Goal: Task Accomplishment & Management: Manage account settings

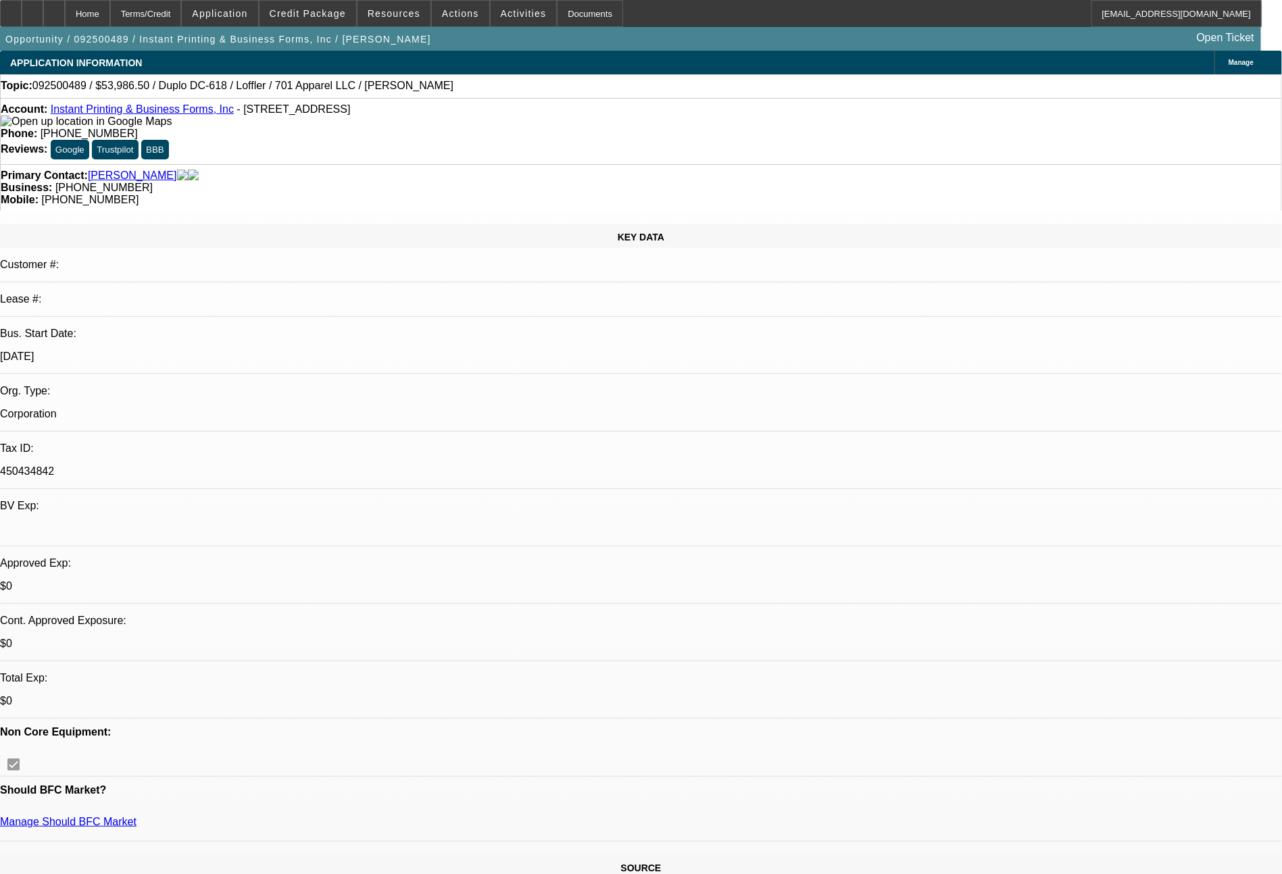
select select "0"
select select "6"
select select "0"
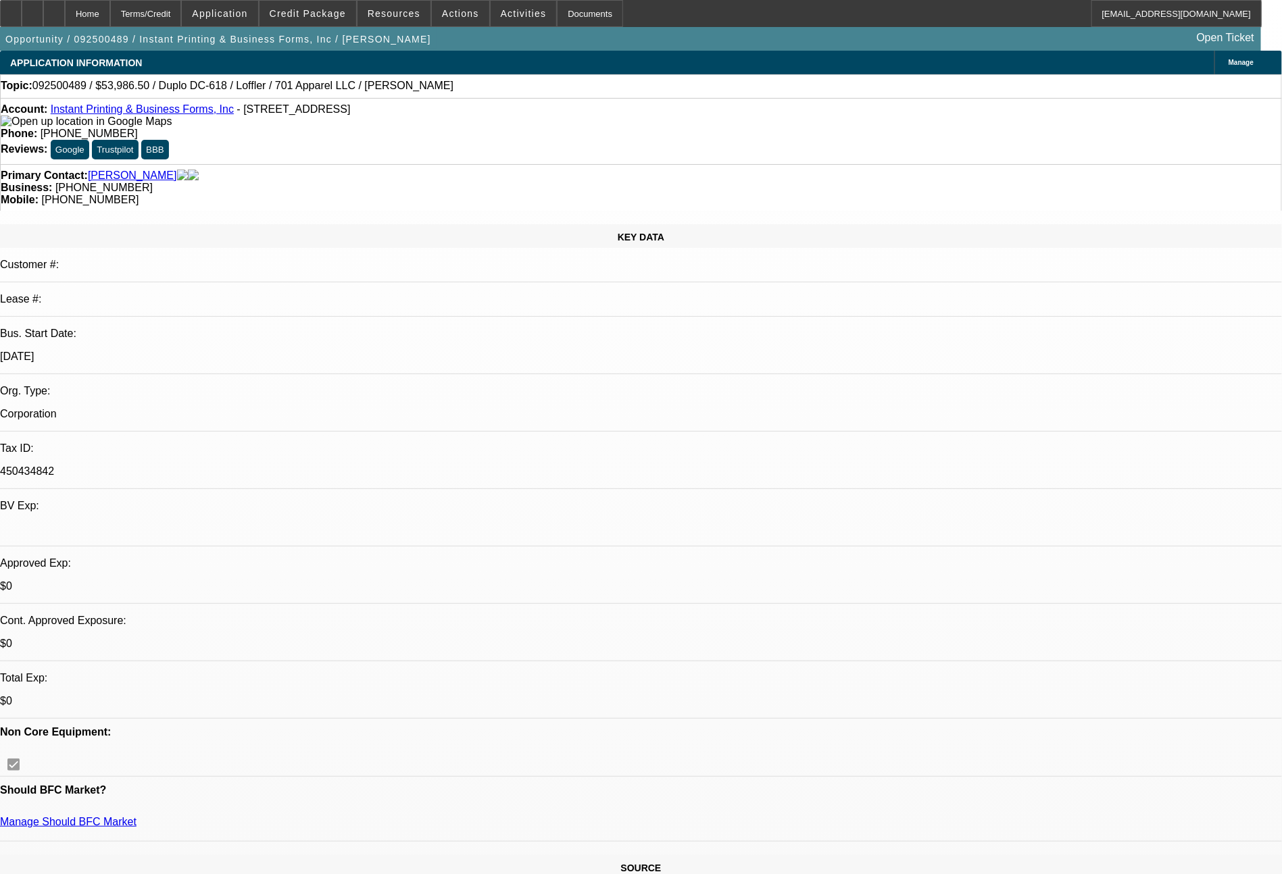
select select "0"
select select "6"
select select "0"
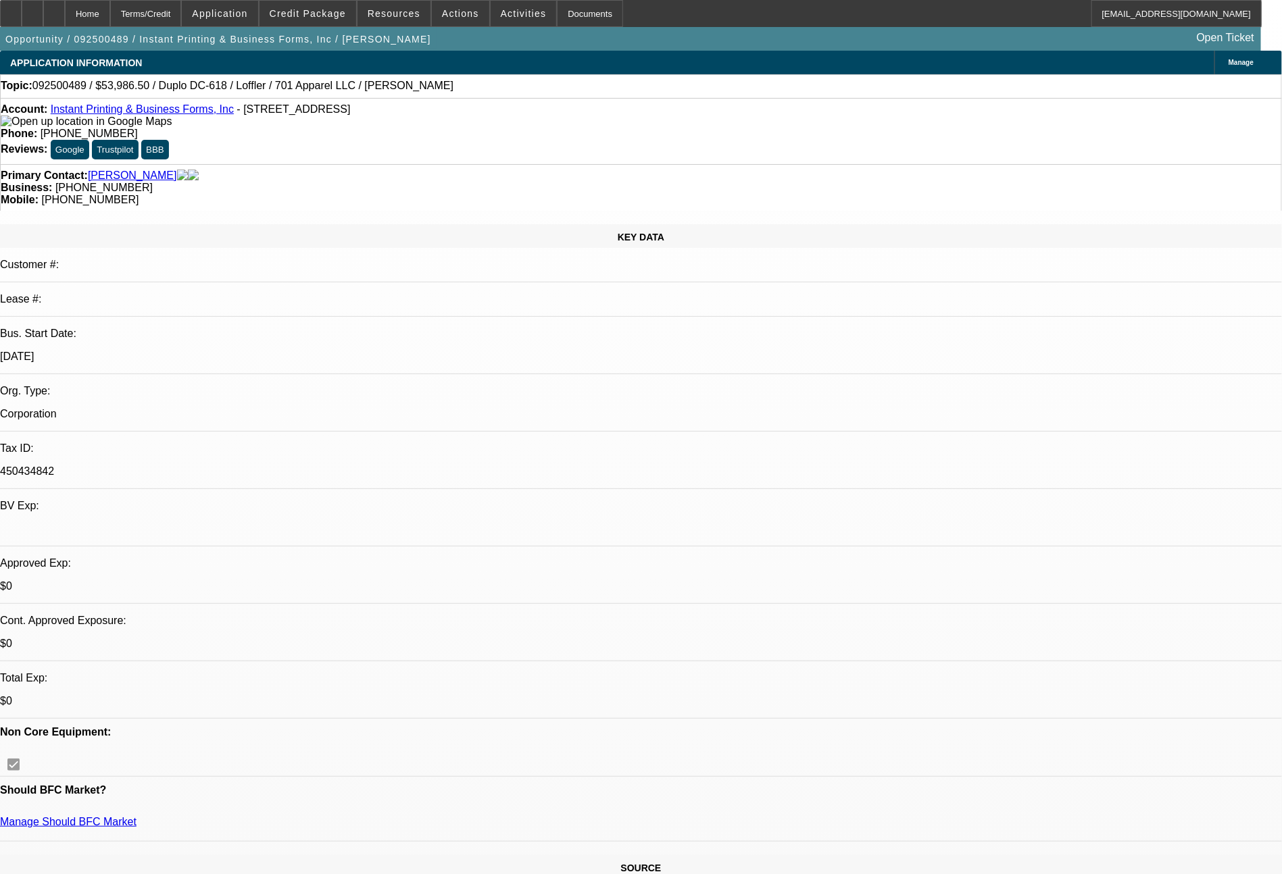
select select "0"
select select "6"
select select "0"
select select "2"
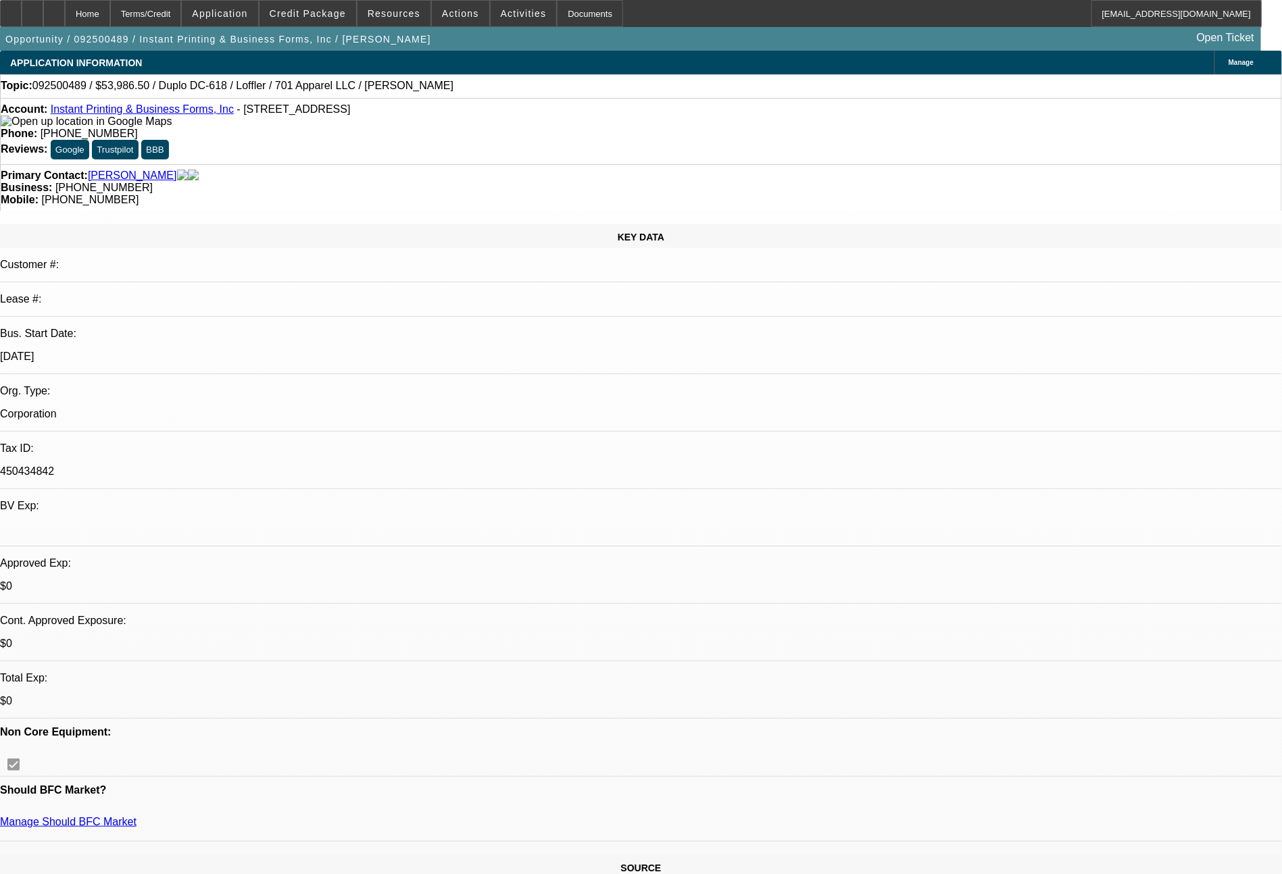
select select "0"
select select "6"
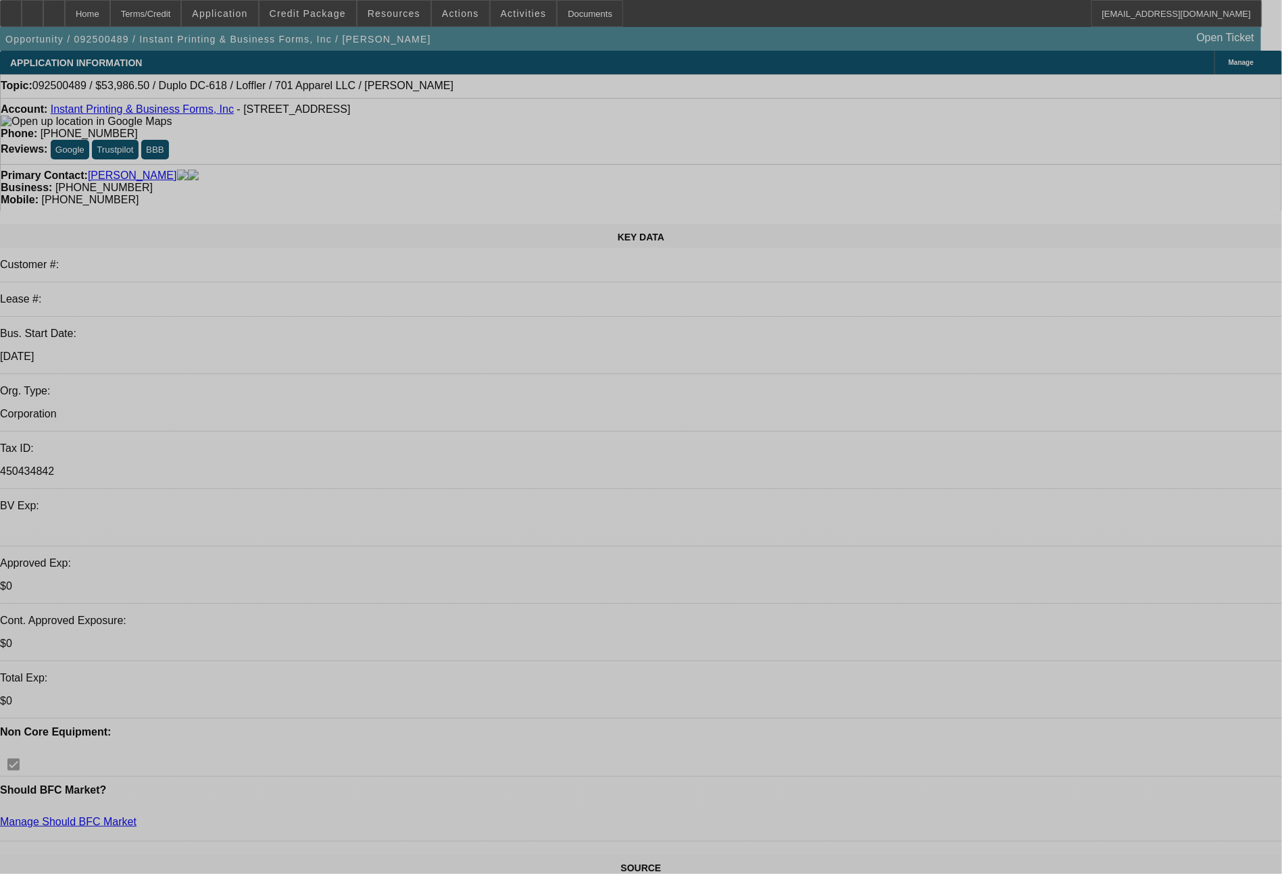
select select "0"
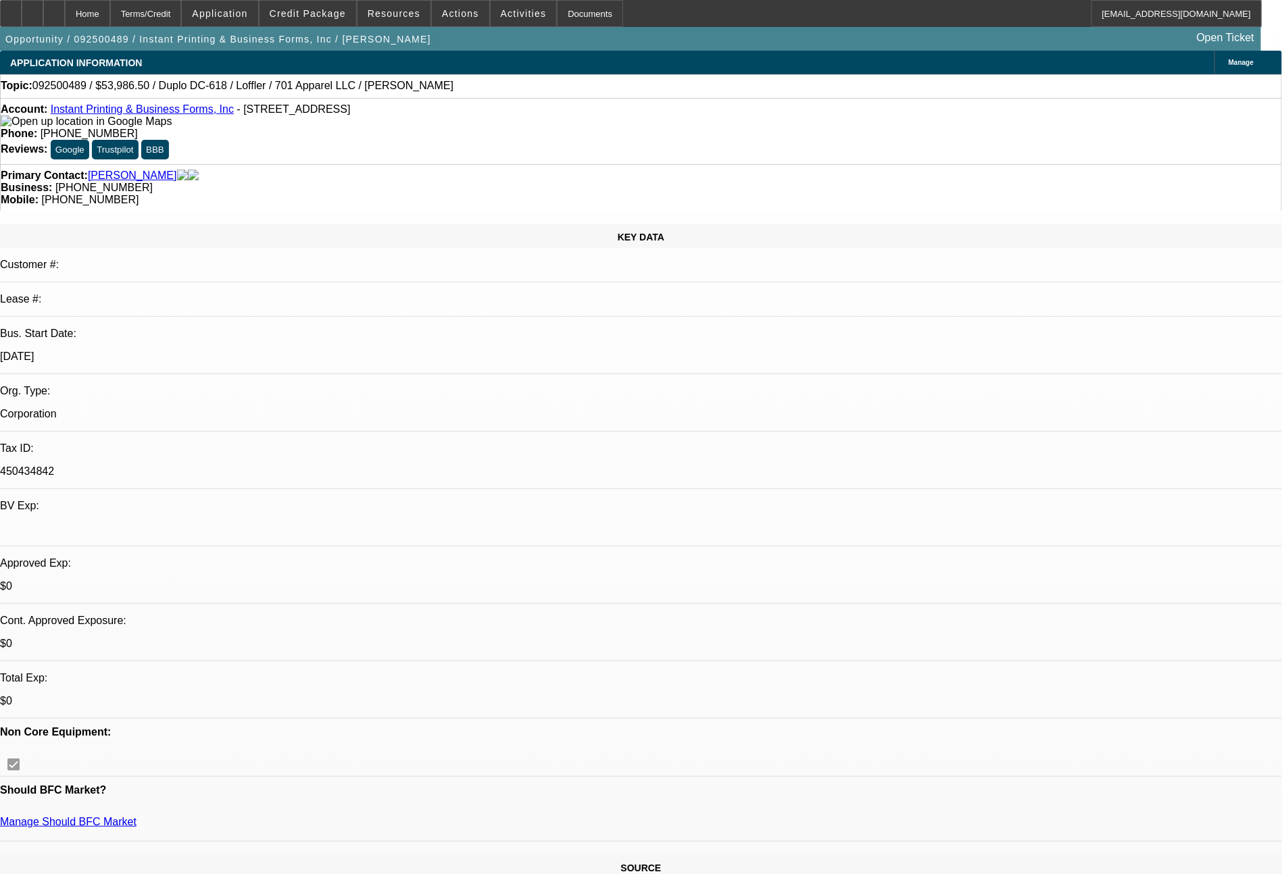
select select "0"
select select "6"
select select "0"
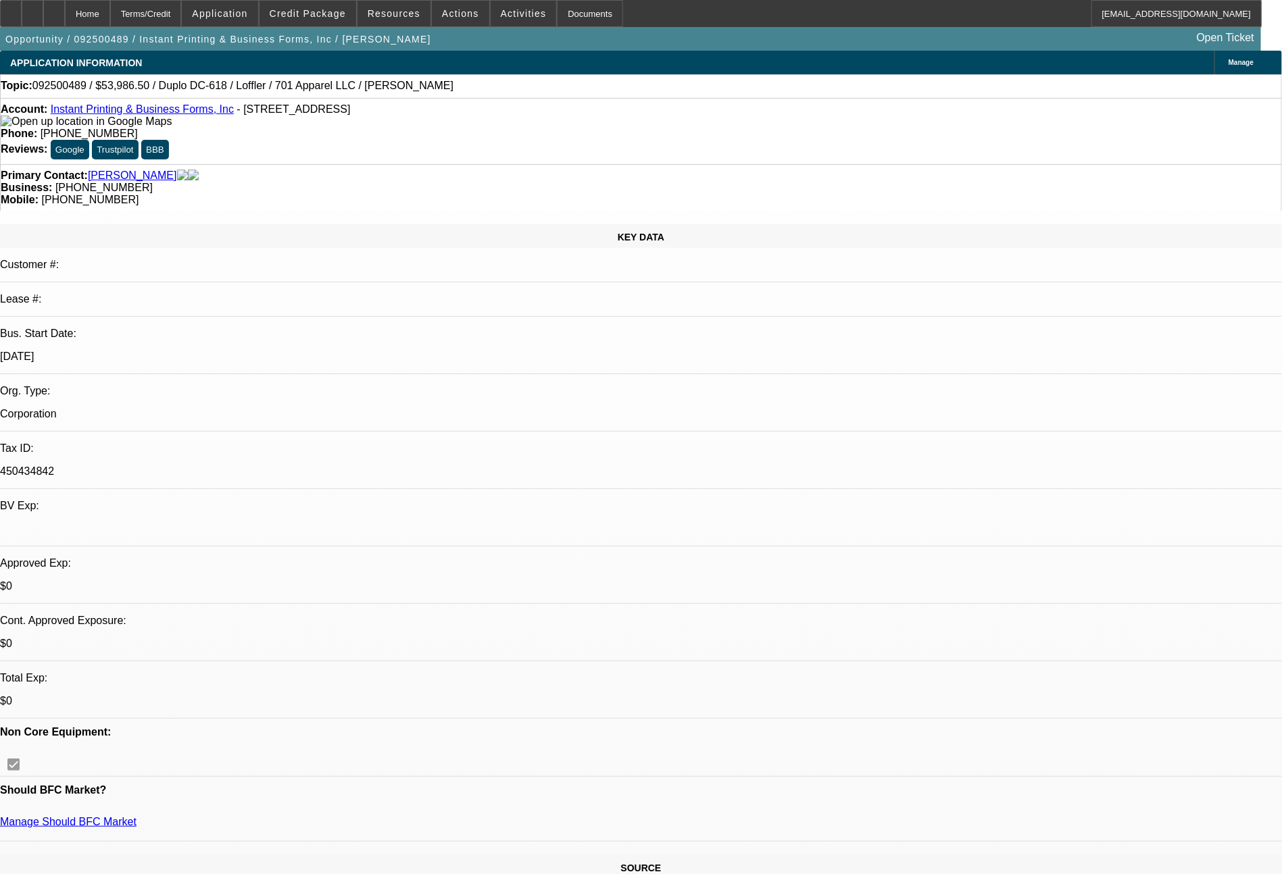
select select "0"
select select "6"
select select "0"
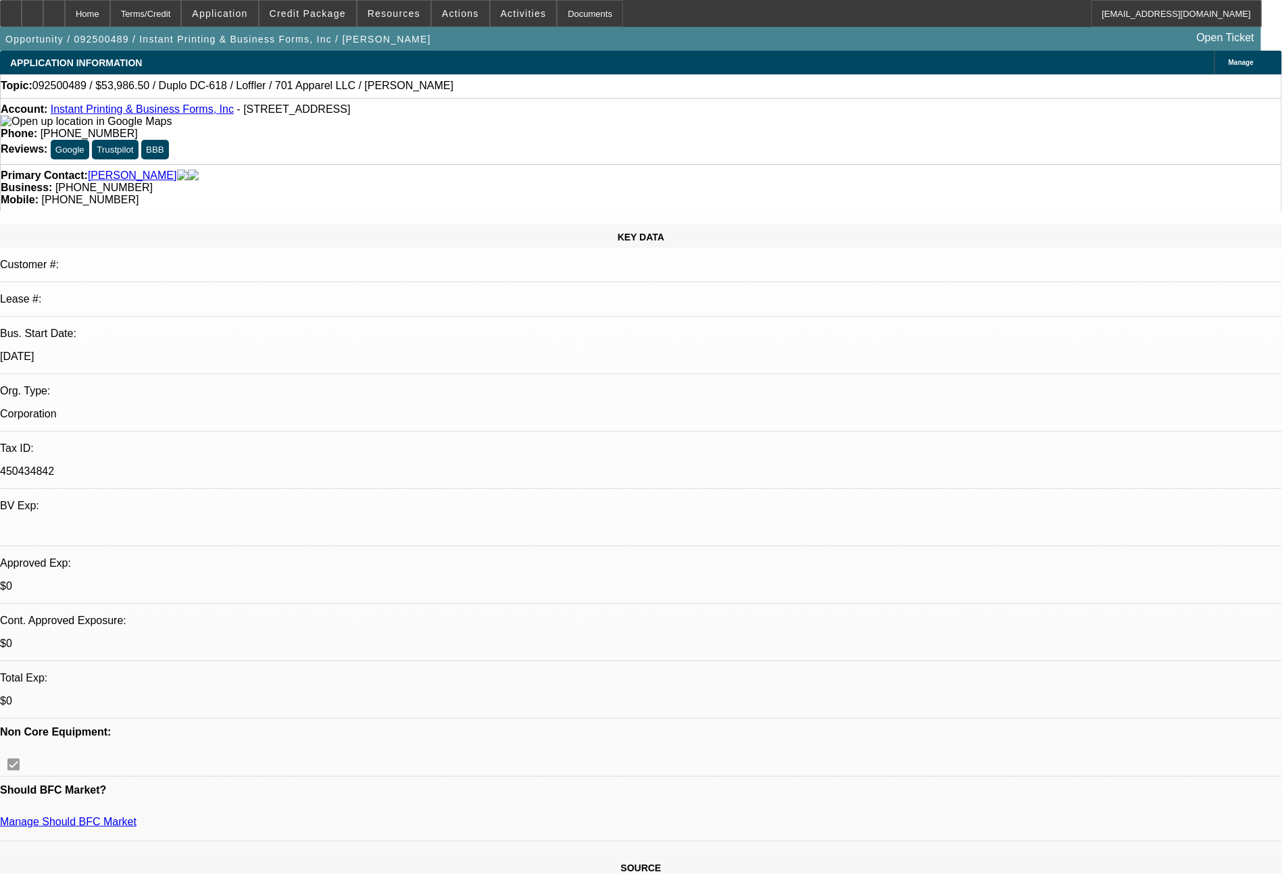
select select "6"
select select "0"
select select "2"
select select "0"
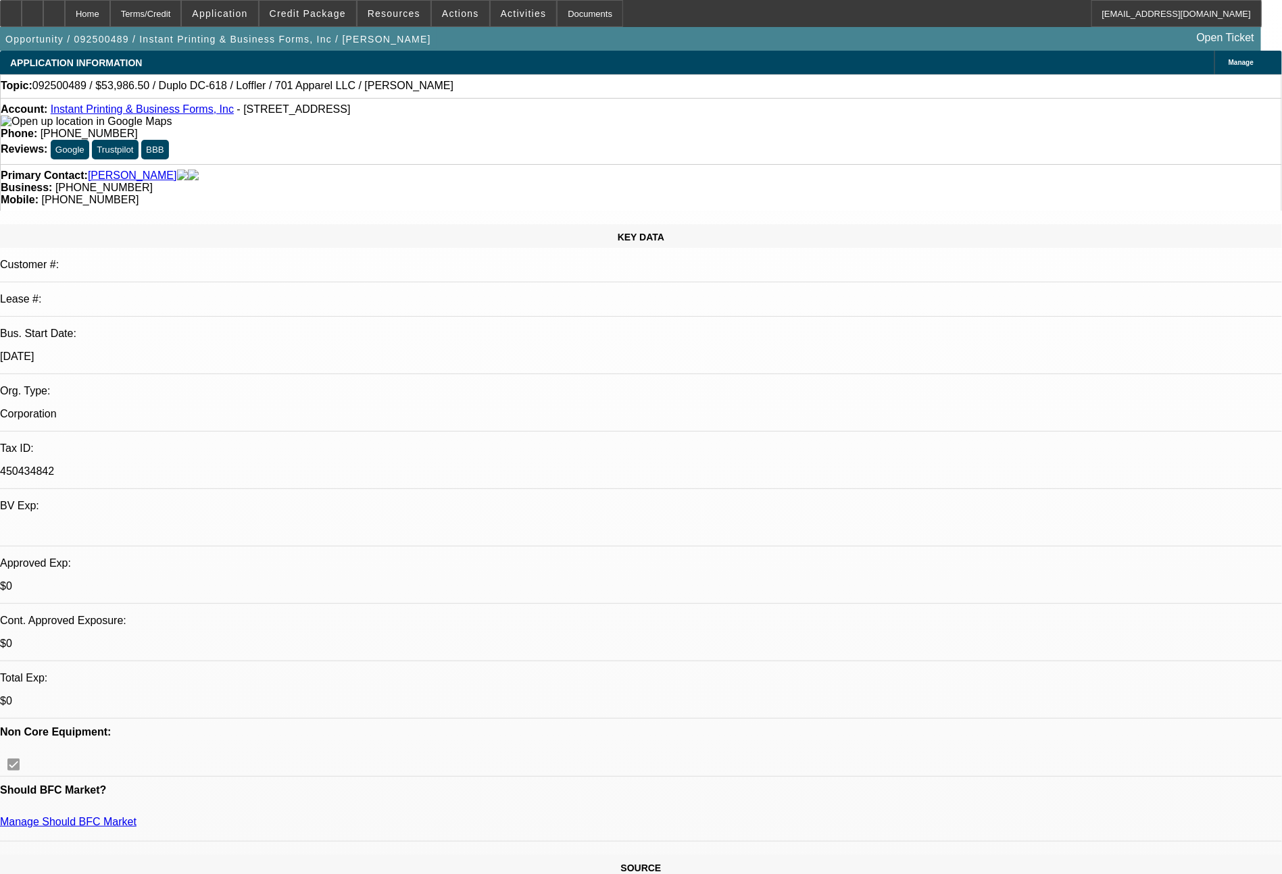
select select "6"
click at [318, 23] on span at bounding box center [307, 13] width 97 height 32
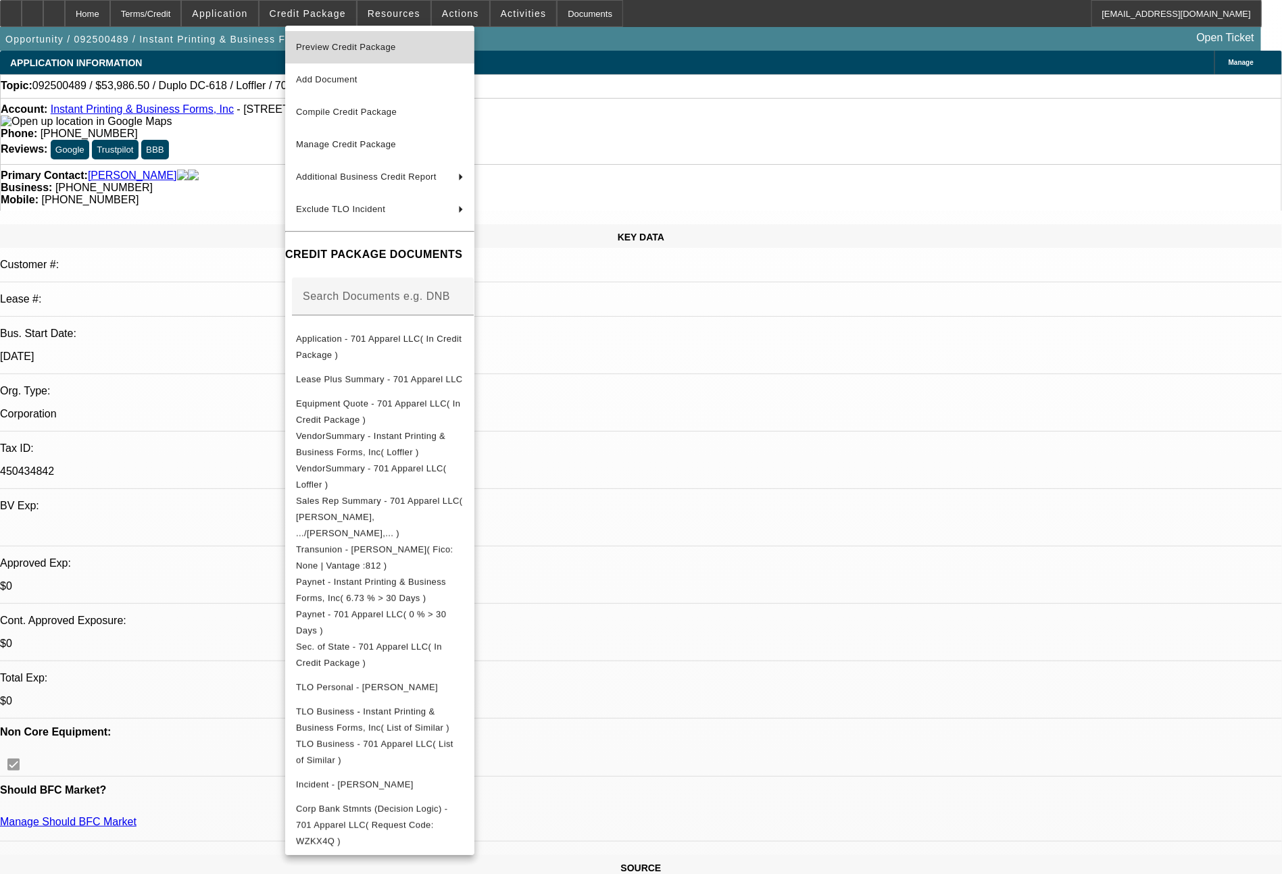
click at [418, 45] on span "Preview Credit Package" at bounding box center [380, 47] width 168 height 16
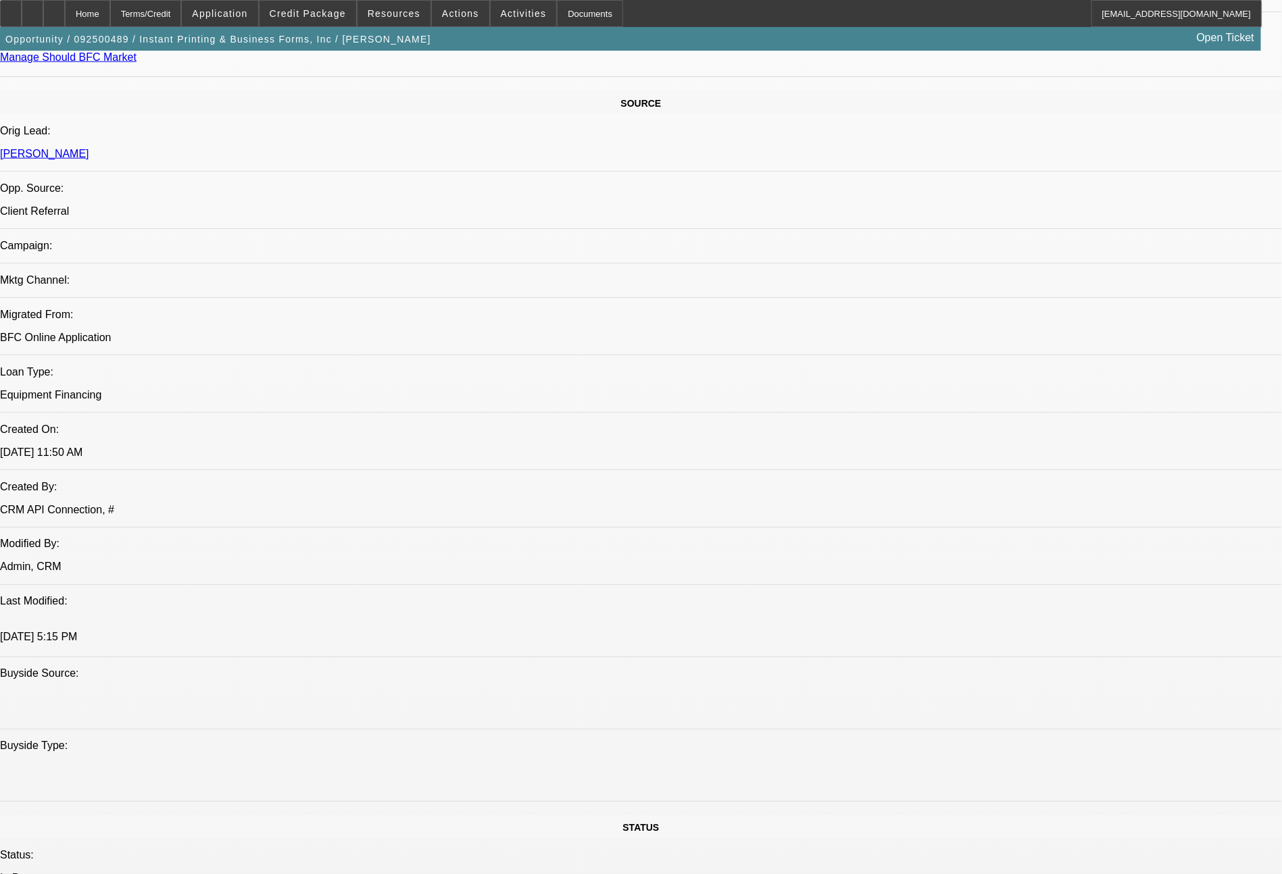
scroll to position [1530, 0]
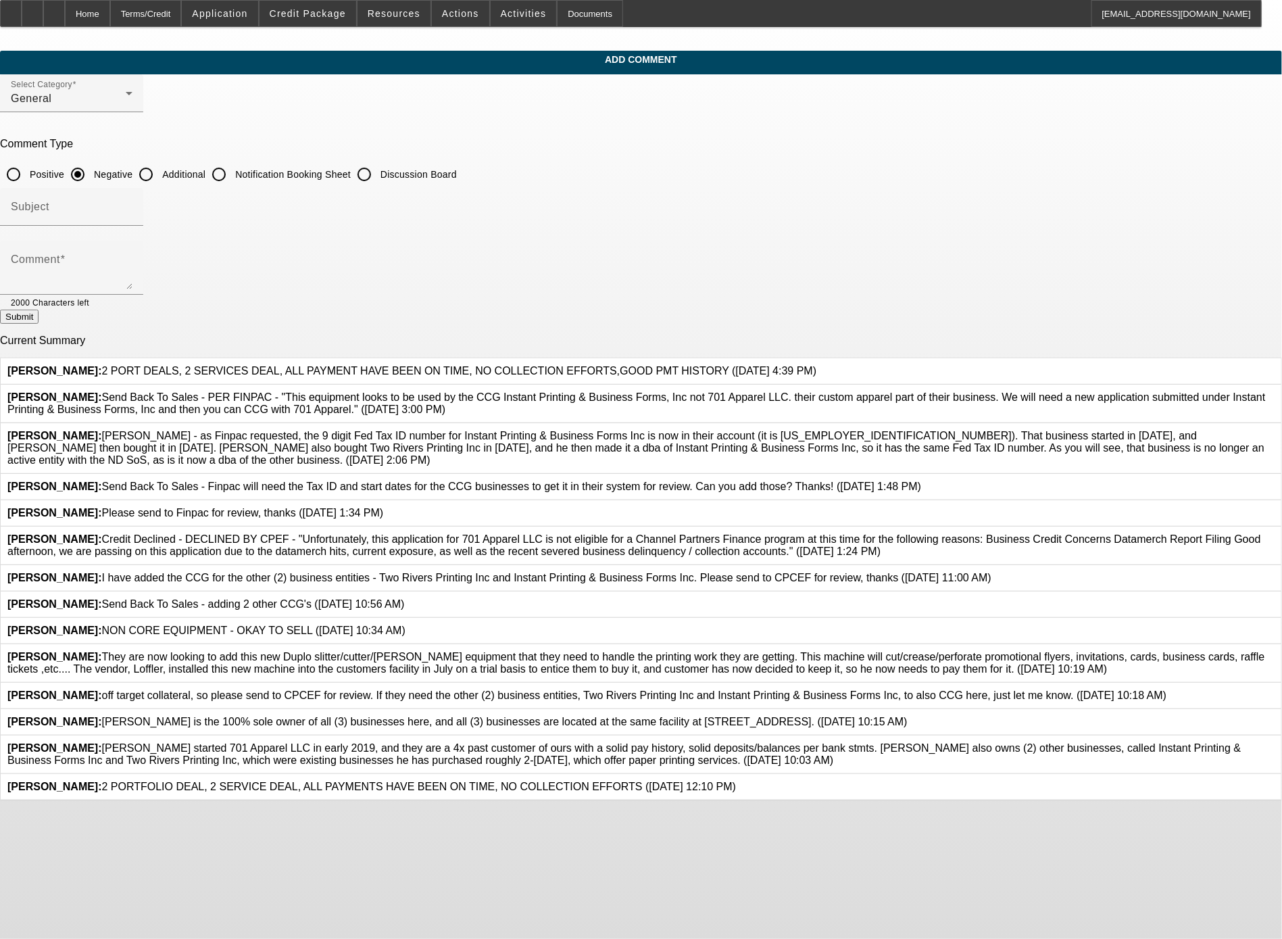
scroll to position [118, 0]
drag, startPoint x: 827, startPoint y: 799, endPoint x: 545, endPoint y: 793, distance: 281.8
click at [545, 728] on div "Wesolowski, John: Levi Serfoss is the 100% sole owner of all (3) businesses her…" at bounding box center [457, 722] width 900 height 12
click at [747, 727] on span "Wesolowski, John: Levi Serfoss is the 100% sole owner of all (3) businesses her…" at bounding box center [457, 721] width 900 height 11
drag, startPoint x: 828, startPoint y: 815, endPoint x: 489, endPoint y: 799, distance: 339.6
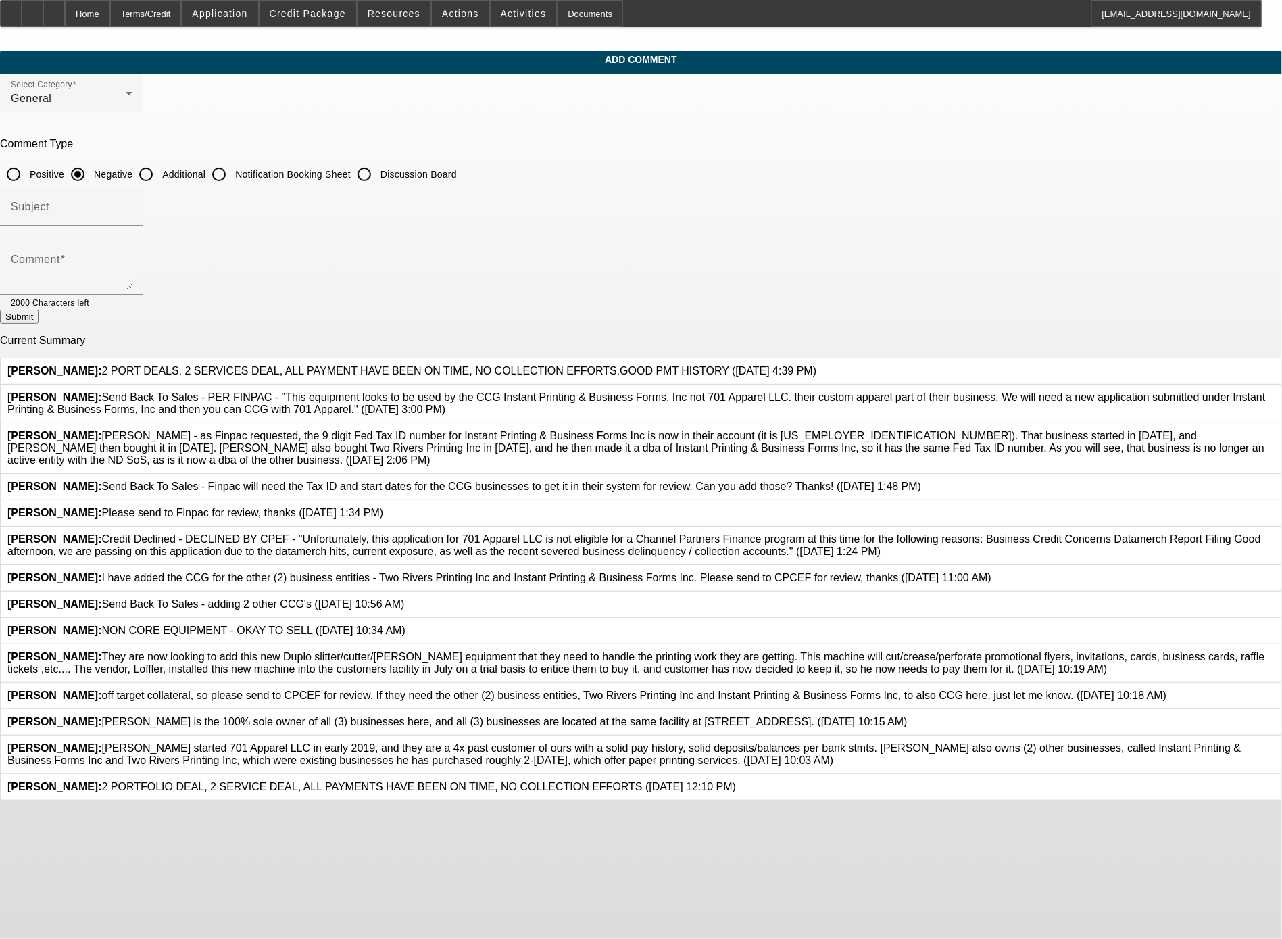
click at [489, 735] on div "Wesolowski, John: Levi Serfoss is the 100% sole owner of all (3) businesses her…" at bounding box center [641, 722] width 1280 height 26
copy span "Levi Serfoss is the 100% sole owner of all (3) businesses here, and all (3) bus…"
click at [810, 716] on icon at bounding box center [907, 716] width 0 height 0
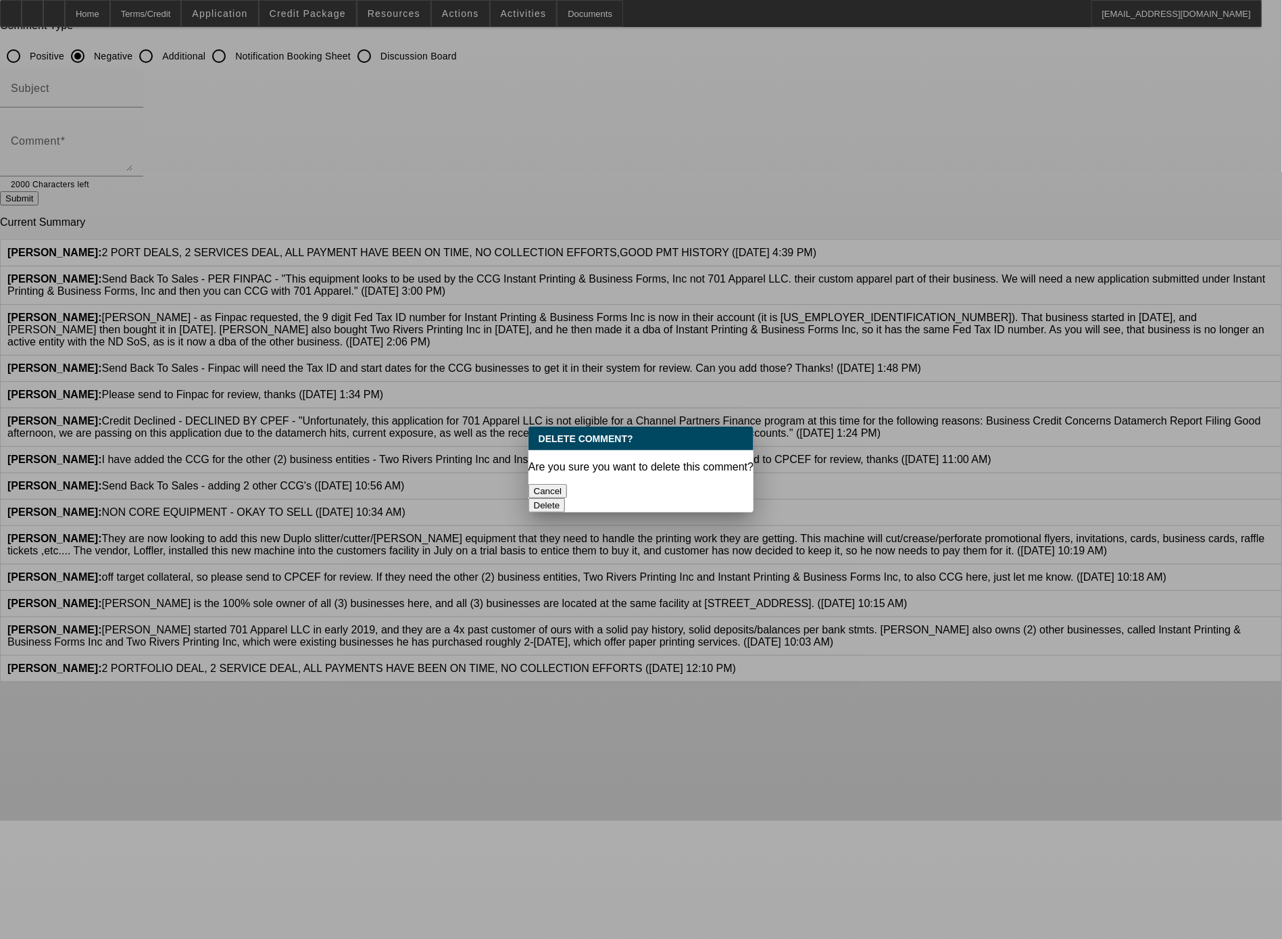
scroll to position [0, 0]
click at [566, 498] on button "Delete" at bounding box center [546, 505] width 37 height 14
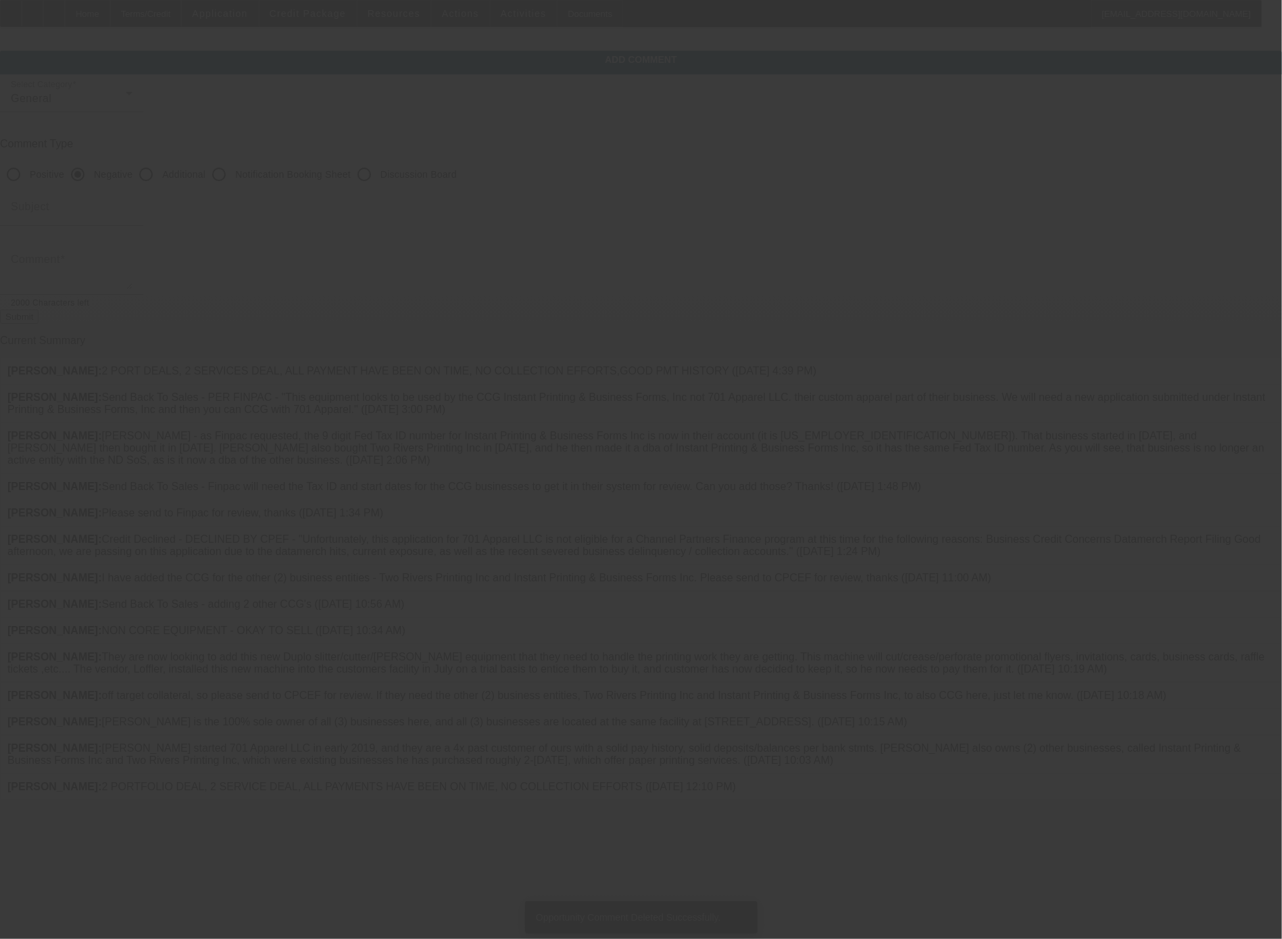
scroll to position [79, 0]
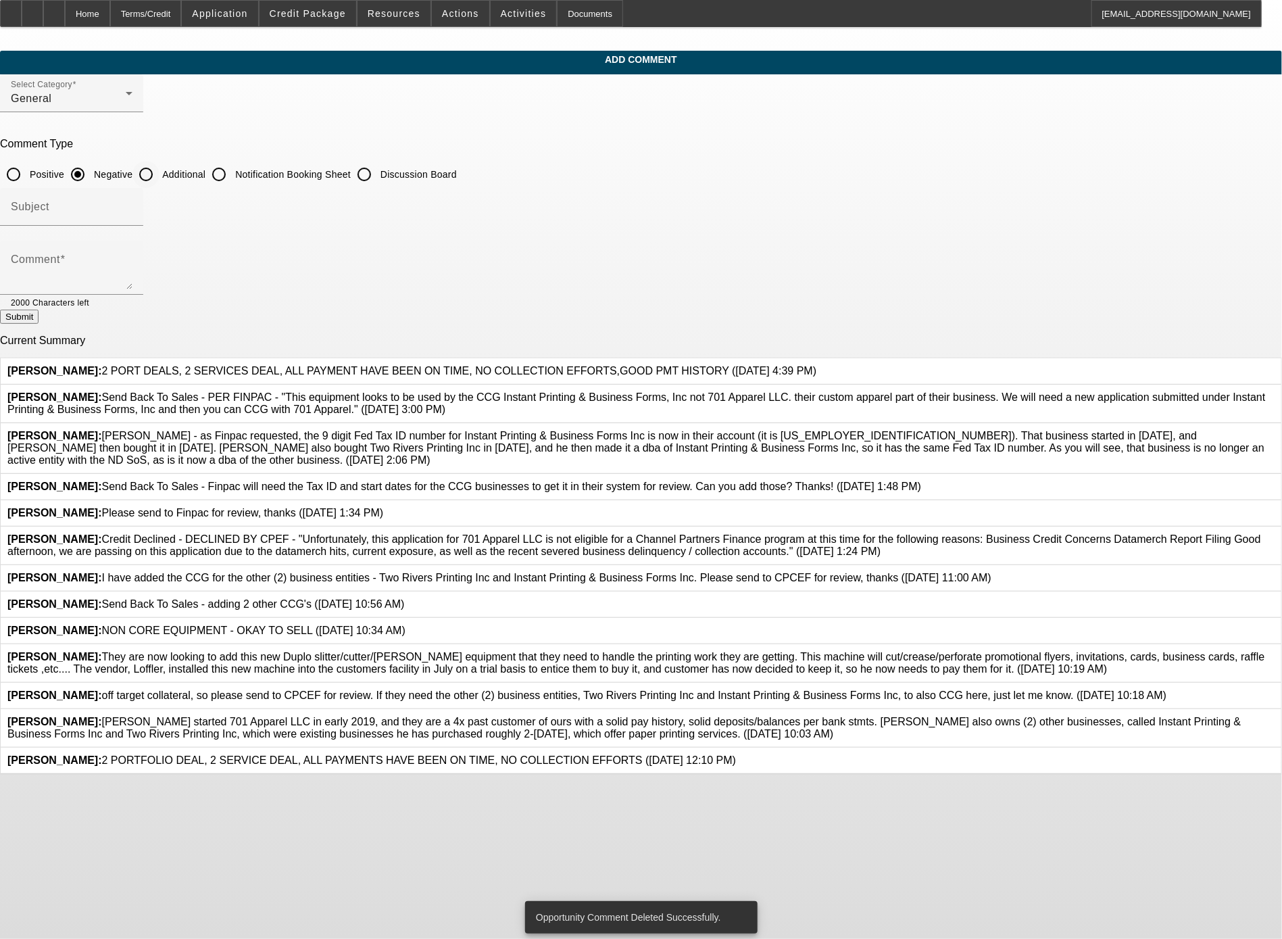
click at [159, 161] on input "Additional" at bounding box center [145, 174] width 27 height 27
radio input "true"
click at [132, 257] on textarea "Comment" at bounding box center [72, 273] width 122 height 32
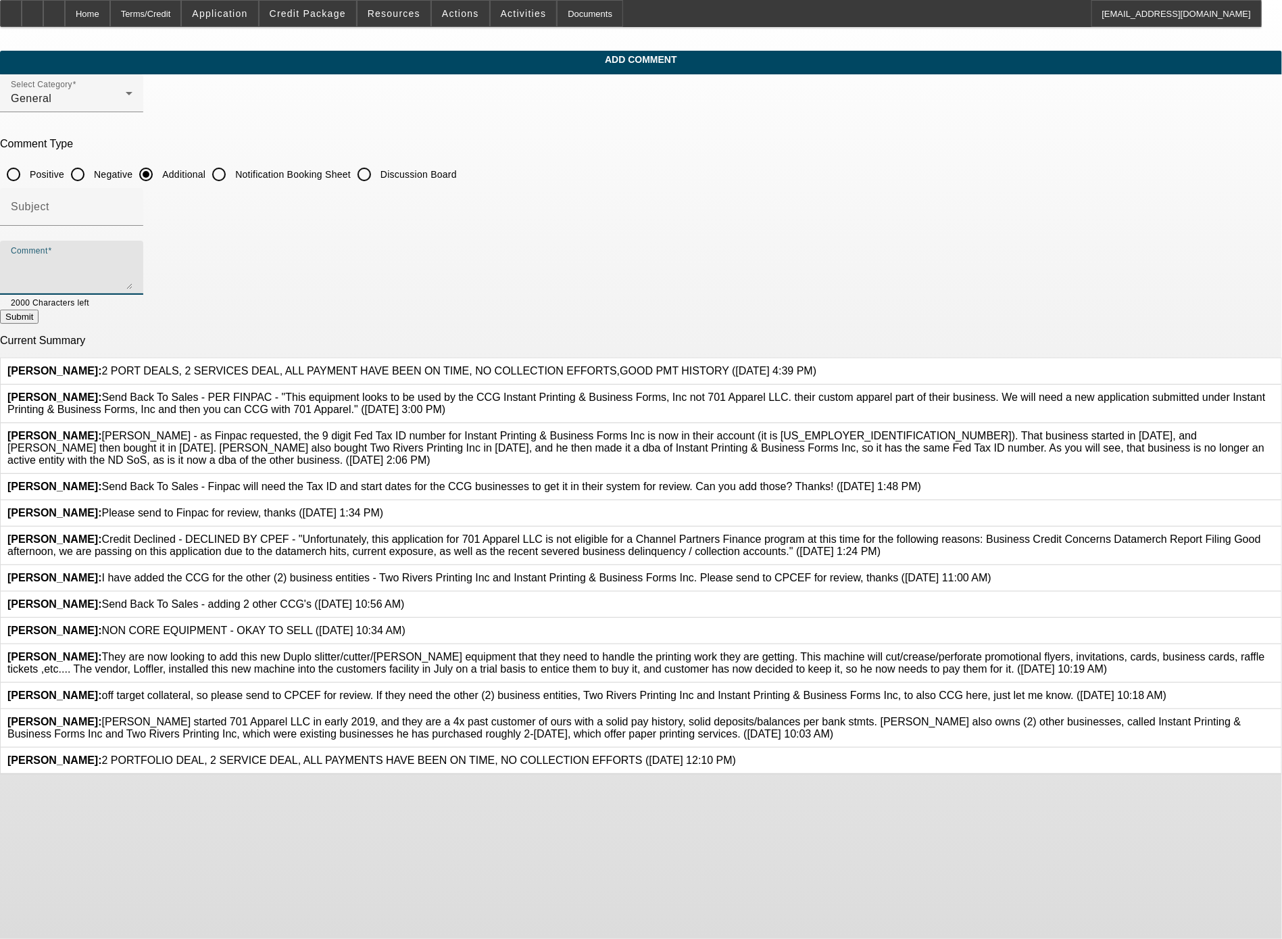
paste textarea "Levi Serfoss is the 100% sole owner of all (3) businesses here, and all (3) bus…"
click at [132, 257] on textarea "Levi Serfoss is the 100% sole owner of all (3) businesses here, and all (3) bus…" at bounding box center [72, 273] width 122 height 32
click at [132, 257] on textarea "Levi Serfoss is the 100% sole owner of both businesses here, and all (3) busine…" at bounding box center [72, 273] width 122 height 32
click at [132, 257] on textarea "Levi Serfoss is the 100% sole owner of both businesses here, and both businesse…" at bounding box center [72, 273] width 122 height 32
type textarea "Levi Serfoss is the 100% sole owner of both businesses here, and both businesse…"
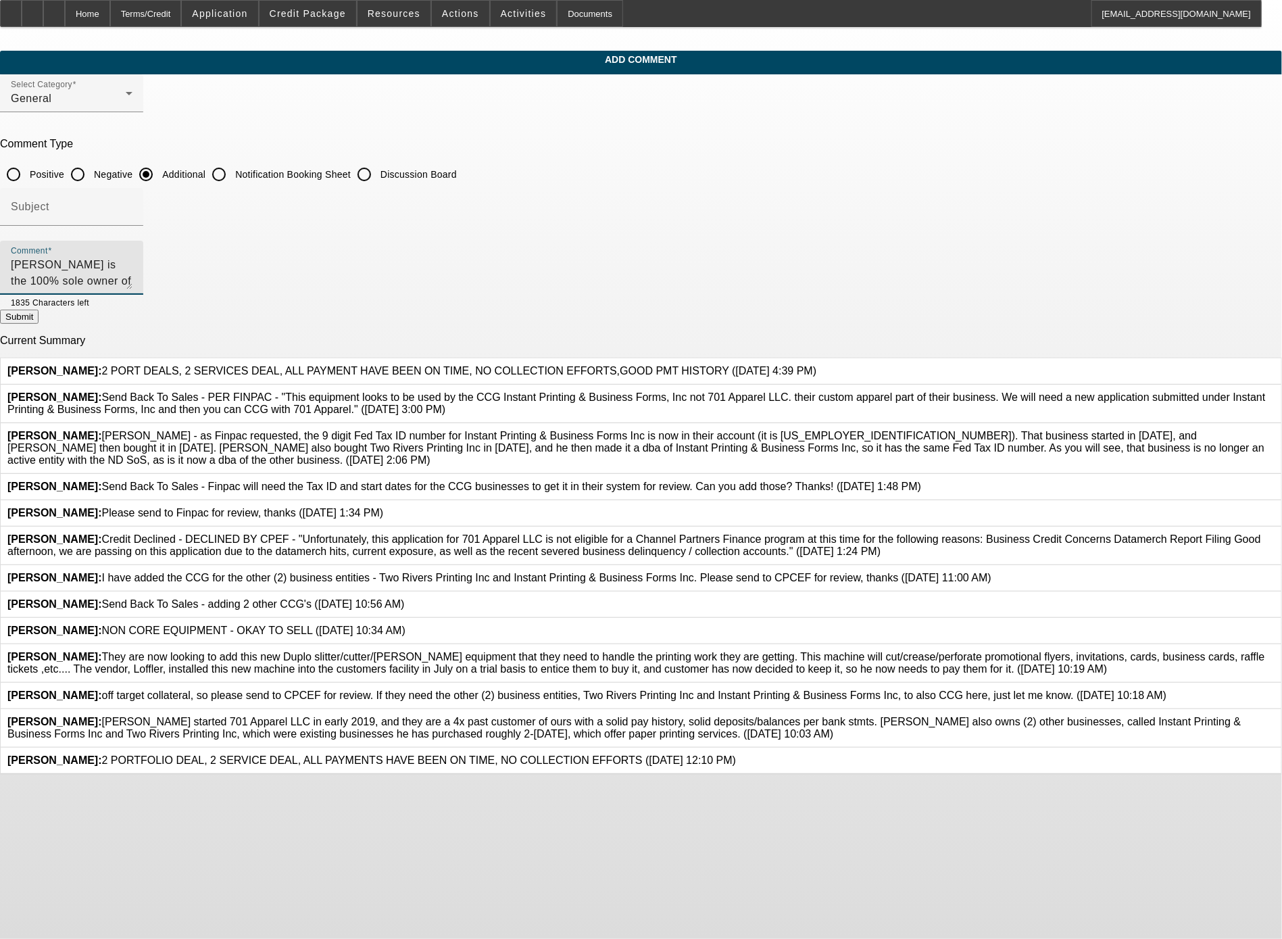
click at [39, 309] on button "Submit" at bounding box center [19, 316] width 39 height 14
radio input "true"
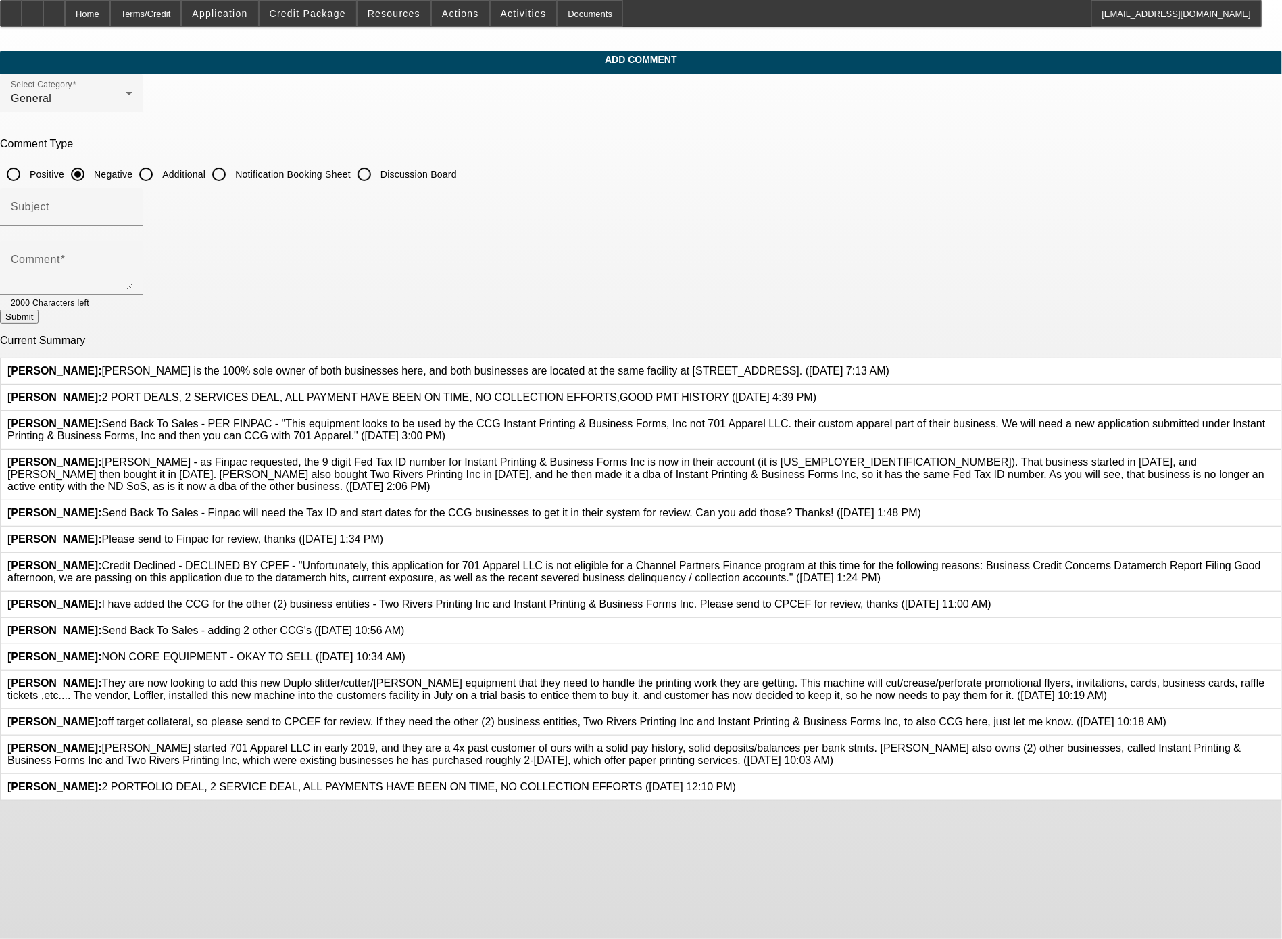
scroll to position [118, 0]
drag, startPoint x: 726, startPoint y: 872, endPoint x: 487, endPoint y: 833, distance: 242.4
click at [487, 766] on div "Wesolowski, John: Levi started 701 Apparel LLC in early 2019, and they are a 4x…" at bounding box center [640, 754] width 1267 height 24
copy span "Levi started 701 Apparel LLC in early 2019, and they are a 4x past customer of …"
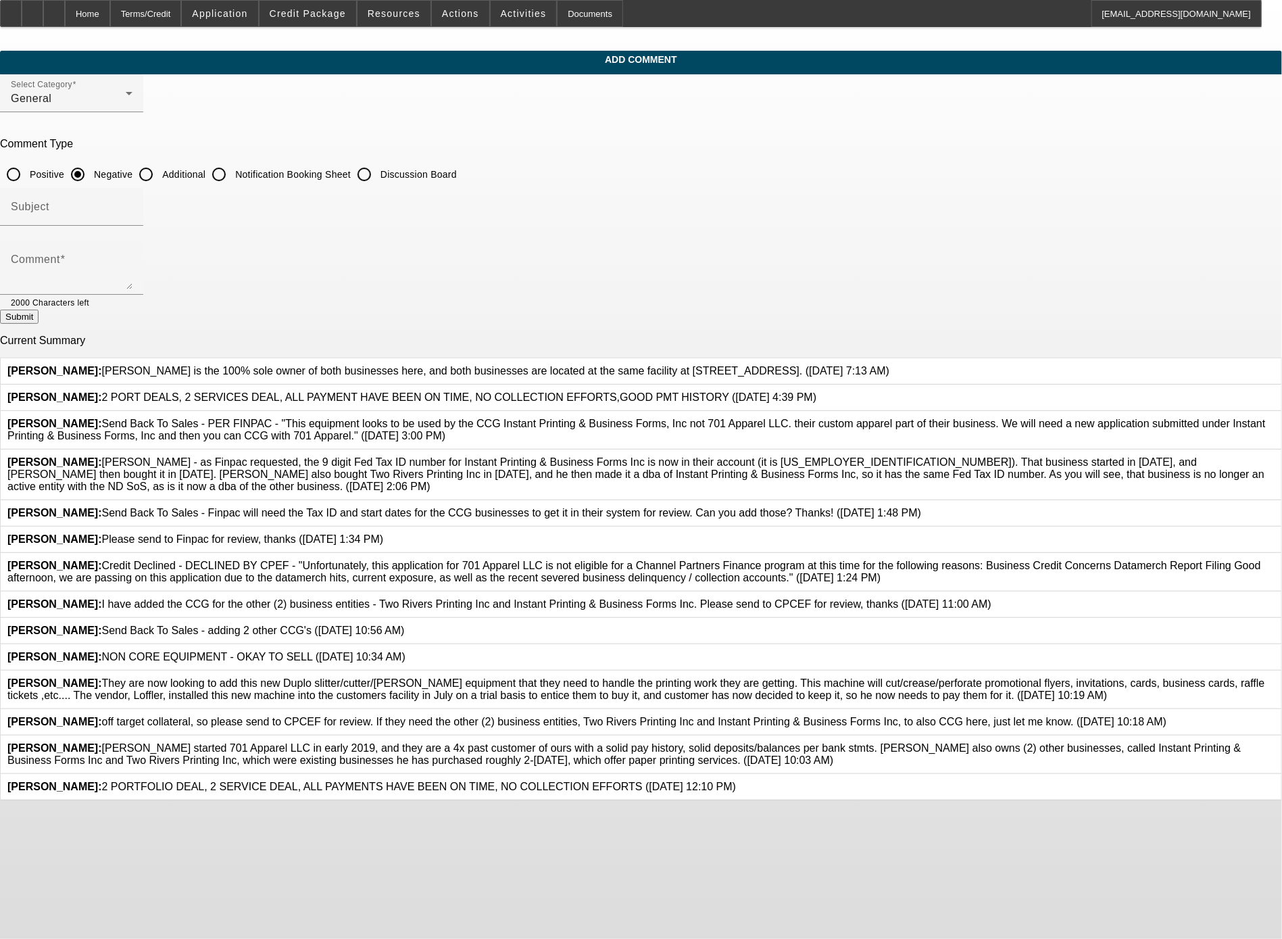
click at [810, 742] on icon at bounding box center [1274, 742] width 0 height 0
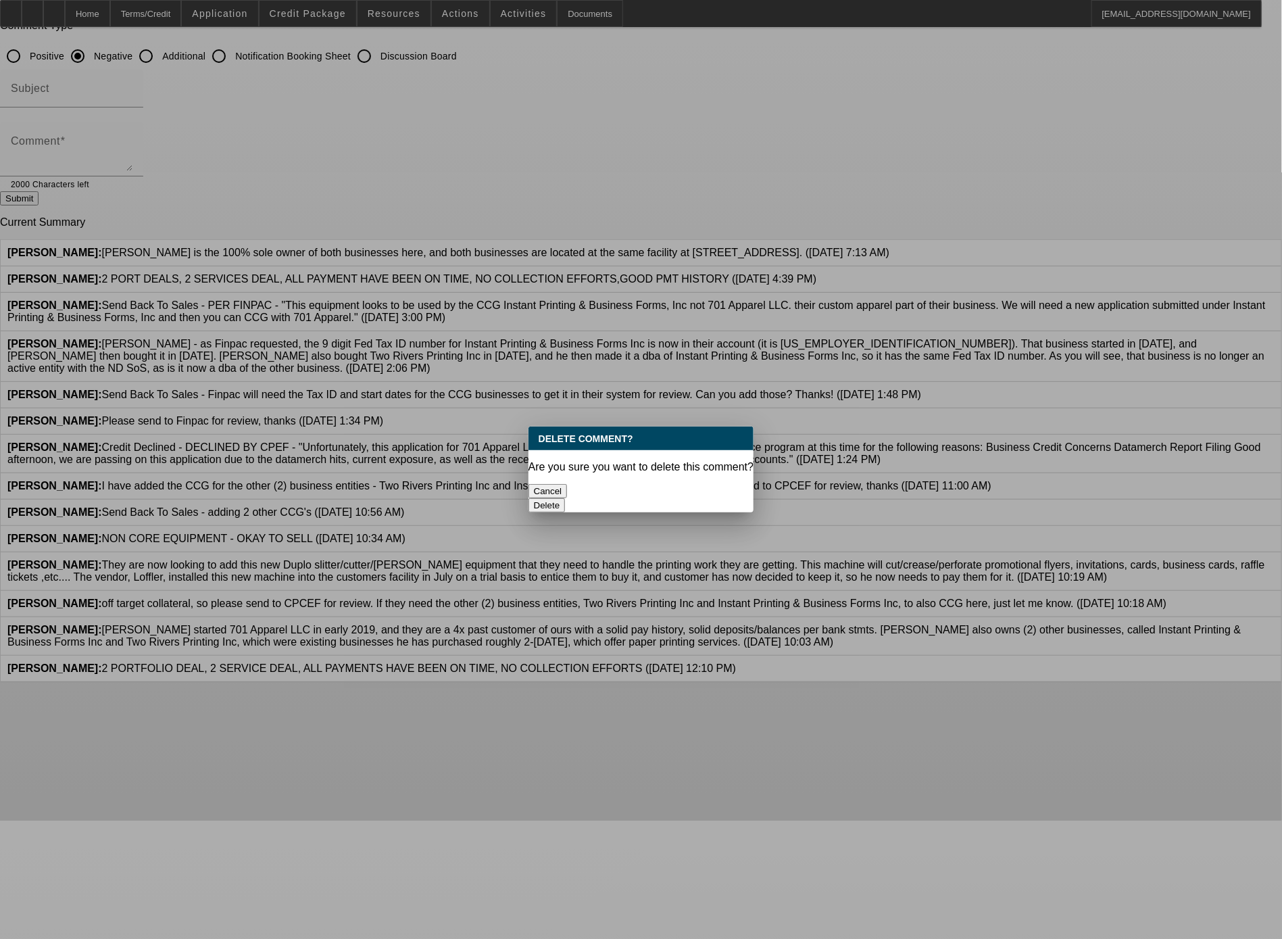
scroll to position [0, 0]
click at [566, 498] on button "Delete" at bounding box center [546, 505] width 37 height 14
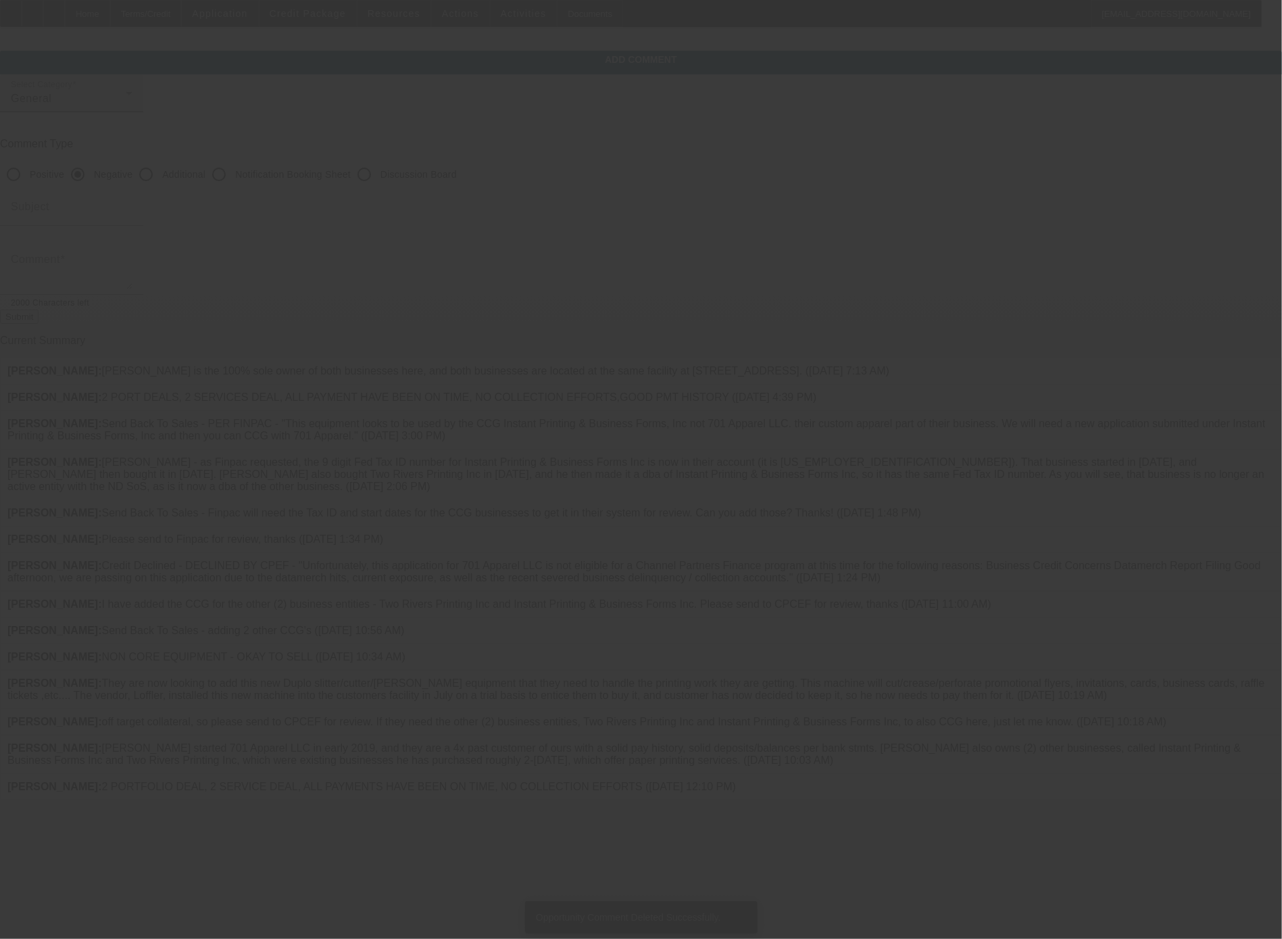
scroll to position [55, 0]
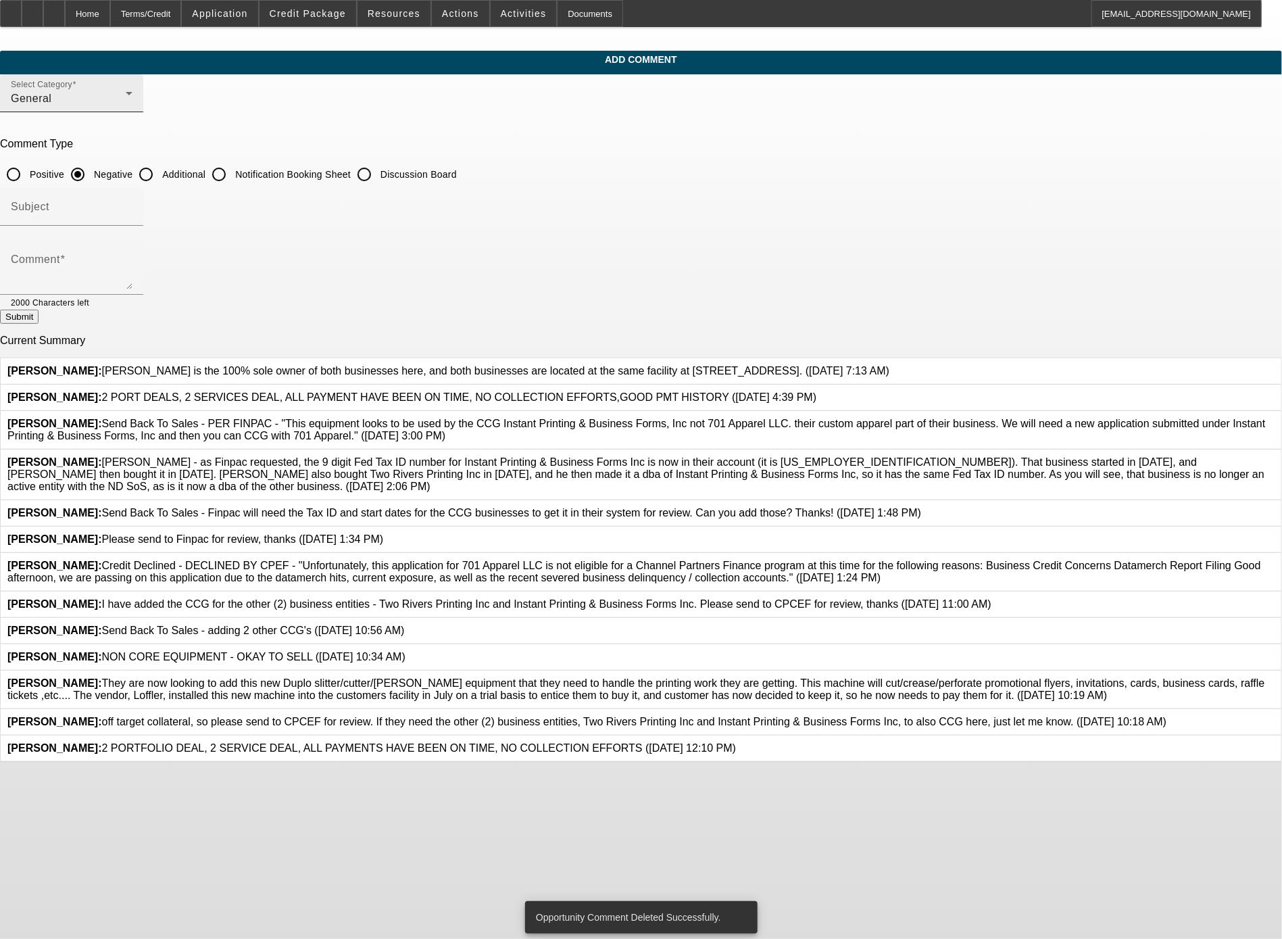
click at [126, 91] on div "General" at bounding box center [68, 99] width 115 height 16
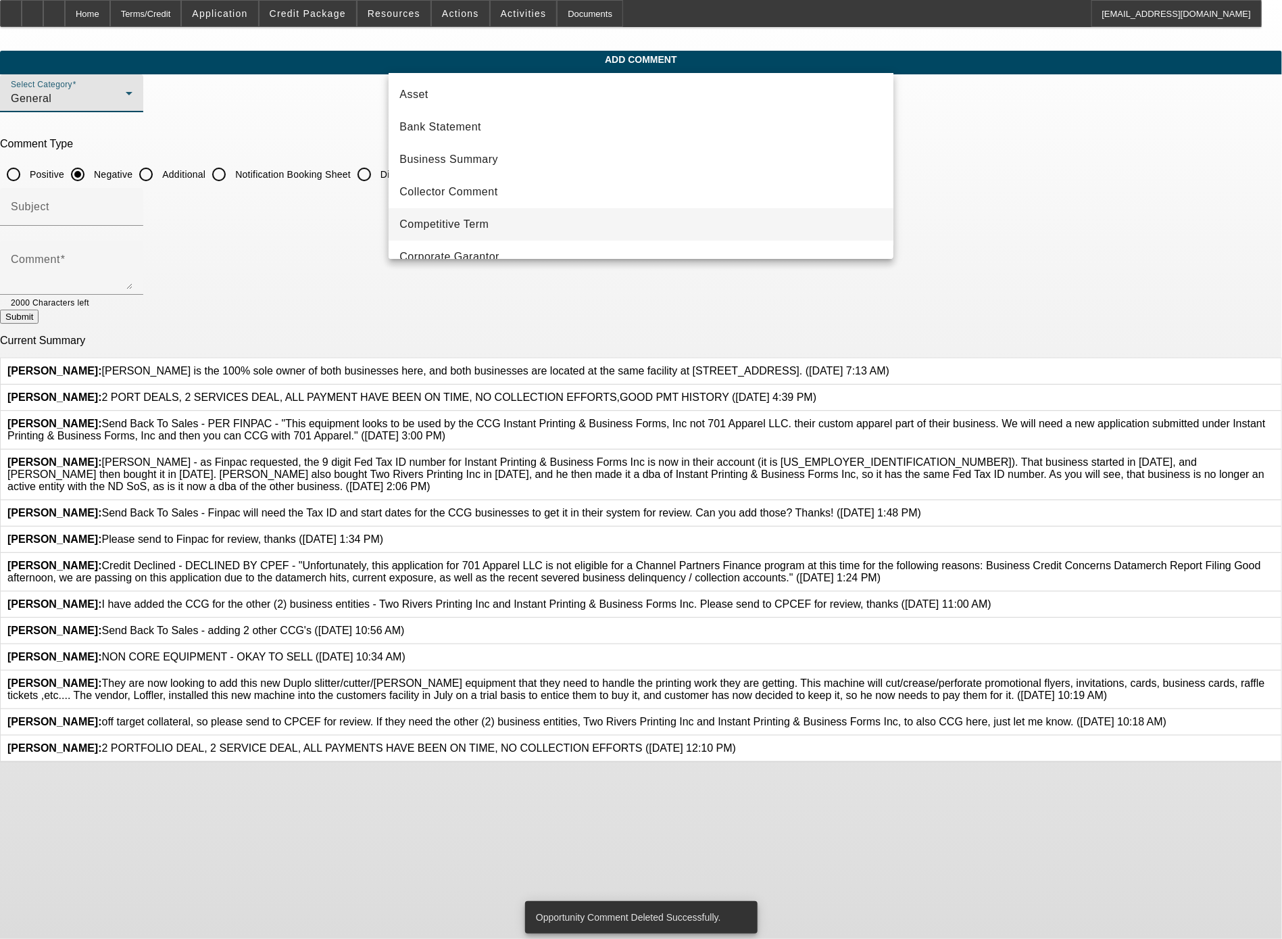
scroll to position [111, 0]
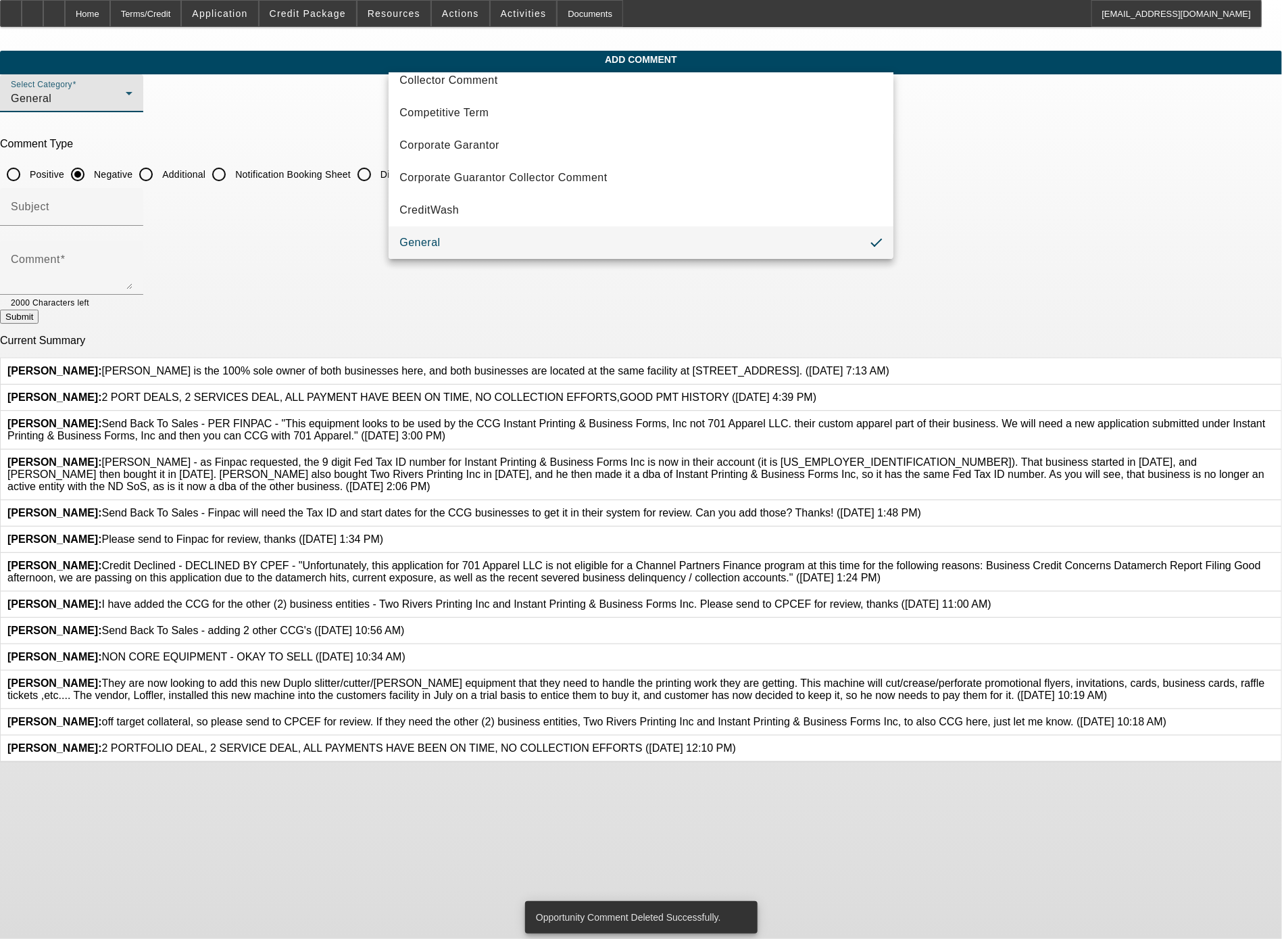
click at [810, 216] on div at bounding box center [641, 469] width 1282 height 939
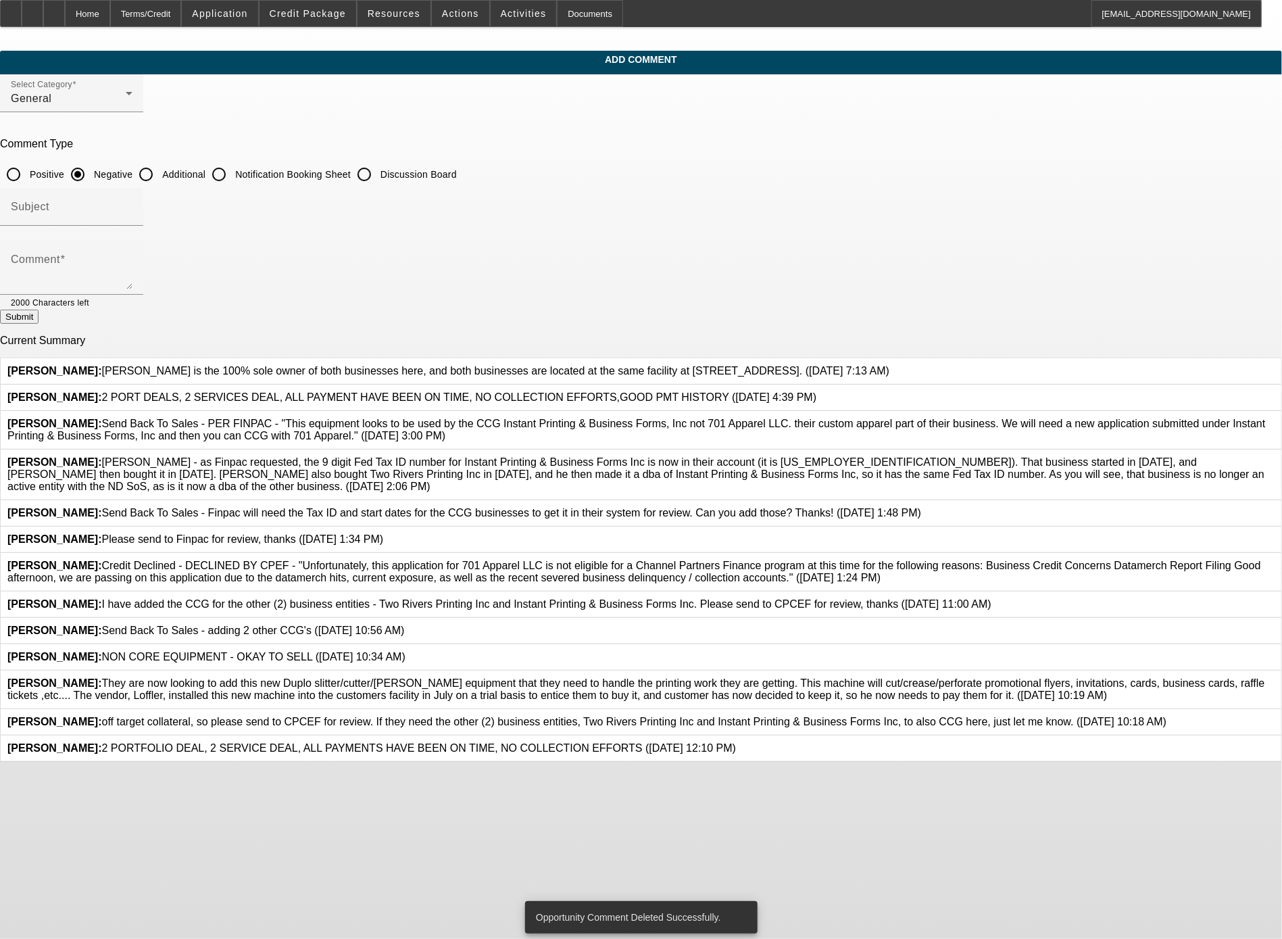
click at [159, 161] on input "Additional" at bounding box center [145, 174] width 27 height 27
radio input "true"
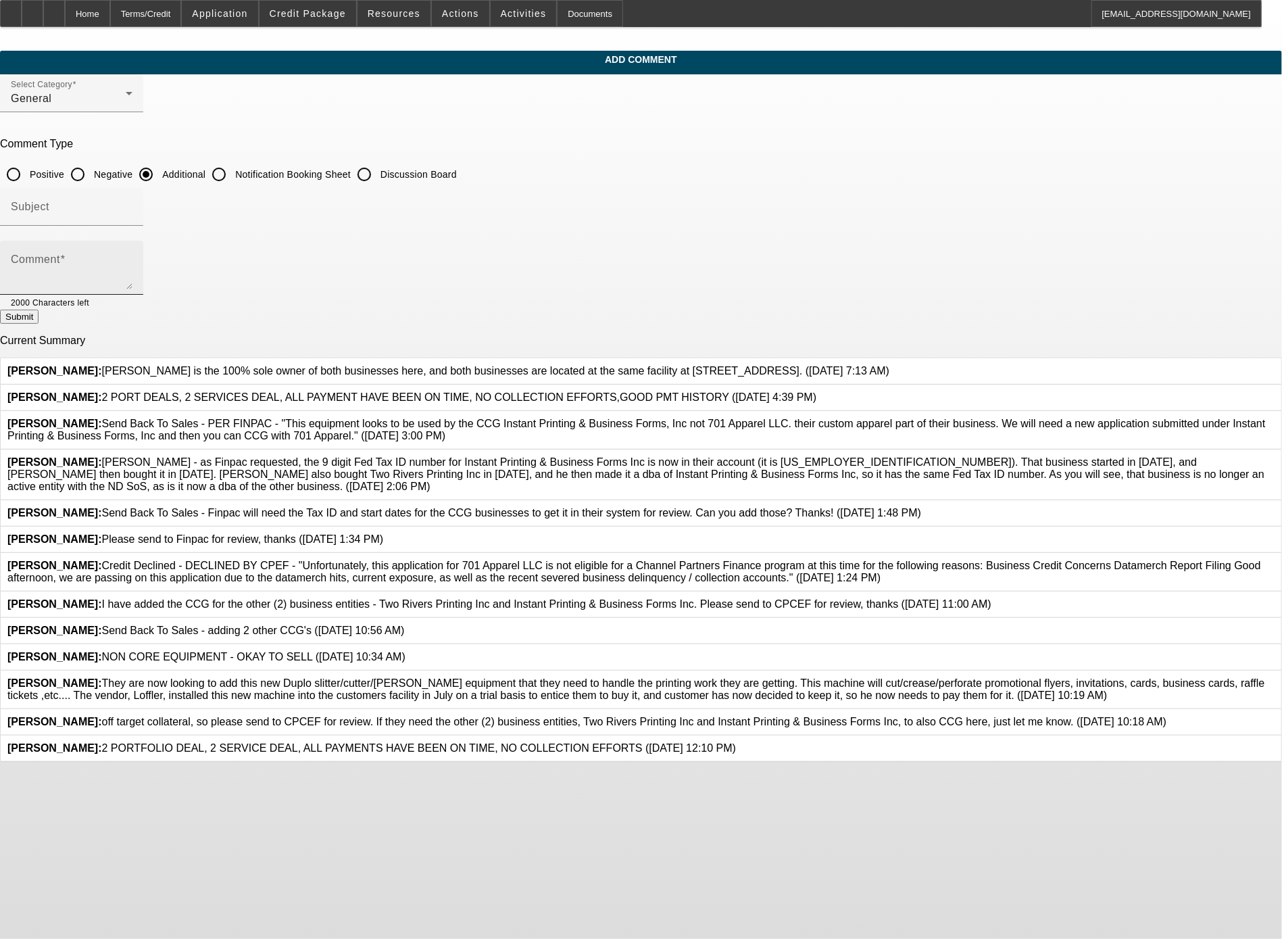
click at [132, 257] on textarea "Comment" at bounding box center [72, 273] width 122 height 32
paste textarea "Levi started 701 Apparel LLC in early 2019, and they are a 4x past customer of …"
click at [132, 257] on textarea "Levi started 701 Apparel LLC in early 2019, and they are a 4x past customer of …" at bounding box center [72, 273] width 122 height 32
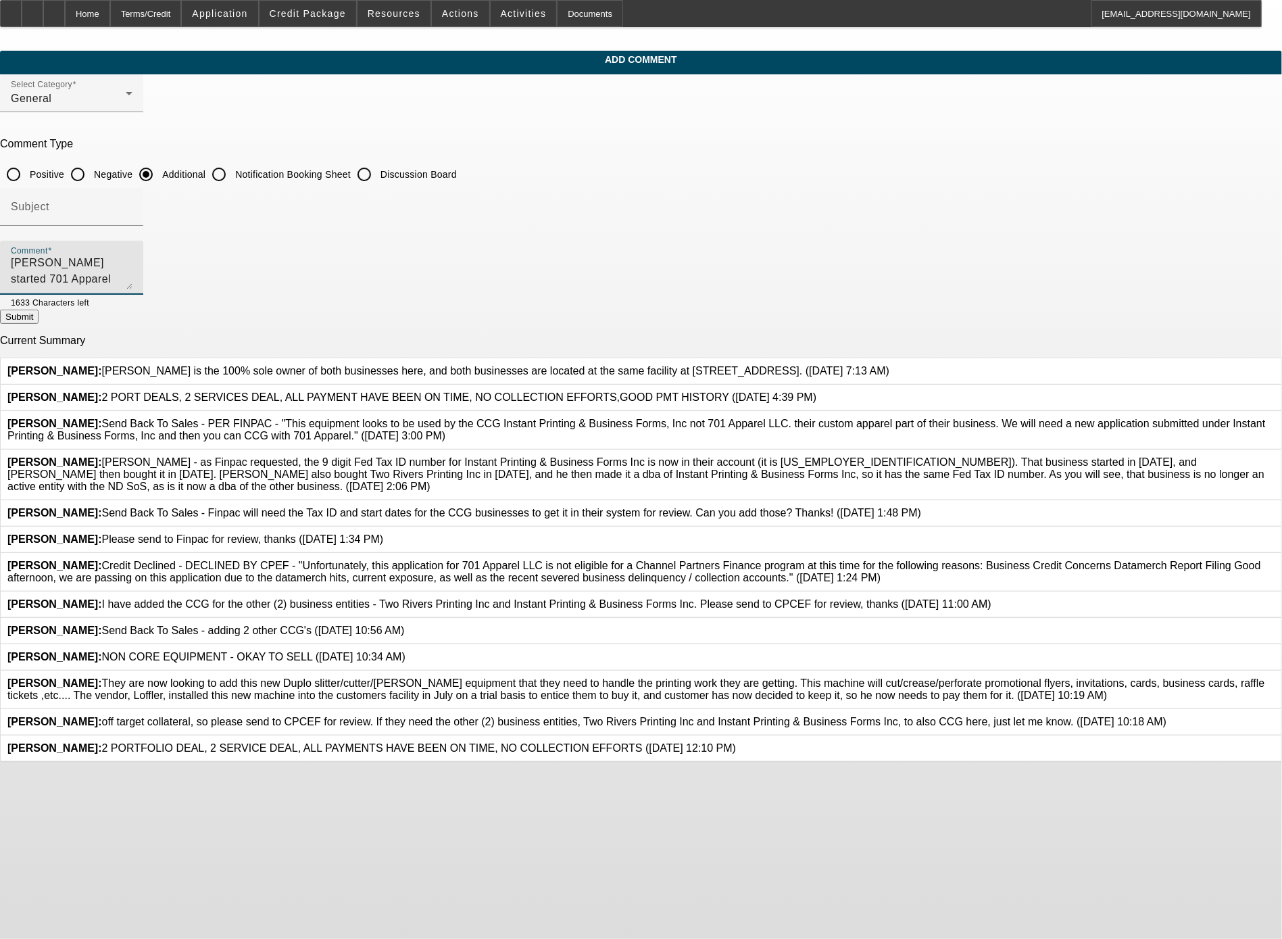
click at [132, 257] on textarea "Levi started 701 Apparel LLC in early 2019, and they are a 4x past customer of …" at bounding box center [72, 273] width 122 height 32
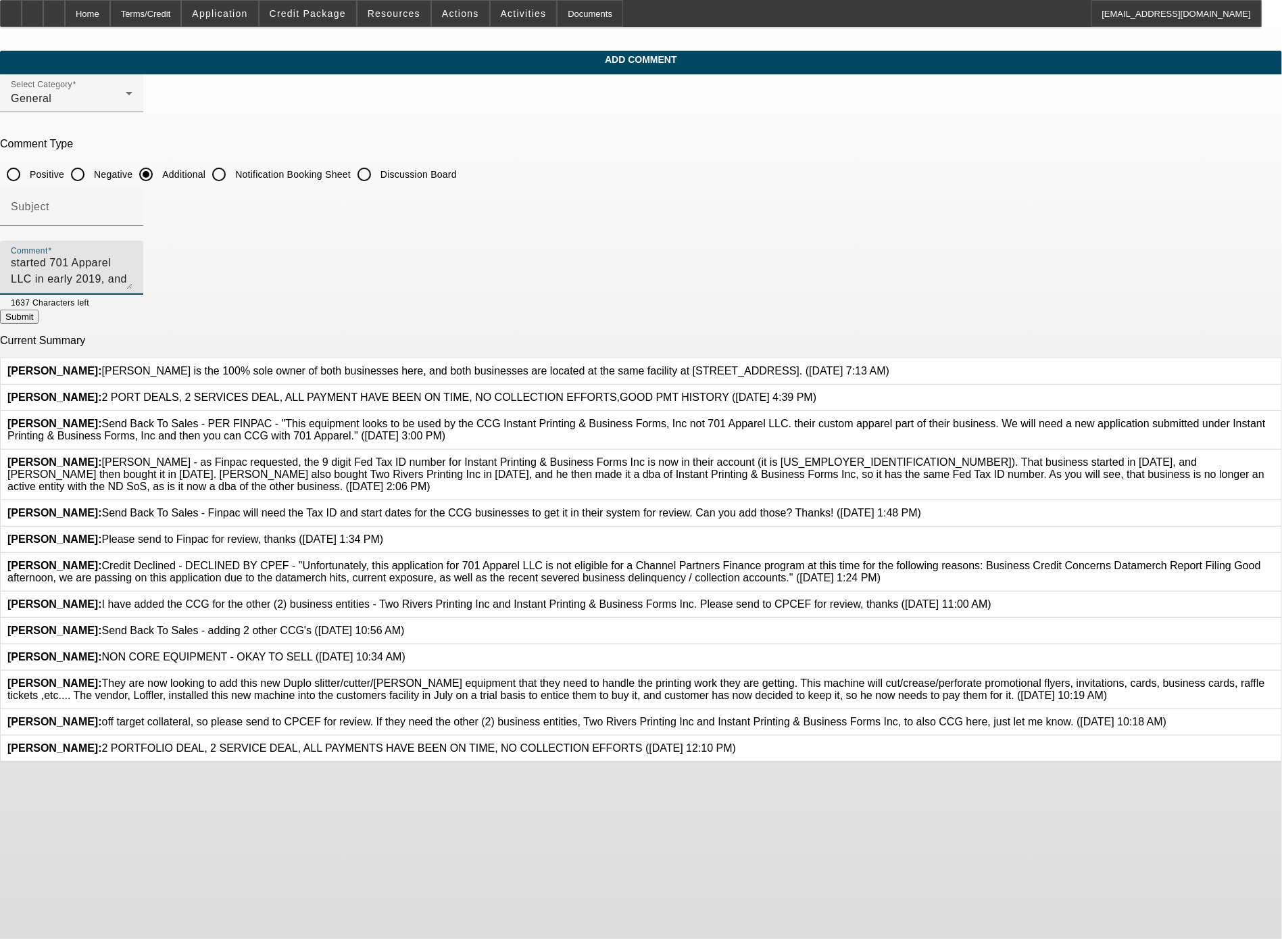
click at [132, 257] on textarea "Levi started 701 Apparel LLC in early 2019, and they are a 4x past customer of …" at bounding box center [72, 273] width 122 height 32
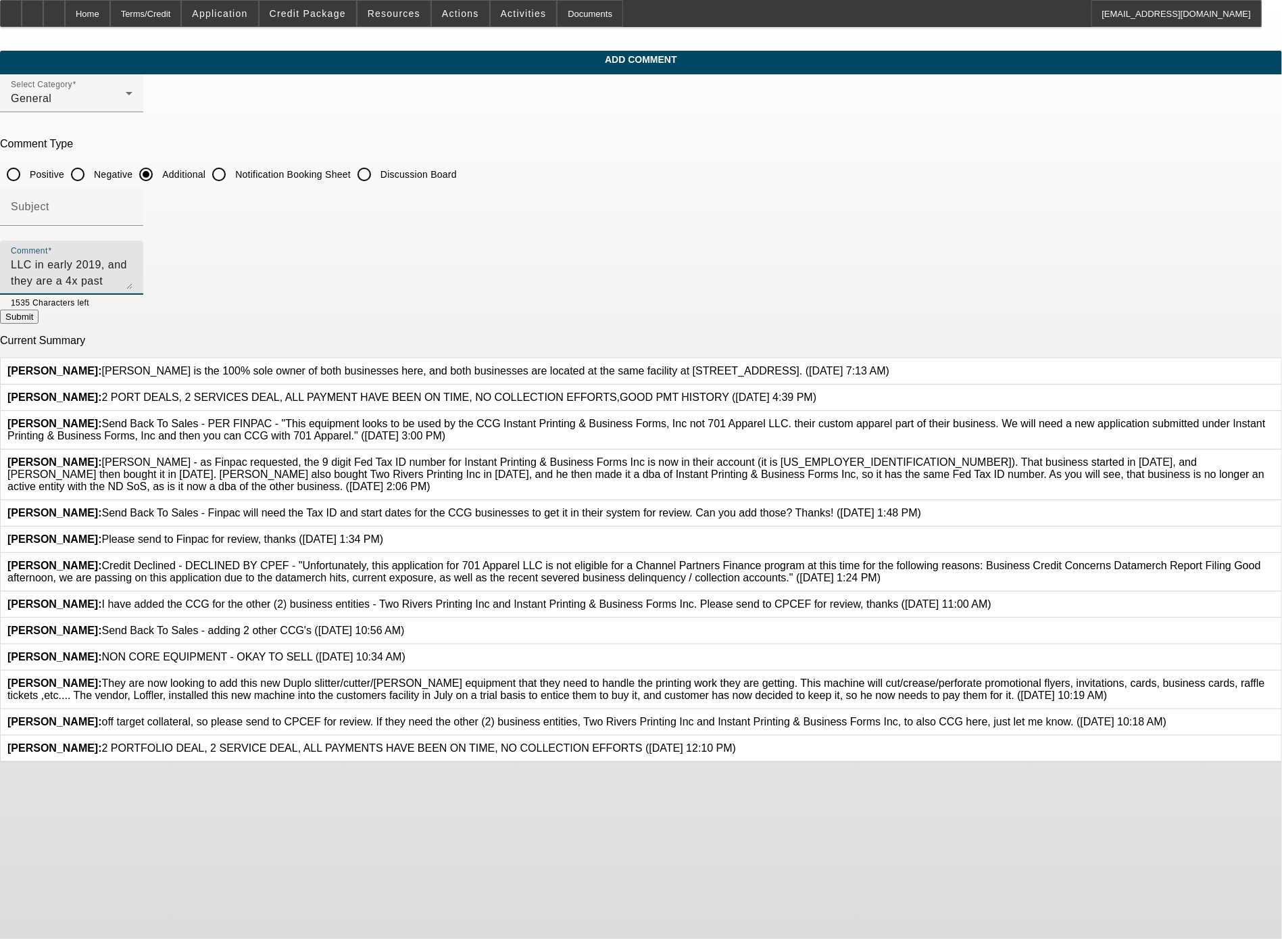
scroll to position [45, 0]
type textarea "Levi started 701 Apparel LLC in early 2019, and they are a 4x past customer of …"
click at [39, 309] on button "Submit" at bounding box center [19, 316] width 39 height 14
radio input "true"
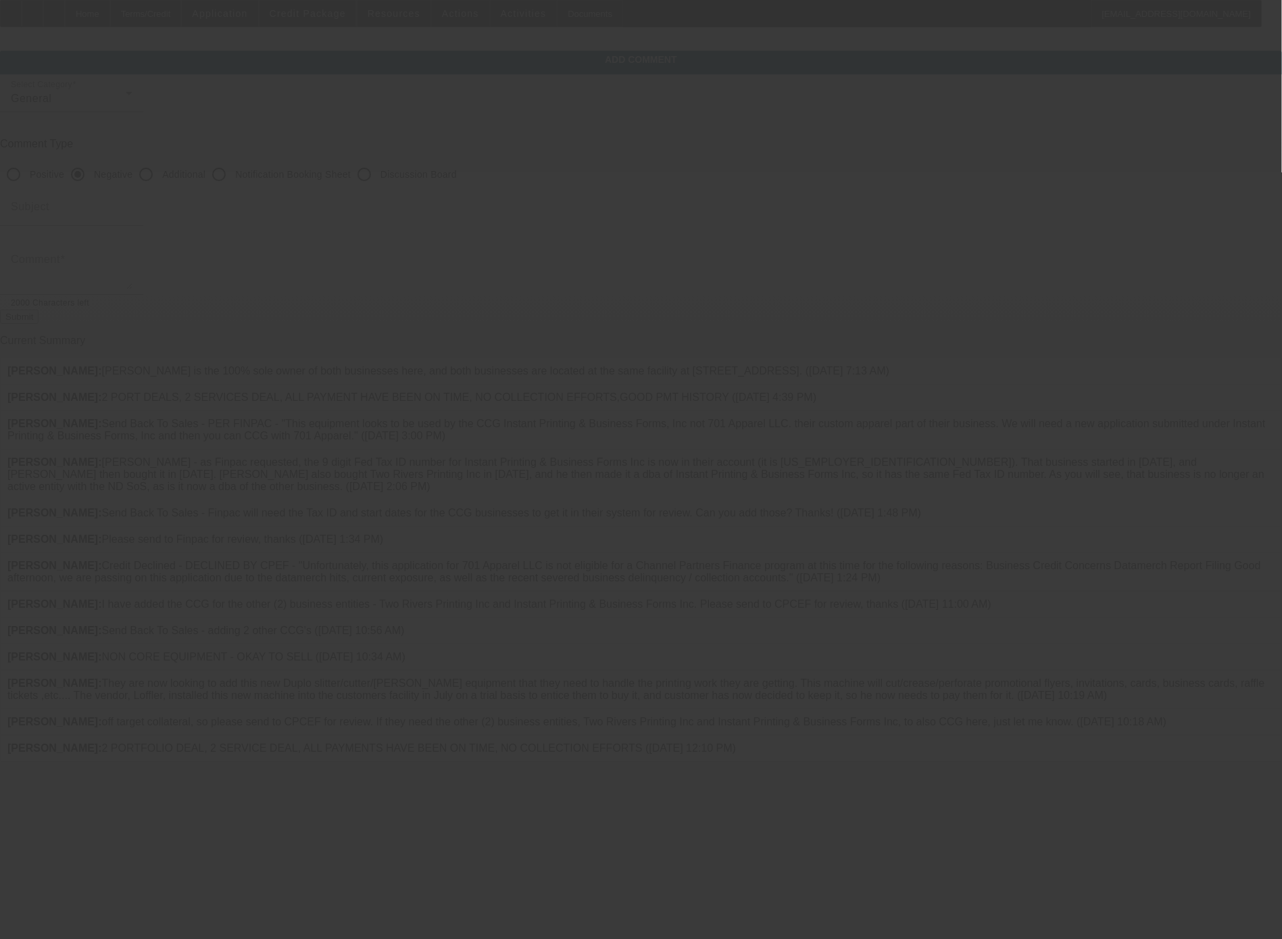
scroll to position [0, 0]
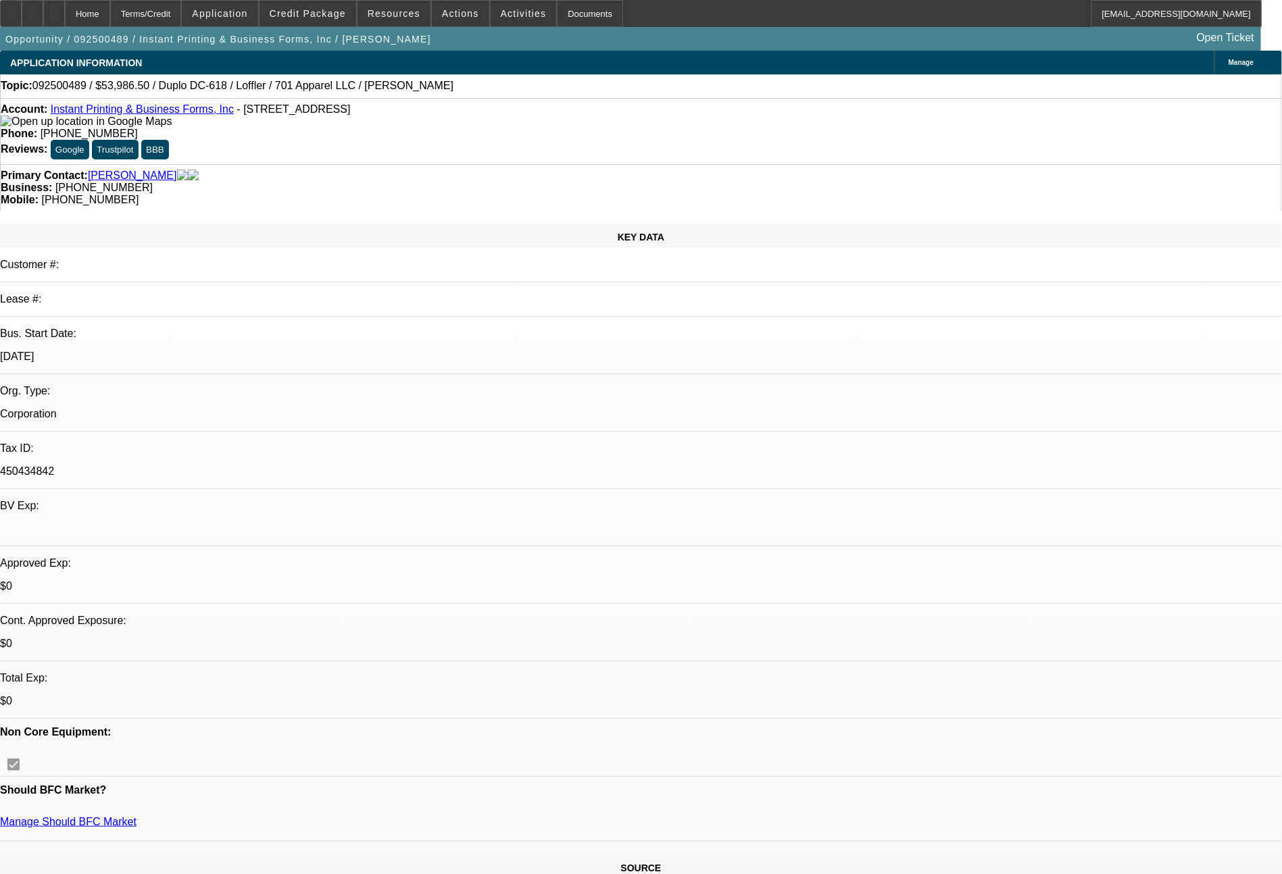
select select "0"
select select "6"
select select "0"
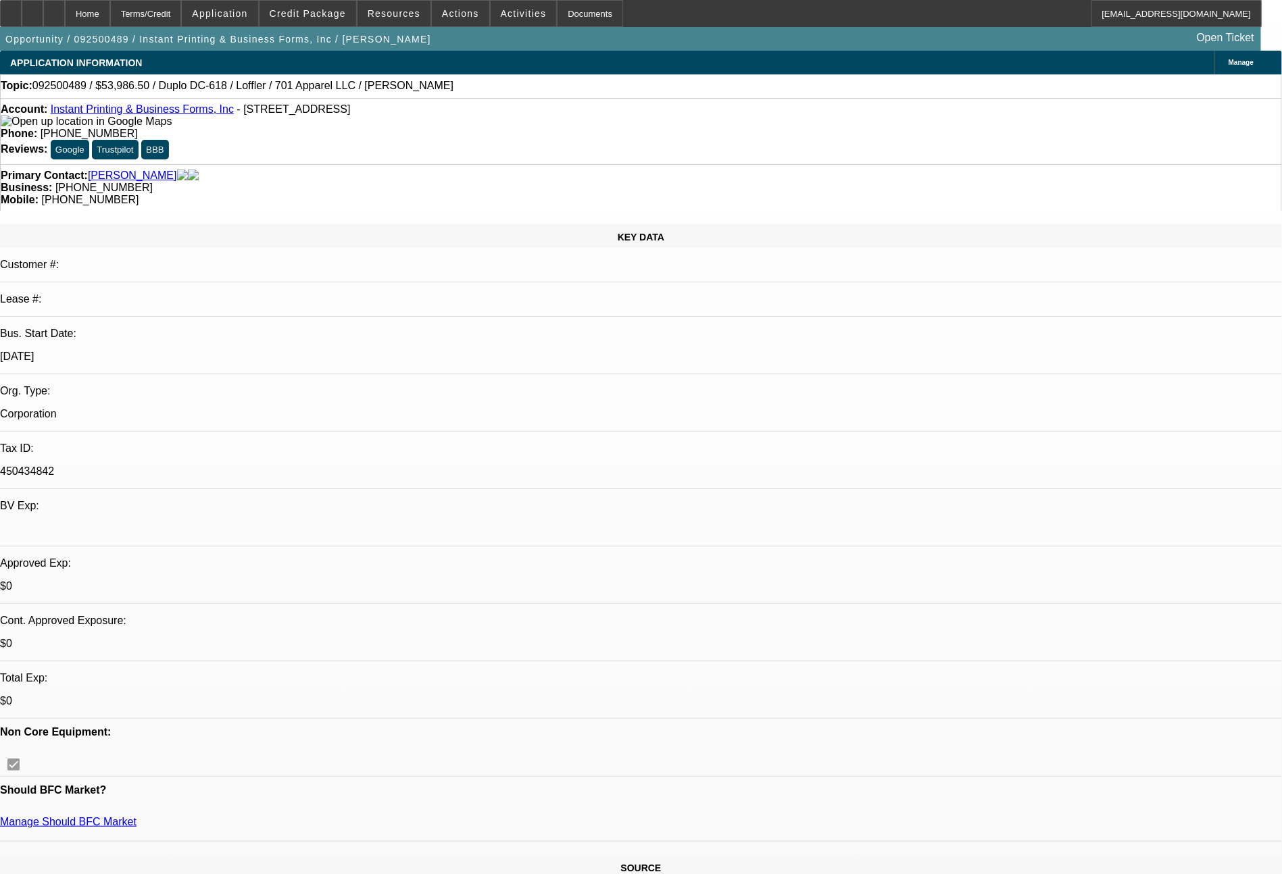
select select "0"
select select "6"
select select "0"
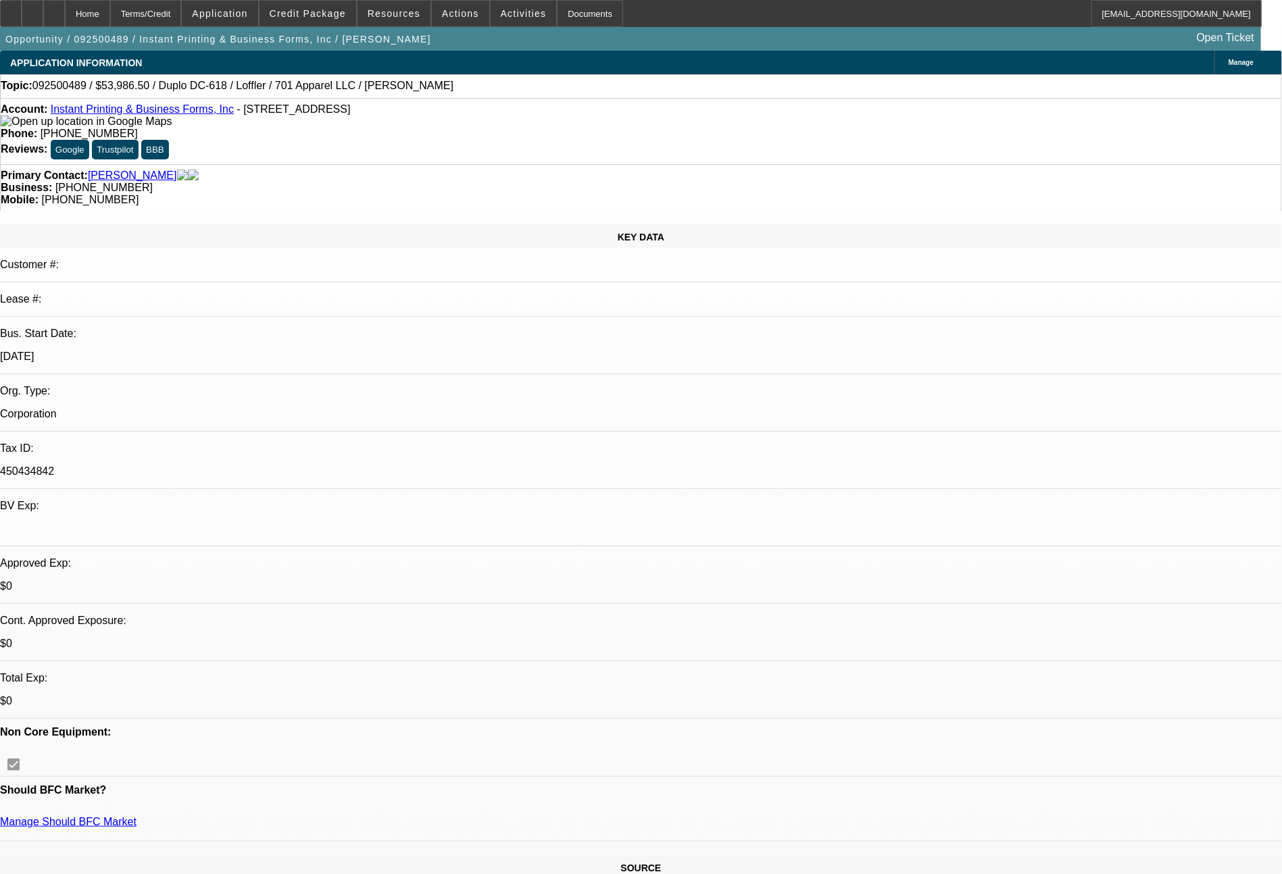
select select "0"
select select "6"
select select "0"
select select "2"
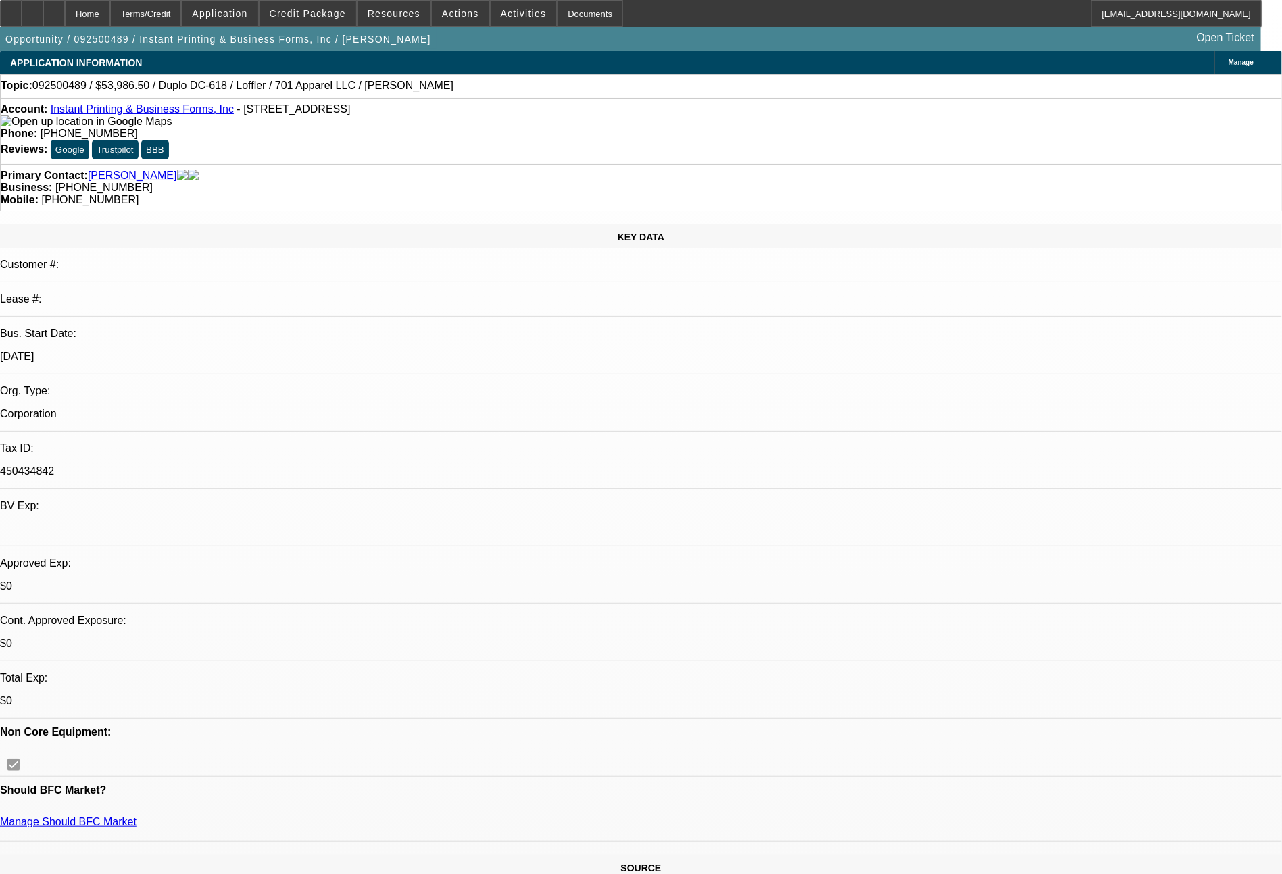
select select "0"
select select "6"
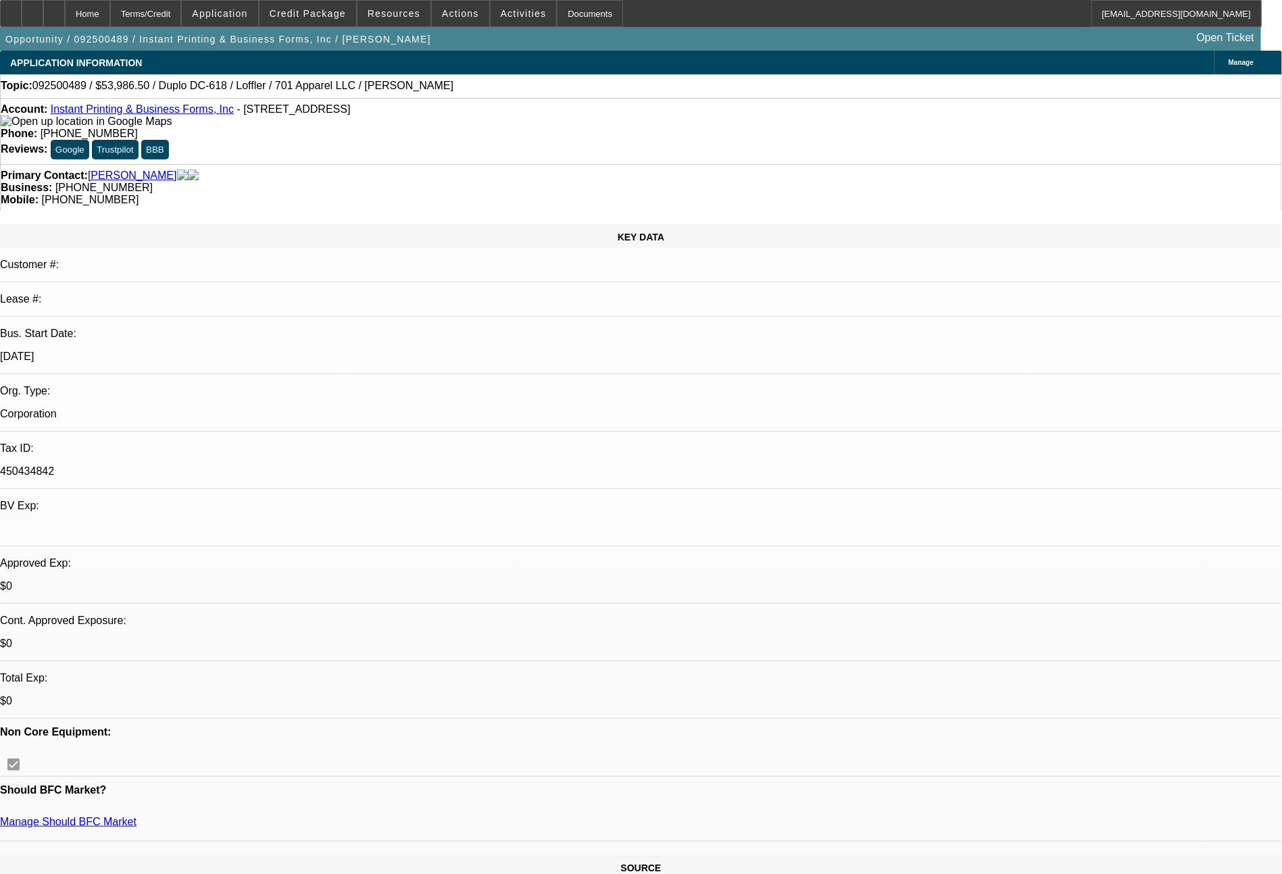
scroll to position [81, 17]
drag, startPoint x: 1026, startPoint y: 557, endPoint x: 936, endPoint y: 499, distance: 106.4
copy tr "Zach - as Finpac requested, the 9 digit Fed Tax ID number for Instant Printing …"
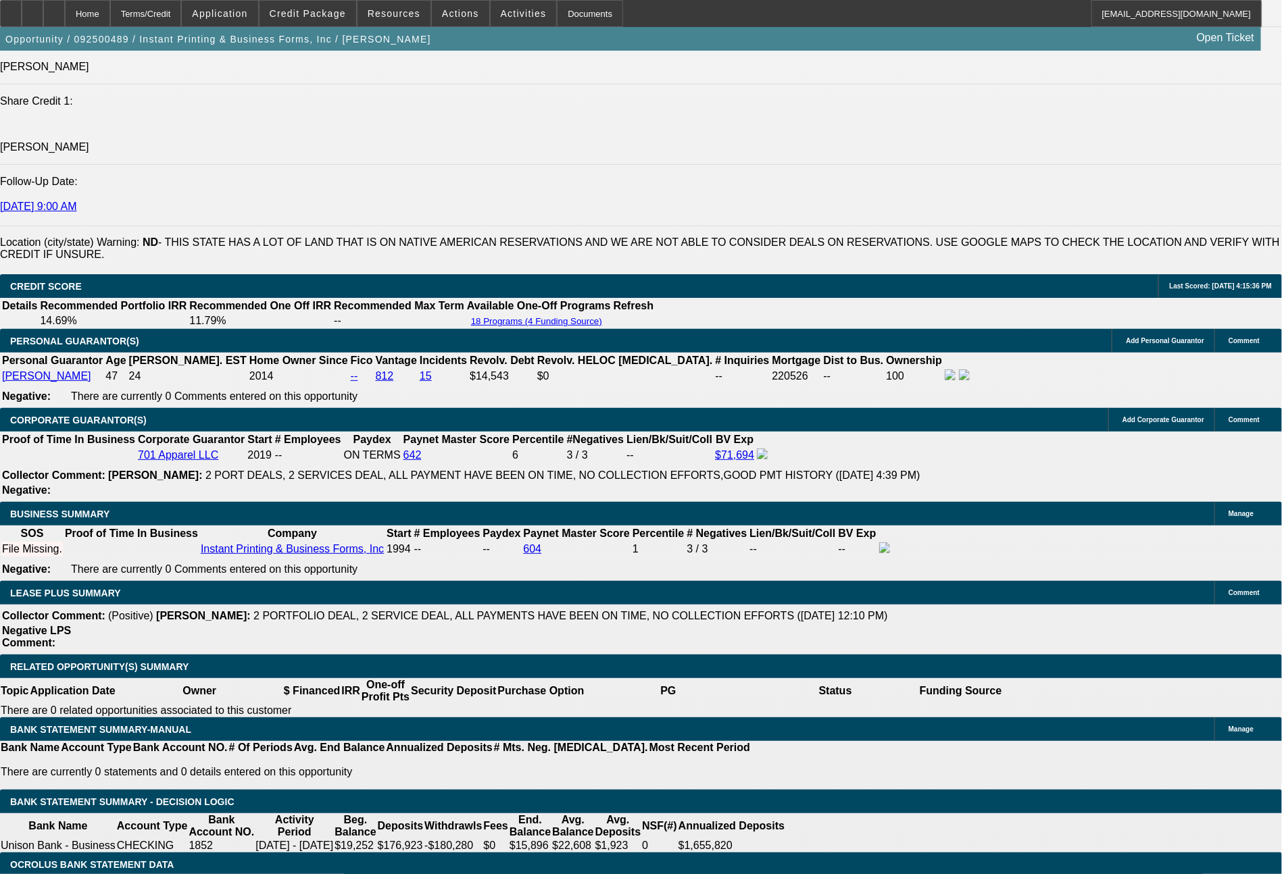
scroll to position [1922, 0]
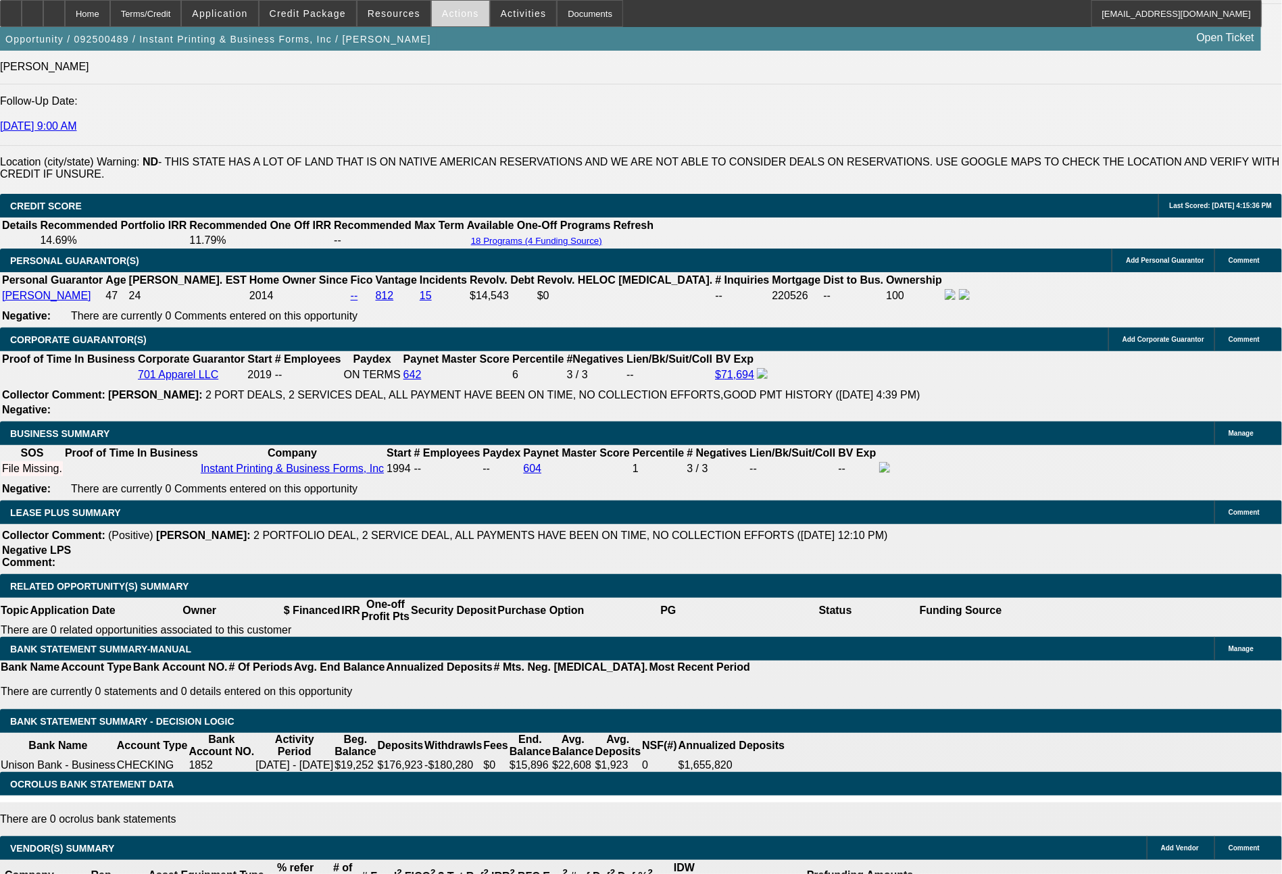
click at [472, 13] on span at bounding box center [460, 13] width 57 height 32
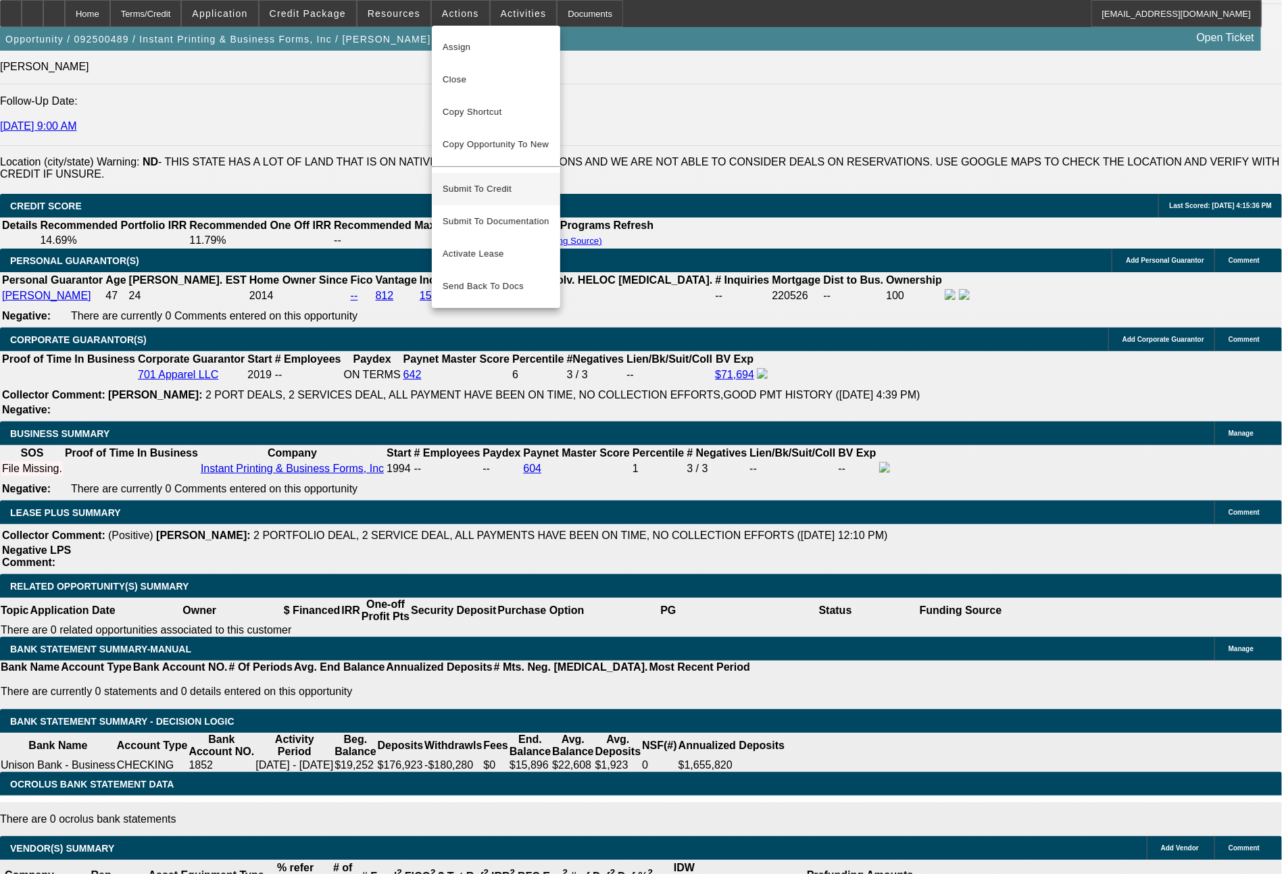
click at [505, 181] on span "Submit To Credit" at bounding box center [496, 189] width 107 height 16
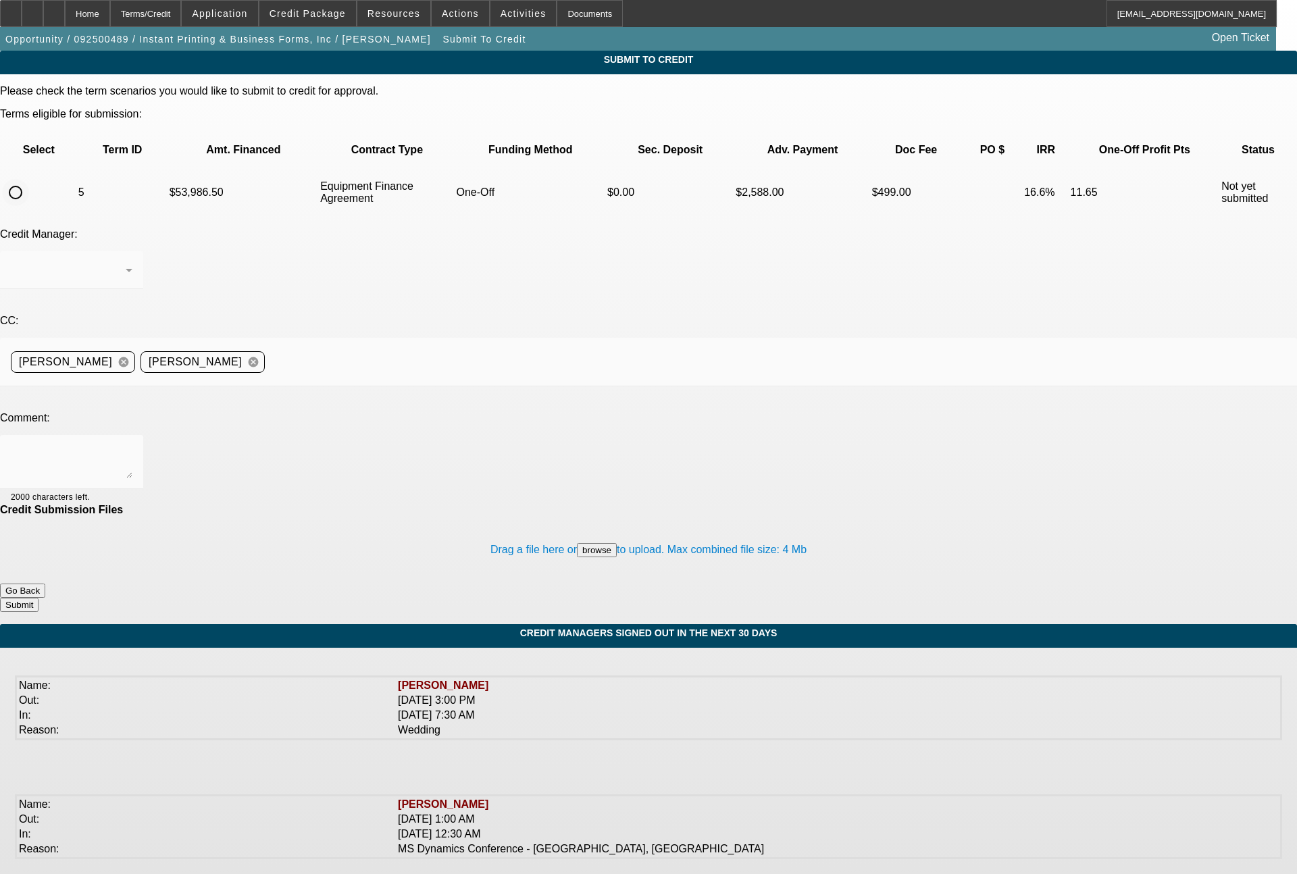
click at [29, 179] on input "radio" at bounding box center [15, 192] width 27 height 27
radio input "true"
click at [132, 446] on textarea at bounding box center [72, 462] width 122 height 32
paste textarea "Zach - as Finpac requested, the 9 digit Fed Tax ID number for Instant Printing …"
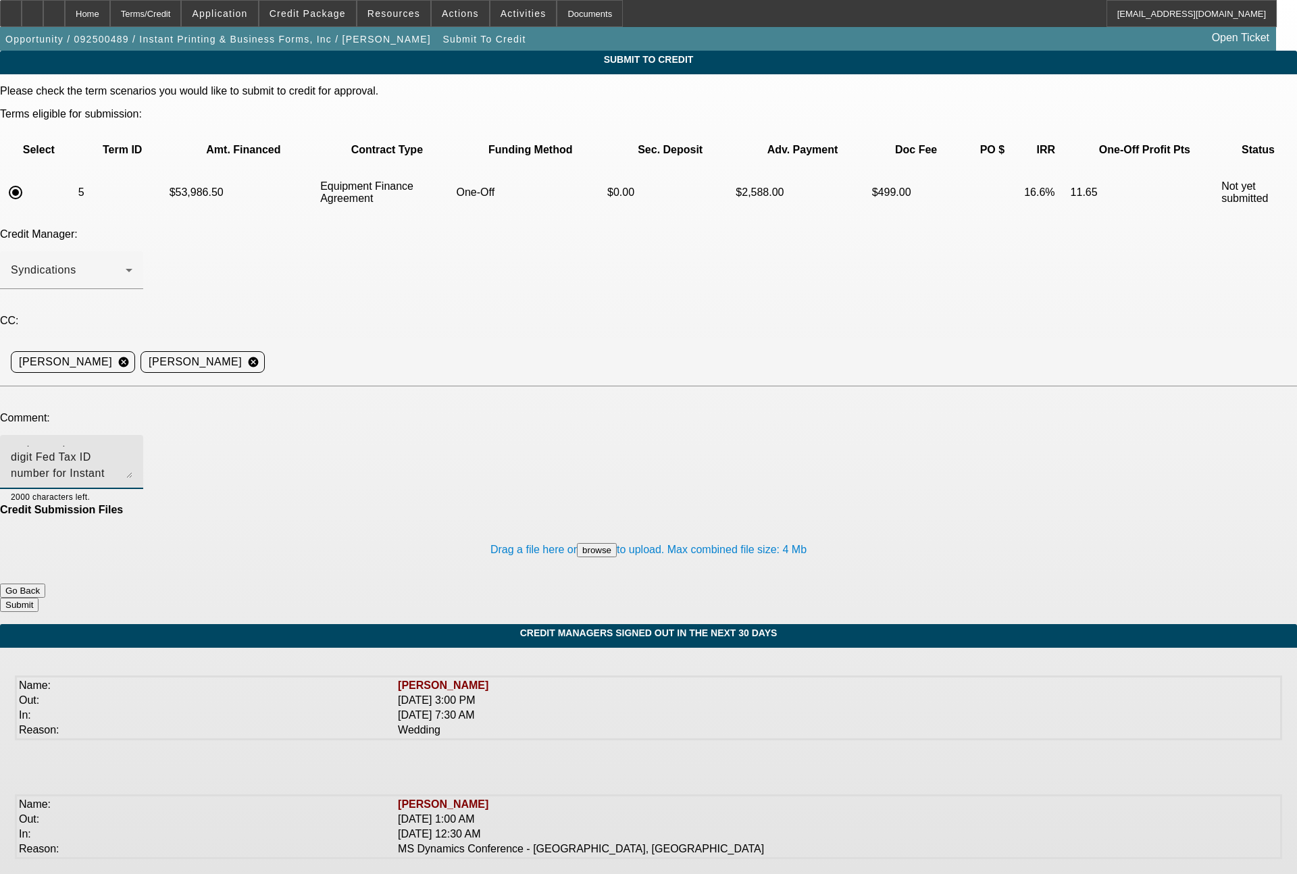
click at [132, 446] on textarea "Zach - as Finpac requested, the 9 digit Fed Tax ID number for Instant Printing …" at bounding box center [72, 462] width 122 height 32
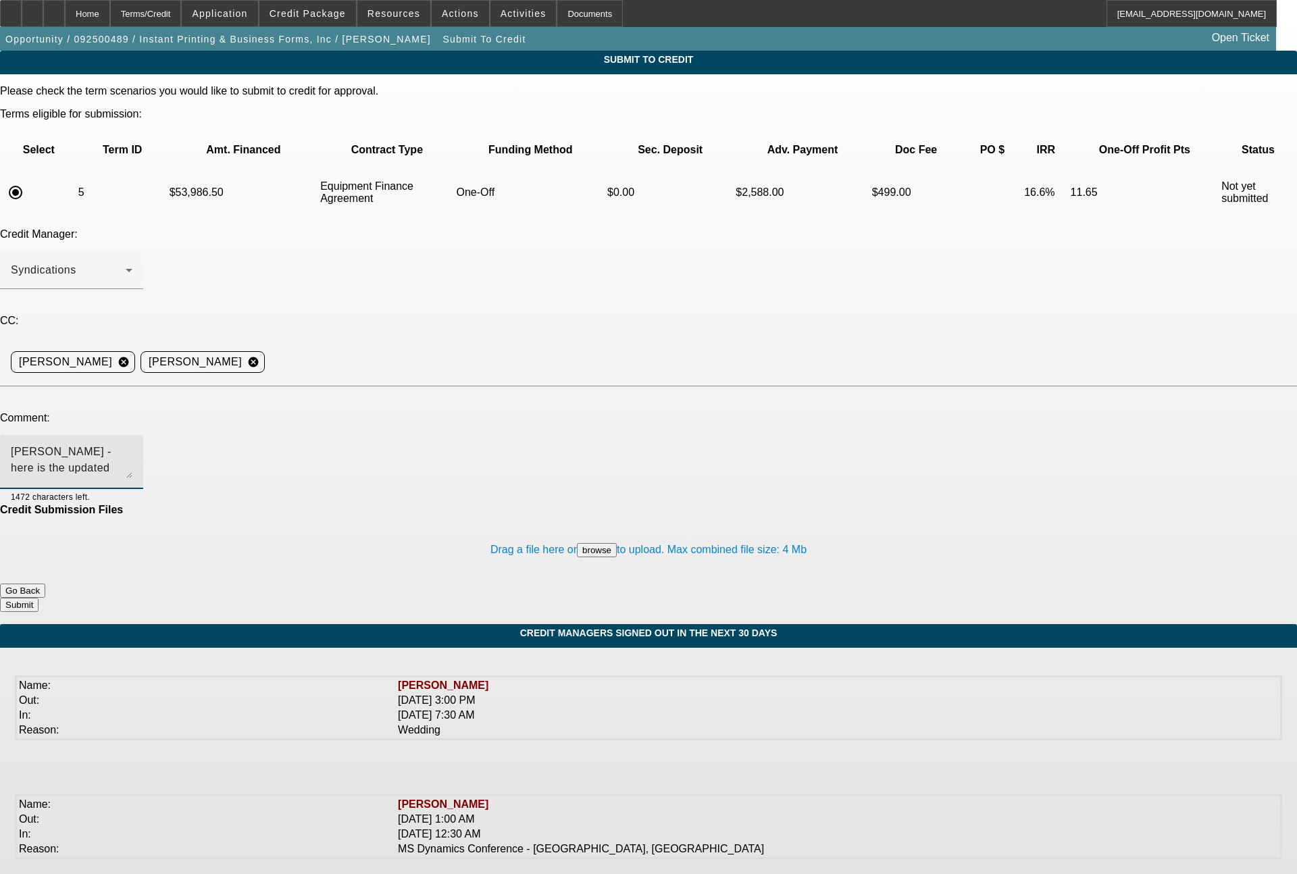
click at [132, 446] on textarea "Zach - here is the updated term set for Finpac, under the CRM account for Insta…" at bounding box center [72, 462] width 122 height 32
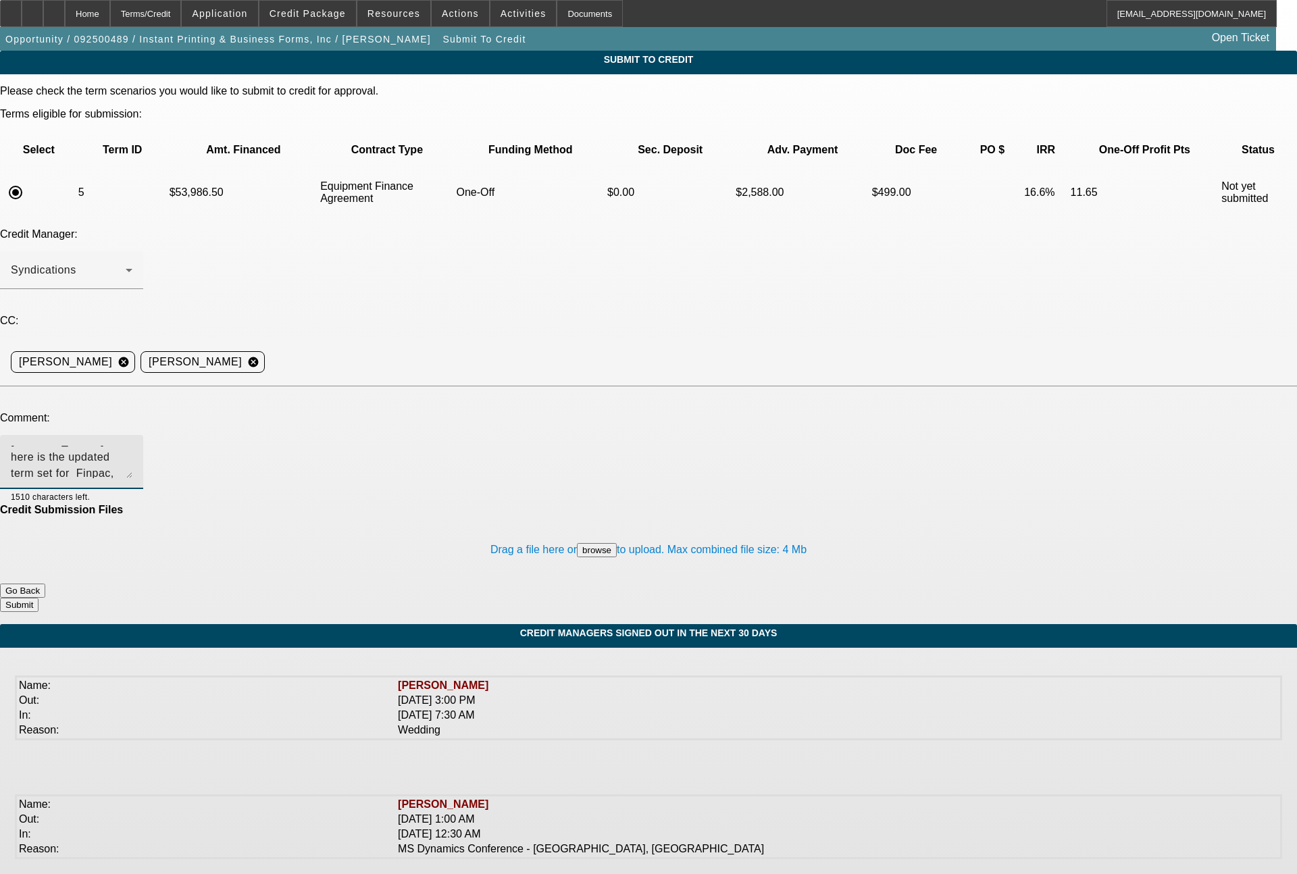
click at [132, 446] on textarea "Zach - here is the updated term set for Finpac, under the CRM account for Insta…" at bounding box center [72, 462] width 122 height 32
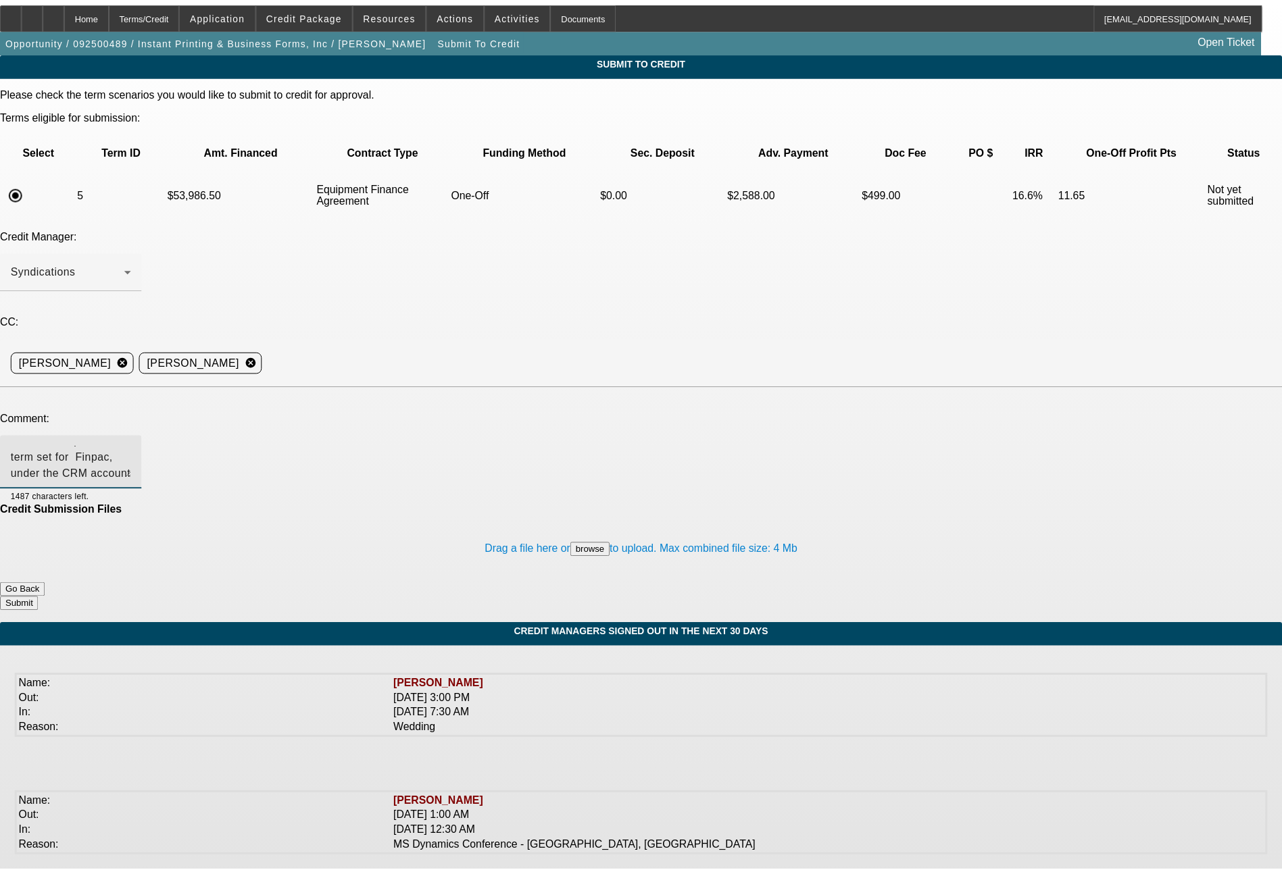
scroll to position [2, 0]
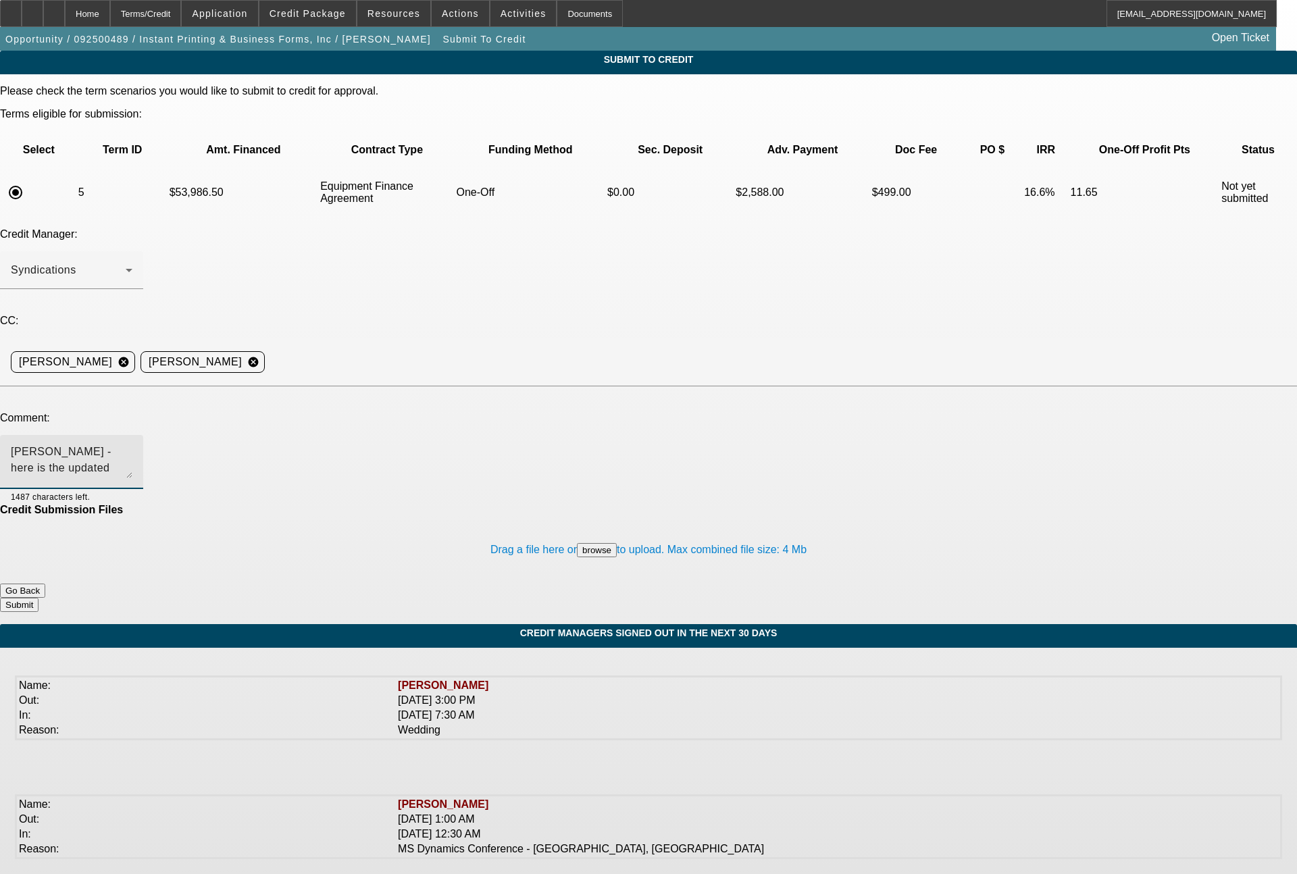
type textarea "Zach - here is the updated term set for Finpac, under the CRM account for Insta…"
click at [39, 598] on button "Submit" at bounding box center [19, 605] width 39 height 14
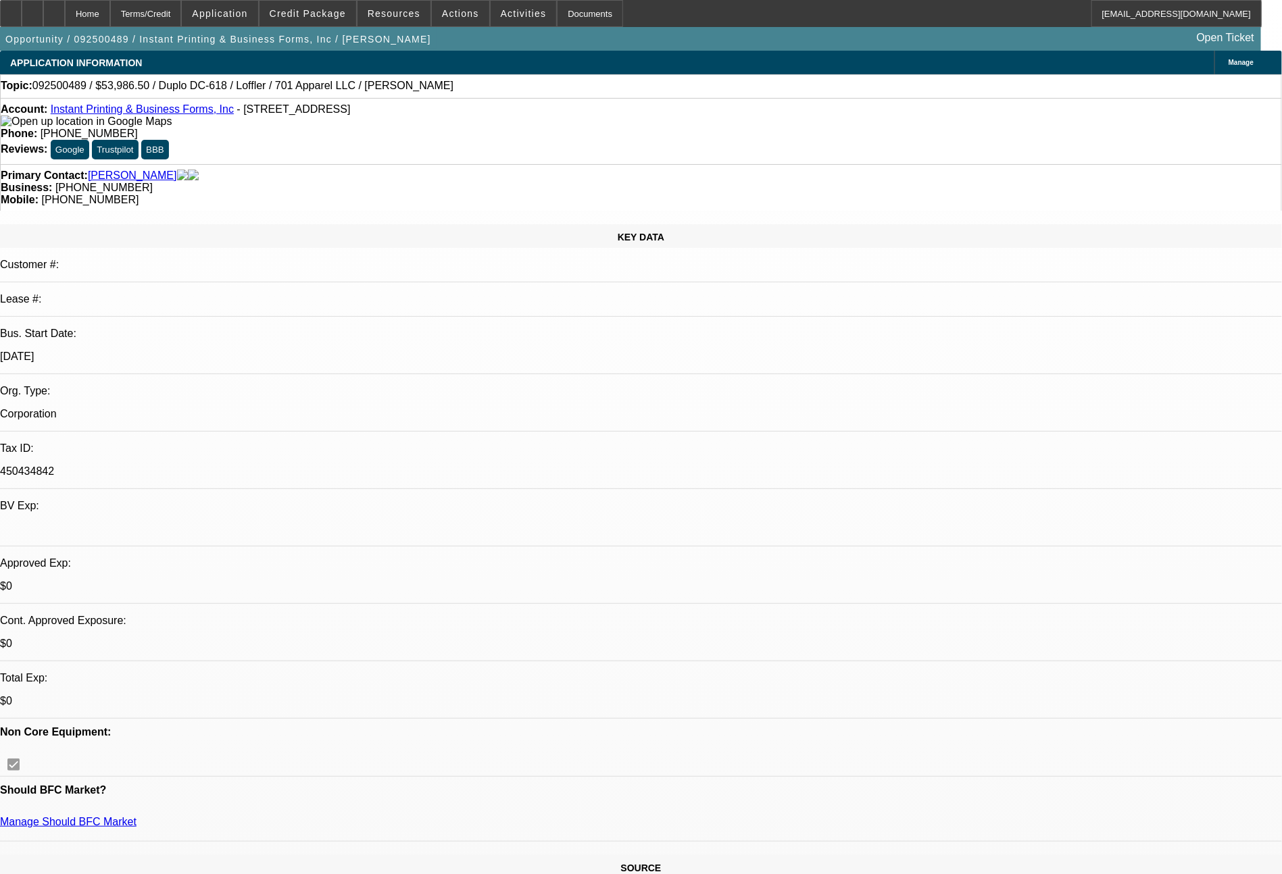
select select "0"
select select "6"
select select "0"
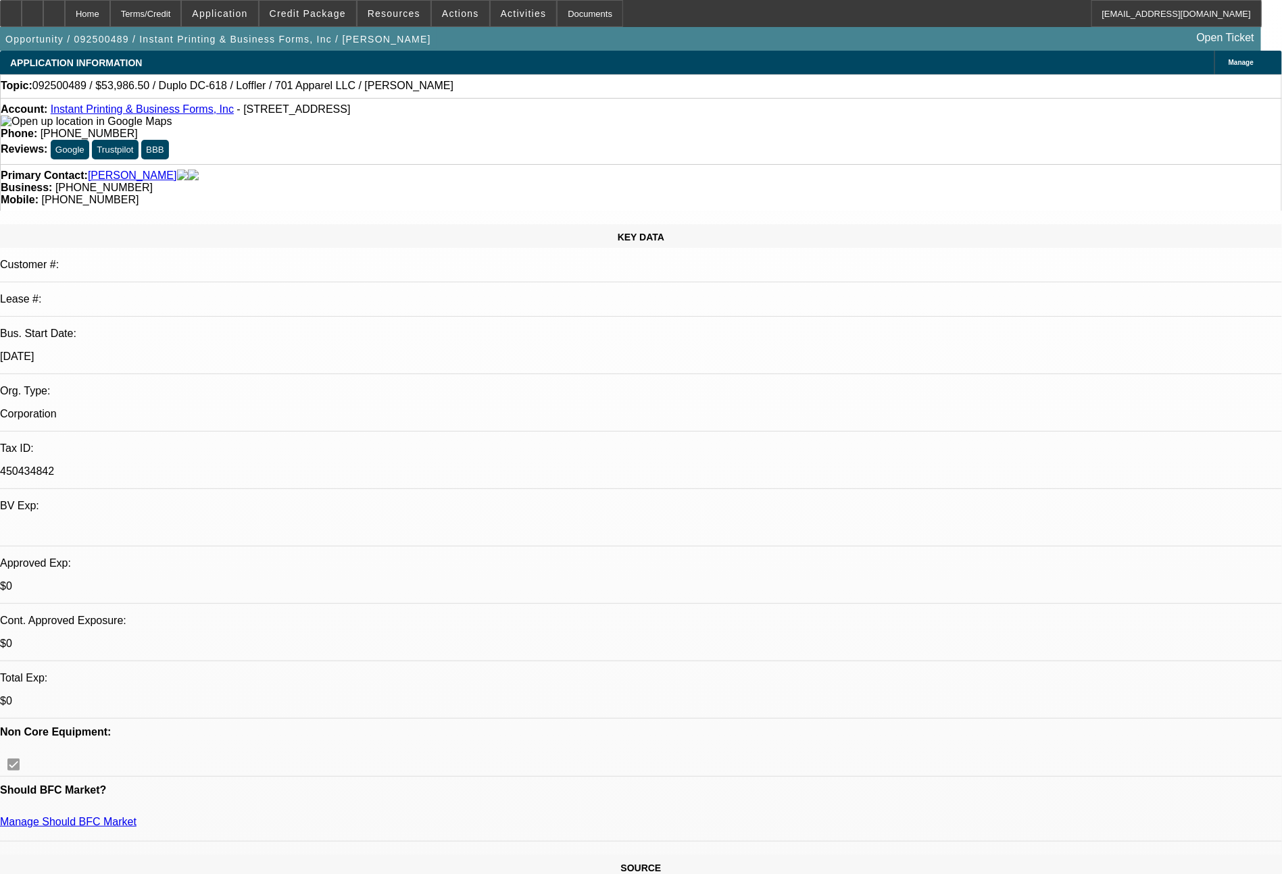
select select "0"
select select "6"
select select "0"
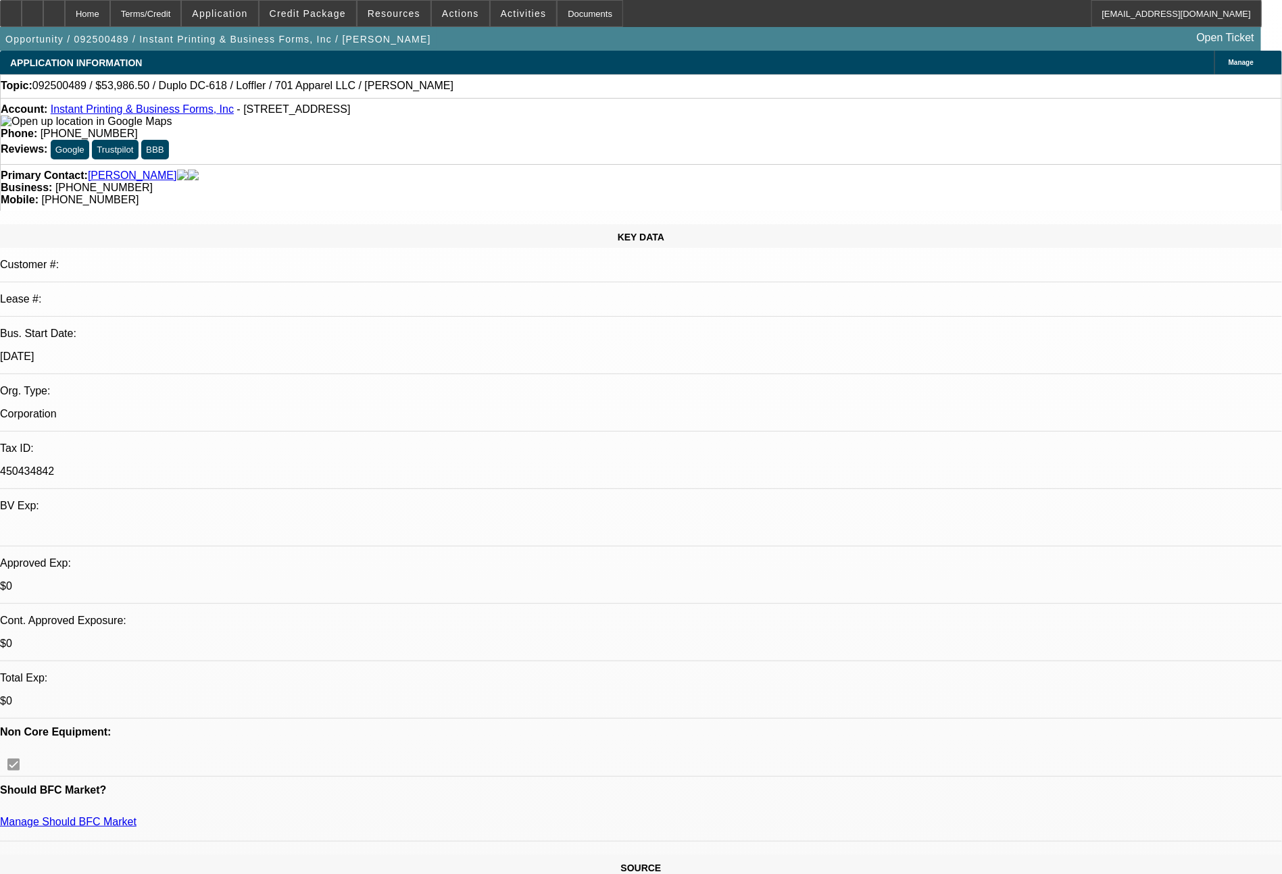
select select "0"
select select "6"
select select "0"
select select "2"
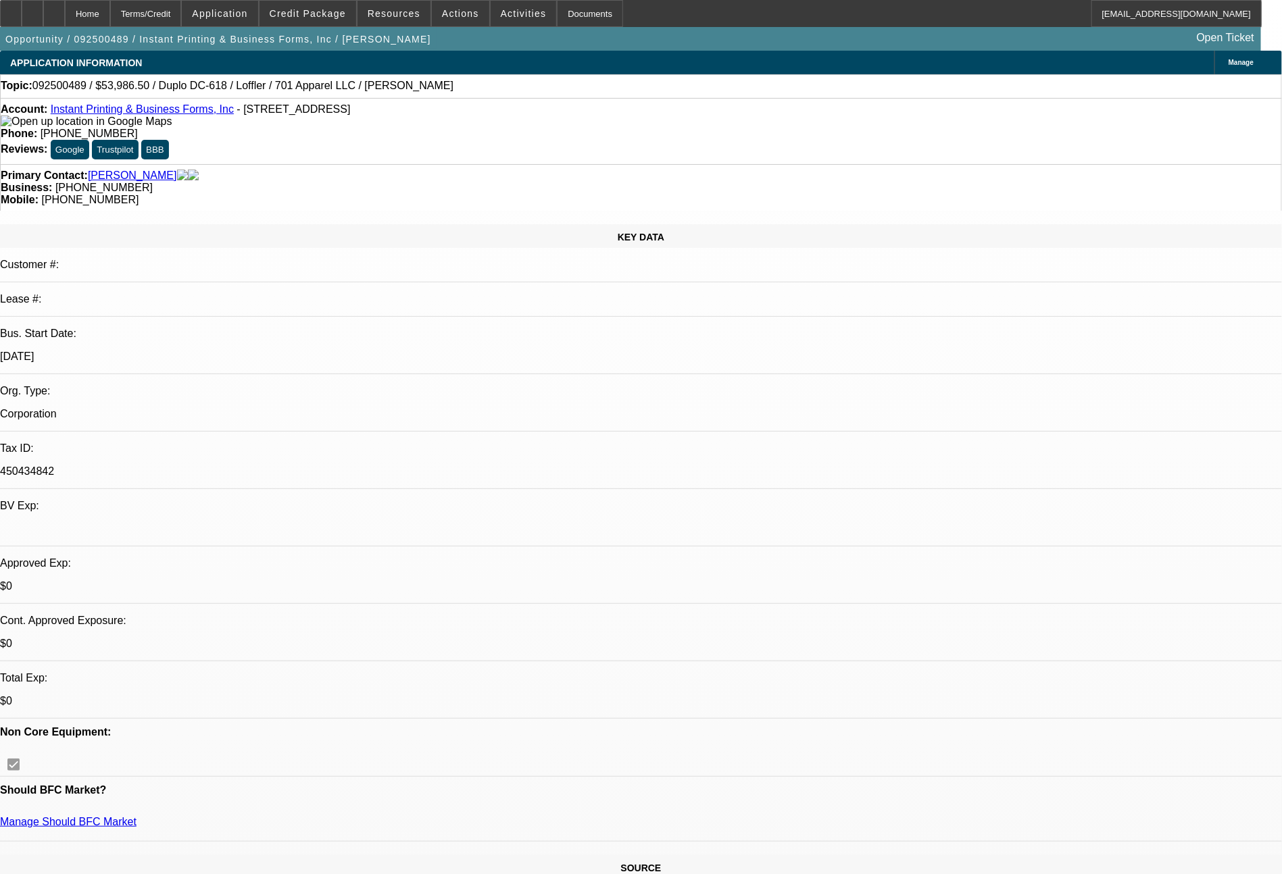
select select "0"
select select "6"
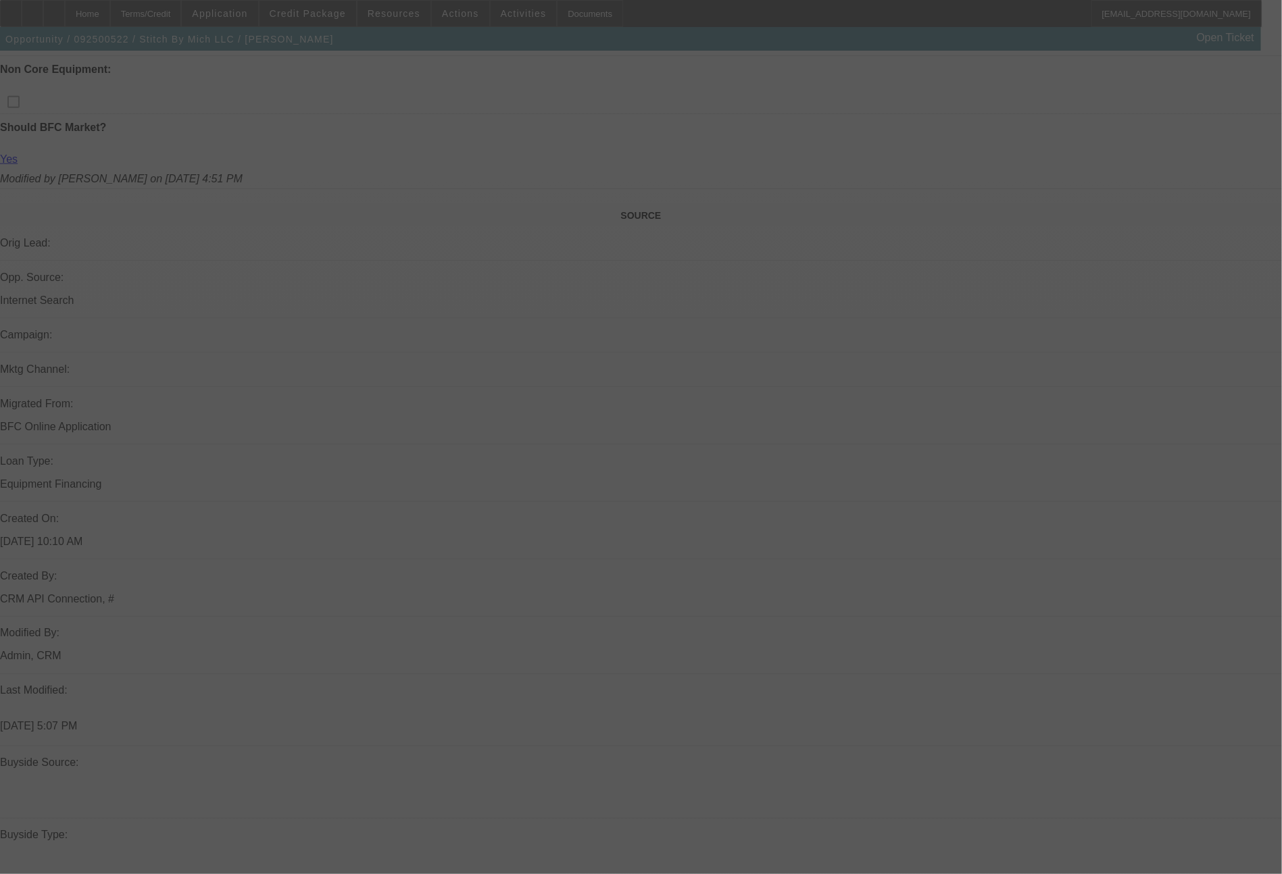
scroll to position [1428, 0]
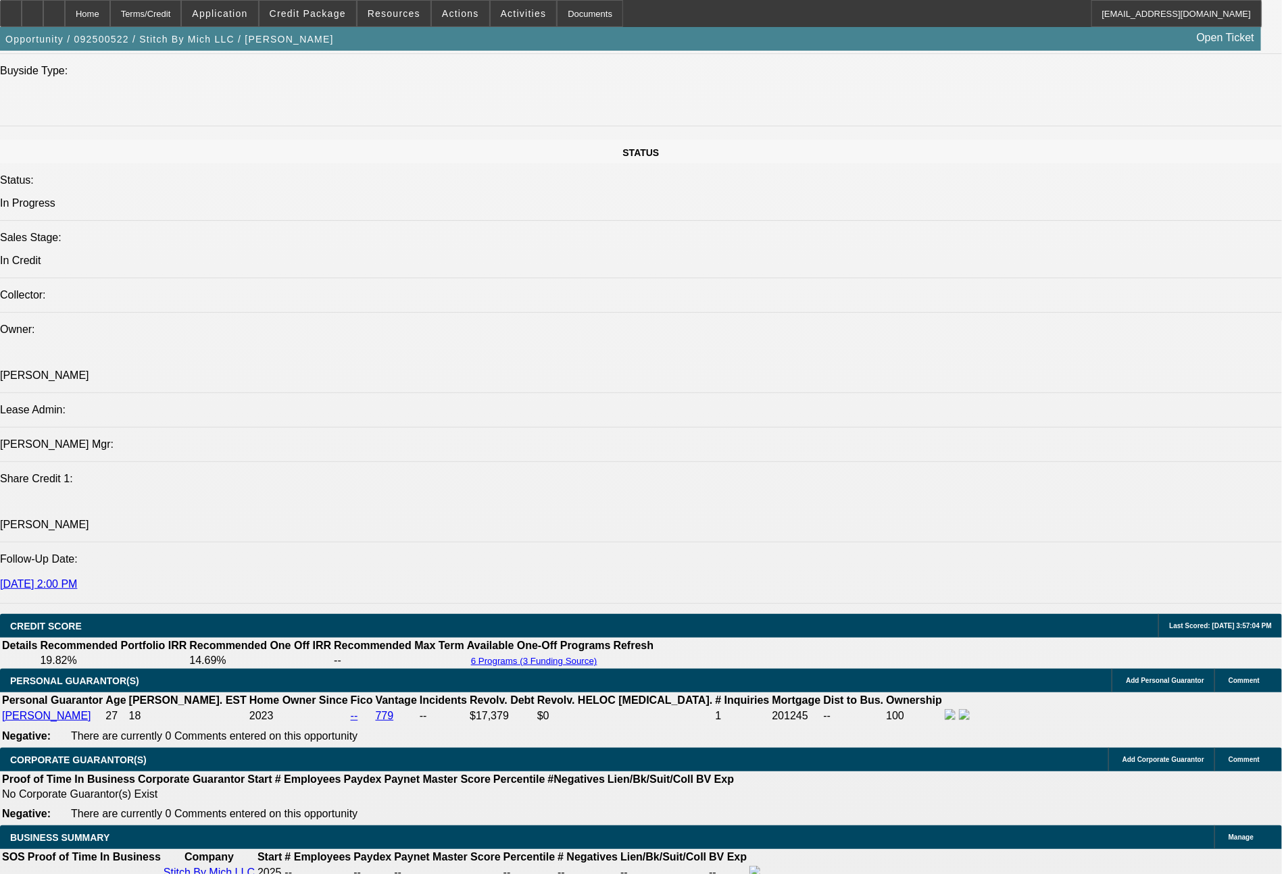
select select "0"
select select "2"
select select "0.1"
select select "4"
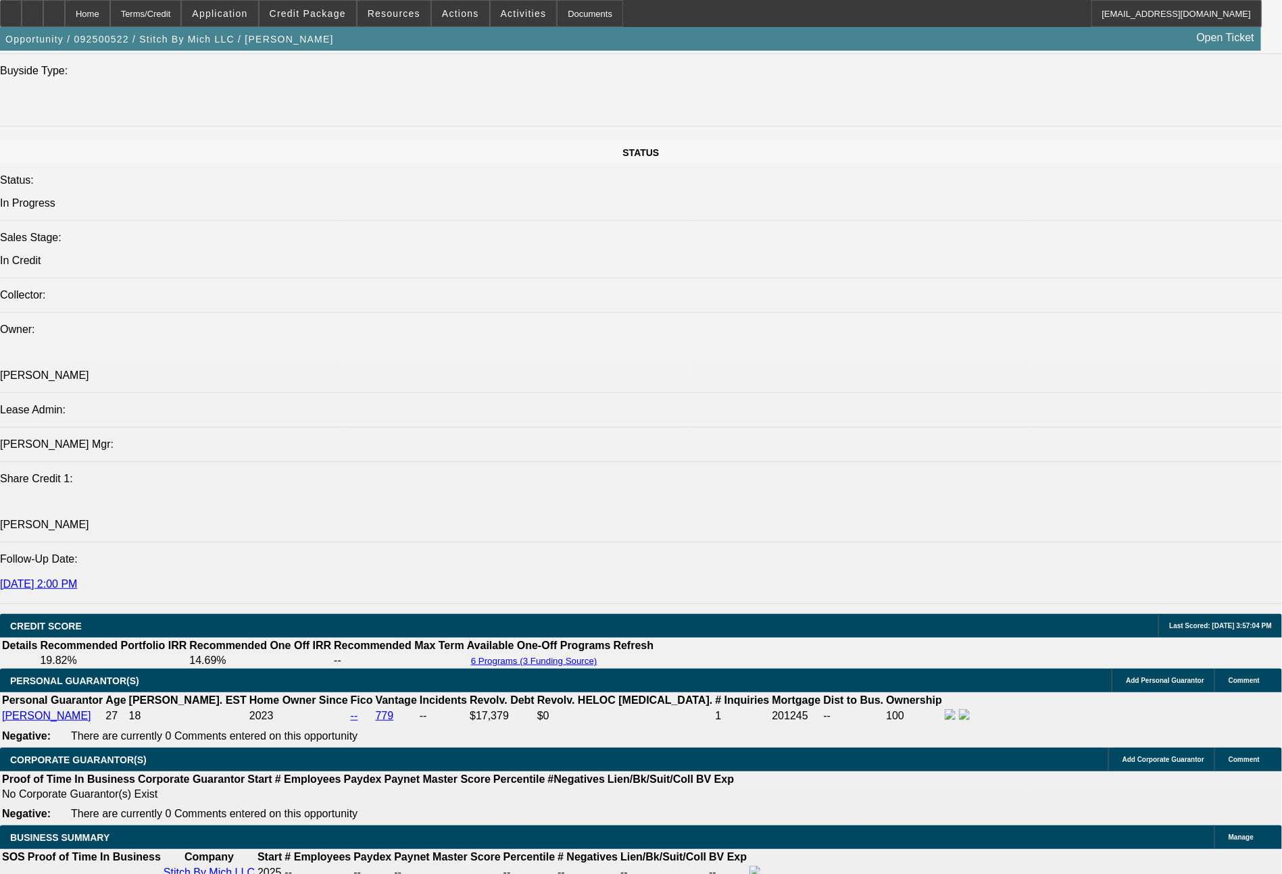
select select "0"
select select "2"
select select "0"
select select "6"
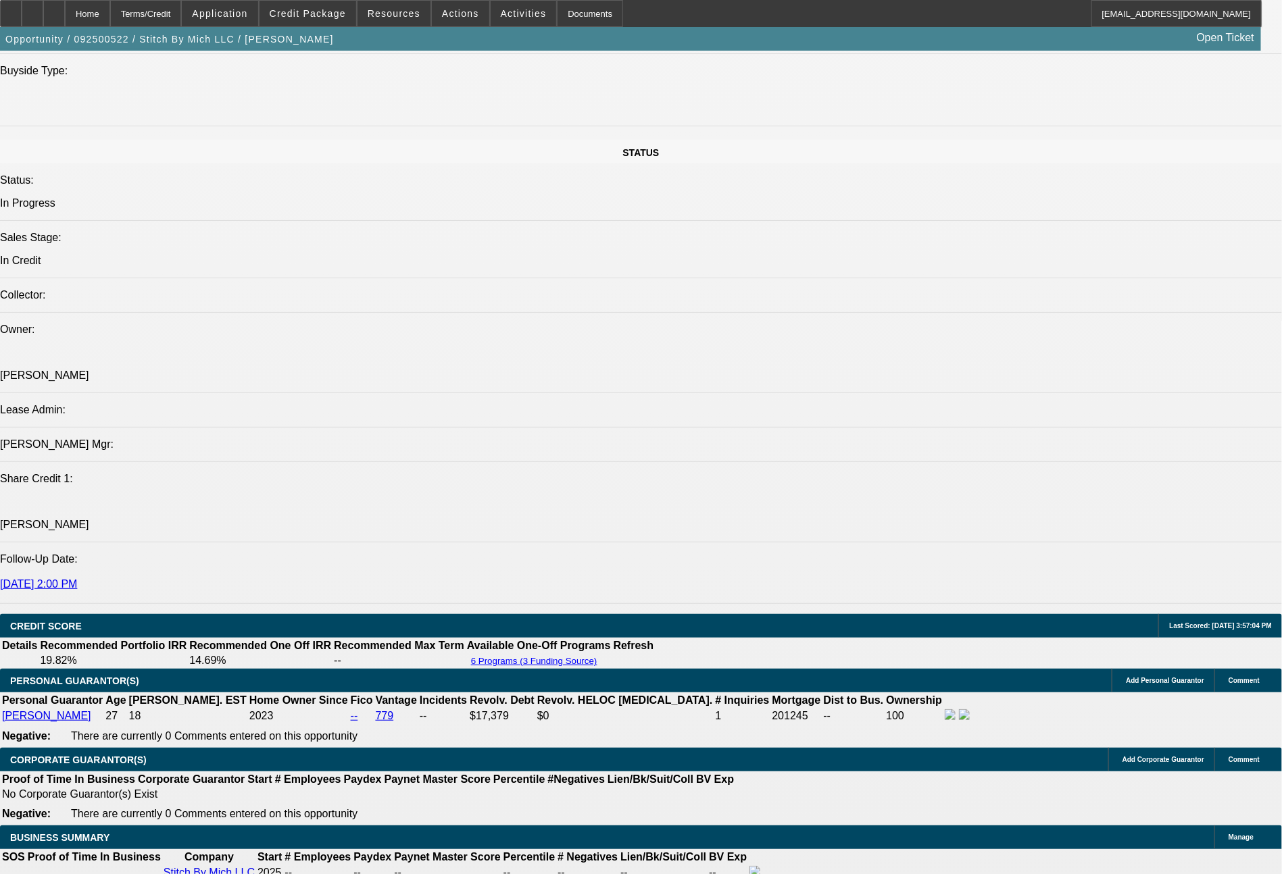
select select "0"
select select "2"
select select "0"
select select "6"
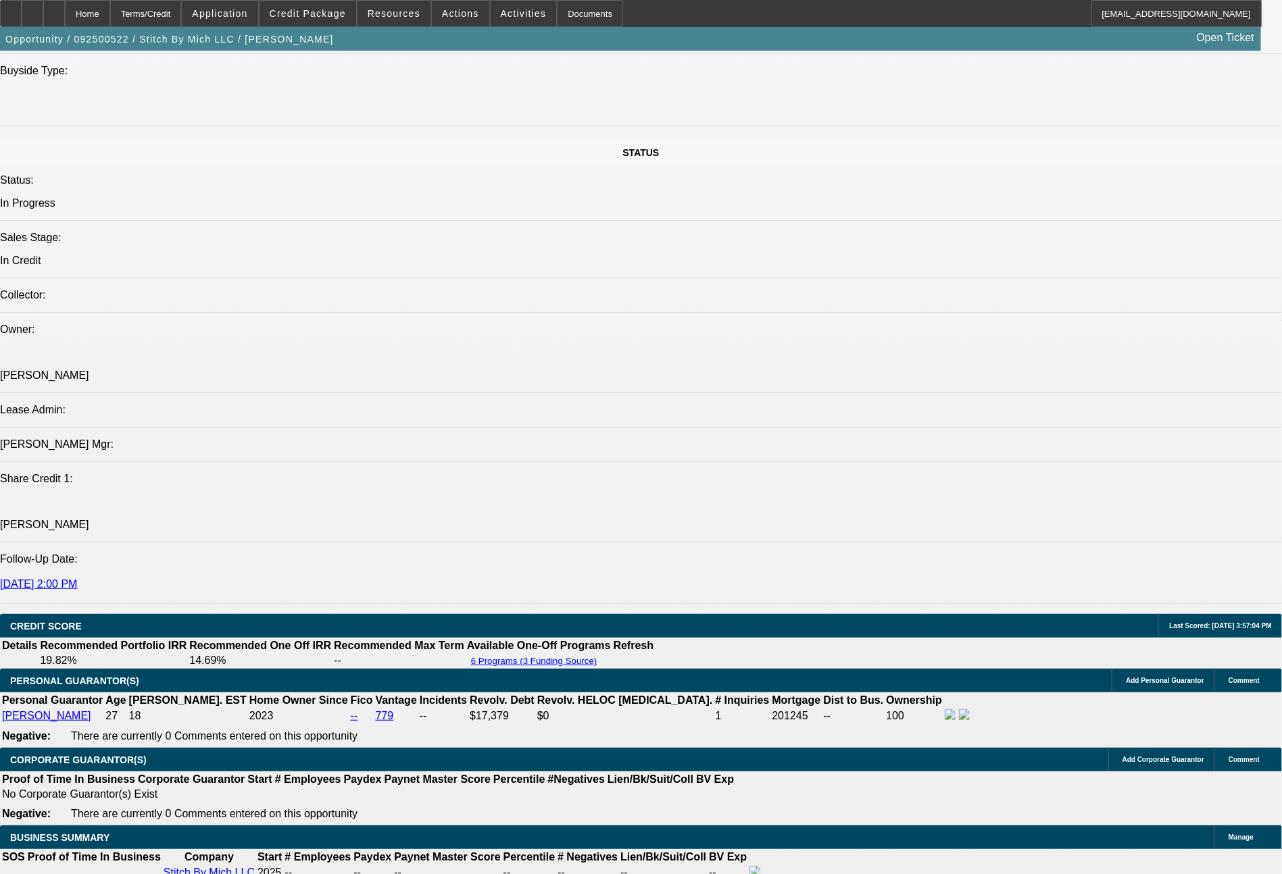
select select "0"
select select "2"
select select "0.1"
select select "4"
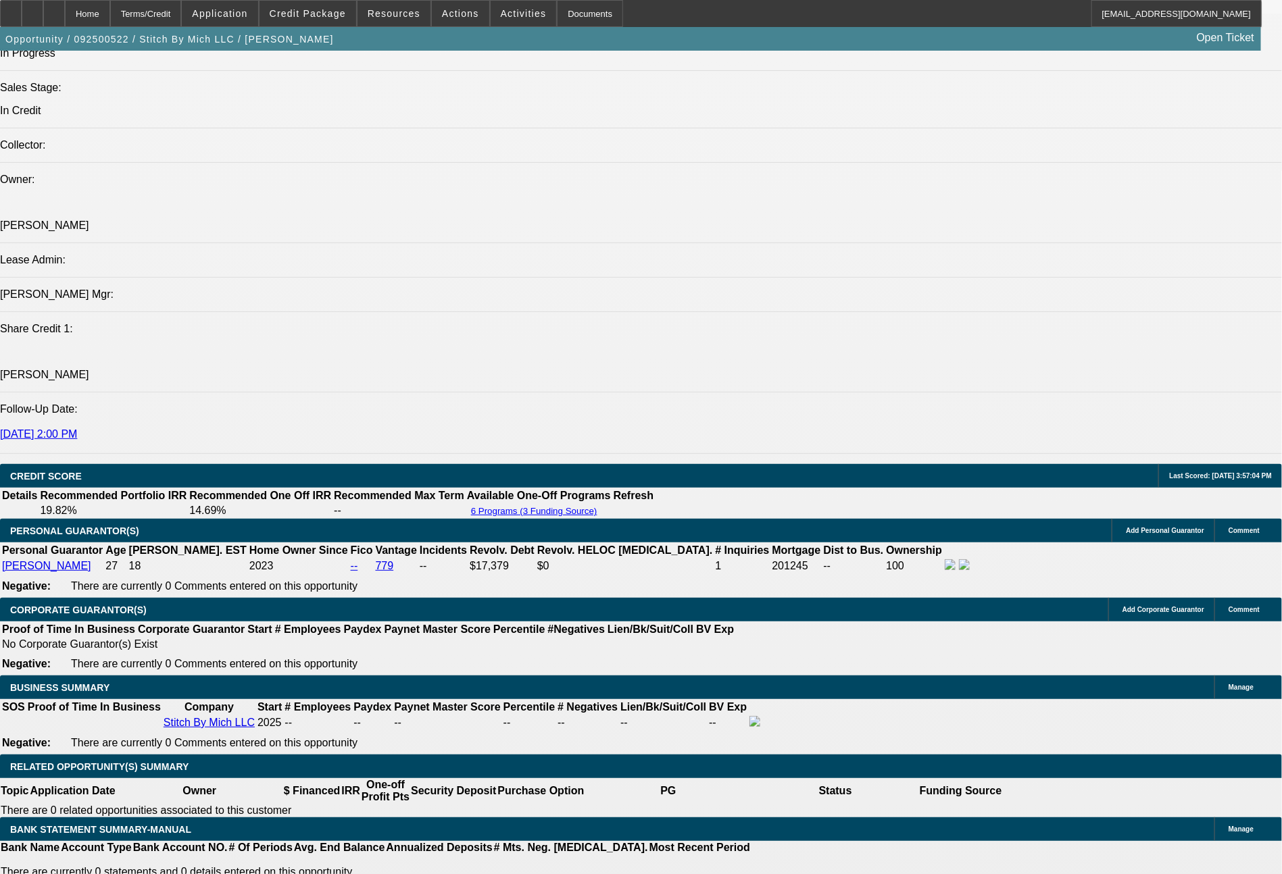
scroll to position [1656, 0]
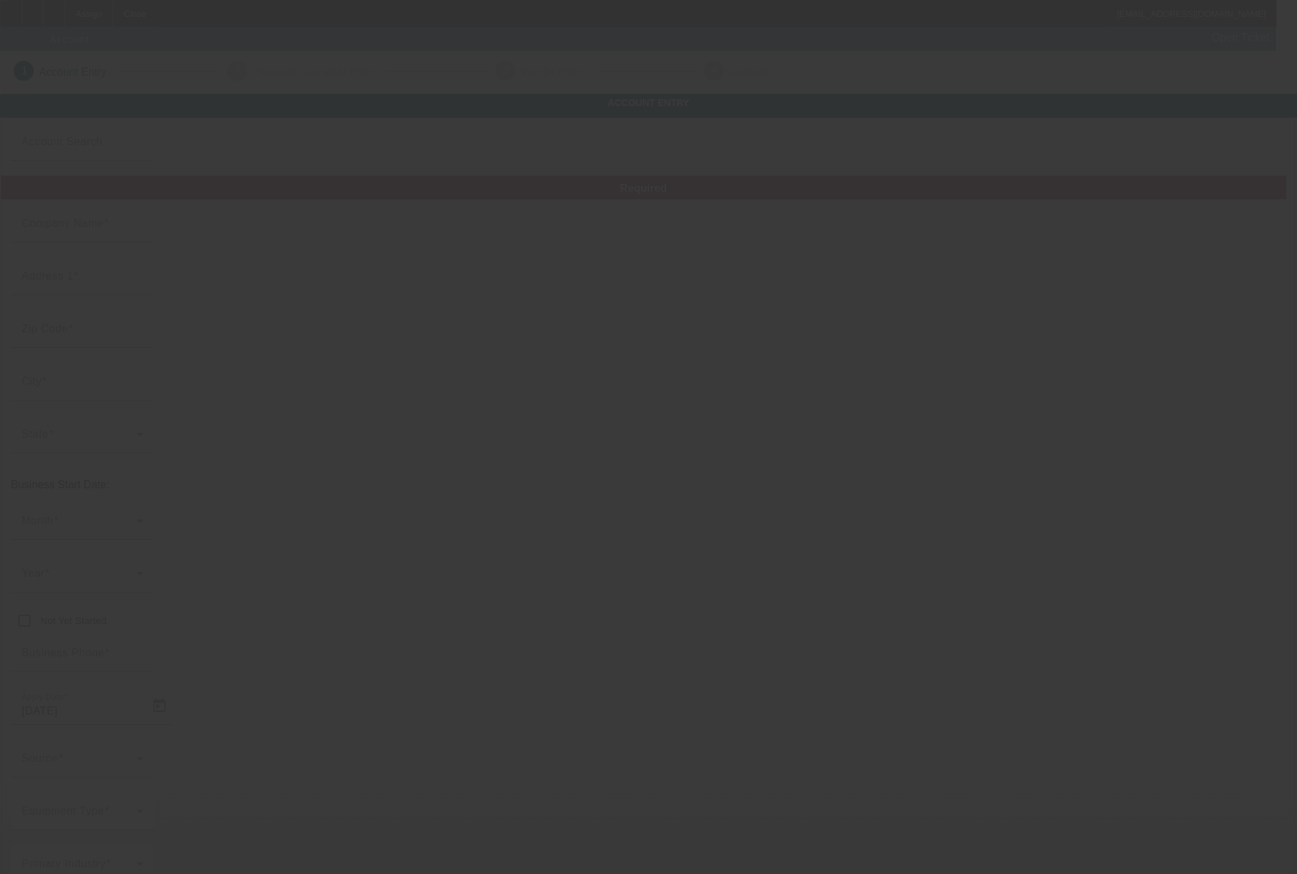
type input "White Code Agency LLC"
type input "[STREET_ADDRESS]"
type input "33436"
type input "[GEOGRAPHIC_DATA]"
type input "[PHONE_NUMBER]"
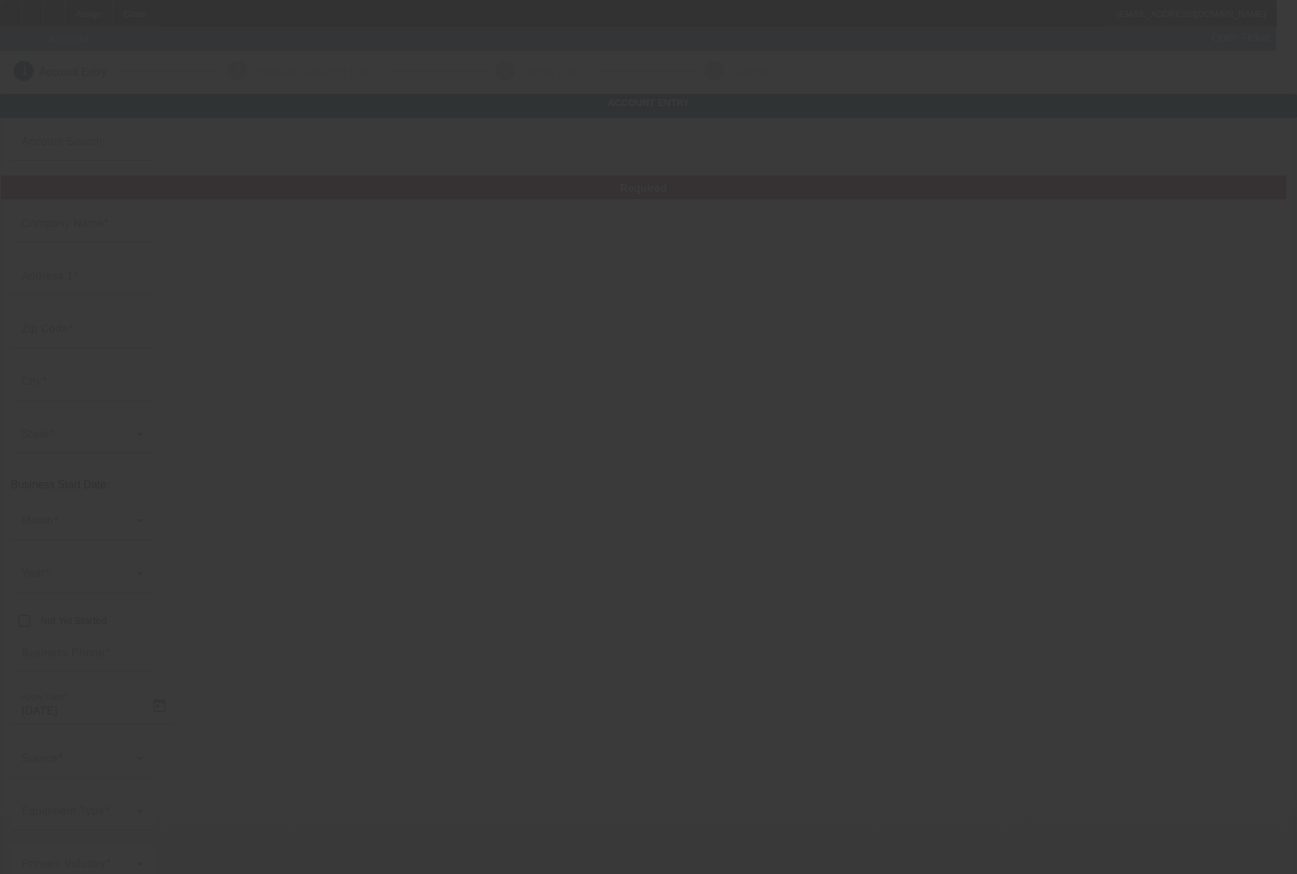
type input "Suite B4 #357"
type input "[PERSON_NAME][EMAIL_ADDRESS][DOMAIN_NAME]"
type input "853656847"
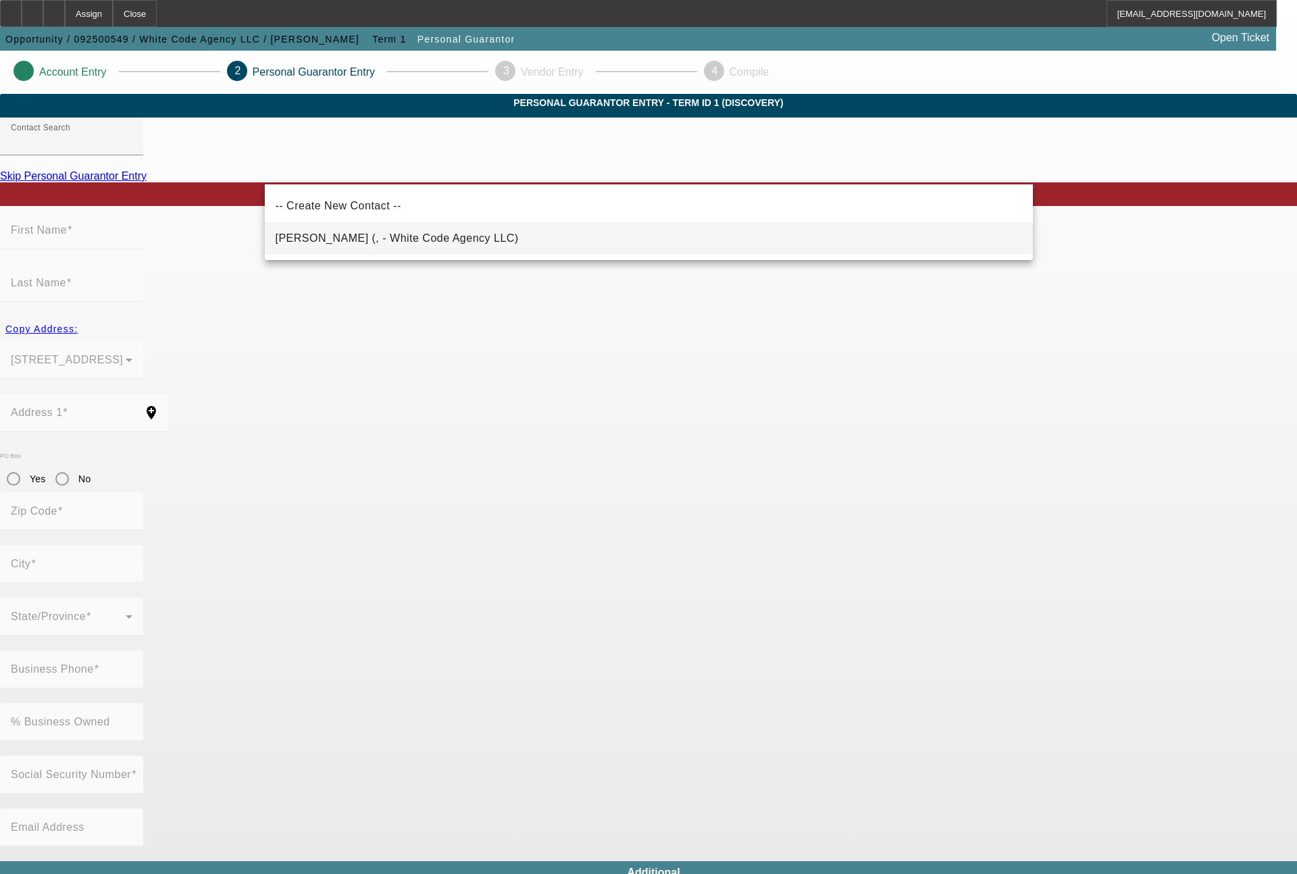
click at [376, 234] on span "[PERSON_NAME] (, - White Code Agency LLC)" at bounding box center [397, 237] width 243 height 11
type input "[PERSON_NAME] (, - White Code Agency LLC)"
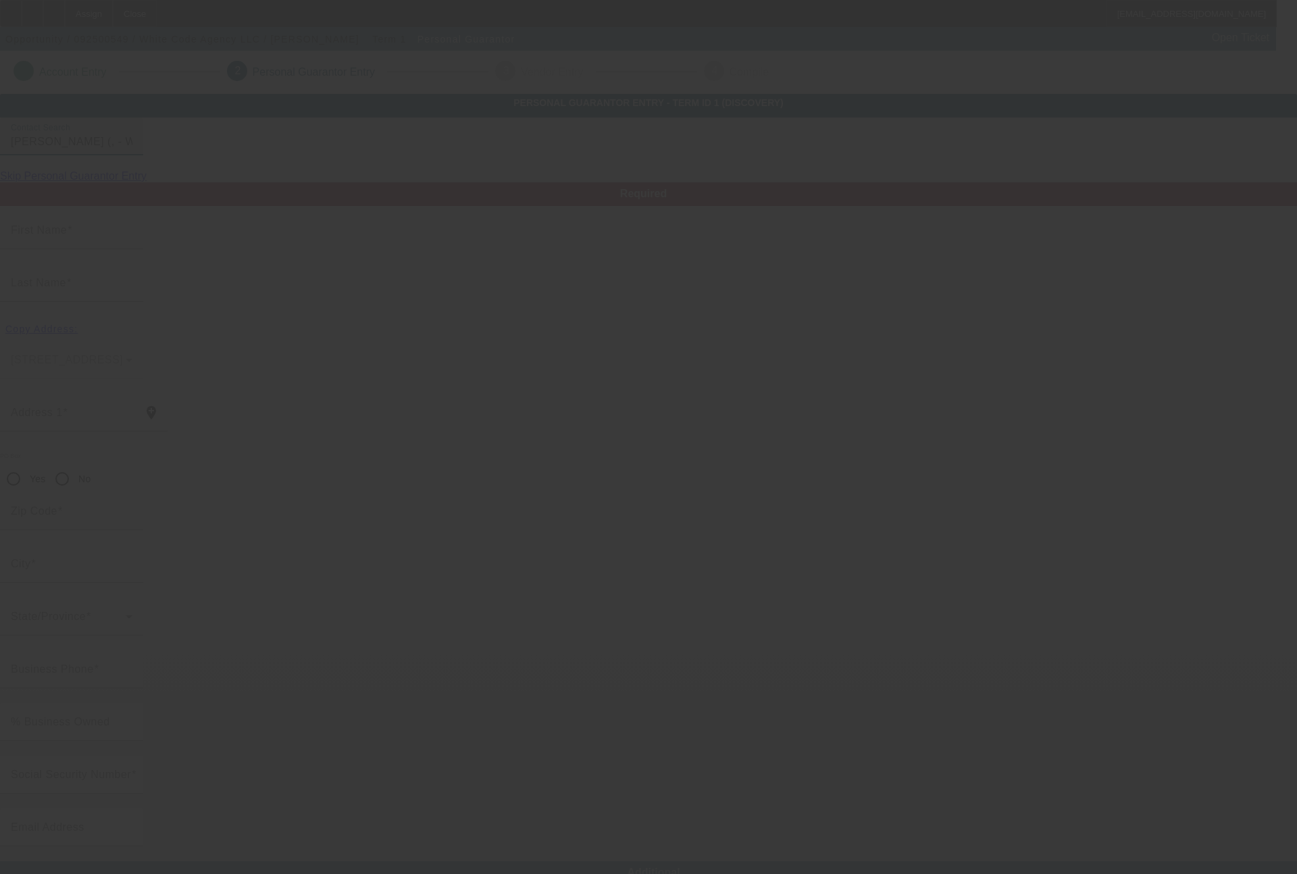
type input "[PERSON_NAME]"
type input "Demestre"
radio input "true"
type input "[PHONE_NUMBER]"
type input "[PERSON_NAME][EMAIL_ADDRESS][DOMAIN_NAME]"
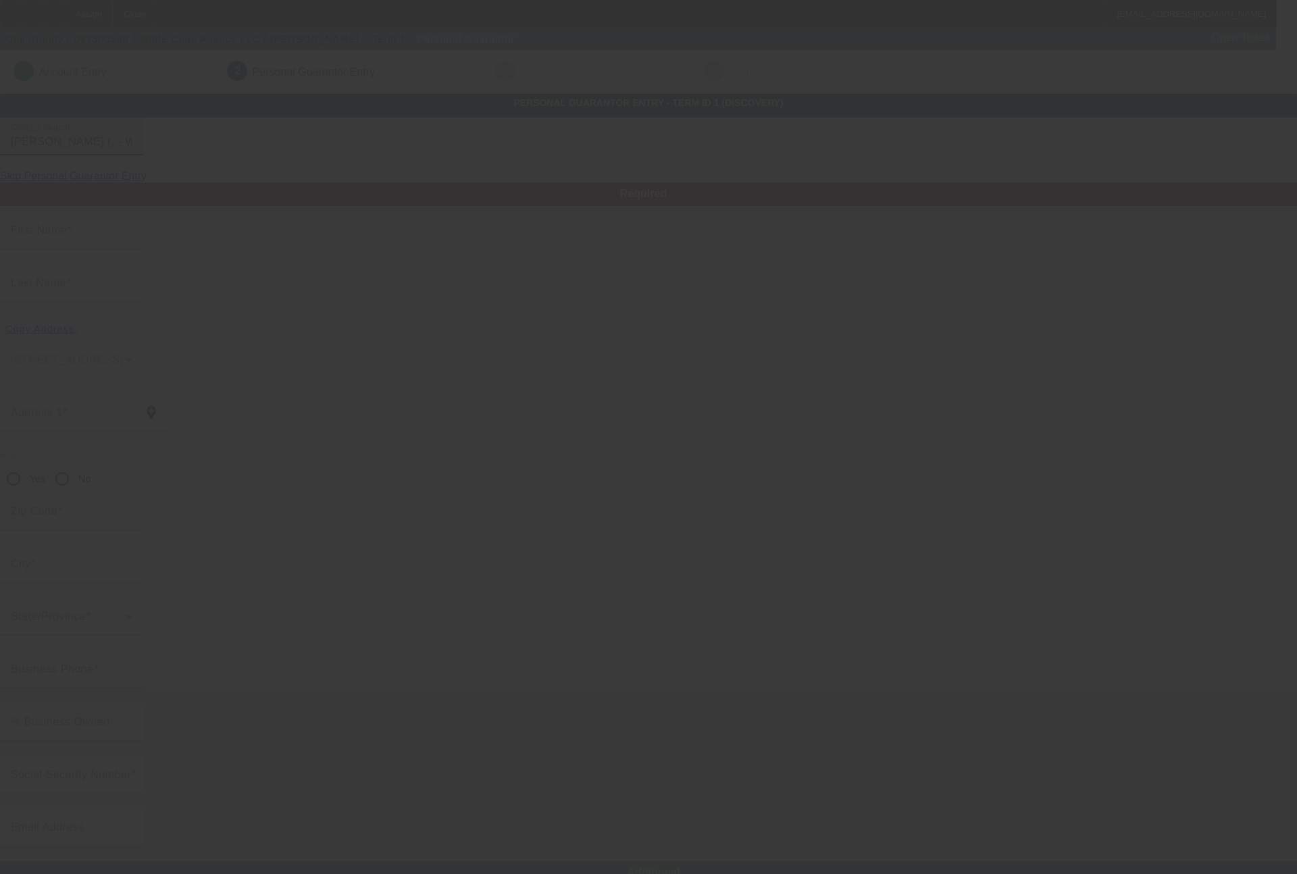
type input "[PHONE_NUMBER]"
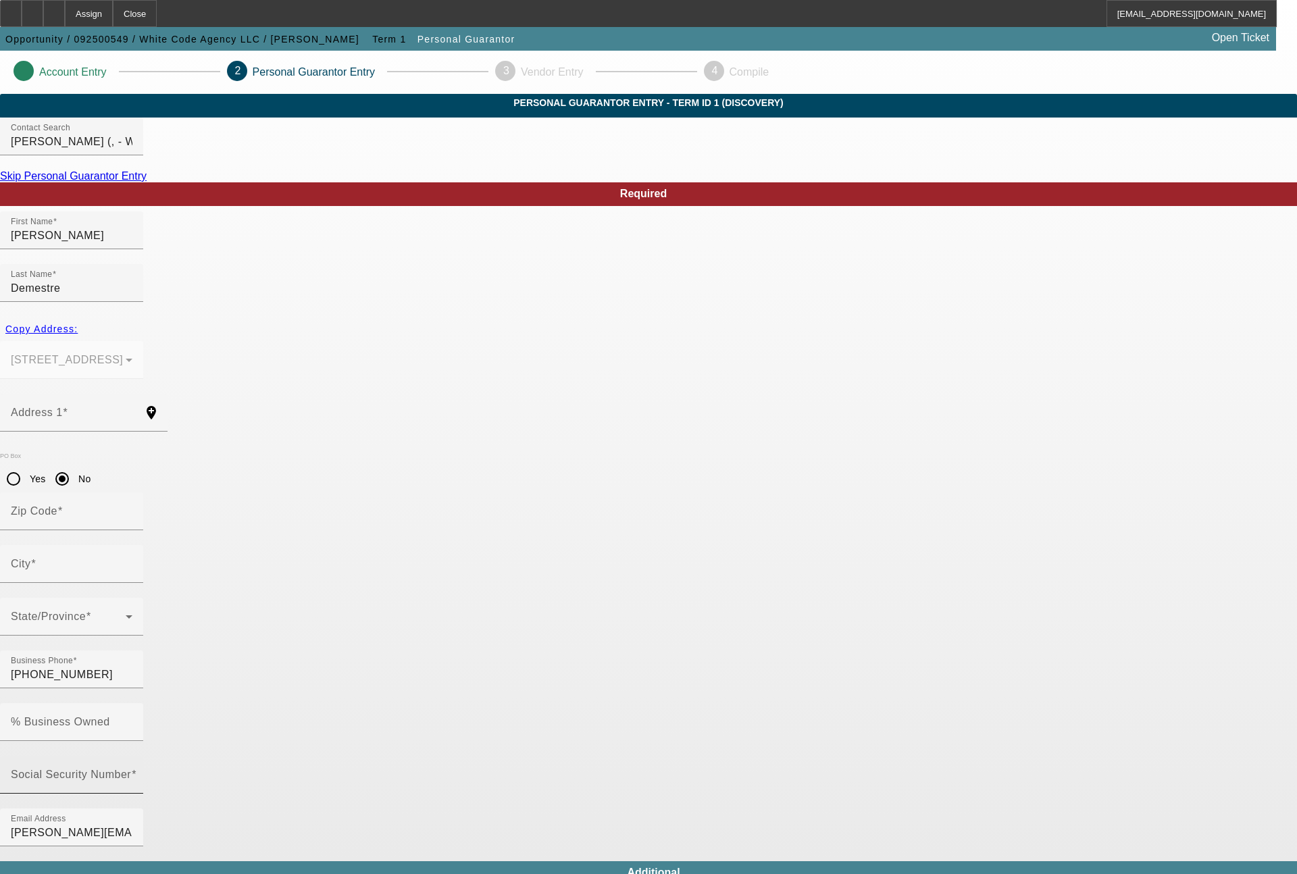
click at [131, 769] on mat-label "Social Security Number" at bounding box center [71, 774] width 120 height 11
click at [132, 772] on input "Social Security Number" at bounding box center [72, 780] width 122 height 16
type input "149-78-5875"
click at [132, 720] on input "% Business Owned" at bounding box center [72, 728] width 122 height 16
type input "100"
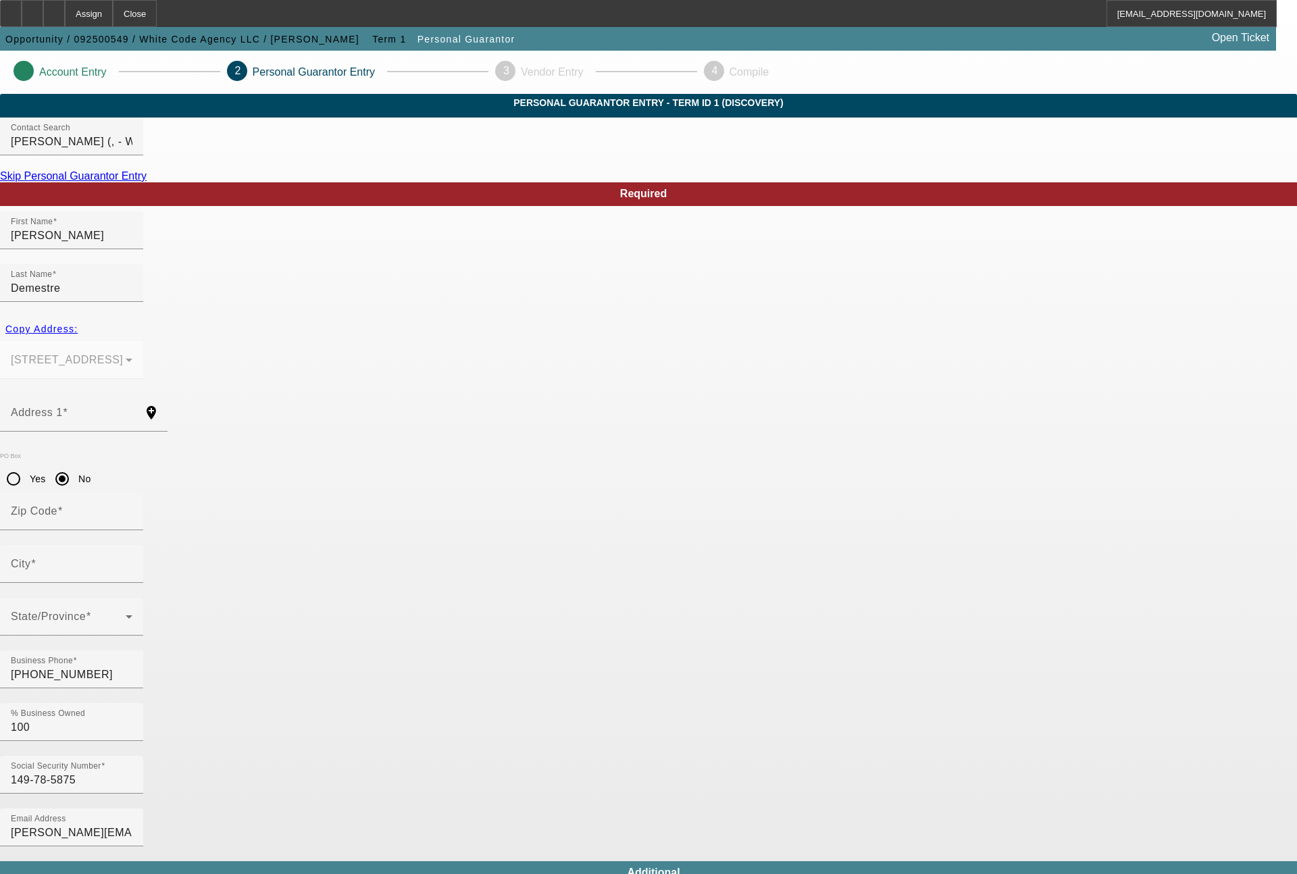
click at [688, 458] on mat-option "Yes" at bounding box center [714, 470] width 111 height 32
type input "$320,000.00"
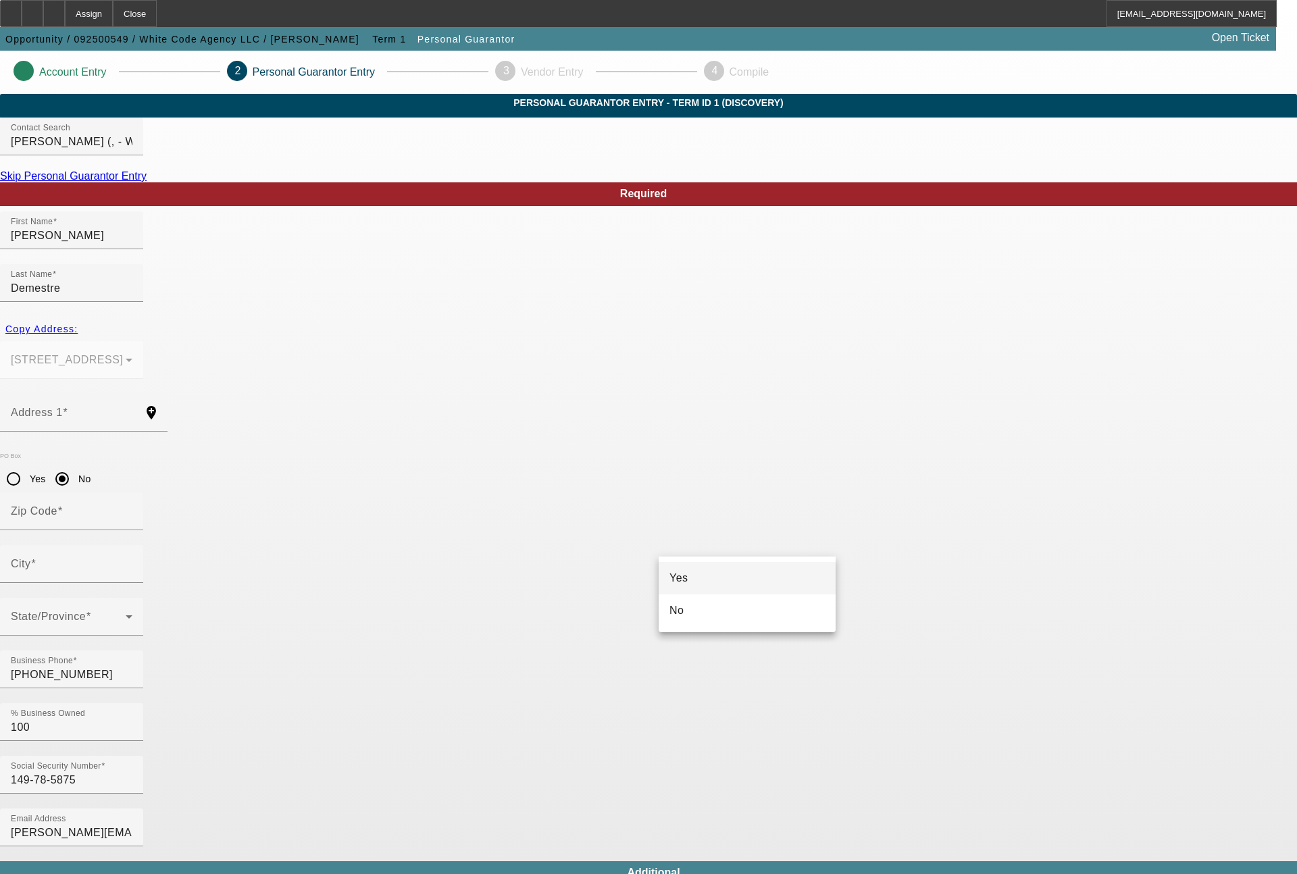
click at [709, 568] on mat-option "Yes" at bounding box center [747, 578] width 177 height 32
click at [132, 410] on input "Address 1" at bounding box center [72, 418] width 122 height 16
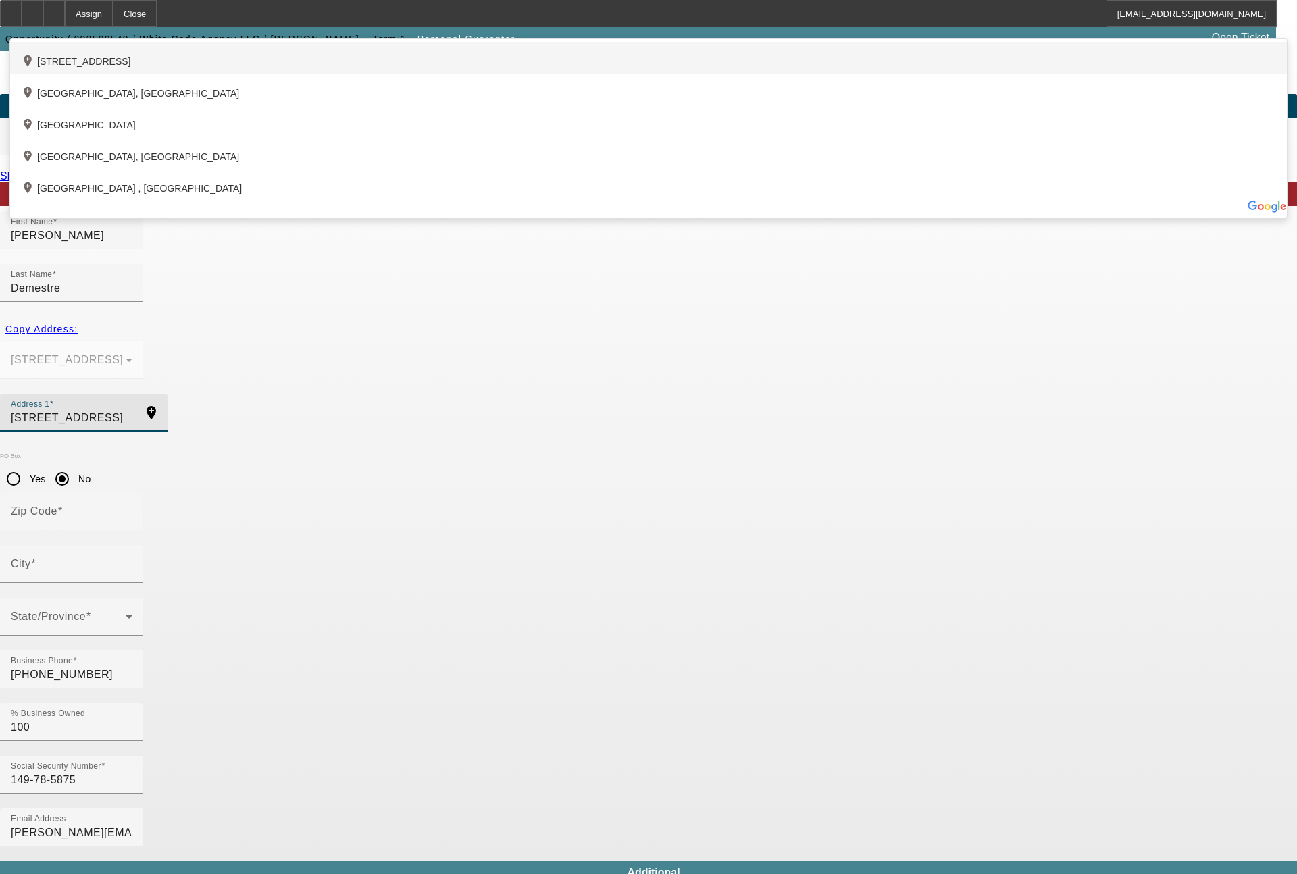
type input "10222 Crosswind Road"
click at [401, 74] on div "add_location 10222 Crosswind Road, Boca Raton, FL 33498, US" at bounding box center [648, 58] width 1277 height 32
type input "33498"
type input "Boca Raton"
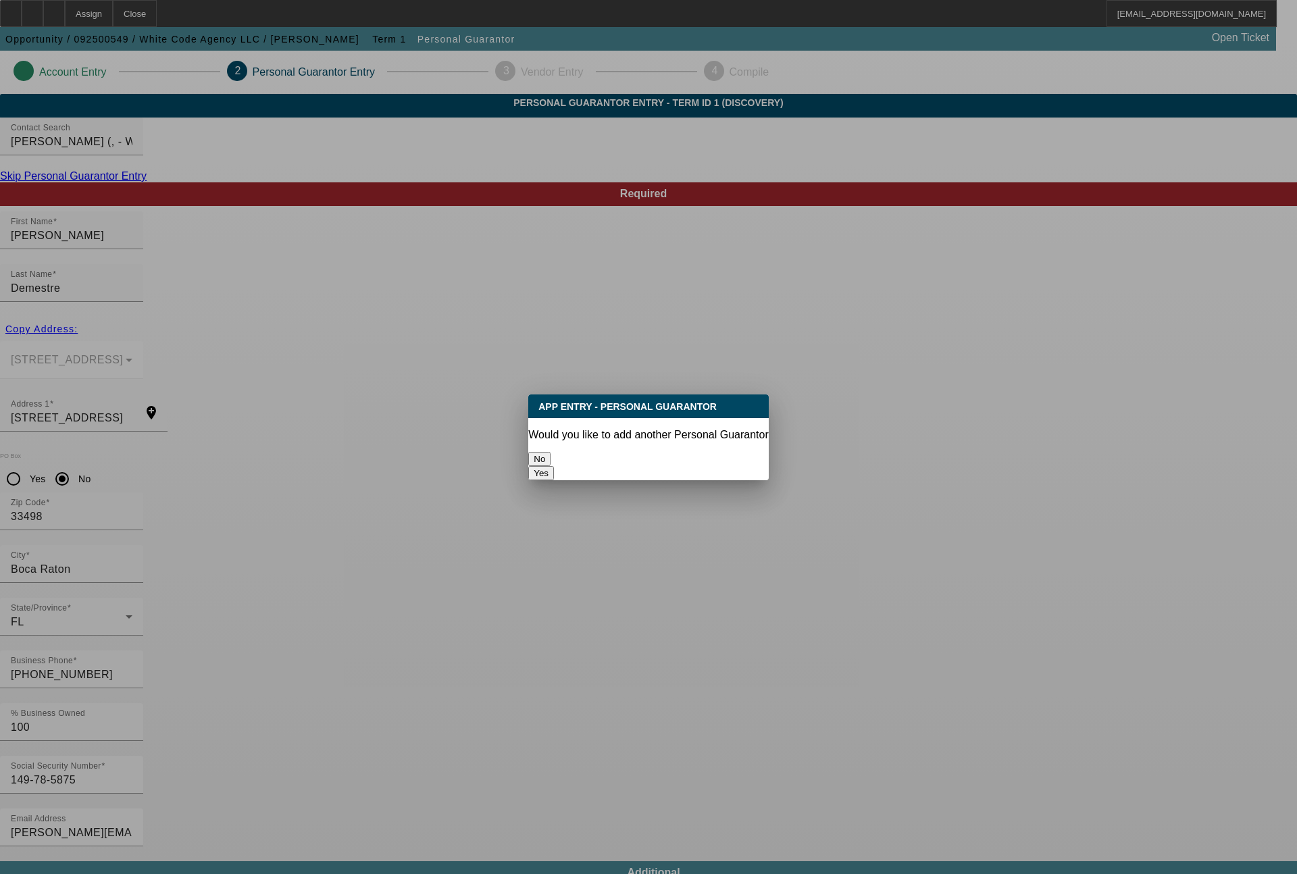
click at [551, 452] on button "No" at bounding box center [539, 459] width 22 height 14
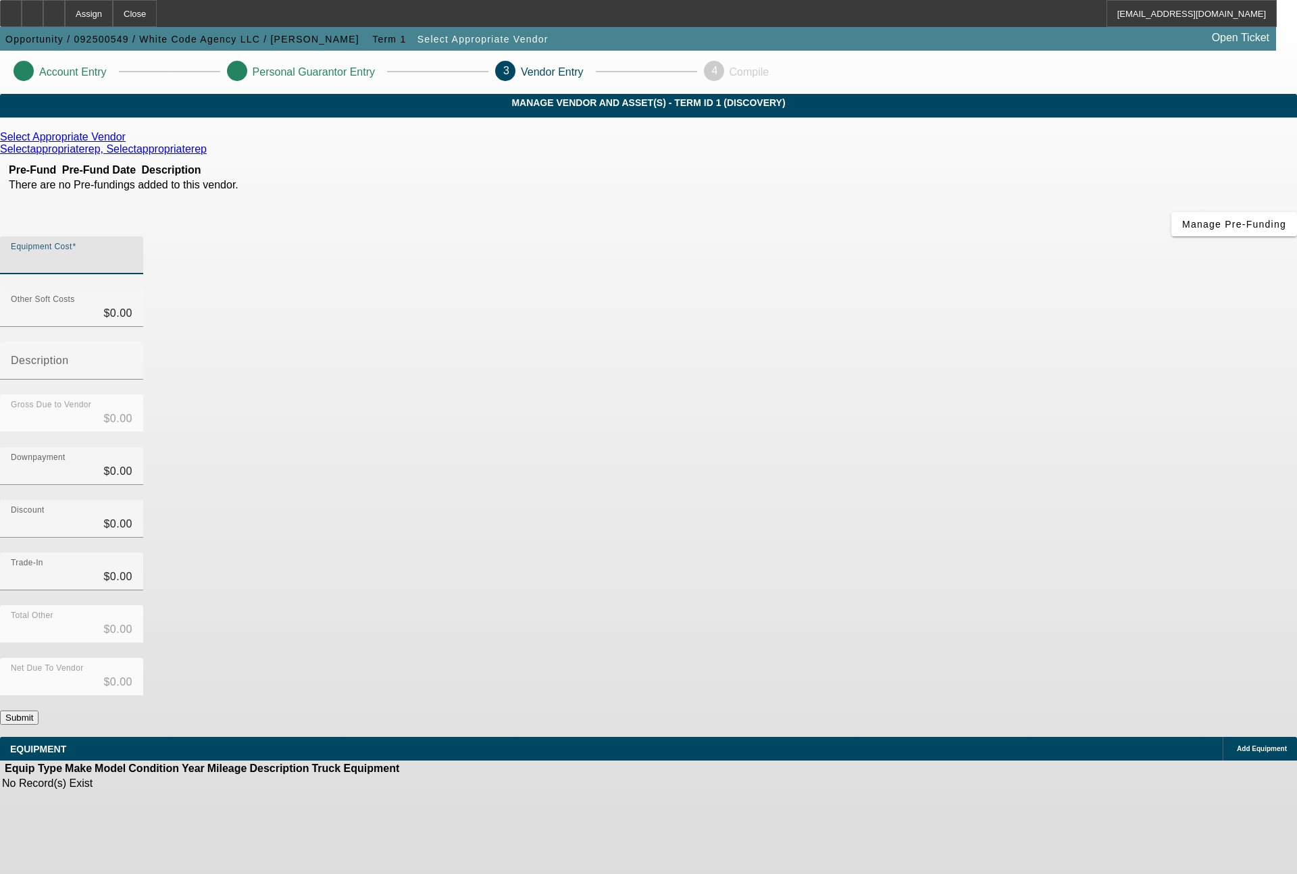
click at [132, 253] on input "Equipment Cost" at bounding box center [72, 261] width 122 height 16
type input "1"
type input "$1.00"
type input "13"
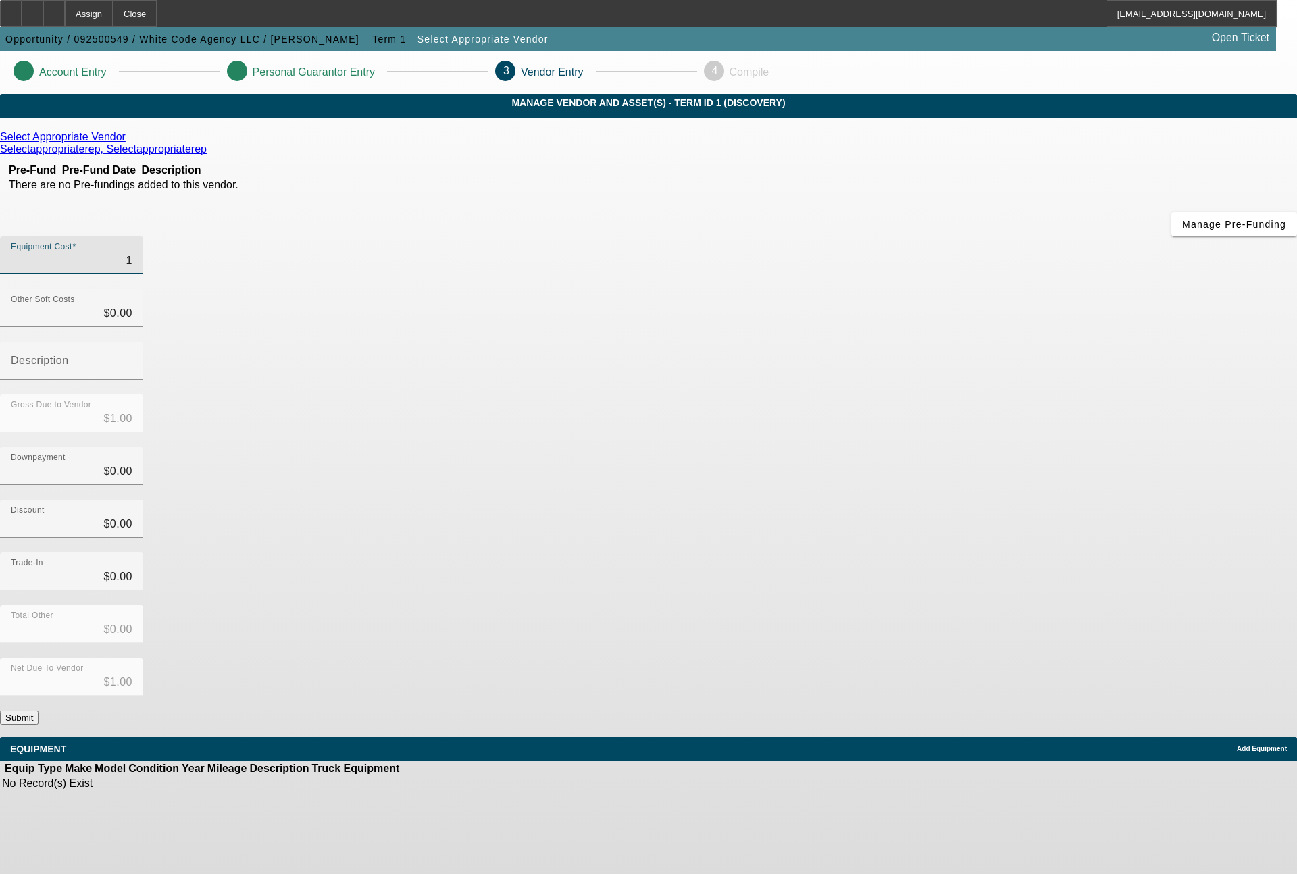
type input "$13.00"
type input "130"
type input "$130.00"
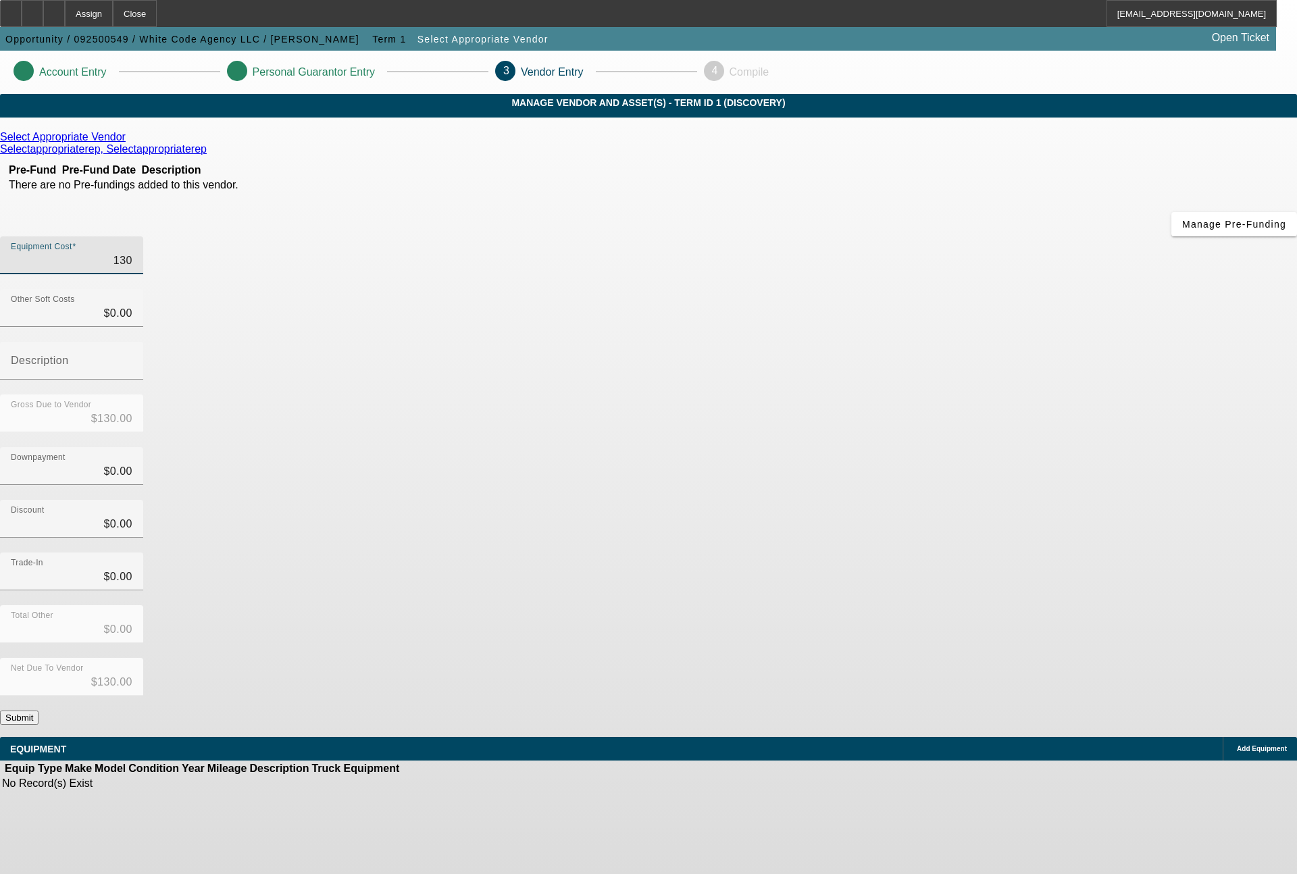
type input "1300"
type input "$1,300.00"
type input "13003"
type input "$13,003.00"
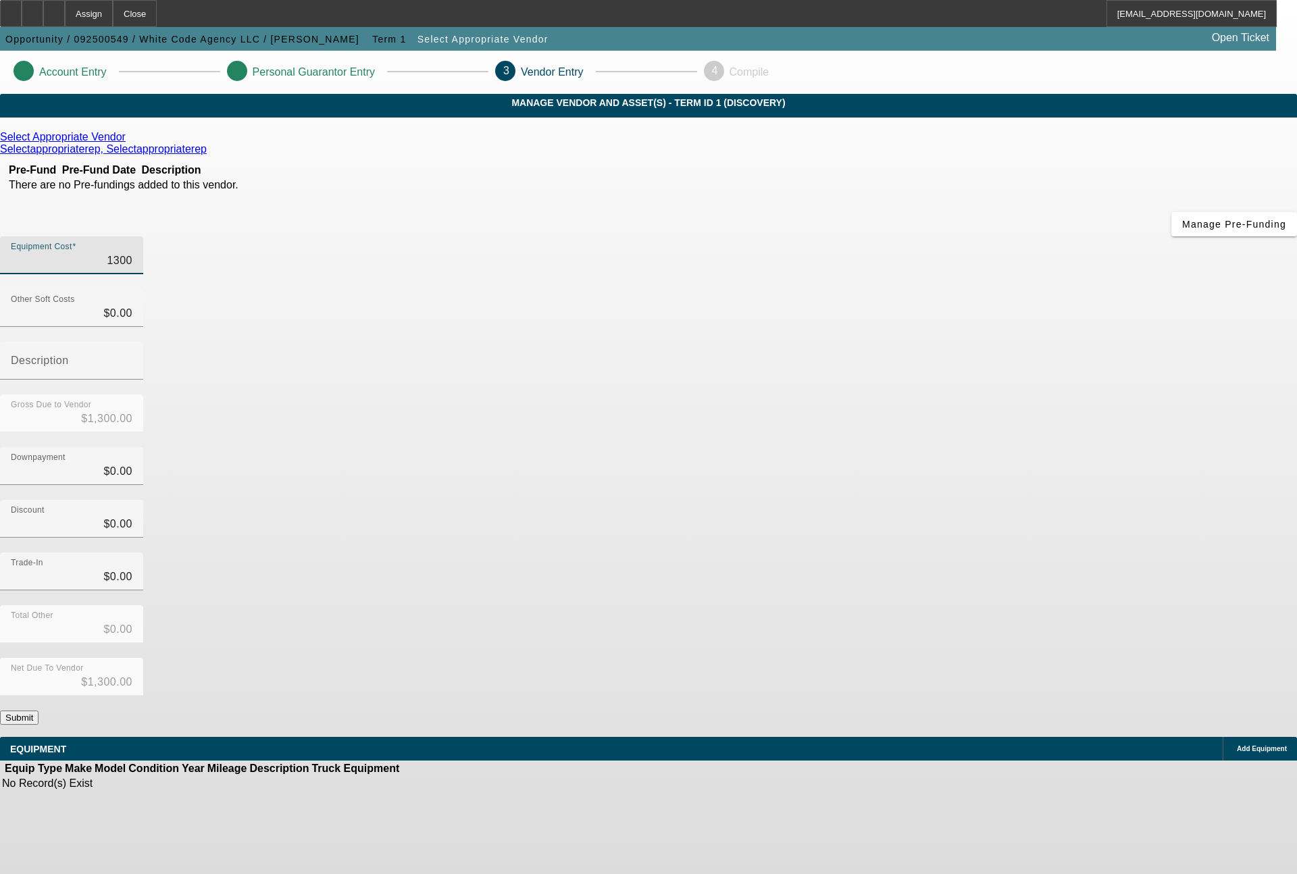
type input "$13,003.00"
type input "130030"
type input "$130,030.00"
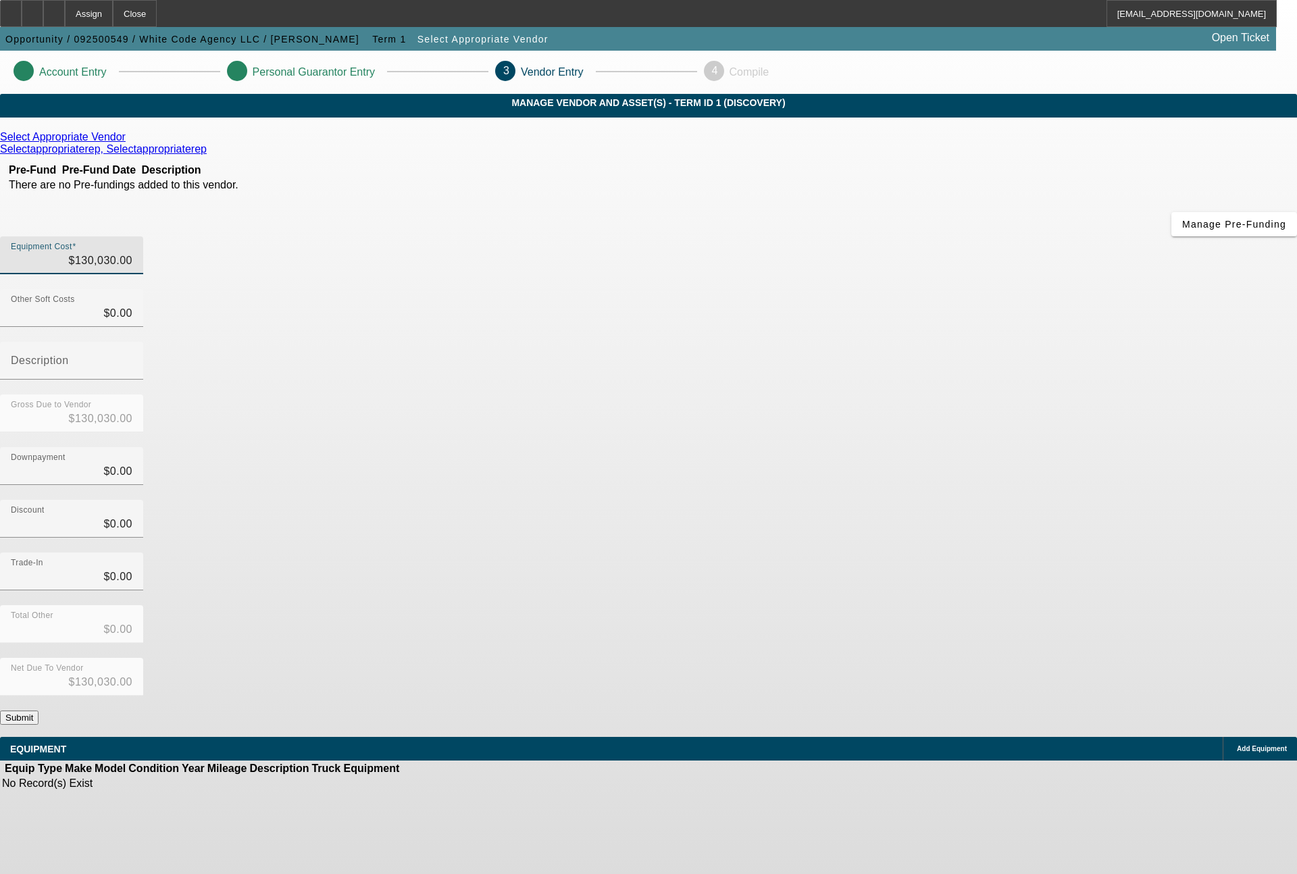
click at [129, 143] on icon at bounding box center [129, 136] width 0 height 11
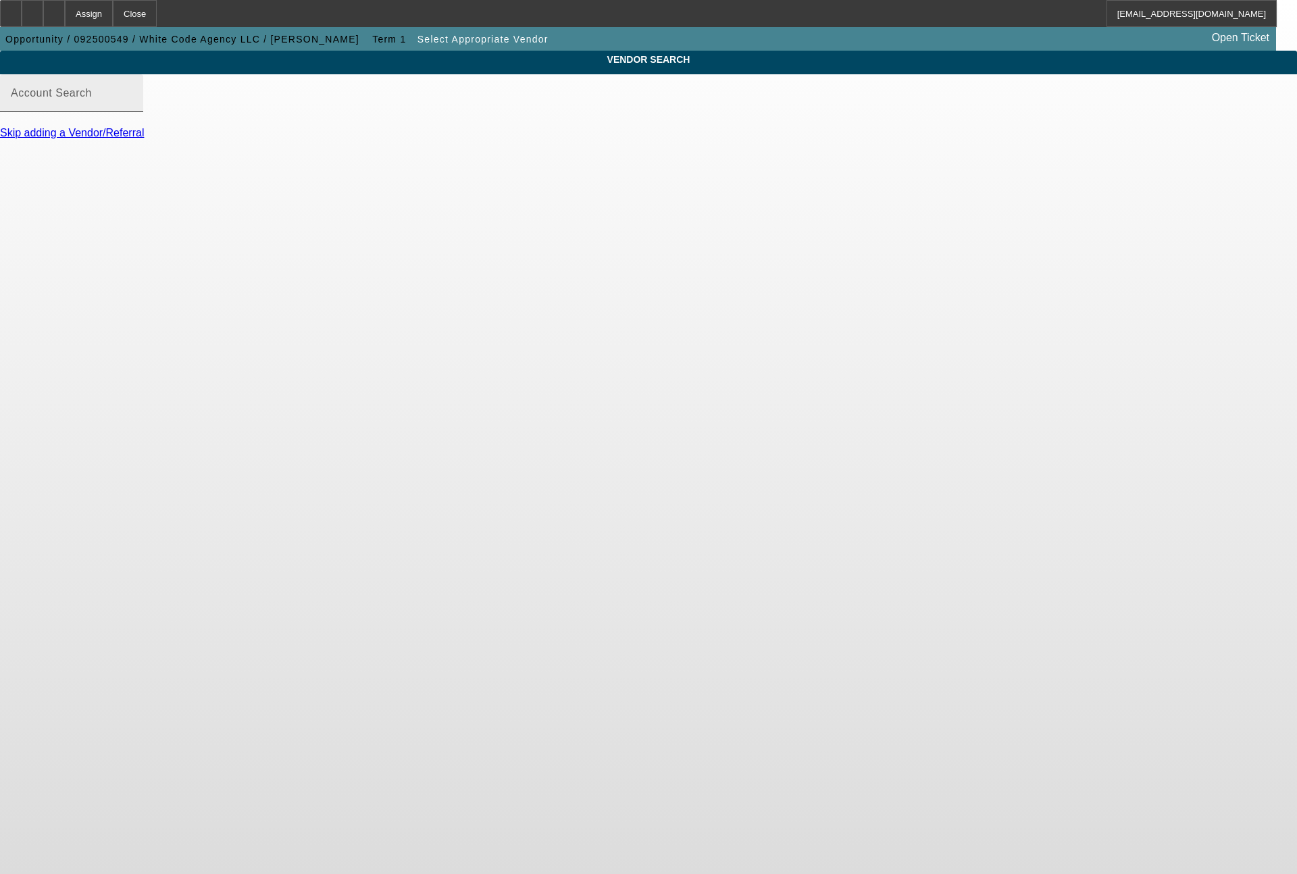
click at [132, 100] on div "Account Search" at bounding box center [72, 93] width 122 height 38
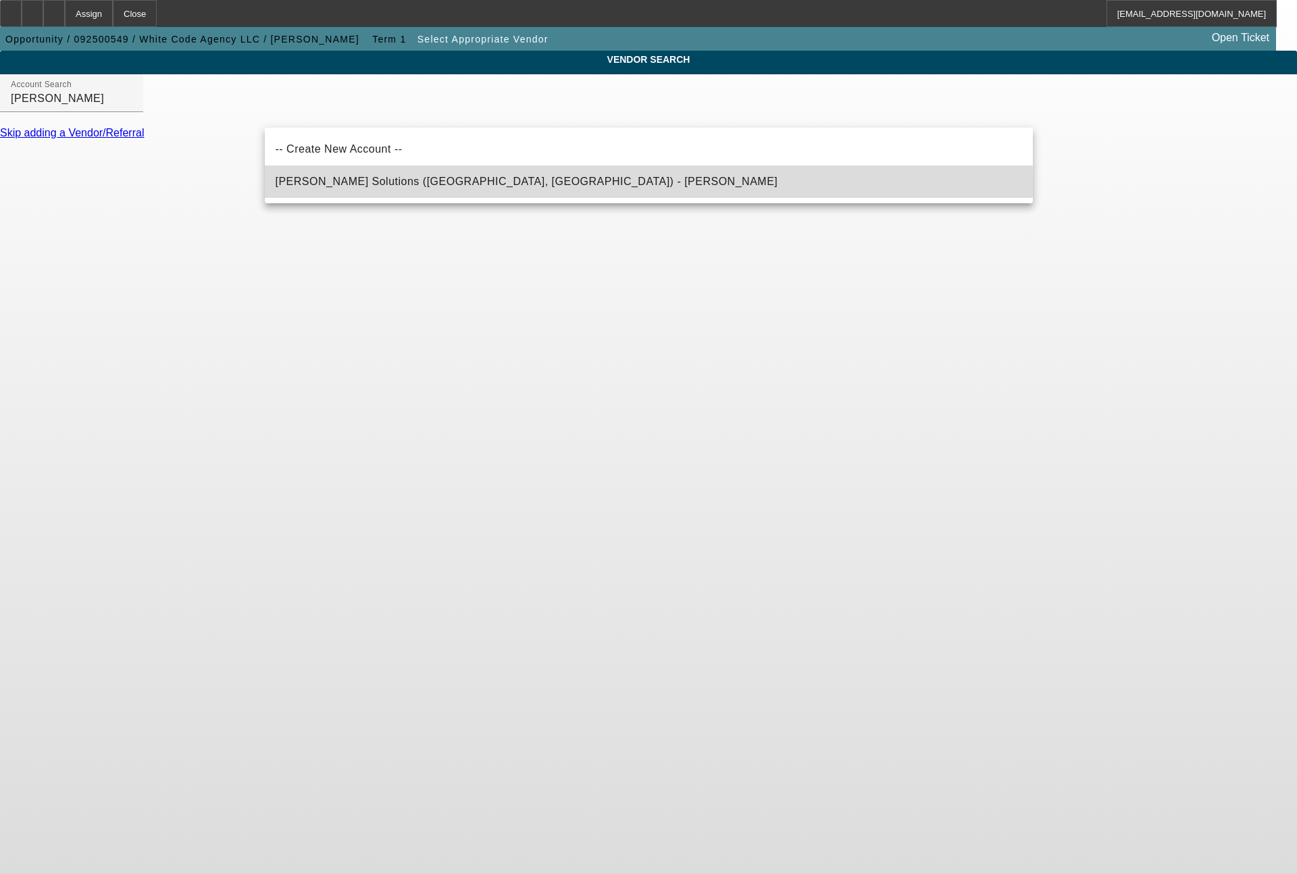
click at [322, 187] on span "Hirsch Solutions (Huntersville, NC) - Janowski, Kristof" at bounding box center [527, 182] width 503 height 16
type input "Hirsch Solutions (Huntersville, NC) - Janowski, Kristof"
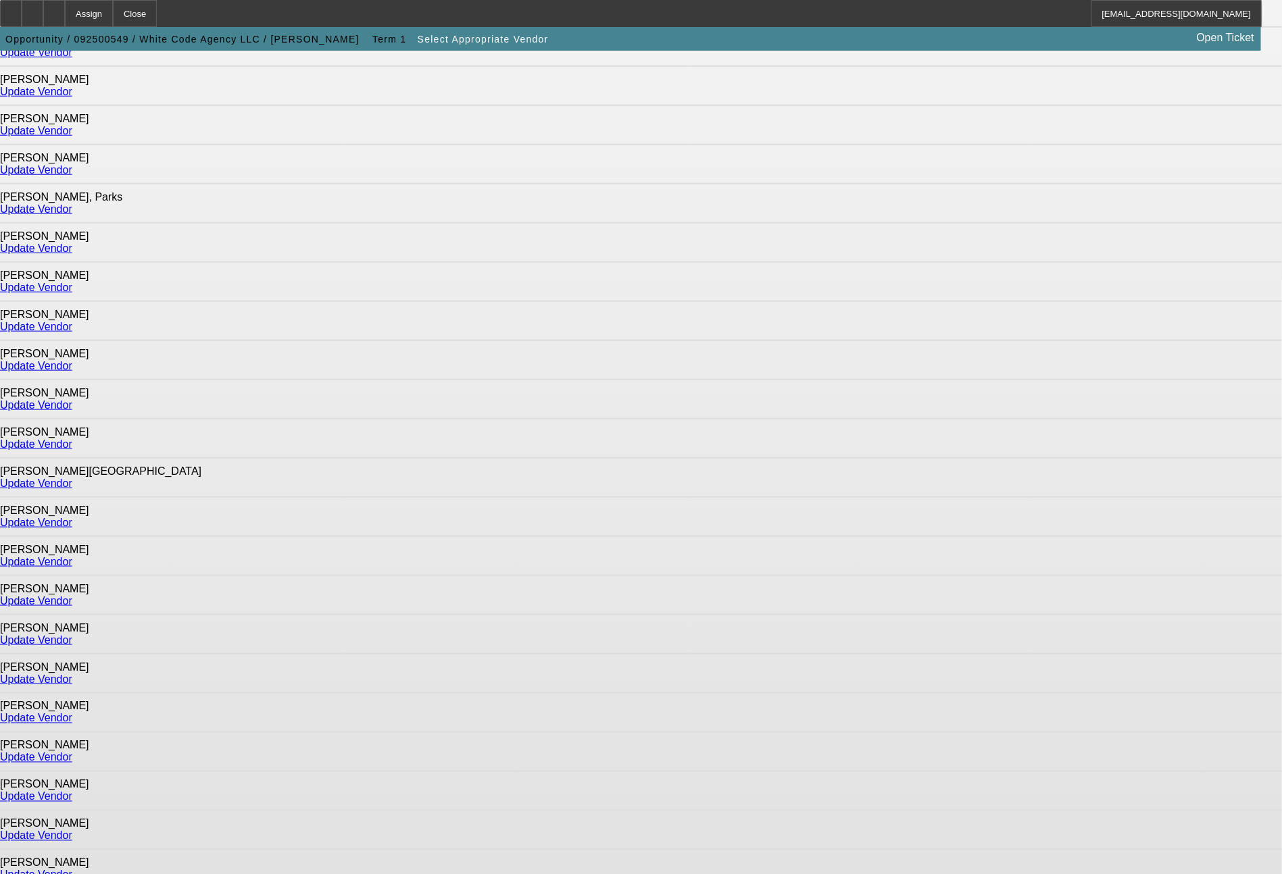
scroll to position [599, 0]
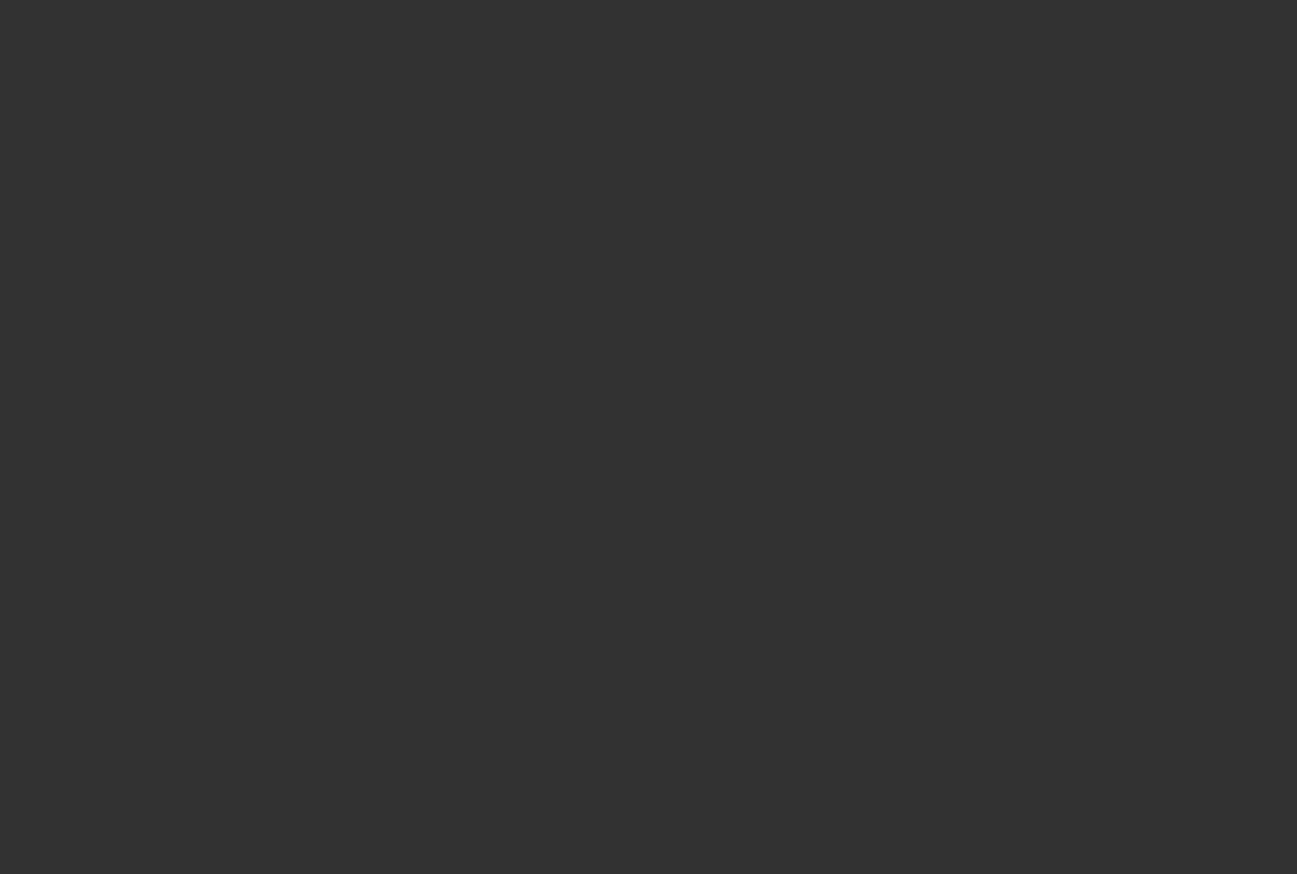
type input "$130,030.00"
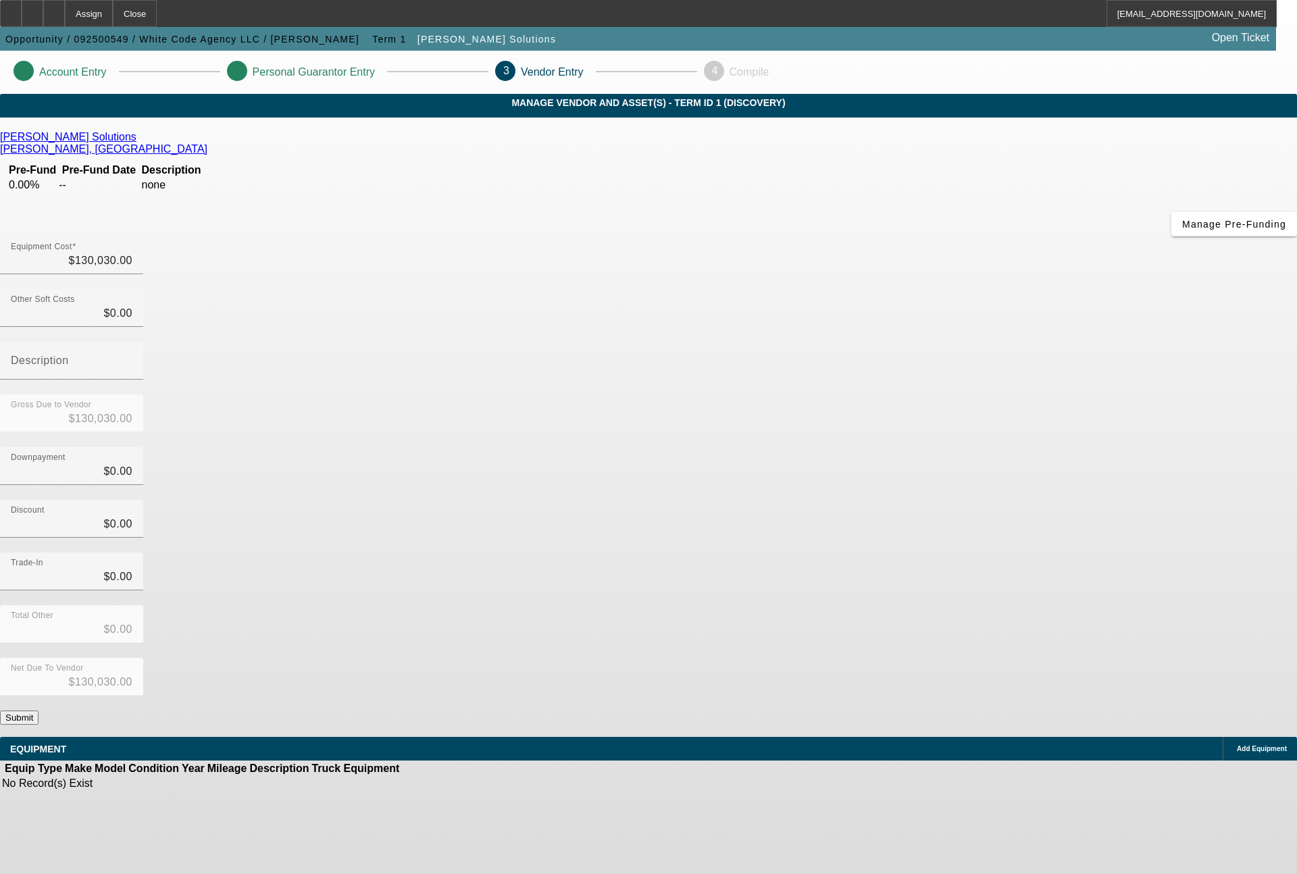
click at [1237, 745] on span "Add Equipment" at bounding box center [1262, 748] width 50 height 7
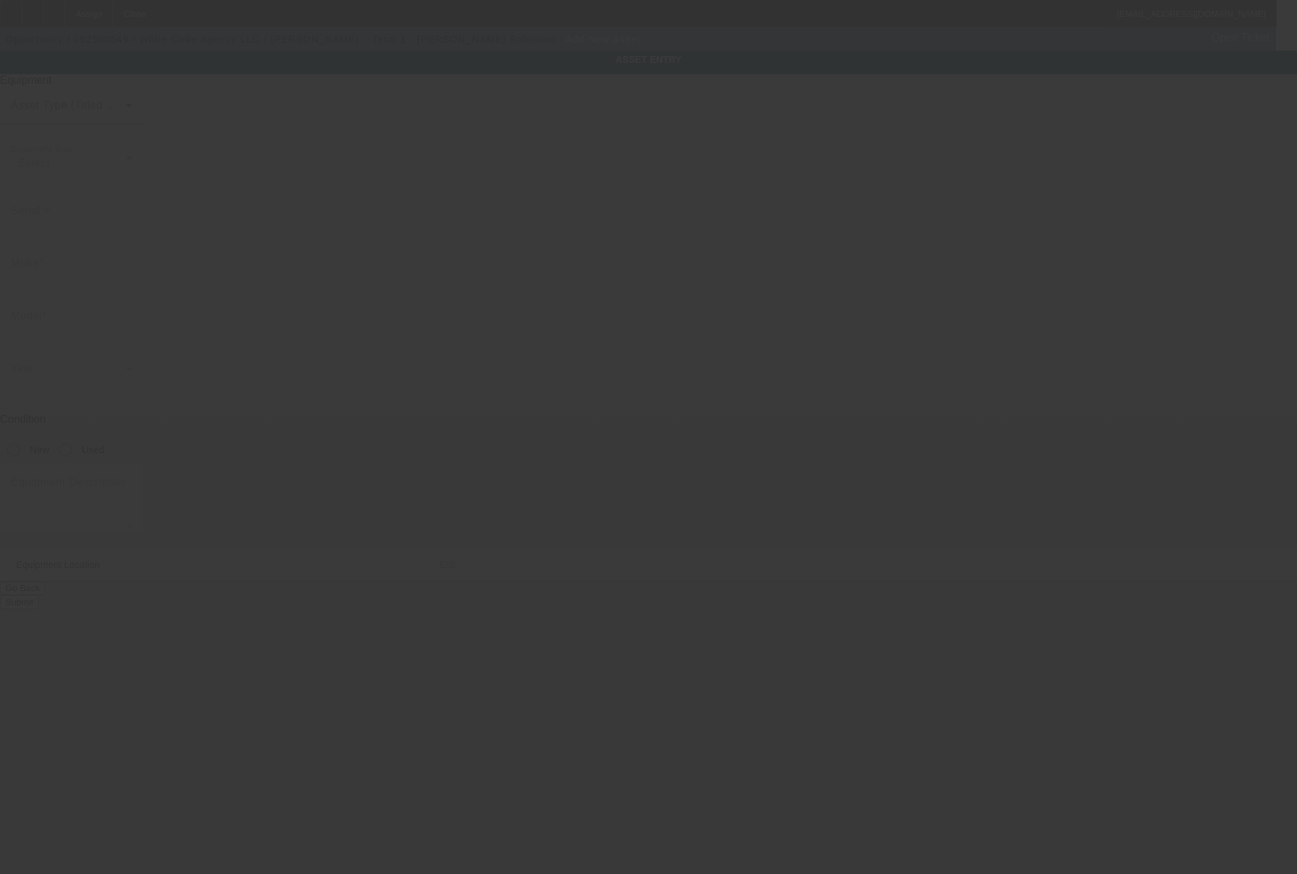
type input "9770 South Military Trail"
type input "Suite B4 #357"
type input "Boynton Beach"
type input "33436"
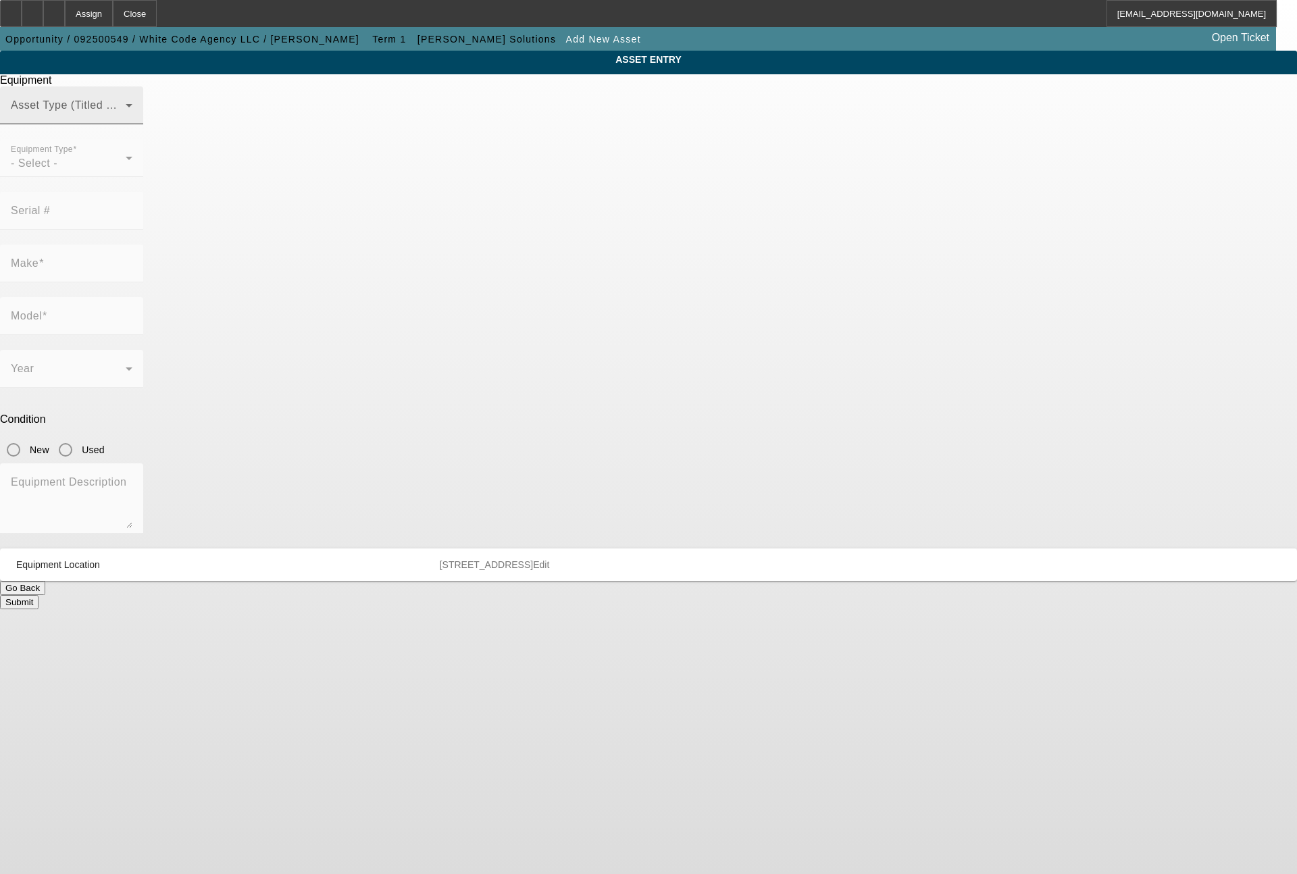
click at [176, 111] on mat-label "Asset Type (Titled or Non-Titled)" at bounding box center [94, 104] width 166 height 11
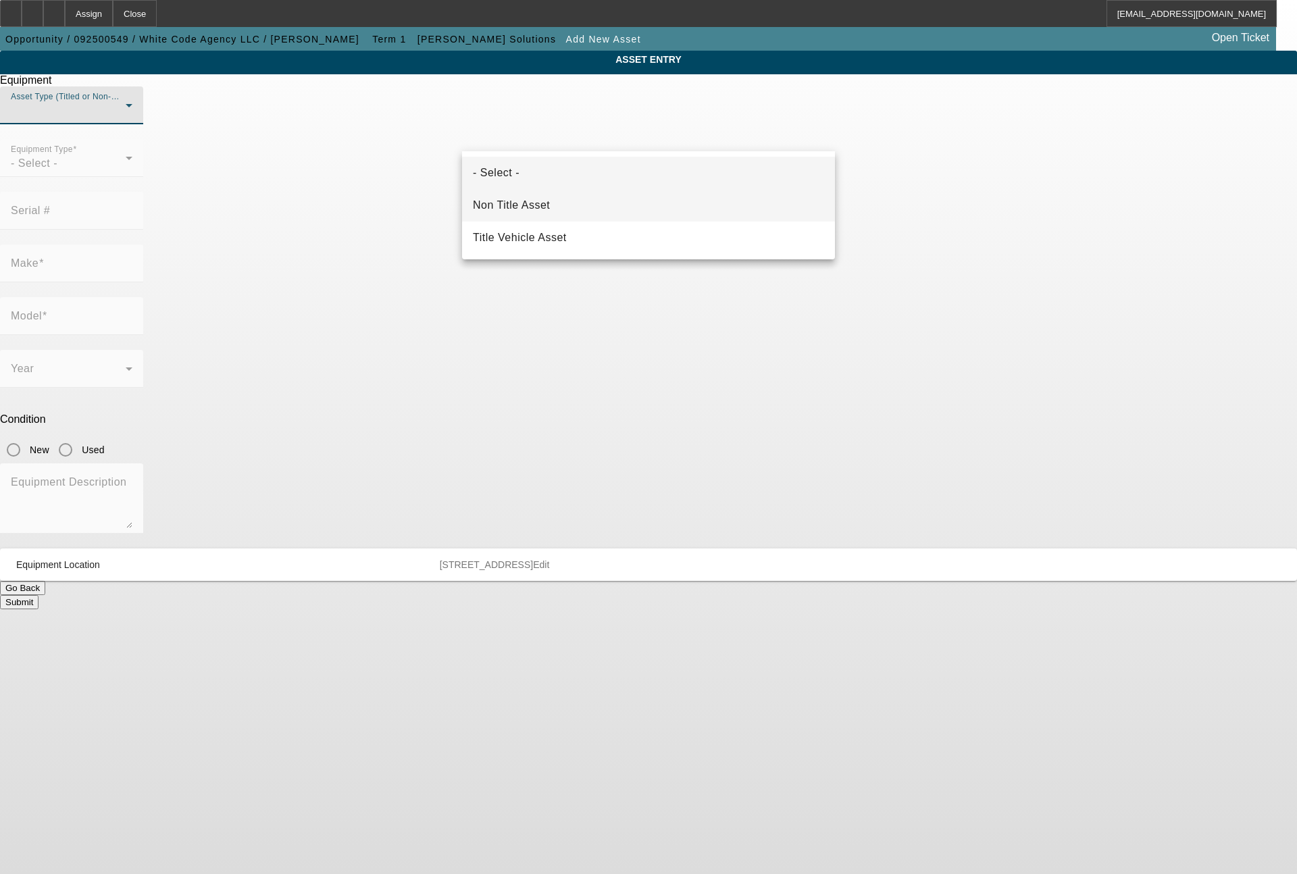
click at [527, 199] on span "Non Title Asset" at bounding box center [511, 205] width 77 height 16
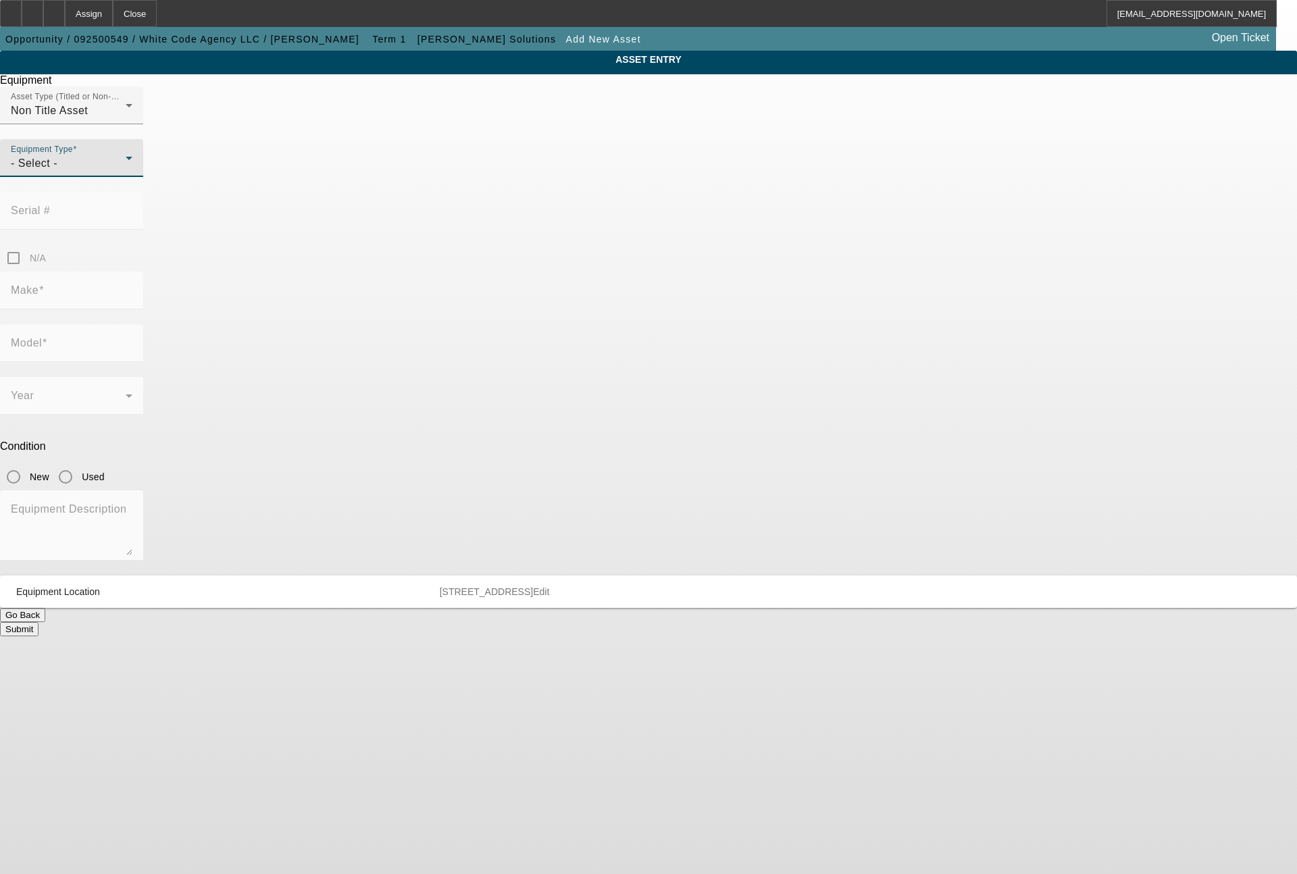
click at [126, 172] on div "- Select -" at bounding box center [68, 163] width 115 height 16
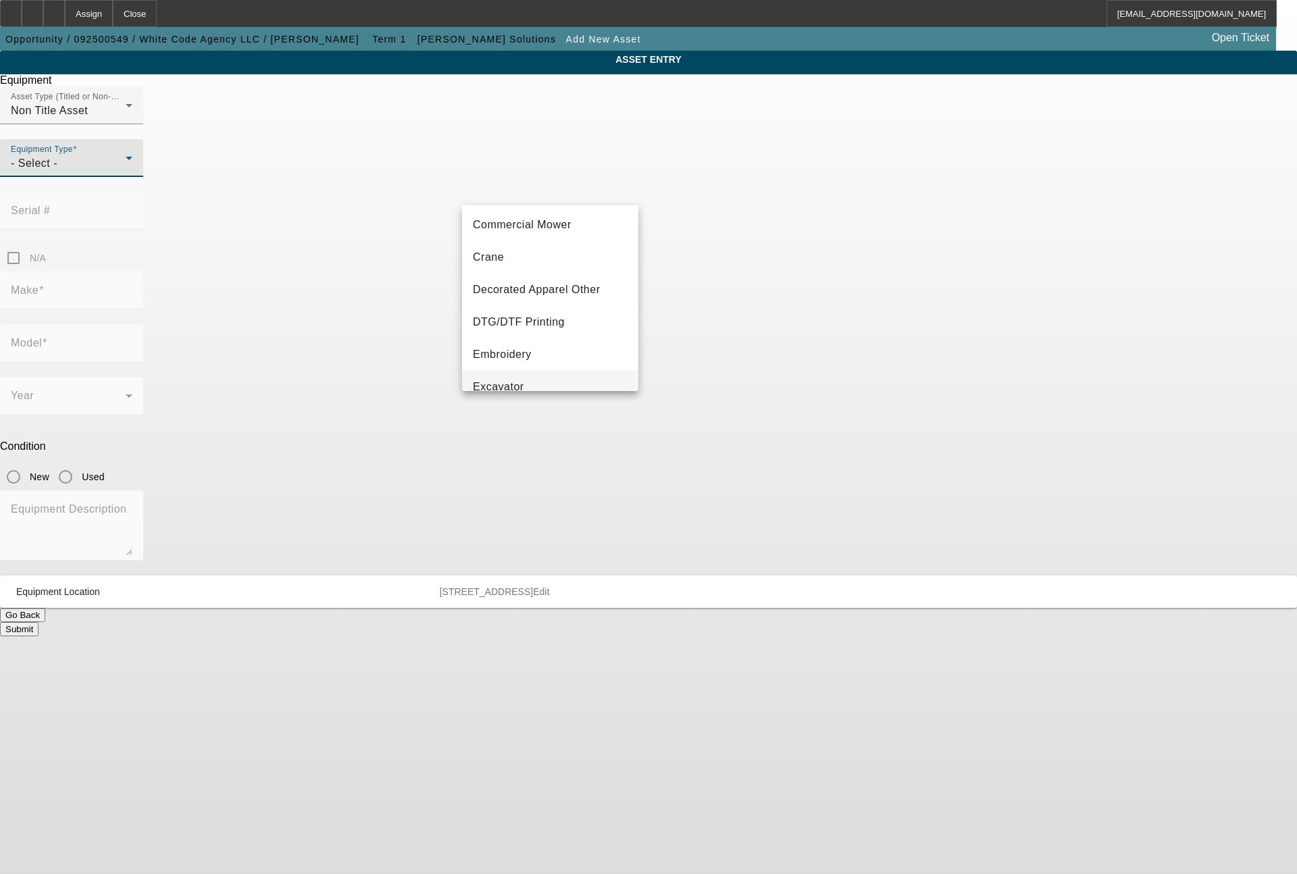
scroll to position [162, 0]
click at [516, 290] on span "Embroidery" at bounding box center [502, 292] width 59 height 16
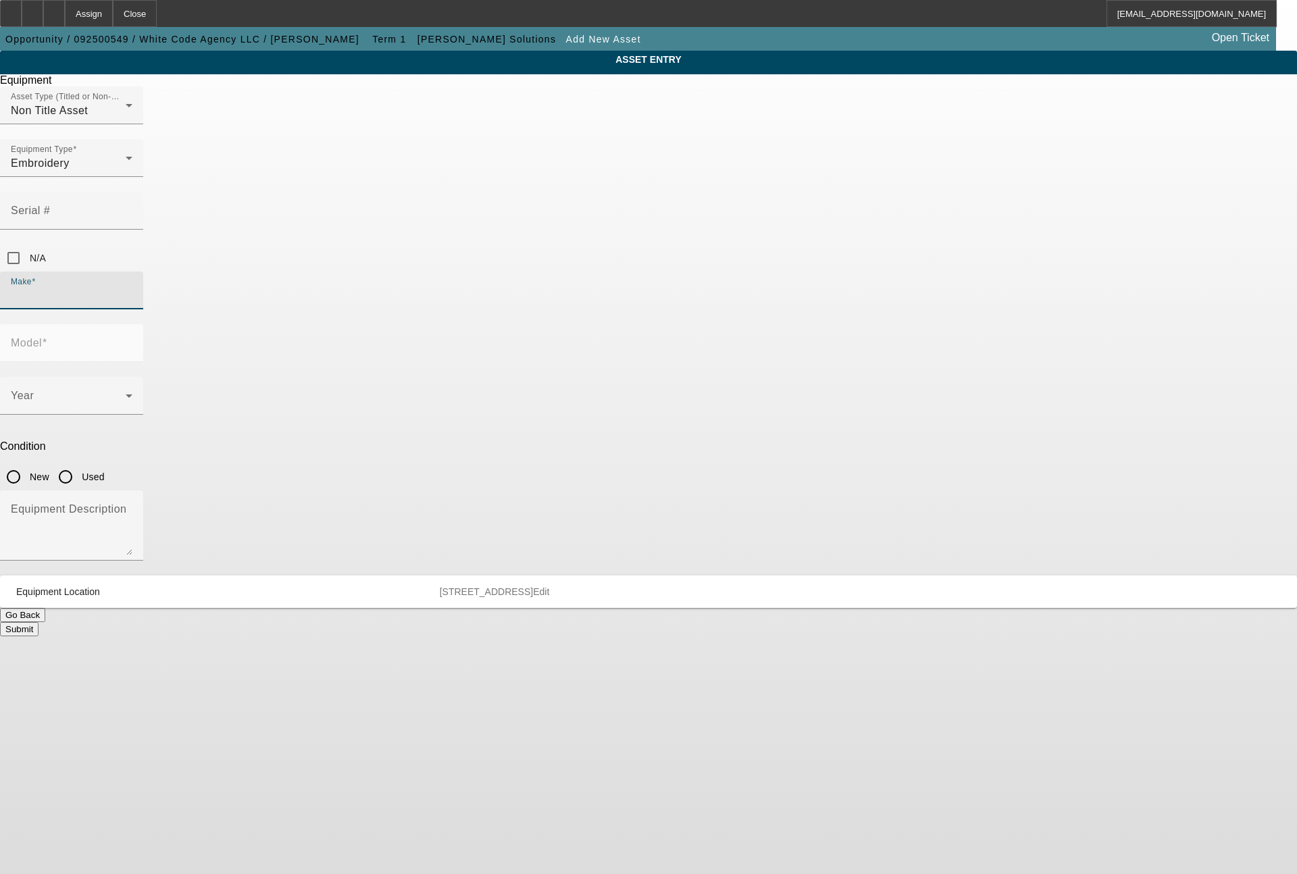
click at [132, 288] on input "Make" at bounding box center [72, 296] width 122 height 16
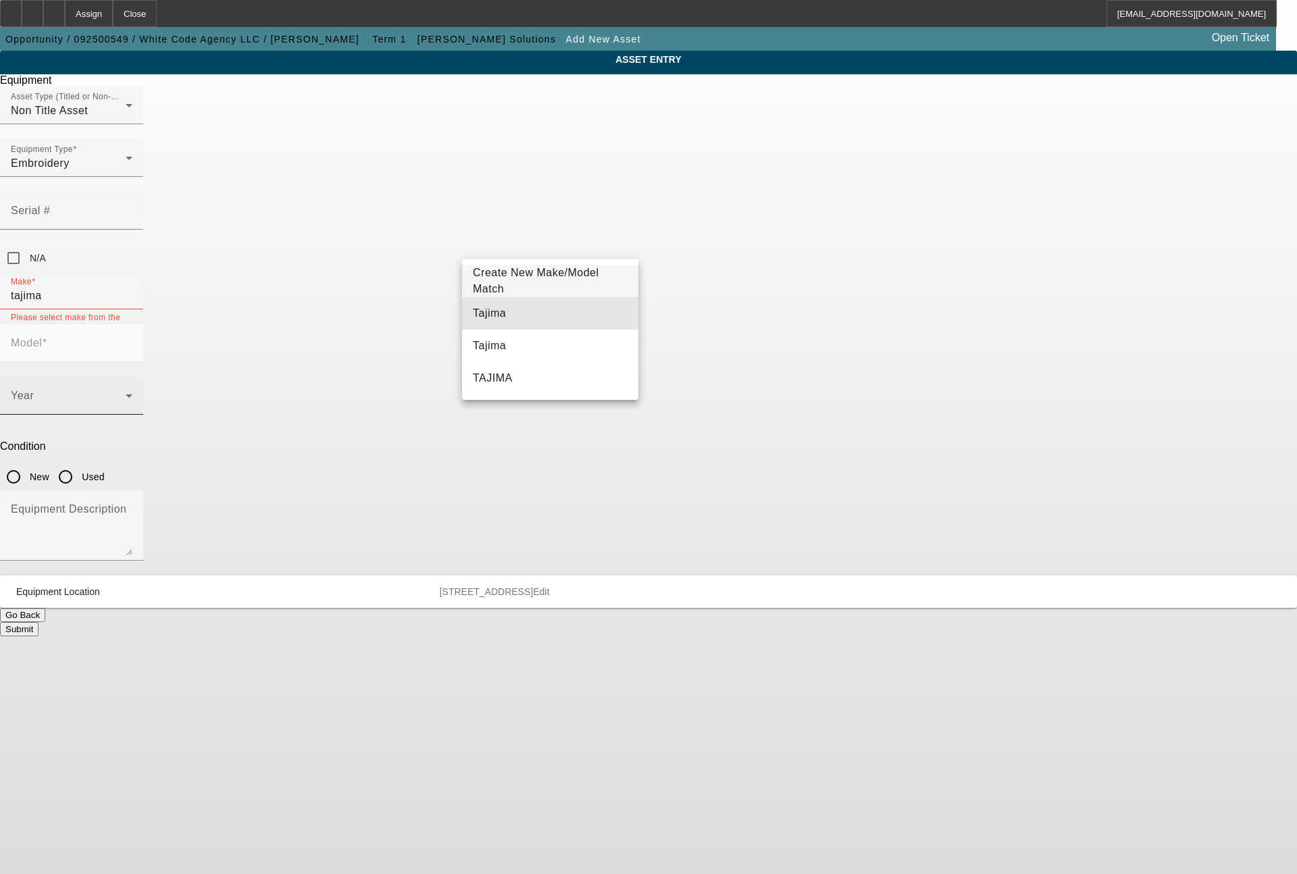
click at [489, 306] on span "Tajima" at bounding box center [489, 313] width 33 height 16
type input "Tajima"
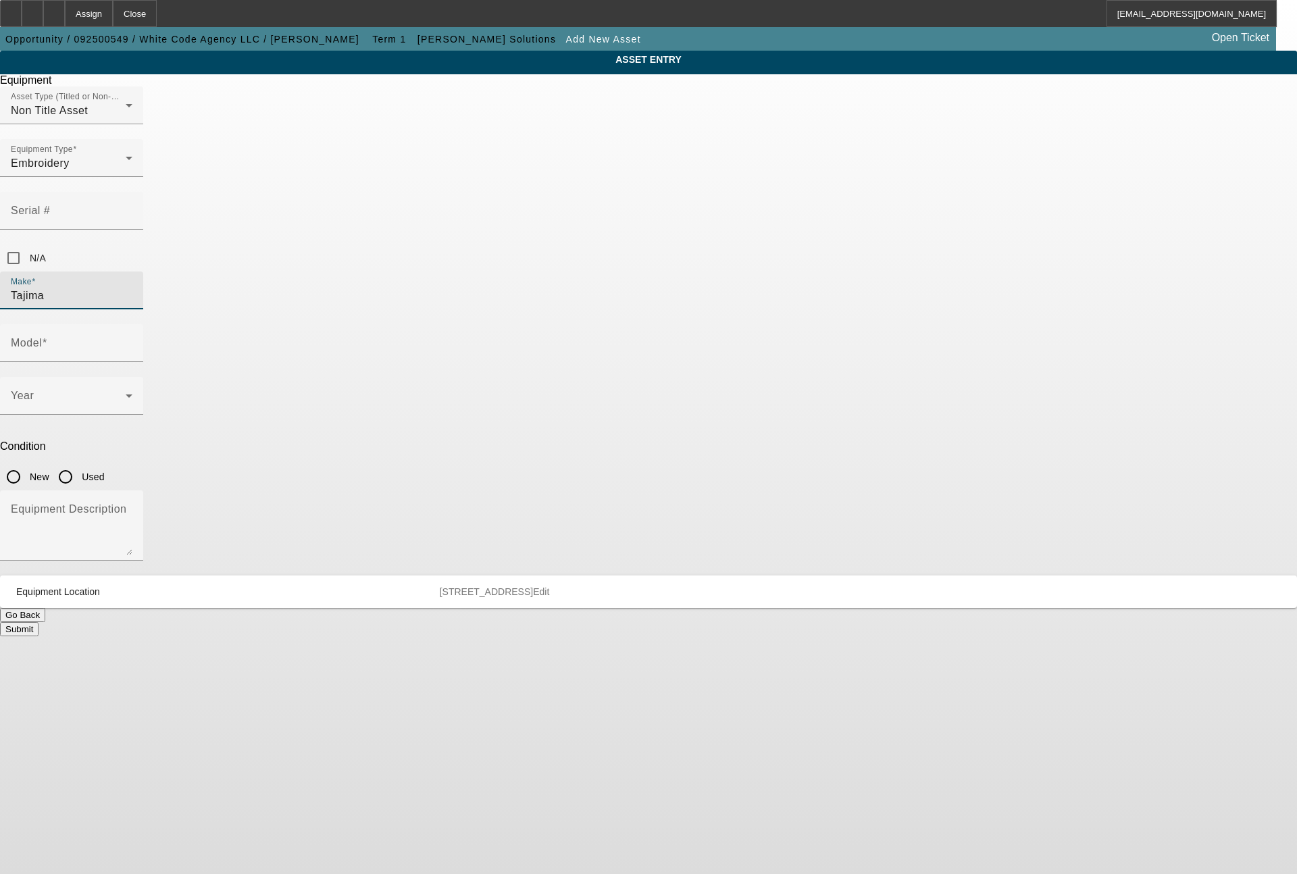
click at [27, 464] on input "New" at bounding box center [13, 477] width 27 height 27
radio input "true"
click at [126, 393] on span at bounding box center [68, 401] width 115 height 16
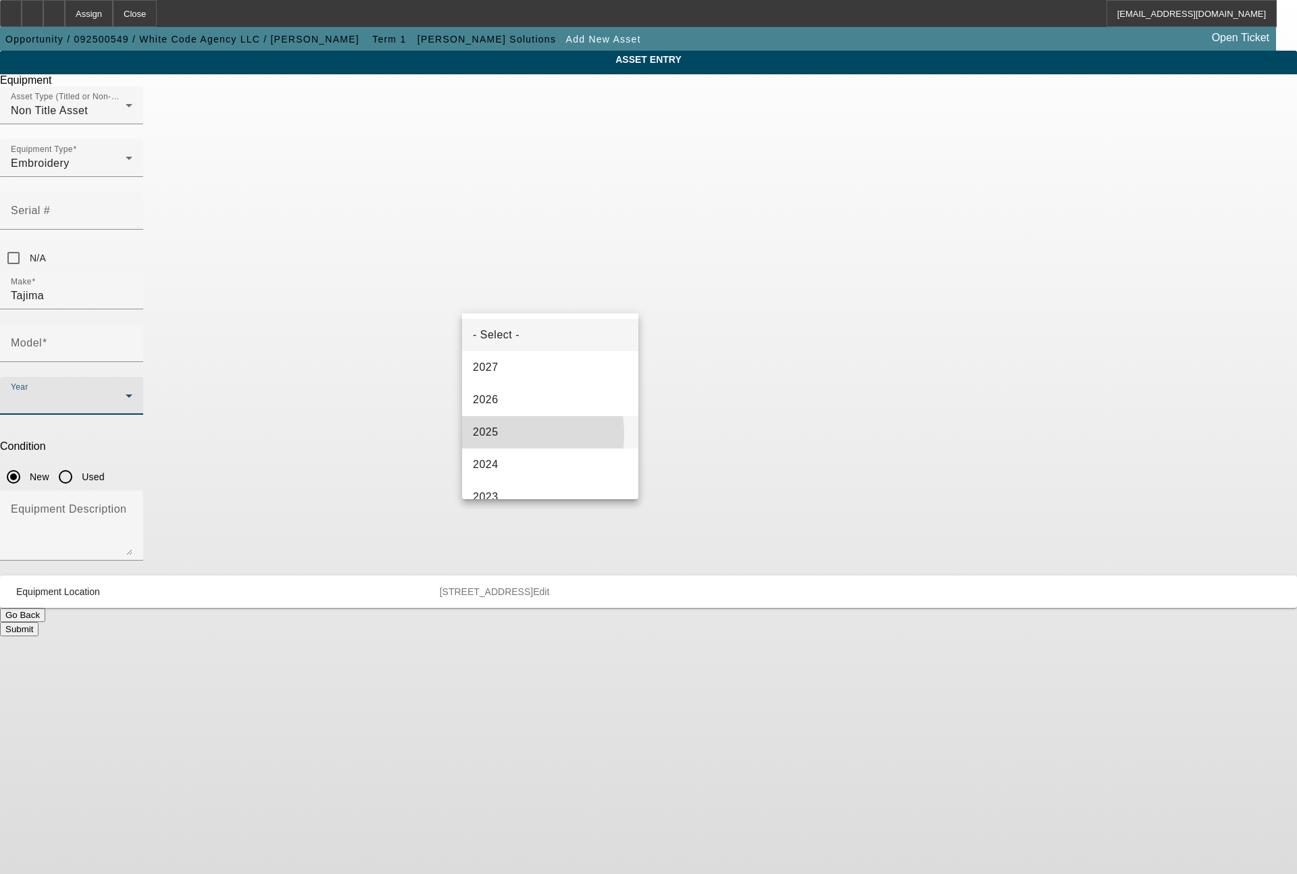
click at [495, 434] on span "2025" at bounding box center [486, 432] width 26 height 16
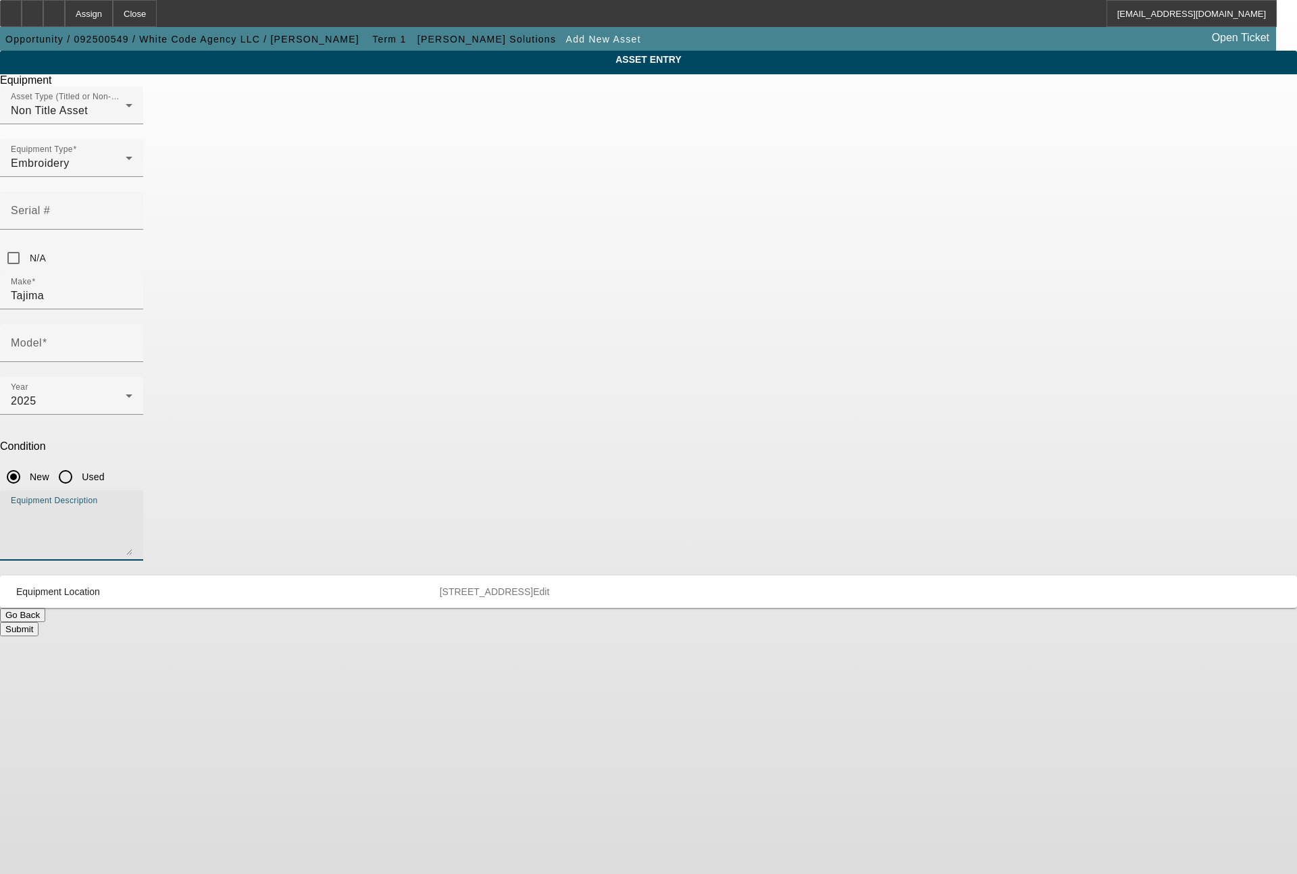
click at [132, 507] on textarea "Equipment Description" at bounding box center [72, 531] width 122 height 49
type textarea "6 head machine"
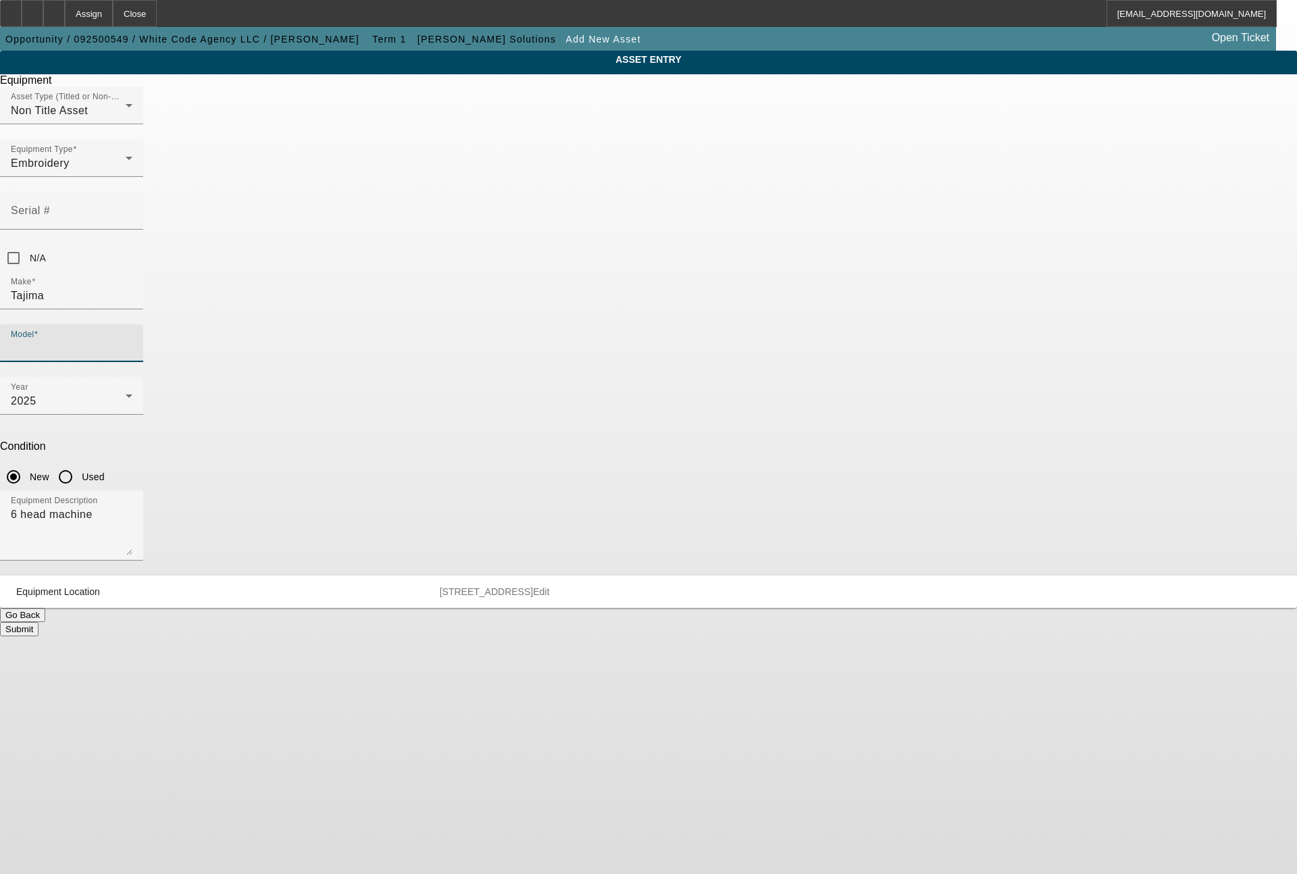
click at [132, 341] on input "Model" at bounding box center [72, 349] width 122 height 16
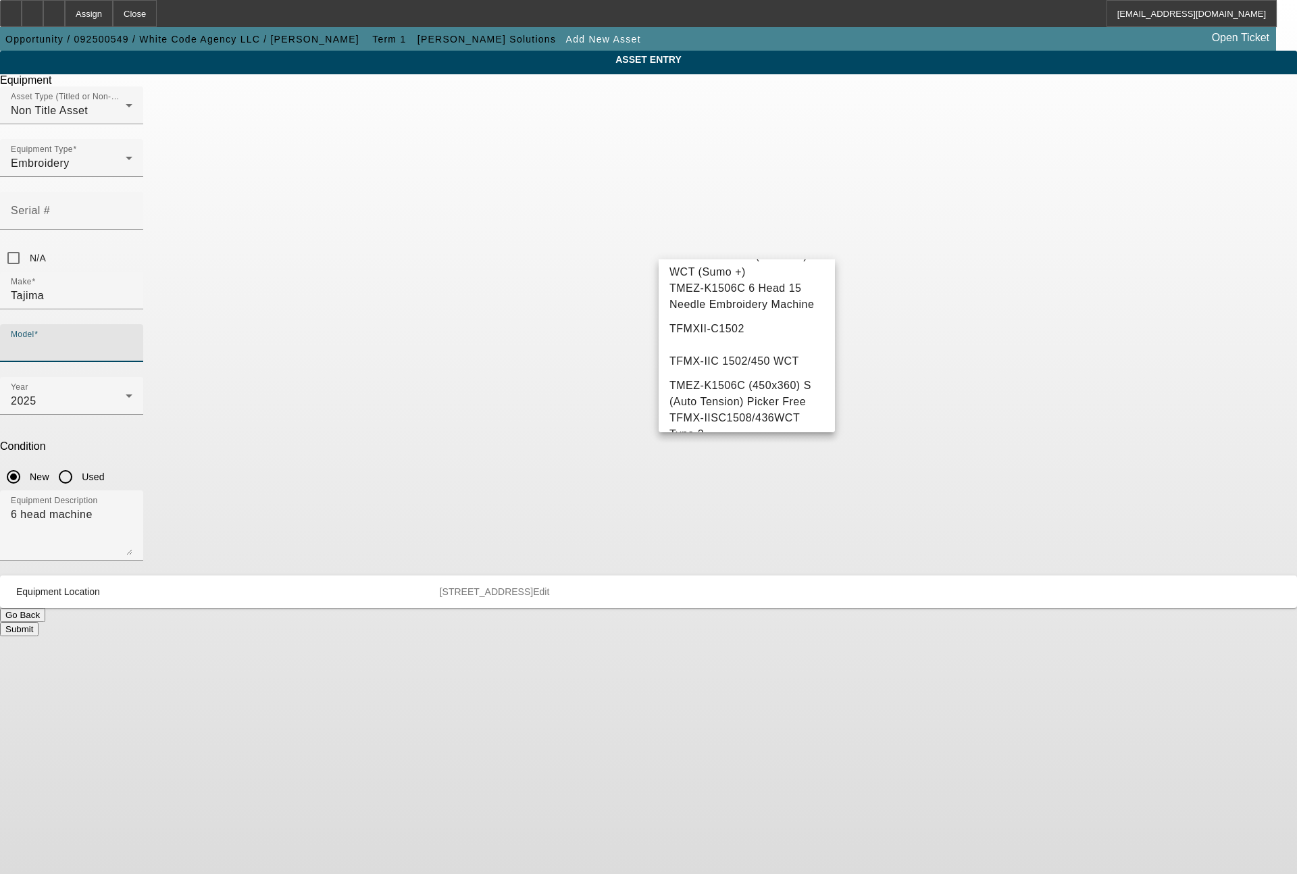
scroll to position [453, 0]
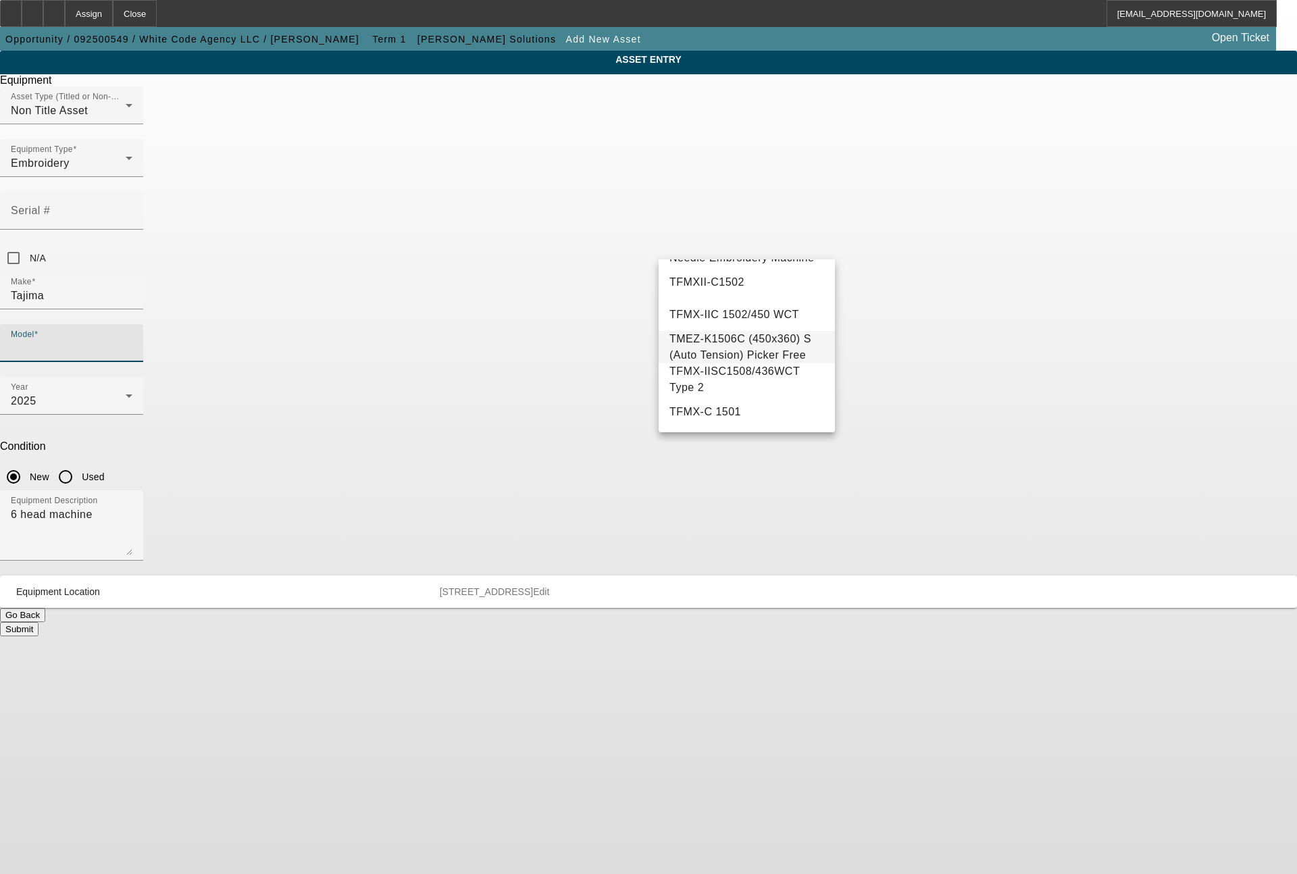
click at [750, 361] on span "TMEZ-K1506C (450x360) S (Auto Tension) Picker Free" at bounding box center [741, 347] width 142 height 28
type input "TMEZ-K1506C (450x360) S (Auto Tension) Picker Free"
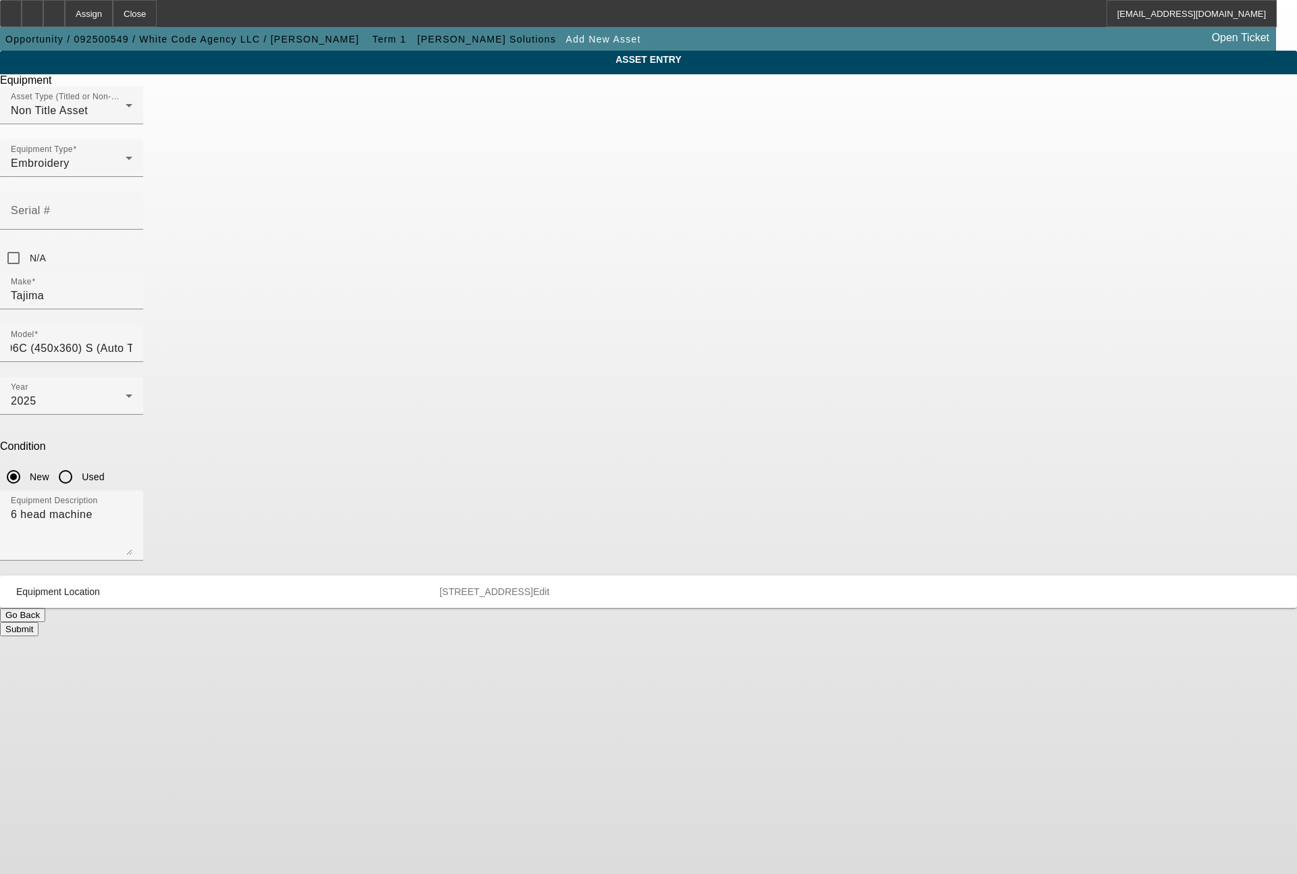
scroll to position [0, 0]
click at [39, 622] on button "Submit" at bounding box center [19, 629] width 39 height 14
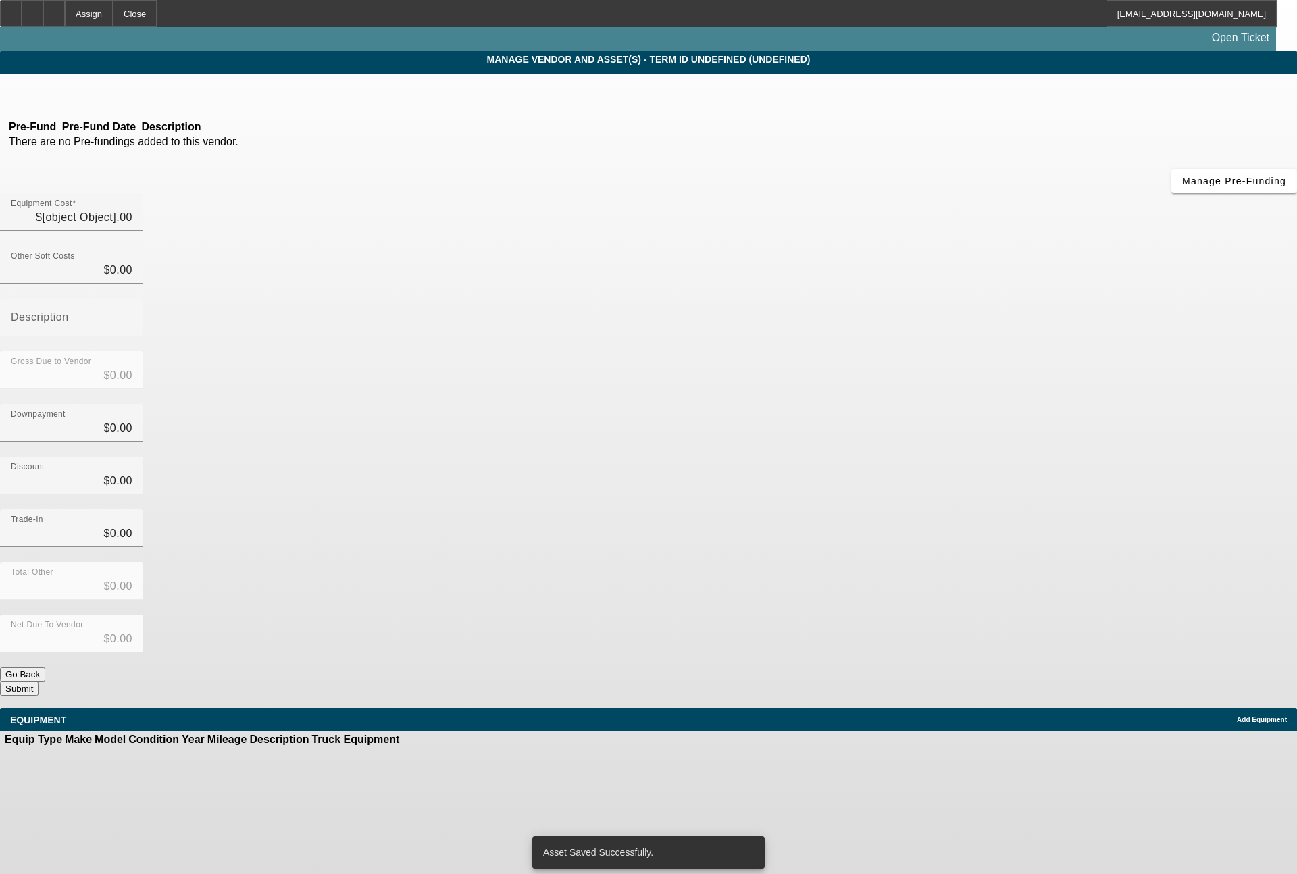
type input "$130,030.00"
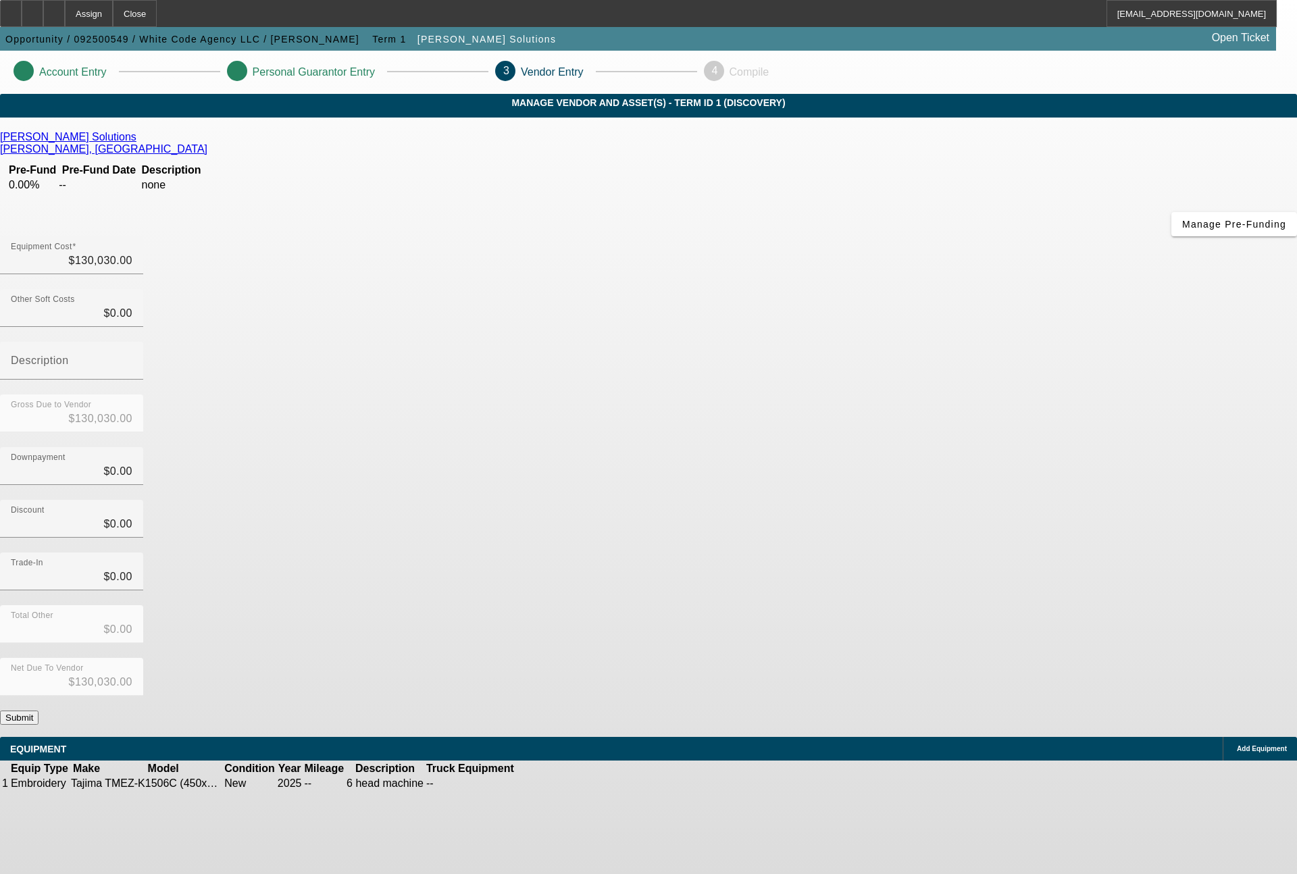
click at [1237, 745] on span "Add Equipment" at bounding box center [1262, 748] width 50 height 7
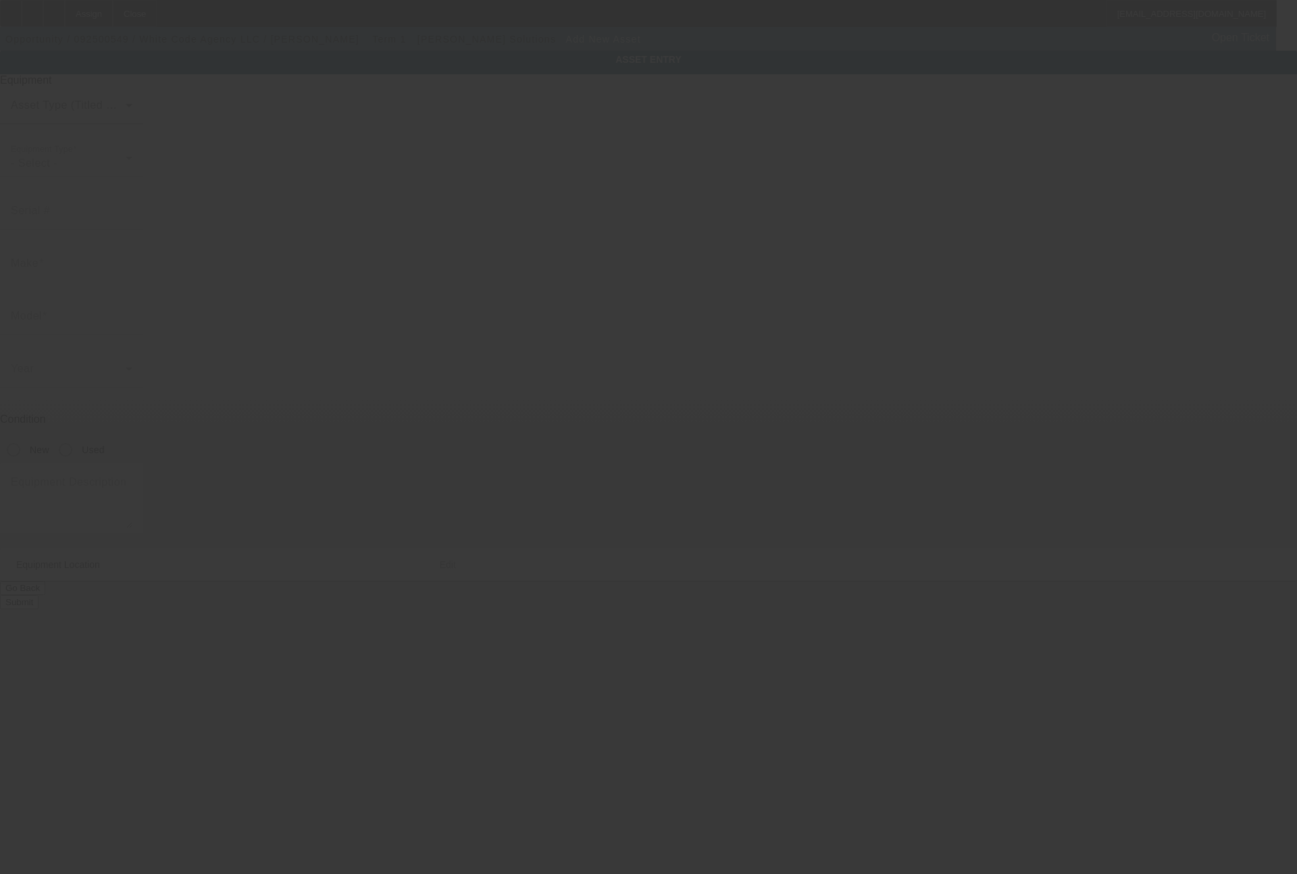
type input "9770 South Military Trail"
type input "Suite B4 #357"
type input "Boynton Beach"
type input "33436"
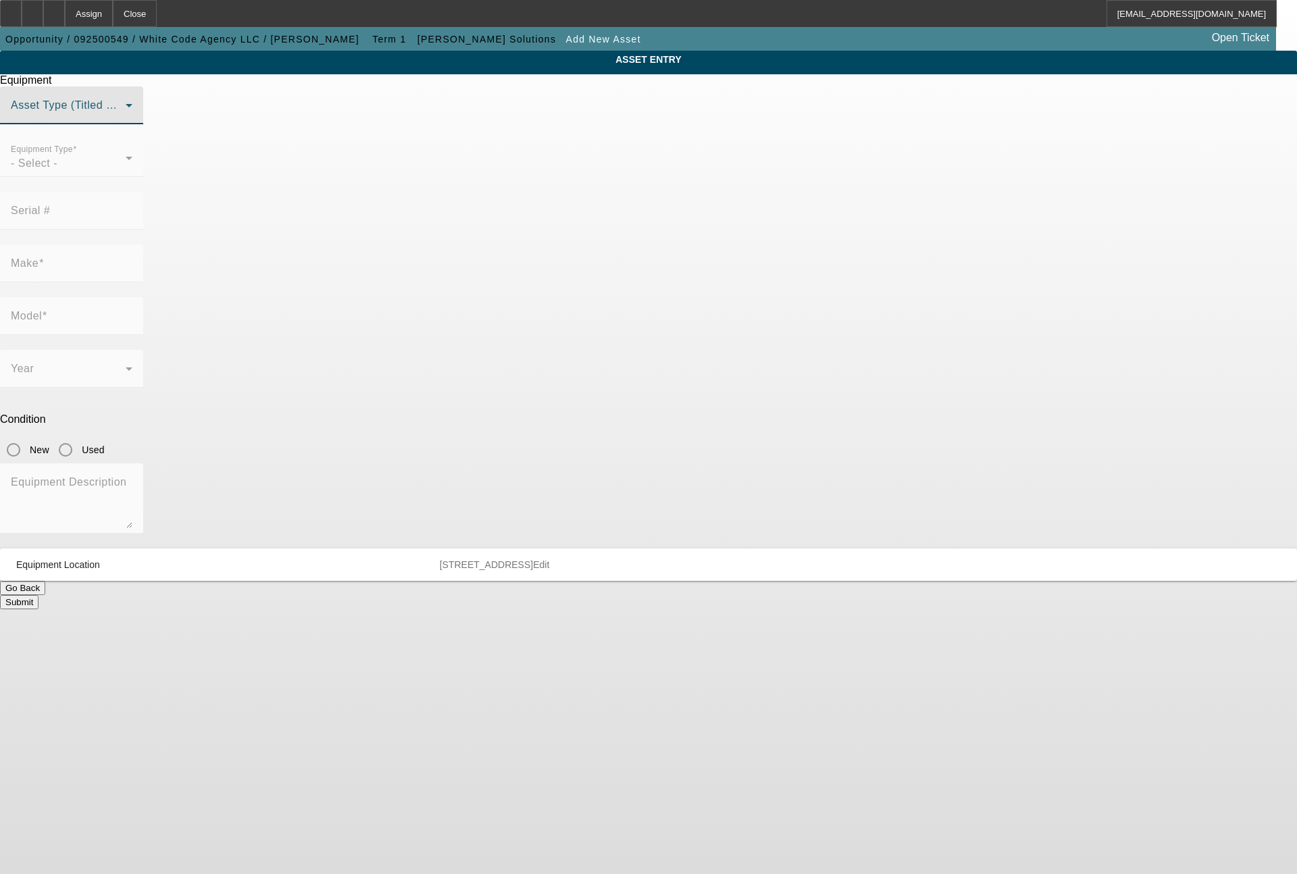
click at [126, 119] on span at bounding box center [68, 111] width 115 height 16
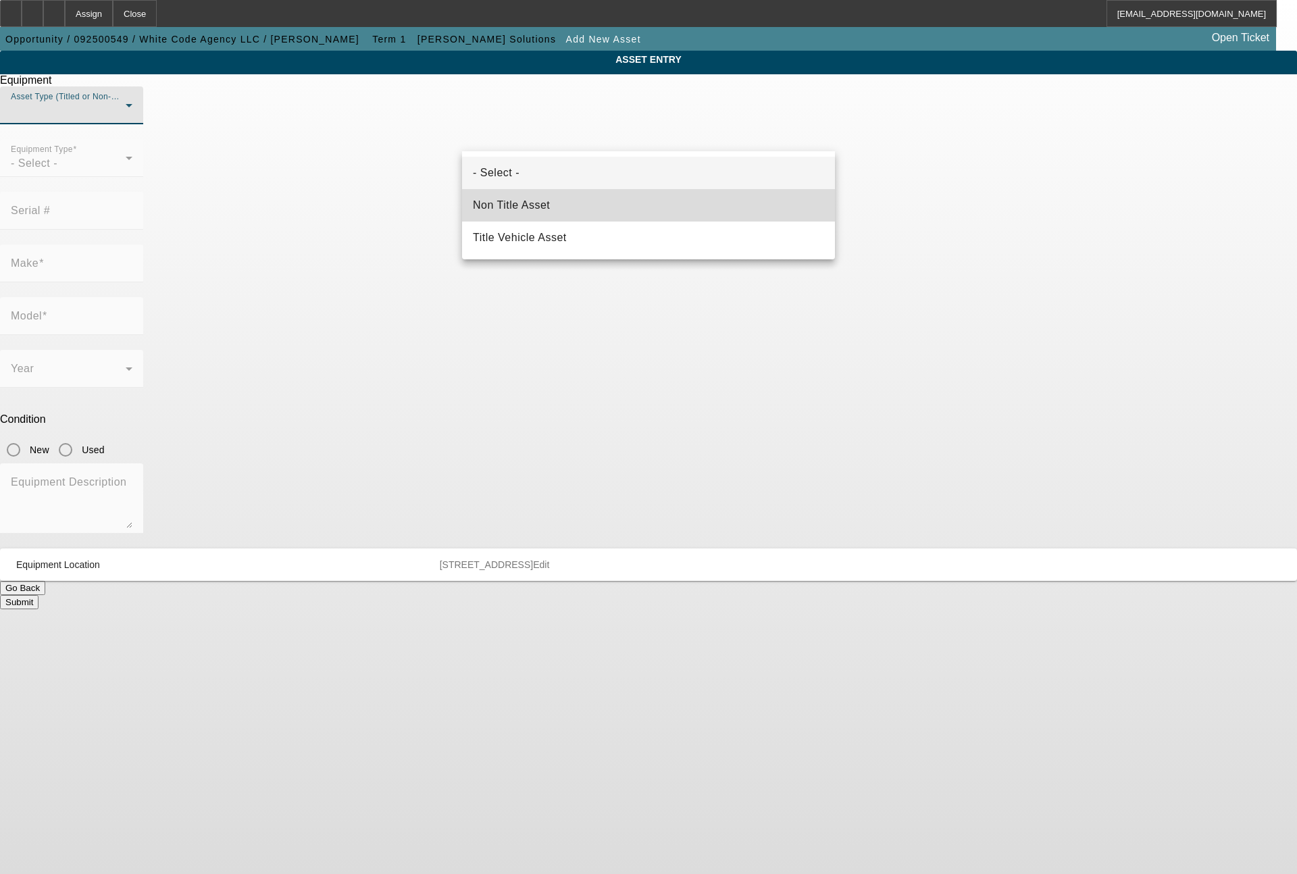
click at [548, 195] on mat-option "Non Title Asset" at bounding box center [648, 205] width 373 height 32
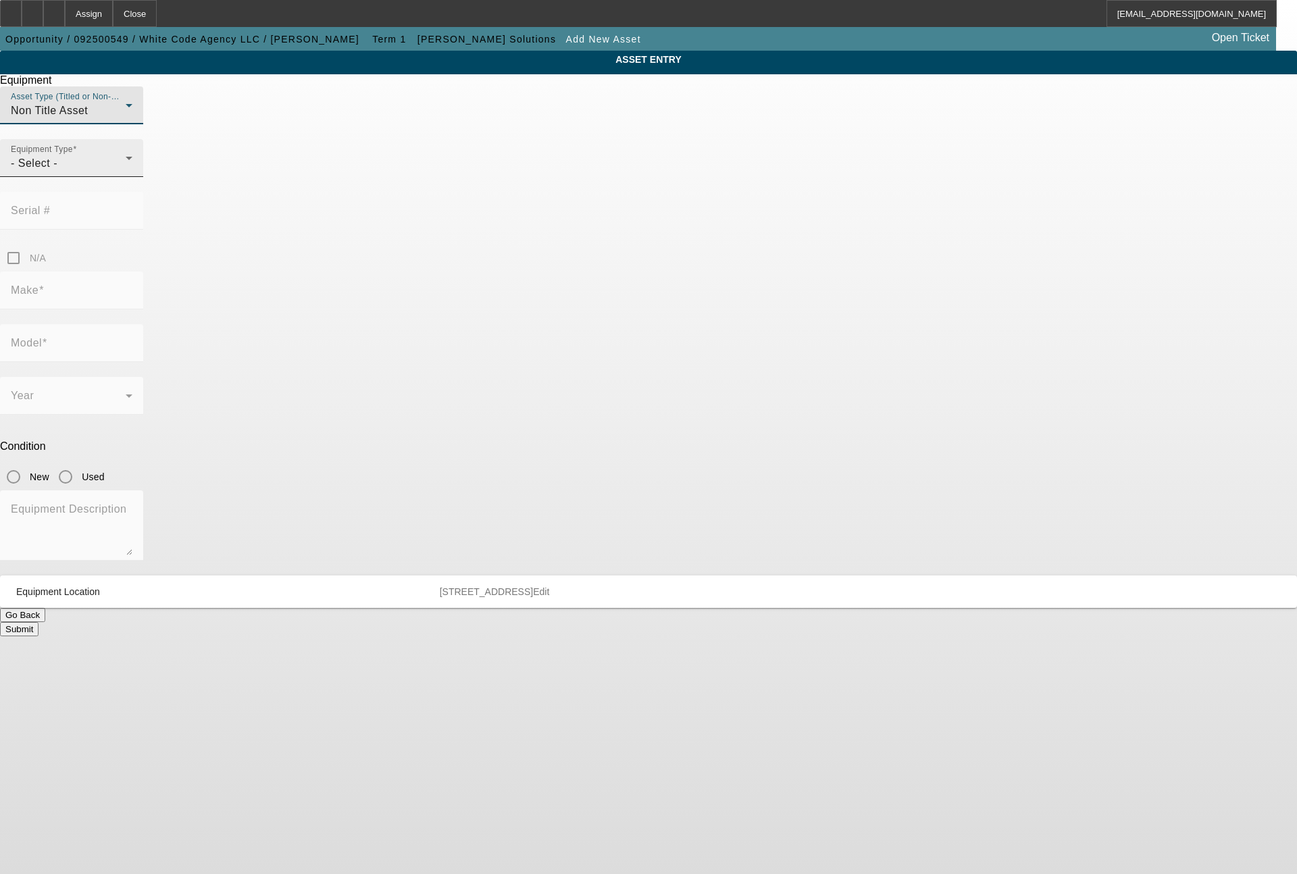
click at [126, 172] on div "- Select -" at bounding box center [68, 163] width 115 height 16
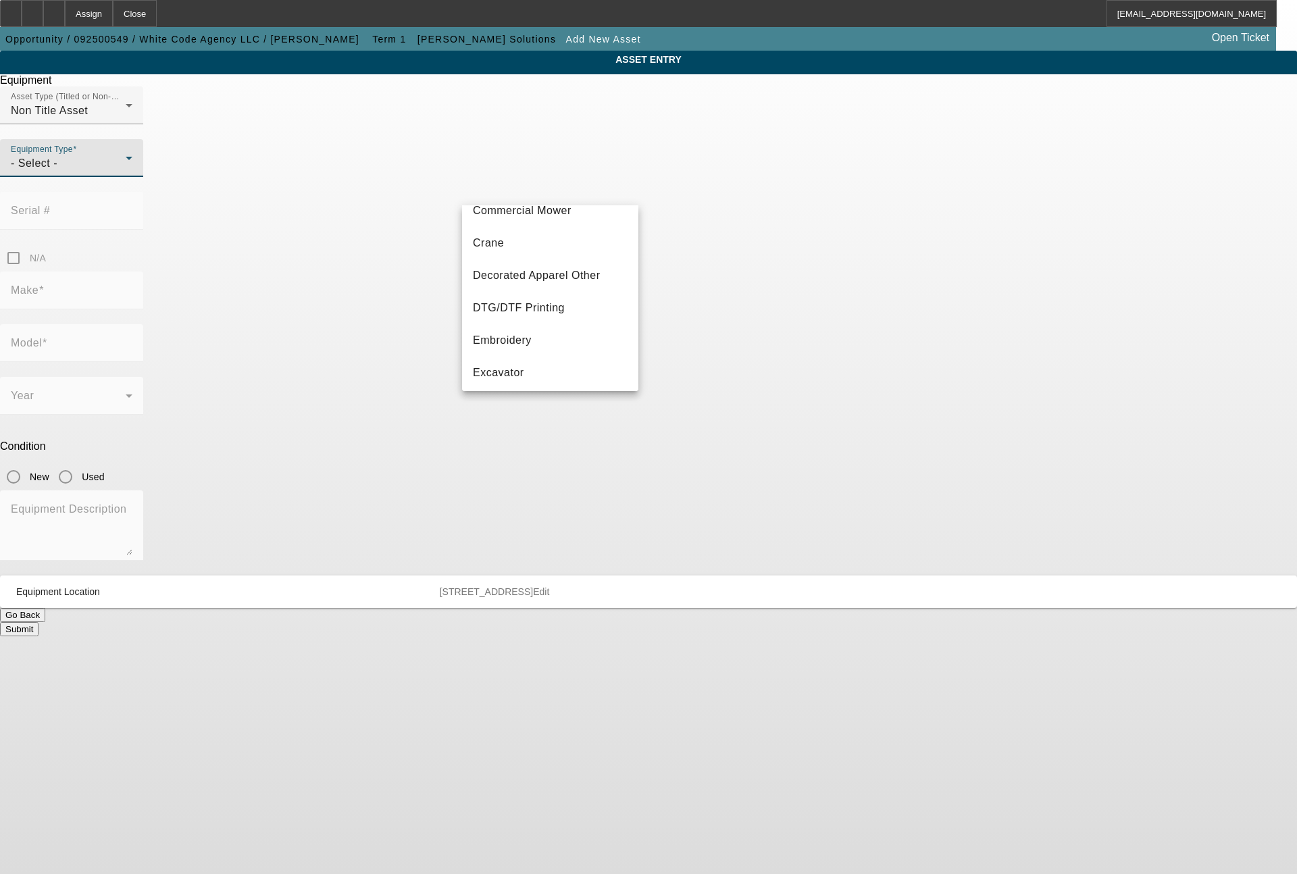
scroll to position [162, 0]
click at [511, 299] on mat-option "Embroidery" at bounding box center [550, 292] width 176 height 32
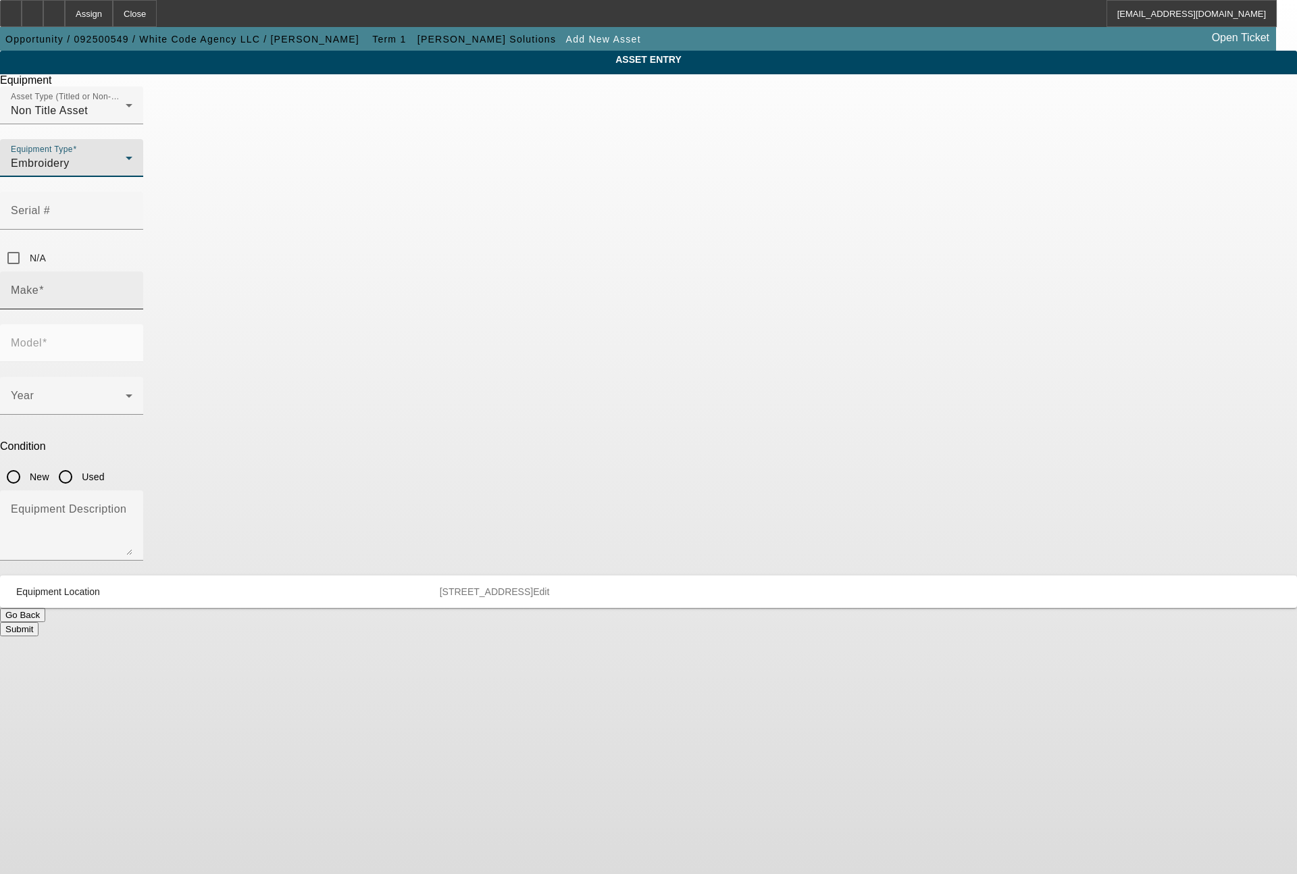
click at [132, 288] on input "Make" at bounding box center [72, 296] width 122 height 16
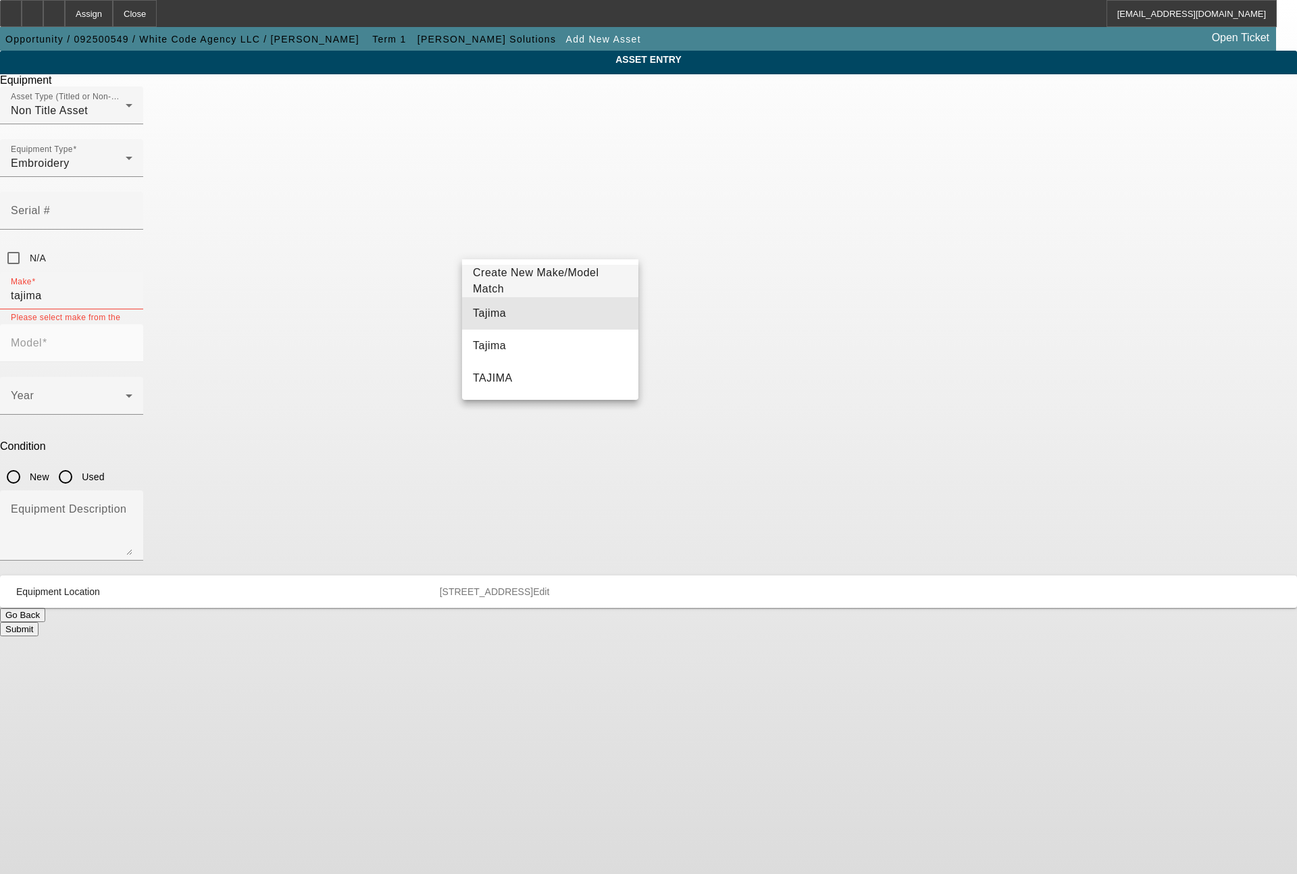
click at [501, 306] on mat-option "Tajima" at bounding box center [550, 313] width 176 height 32
type input "Tajima"
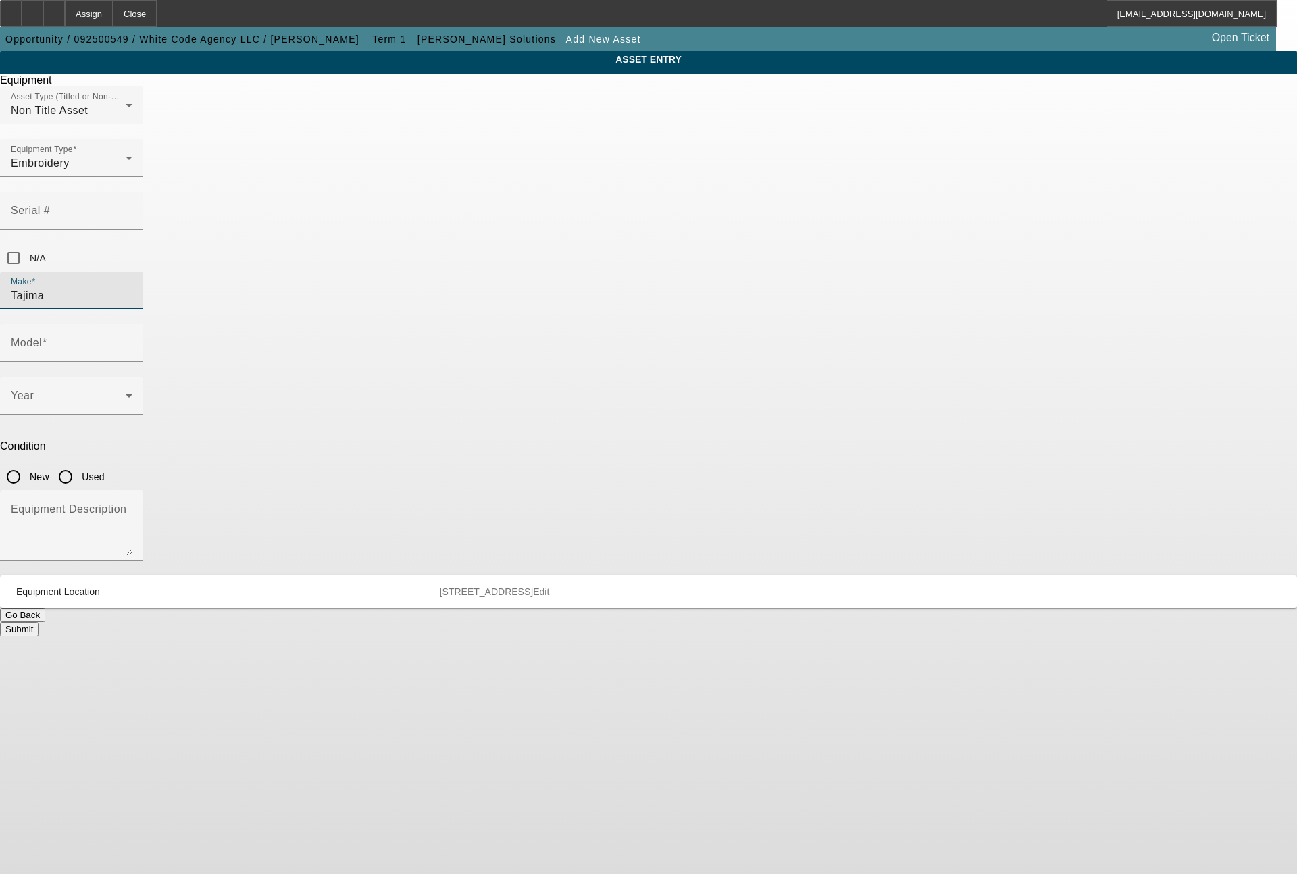
click at [126, 393] on span at bounding box center [68, 401] width 115 height 16
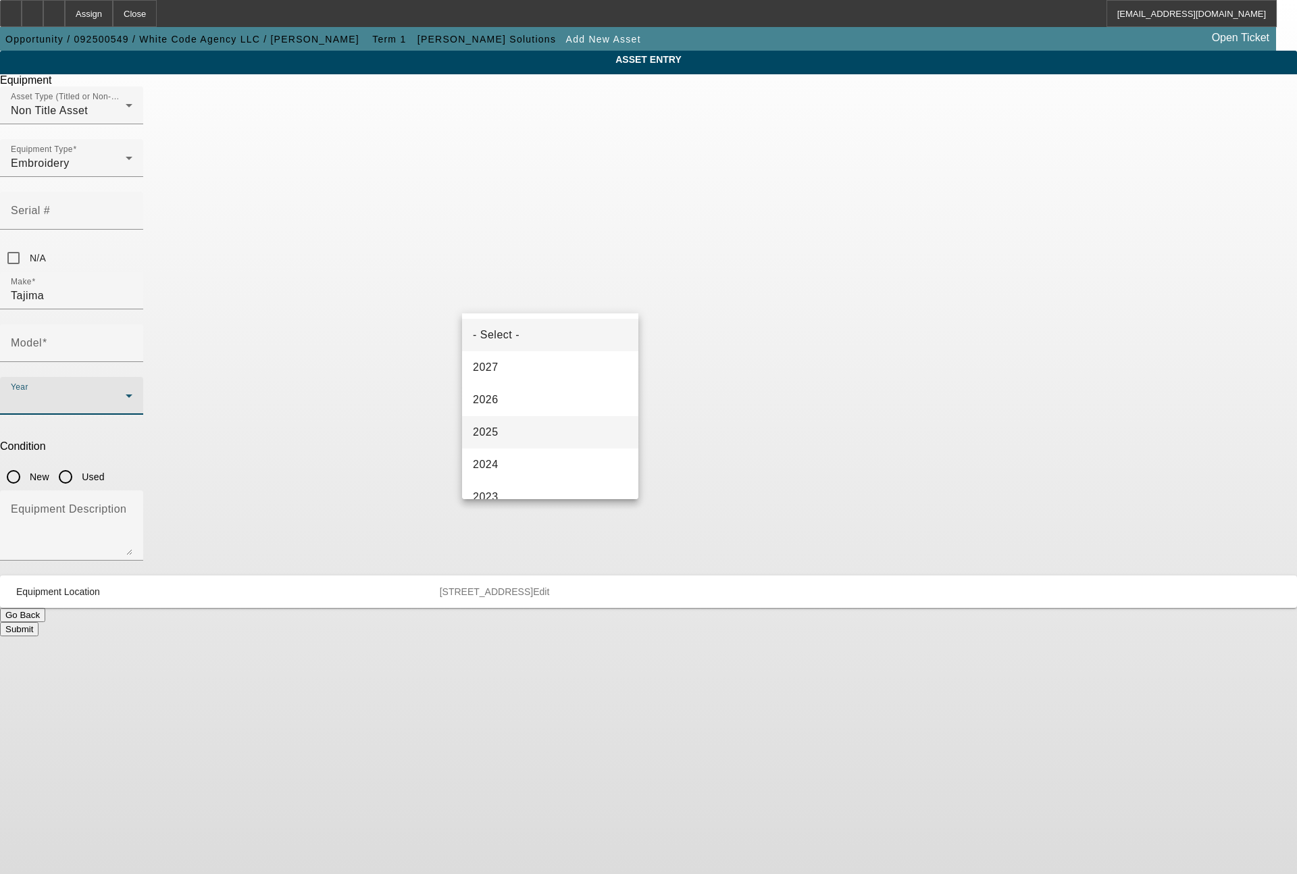
click at [493, 426] on span "2025" at bounding box center [486, 432] width 26 height 16
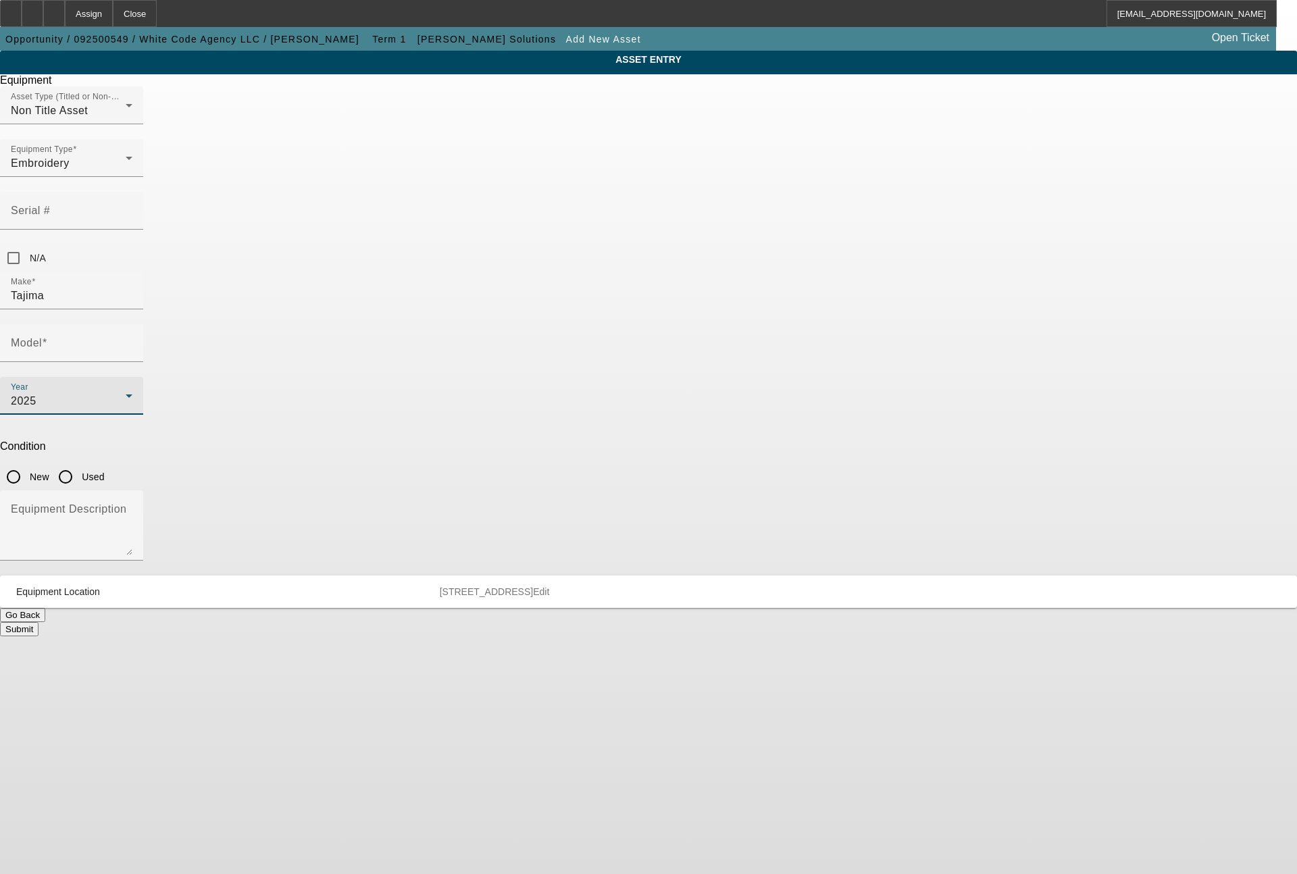
click at [27, 464] on input "New" at bounding box center [13, 477] width 27 height 27
radio input "true"
click at [132, 507] on textarea "Equipment Description" at bounding box center [72, 531] width 122 height 49
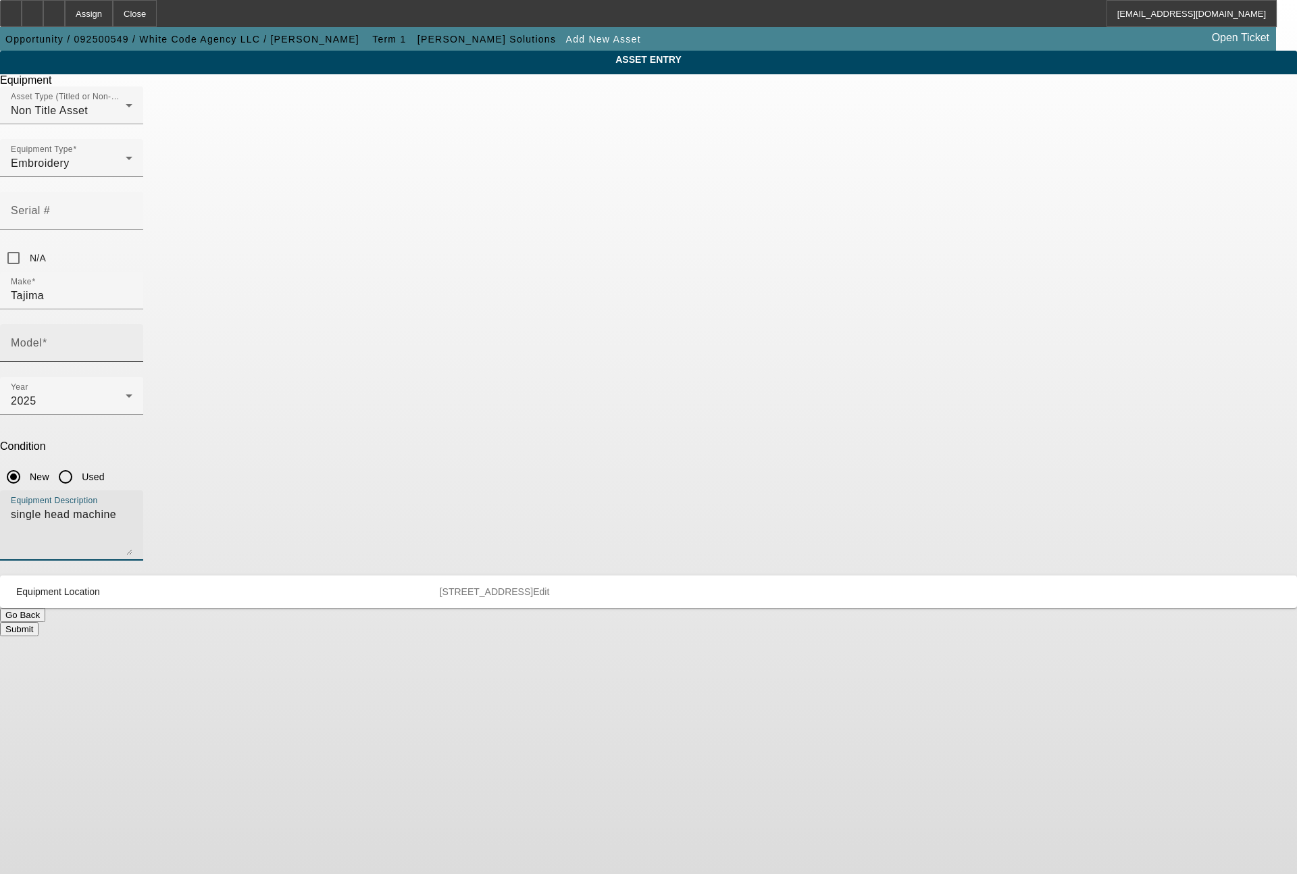
type textarea "single head machine"
click at [132, 341] on input "Model" at bounding box center [72, 349] width 122 height 16
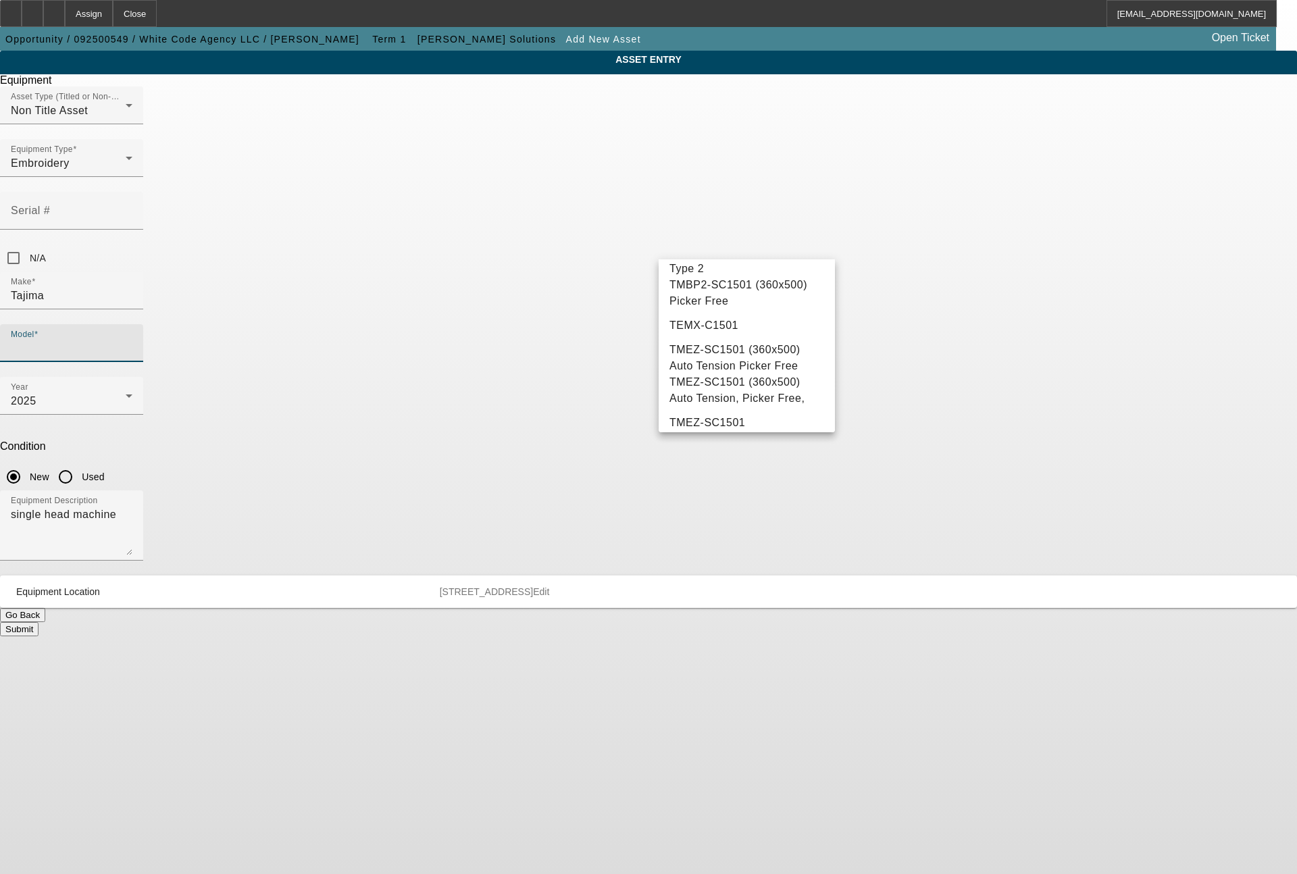
scroll to position [151, 0]
click at [714, 306] on span "TMEZ-SC1501 (360x500) Auto Tension Picker Free" at bounding box center [735, 292] width 131 height 28
type input "TMEZ-SC1501 (360x500) Auto Tension Picker Free"
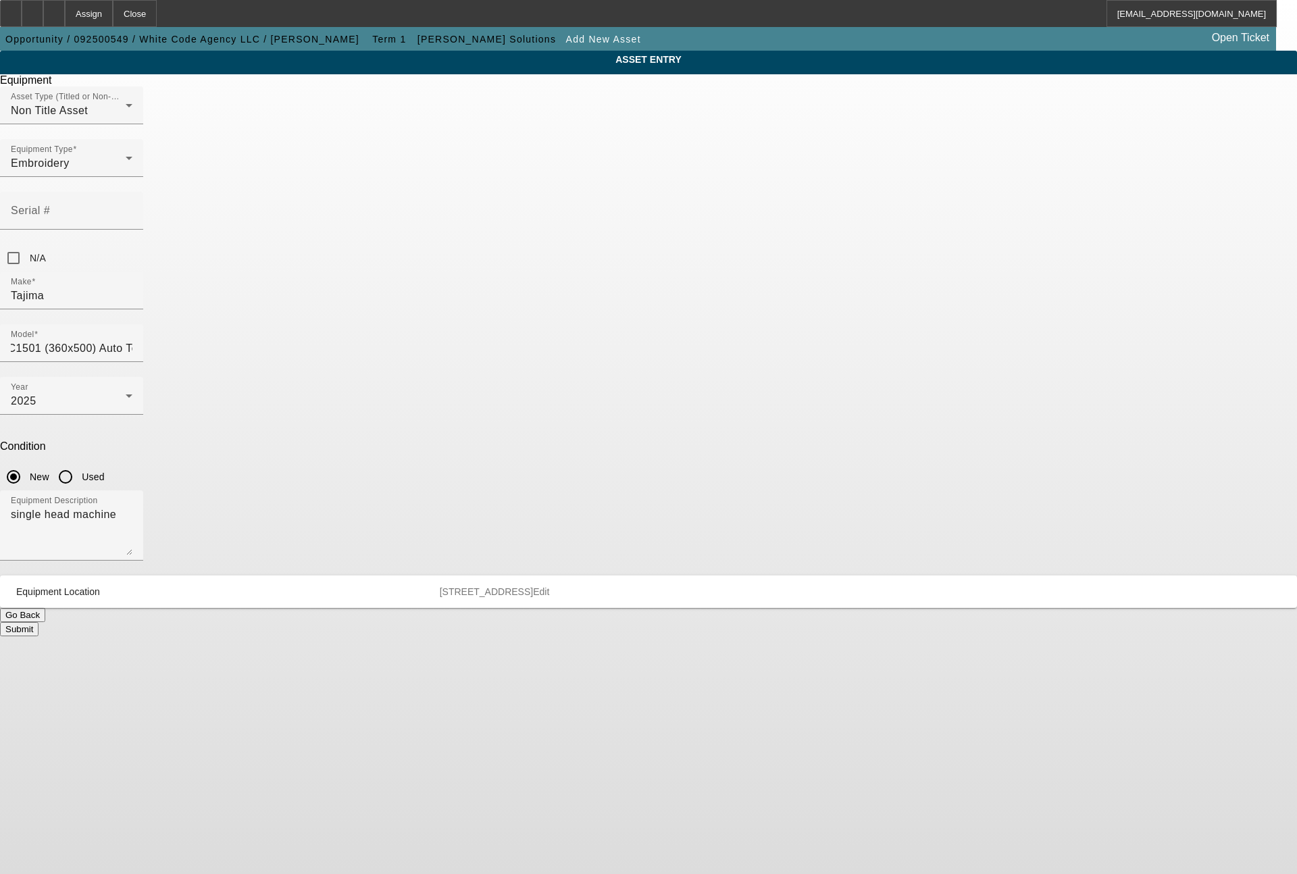
scroll to position [0, 0]
click at [39, 622] on button "Submit" at bounding box center [19, 629] width 39 height 14
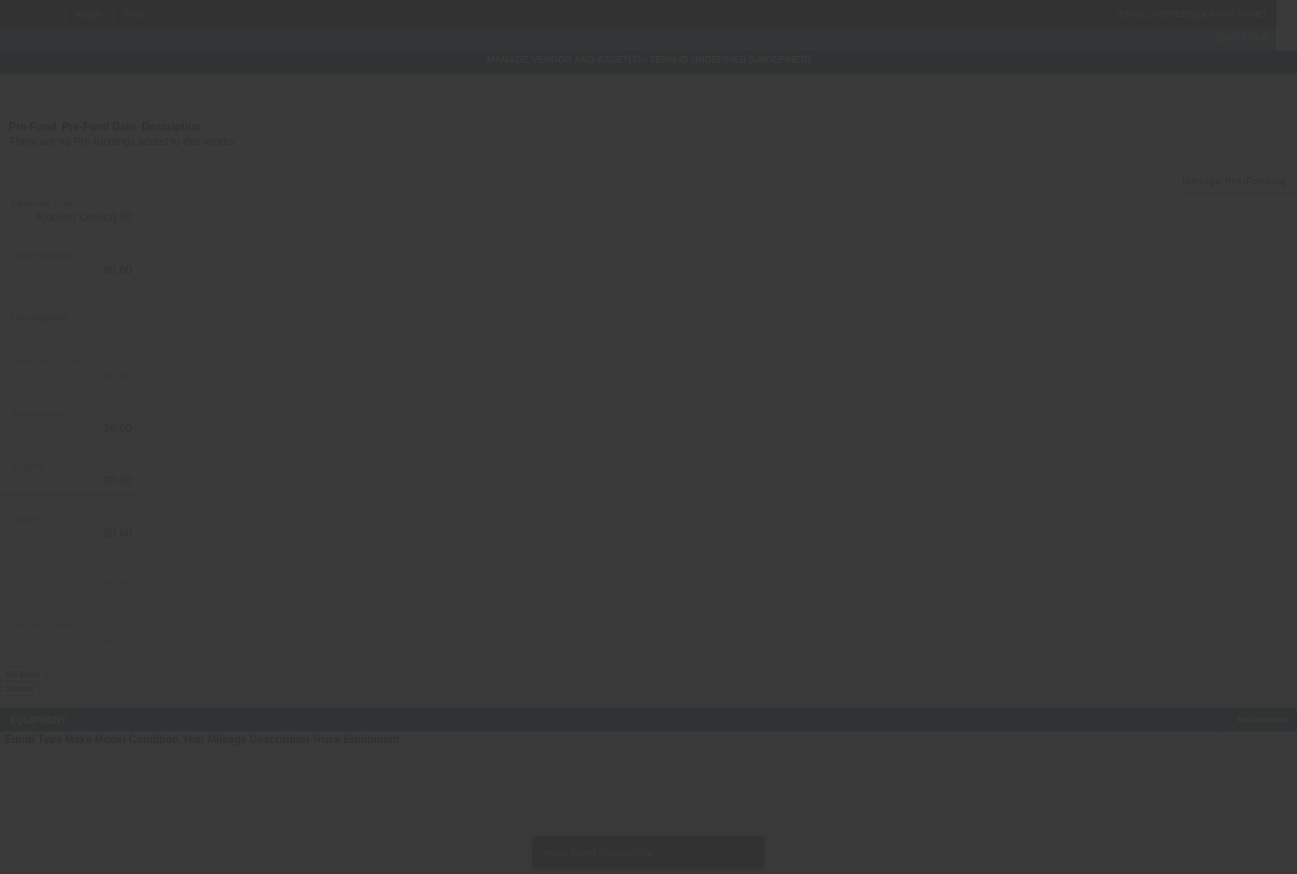
type input "$130,030.00"
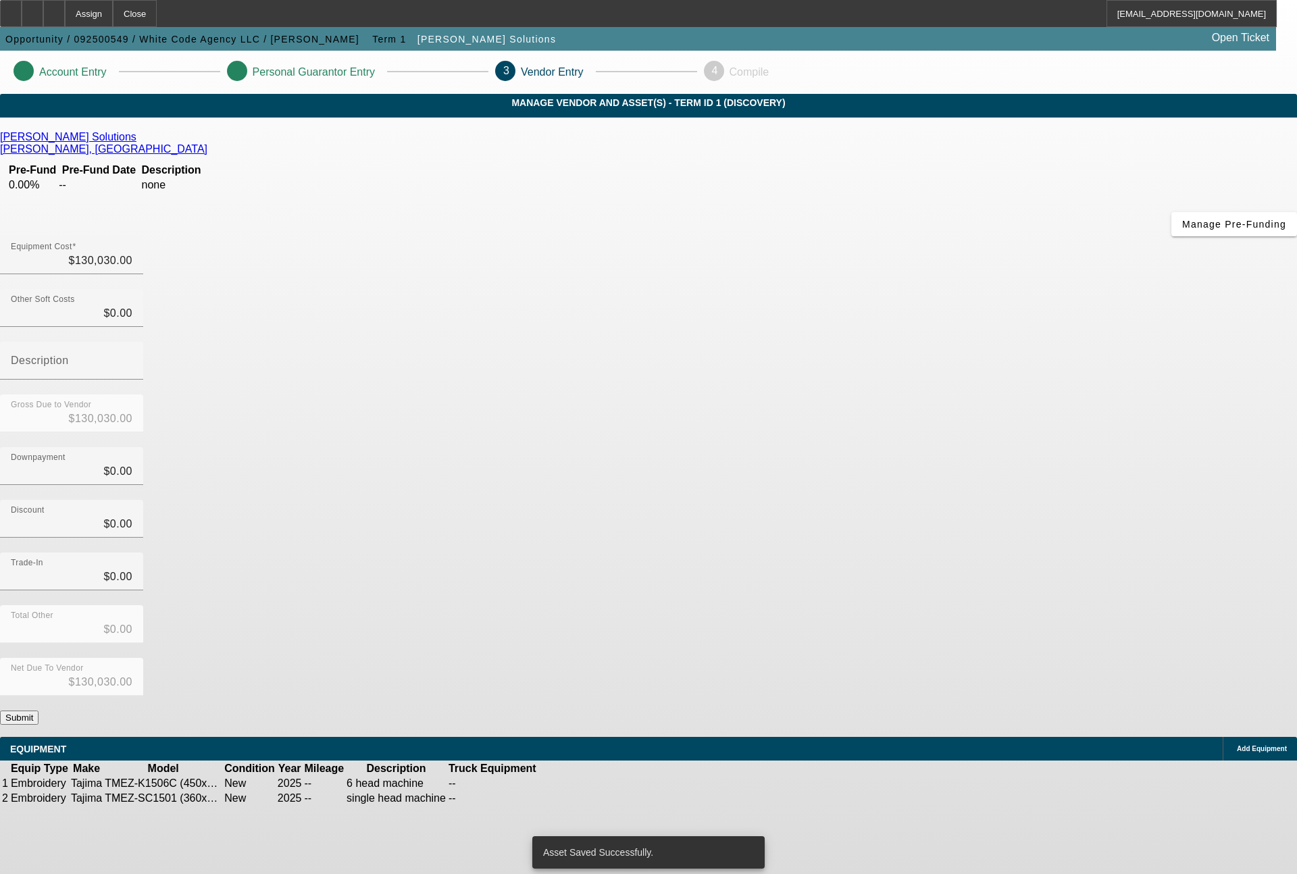
click at [1237, 745] on span "Add Equipment" at bounding box center [1262, 748] width 50 height 7
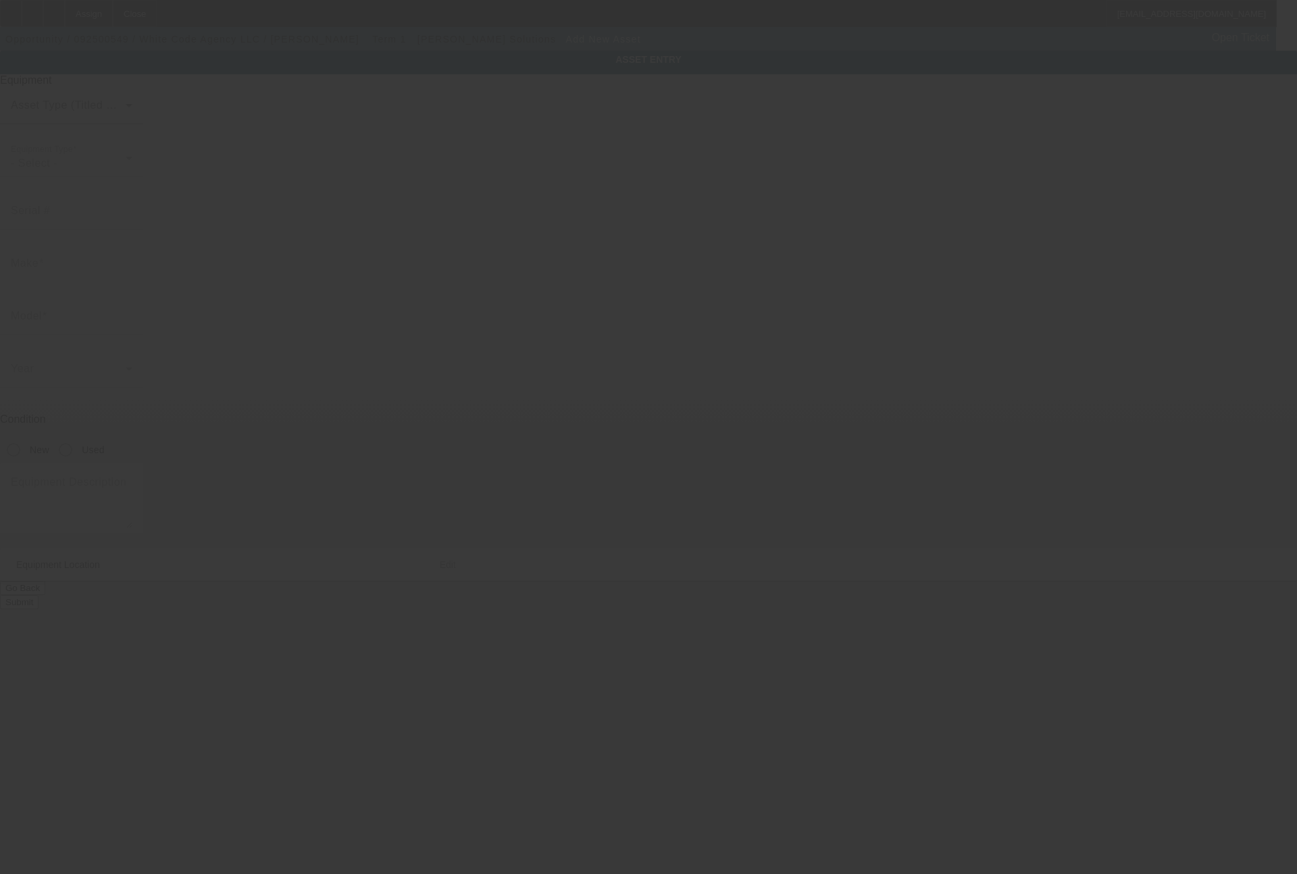
type input "9770 South Military Trail"
type input "Suite B4 #357"
type input "Boynton Beach"
type input "33436"
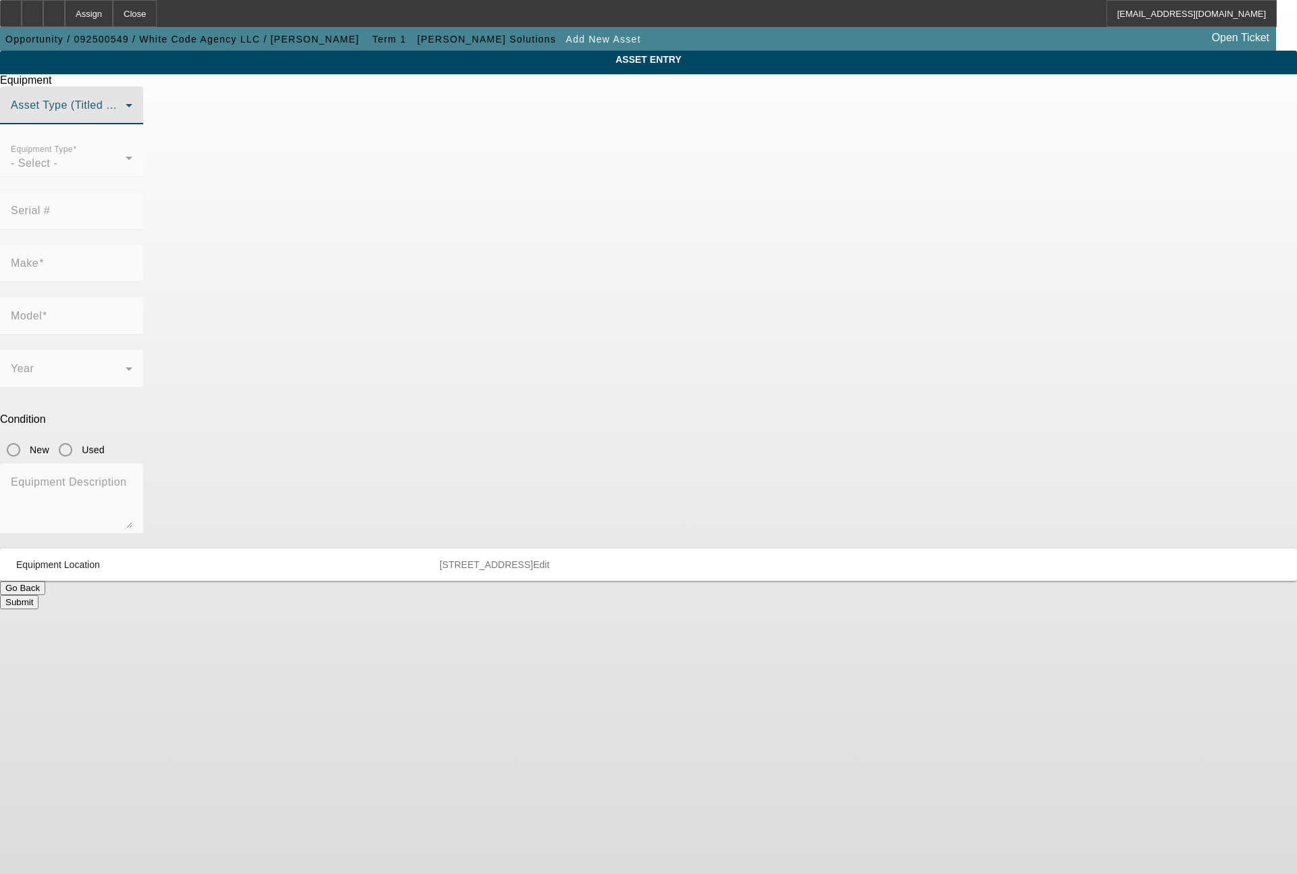
click at [126, 119] on span at bounding box center [68, 111] width 115 height 16
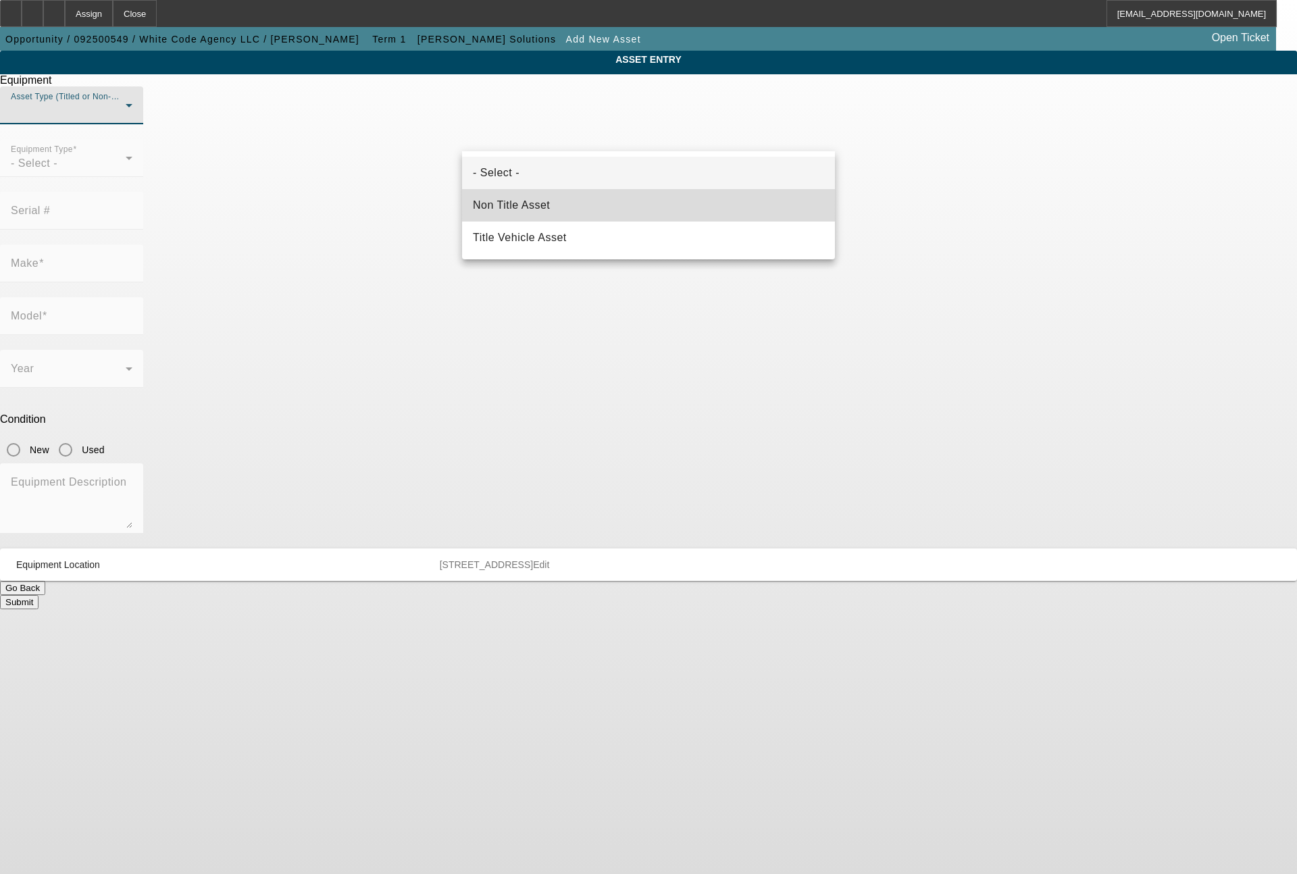
click at [530, 205] on span "Non Title Asset" at bounding box center [511, 205] width 77 height 16
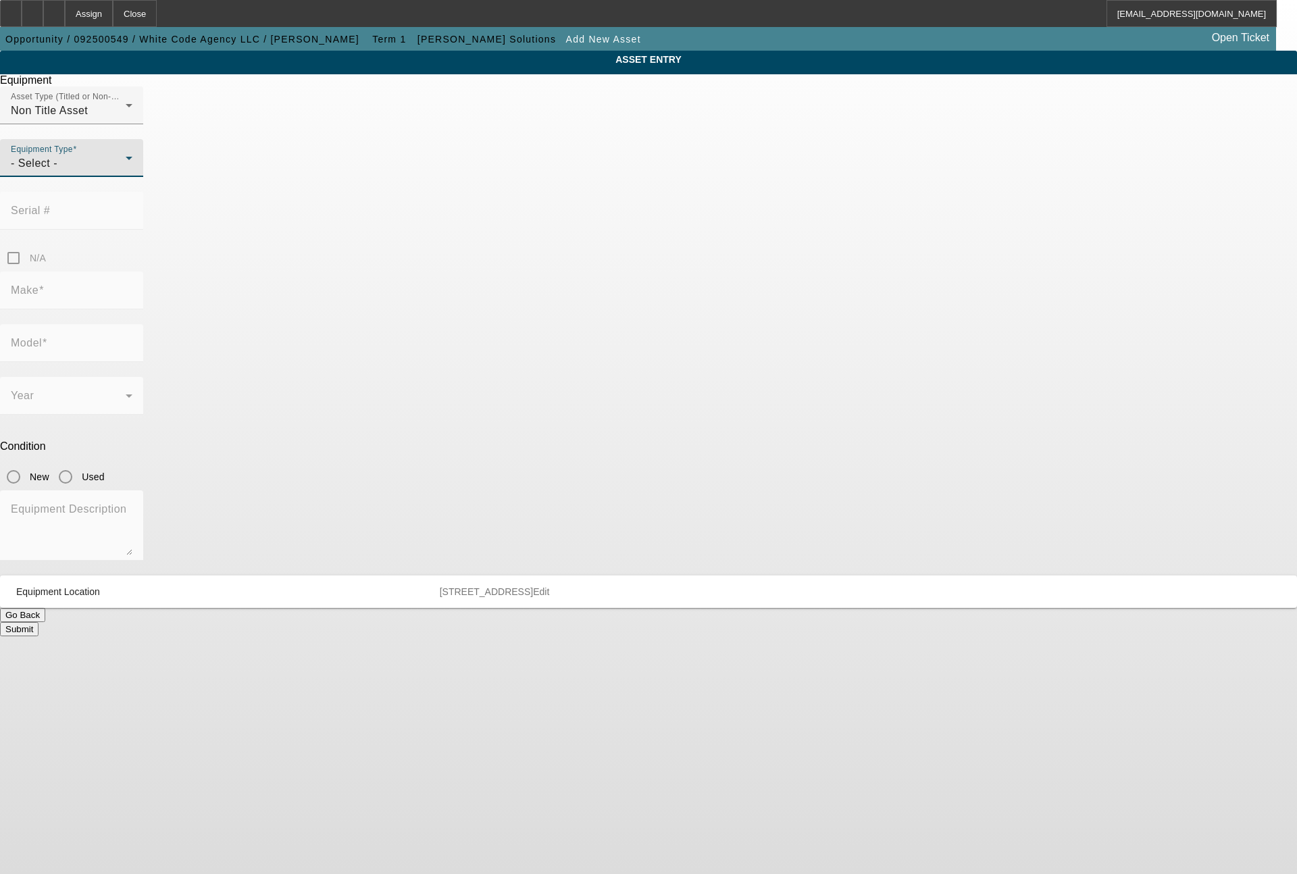
click at [126, 172] on div "- Select -" at bounding box center [68, 163] width 115 height 16
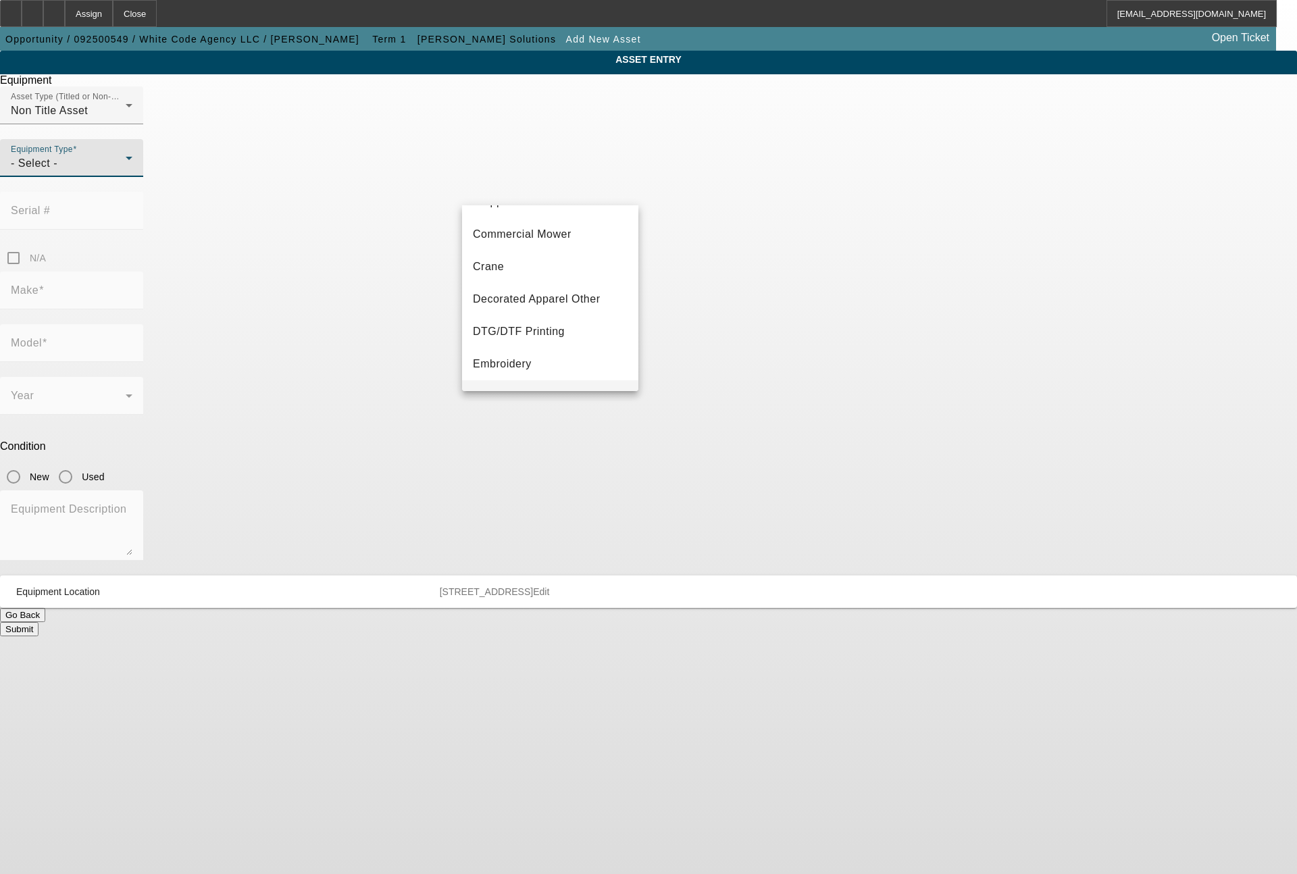
scroll to position [162, 0]
click at [489, 297] on span "Embroidery" at bounding box center [502, 292] width 59 height 16
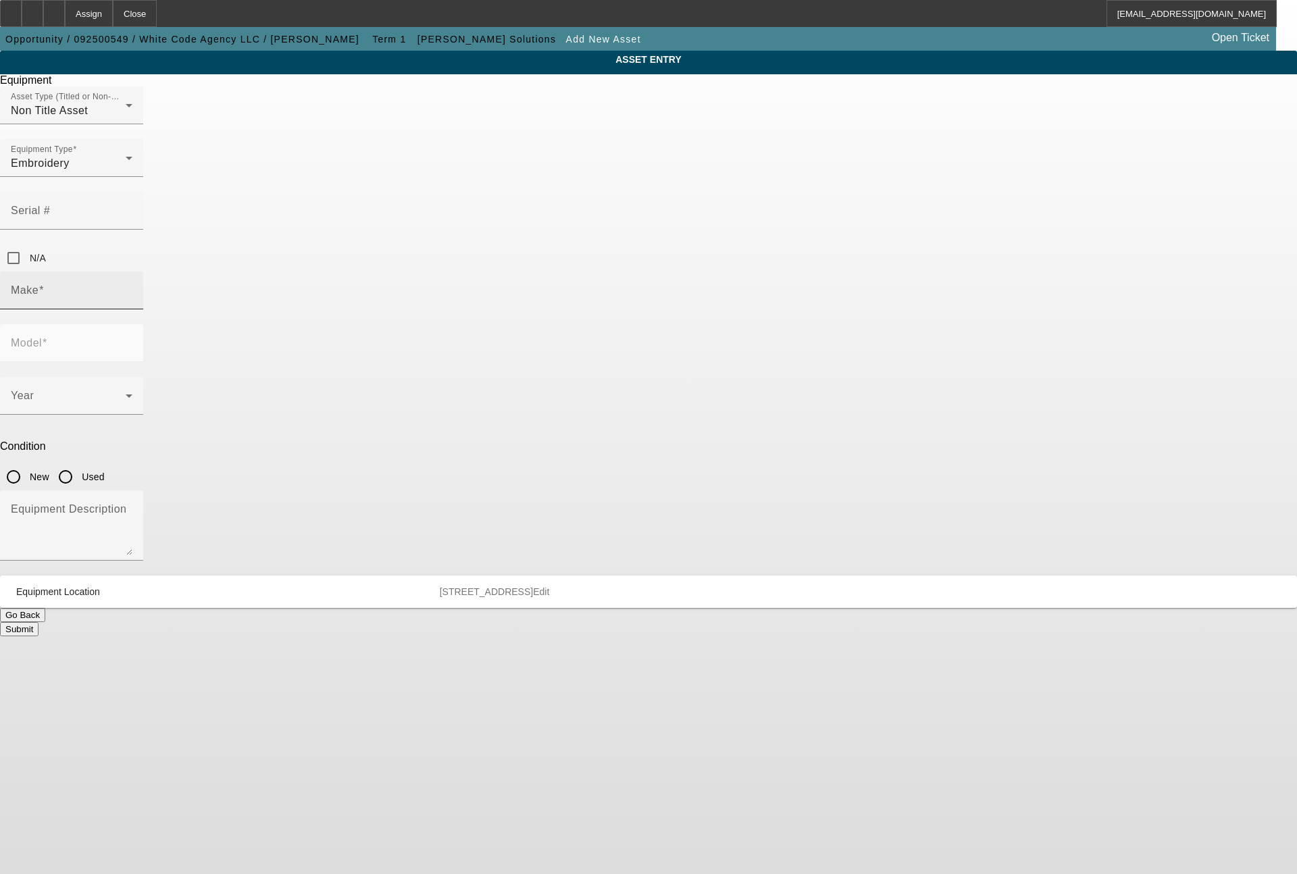
click at [44, 284] on span at bounding box center [41, 289] width 5 height 11
click at [132, 288] on input "Make" at bounding box center [72, 296] width 122 height 16
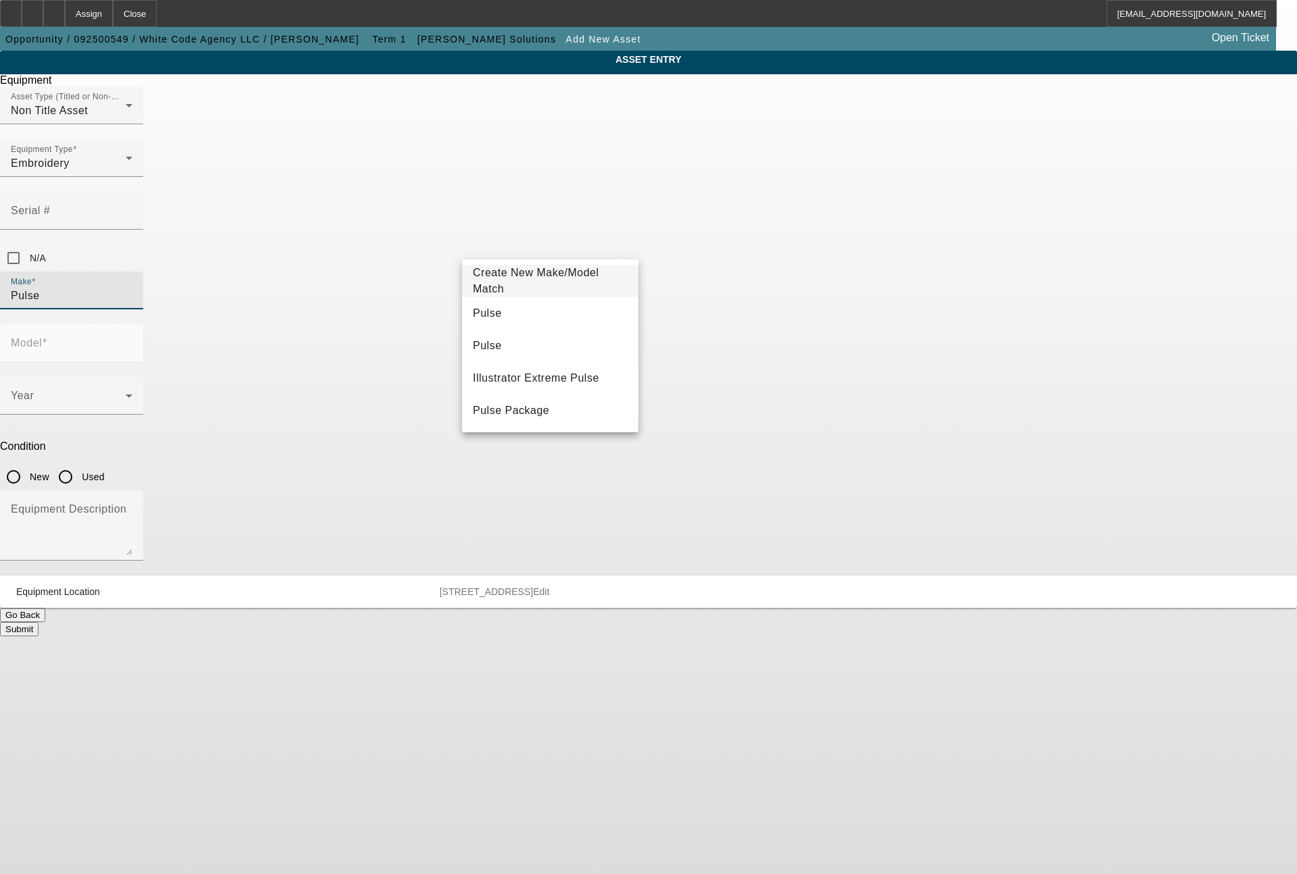
type input "Pulse"
click at [509, 306] on mat-option "Pulse" at bounding box center [550, 313] width 176 height 32
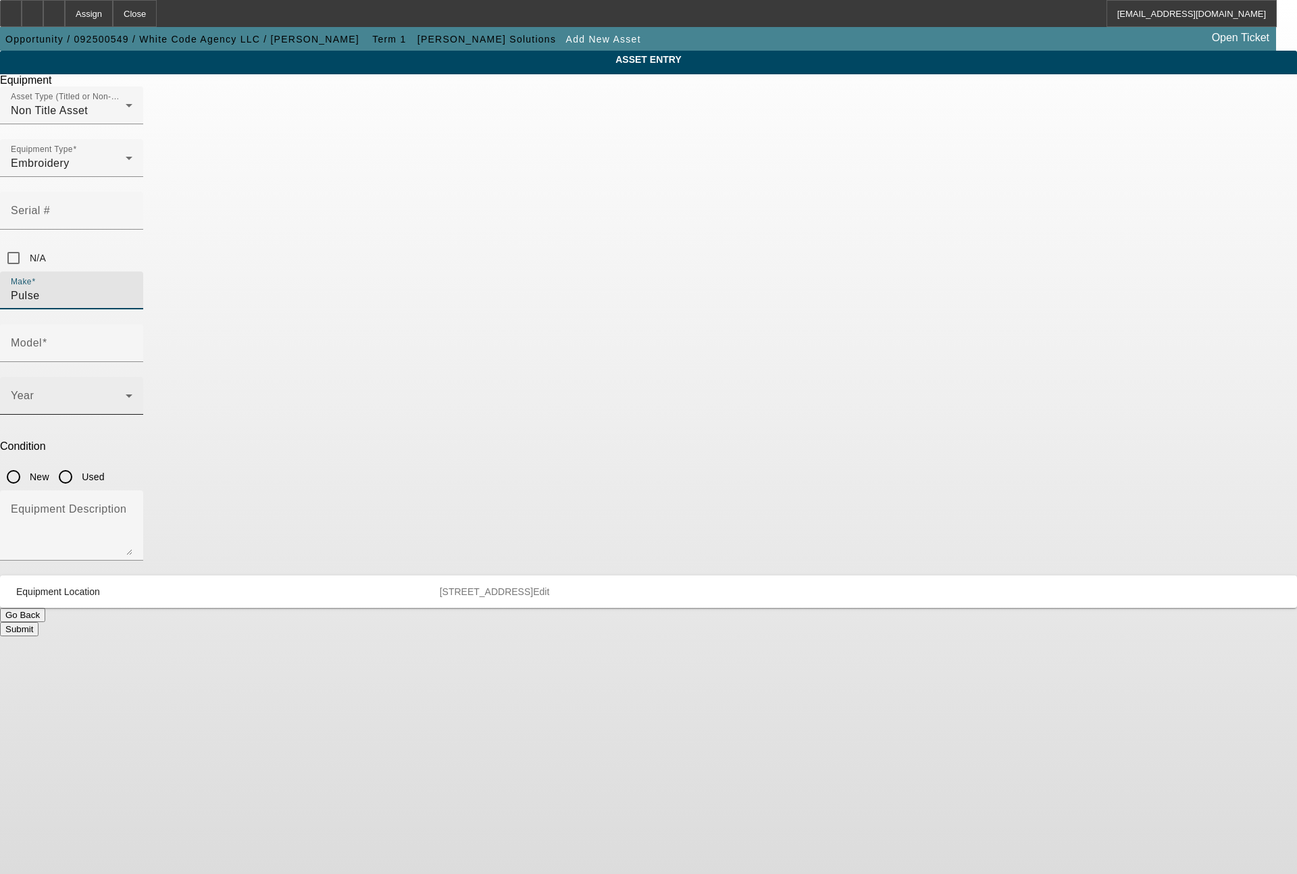
click at [126, 393] on span at bounding box center [68, 401] width 115 height 16
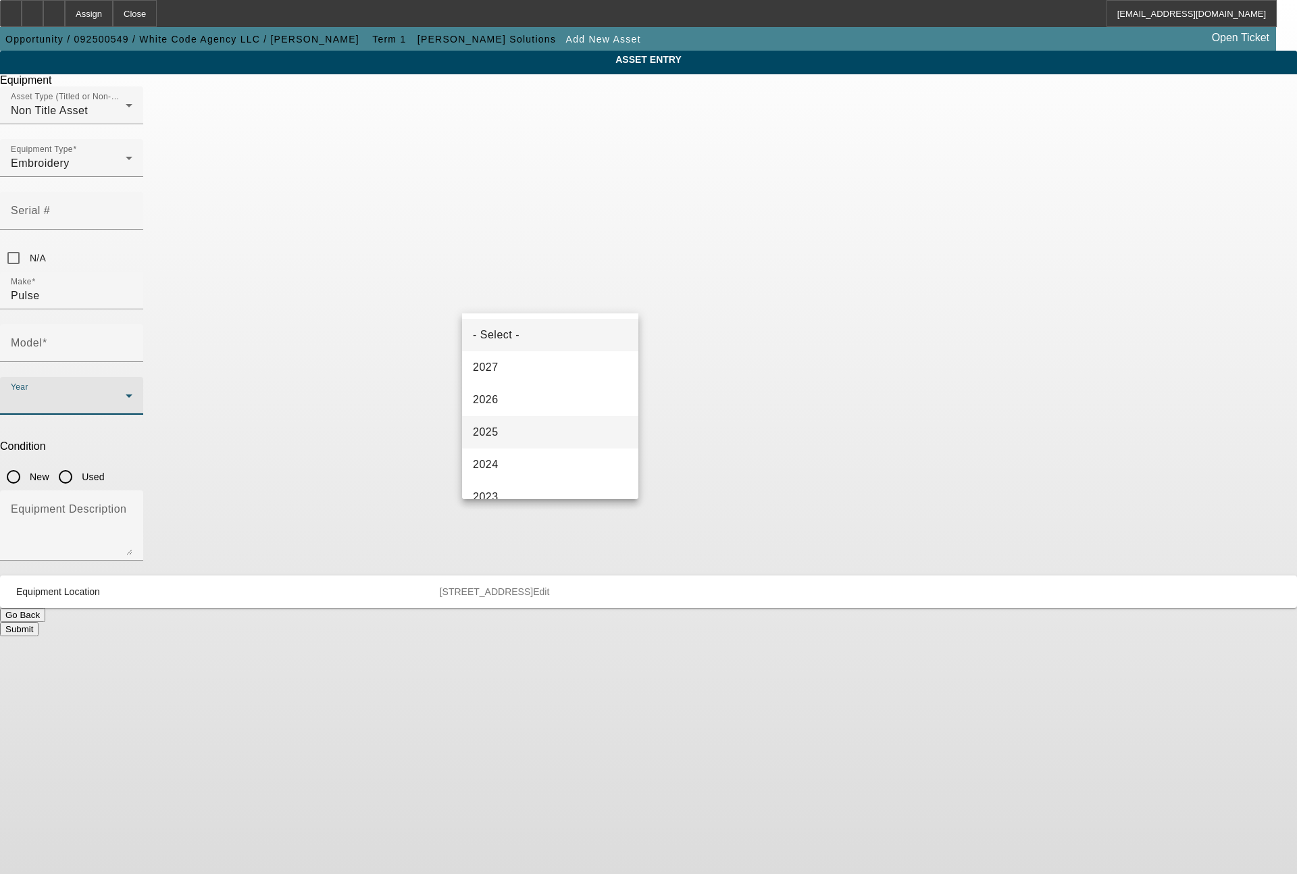
click at [505, 424] on mat-option "2025" at bounding box center [550, 432] width 176 height 32
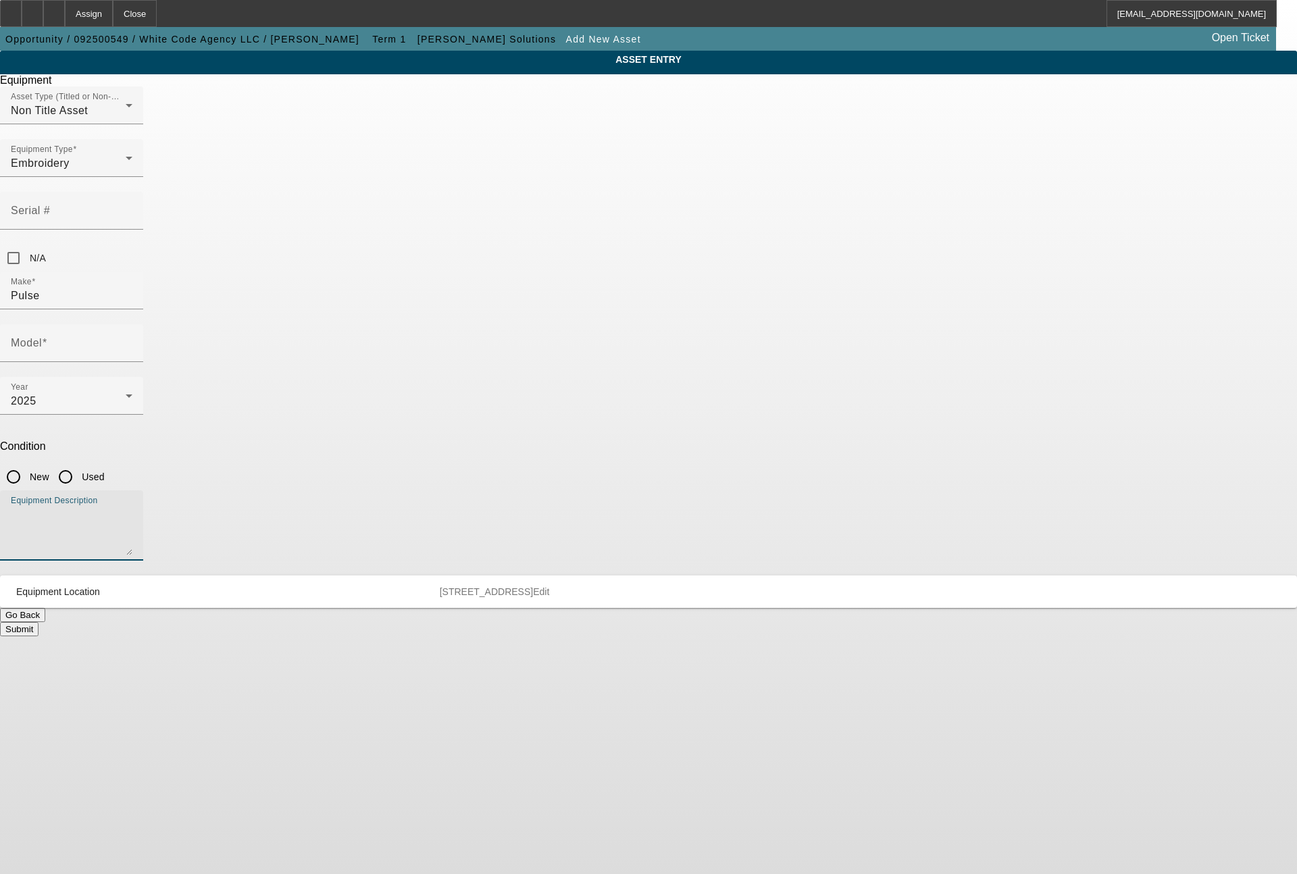
click at [132, 507] on textarea "Equipment Description" at bounding box center [72, 531] width 122 height 49
type textarea ";"
type textarea "digitizing software"
click at [27, 464] on input "New" at bounding box center [13, 477] width 27 height 27
radio input "true"
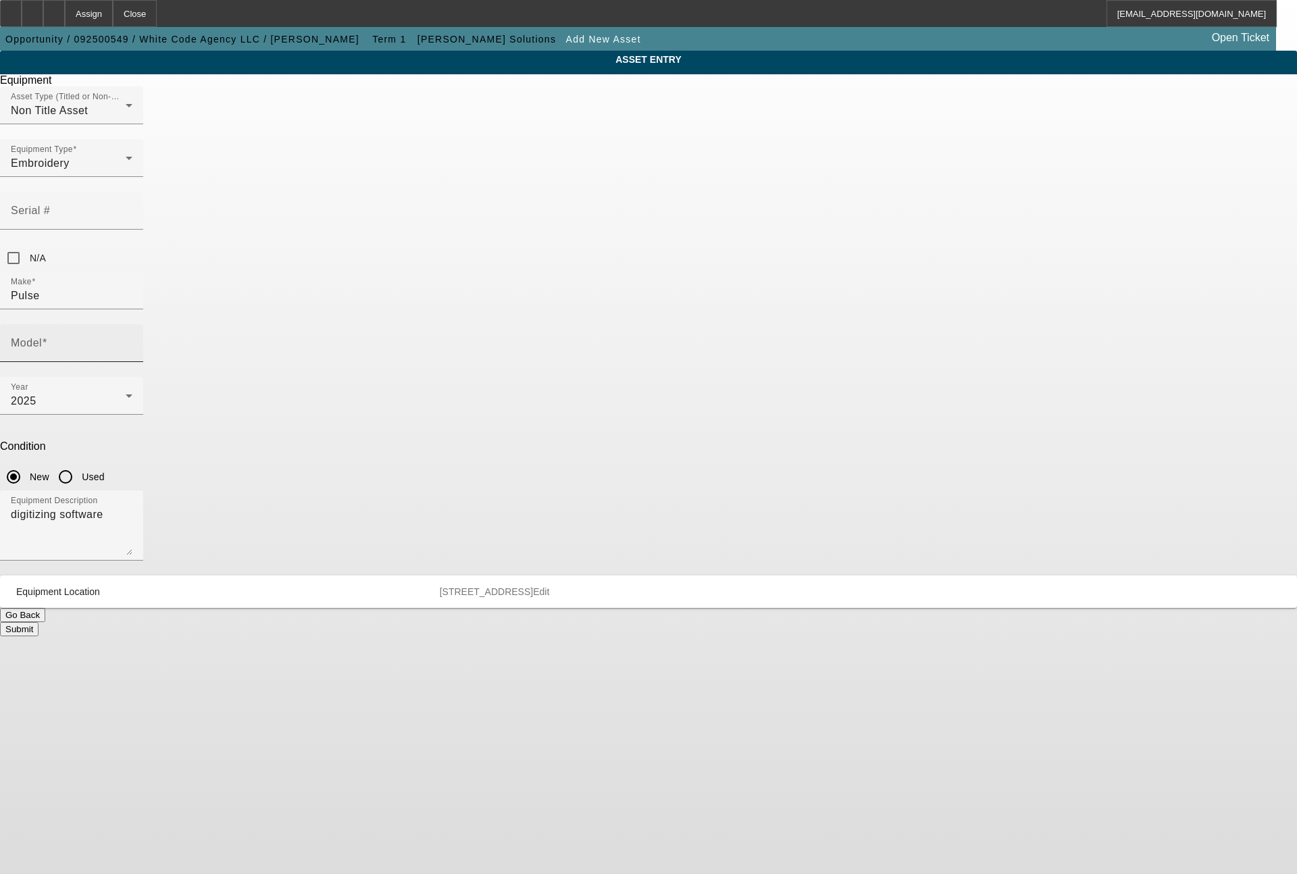
click at [132, 341] on input "Model" at bounding box center [72, 349] width 122 height 16
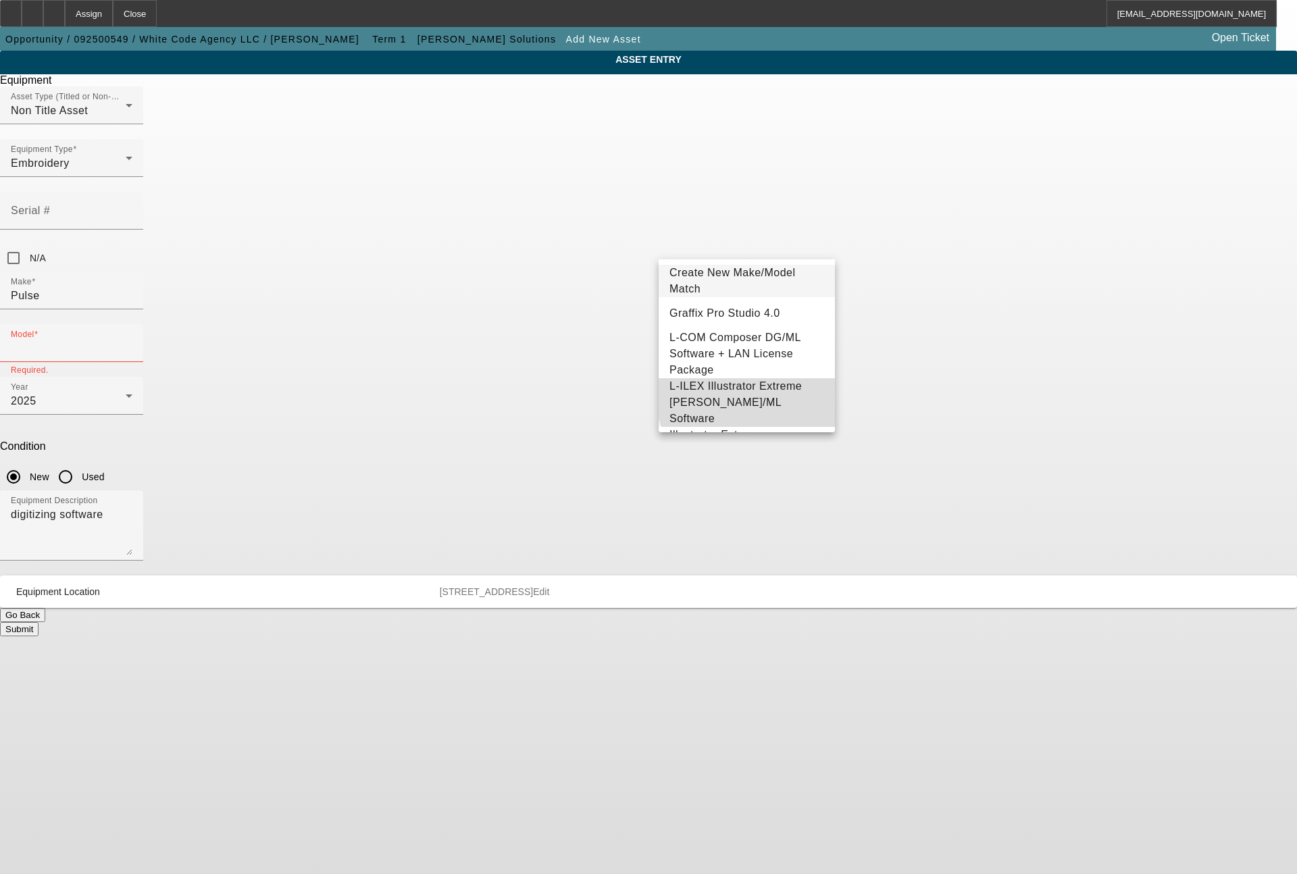
click at [758, 385] on span "L-ILEX Illustrator Extreme Tajima DG/ML Software" at bounding box center [736, 402] width 132 height 44
type input "L-ILEX Illustrator Extreme Tajima DG/ML Software"
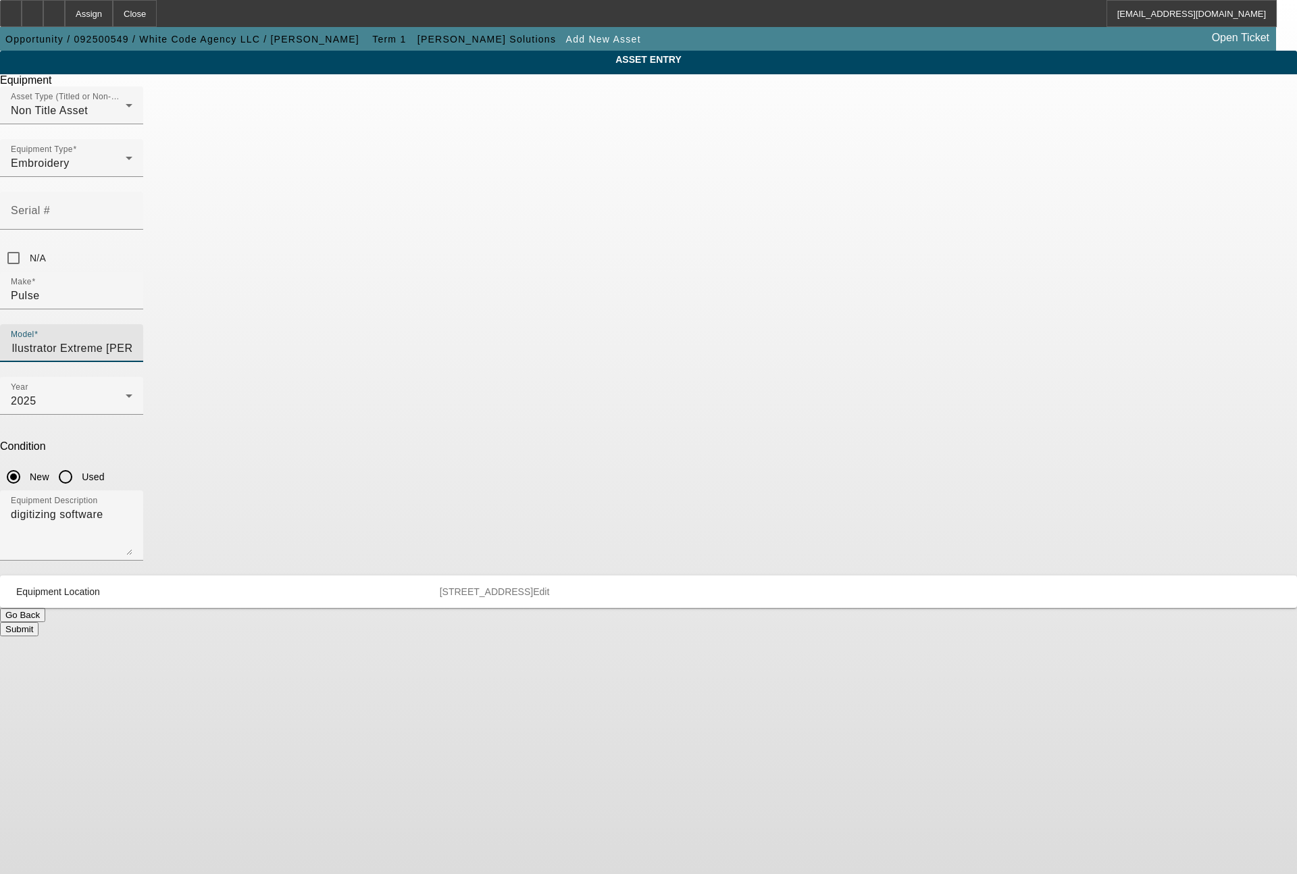
scroll to position [0, 0]
click at [39, 622] on button "Submit" at bounding box center [19, 629] width 39 height 14
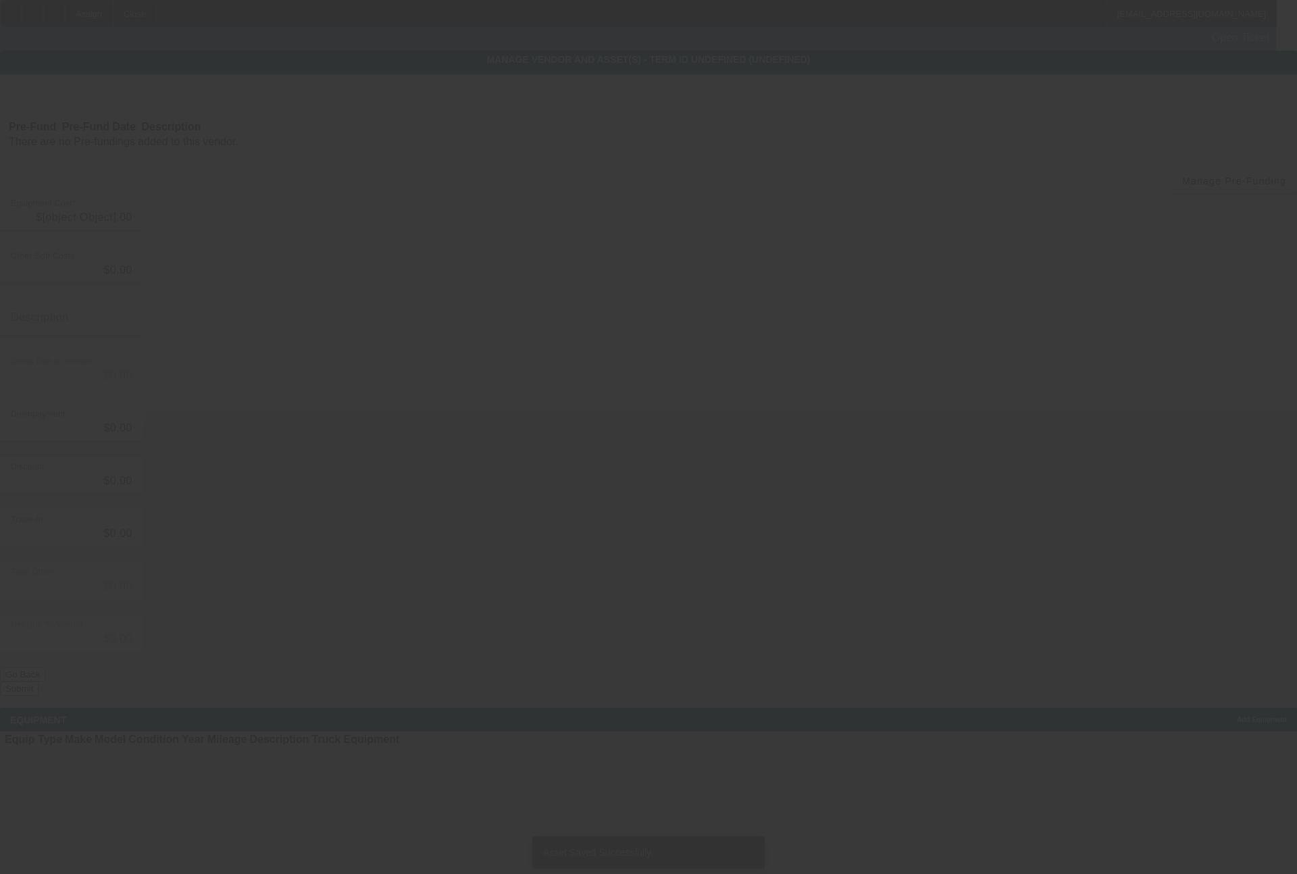
type input "$130,030.00"
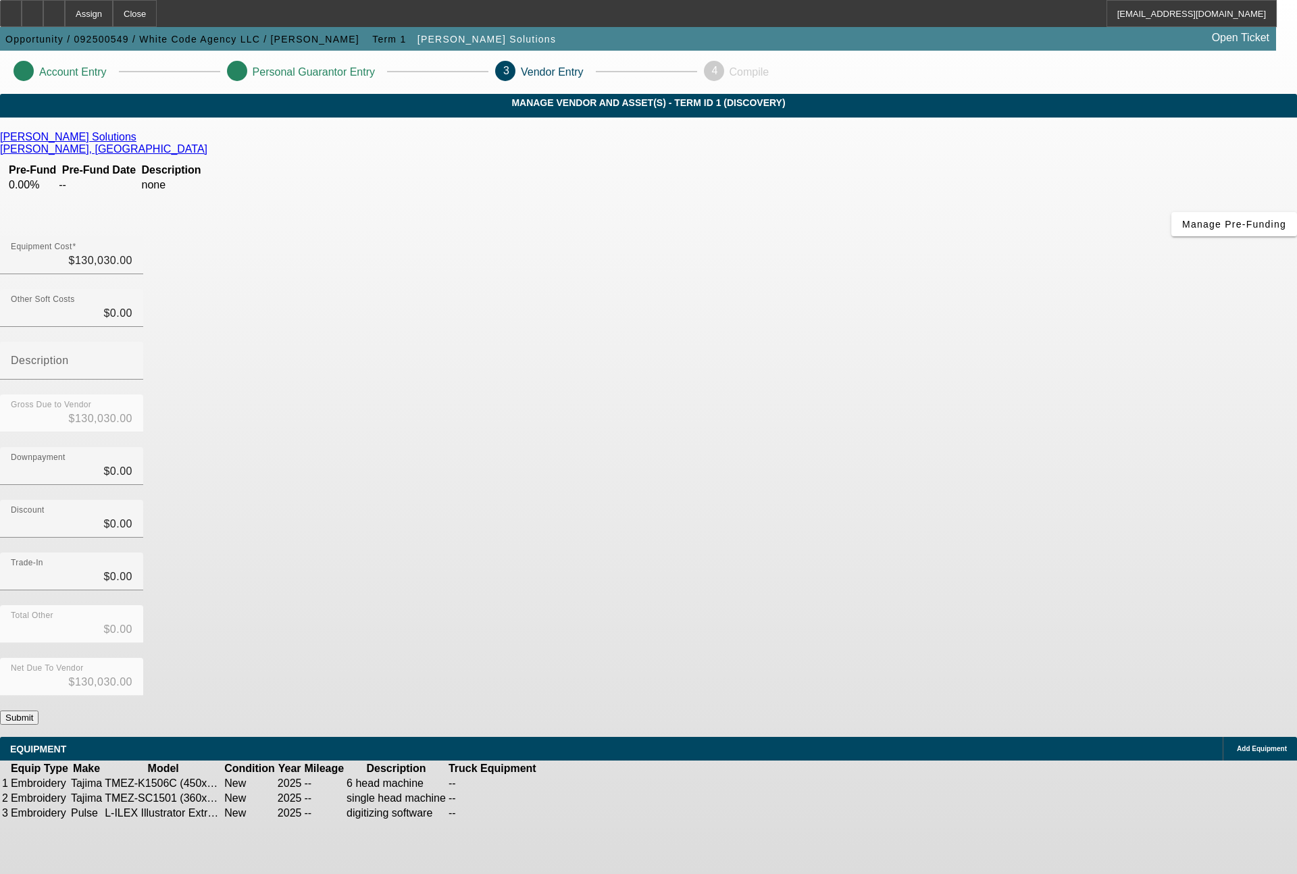
click at [1237, 745] on span "Add Equipment" at bounding box center [1262, 748] width 50 height 7
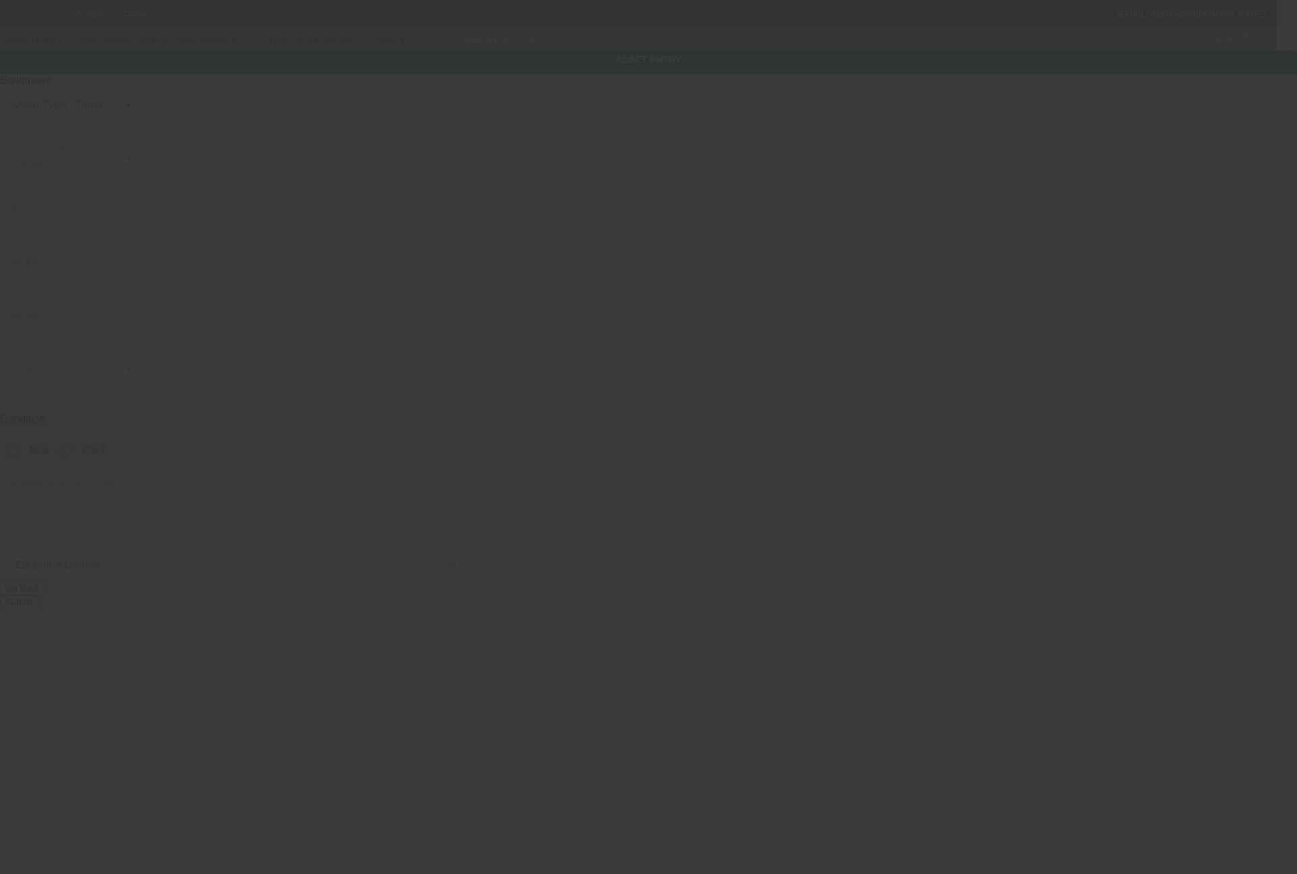
type input "9770 South Military Trail"
type input "Suite B4 #357"
type input "Boynton Beach"
type input "33436"
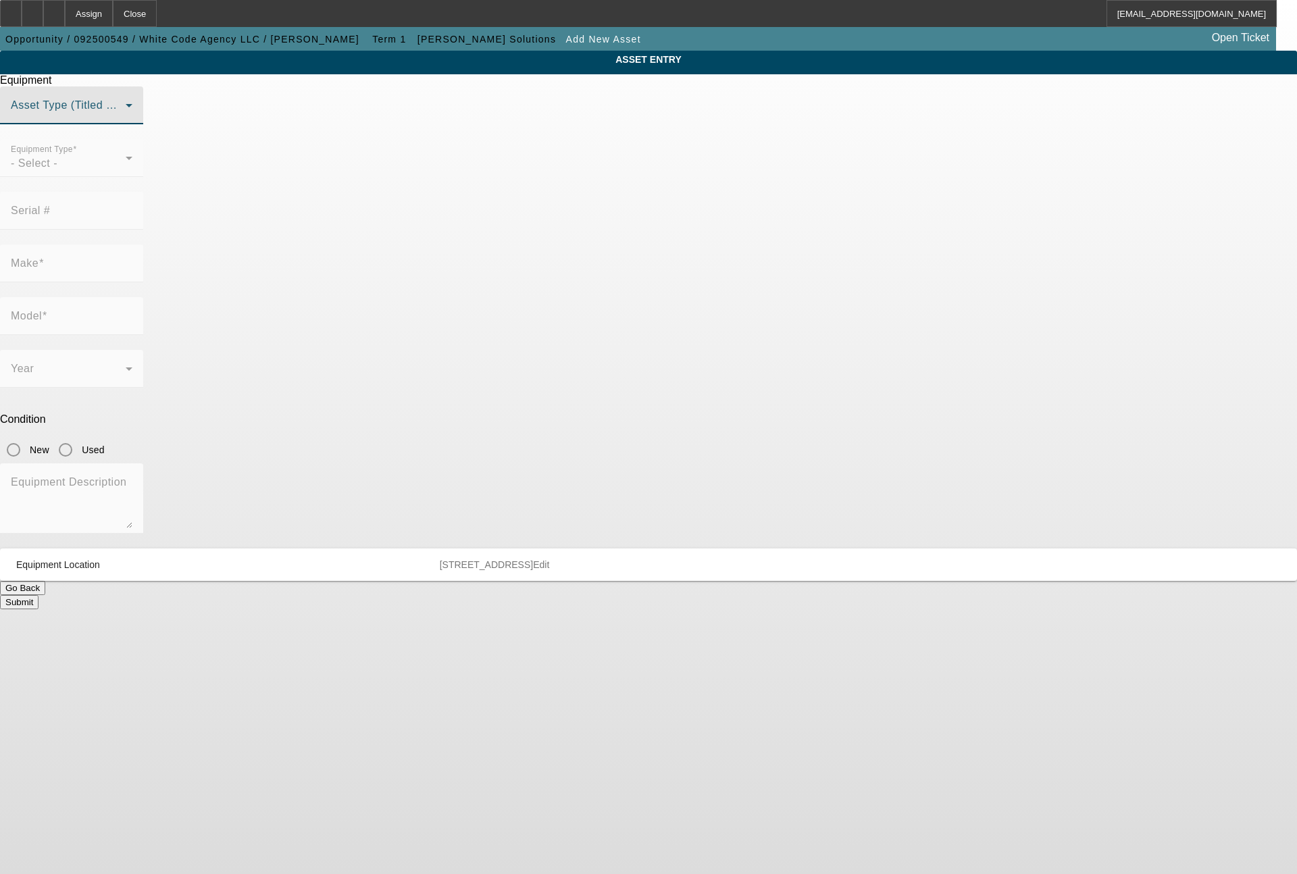
click at [126, 119] on span at bounding box center [68, 111] width 115 height 16
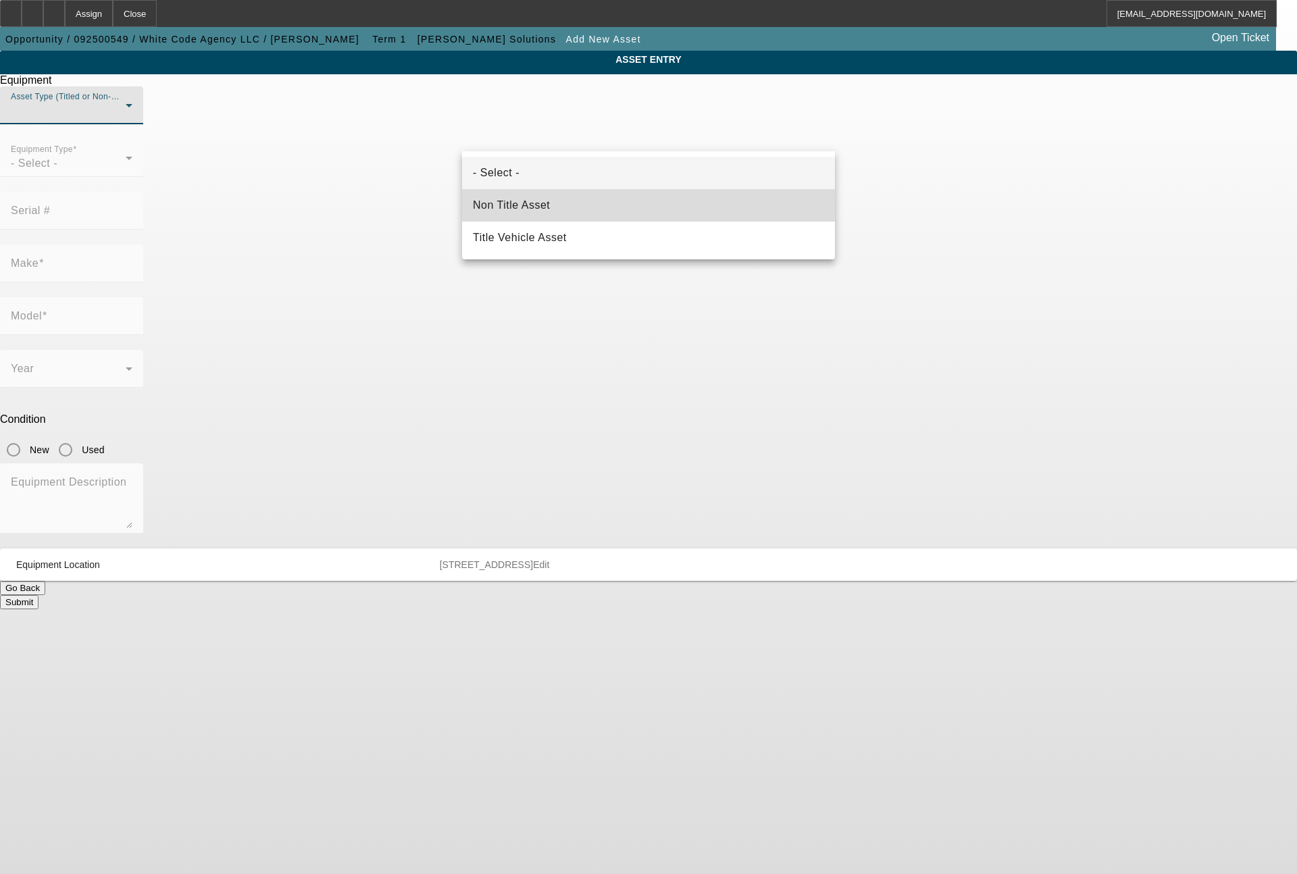
click at [527, 201] on span "Non Title Asset" at bounding box center [511, 205] width 77 height 16
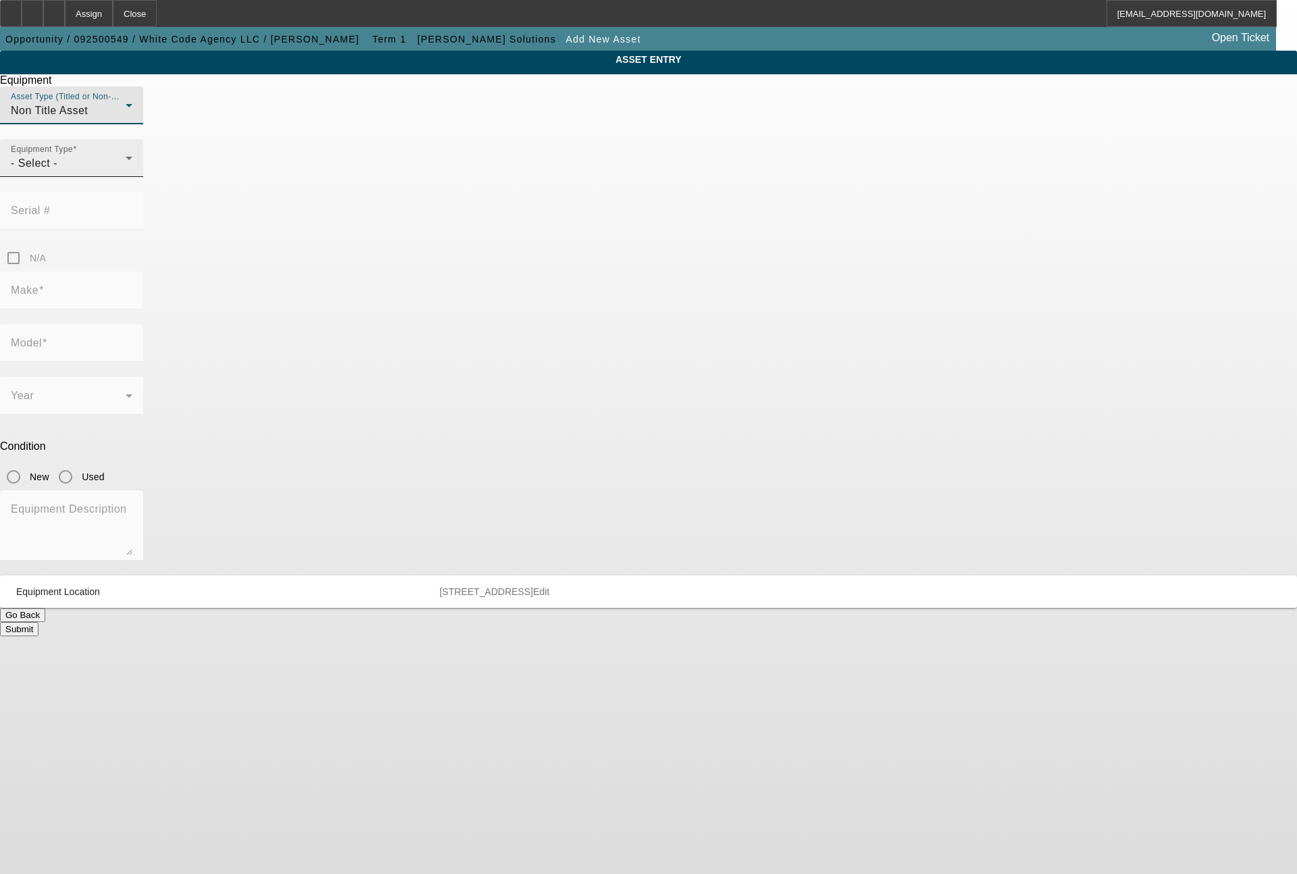
click at [126, 172] on div "- Select -" at bounding box center [68, 163] width 115 height 16
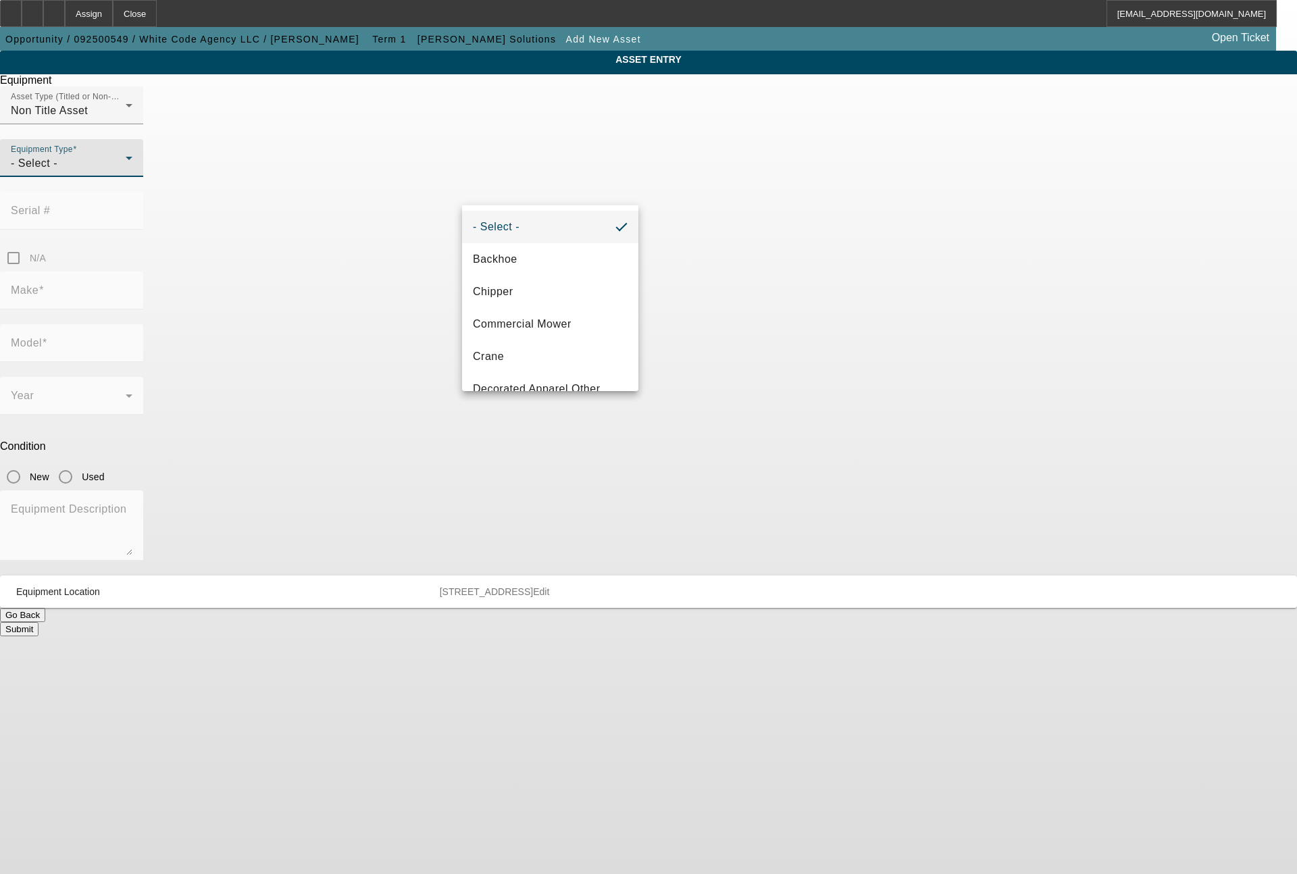
scroll to position [162, 0]
click at [509, 282] on mat-option "Embroidery" at bounding box center [550, 292] width 176 height 32
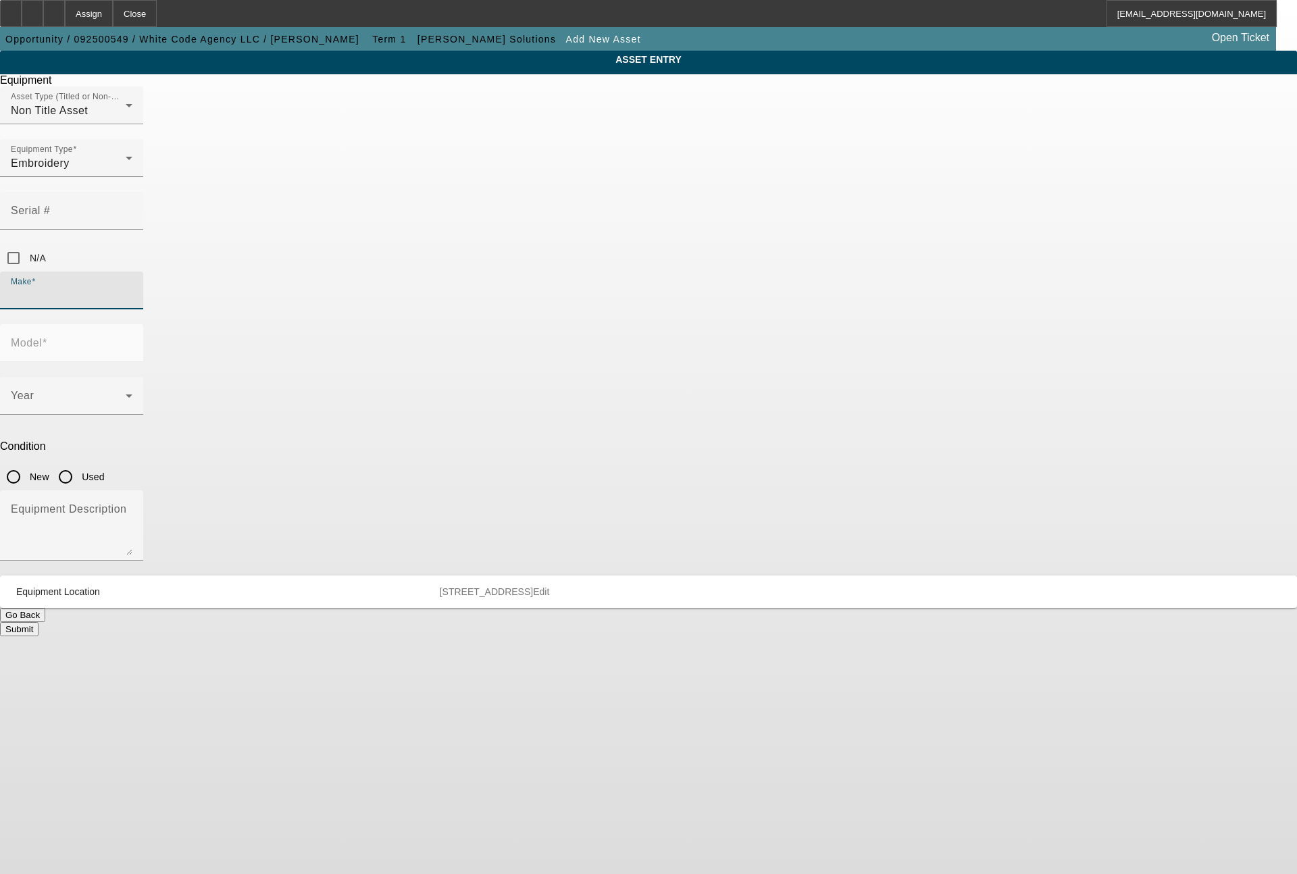
click at [132, 288] on input "Make" at bounding box center [72, 296] width 122 height 16
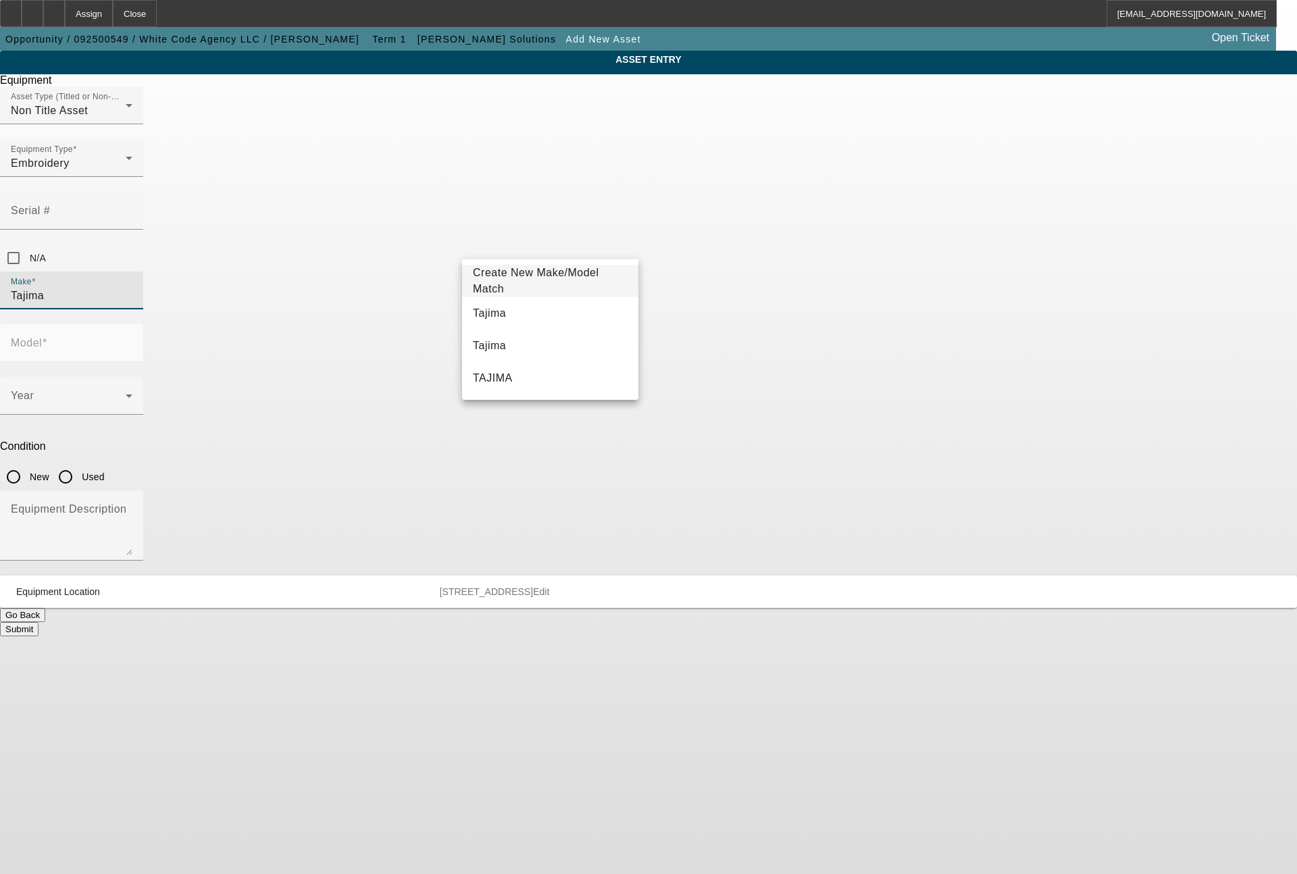
click at [479, 310] on span "Tajima" at bounding box center [489, 312] width 33 height 11
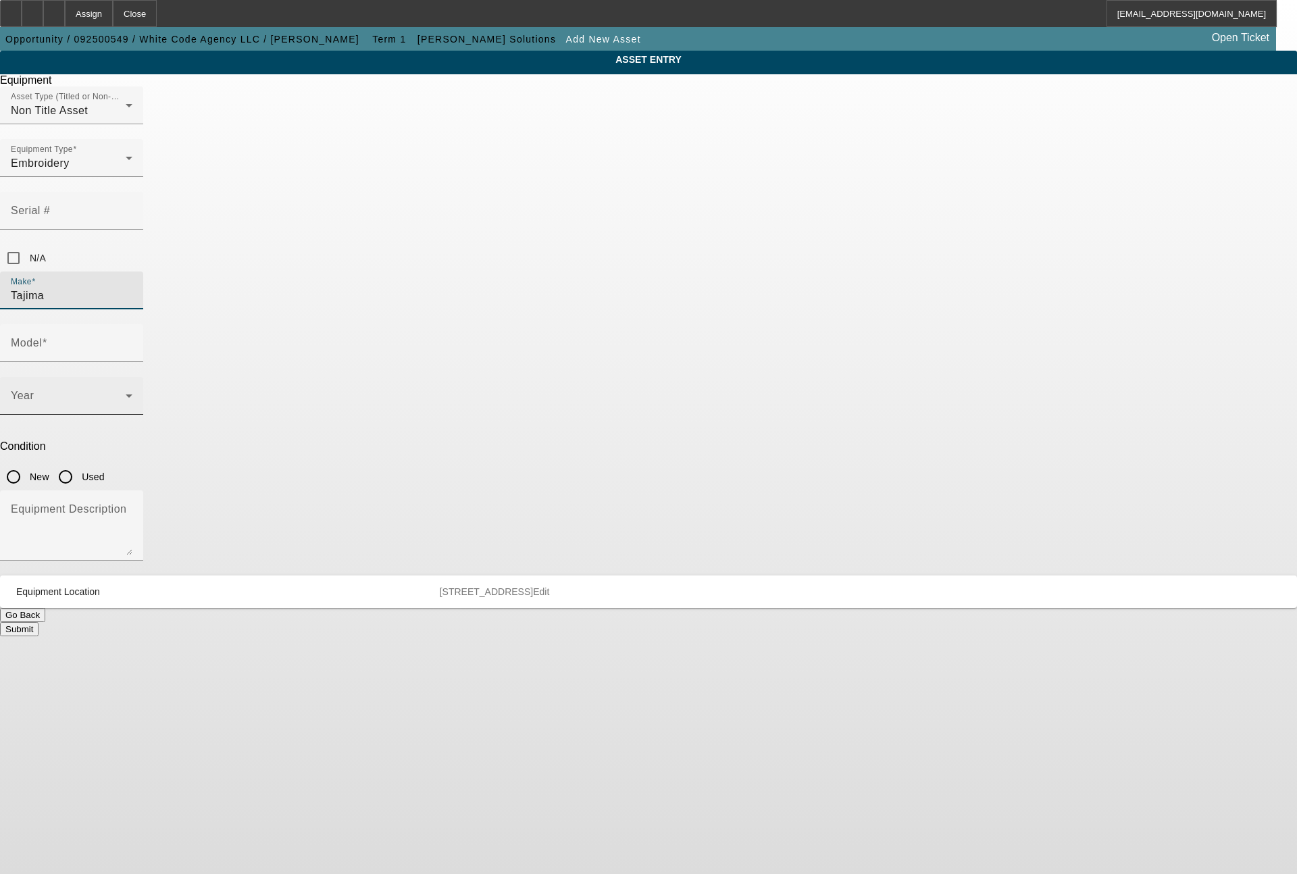
click at [126, 393] on span at bounding box center [68, 401] width 115 height 16
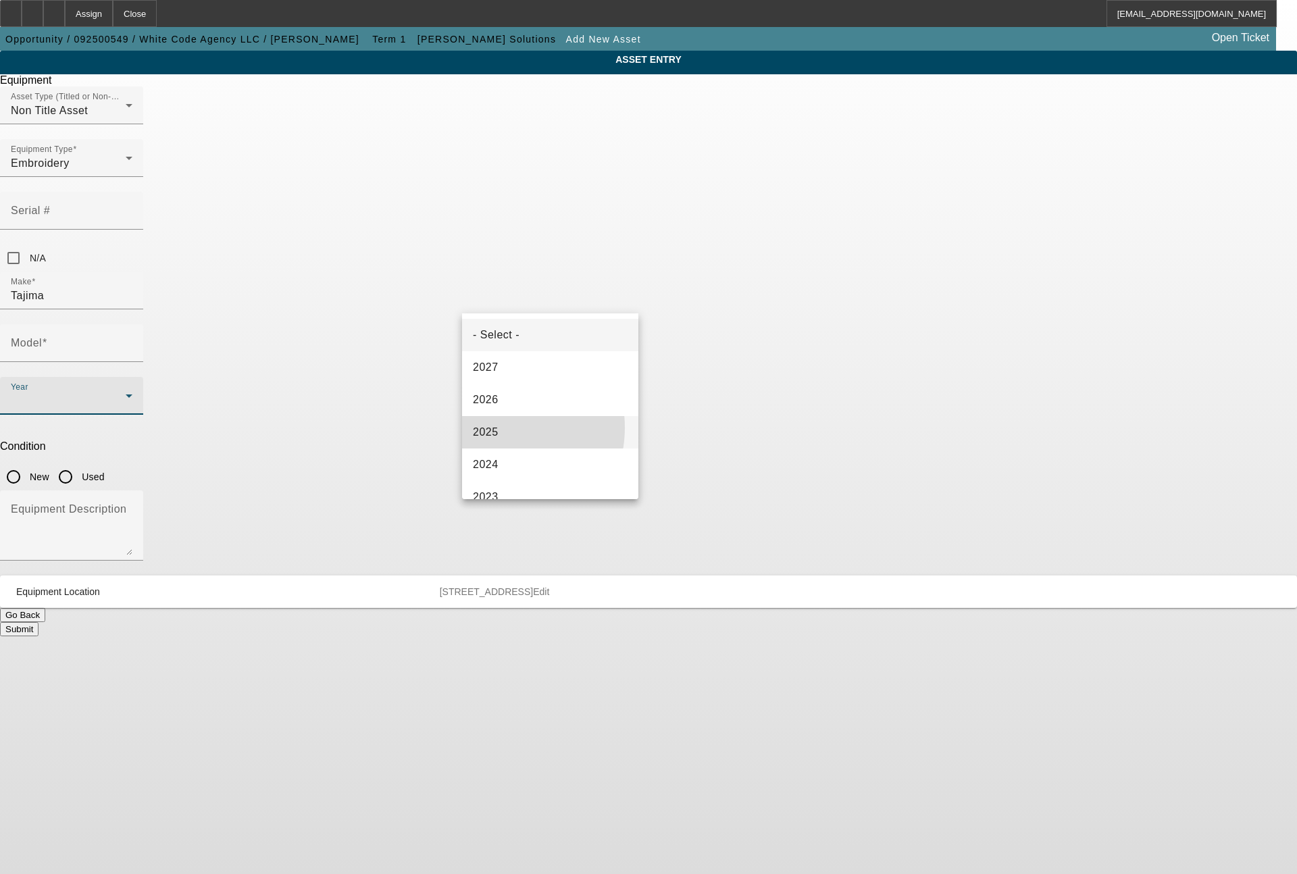
click at [497, 428] on span "2025" at bounding box center [486, 432] width 26 height 16
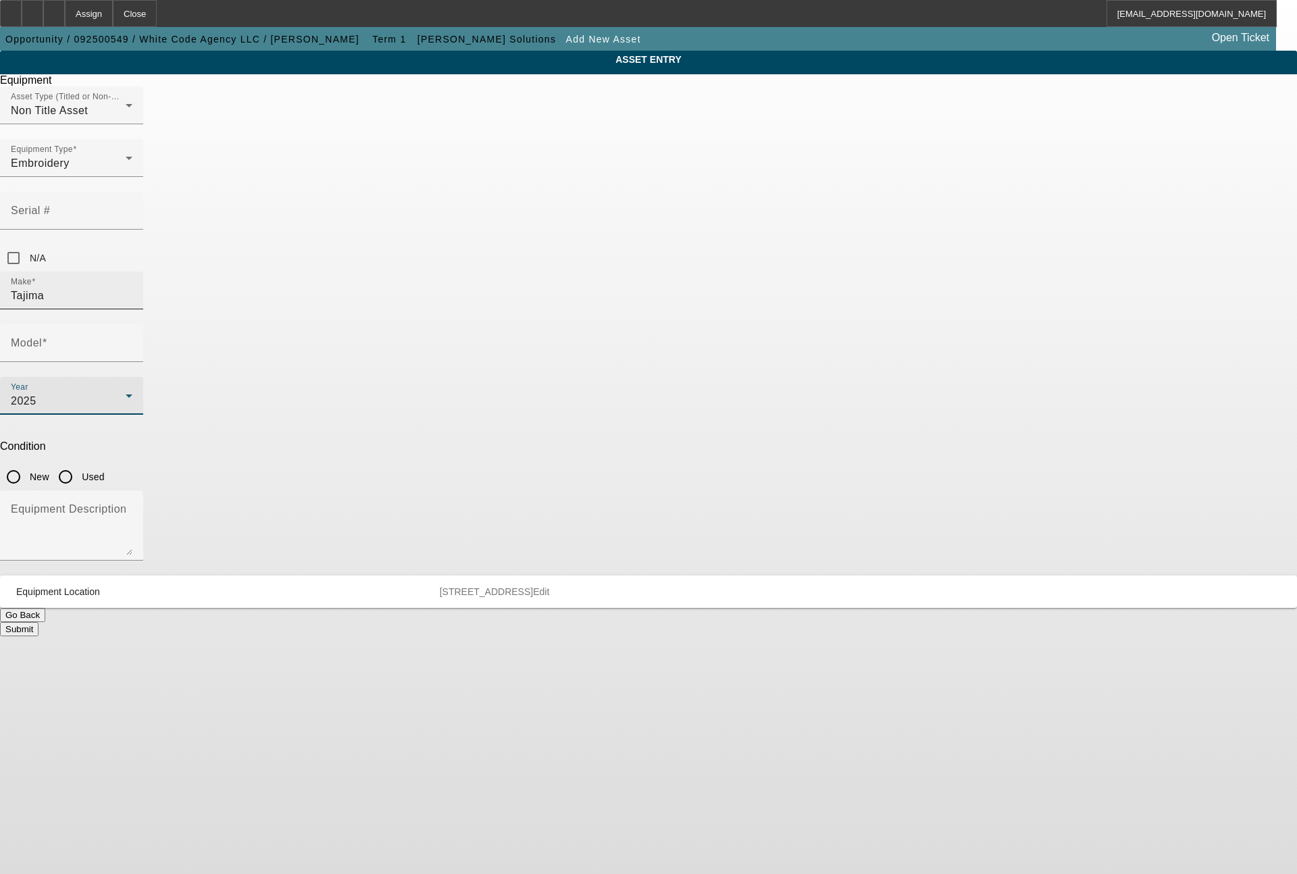
click at [132, 288] on input "Tajima" at bounding box center [72, 296] width 122 height 16
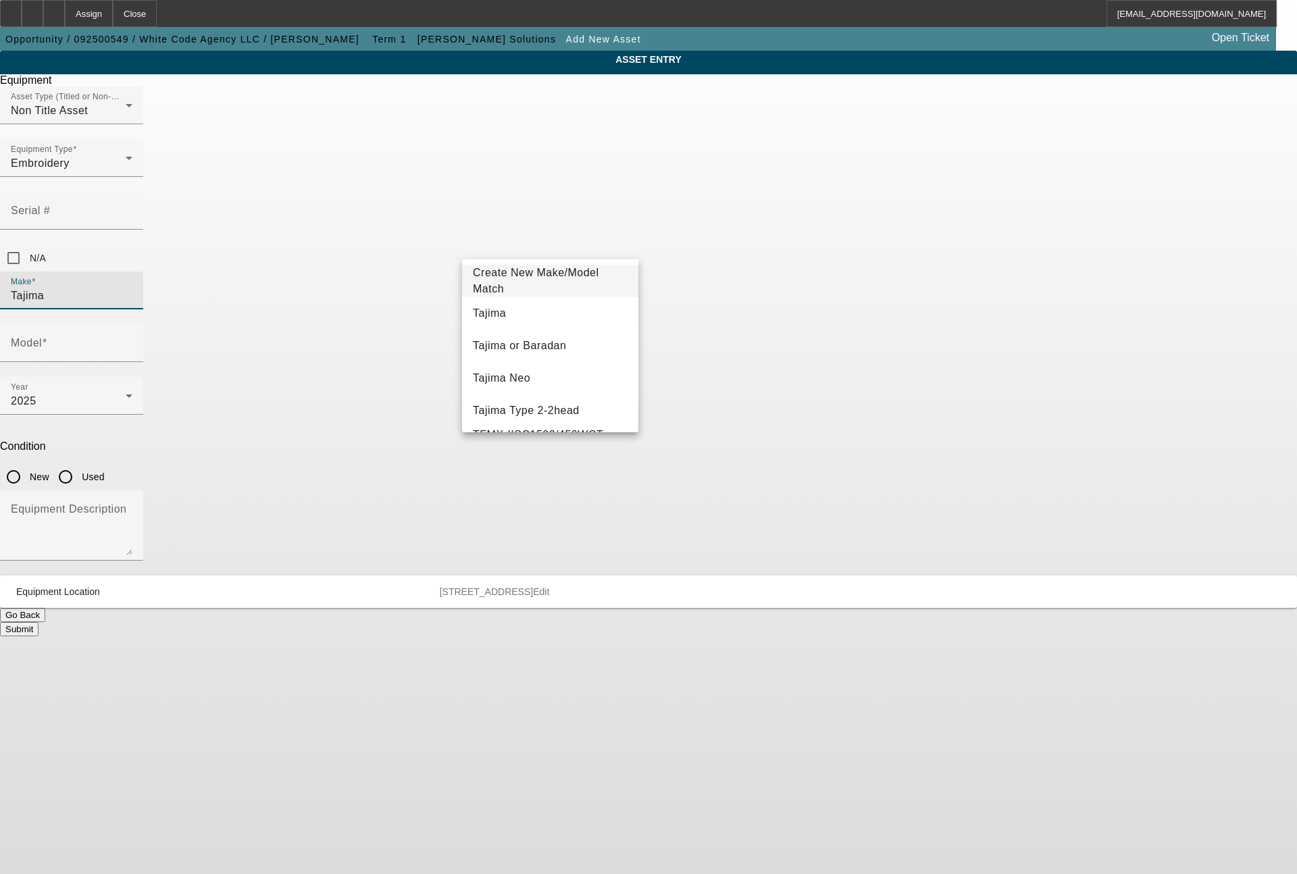
drag, startPoint x: 517, startPoint y: 251, endPoint x: 428, endPoint y: 250, distance: 88.5
click at [428, 250] on div "ASSET ENTRY Equipment Asset Type (Titled or Non-Titled) Non Title Asset Equipme…" at bounding box center [648, 344] width 1297 height 586
click at [507, 306] on mat-option "Hotronix" at bounding box center [550, 313] width 176 height 32
type input "Hotronix"
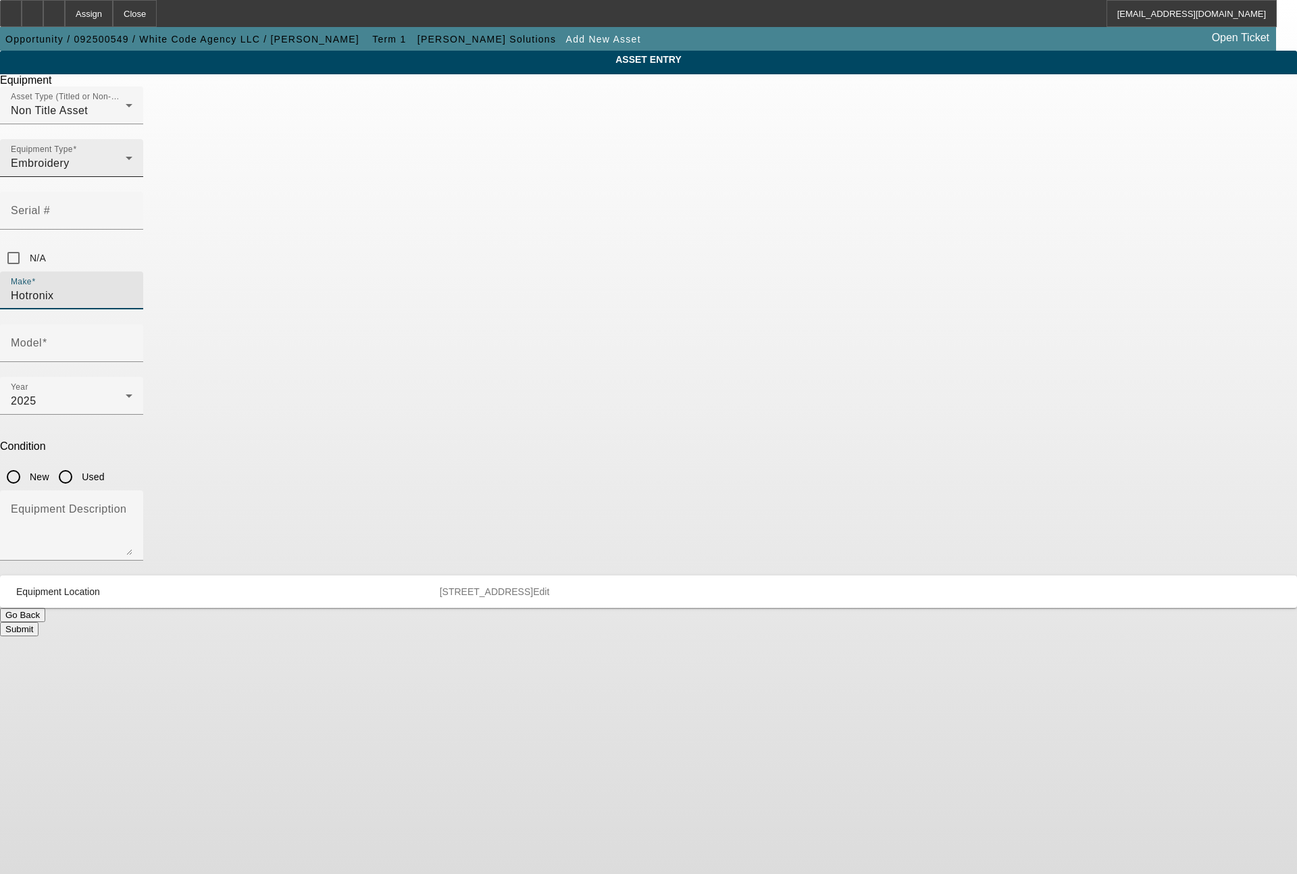
click at [126, 172] on div "Embroidery" at bounding box center [68, 163] width 115 height 16
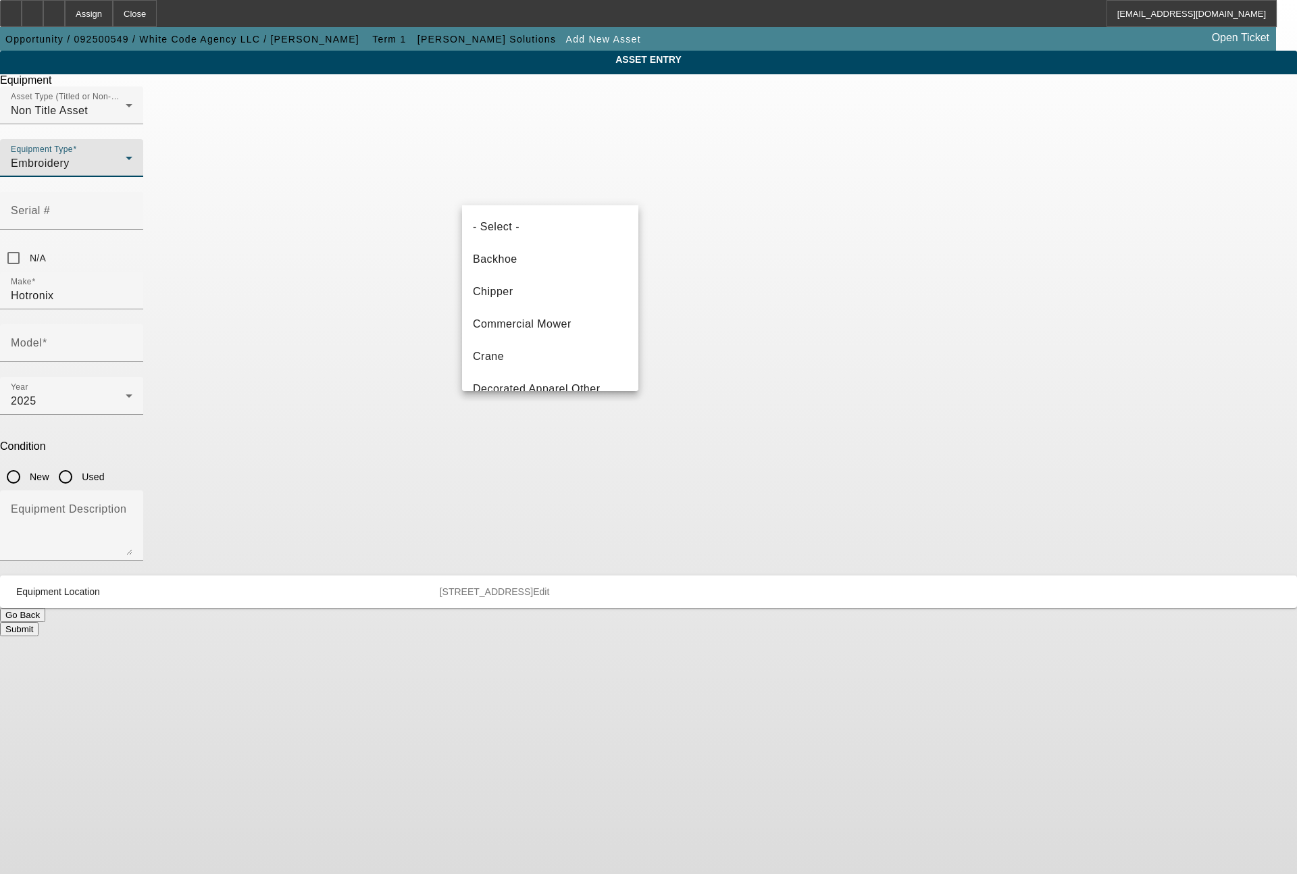
scroll to position [79, 0]
click at [590, 303] on span "Decorated Apparel Other" at bounding box center [537, 310] width 128 height 16
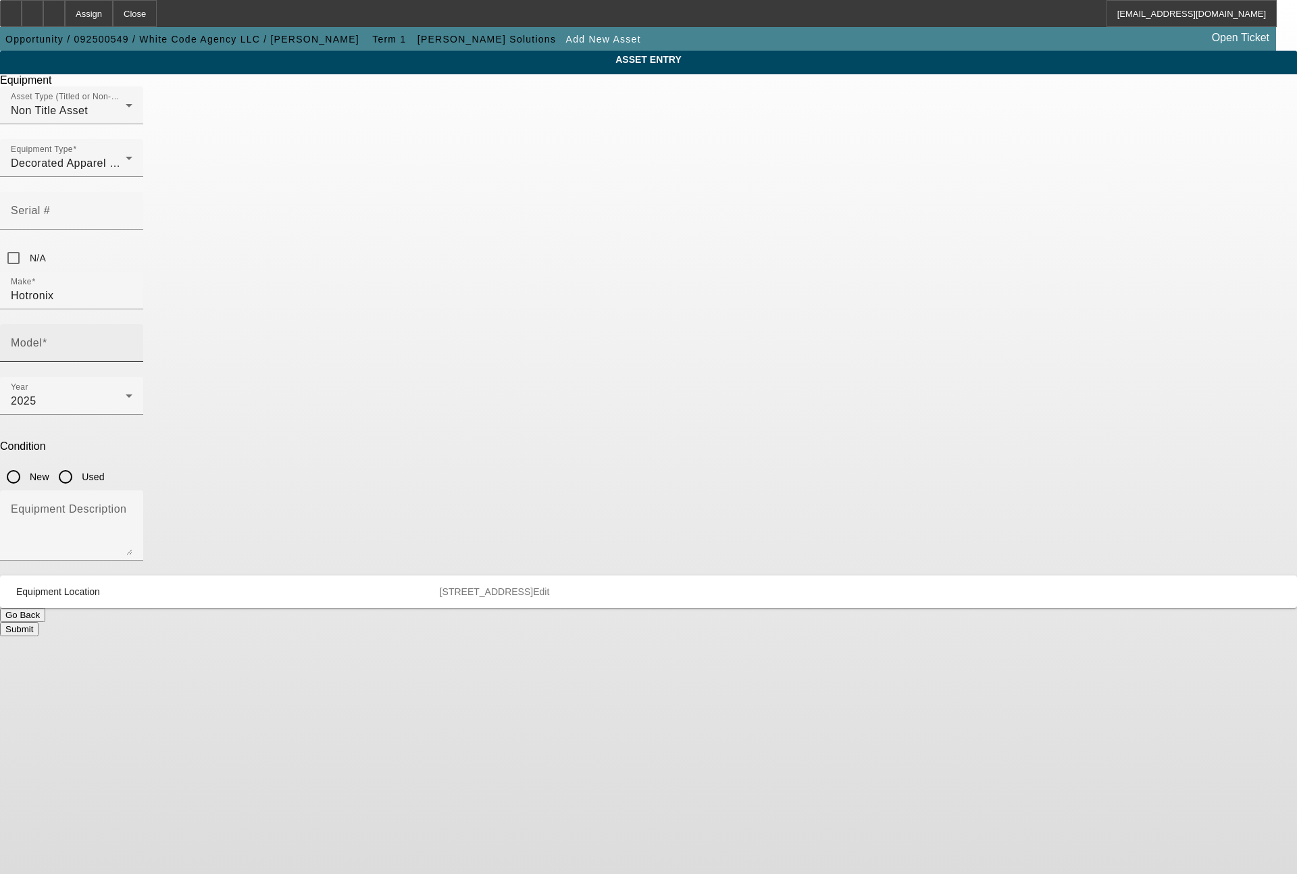
click at [42, 337] on mat-label "Model" at bounding box center [26, 342] width 31 height 11
click at [132, 341] on input "Model" at bounding box center [72, 349] width 122 height 16
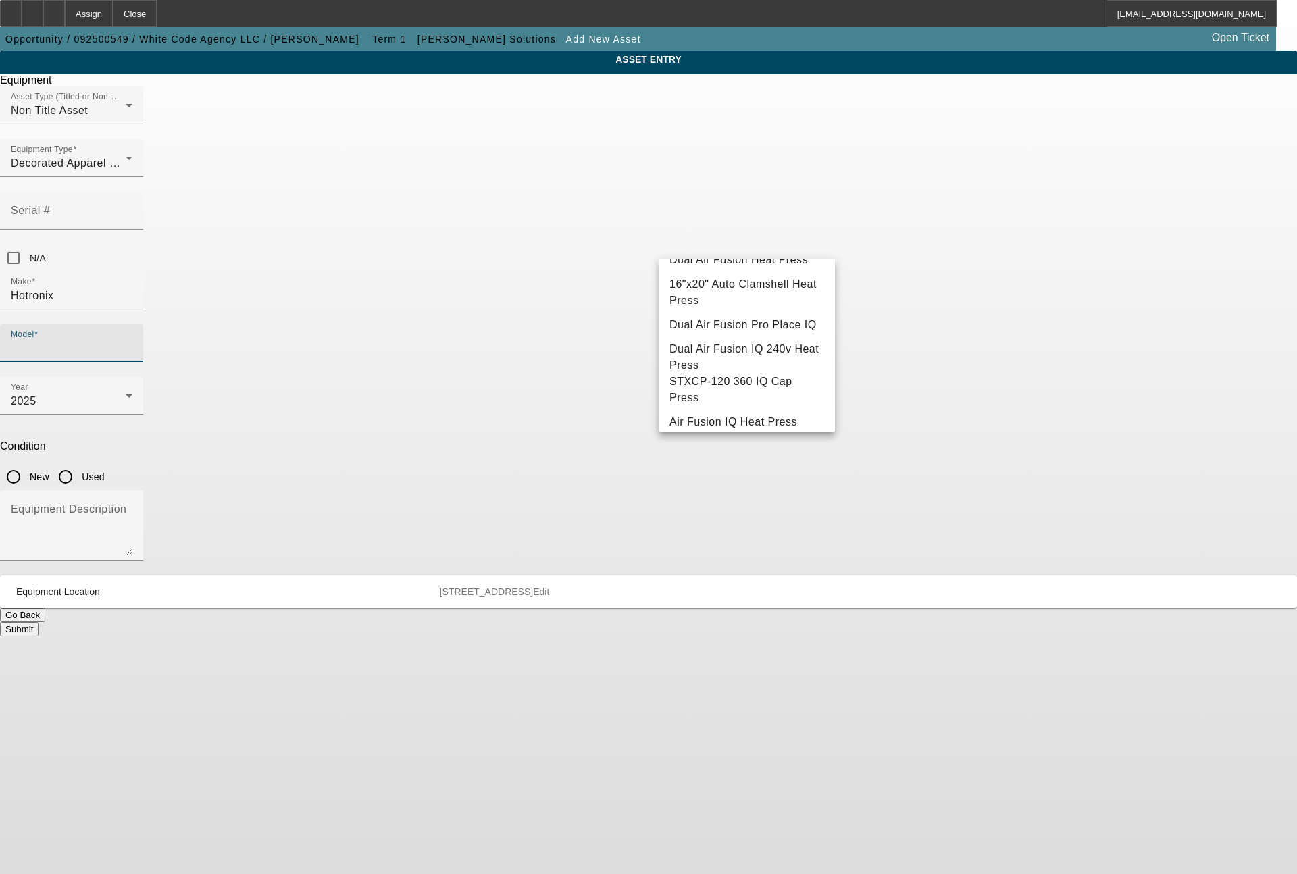
scroll to position [0, 0]
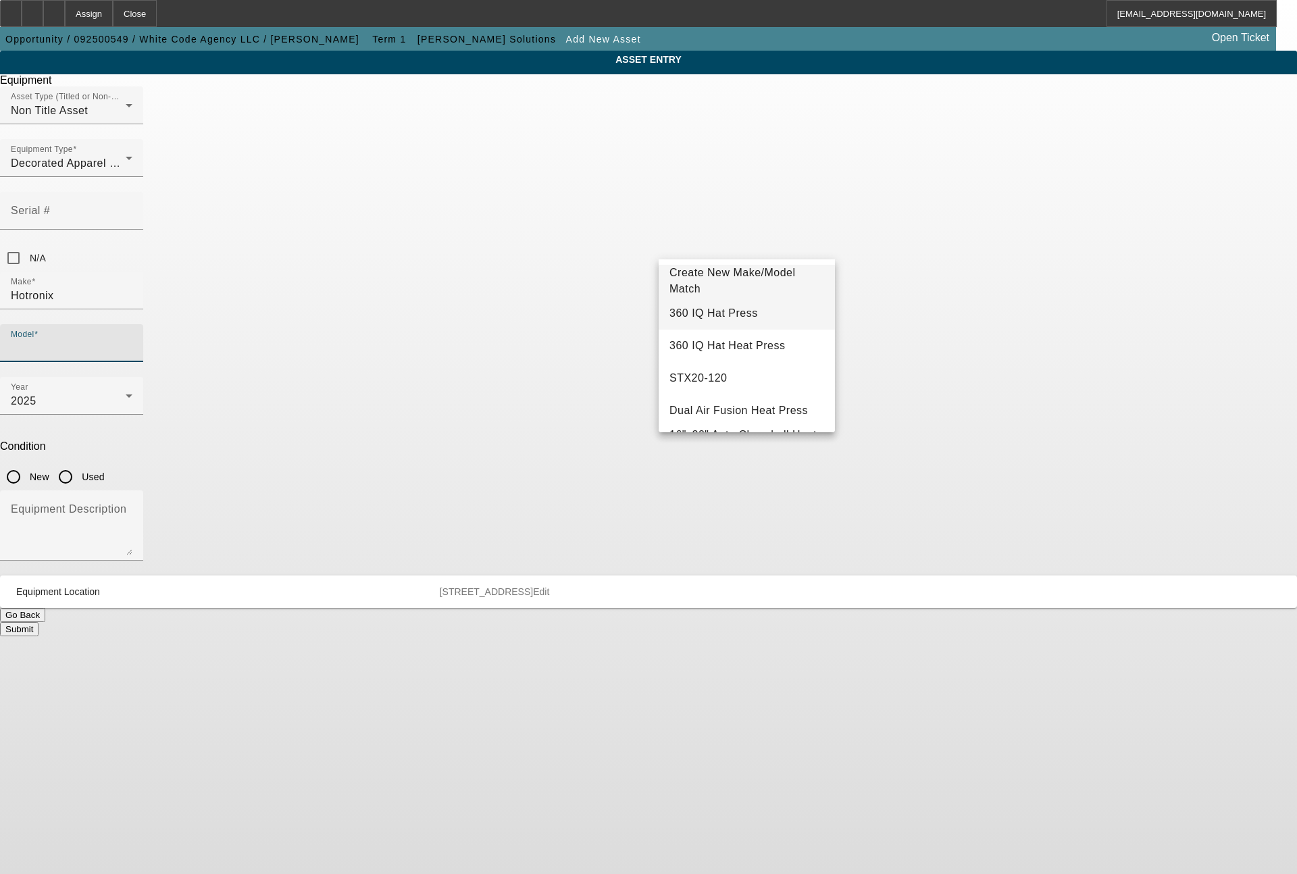
click at [732, 315] on span "360 IQ Hat Press" at bounding box center [714, 312] width 89 height 11
type input "360 IQ Hat Press"
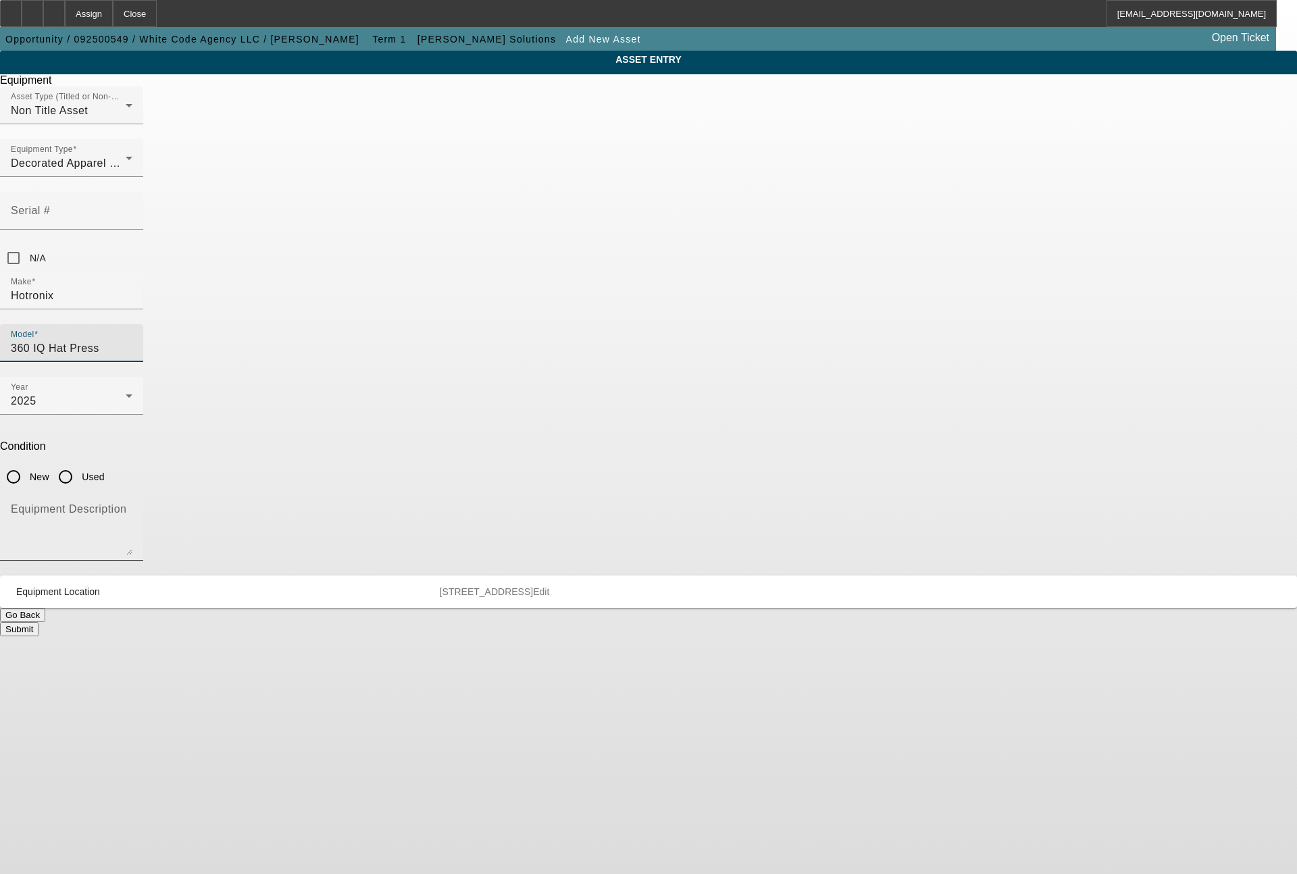
click at [132, 507] on textarea "Equipment Description" at bounding box center [72, 531] width 122 height 49
type textarea "hat press"
click at [39, 622] on button "Submit" at bounding box center [19, 629] width 39 height 14
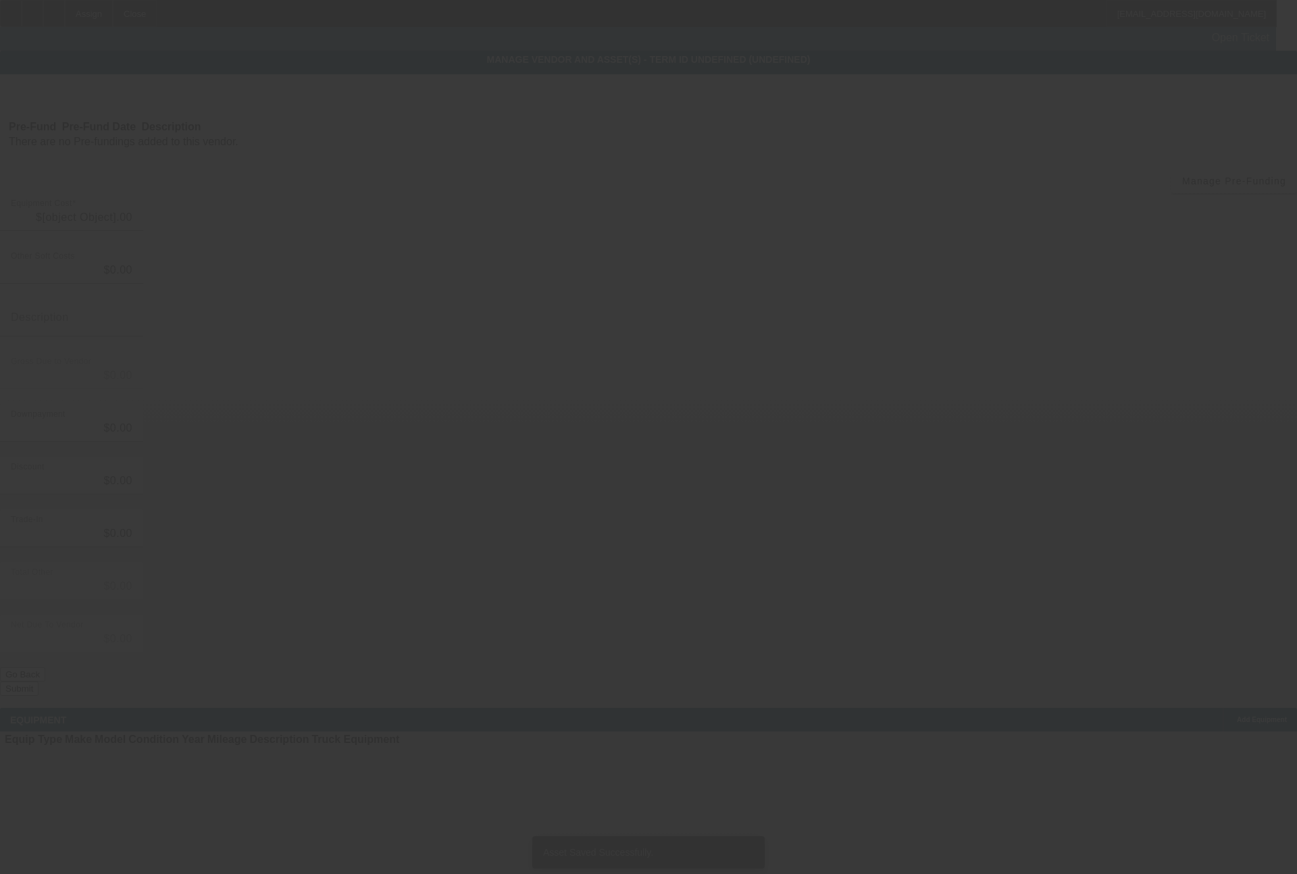
type input "$130,030.00"
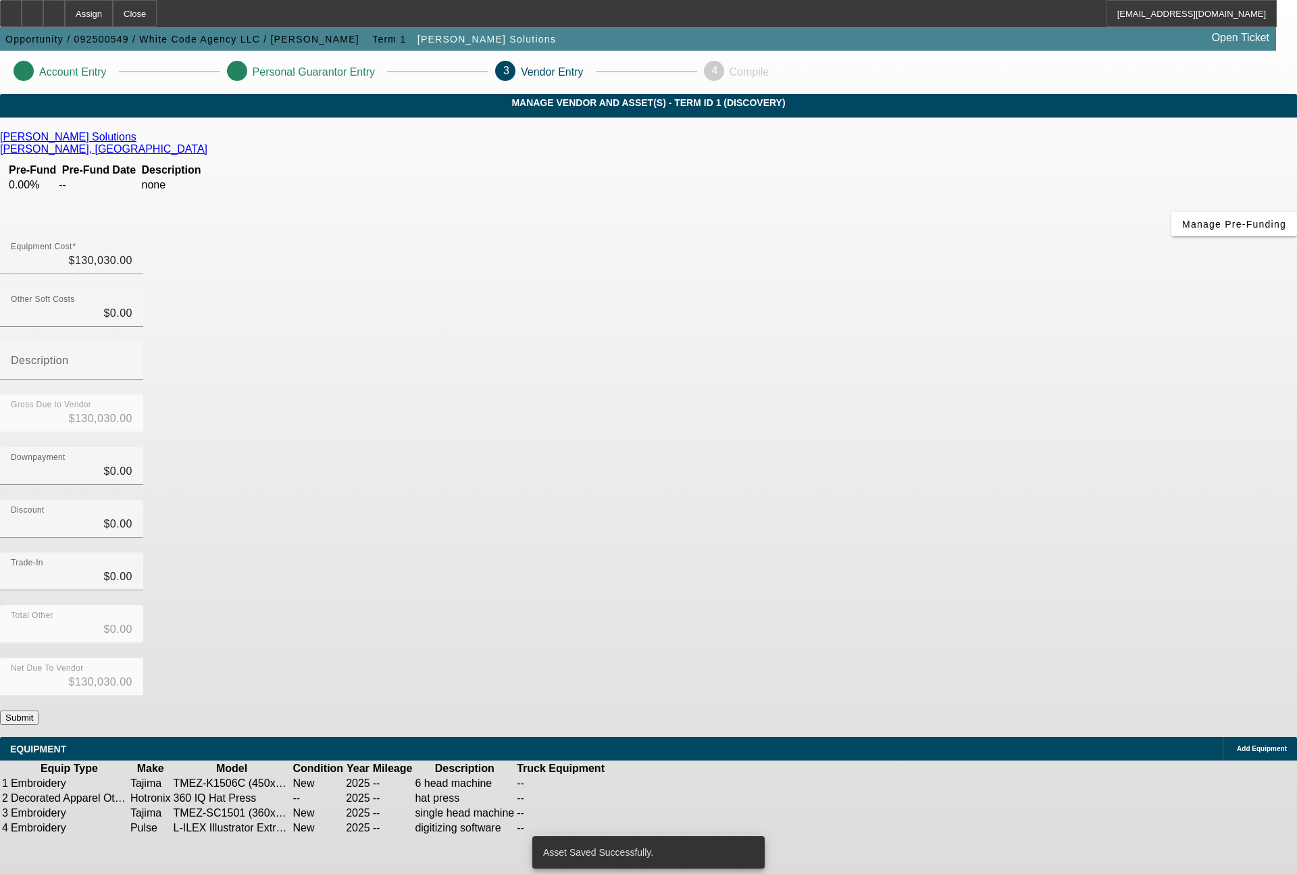
click at [1237, 745] on span "Add Equipment" at bounding box center [1262, 748] width 50 height 7
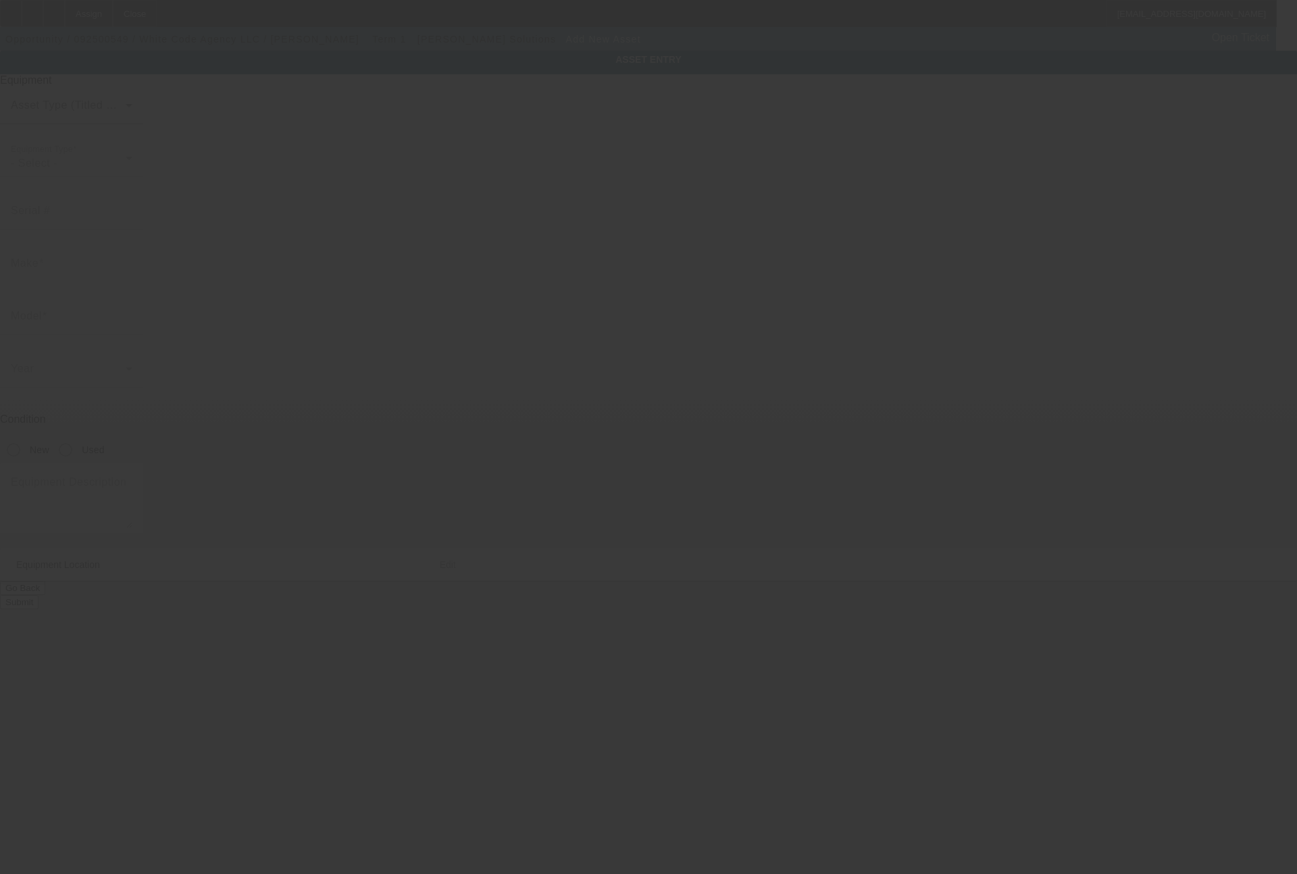
type input "9770 South Military Trail"
type input "Suite B4 #357"
type input "Boynton Beach"
type input "33436"
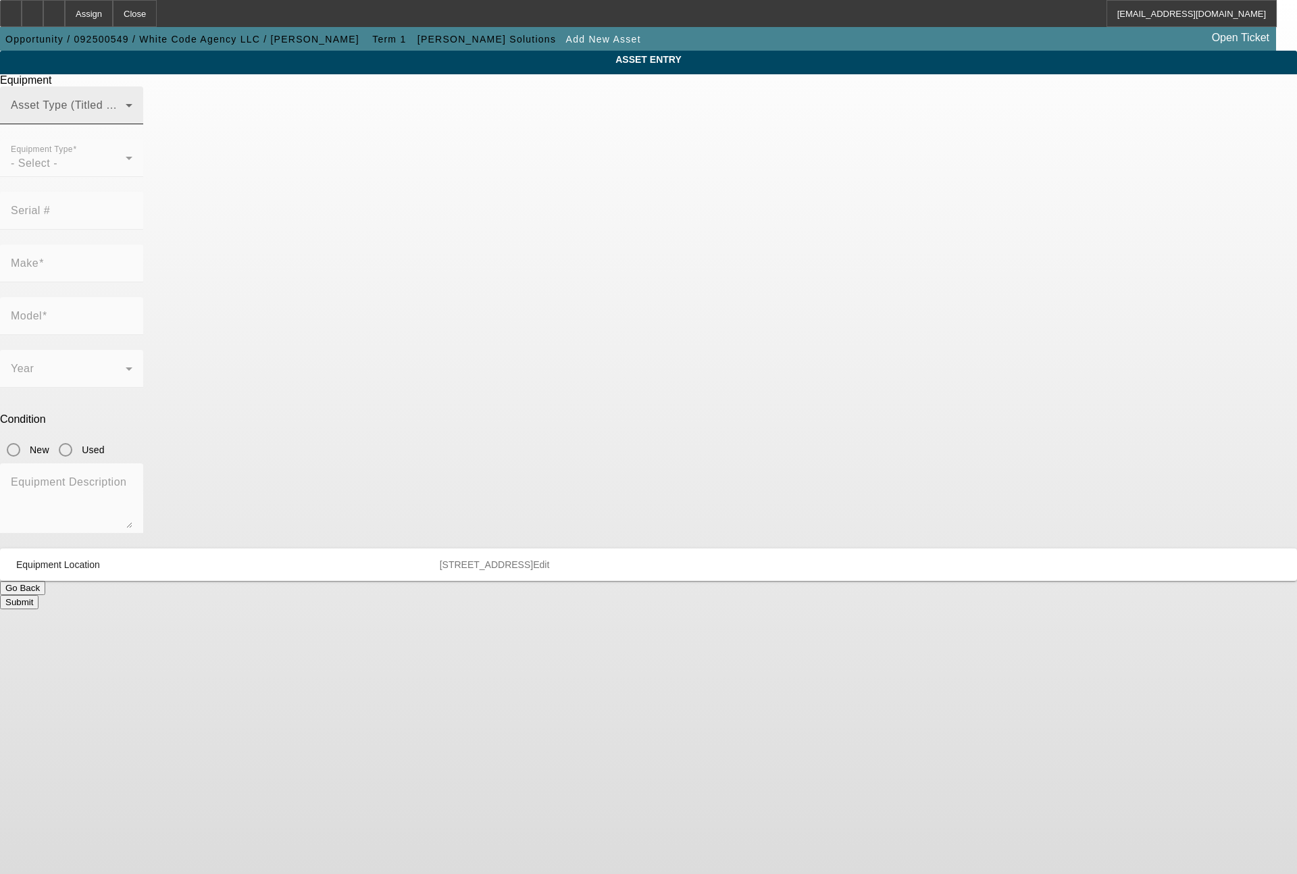
click at [126, 119] on span at bounding box center [68, 111] width 115 height 16
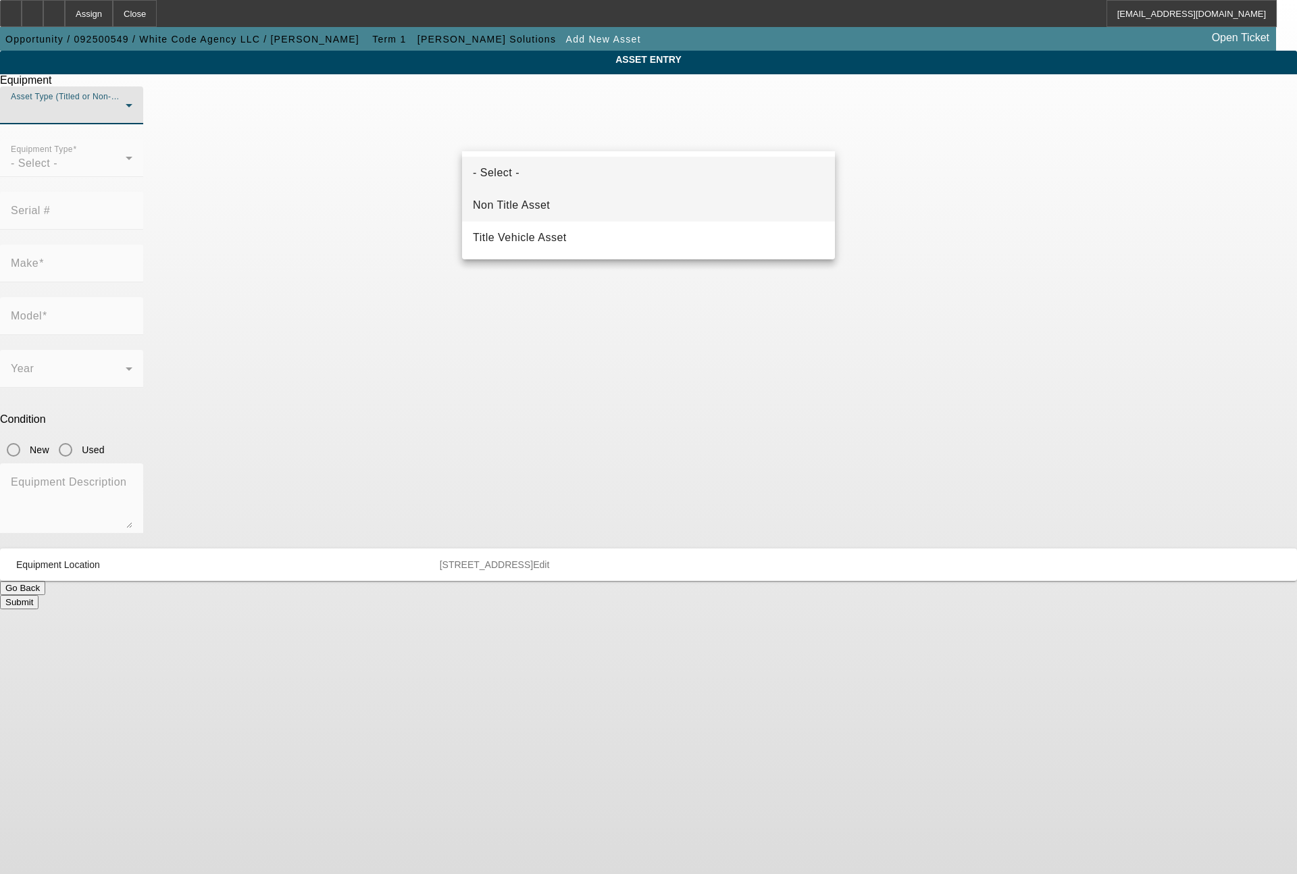
click at [525, 203] on span "Non Title Asset" at bounding box center [511, 205] width 77 height 16
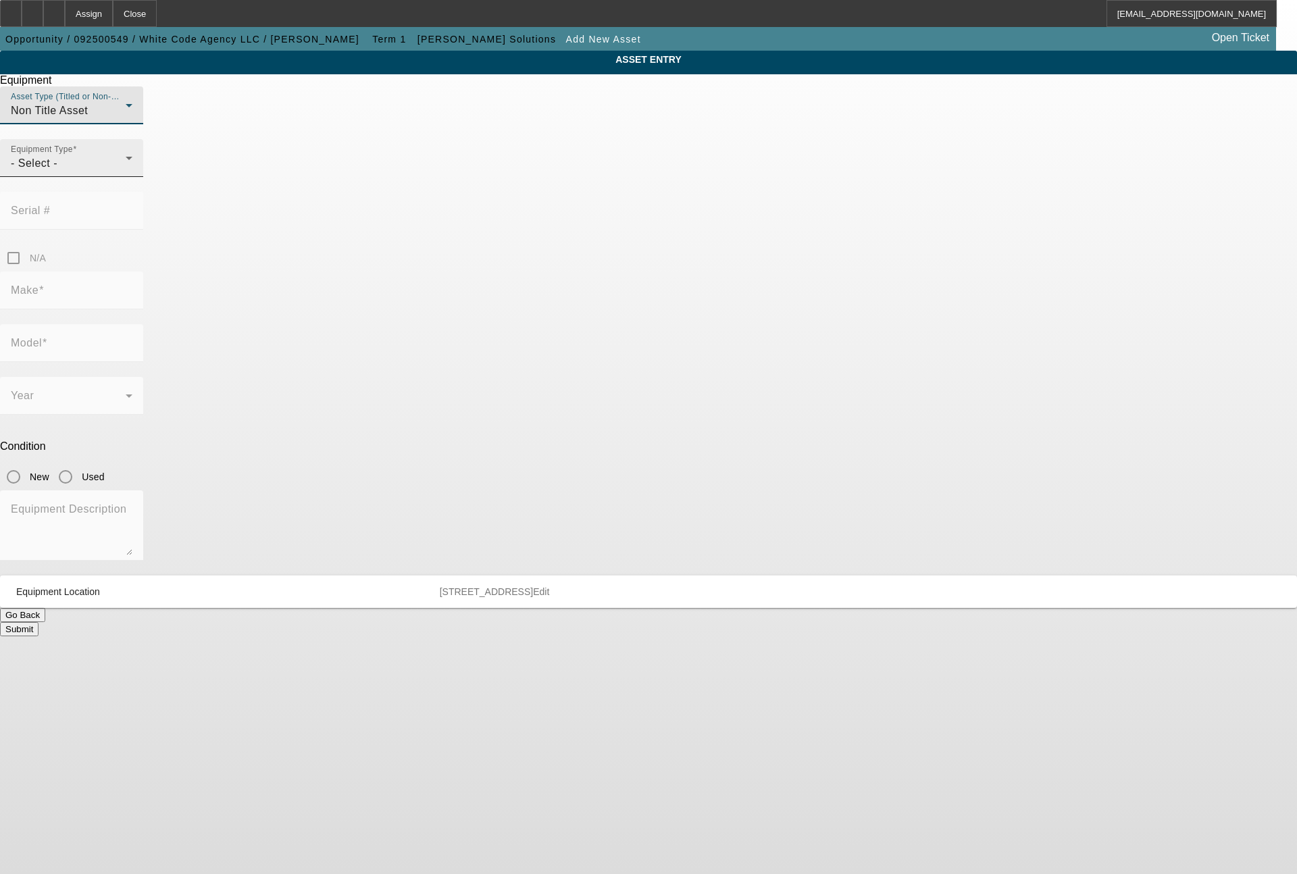
click at [126, 172] on div "- Select -" at bounding box center [68, 163] width 115 height 16
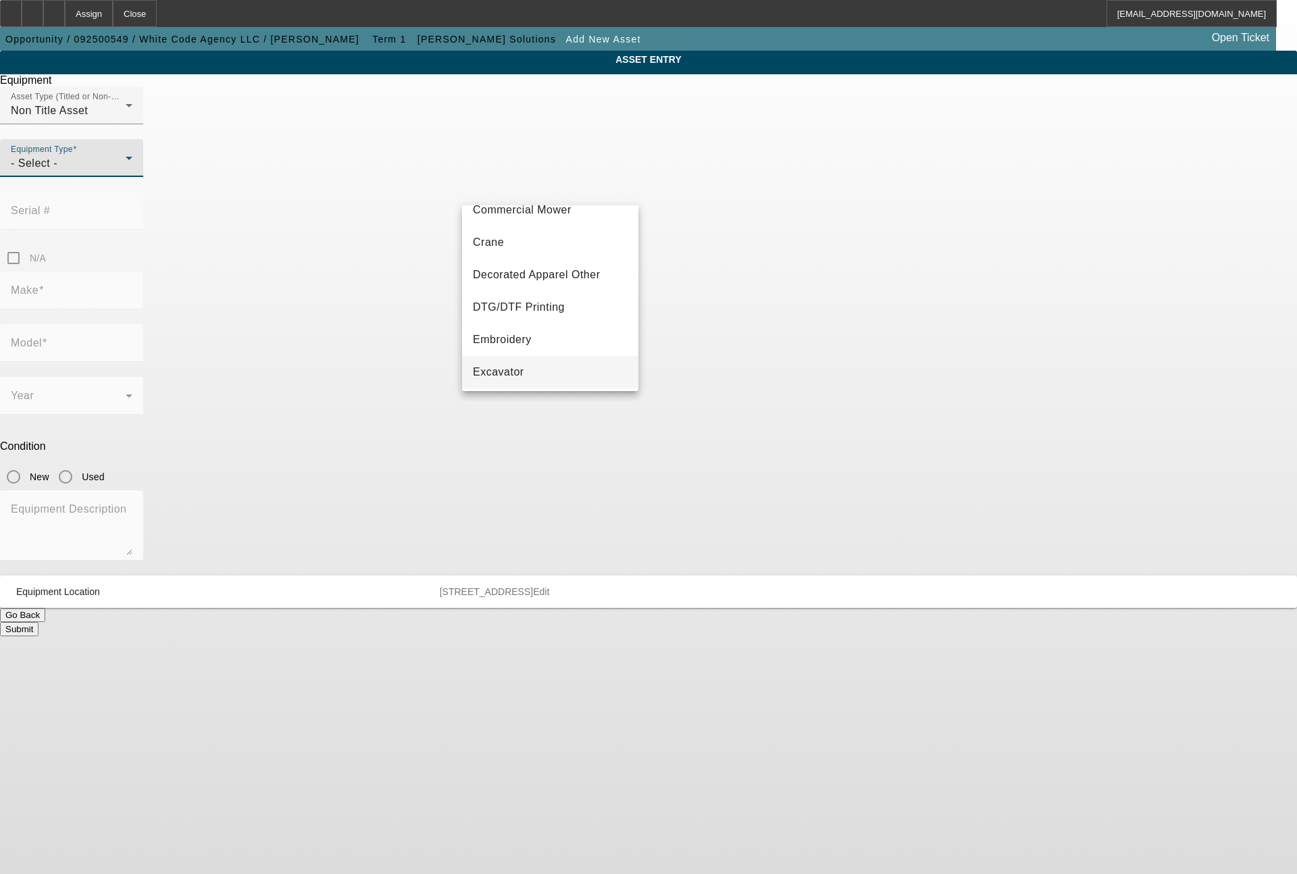
scroll to position [162, 0]
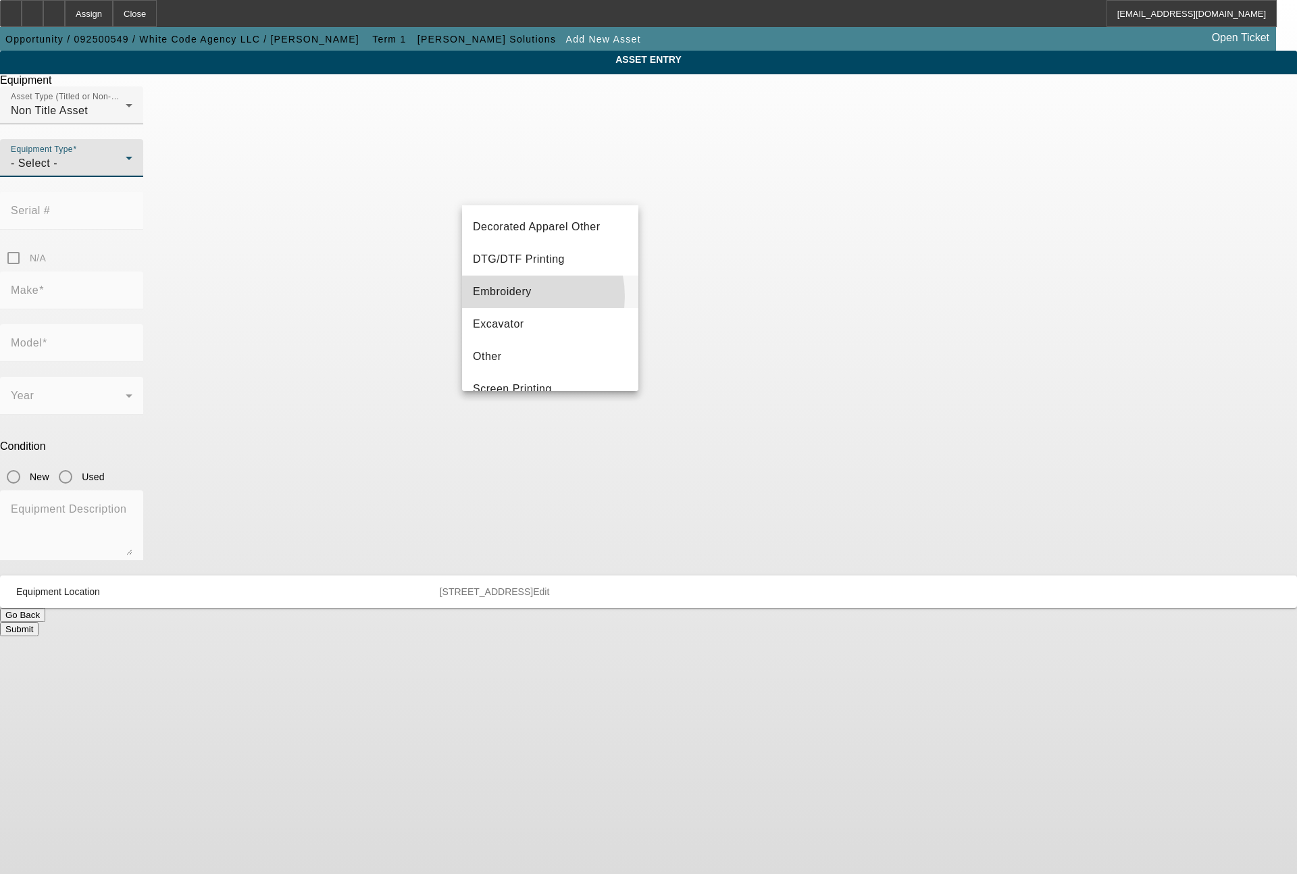
click at [513, 297] on span "Embroidery" at bounding box center [502, 292] width 59 height 16
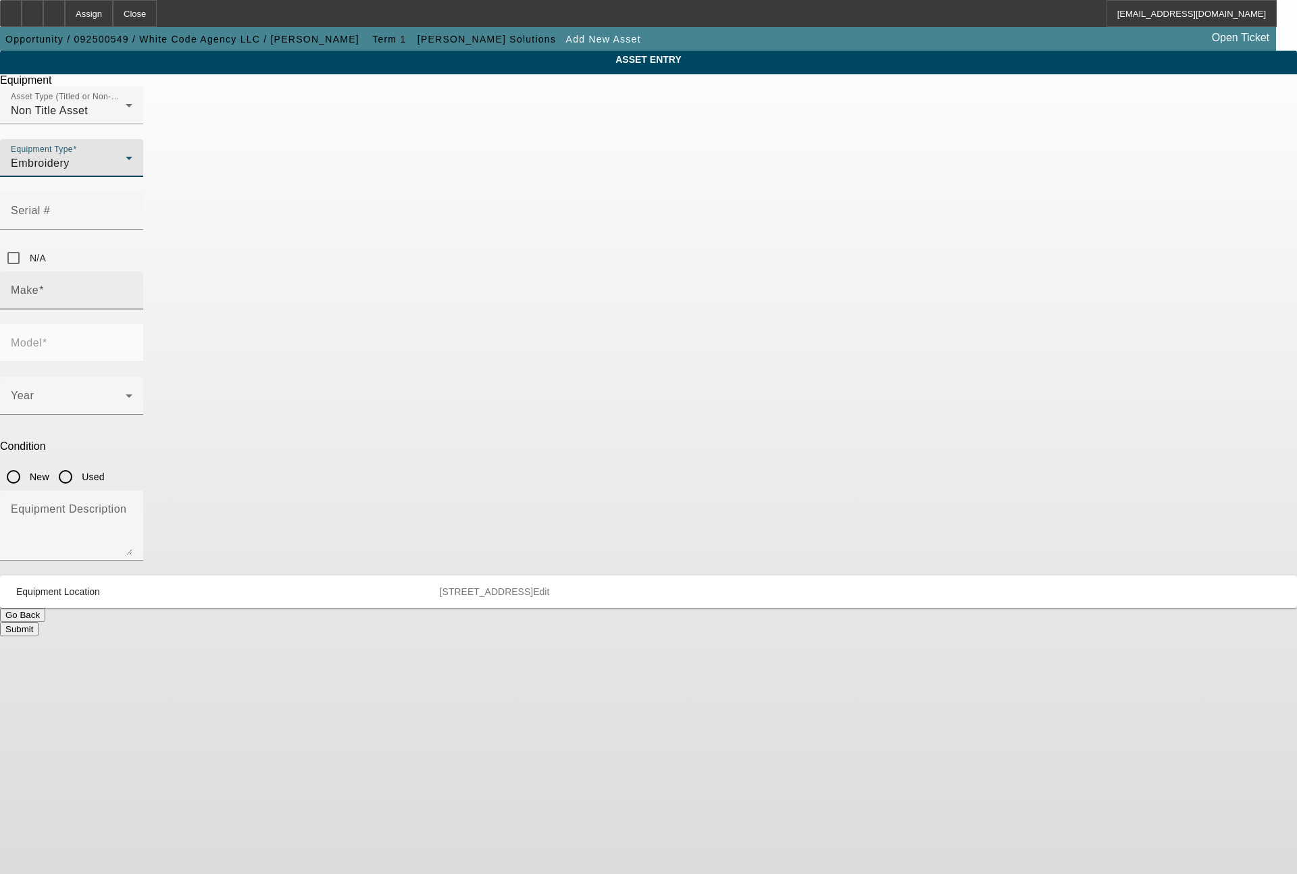
click at [132, 288] on input "Make" at bounding box center [72, 296] width 122 height 16
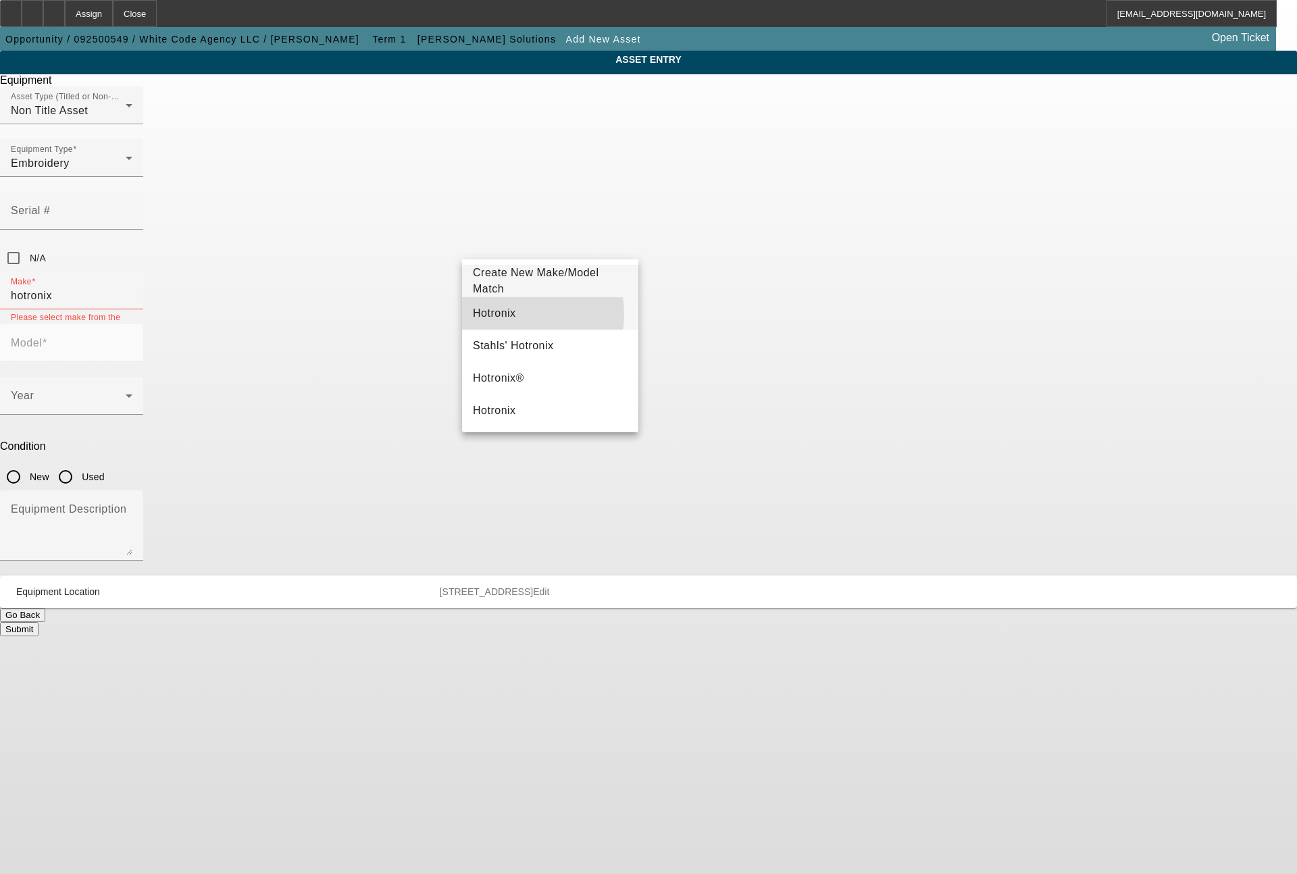
click at [507, 314] on mat-option "Hotronix" at bounding box center [550, 313] width 176 height 32
type input "Hotronix"
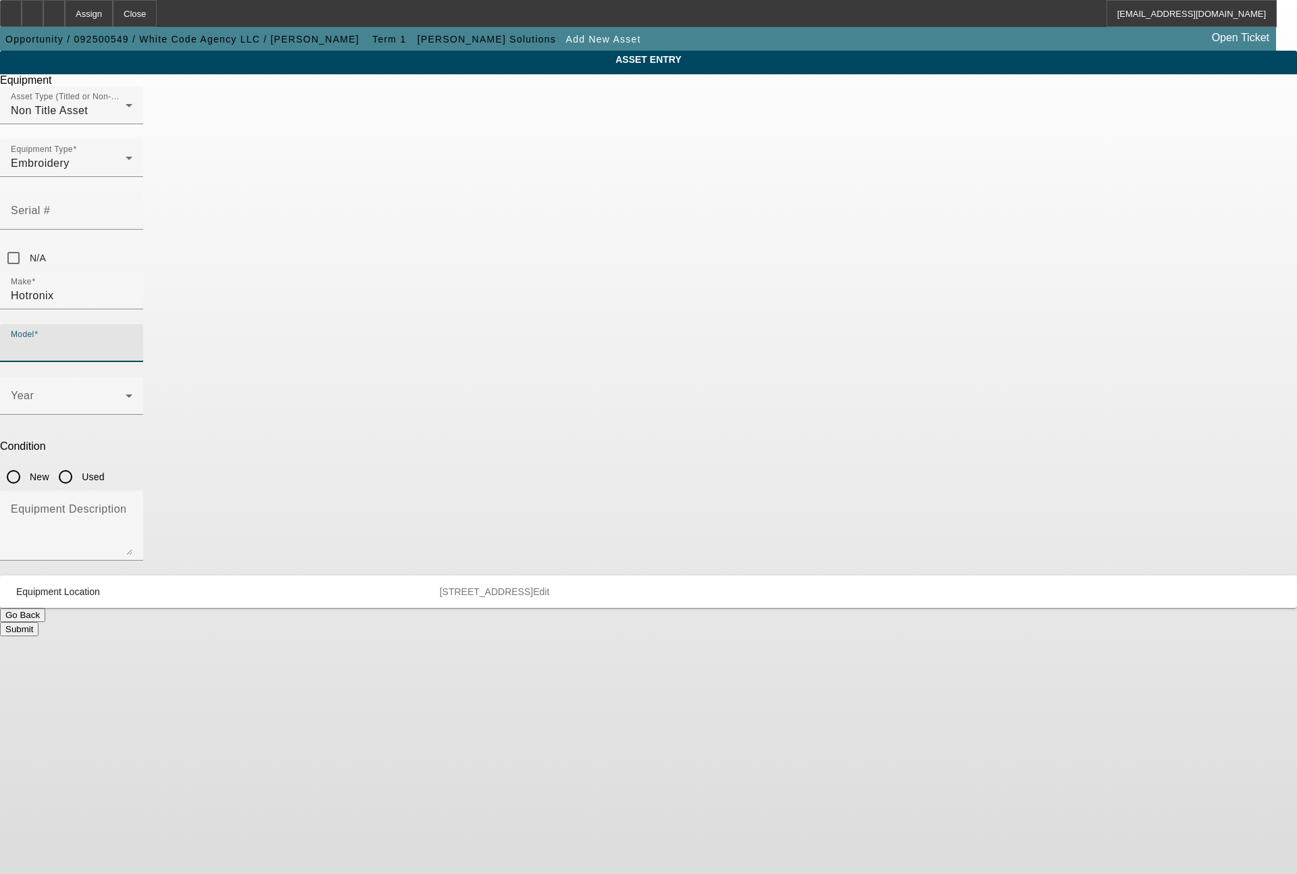
click at [132, 341] on input "Model" at bounding box center [72, 349] width 122 height 16
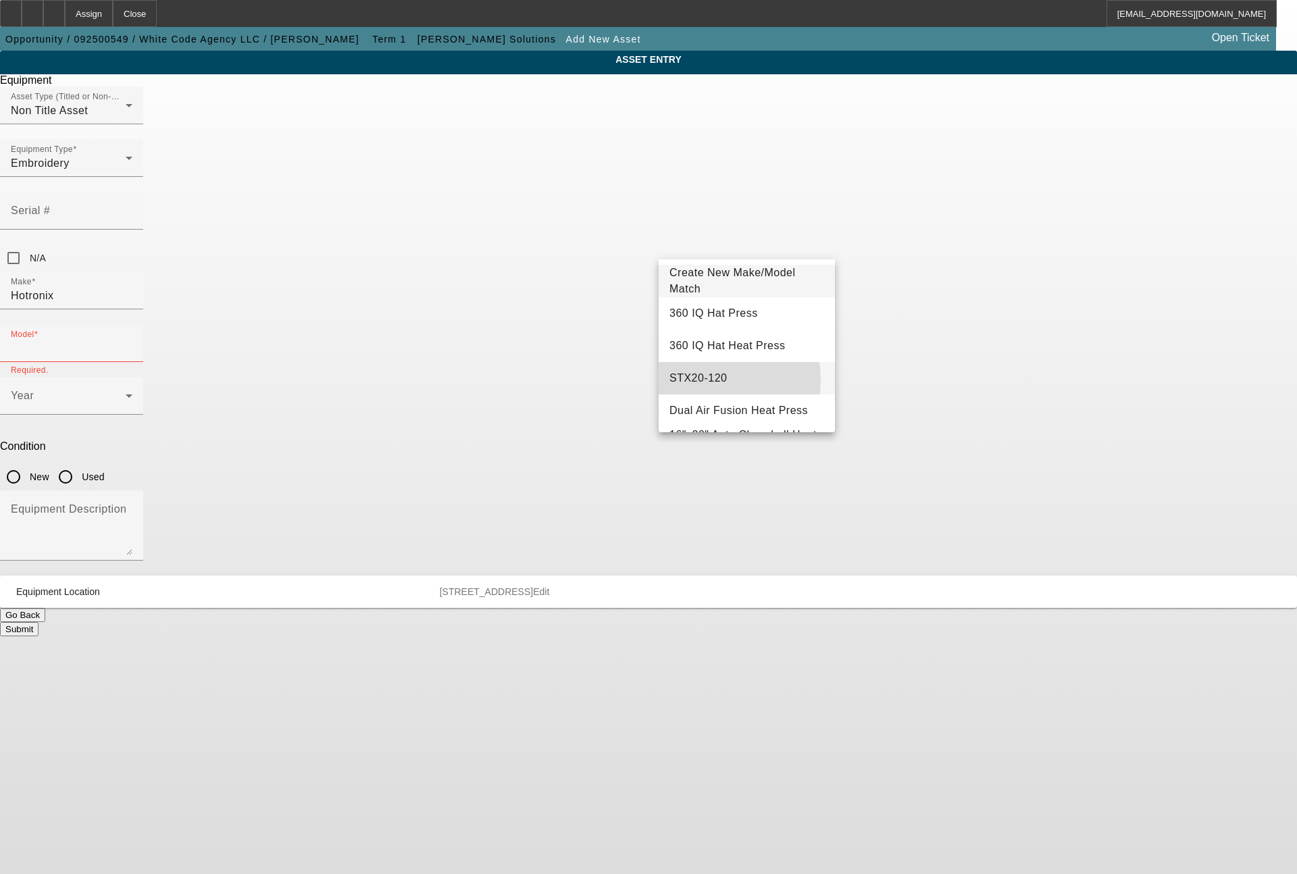
click at [705, 379] on span "STX20-120" at bounding box center [698, 377] width 57 height 11
type input "STX20-120"
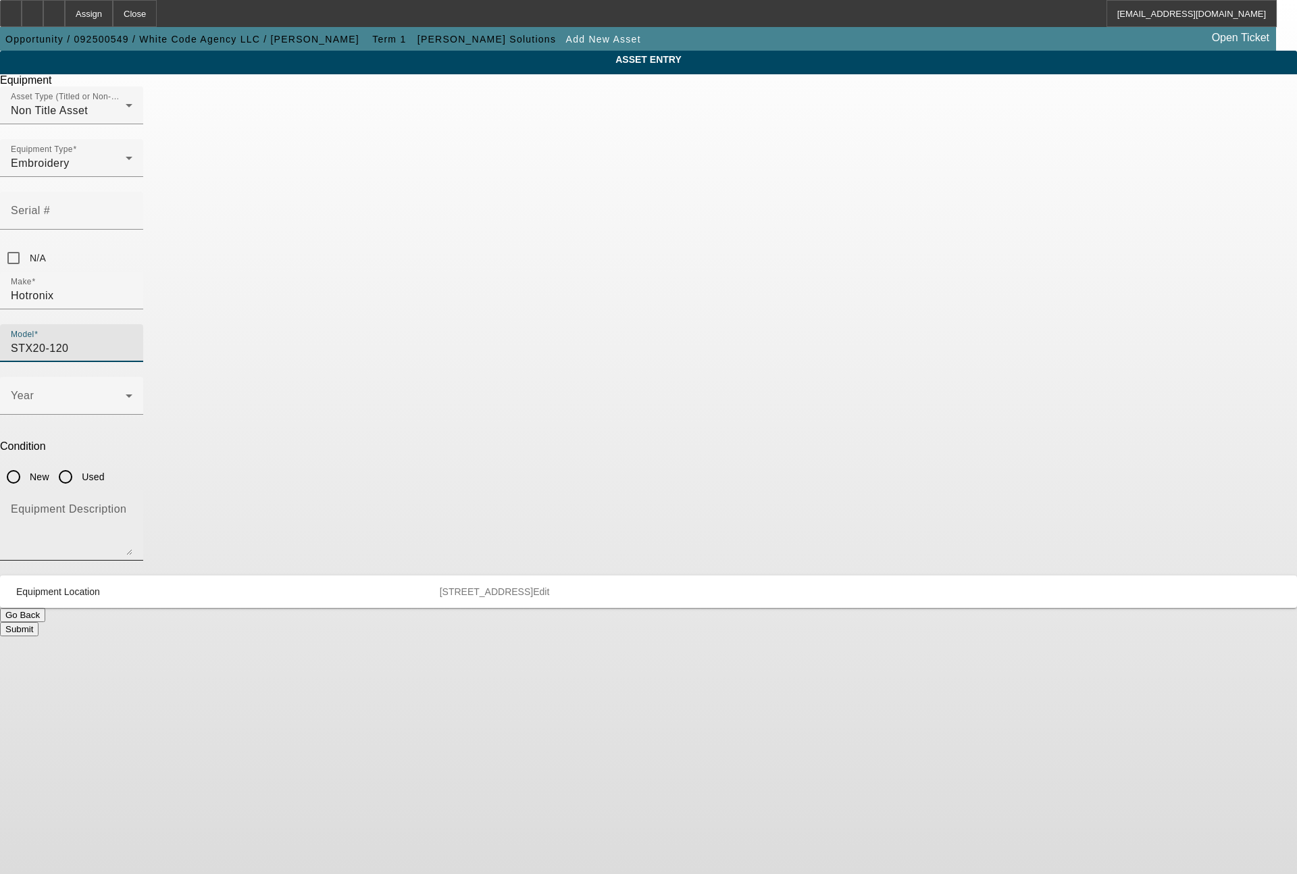
click at [132, 507] on textarea "Equipment Description" at bounding box center [72, 531] width 122 height 49
type textarea "heat press"
click at [126, 393] on span at bounding box center [68, 401] width 115 height 16
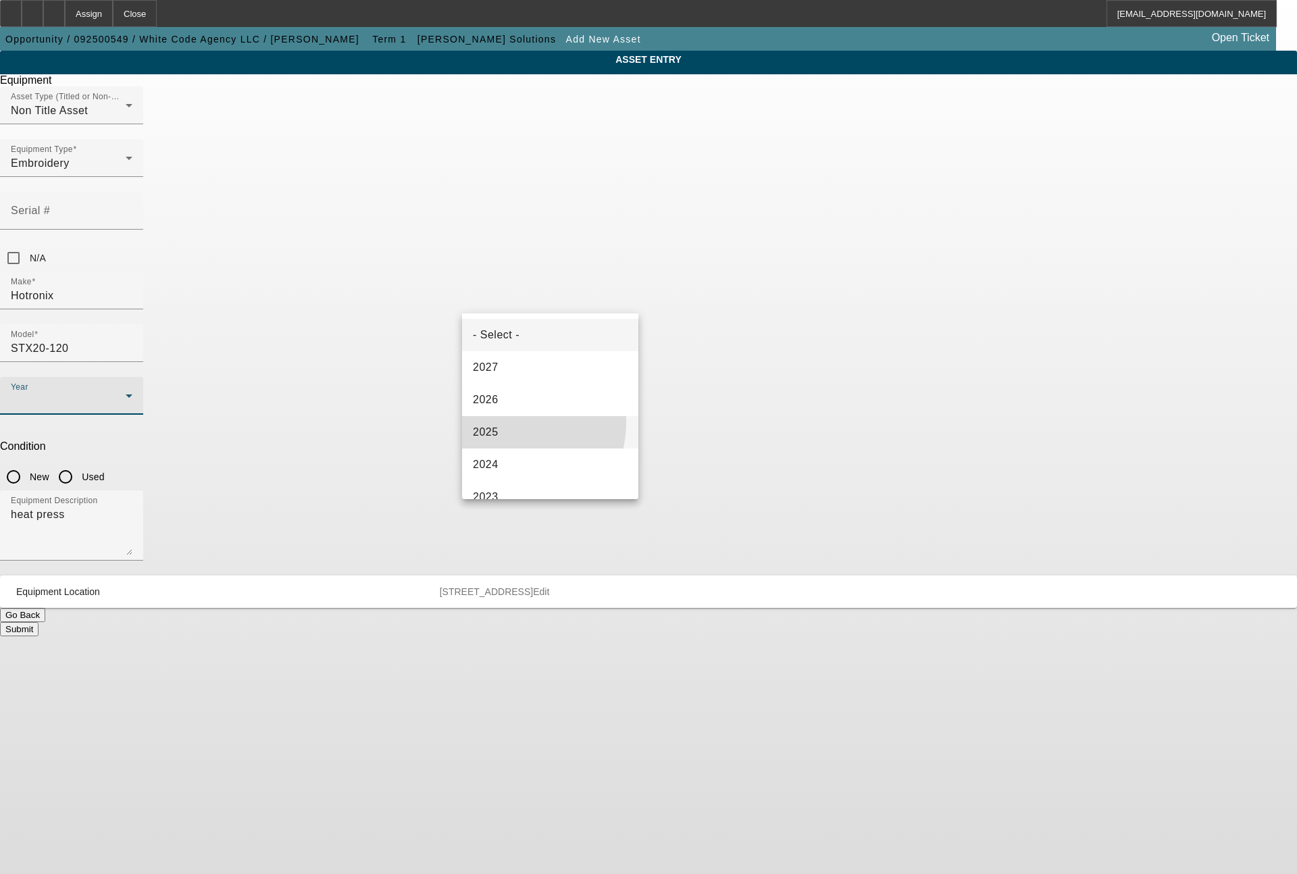
click at [499, 422] on mat-option "2025" at bounding box center [550, 432] width 176 height 32
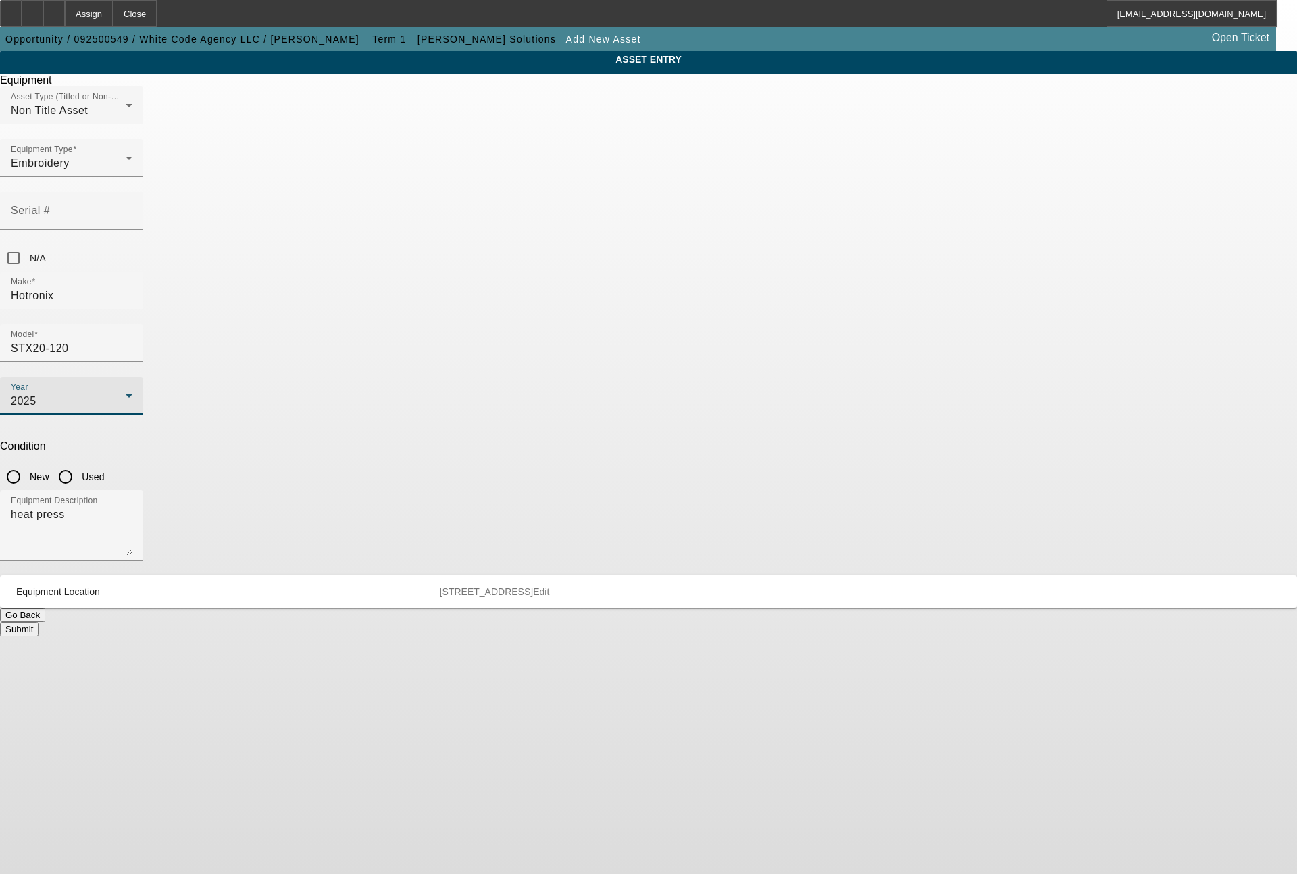
click at [27, 464] on input "New" at bounding box center [13, 477] width 27 height 27
radio input "true"
click at [39, 622] on button "Submit" at bounding box center [19, 629] width 39 height 14
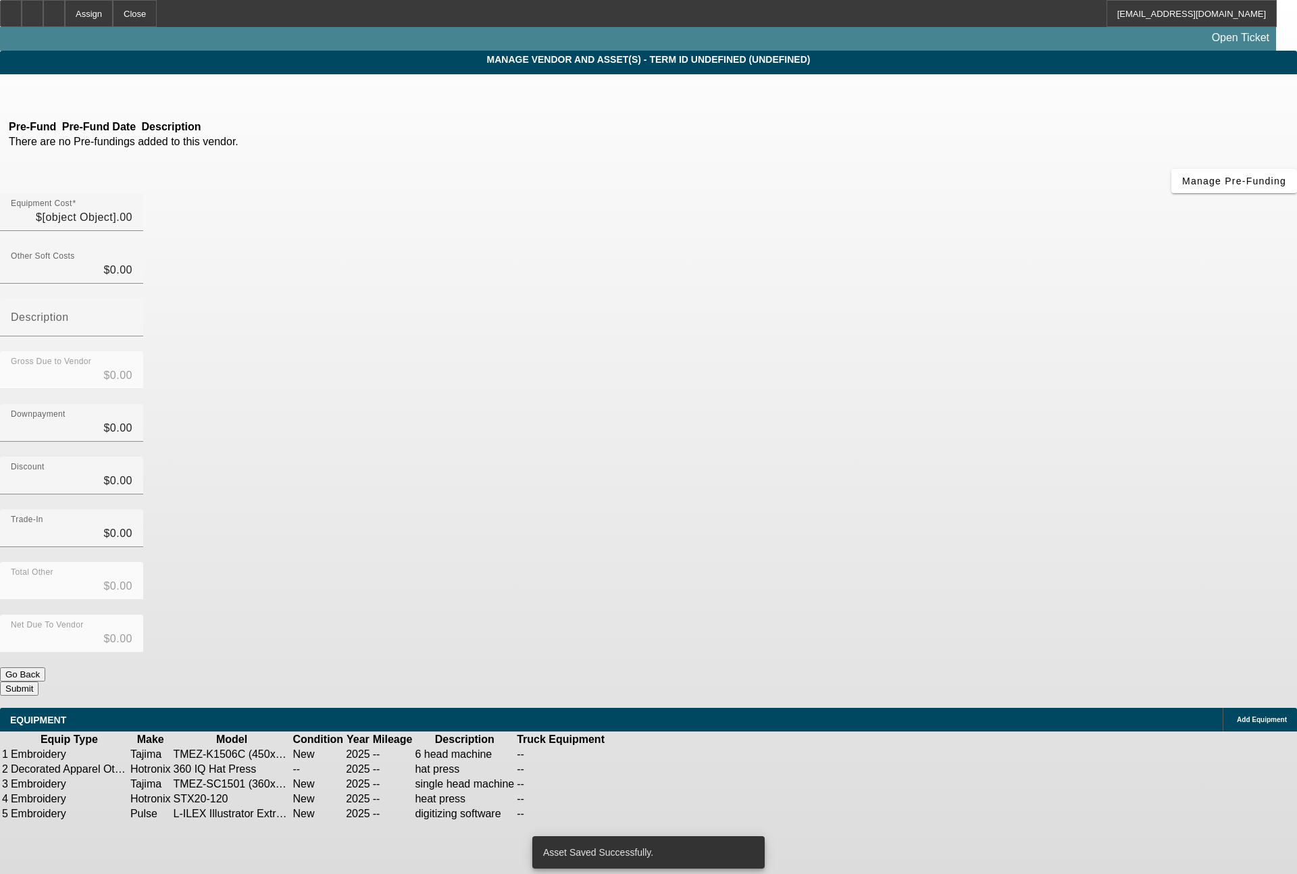
type input "$130,030.00"
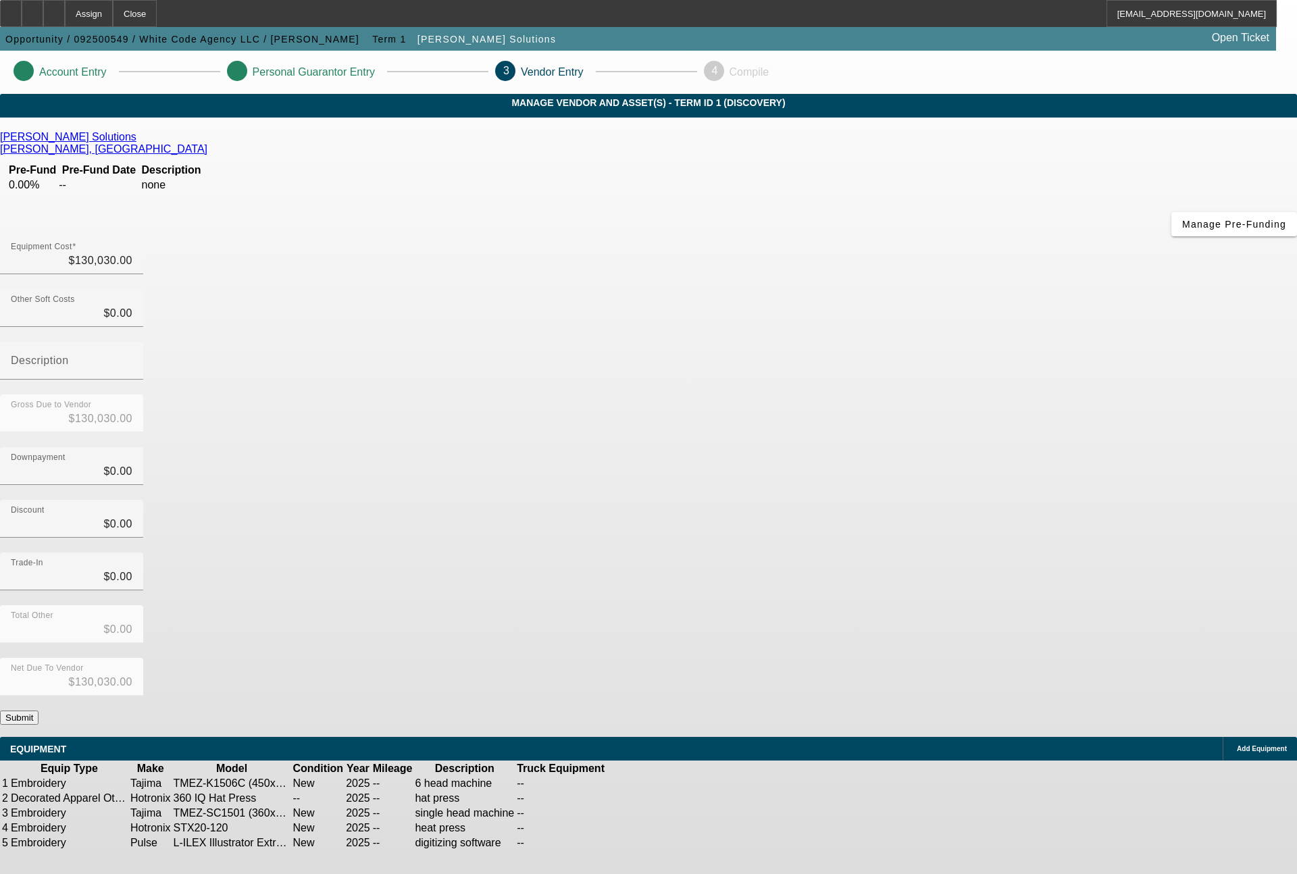
click at [647, 828] on icon at bounding box center [647, 828] width 0 height 0
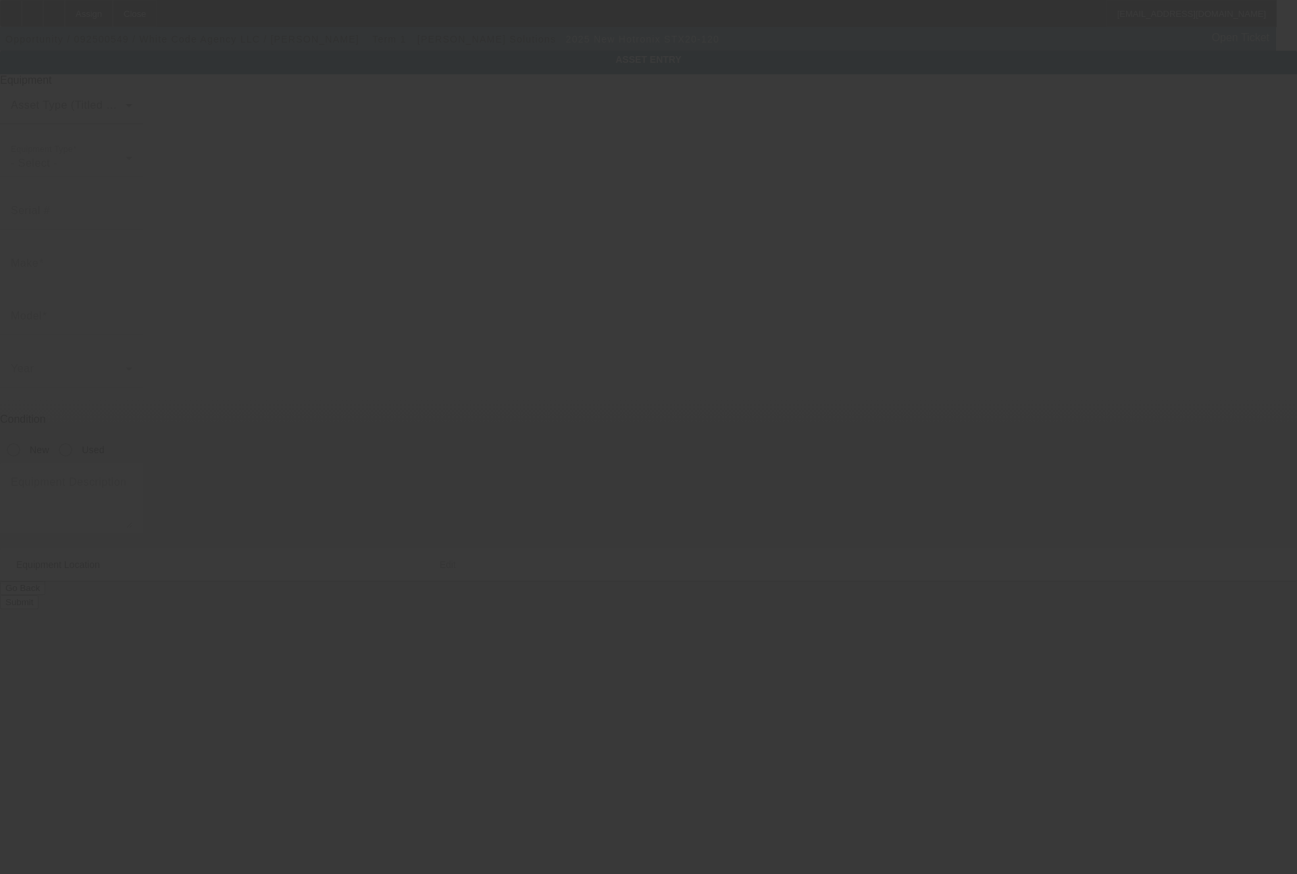
type input "Hotronix"
type input "STX20-120"
radio input "true"
type textarea "heat press"
type input "9770 South Military Trail"
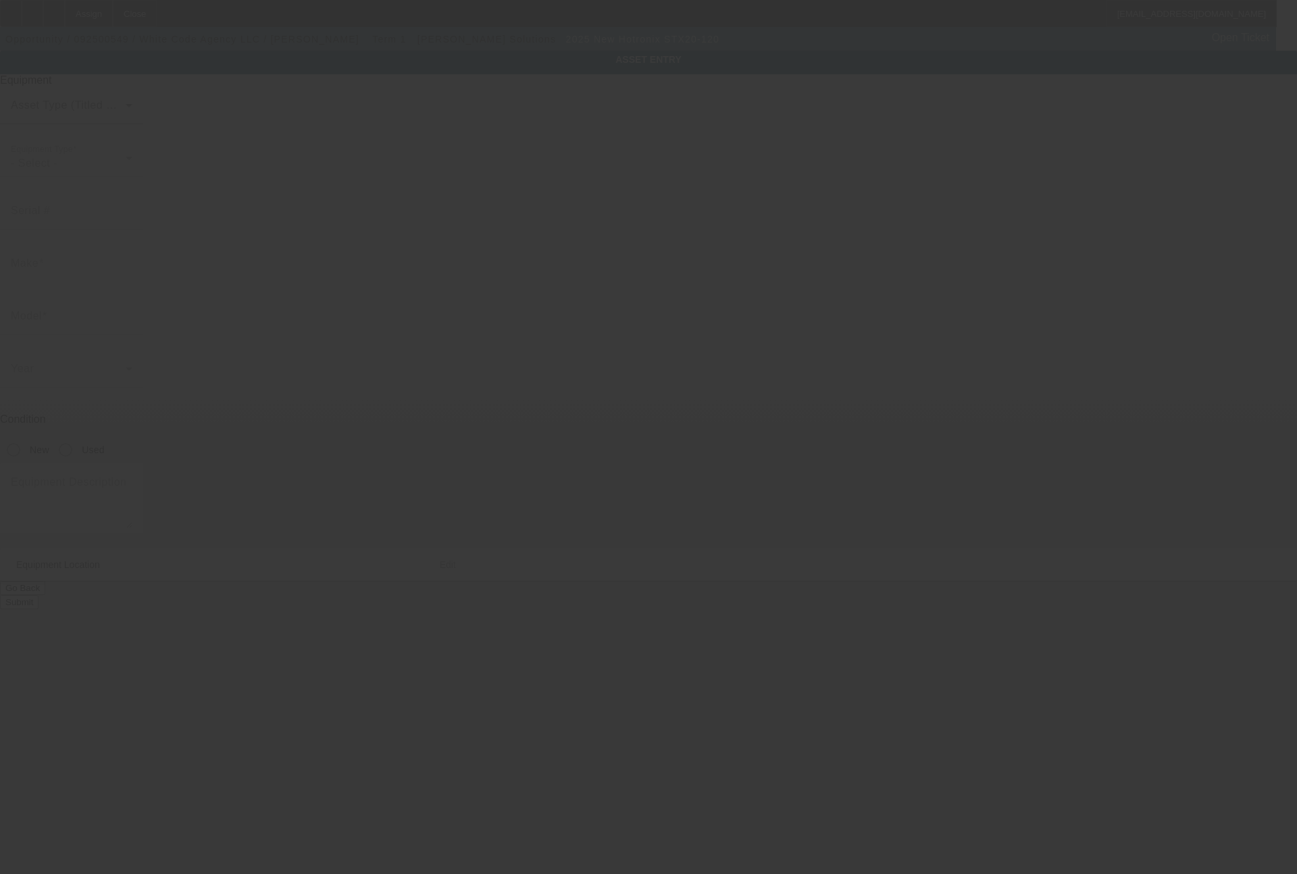
type input "Suite B4 #357"
type input "Boynton Beach"
type input "33436"
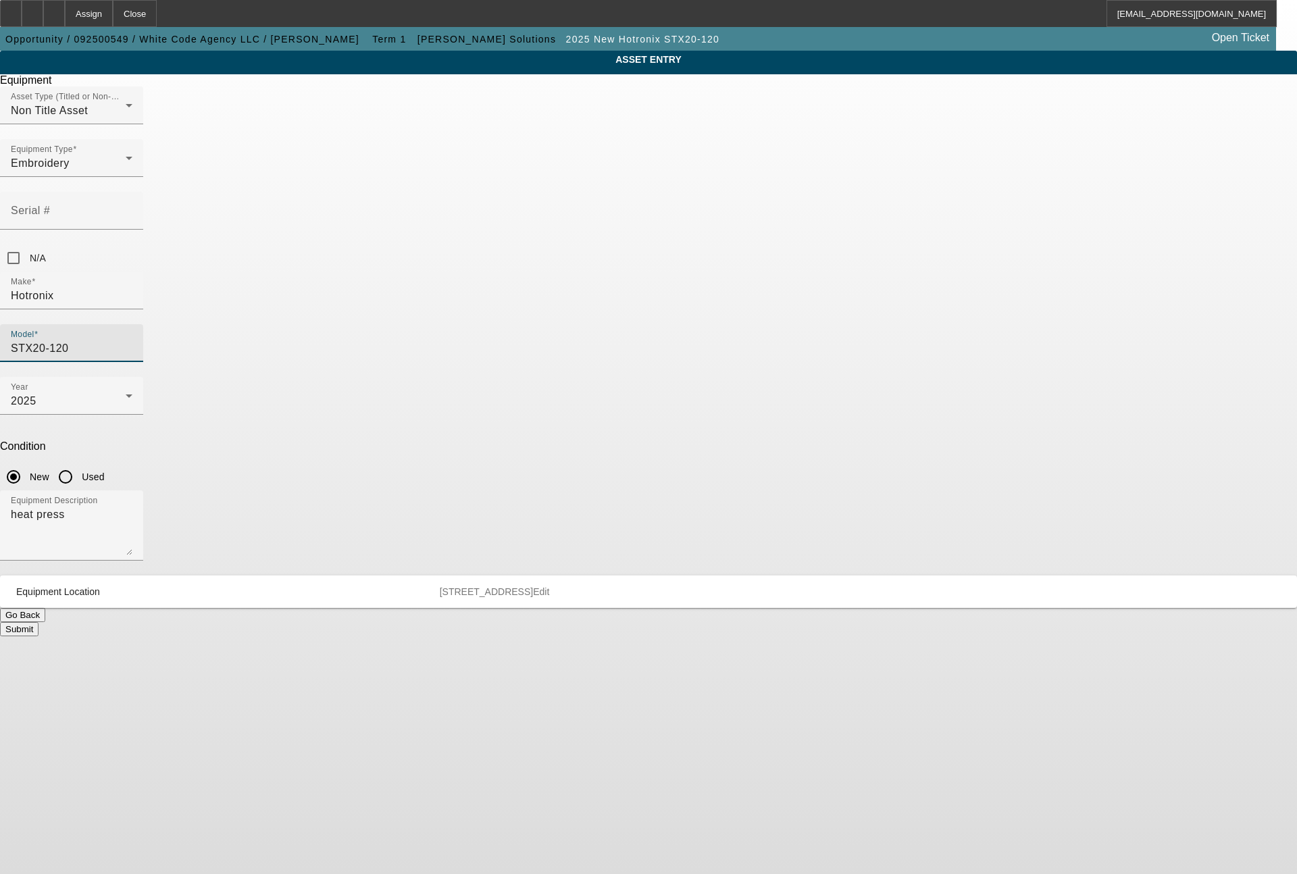
click at [132, 341] on input "STX20-120" at bounding box center [72, 349] width 122 height 16
drag, startPoint x: 720, startPoint y: 246, endPoint x: 637, endPoint y: 244, distance: 82.5
click at [637, 272] on div "Make Hotronix Model STX20-120" at bounding box center [648, 324] width 1297 height 105
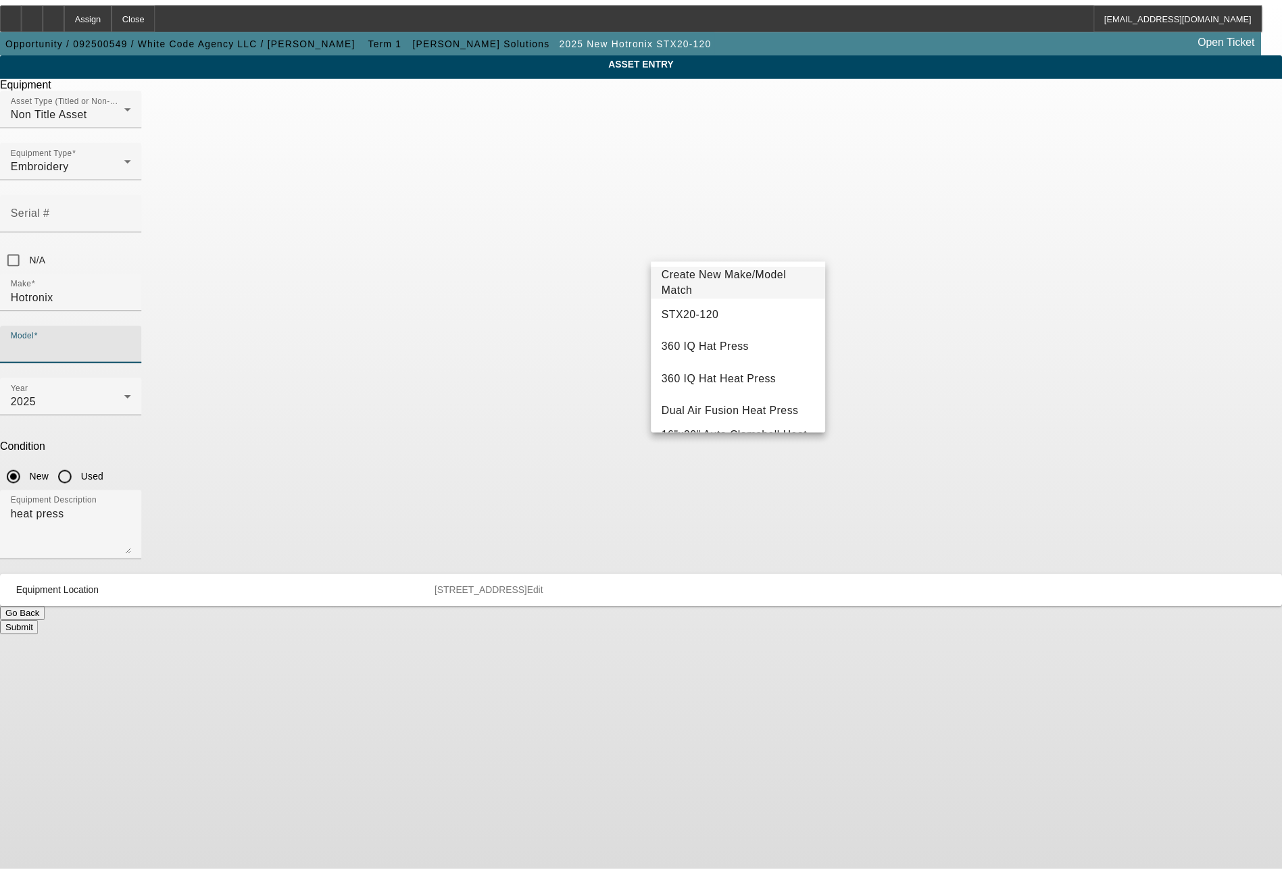
scroll to position [151, 0]
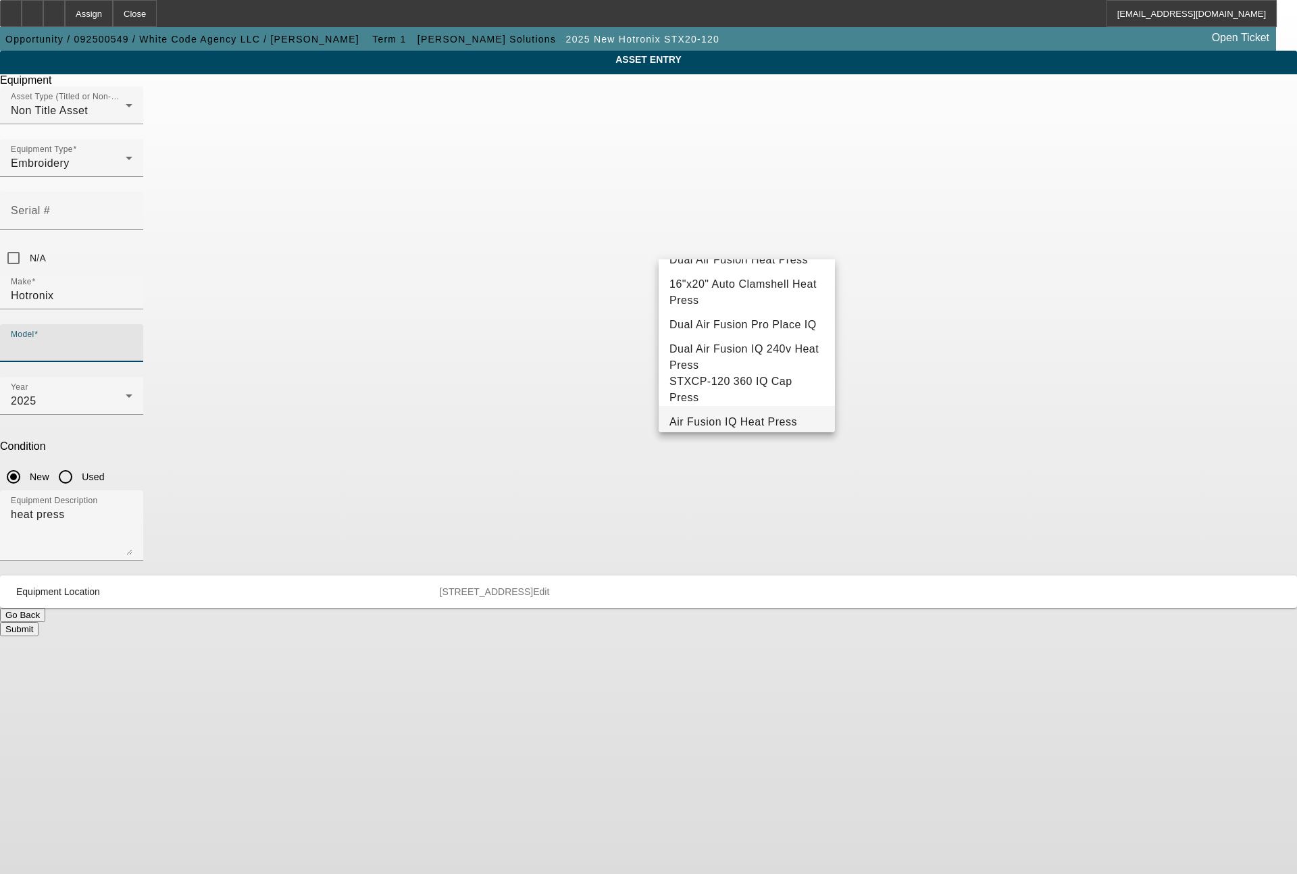
click at [701, 424] on span "Air Fusion IQ Heat Press" at bounding box center [734, 421] width 128 height 11
type input "Air Fusion IQ Heat Press"
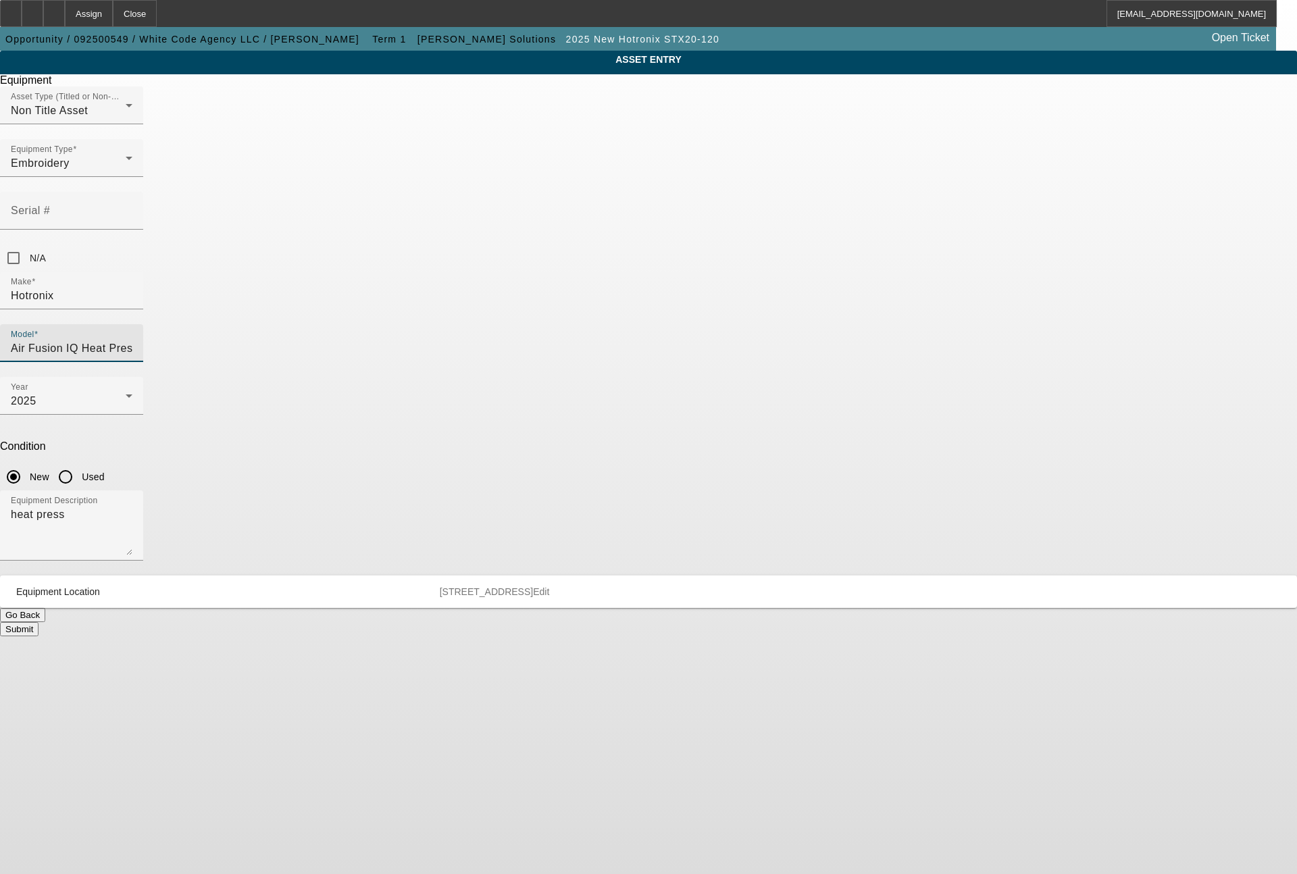
click at [39, 622] on button "Submit" at bounding box center [19, 629] width 39 height 14
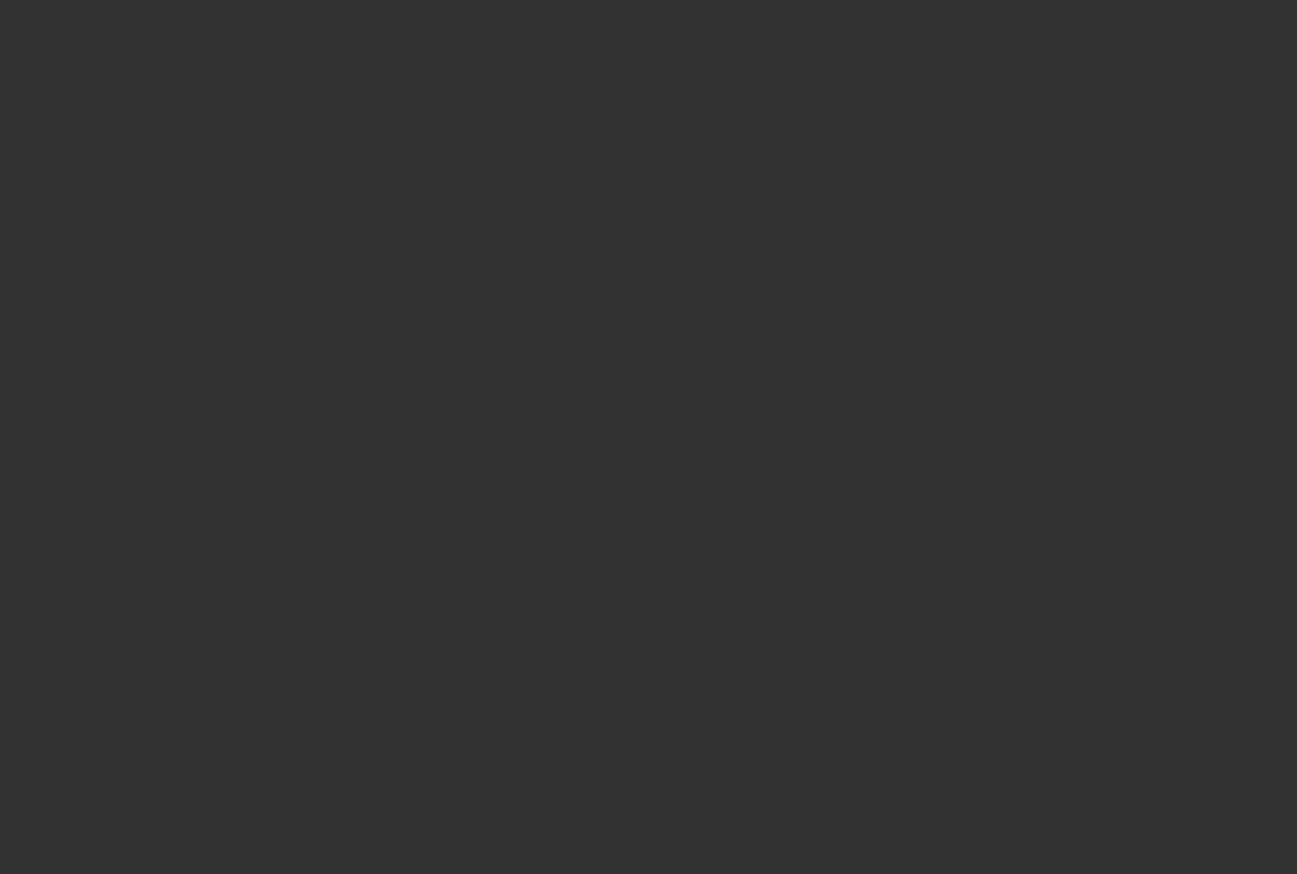
type input "$130,030.00"
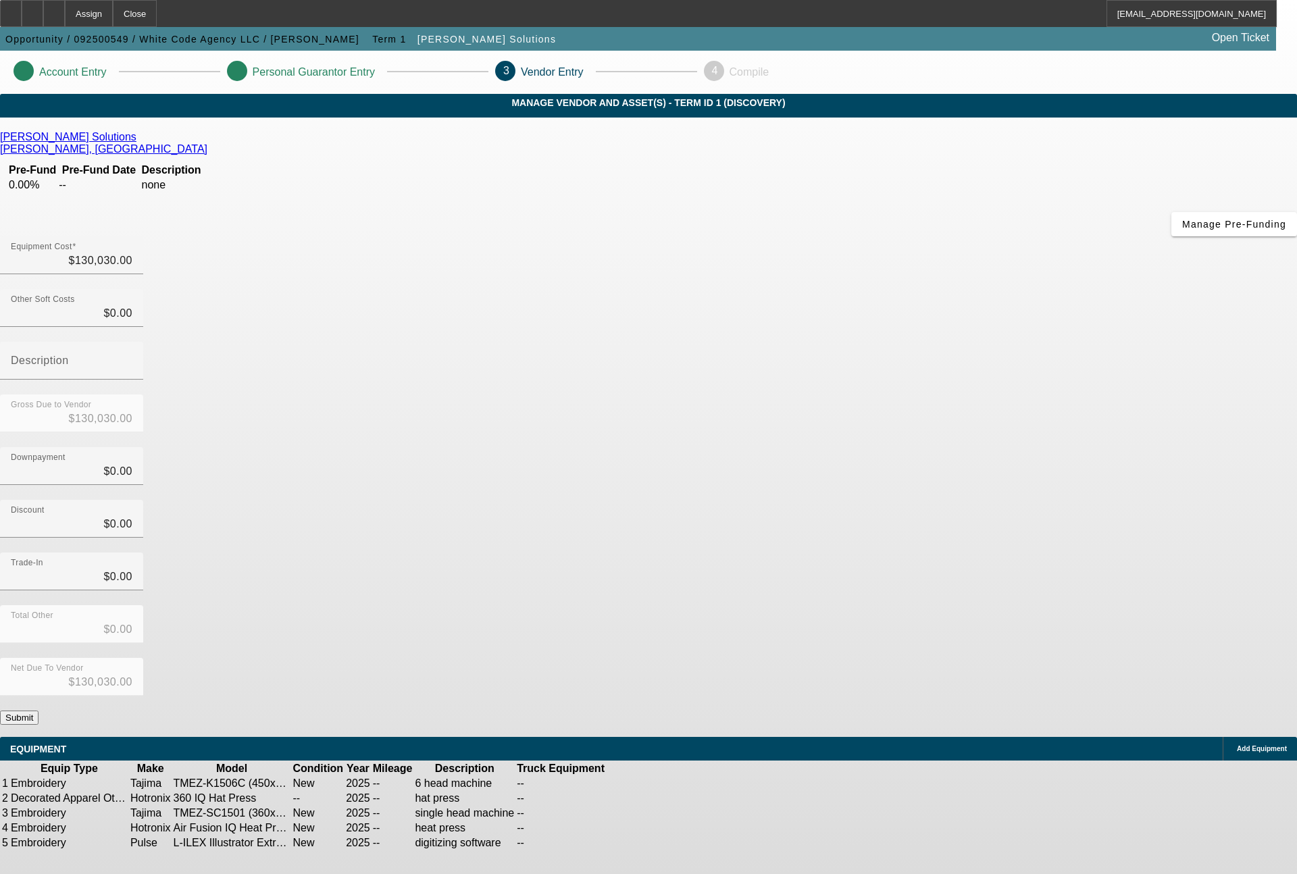
click at [39, 711] on button "Submit" at bounding box center [19, 718] width 39 height 14
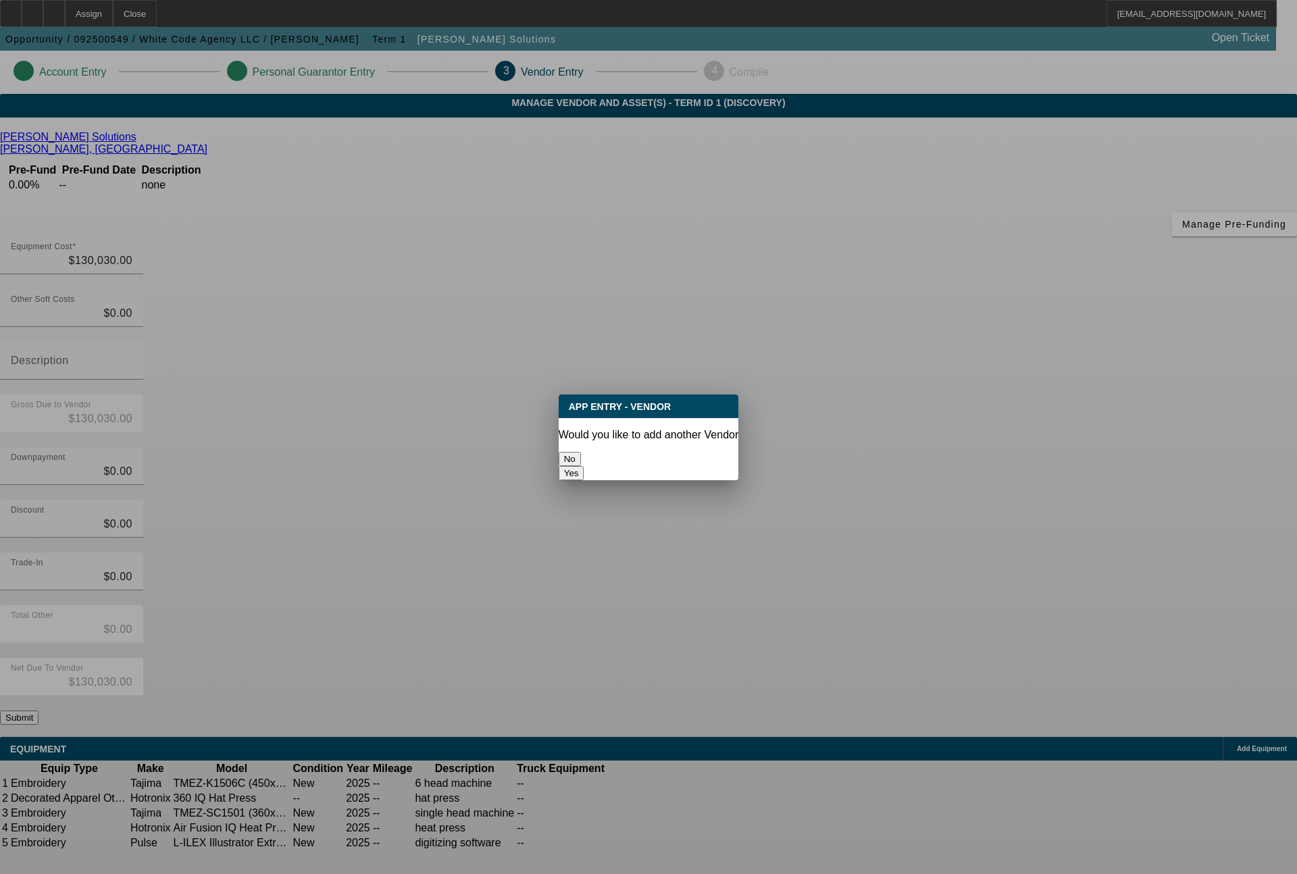
click at [581, 452] on button "No" at bounding box center [570, 459] width 22 height 14
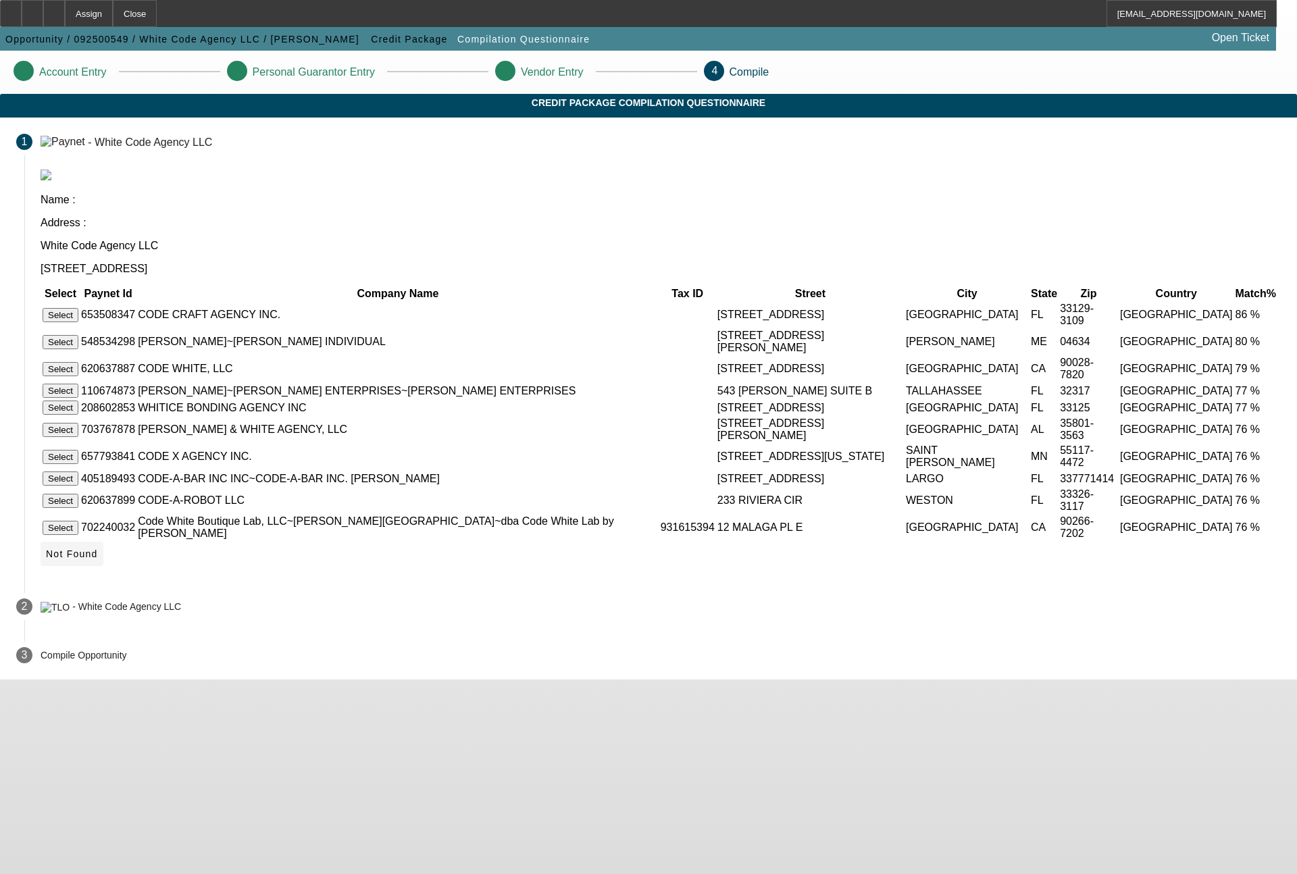
click at [98, 549] on span "Not Found" at bounding box center [72, 554] width 52 height 11
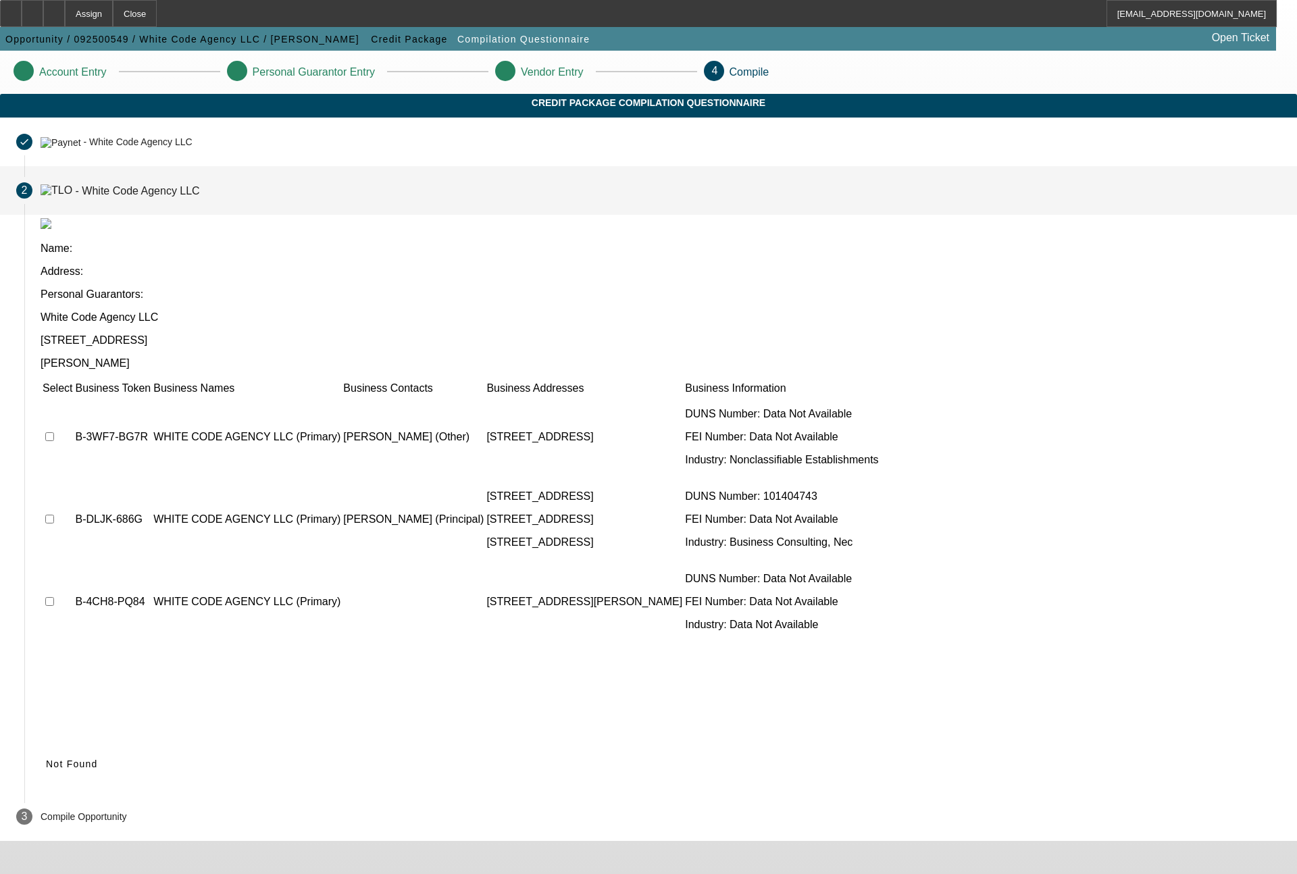
click at [73, 397] on td at bounding box center [57, 437] width 31 height 81
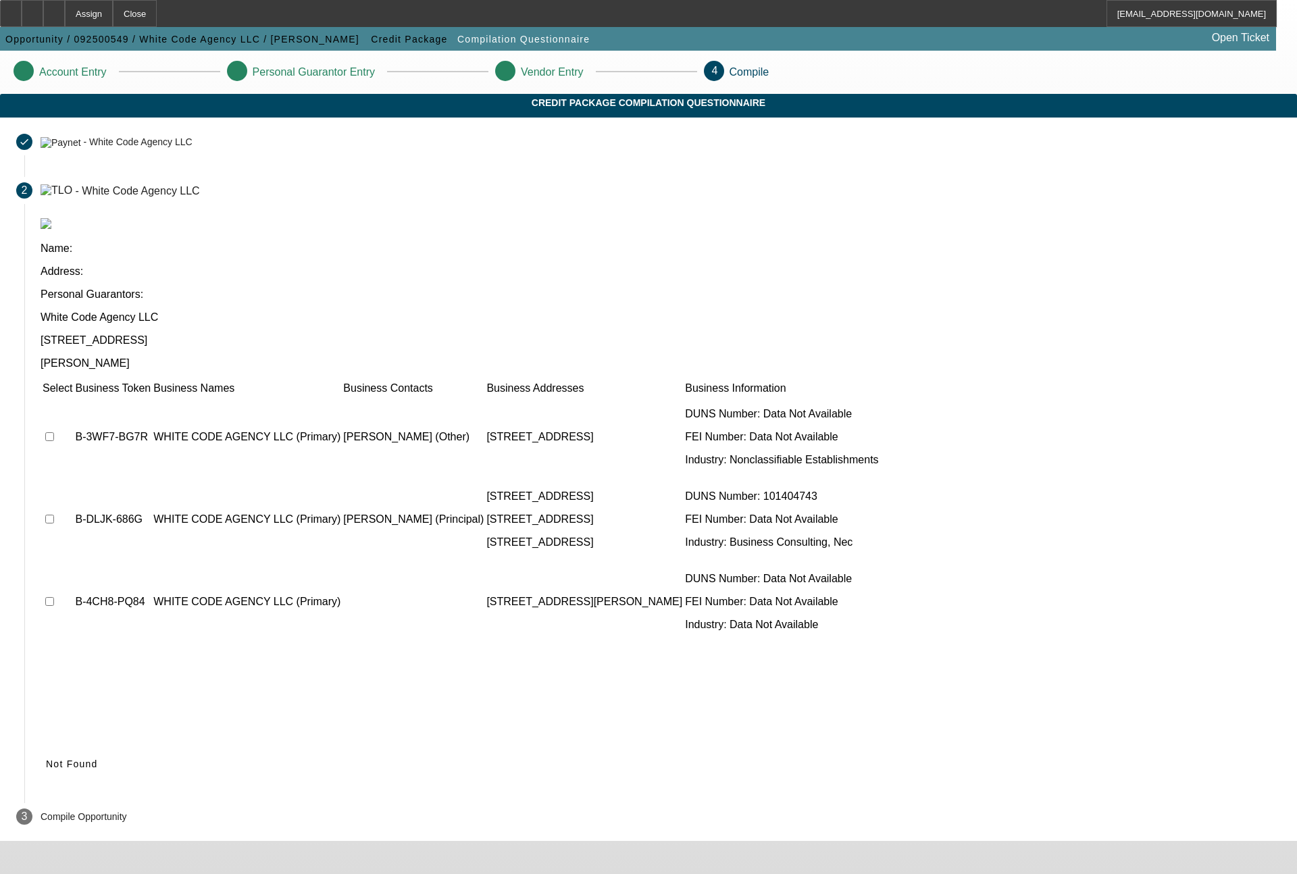
click at [54, 432] on input "checkbox" at bounding box center [49, 436] width 9 height 9
checkbox input "true"
click at [54, 515] on input "checkbox" at bounding box center [49, 519] width 9 height 9
checkbox input "true"
click at [80, 759] on span "Submit" at bounding box center [63, 764] width 34 height 11
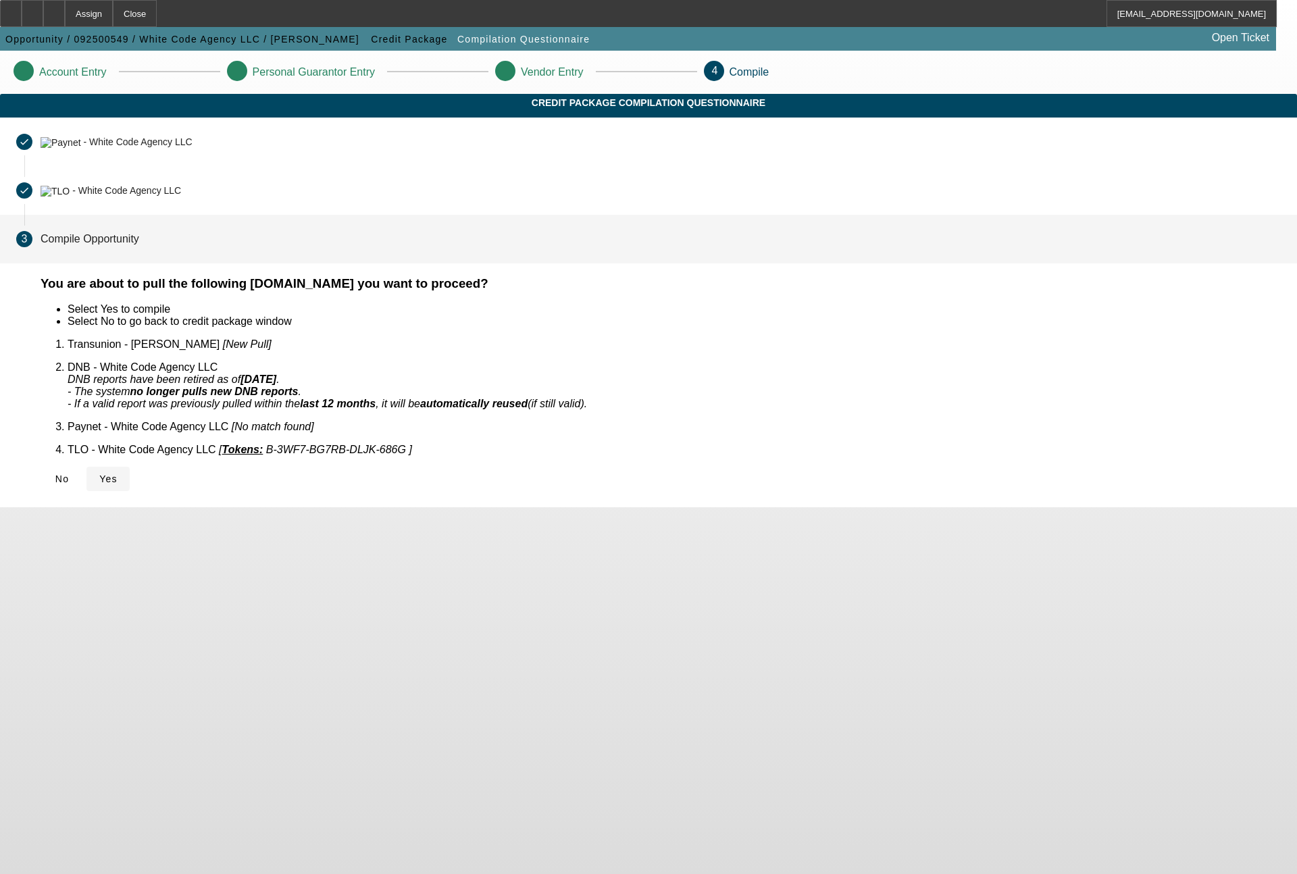
click at [99, 474] on icon at bounding box center [99, 479] width 0 height 11
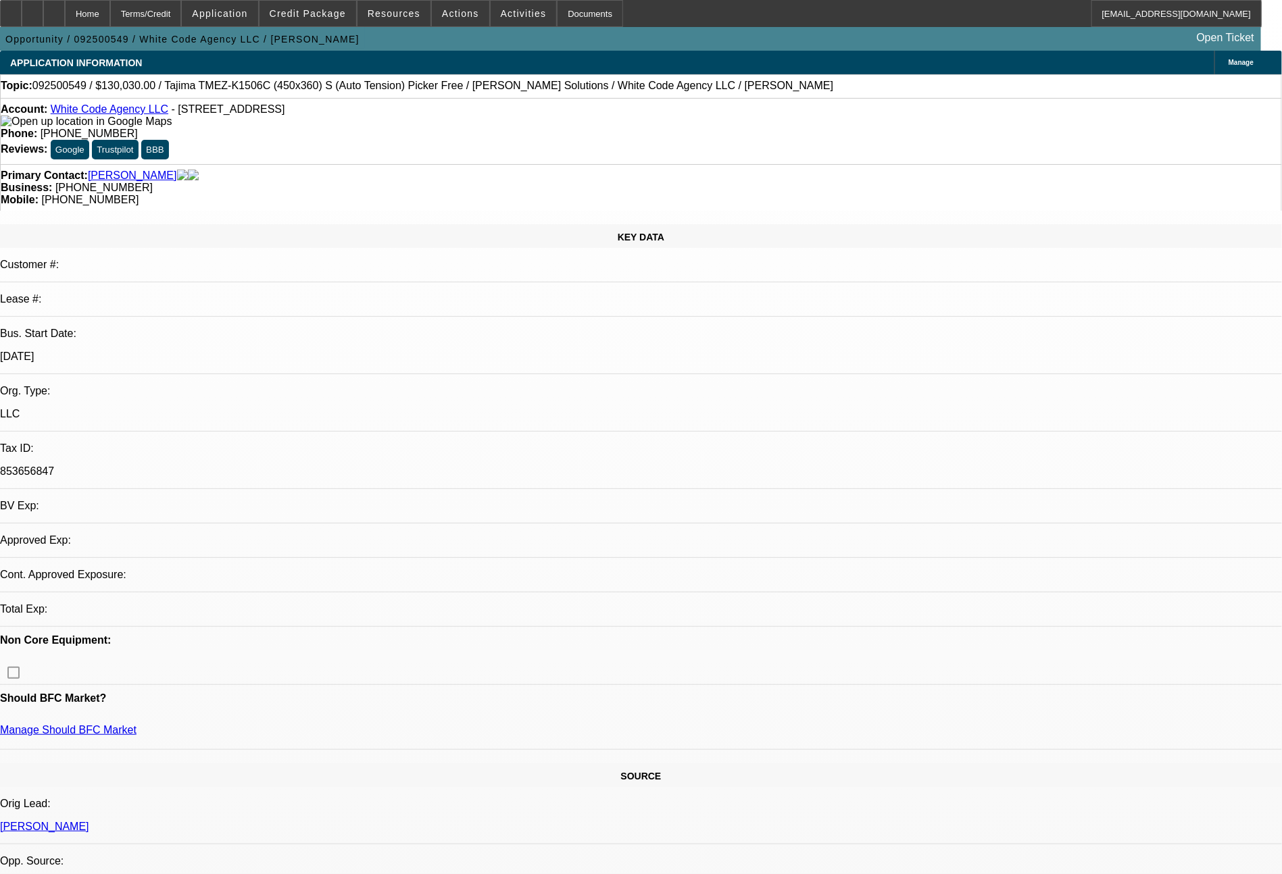
select select "0"
select select "2"
select select "0.1"
select select "4"
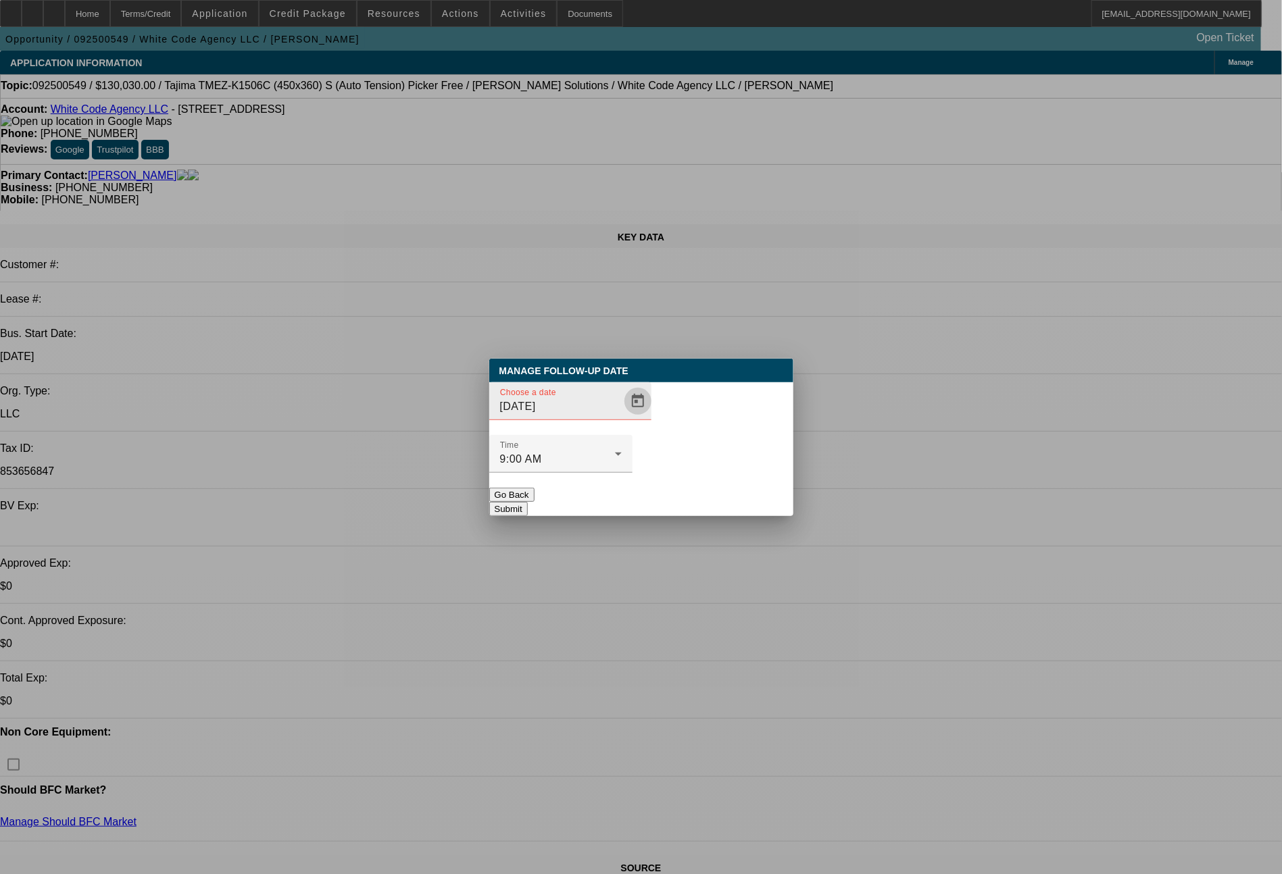
click at [622, 418] on span "Open calendar" at bounding box center [638, 401] width 32 height 32
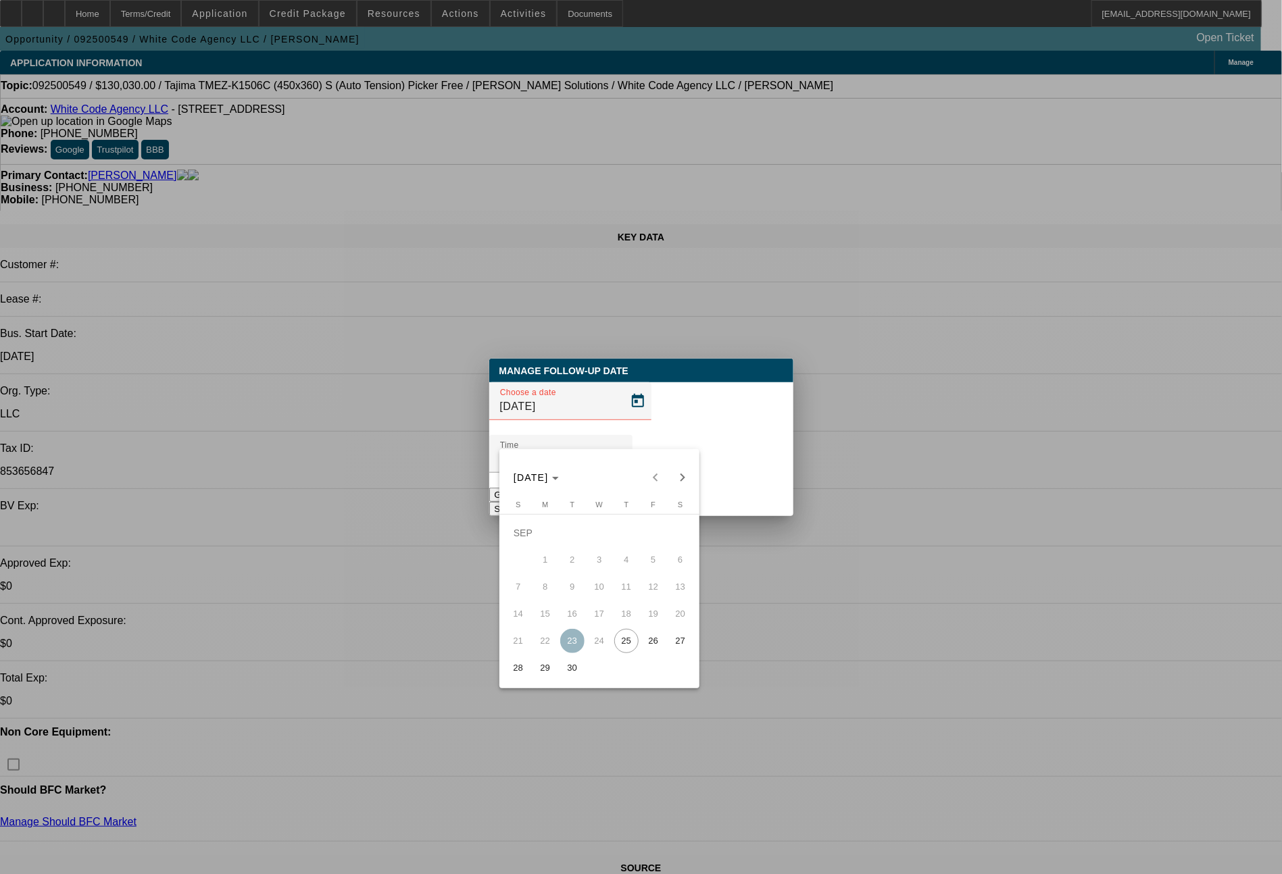
click at [645, 641] on span "26" at bounding box center [653, 641] width 24 height 24
type input "[DATE]"
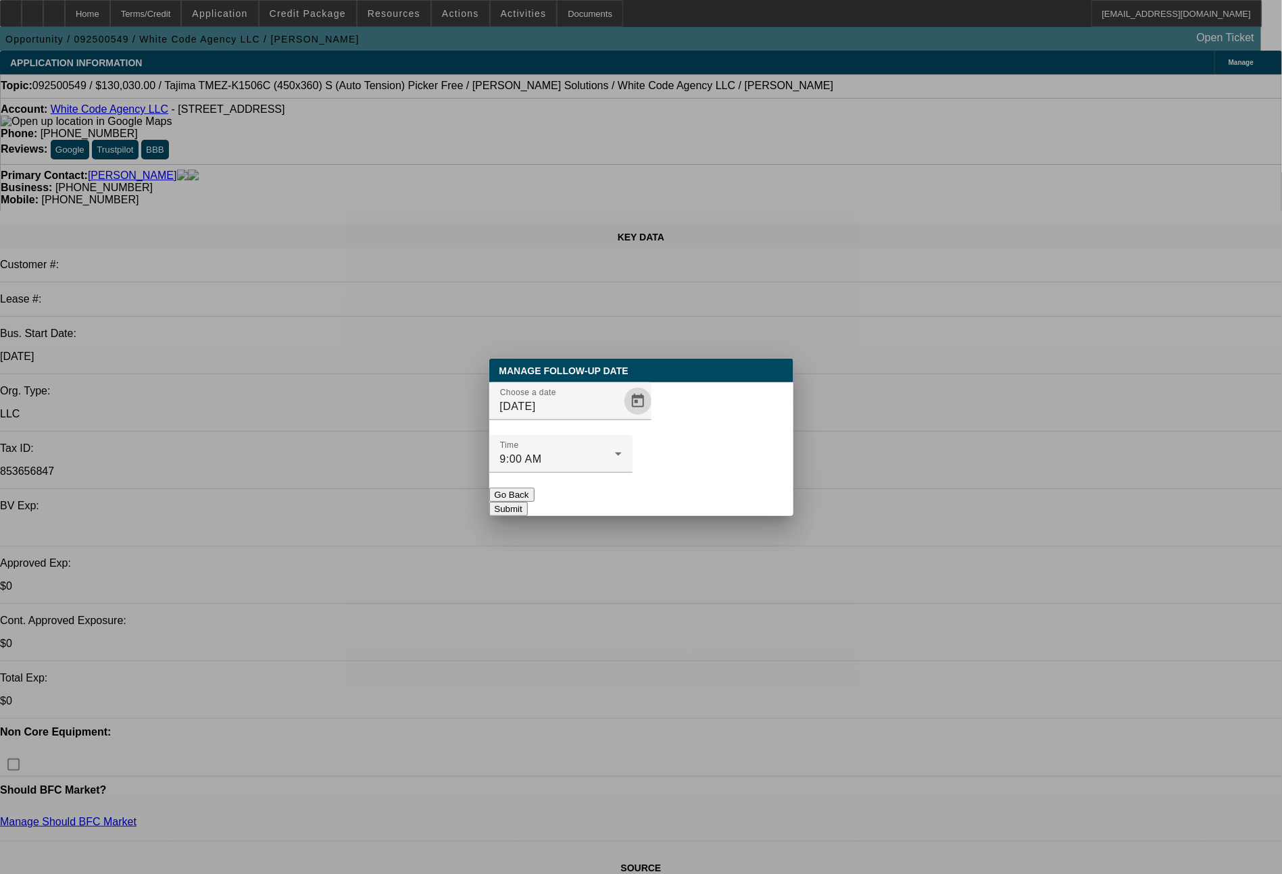
click at [528, 502] on button "Submit" at bounding box center [508, 509] width 39 height 14
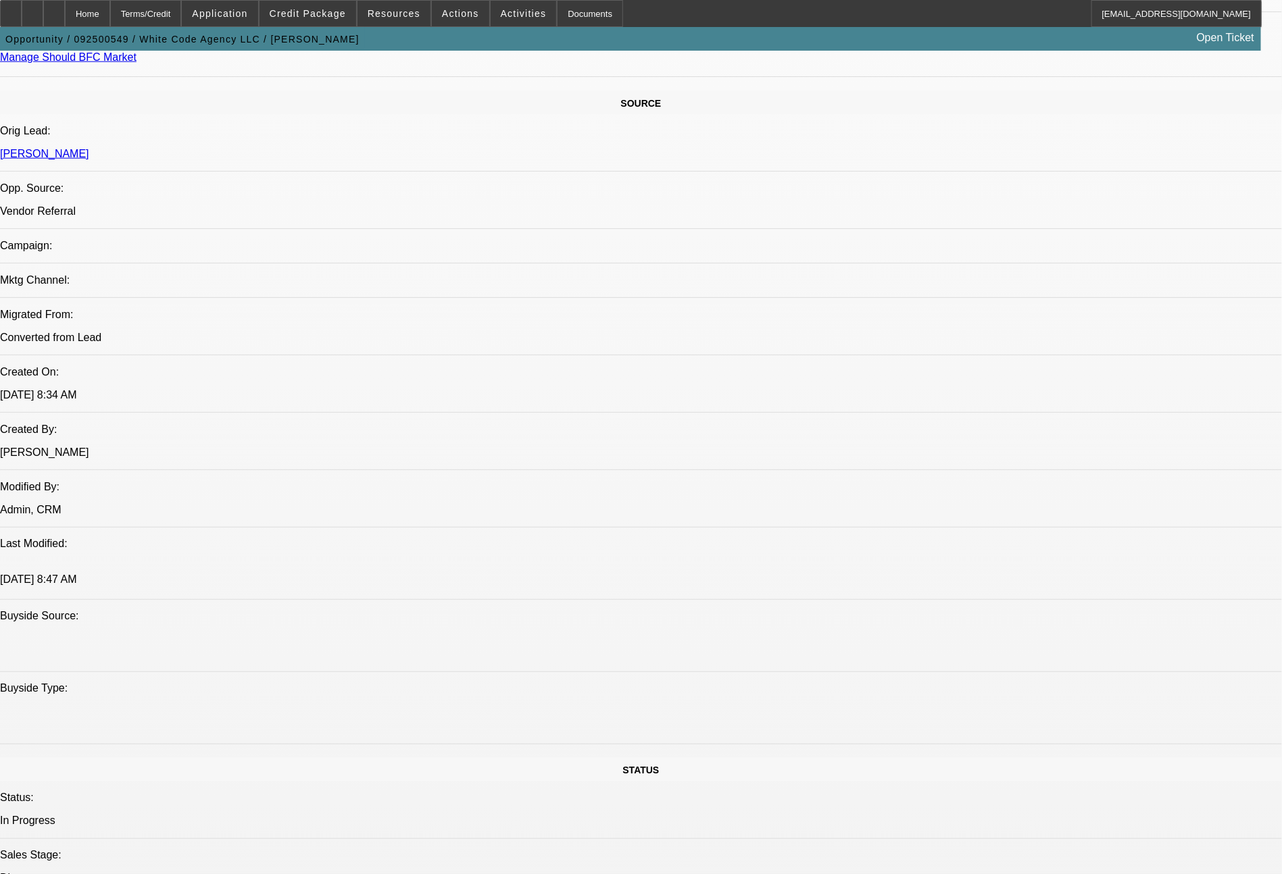
scroll to position [1530, 0]
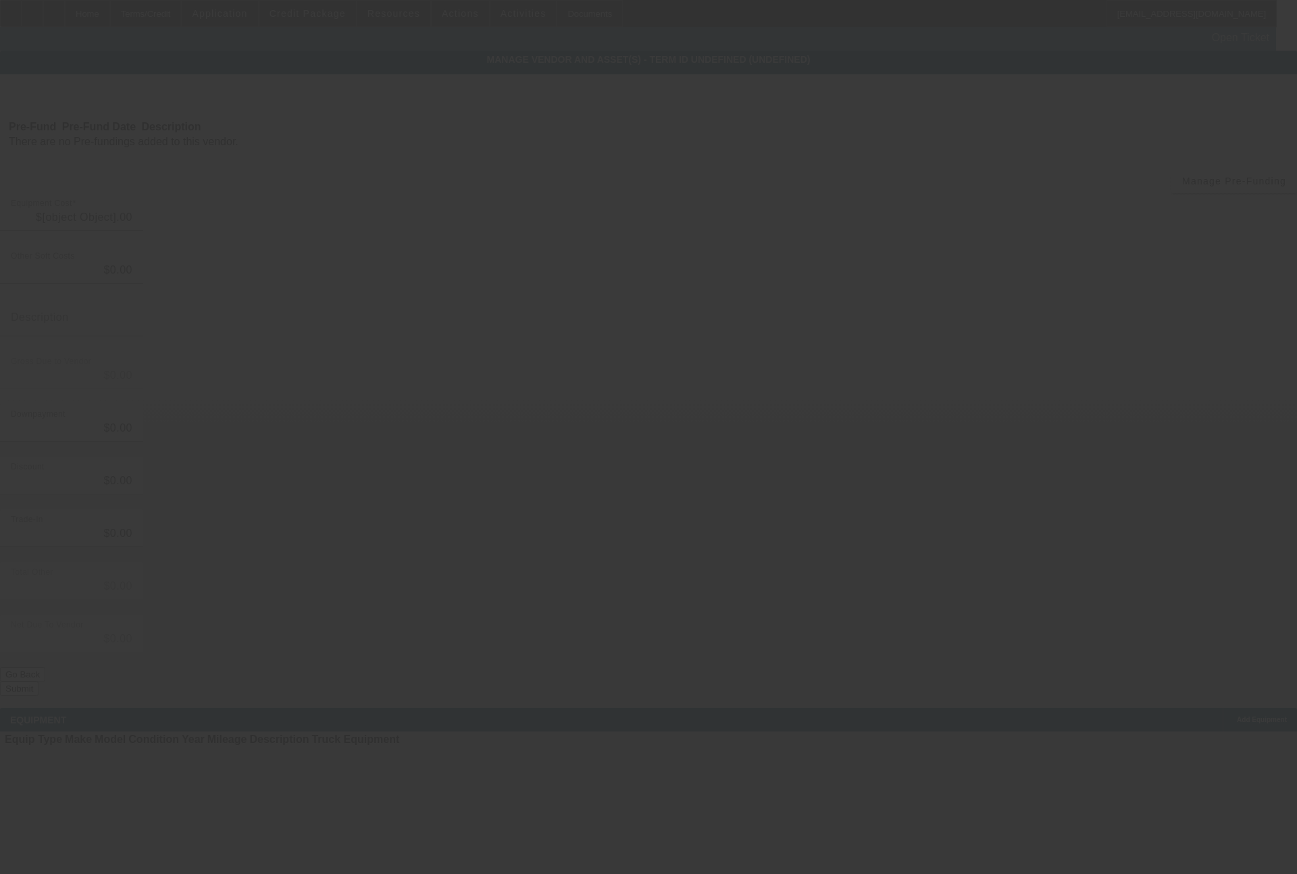
type input "$130,030.00"
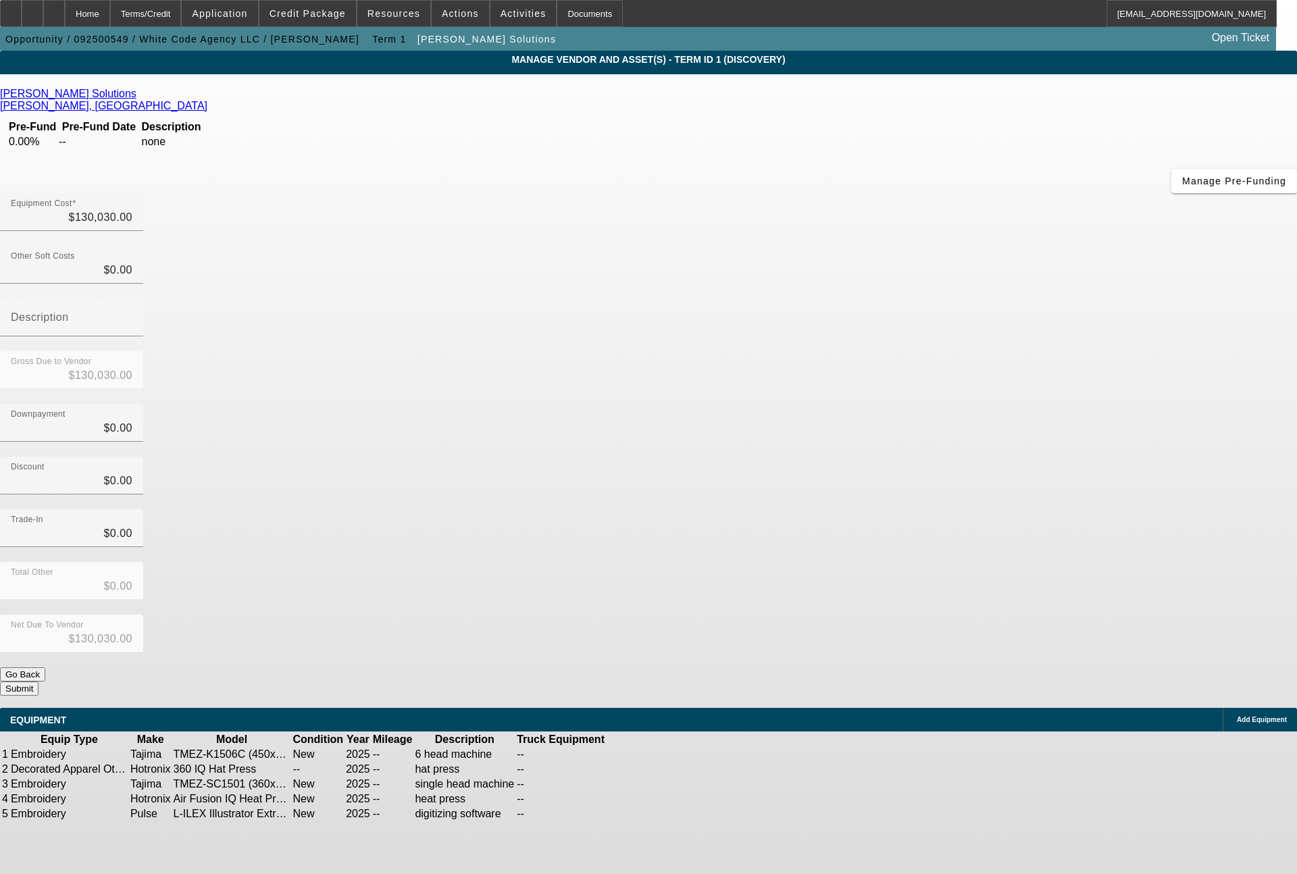
click at [647, 770] on icon at bounding box center [647, 770] width 0 height 0
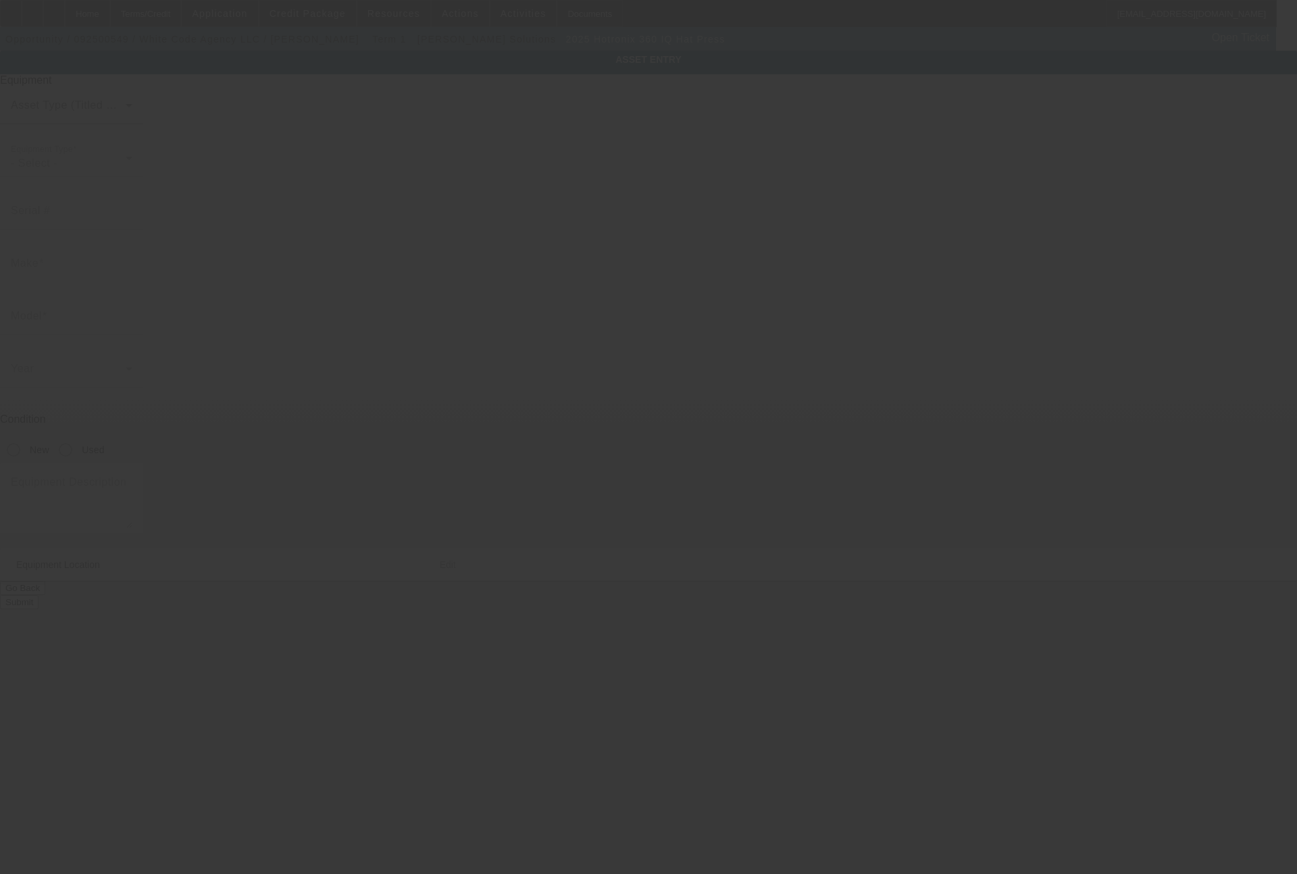
type input "Hotronix"
type input "360 IQ Hat Press"
type textarea "hat press"
type input "9770 South Military Trail"
type input "Suite B4 #357"
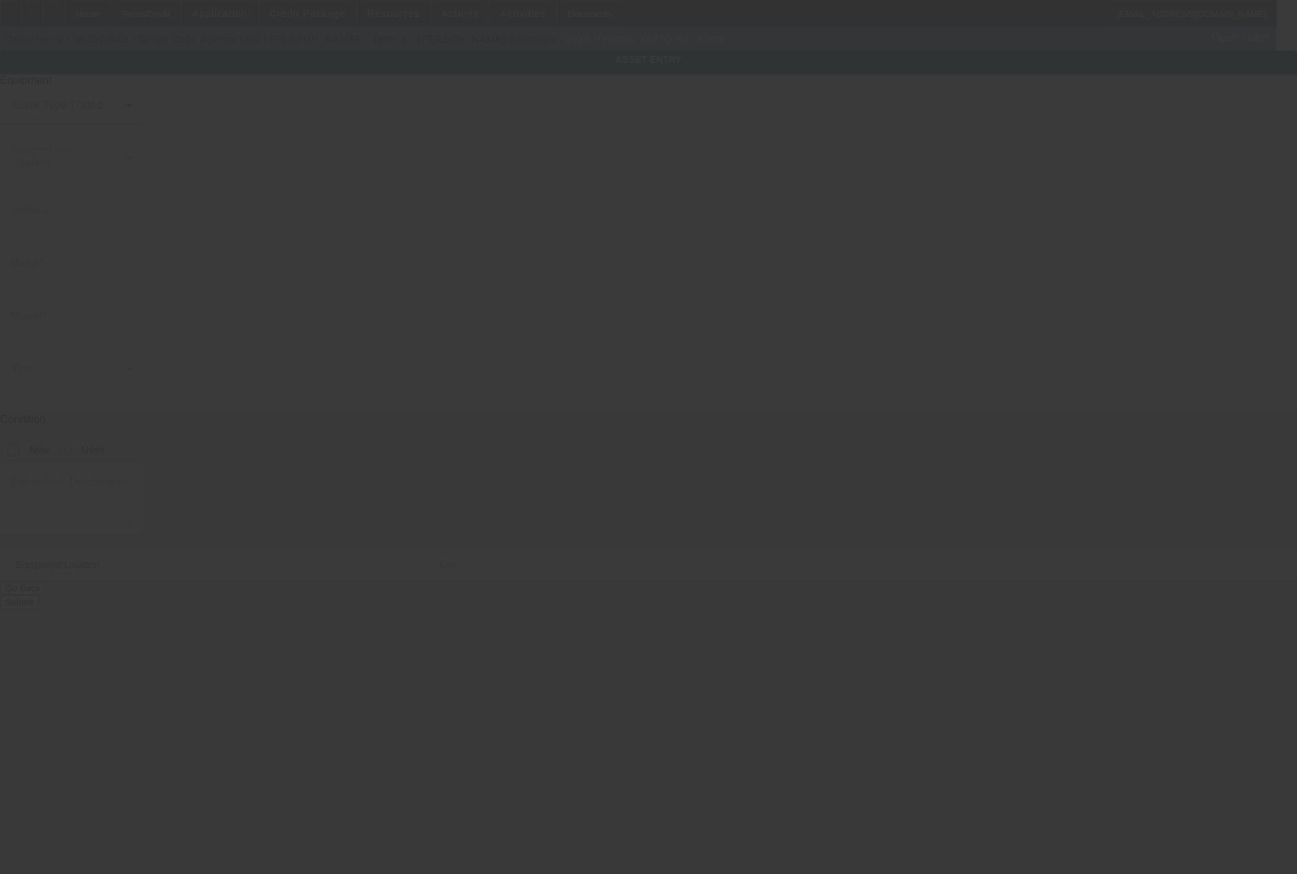
type input "Boynton Beach"
type input "33436"
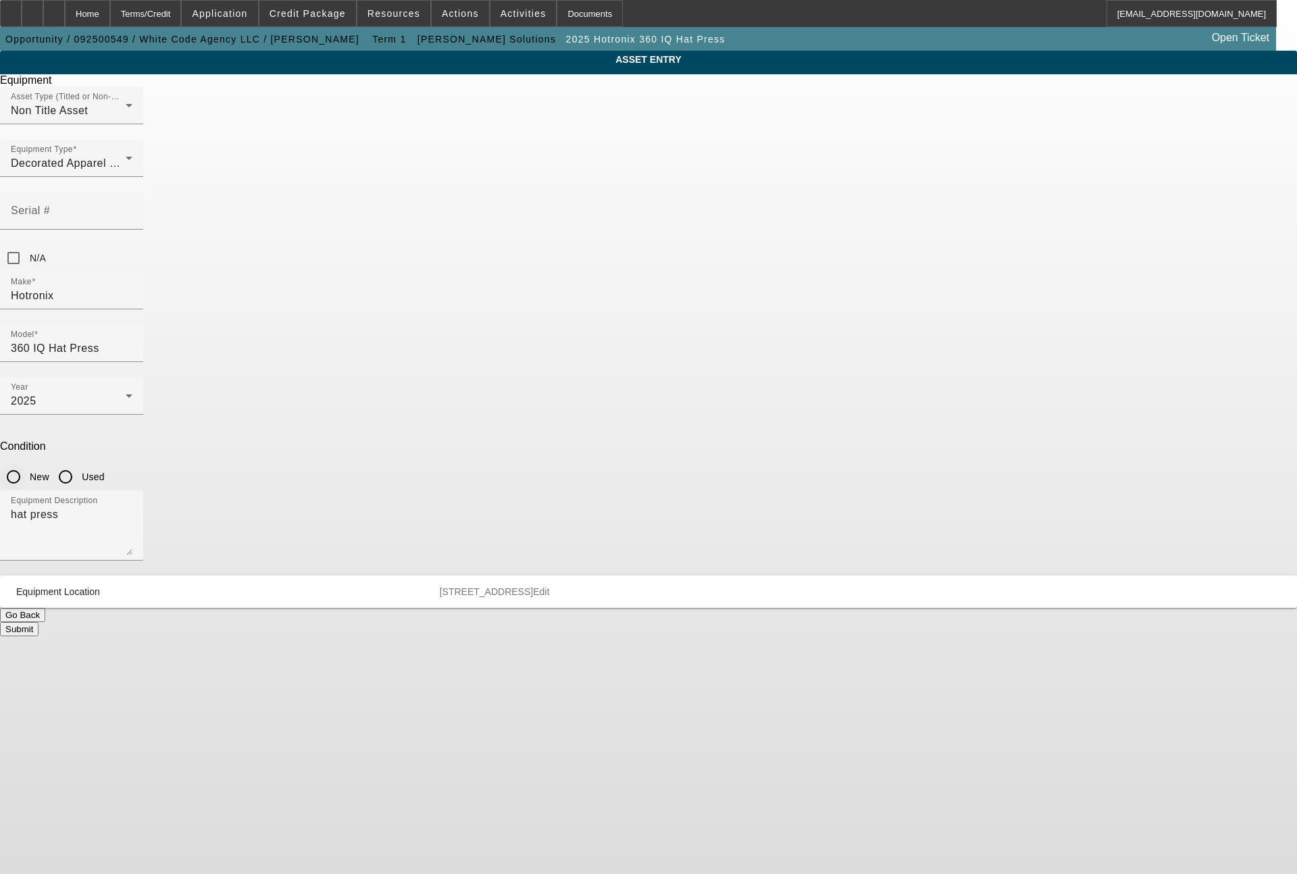
click at [27, 464] on input "New" at bounding box center [13, 477] width 27 height 27
radio input "true"
drag, startPoint x: 744, startPoint y: 248, endPoint x: 659, endPoint y: 253, distance: 85.3
click at [143, 324] on div "Model 360 IQ Hat Press" at bounding box center [71, 343] width 143 height 38
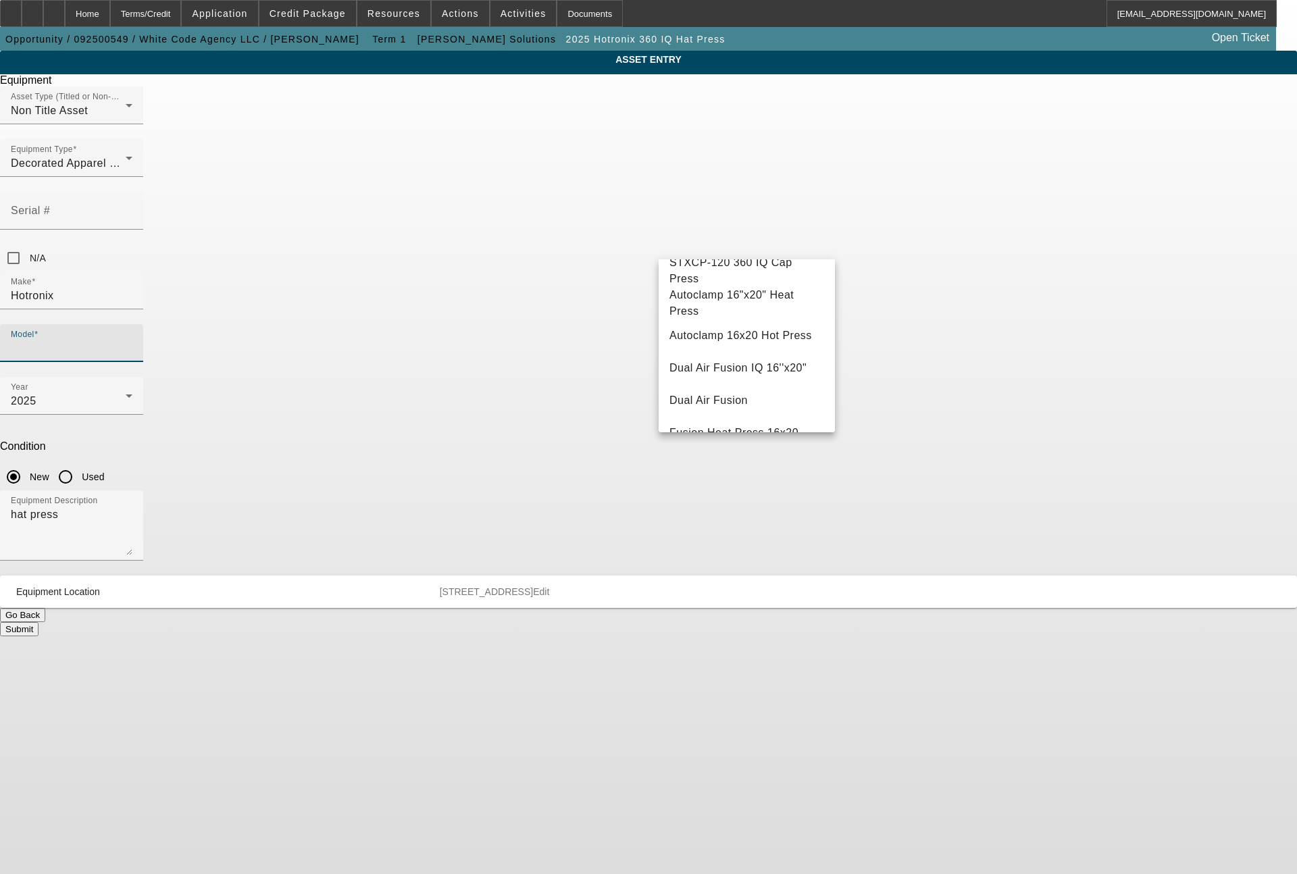
scroll to position [151, 0]
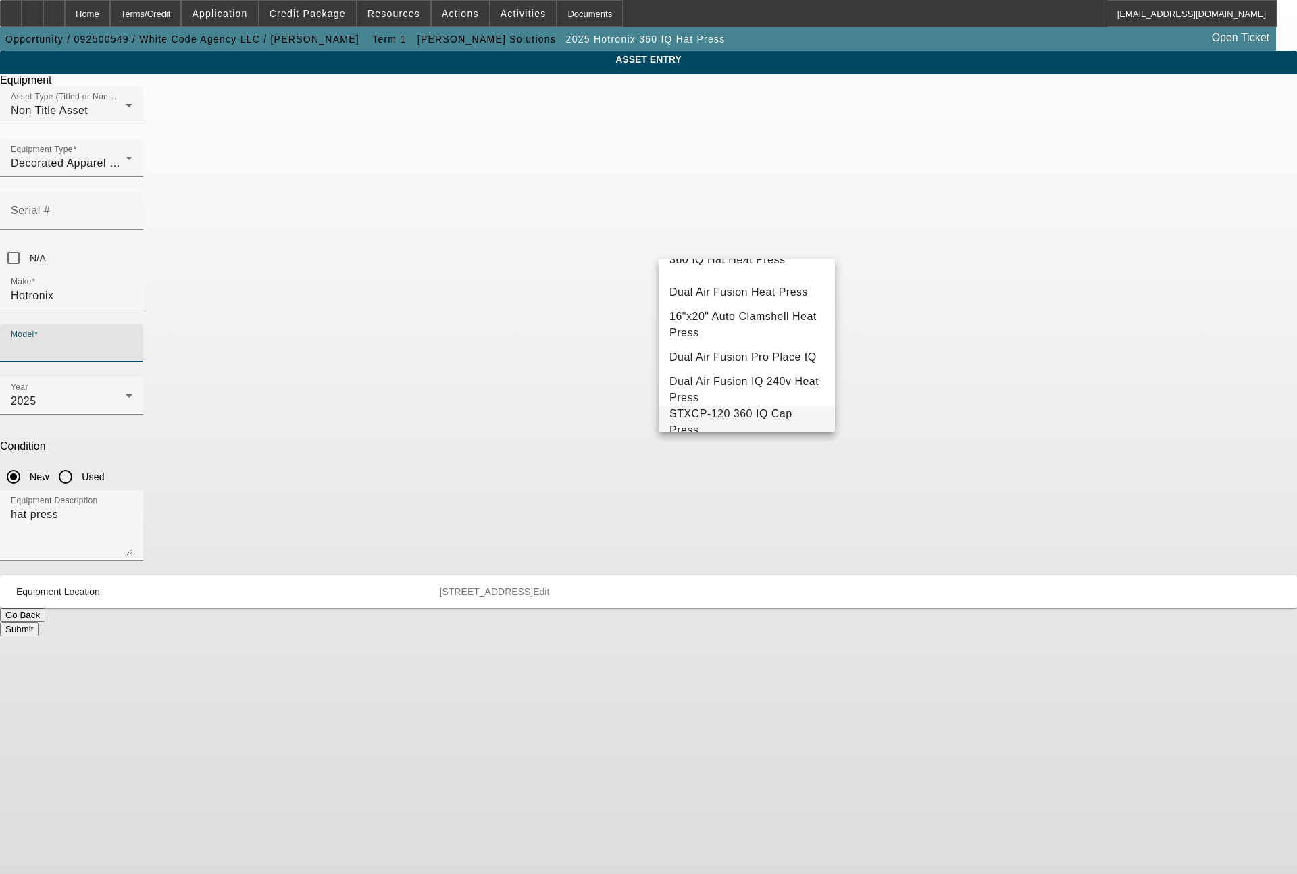
click at [765, 430] on span "STXCP-120 360 IQ Cap Press" at bounding box center [747, 422] width 155 height 32
type input "STXCP-120 360 IQ Cap Press"
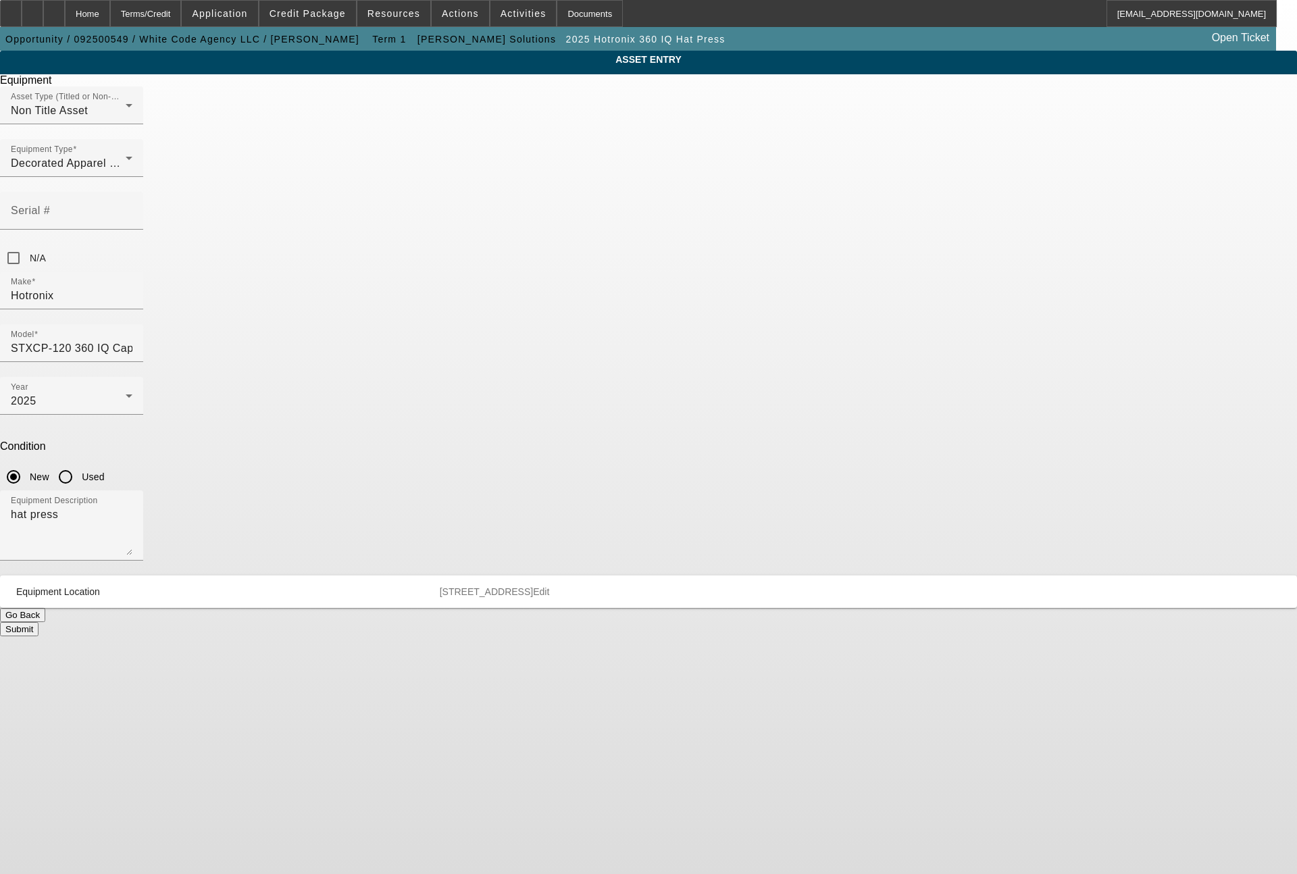
click at [39, 622] on button "Submit" at bounding box center [19, 629] width 39 height 14
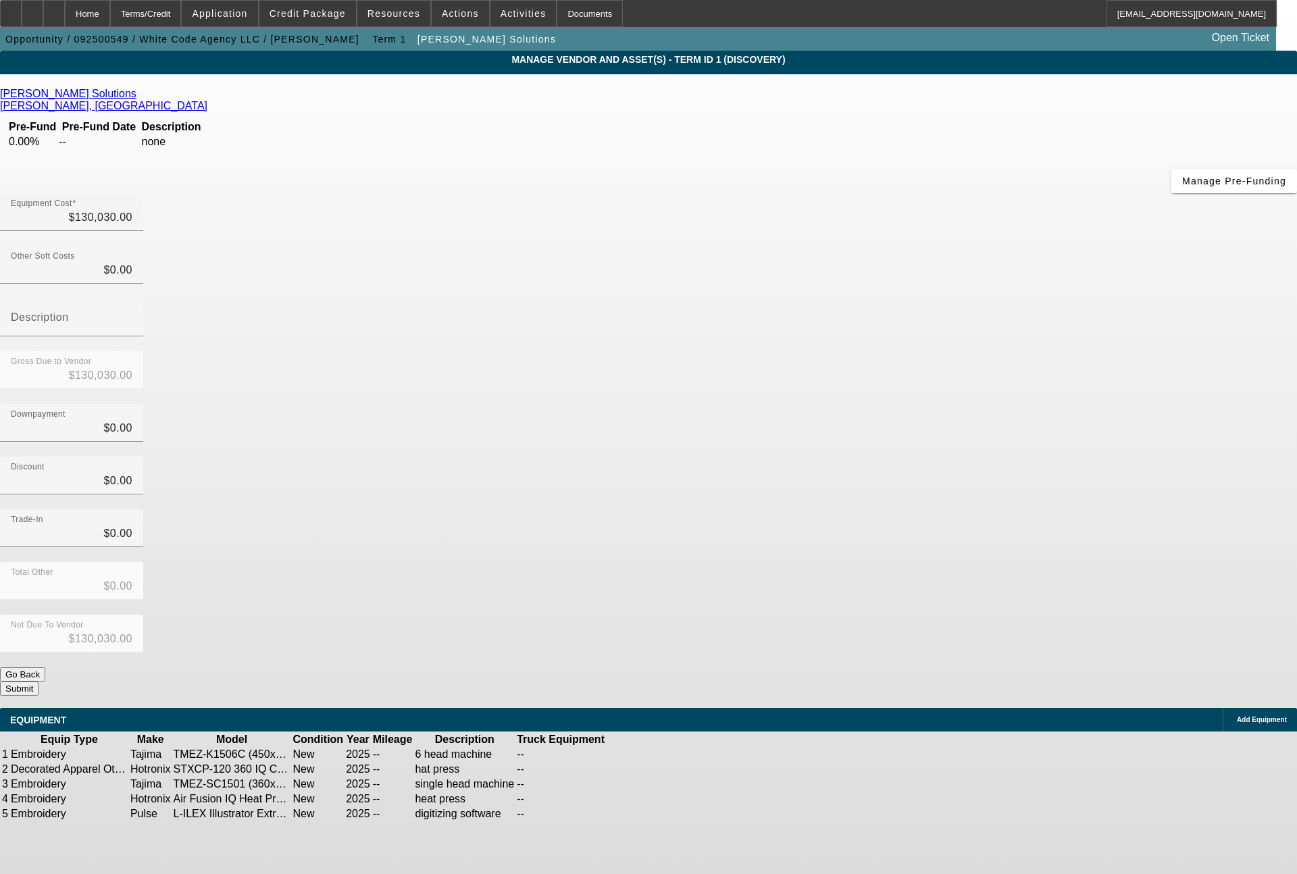
click at [39, 682] on button "Submit" at bounding box center [19, 689] width 39 height 14
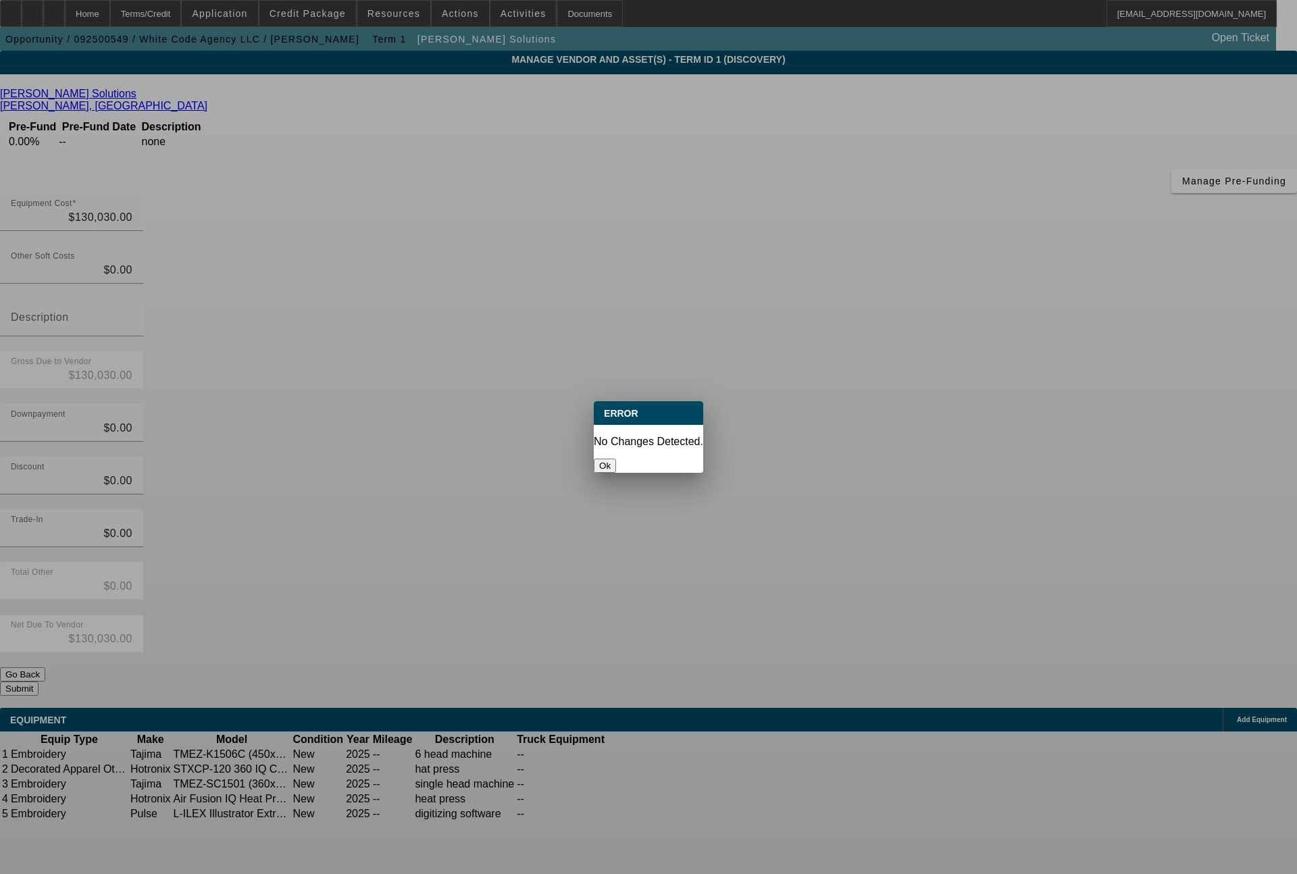
click at [616, 459] on button "Ok" at bounding box center [605, 466] width 22 height 14
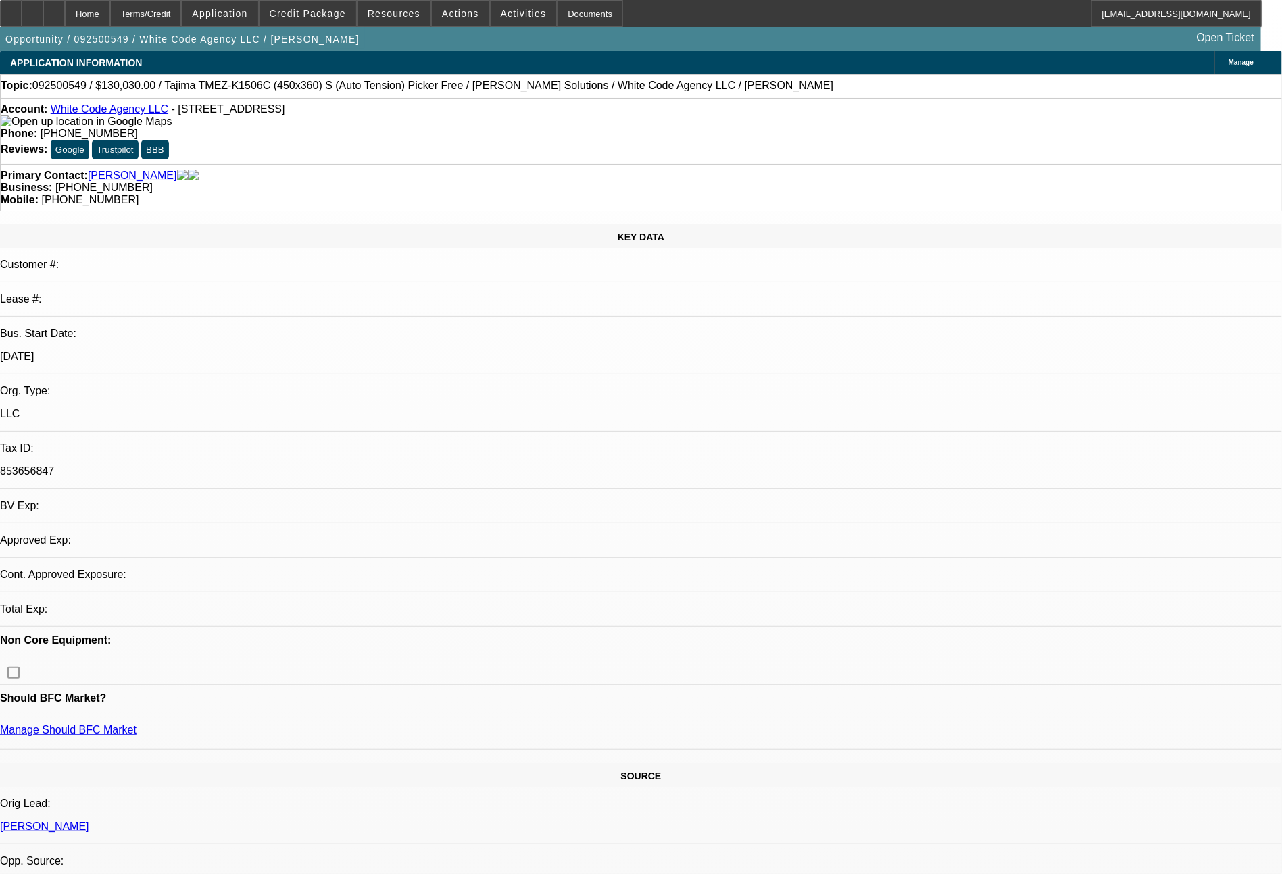
select select "0"
select select "2"
select select "0.1"
select select "4"
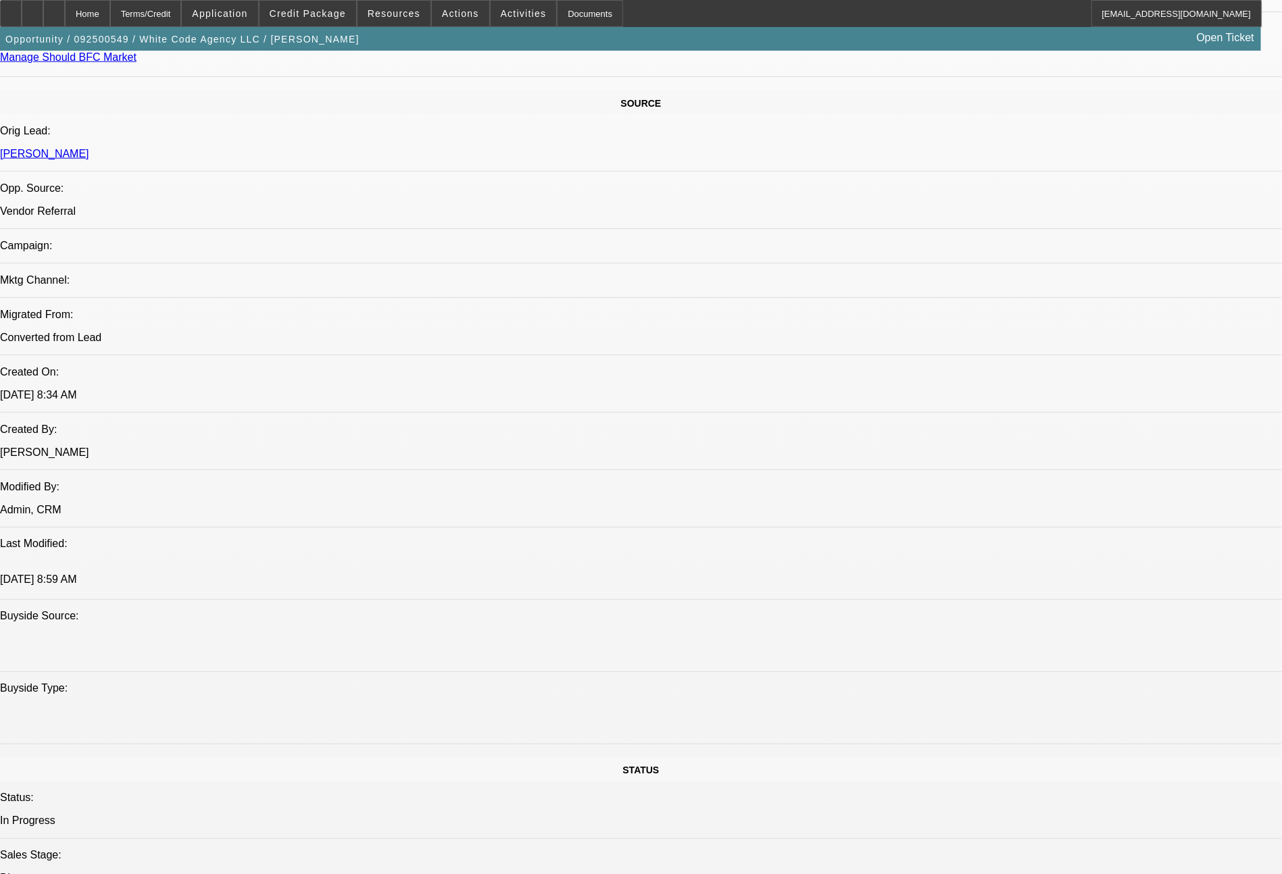
scroll to position [1530, 0]
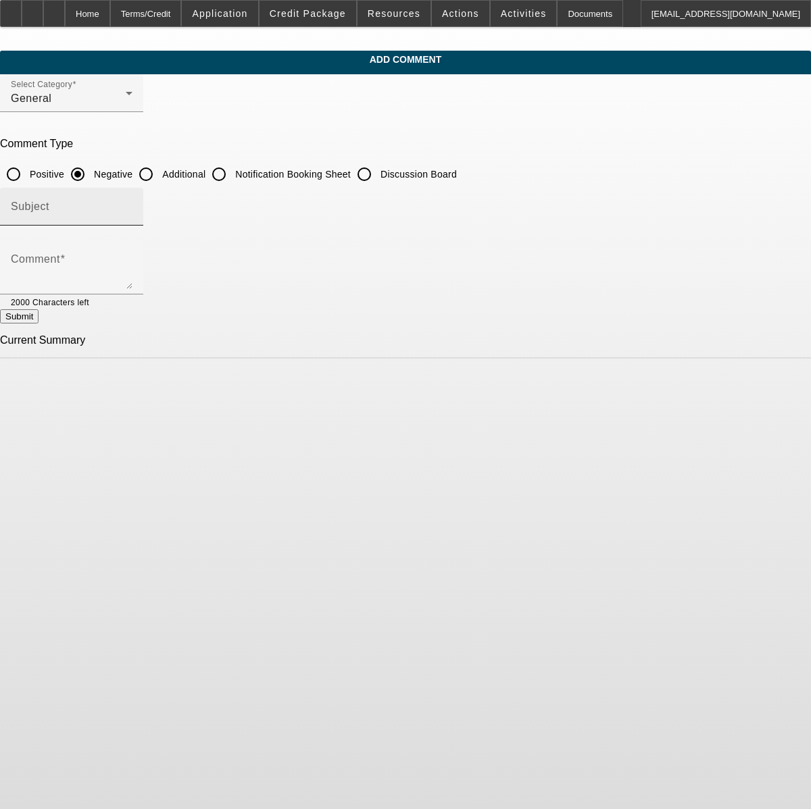
drag, startPoint x: 298, startPoint y: 178, endPoint x: 307, endPoint y: 191, distance: 15.0
click at [159, 177] on input "Additional" at bounding box center [145, 174] width 27 height 27
radio input "true"
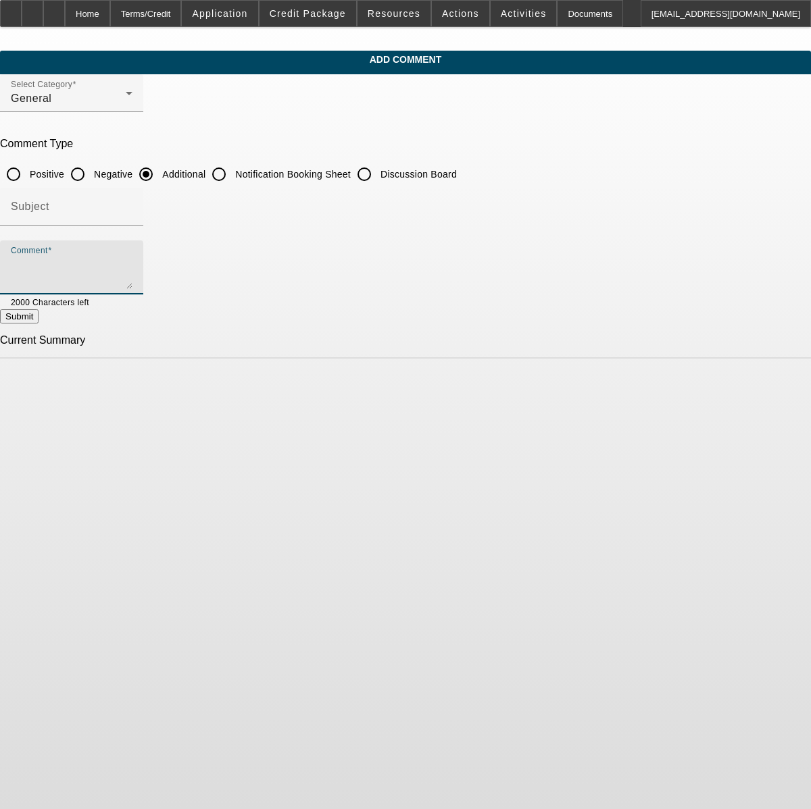
click at [132, 278] on textarea "Comment" at bounding box center [72, 273] width 122 height 32
type textarea "4"
type textarea "just shy of (5) full years in business. they offer embroidery and apparel print…"
click at [39, 324] on button "Submit" at bounding box center [19, 316] width 39 height 14
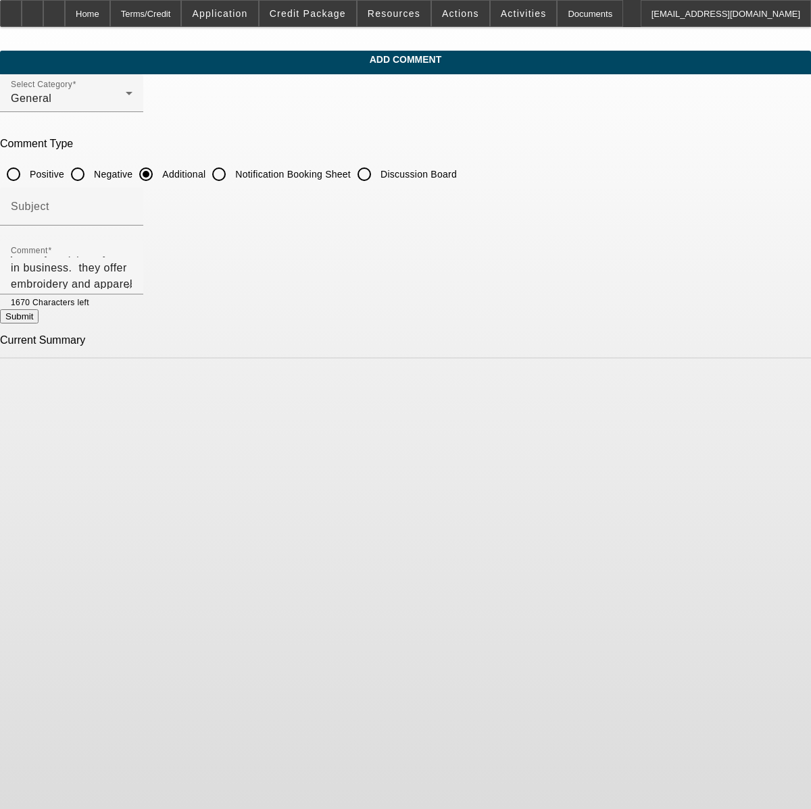
radio input "true"
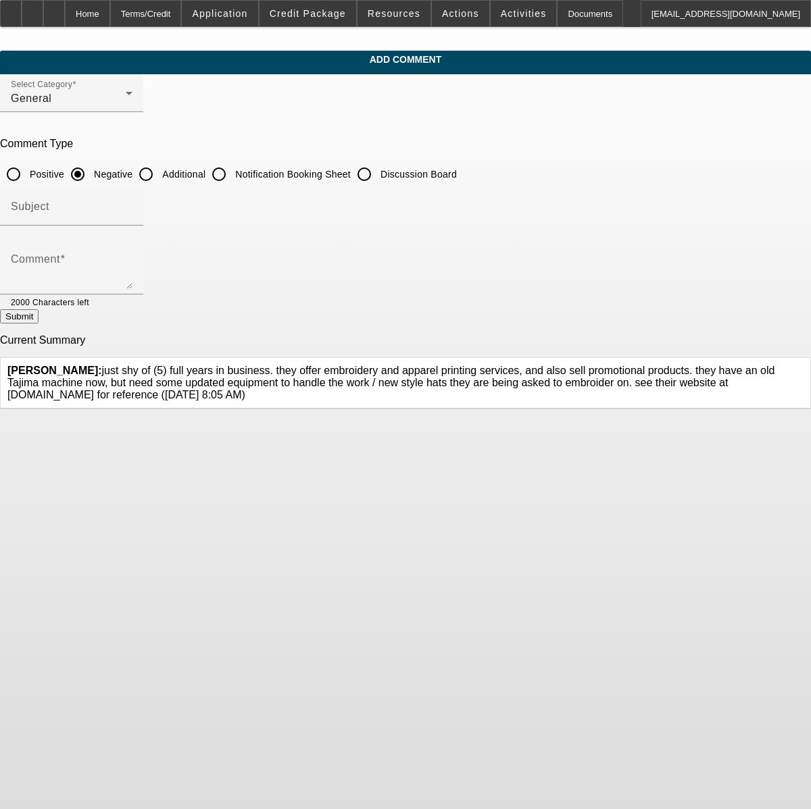
click at [159, 176] on input "Additional" at bounding box center [145, 174] width 27 height 27
radio input "true"
click at [132, 258] on textarea "Comment" at bounding box center [72, 273] width 122 height 32
click at [132, 264] on textarea "new Tajima single head and 6 head machine" at bounding box center [72, 273] width 122 height 32
click at [132, 257] on textarea "adding a new Tajima single head and 6 head machine" at bounding box center [72, 273] width 122 height 32
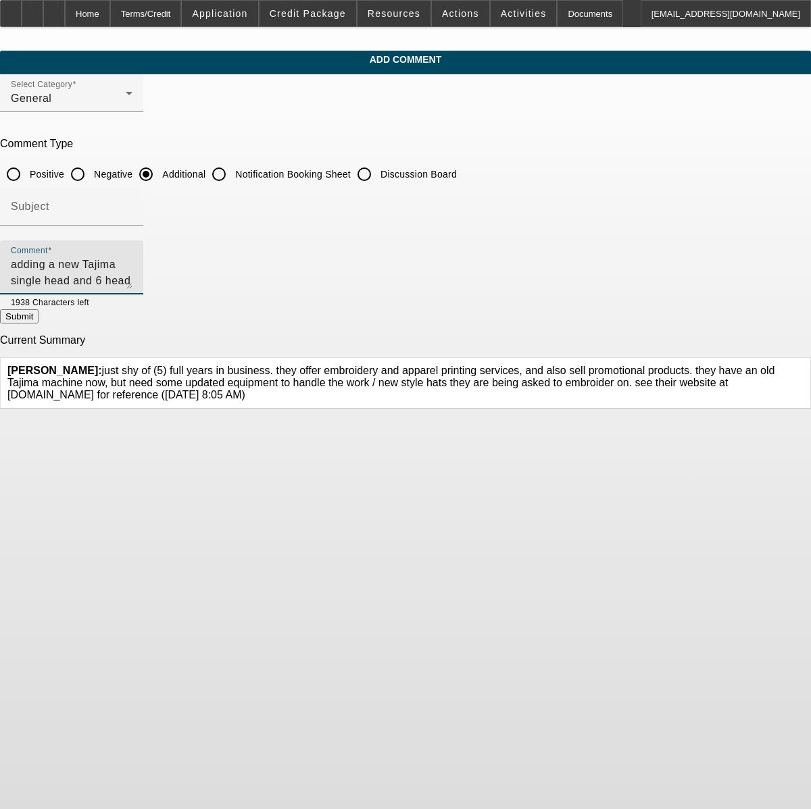
type textarea "adding a new Tajima single head and 6 head machine from [PERSON_NAME]"
click at [39, 314] on button "Submit" at bounding box center [19, 316] width 39 height 14
radio input "true"
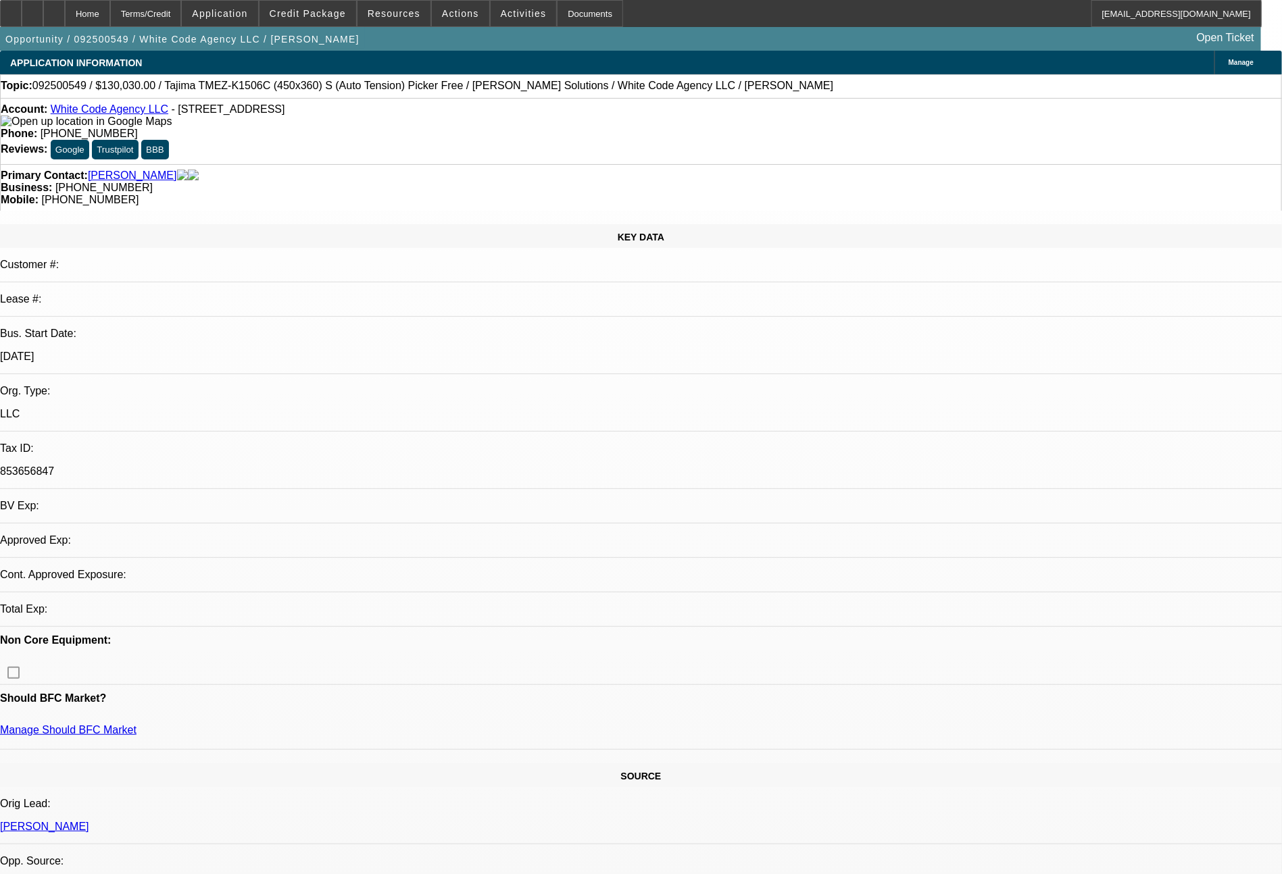
select select "0"
select select "2"
select select "0.1"
select select "4"
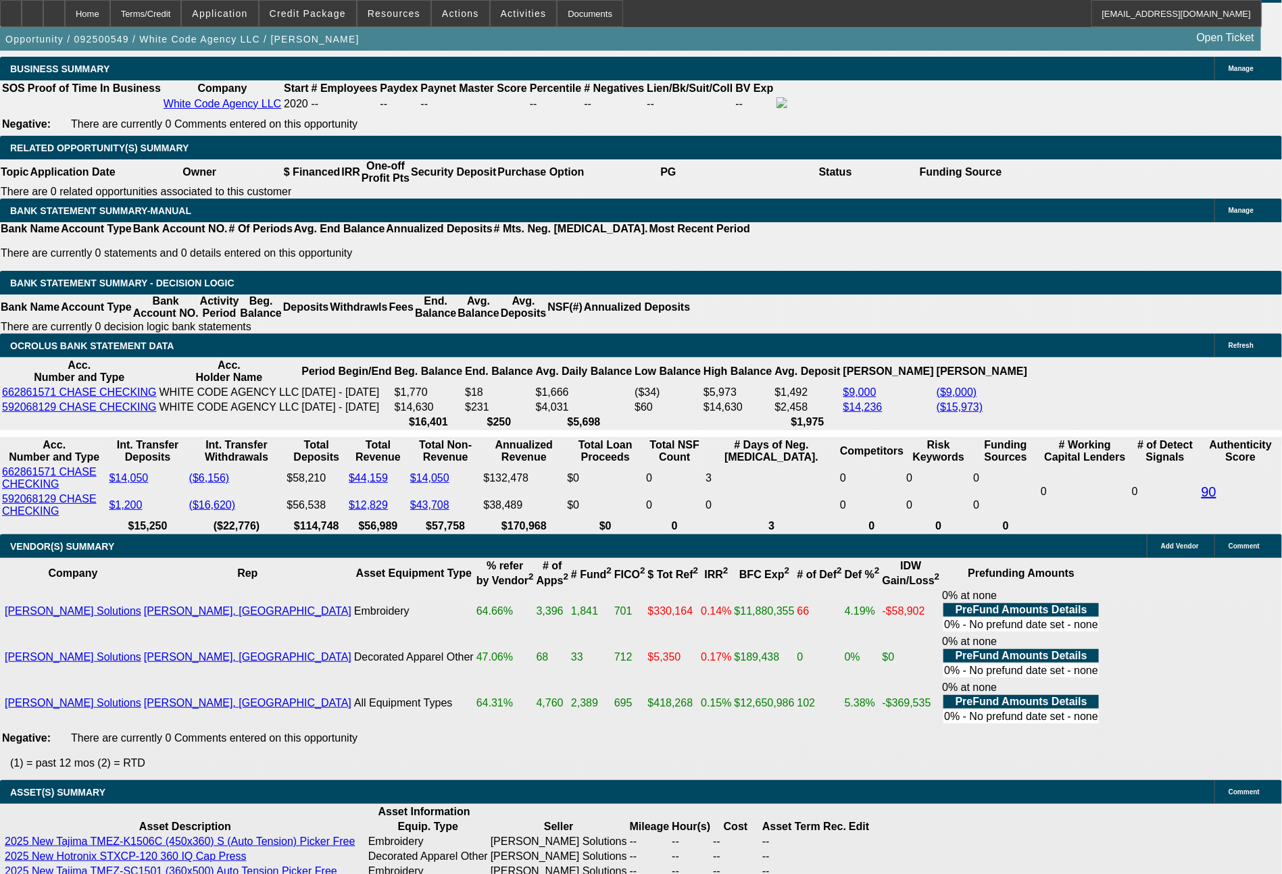
scroll to position [2179, 0]
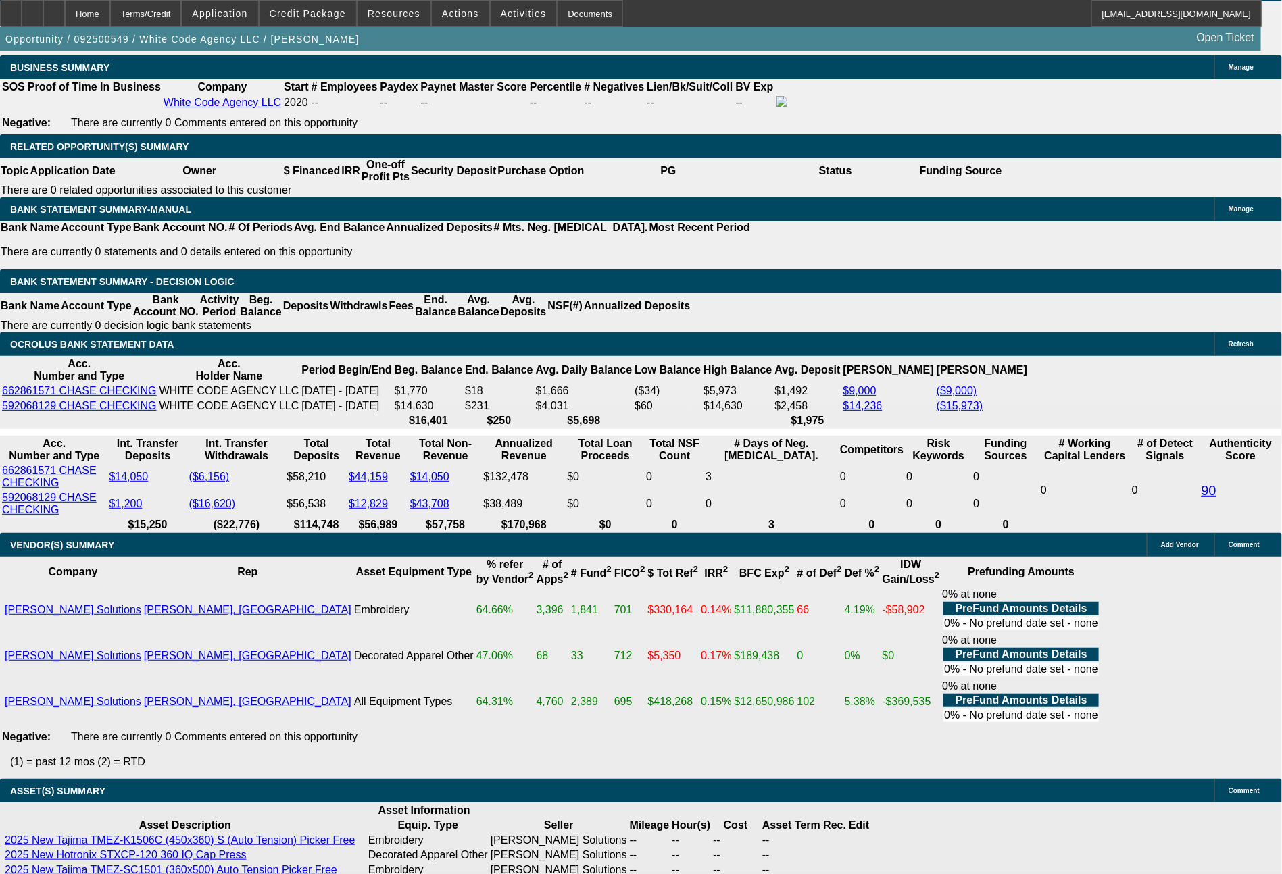
type input "$0.00"
type input "84"
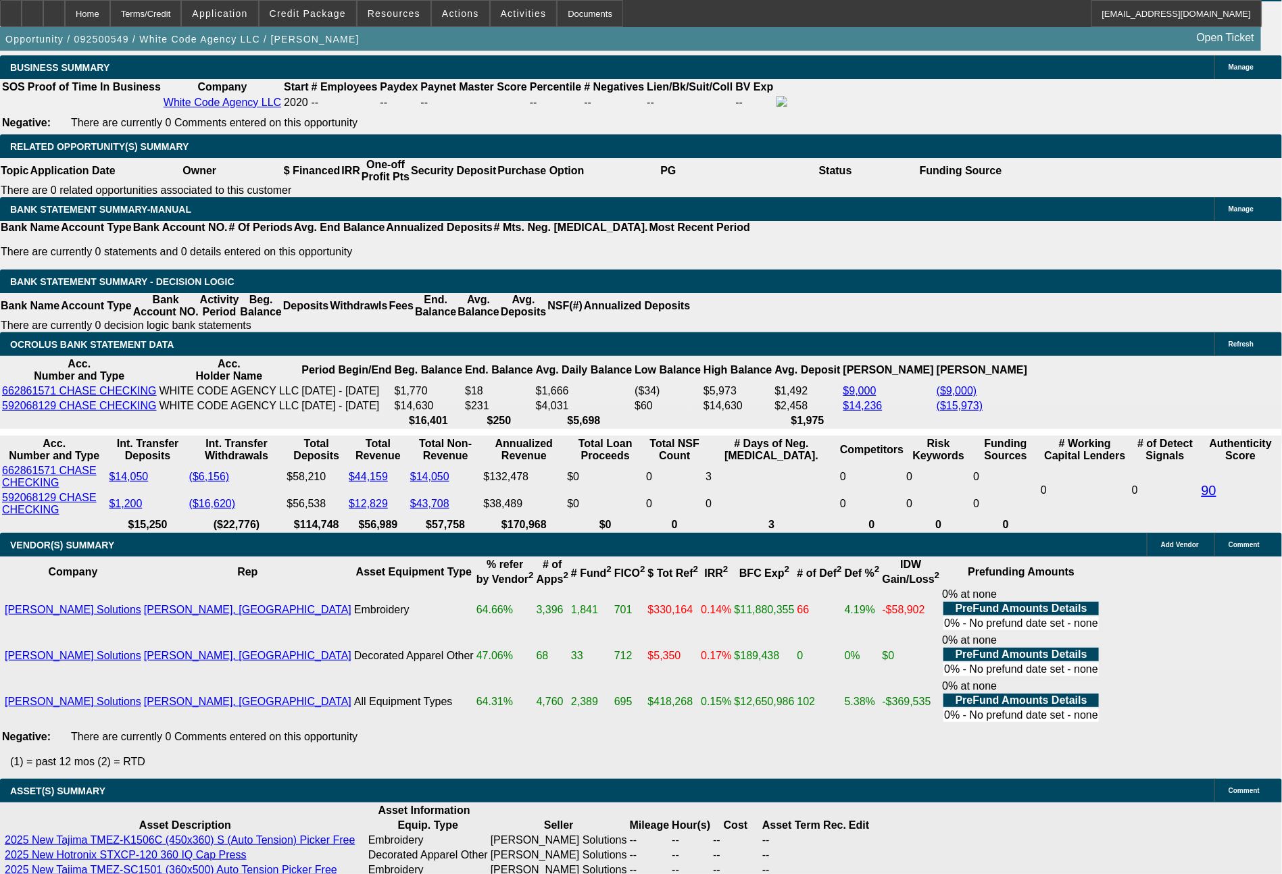
type input "2261"
type input "$4,522.00"
type input "11.5"
type input "$2,261.00"
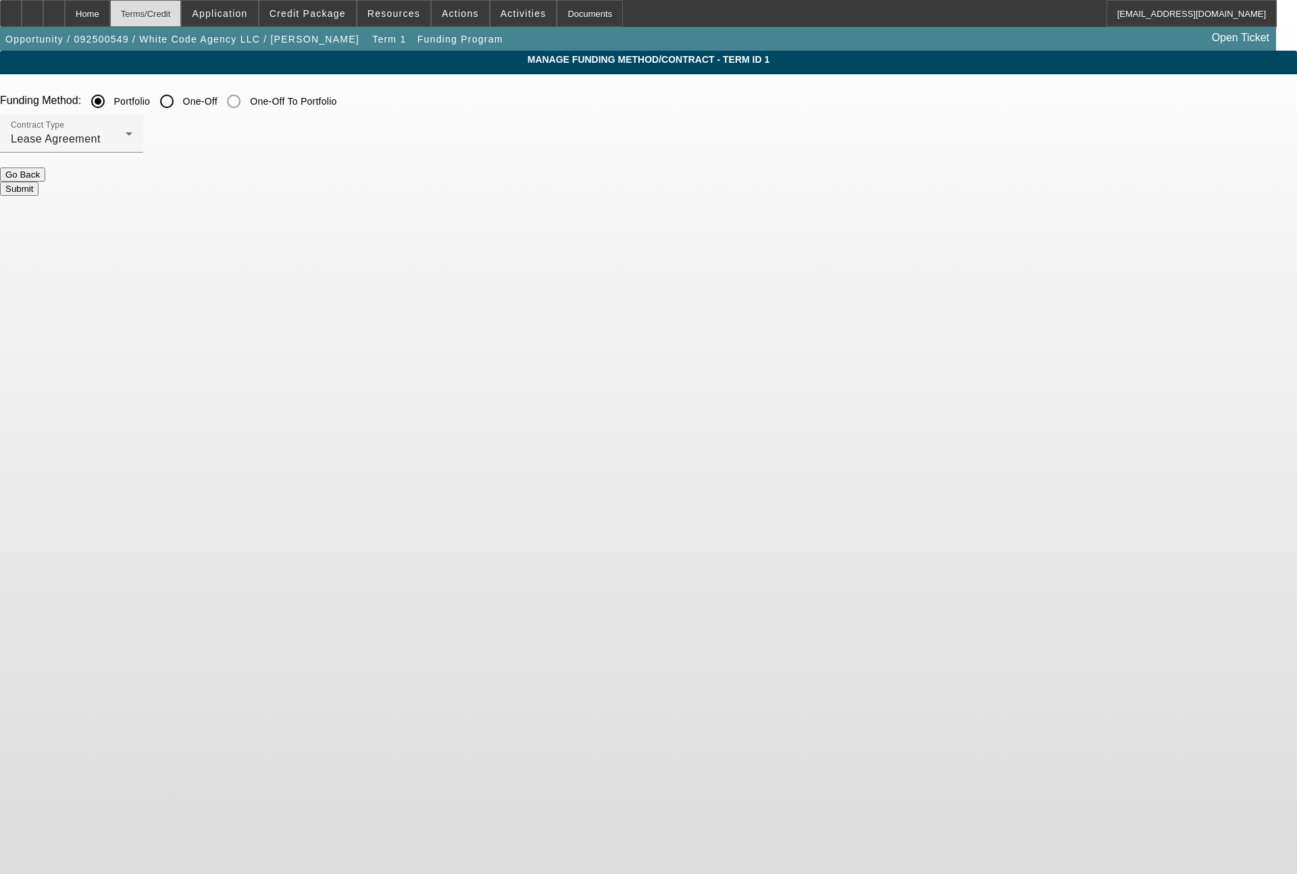
click at [179, 19] on div "Terms/Credit" at bounding box center [146, 13] width 72 height 27
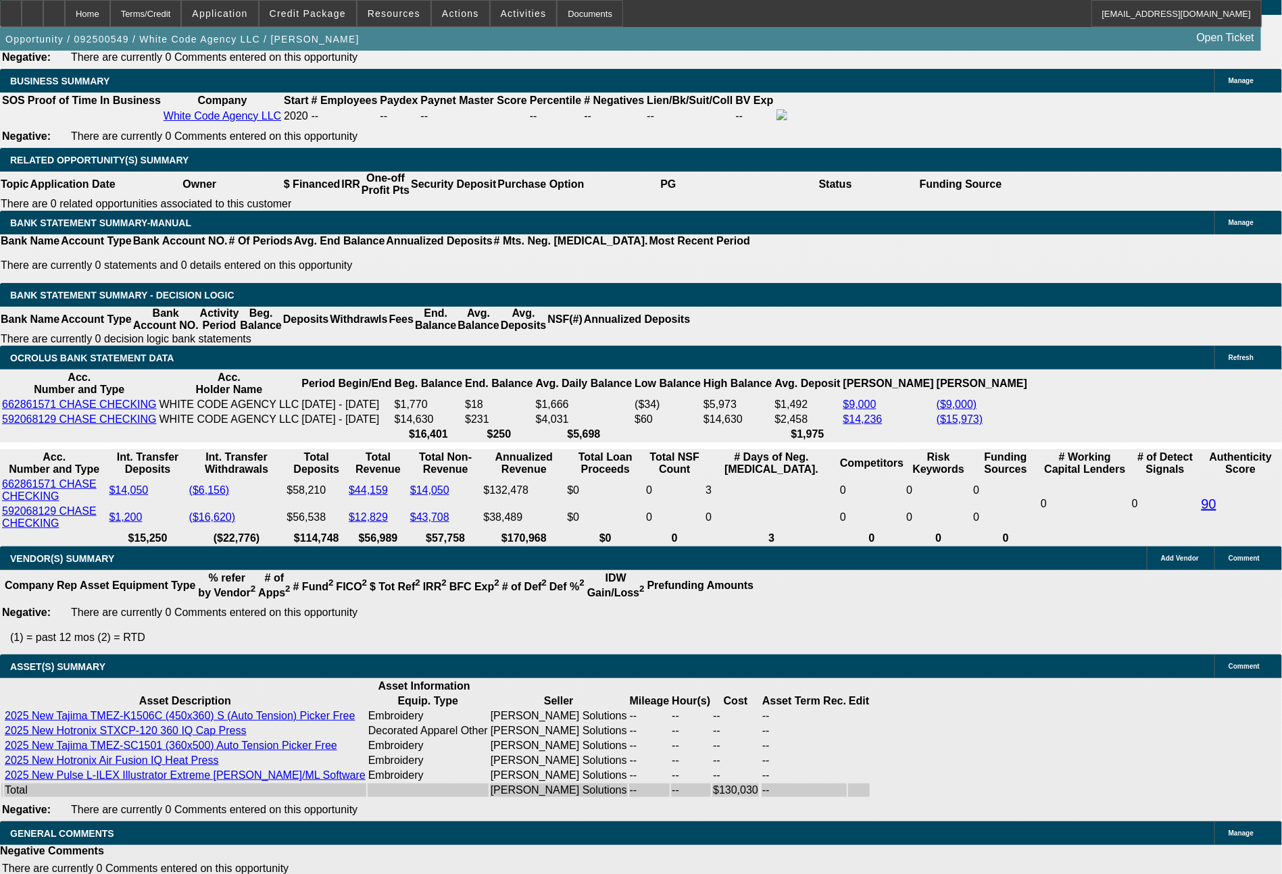
select select "0"
select select "2"
select select "0.1"
select select "4"
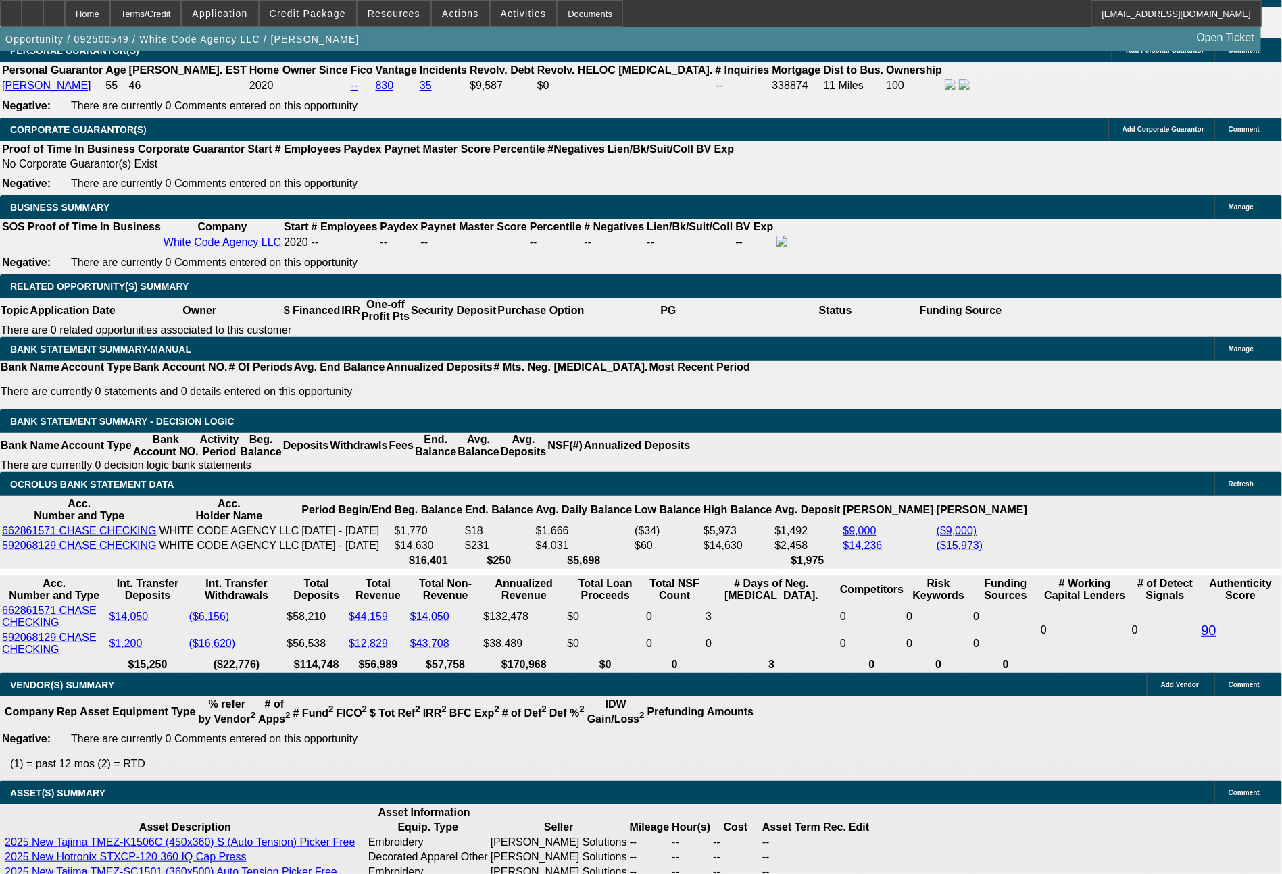
scroll to position [2087, 0]
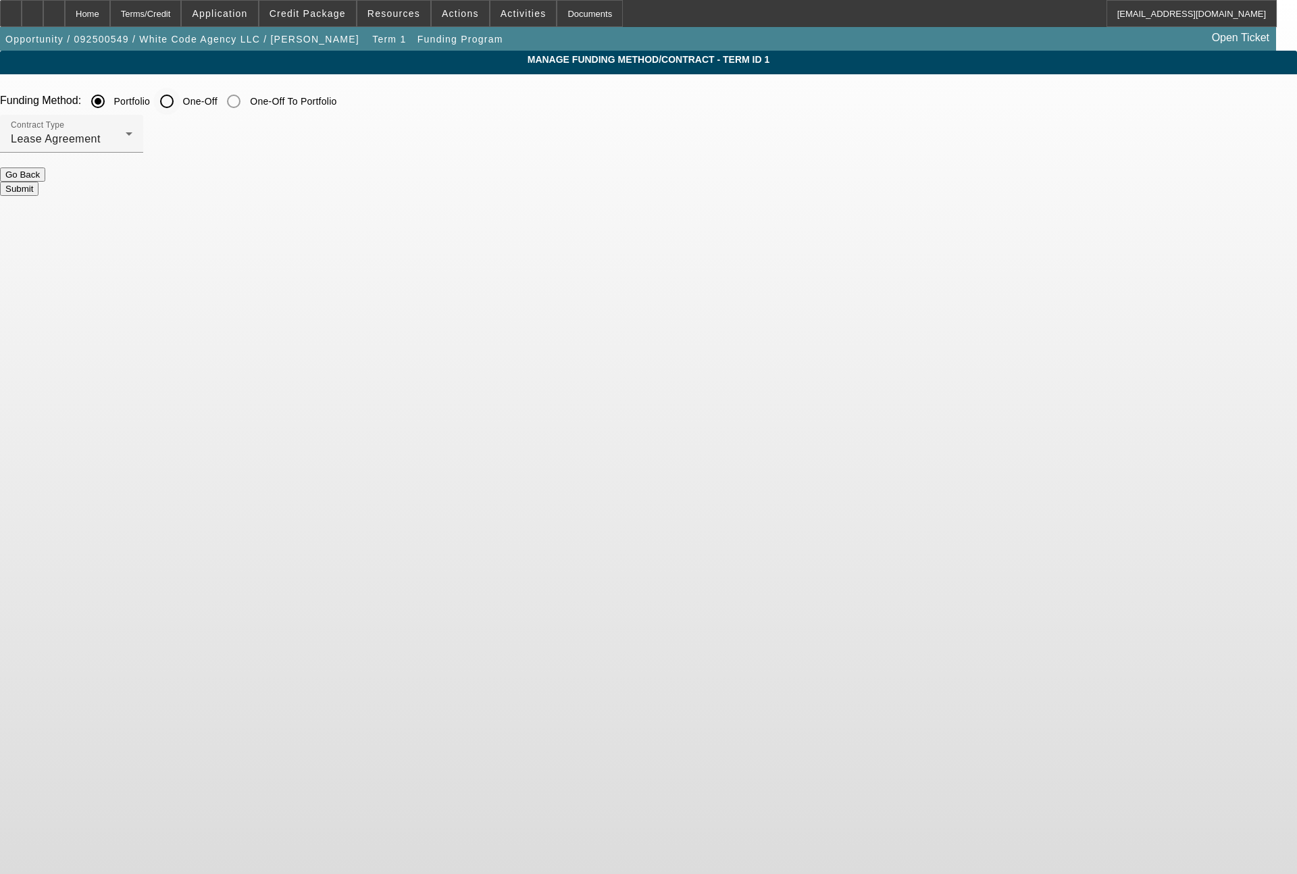
click at [180, 100] on input "One-Off" at bounding box center [166, 101] width 27 height 27
radio input "true"
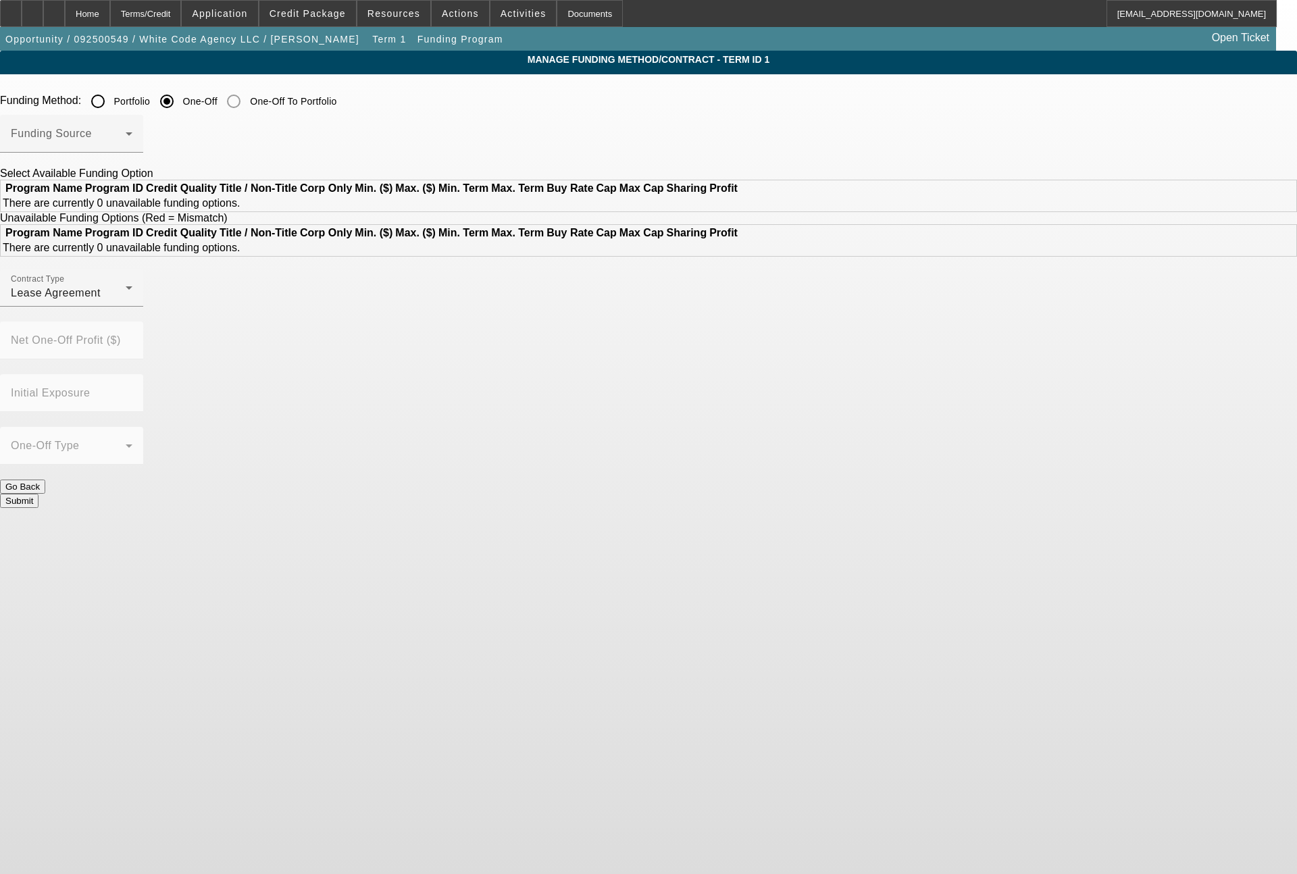
click at [111, 109] on input "Portfolio" at bounding box center [97, 101] width 27 height 27
radio input "true"
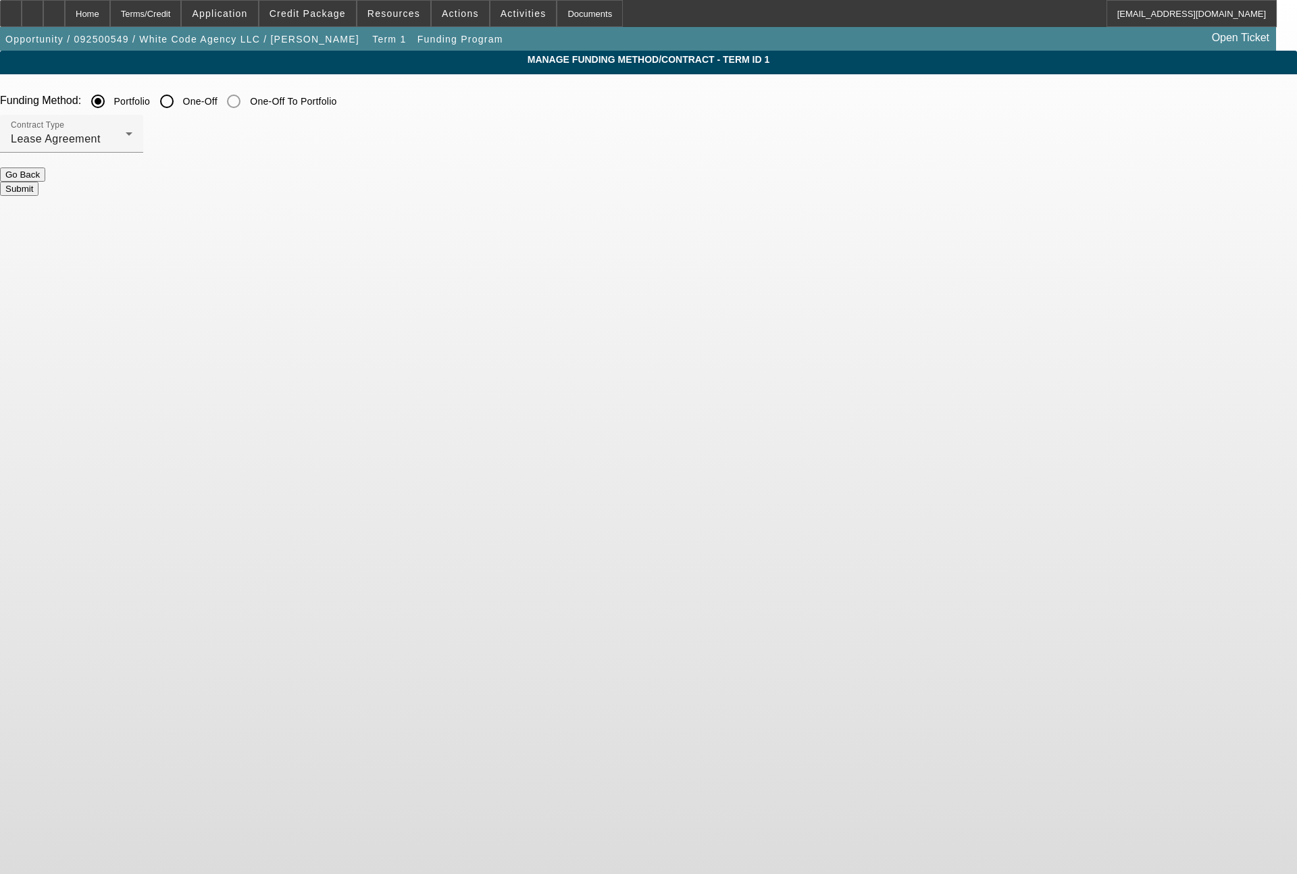
click at [143, 155] on div at bounding box center [71, 160] width 143 height 15
click at [101, 140] on span "Lease Agreement" at bounding box center [56, 138] width 90 height 11
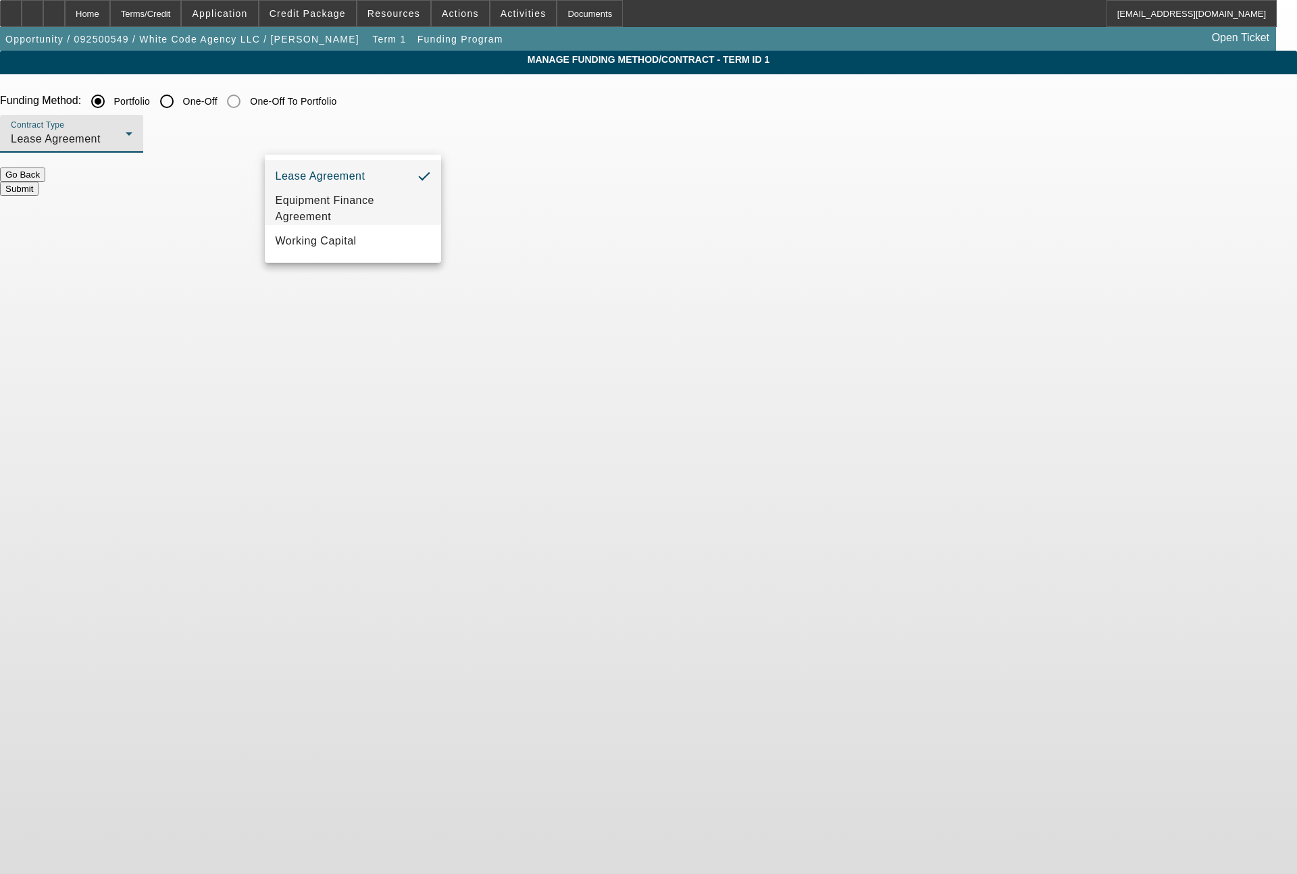
click at [329, 207] on span "Equipment Finance Agreement" at bounding box center [353, 209] width 155 height 32
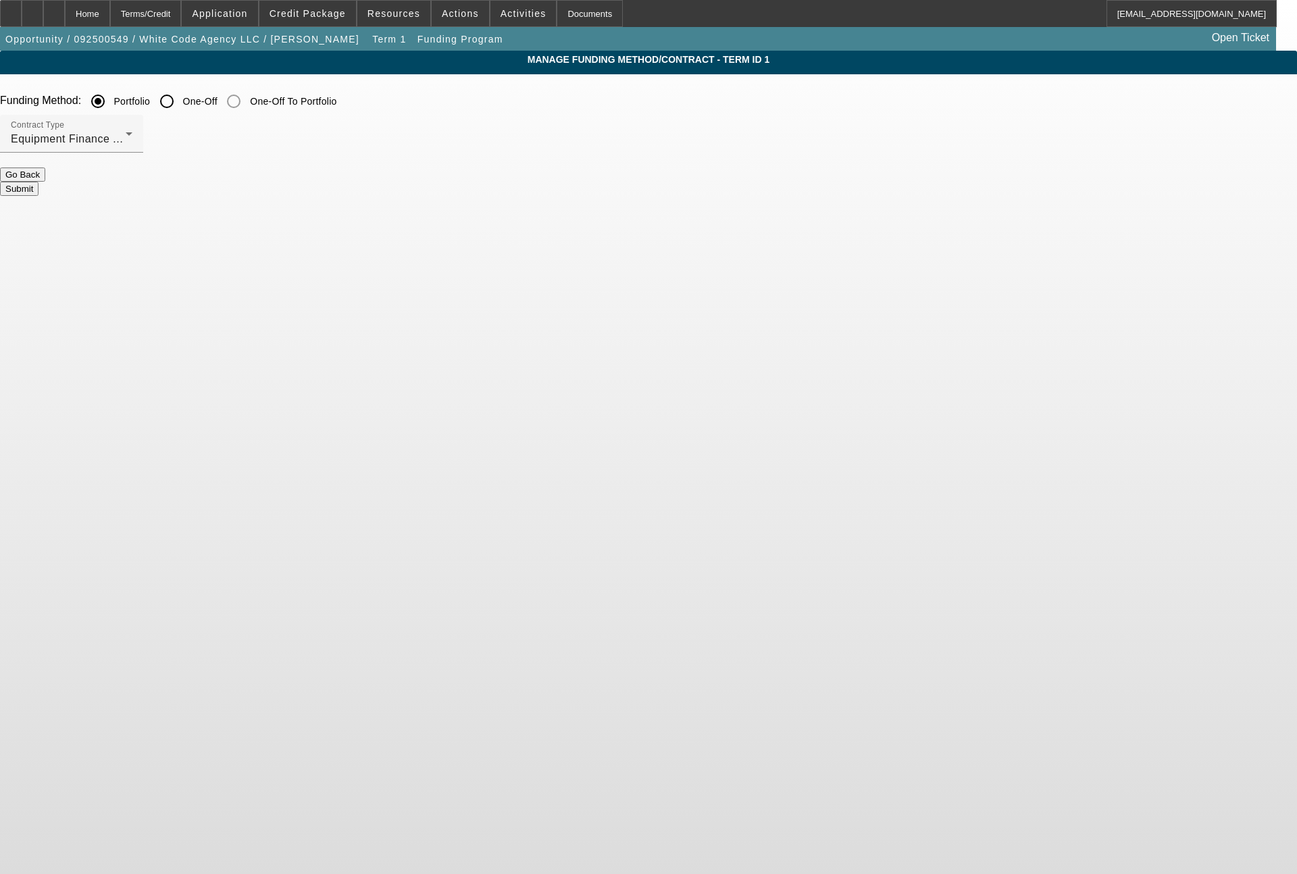
click at [39, 191] on button "Submit" at bounding box center [19, 189] width 39 height 14
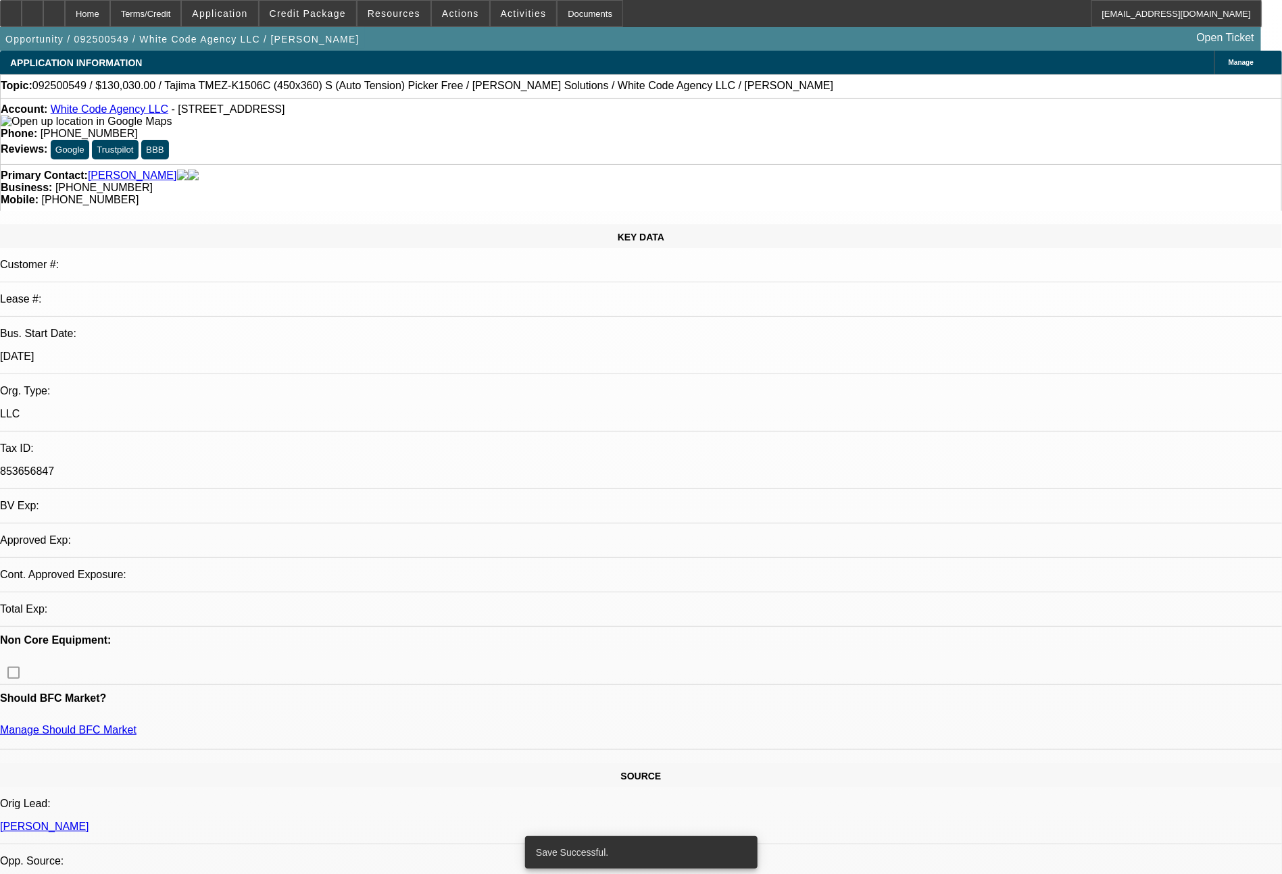
select select "0"
select select "2"
select select "0"
select select "6"
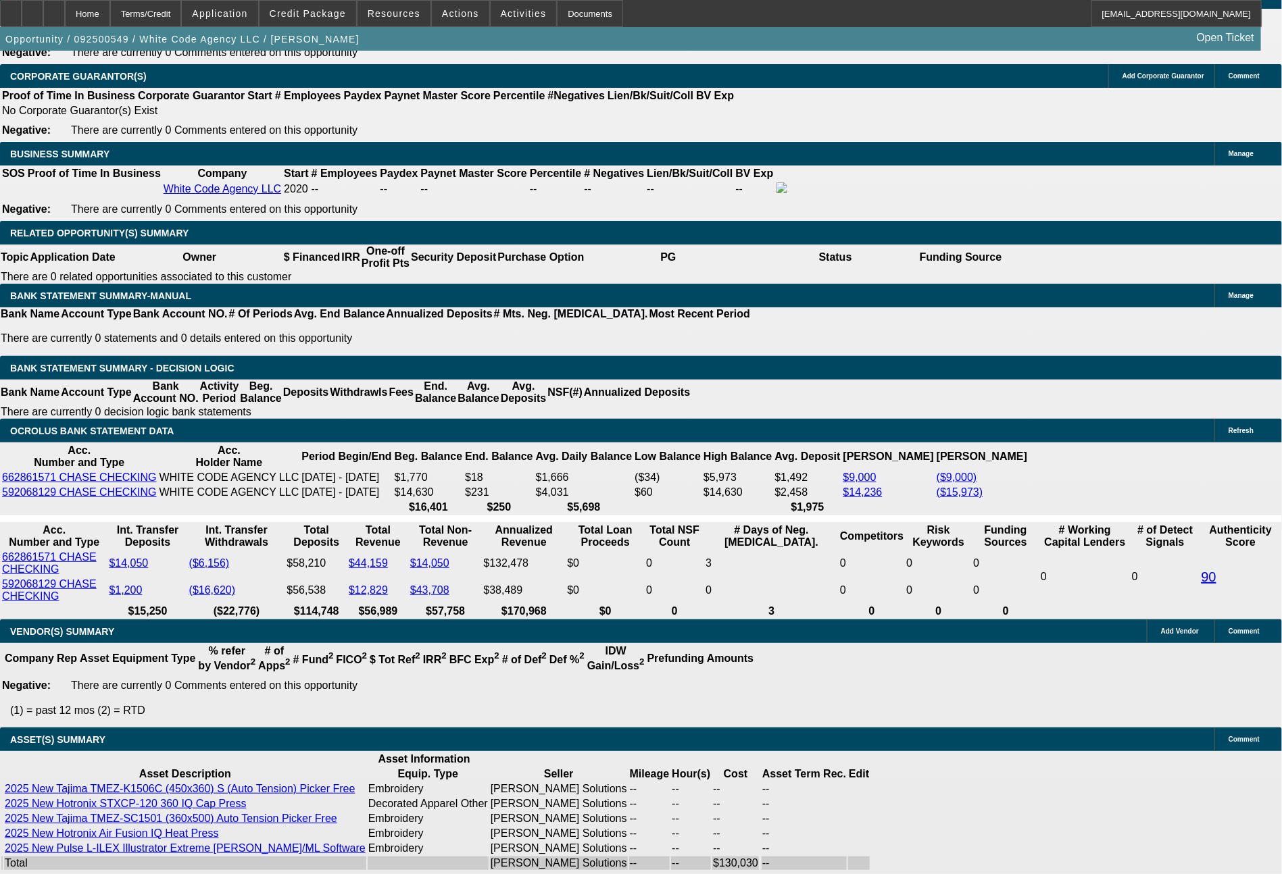
scroll to position [1957, 0]
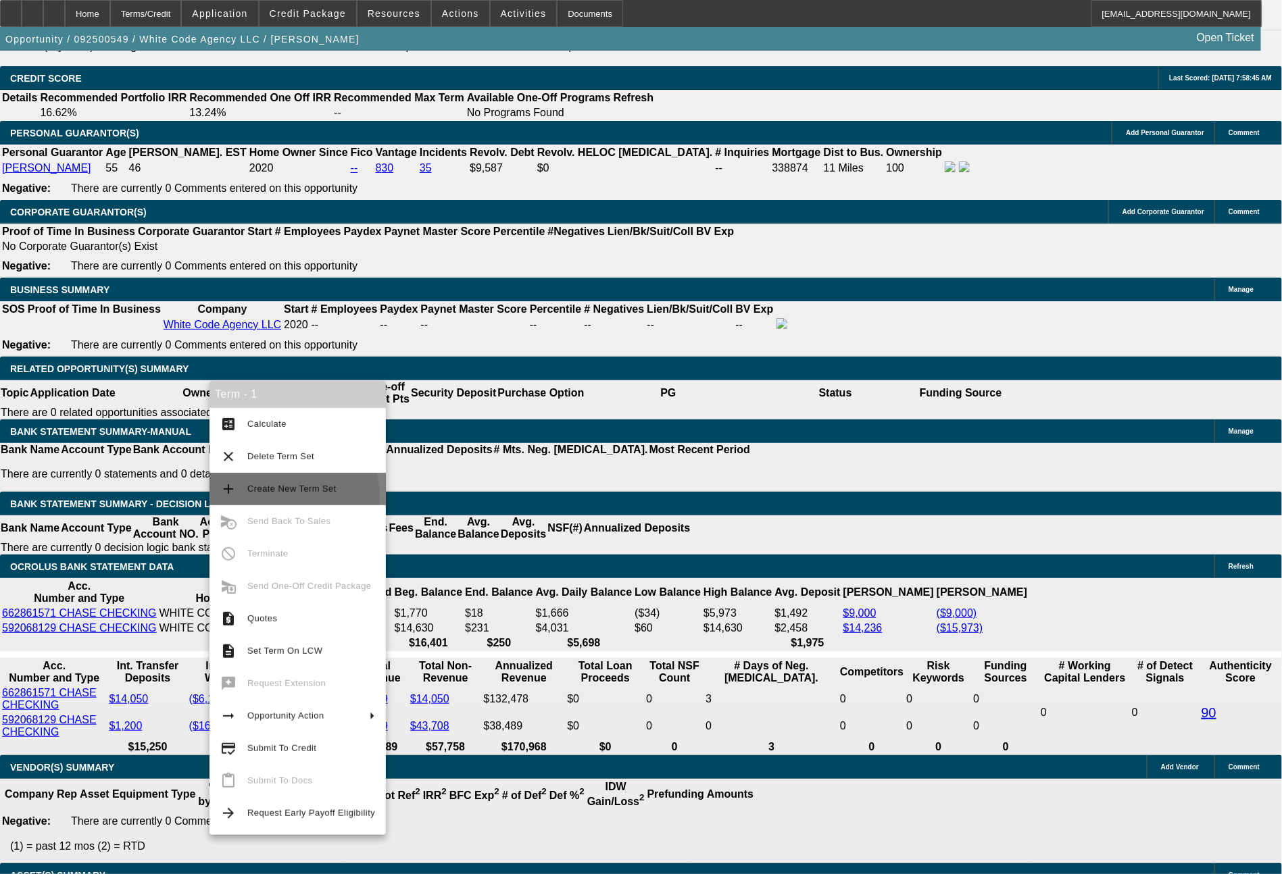
click at [276, 497] on span "Create New Term Set" at bounding box center [311, 489] width 128 height 16
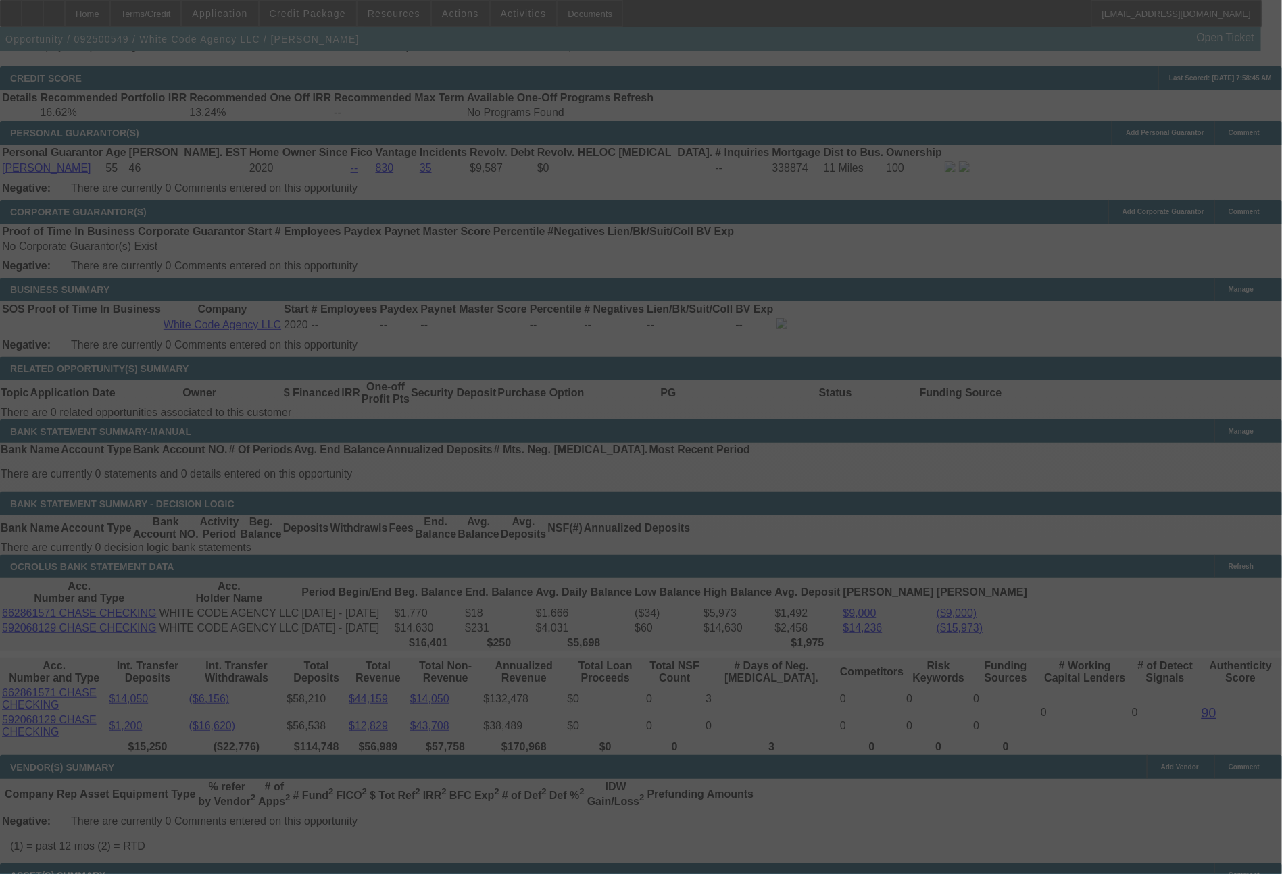
scroll to position [2068, 0]
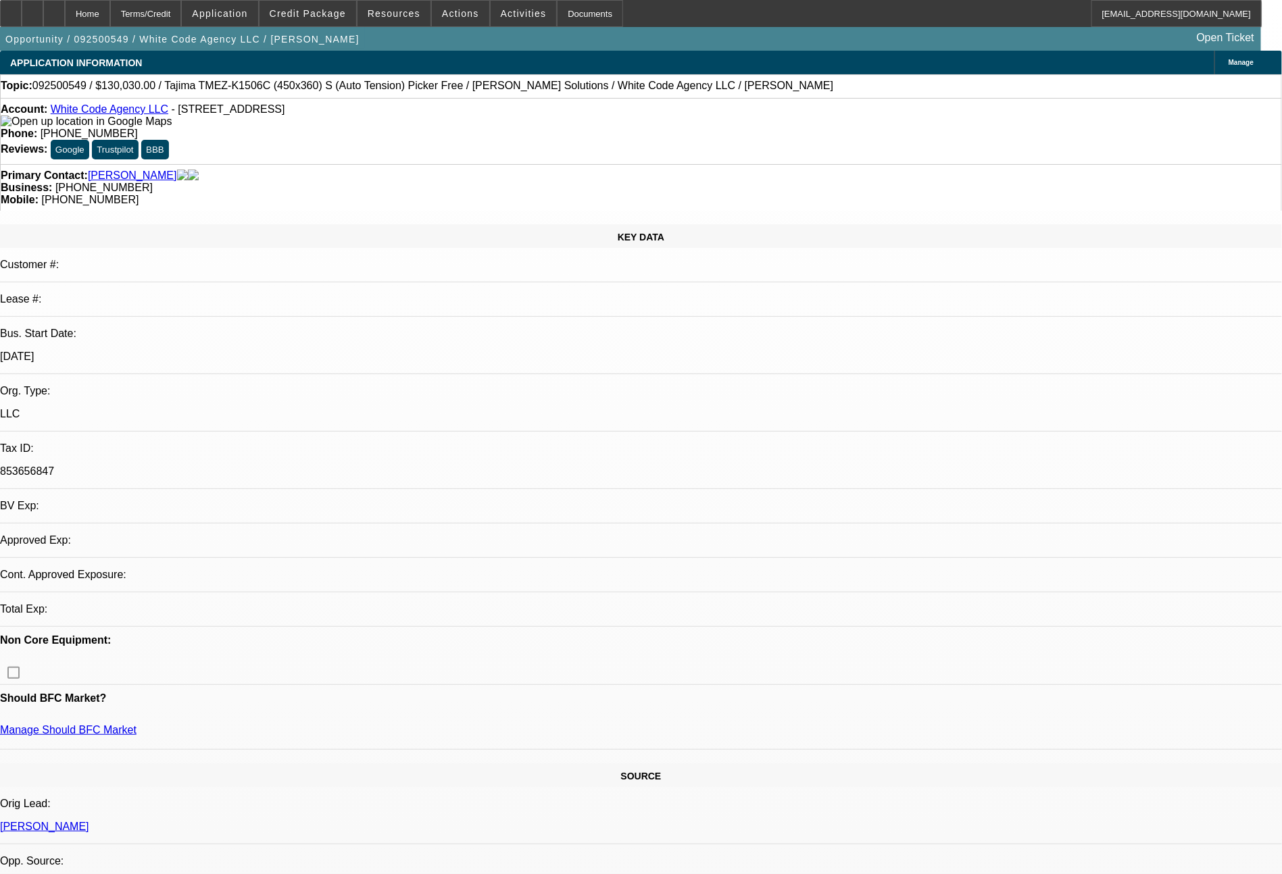
select select "0"
select select "2"
select select "0"
select select "6"
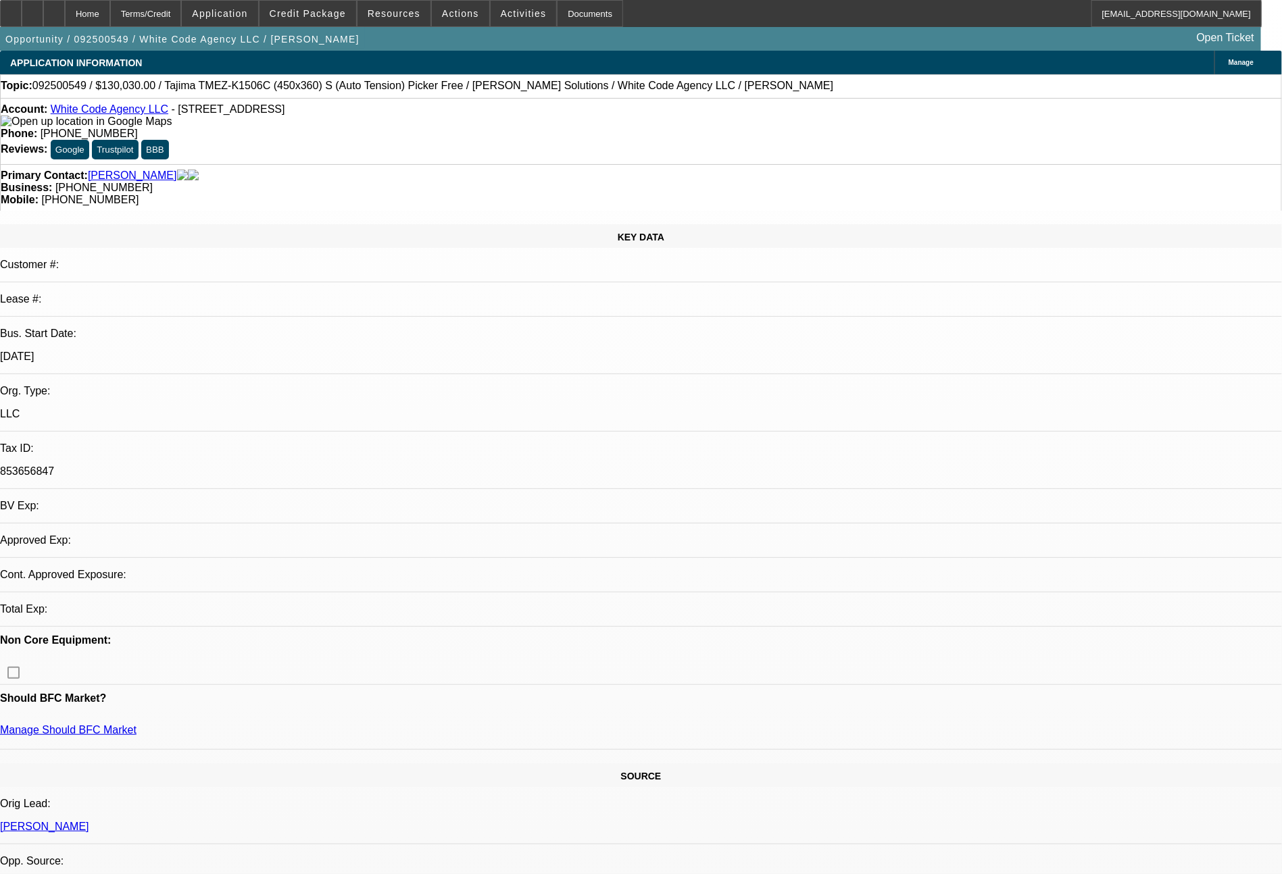
select select "0"
select select "2"
select select "0"
select select "6"
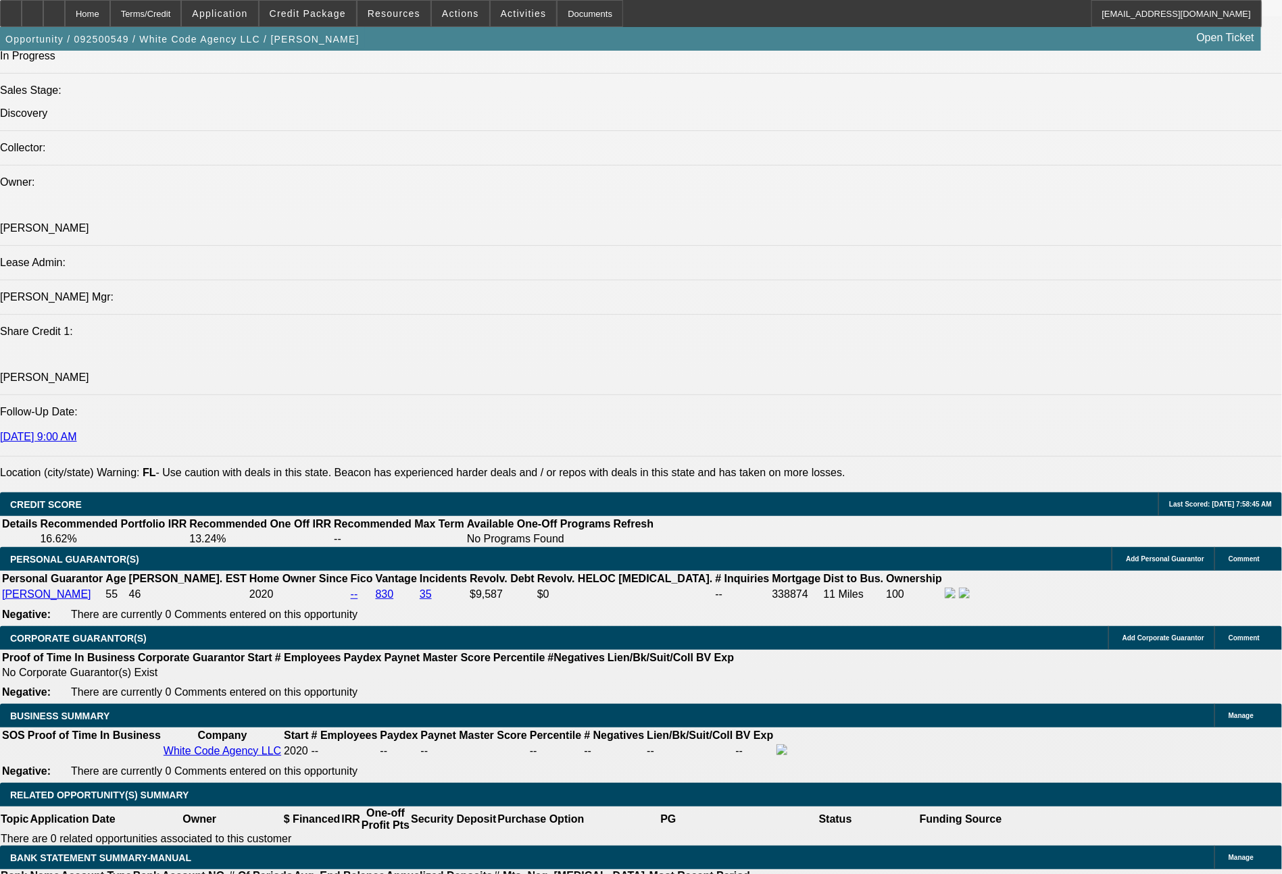
scroll to position [2295, 0]
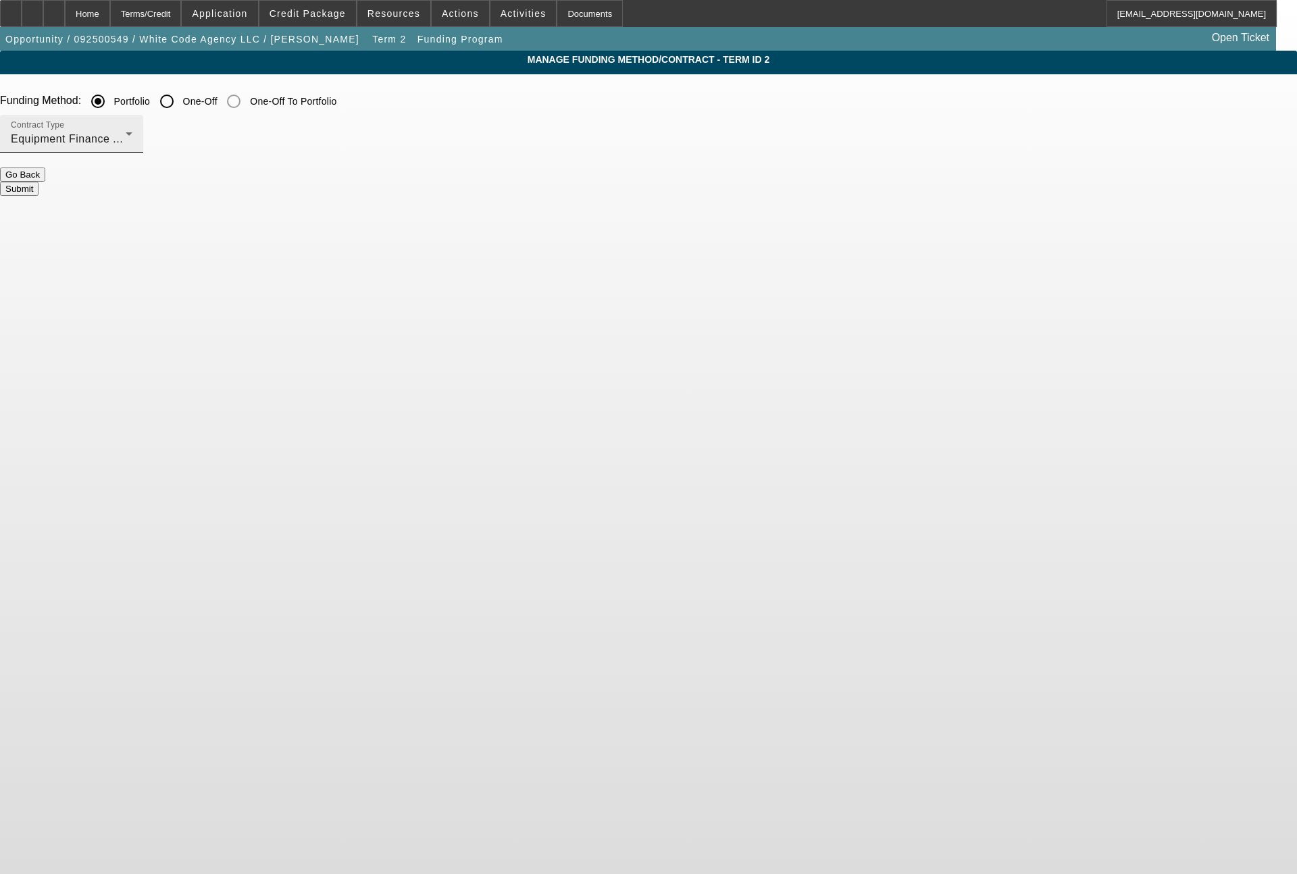
click at [132, 150] on div "Contract Type Equipment Finance Agreement" at bounding box center [72, 134] width 122 height 38
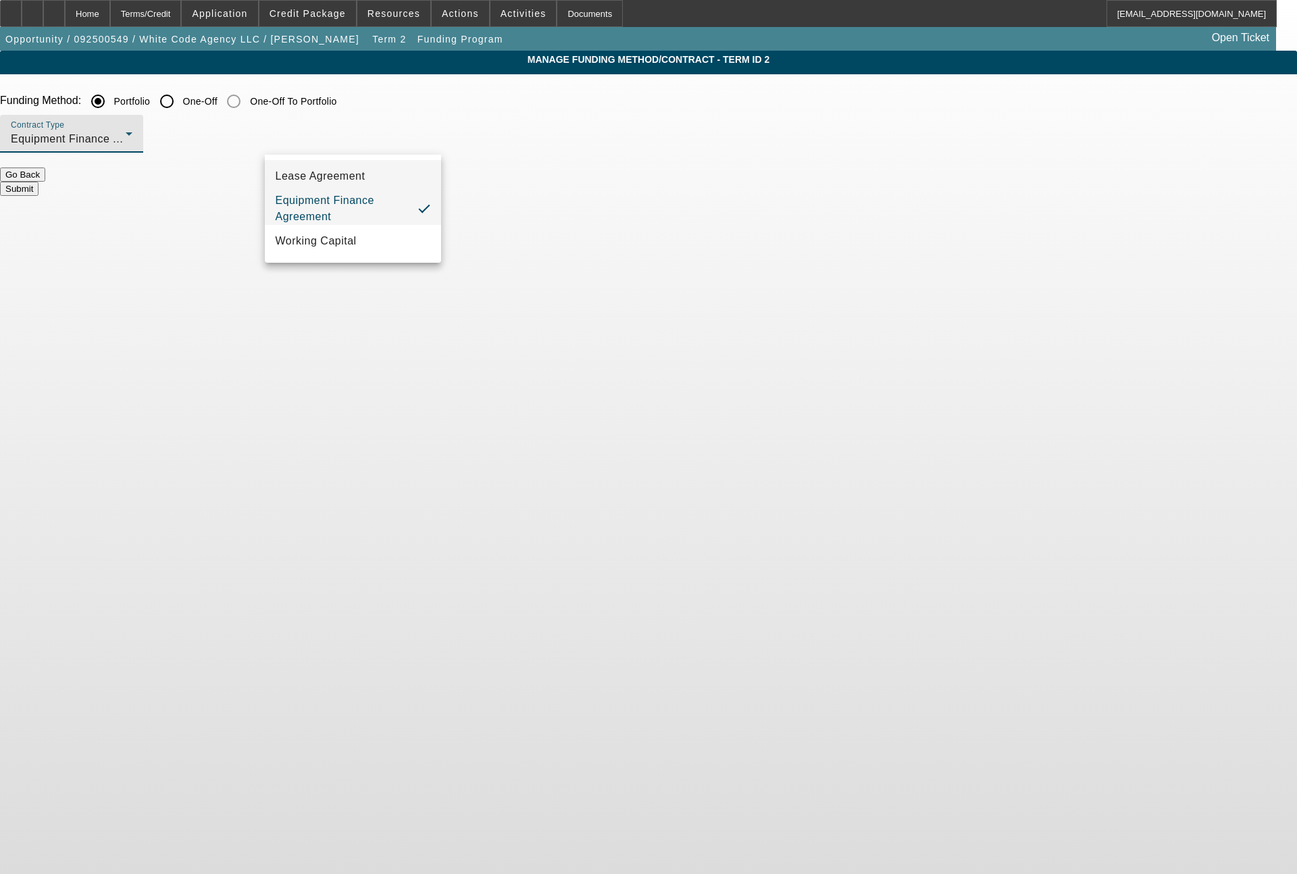
click at [349, 179] on span "Lease Agreement" at bounding box center [321, 176] width 90 height 16
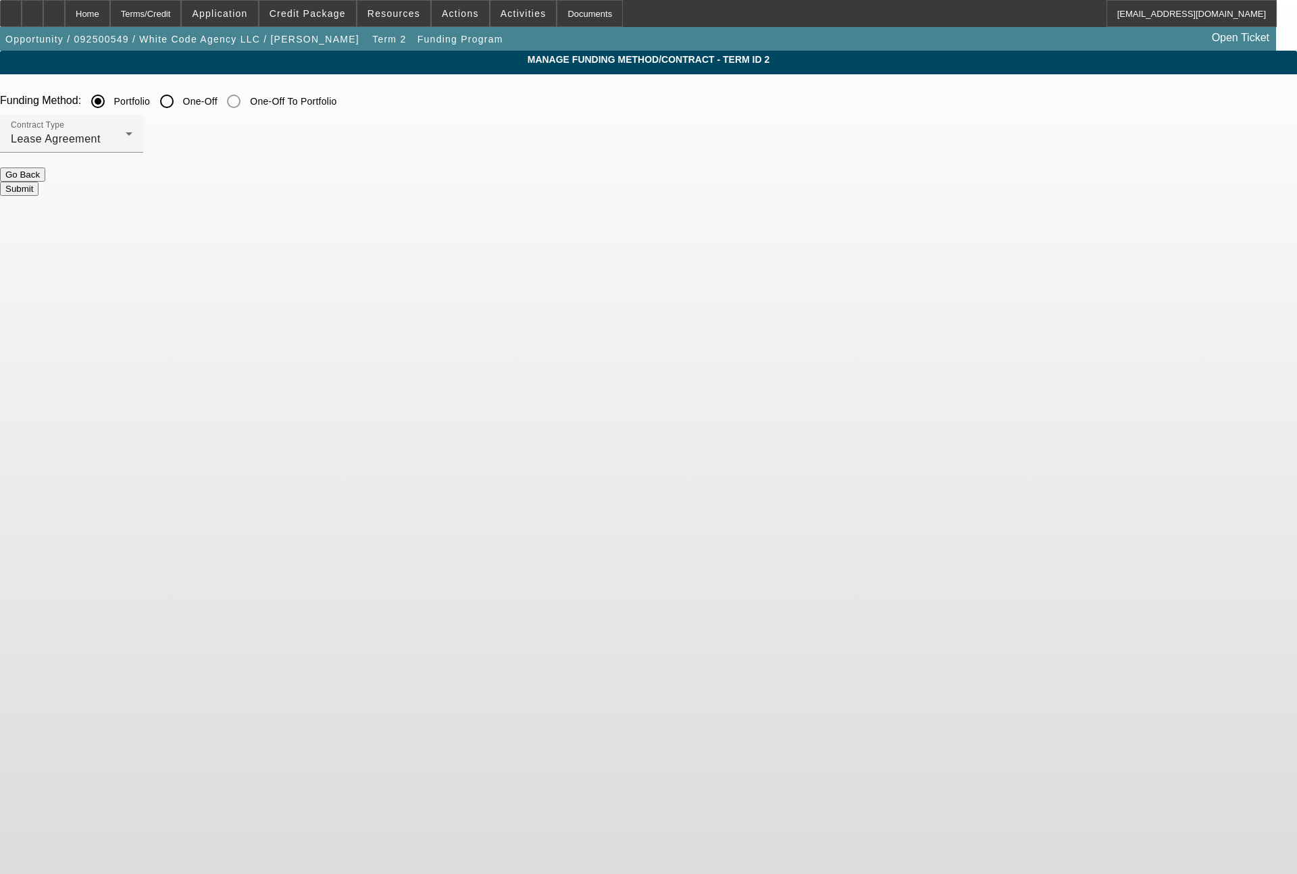
click at [39, 182] on button "Submit" at bounding box center [19, 189] width 39 height 14
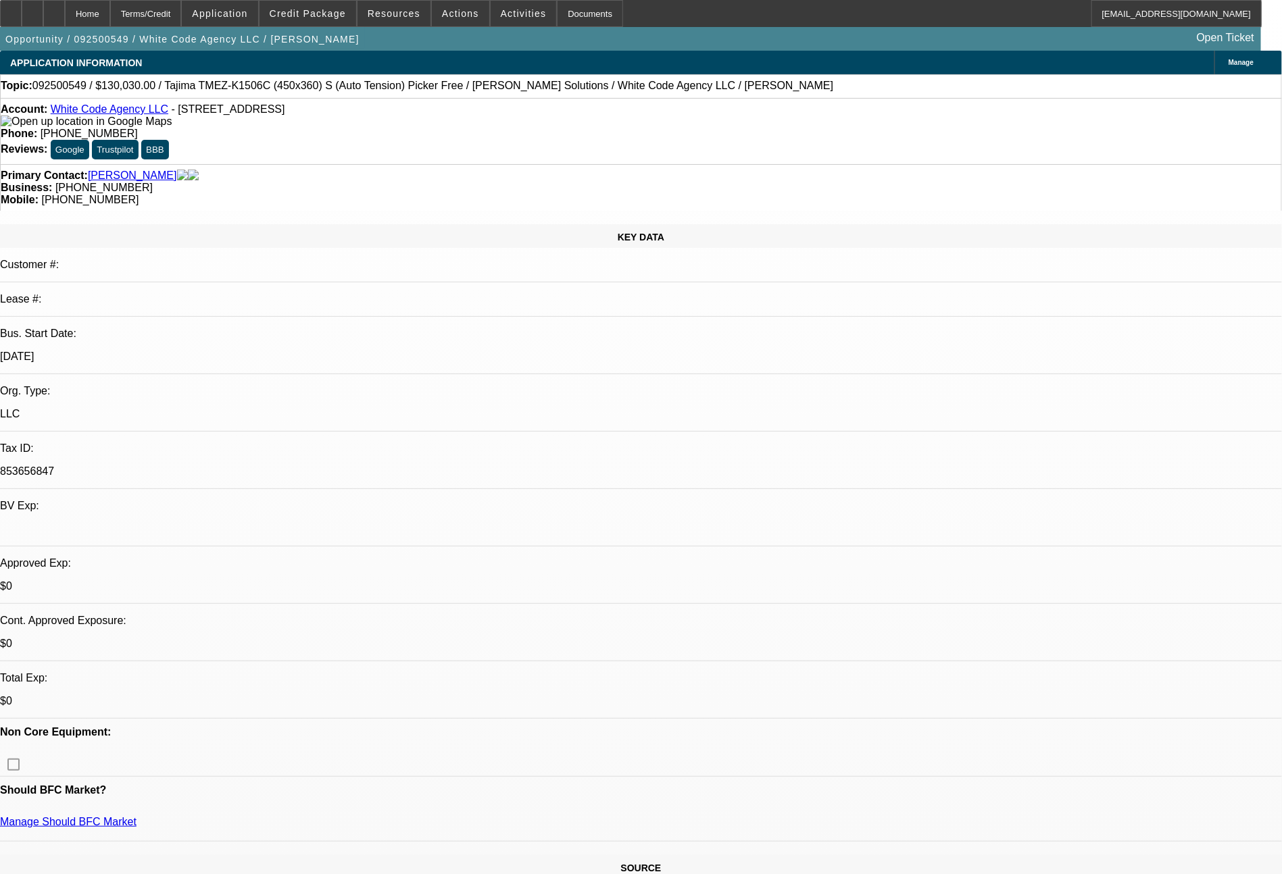
select select "0"
select select "2"
select select "0"
select select "6"
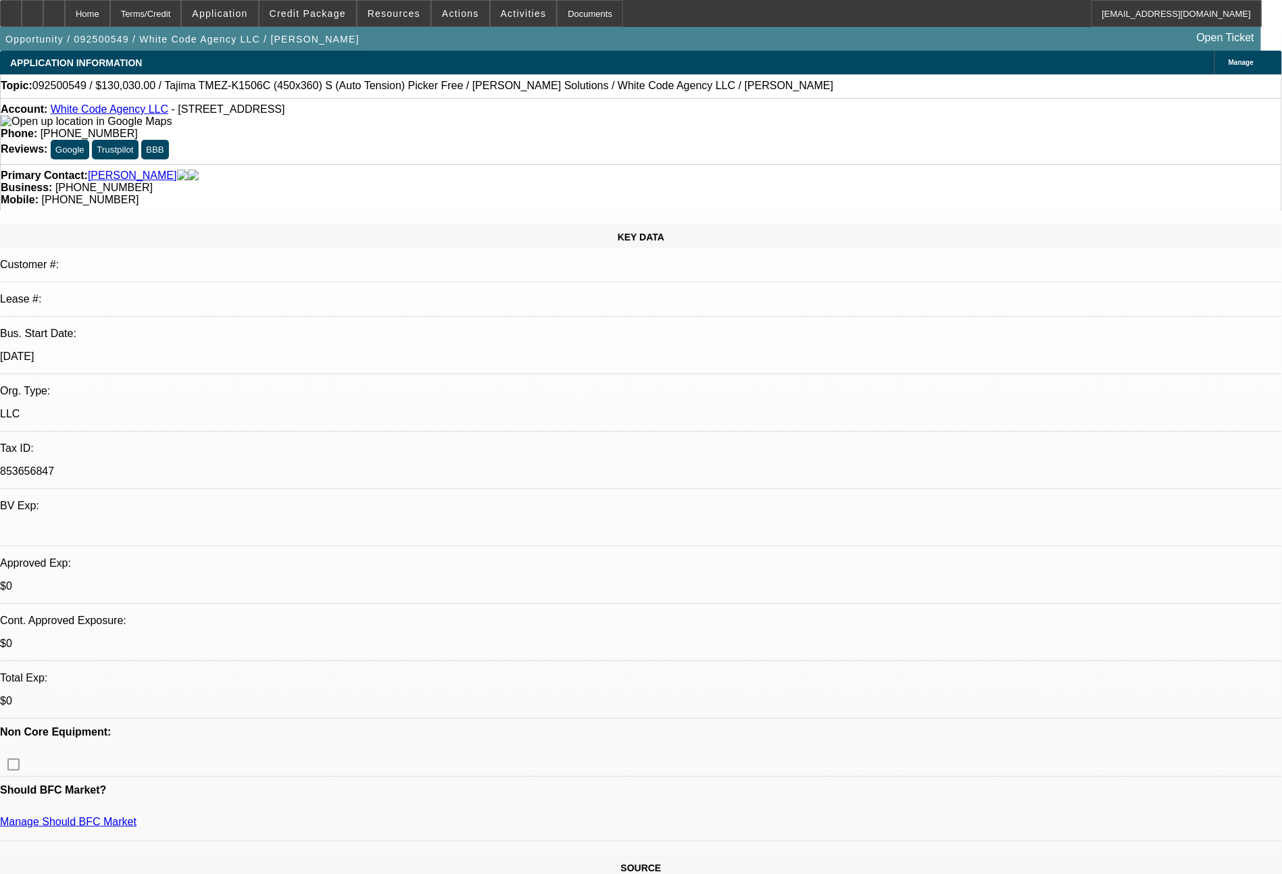
select select "0"
select select "2"
select select "0"
select select "6"
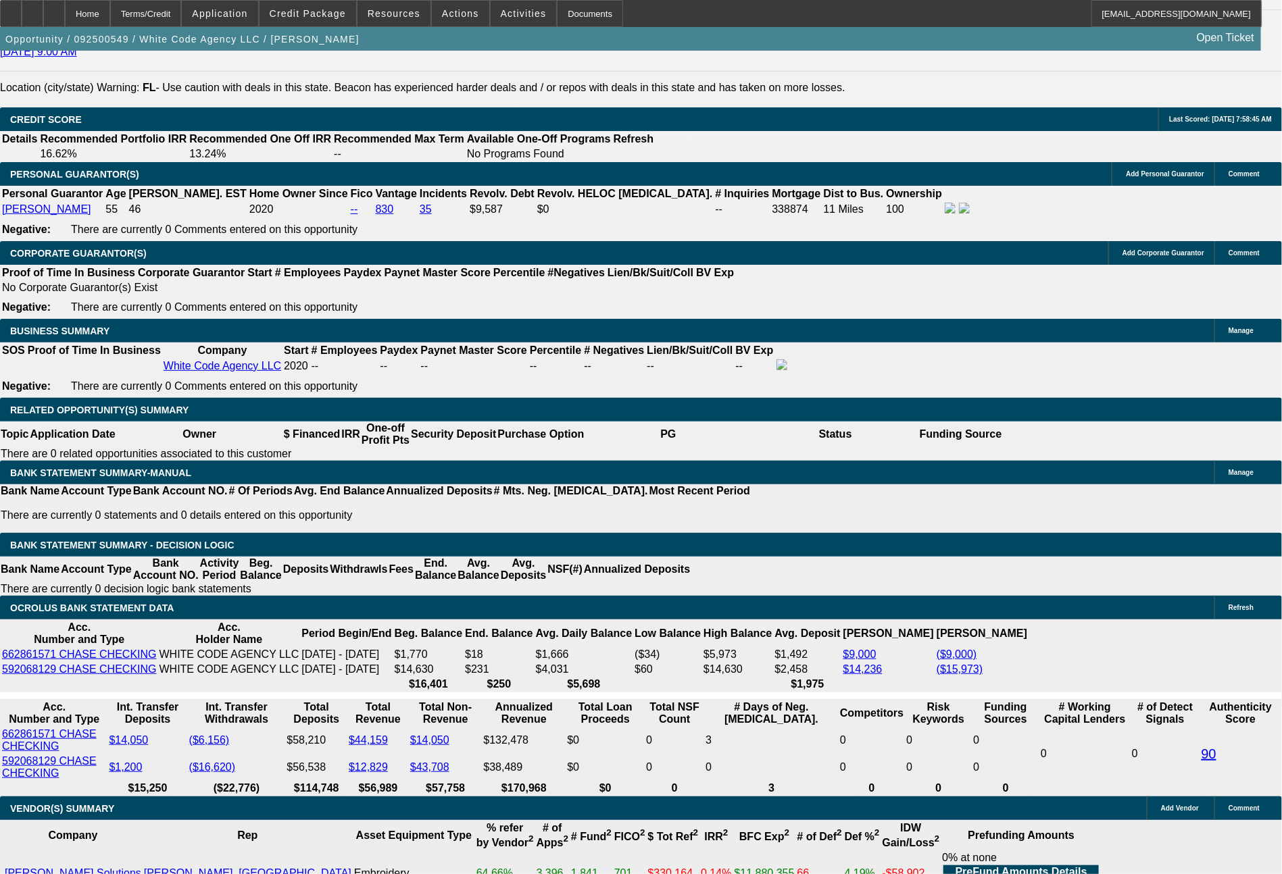
scroll to position [2027, 0]
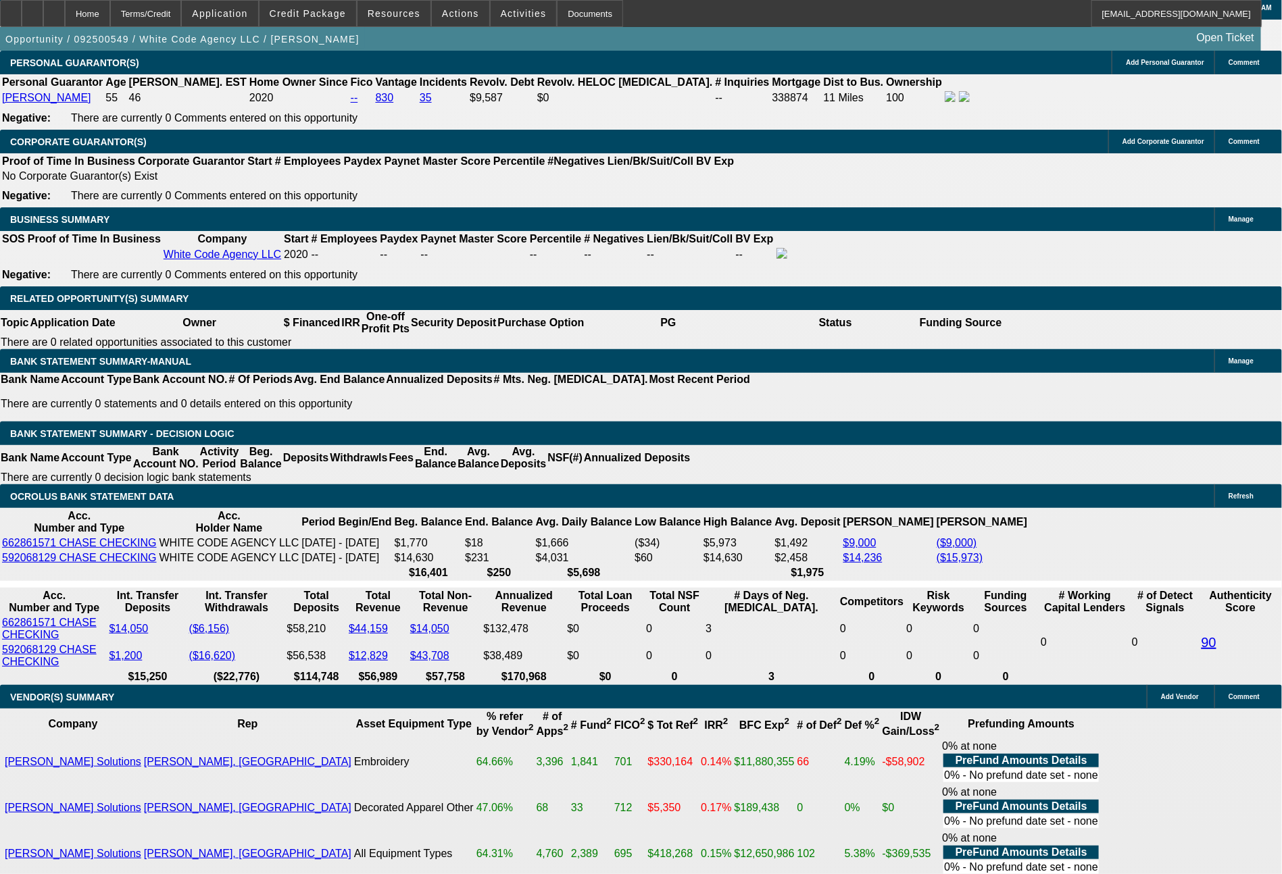
drag, startPoint x: 205, startPoint y: 592, endPoint x: 262, endPoint y: 605, distance: 58.2
type input "20"
type input "$40.00"
type input "UNKNOWN"
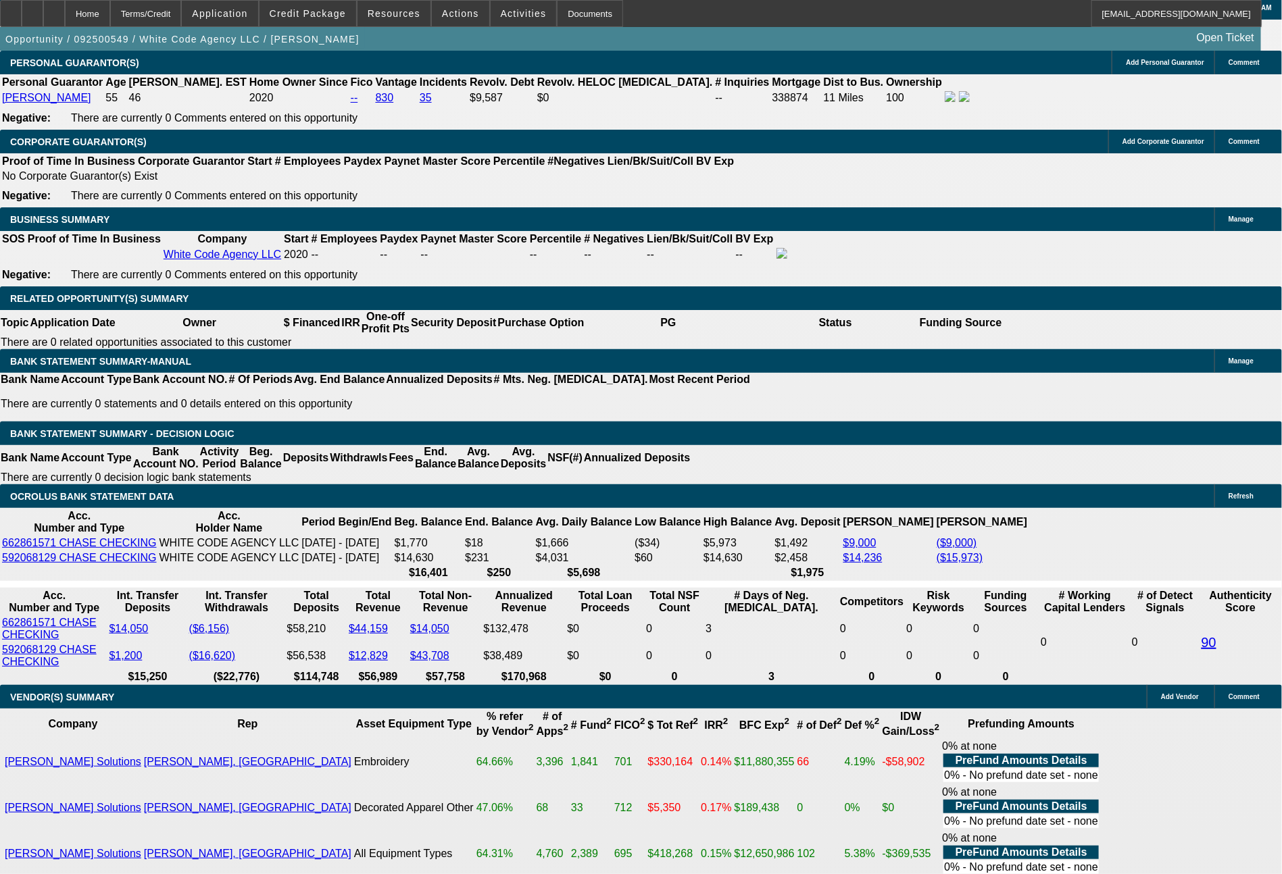
type input "2074"
type input "8.7"
type input "$4,148.00"
type input "$2,074.00"
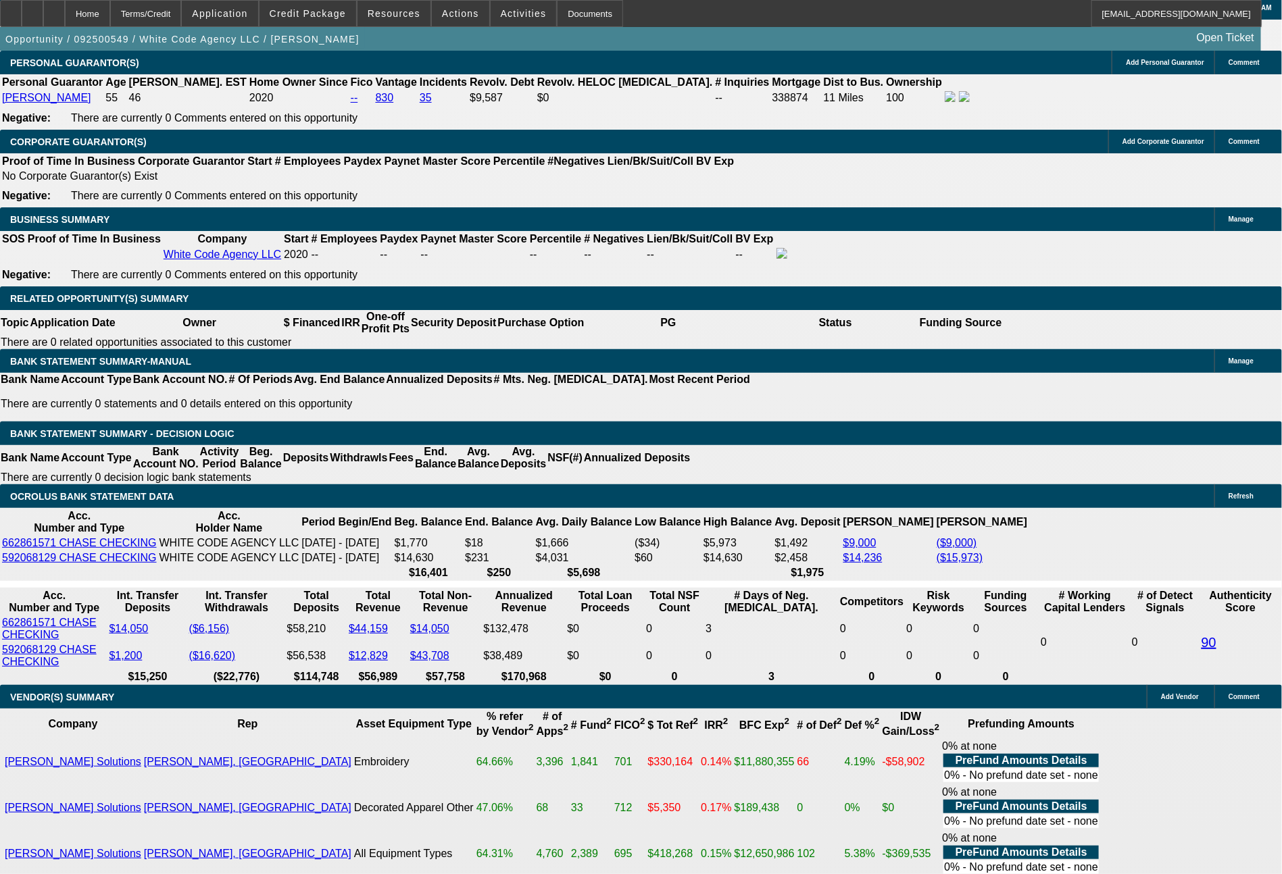
select select "0.1"
type input "$13,003.00"
select select "4"
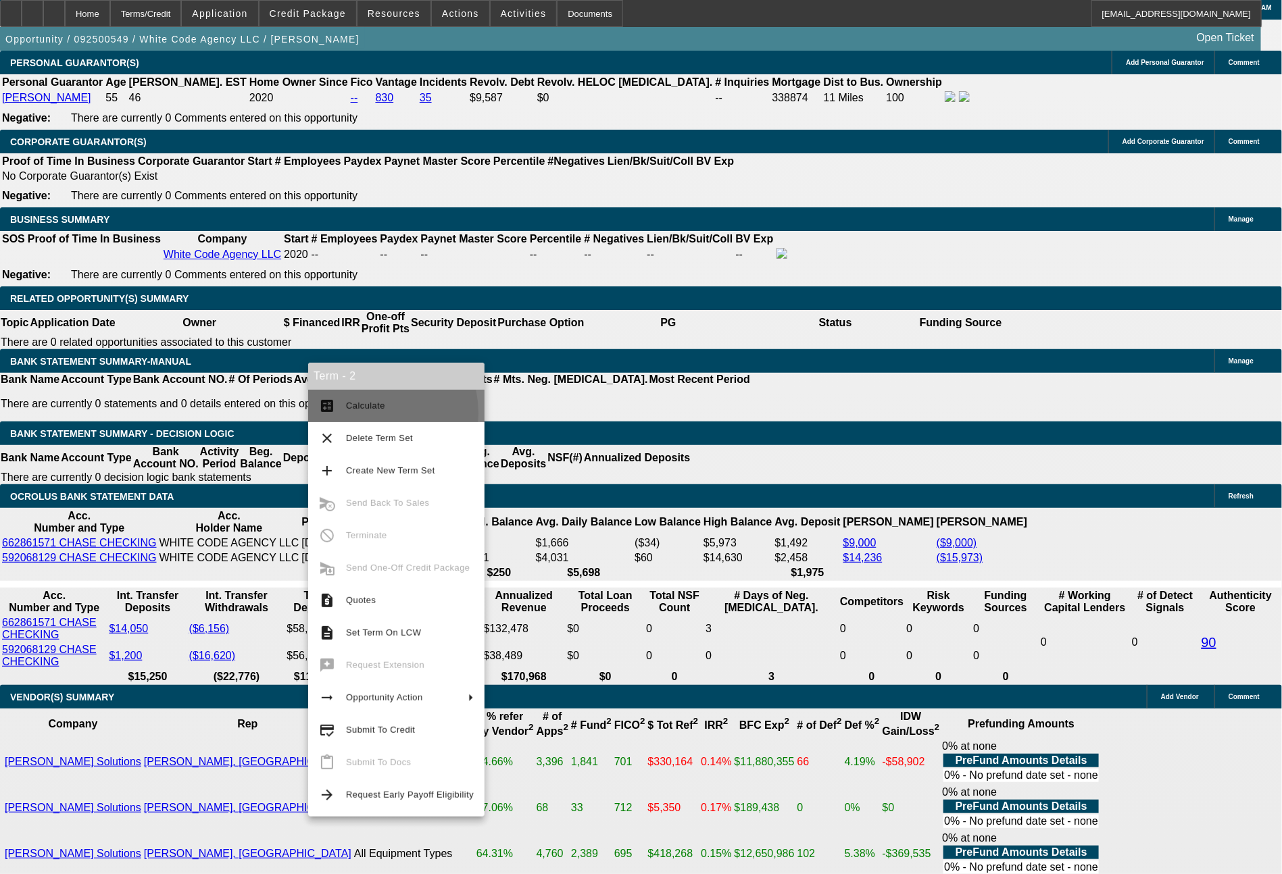
click at [359, 414] on button "calculate Calculate" at bounding box center [396, 406] width 176 height 32
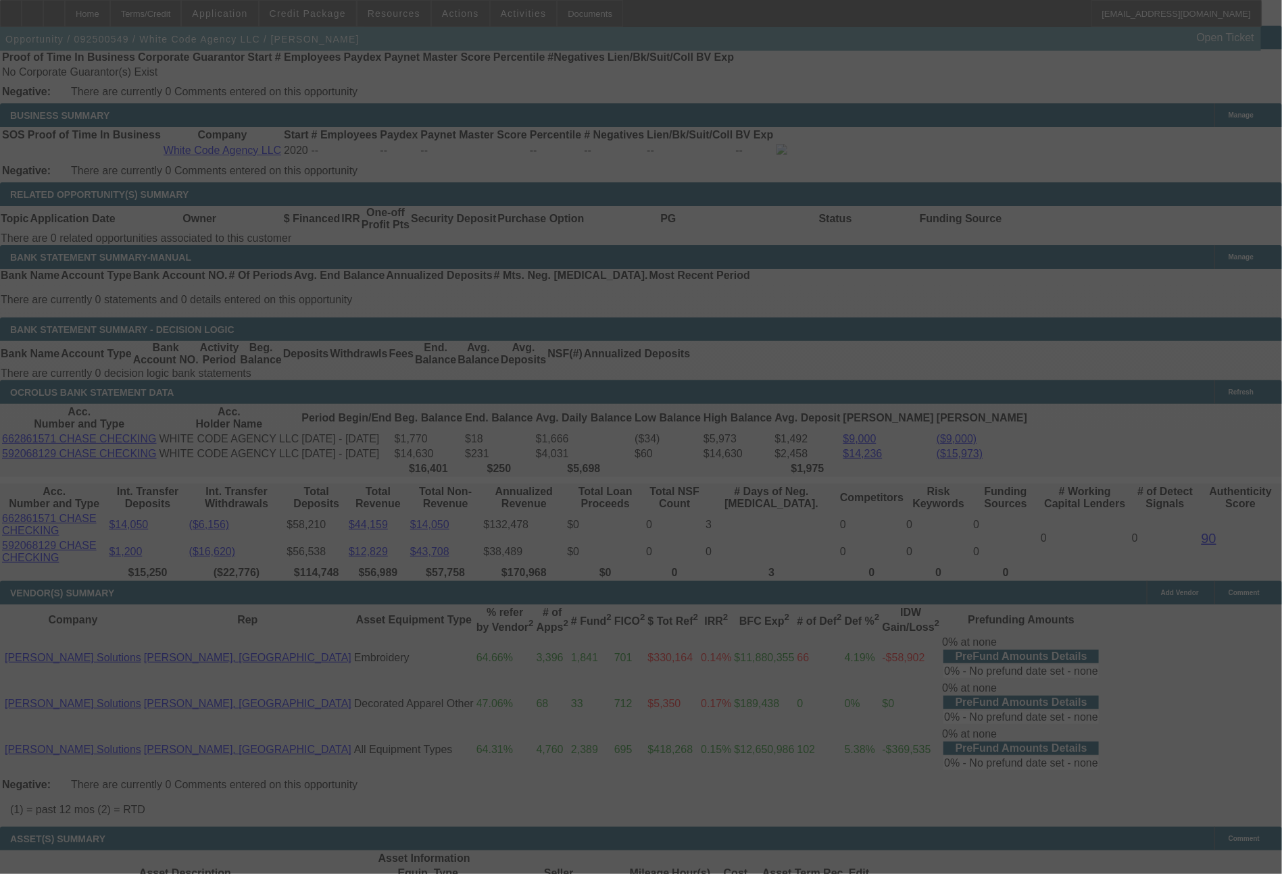
scroll to position [2149, 0]
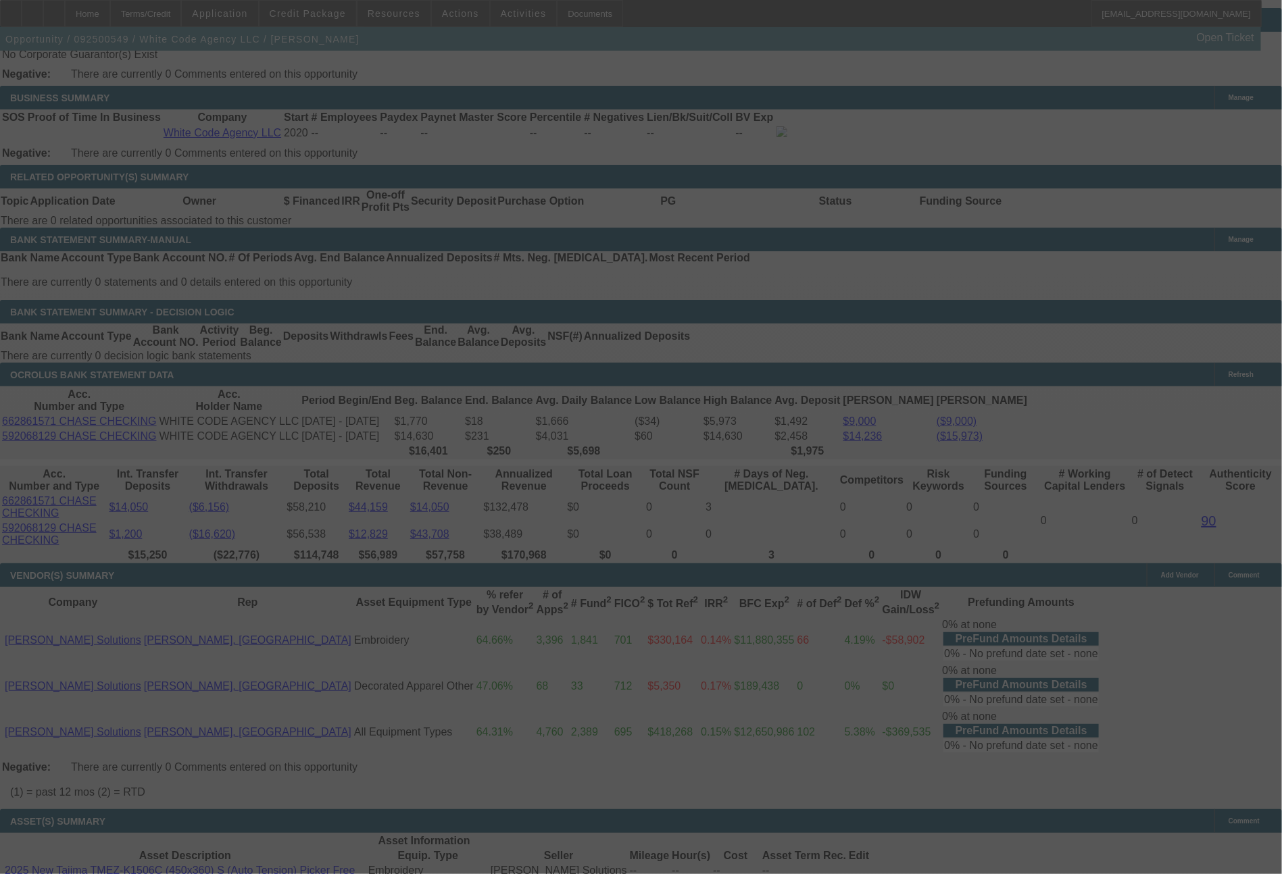
select select "0"
select select "2"
select select "0.1"
select select "4"
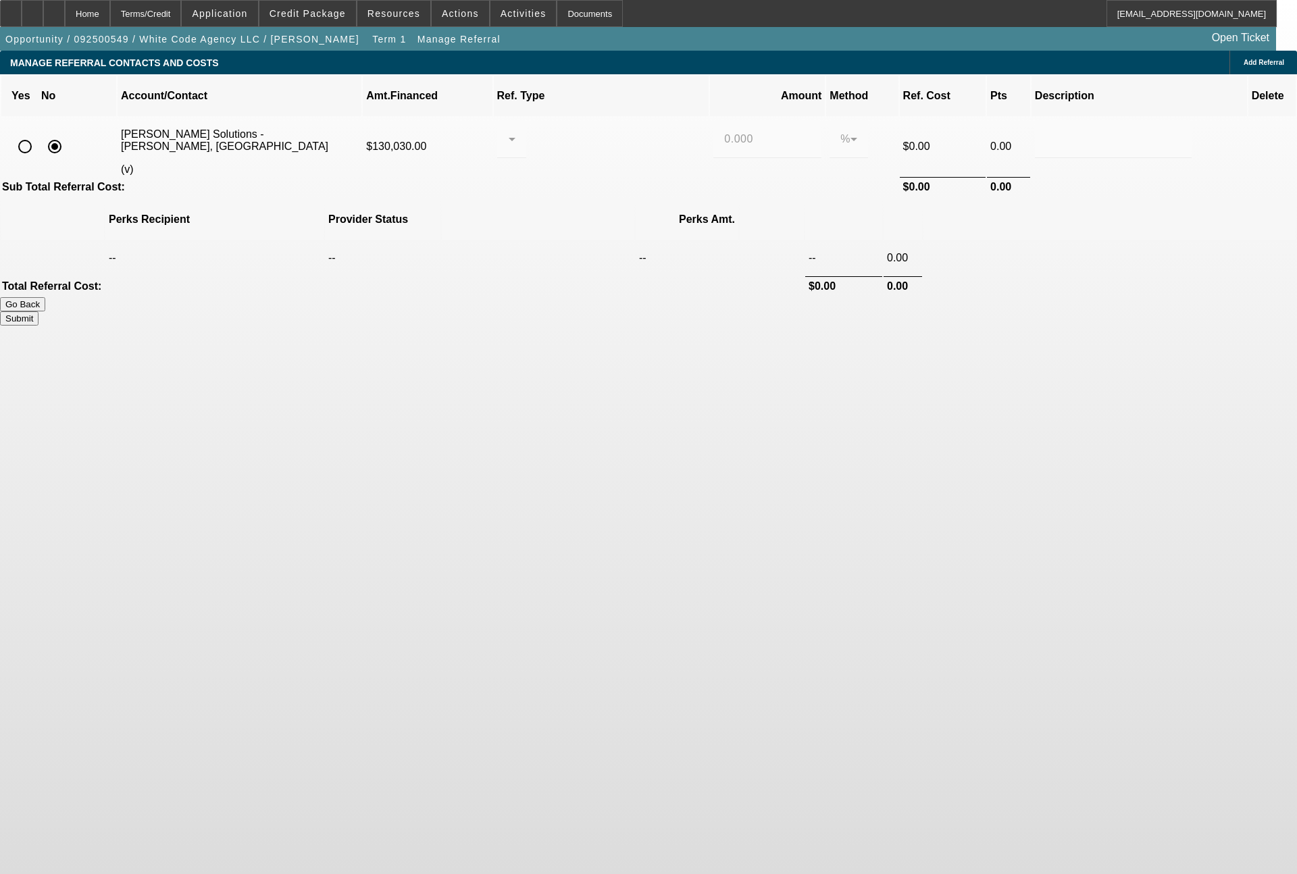
click at [39, 133] on input "radio" at bounding box center [24, 146] width 27 height 27
radio input "true"
click at [509, 131] on div at bounding box center [508, 139] width 1 height 16
click at [595, 151] on span "Pay vendor SALES PERSON" at bounding box center [616, 159] width 110 height 32
click at [724, 131] on input "0.000" at bounding box center [767, 139] width 86 height 16
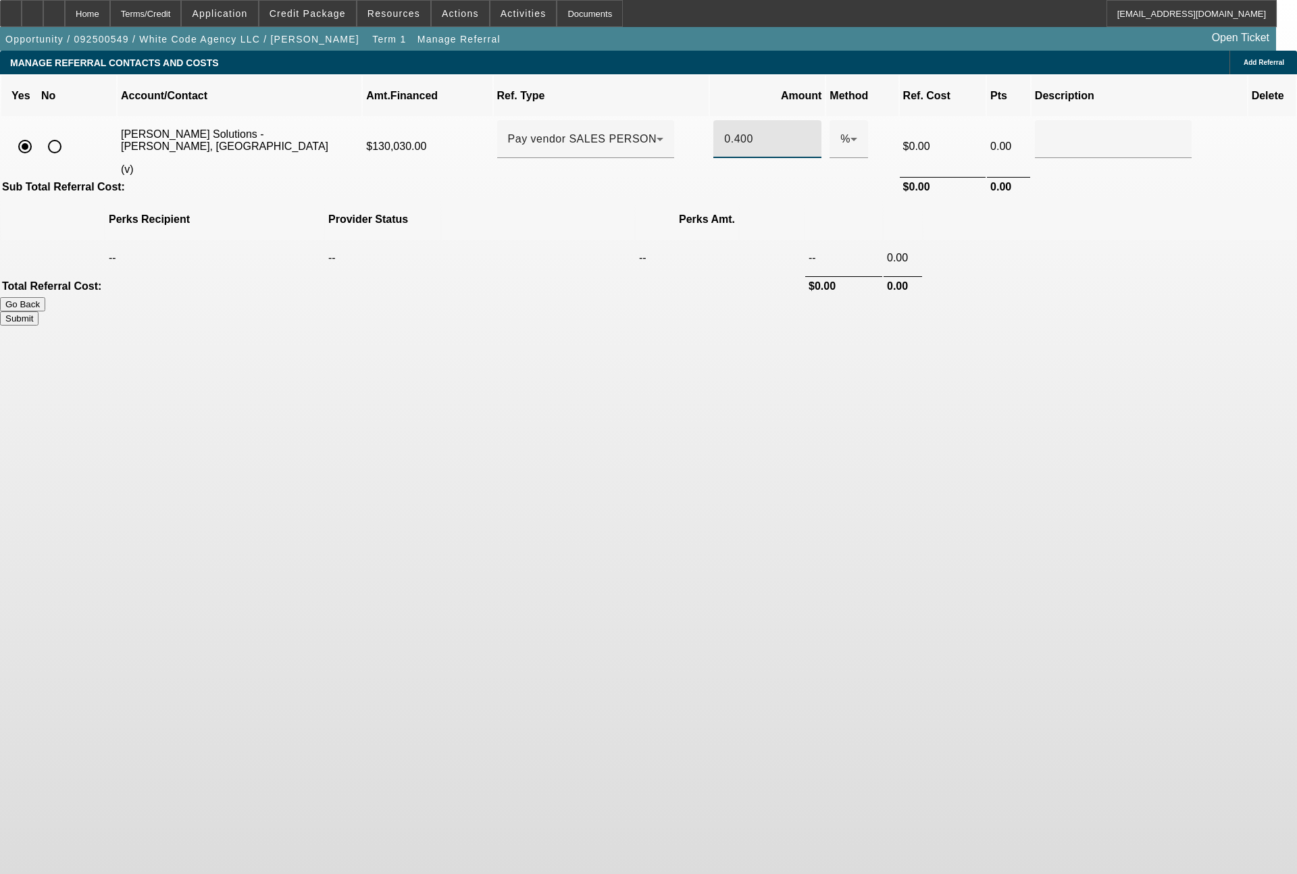
click at [39, 311] on button "Submit" at bounding box center [19, 318] width 39 height 14
type input "0.400"
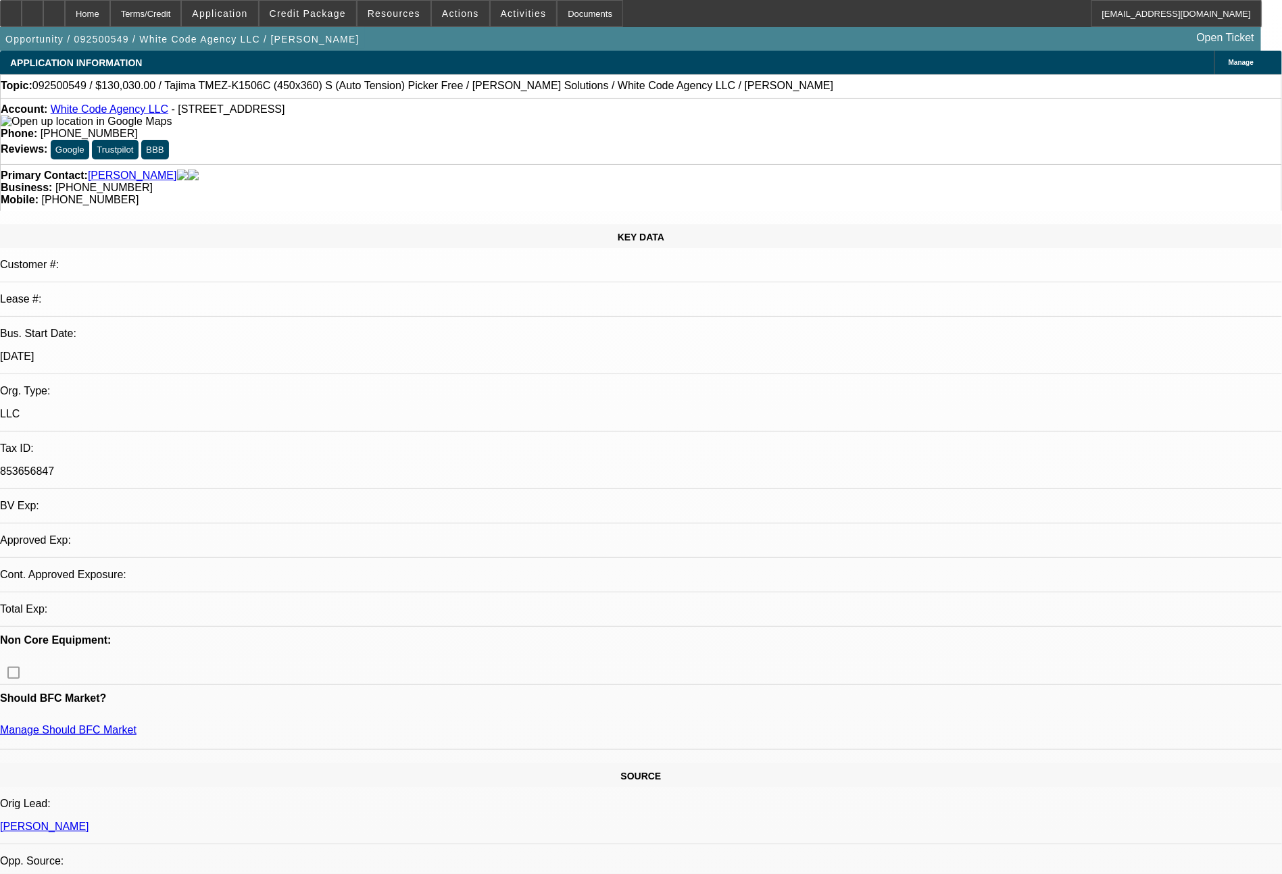
select select "0"
select select "2"
select select "0.1"
select select "4"
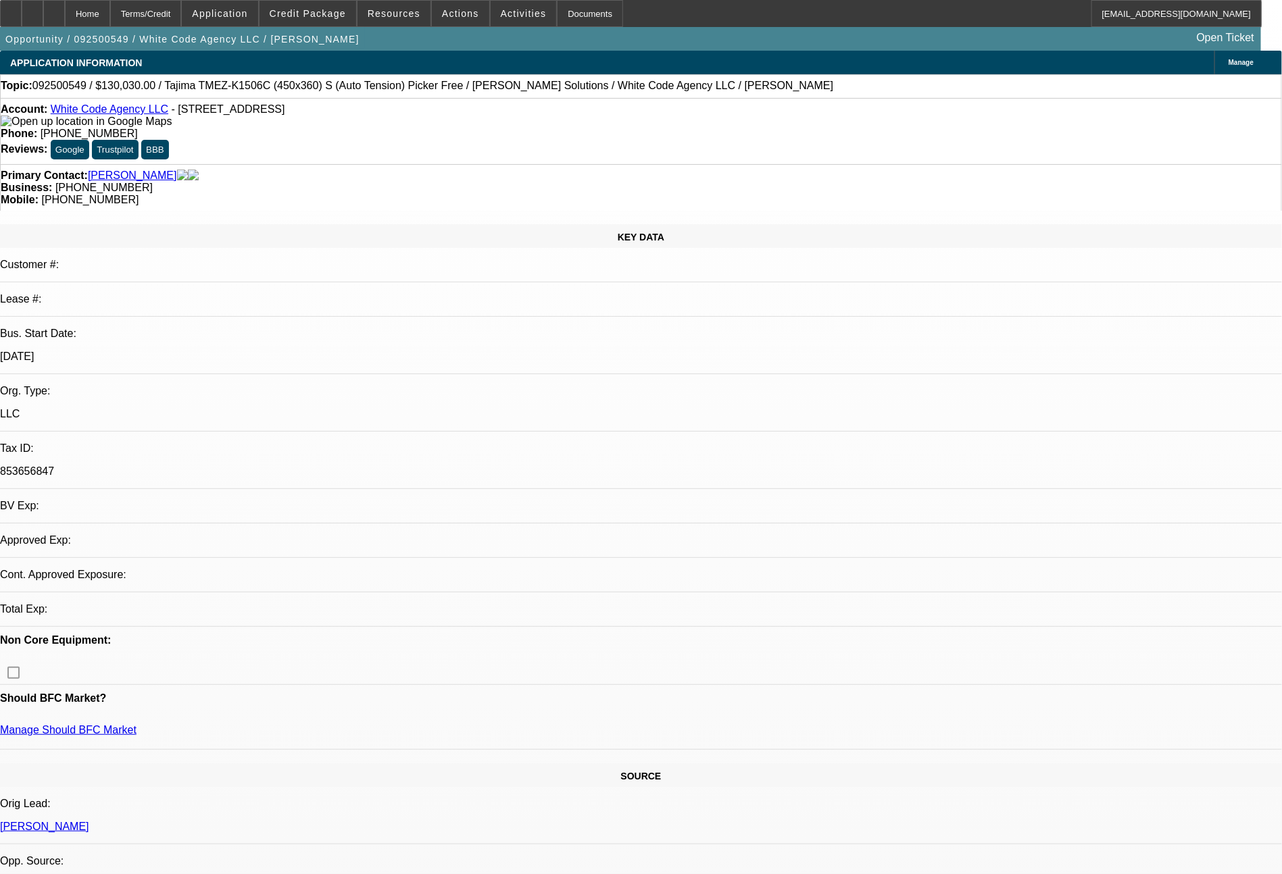
select select "0"
select select "2"
select select "0"
select select "6"
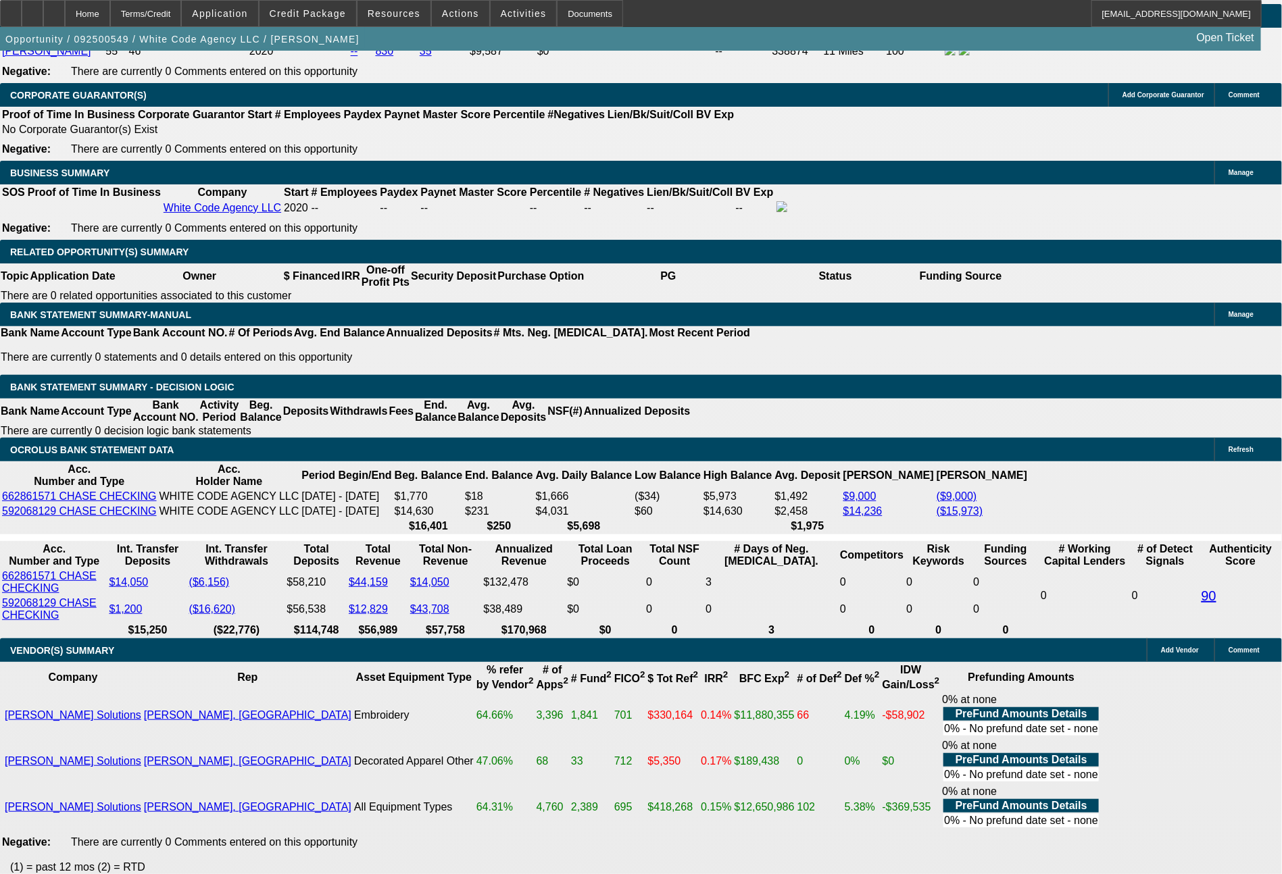
scroll to position [2114, 0]
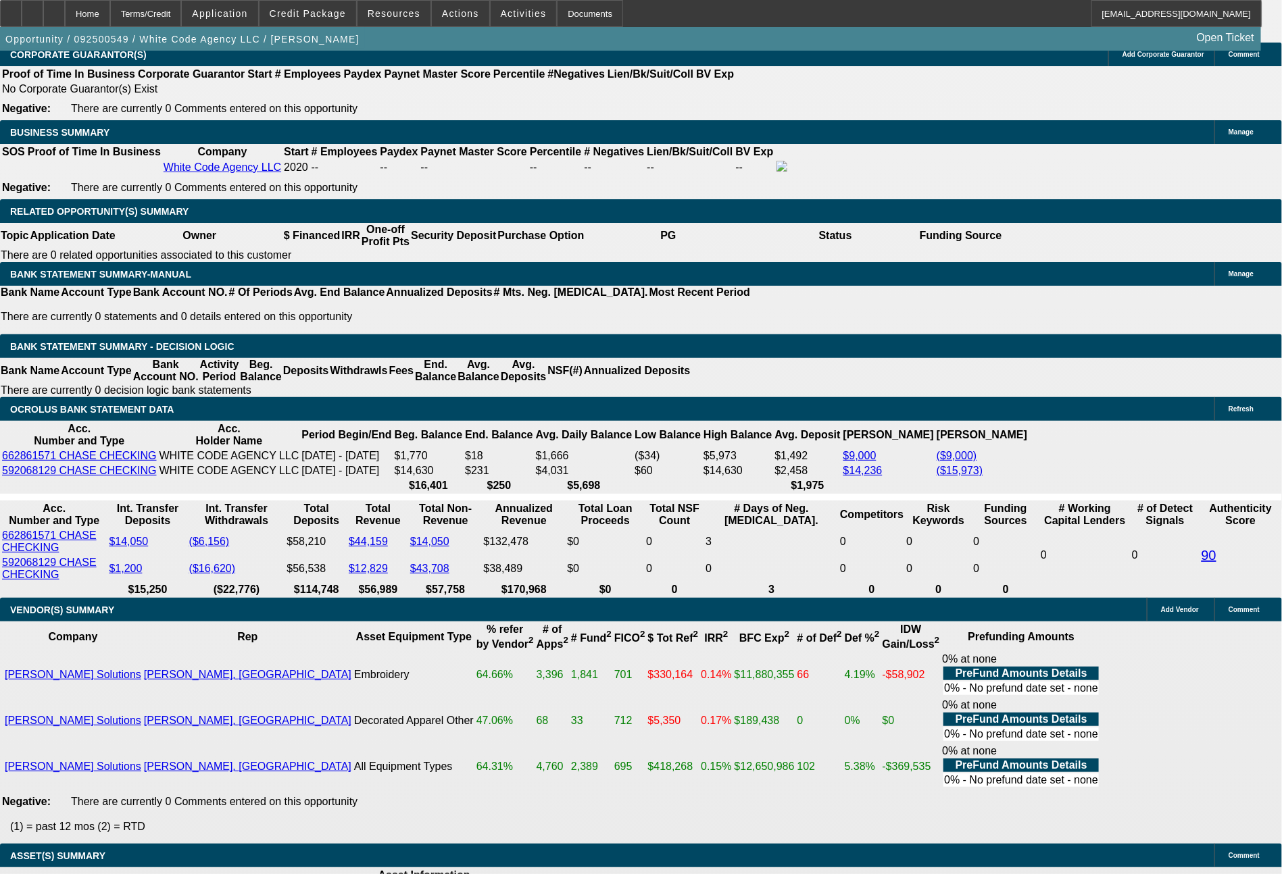
drag, startPoint x: 189, startPoint y: 511, endPoint x: 270, endPoint y: 519, distance: 82.2
type input "20"
type input "$40.00"
type input "UNKNOWN"
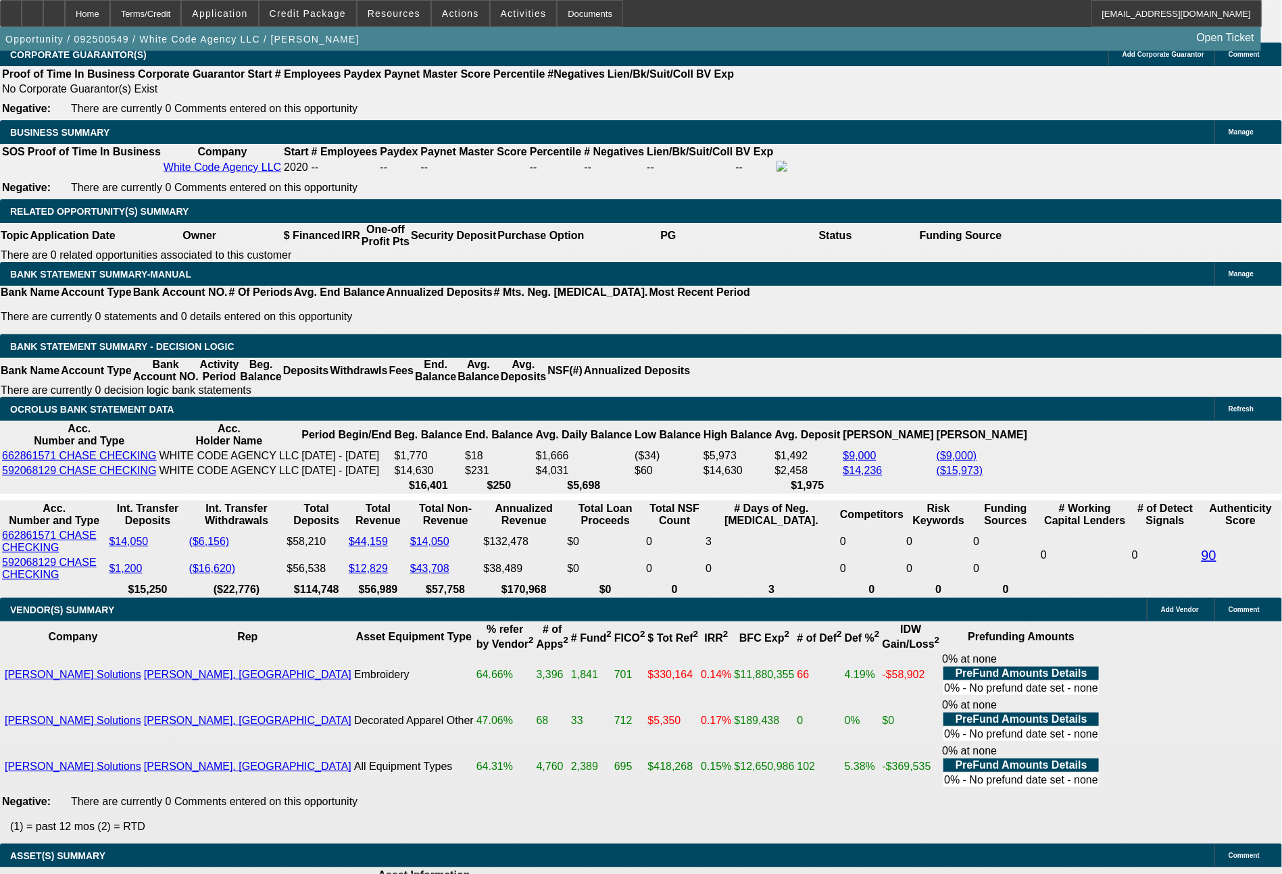
type input "209"
type input "2097"
type input "$4,194.00"
type input "9.1"
type input "$2,097.00"
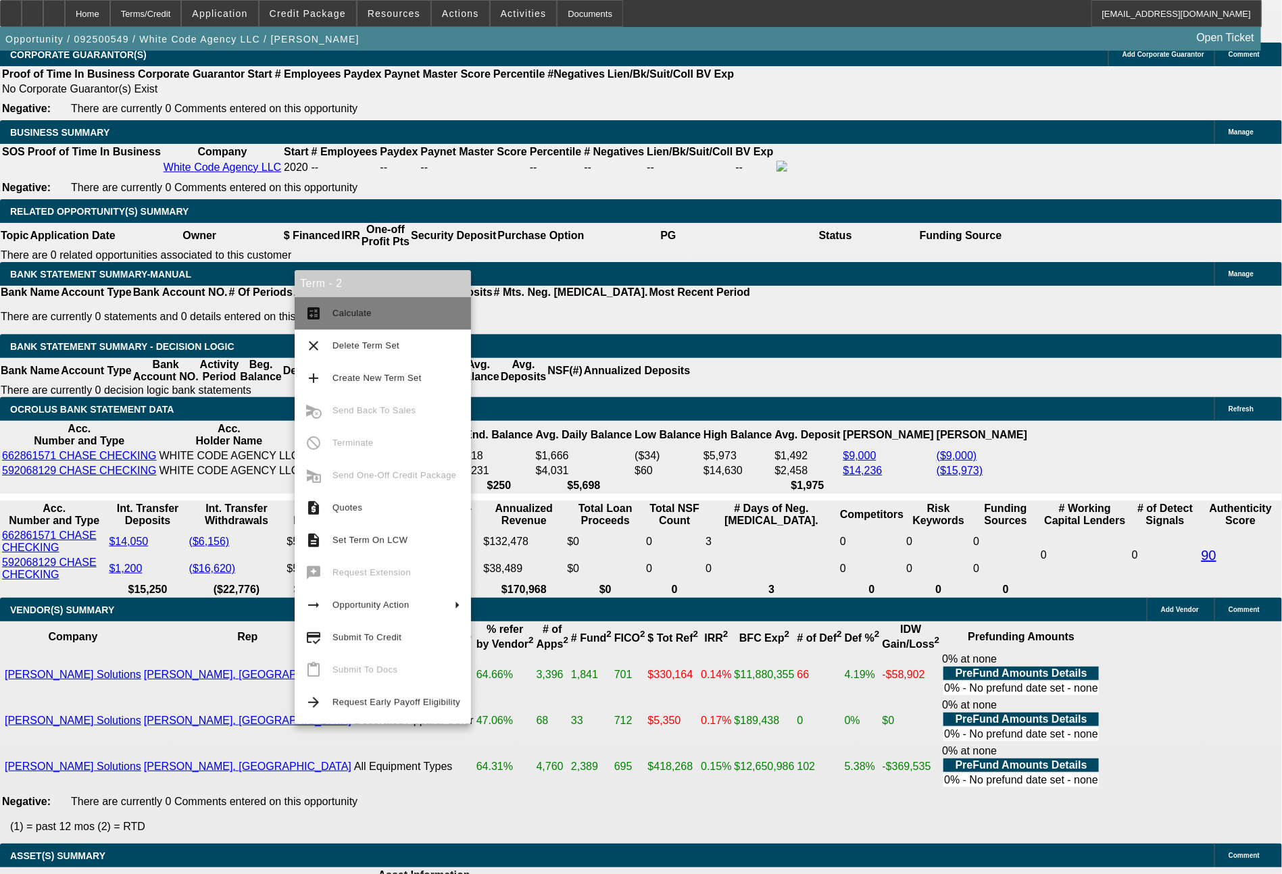
click at [355, 314] on span "Calculate" at bounding box center [351, 313] width 39 height 10
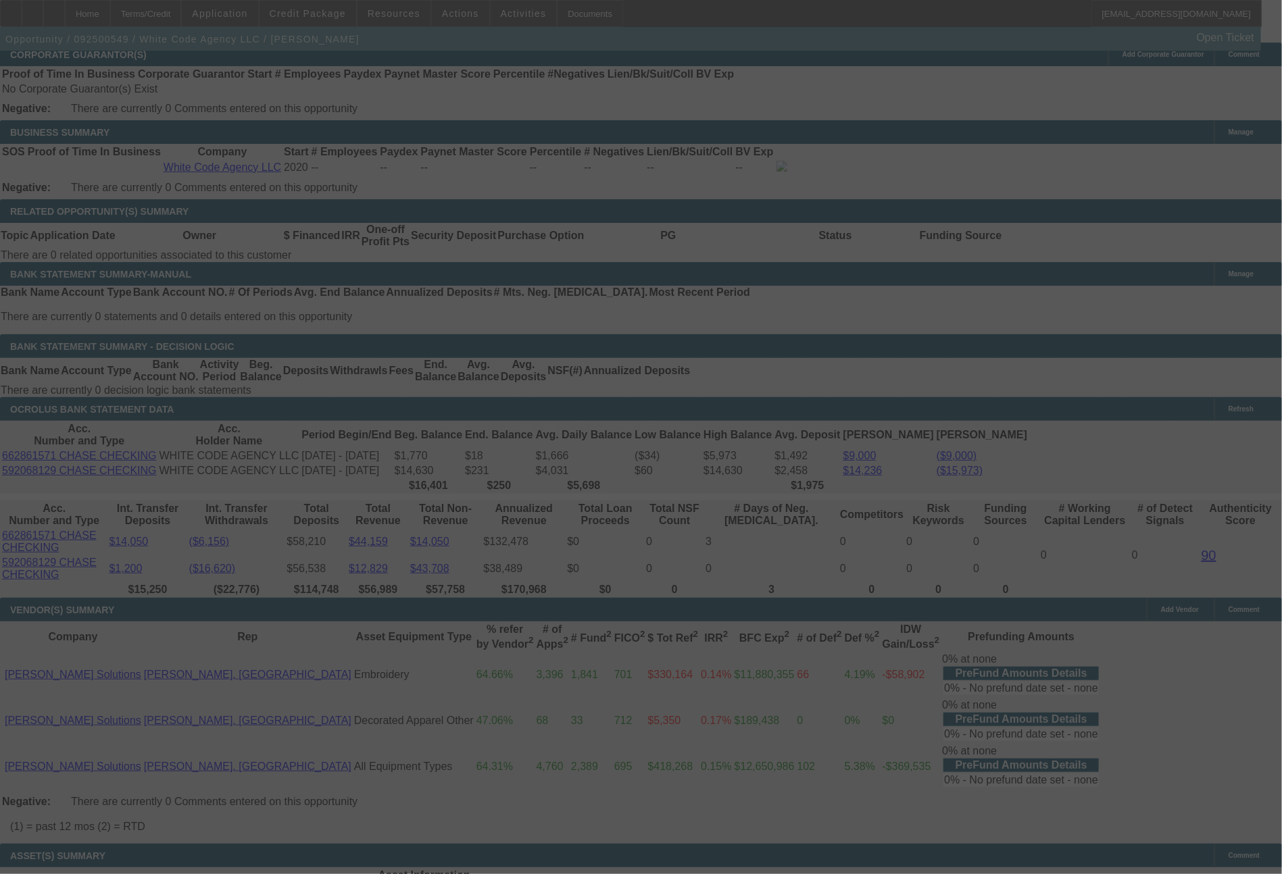
select select "0"
select select "2"
select select "0.1"
select select "4"
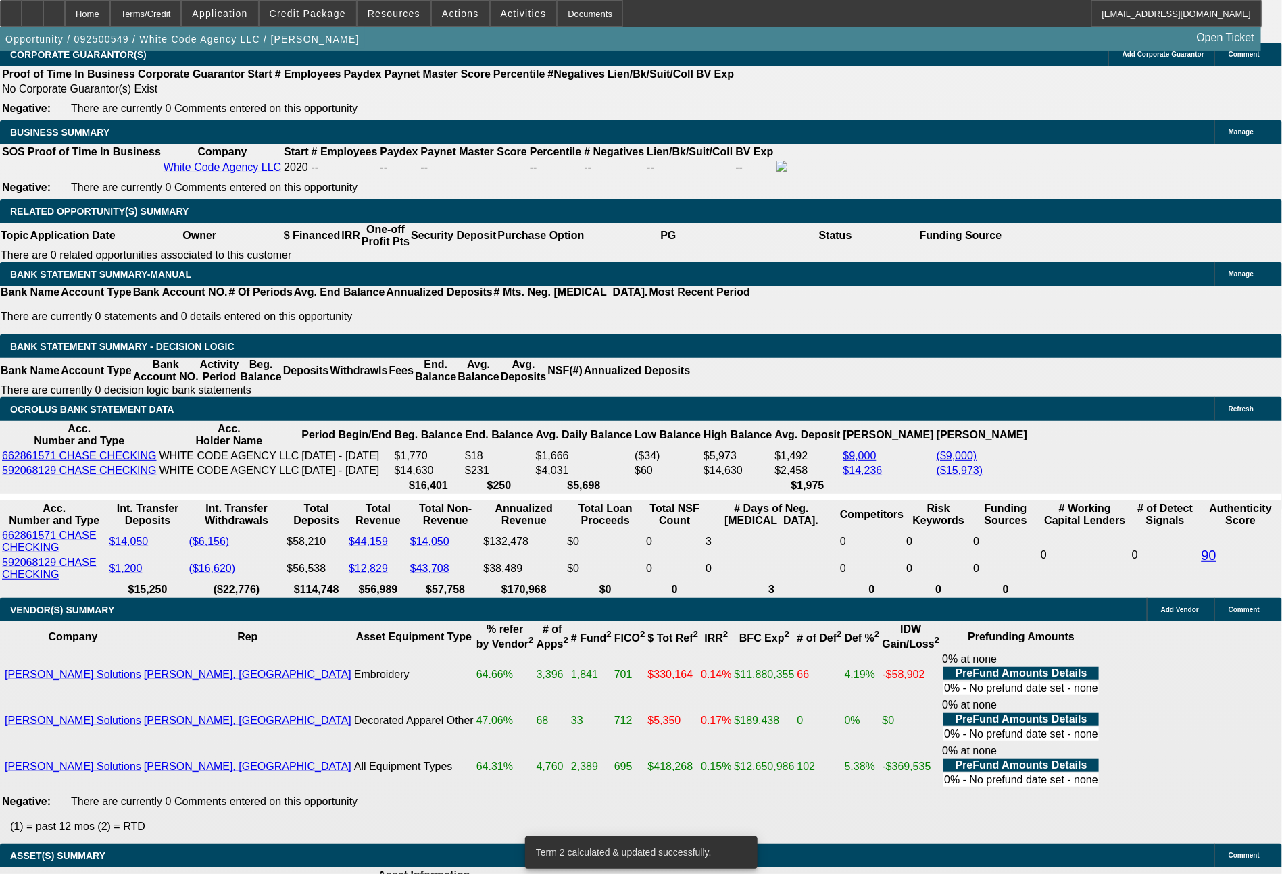
drag, startPoint x: 199, startPoint y: 507, endPoint x: 274, endPoint y: 509, distance: 75.7
type input "2"
type input "$4.00"
type input "UNKNOWN"
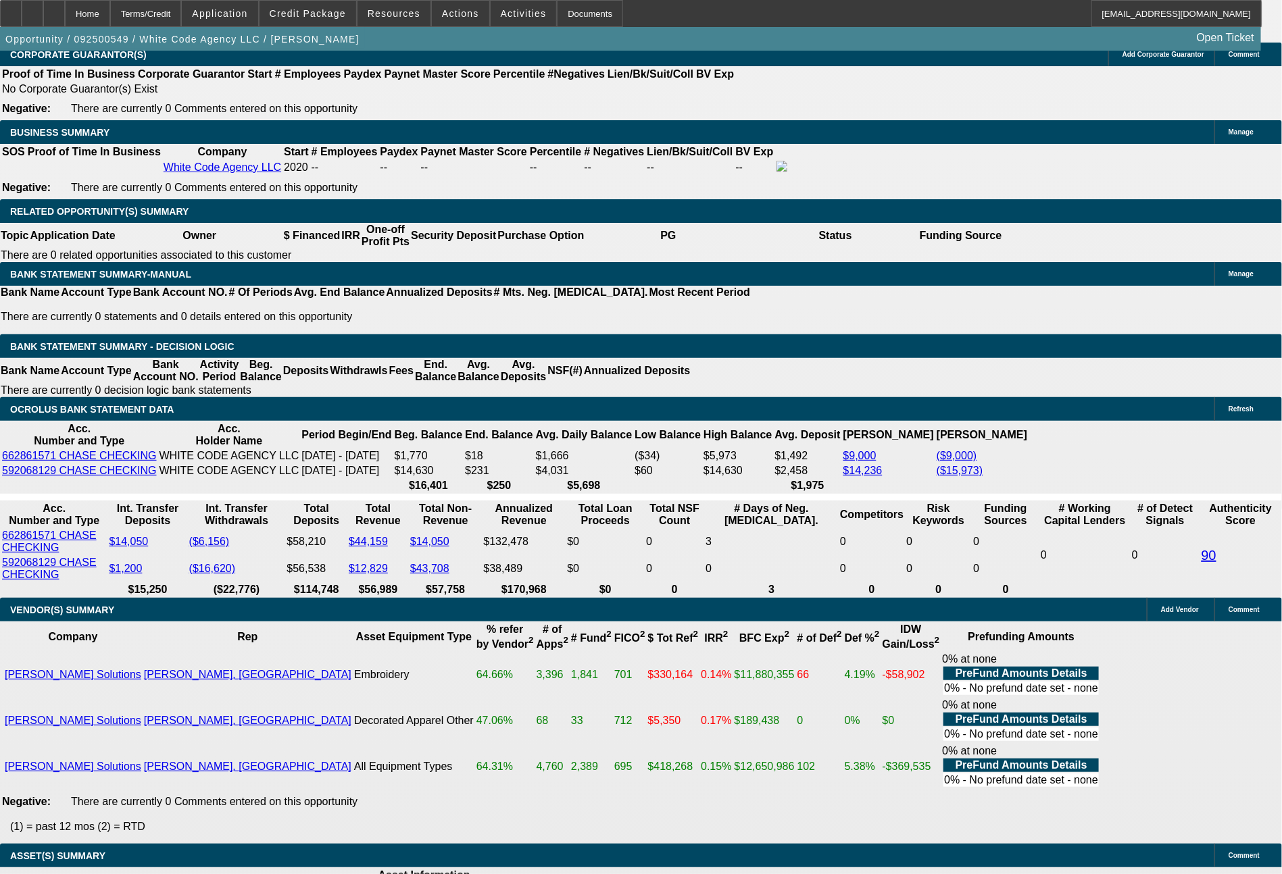
type input "2123"
type input "$4,246.00"
type input "9.5"
type input "$2,123.00"
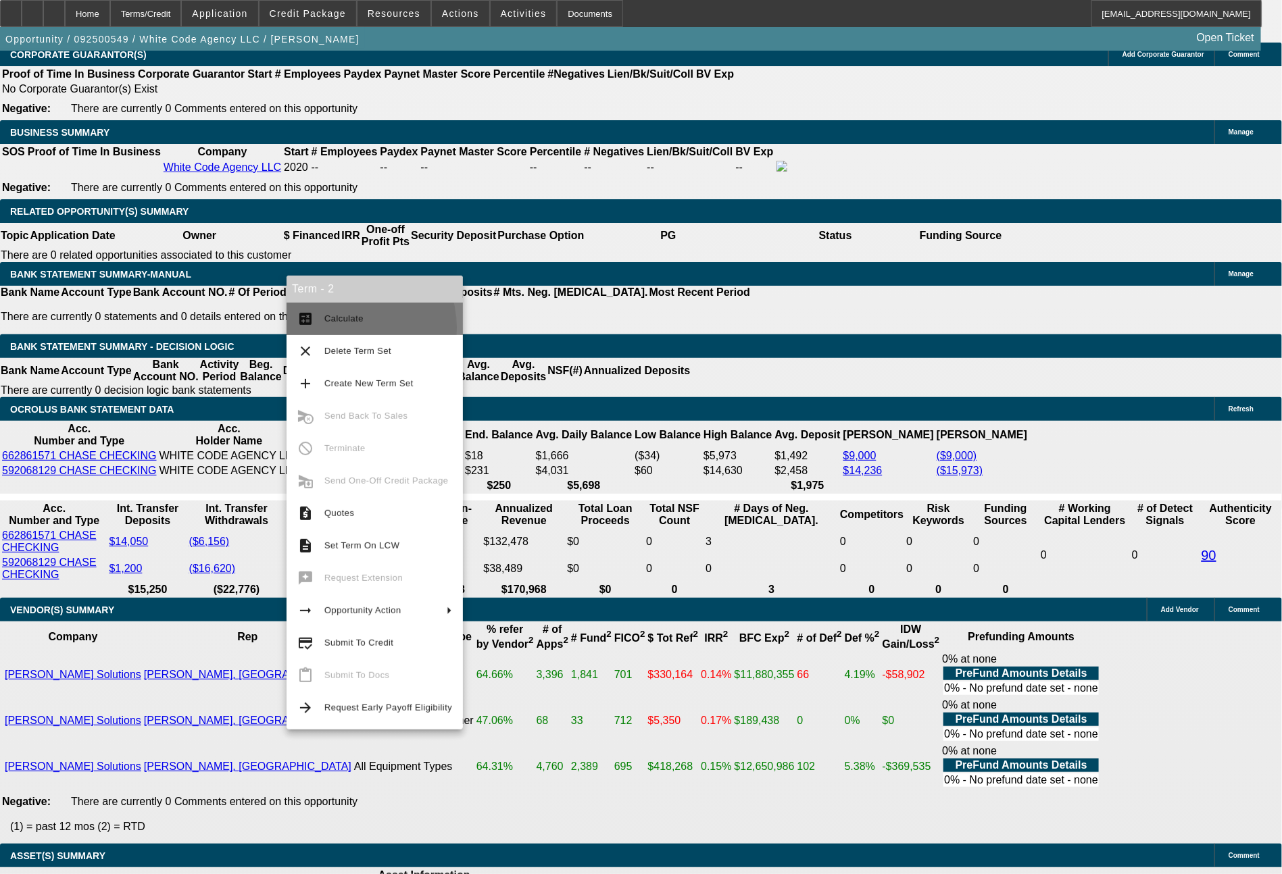
click at [347, 328] on button "calculate Calculate" at bounding box center [374, 319] width 176 height 32
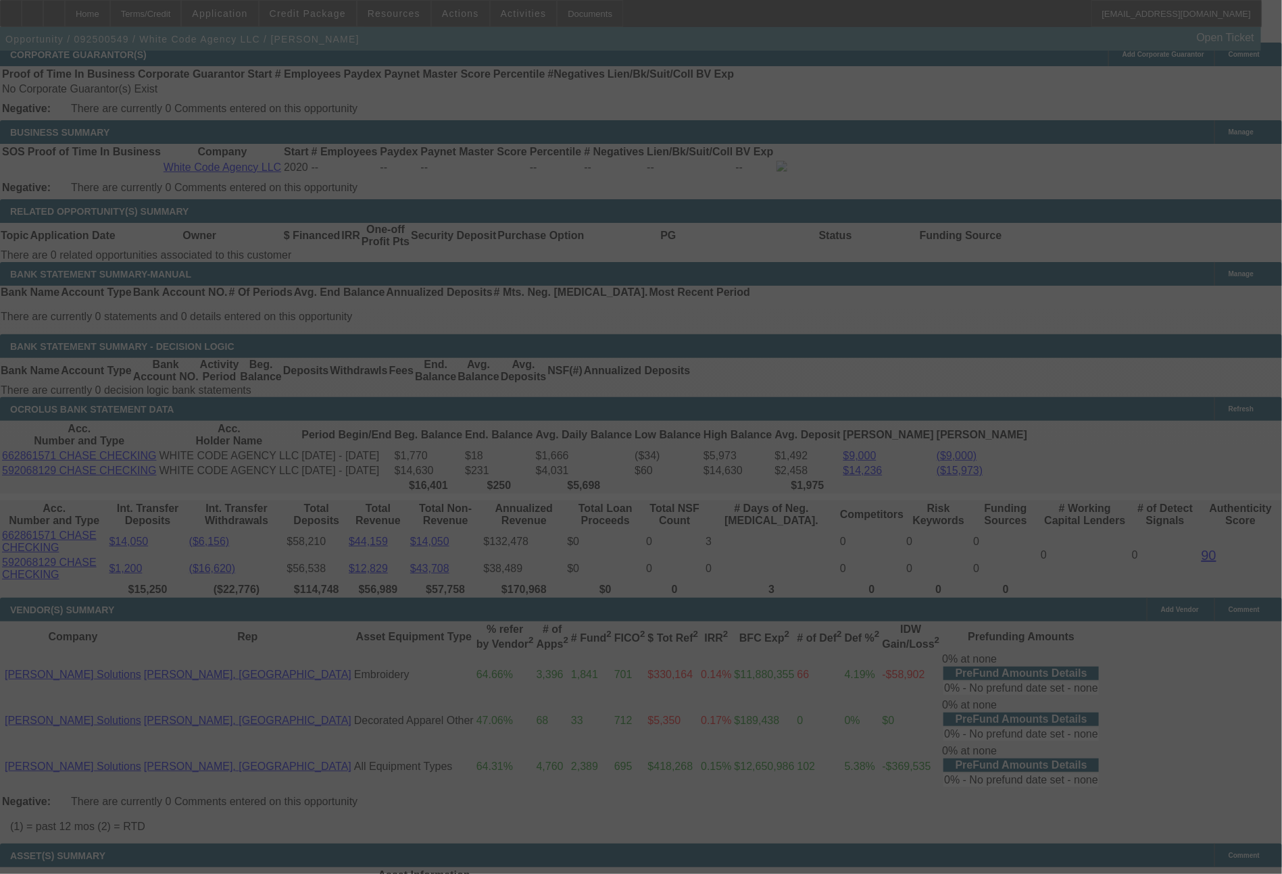
select select "0"
select select "2"
select select "0.1"
select select "4"
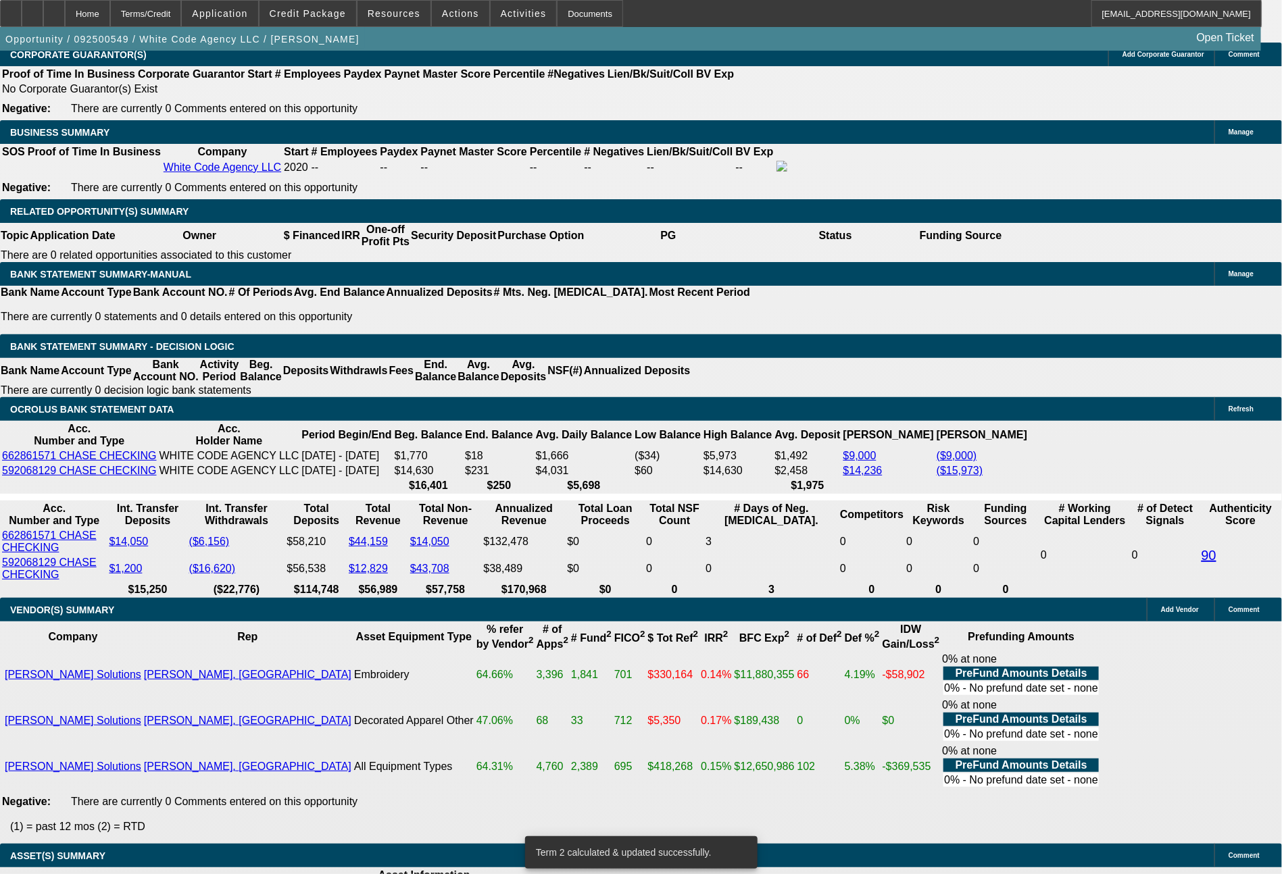
drag, startPoint x: 199, startPoint y: 511, endPoint x: 276, endPoint y: 524, distance: 78.8
type input "2"
type input "$4.00"
type input "UNKNOWN"
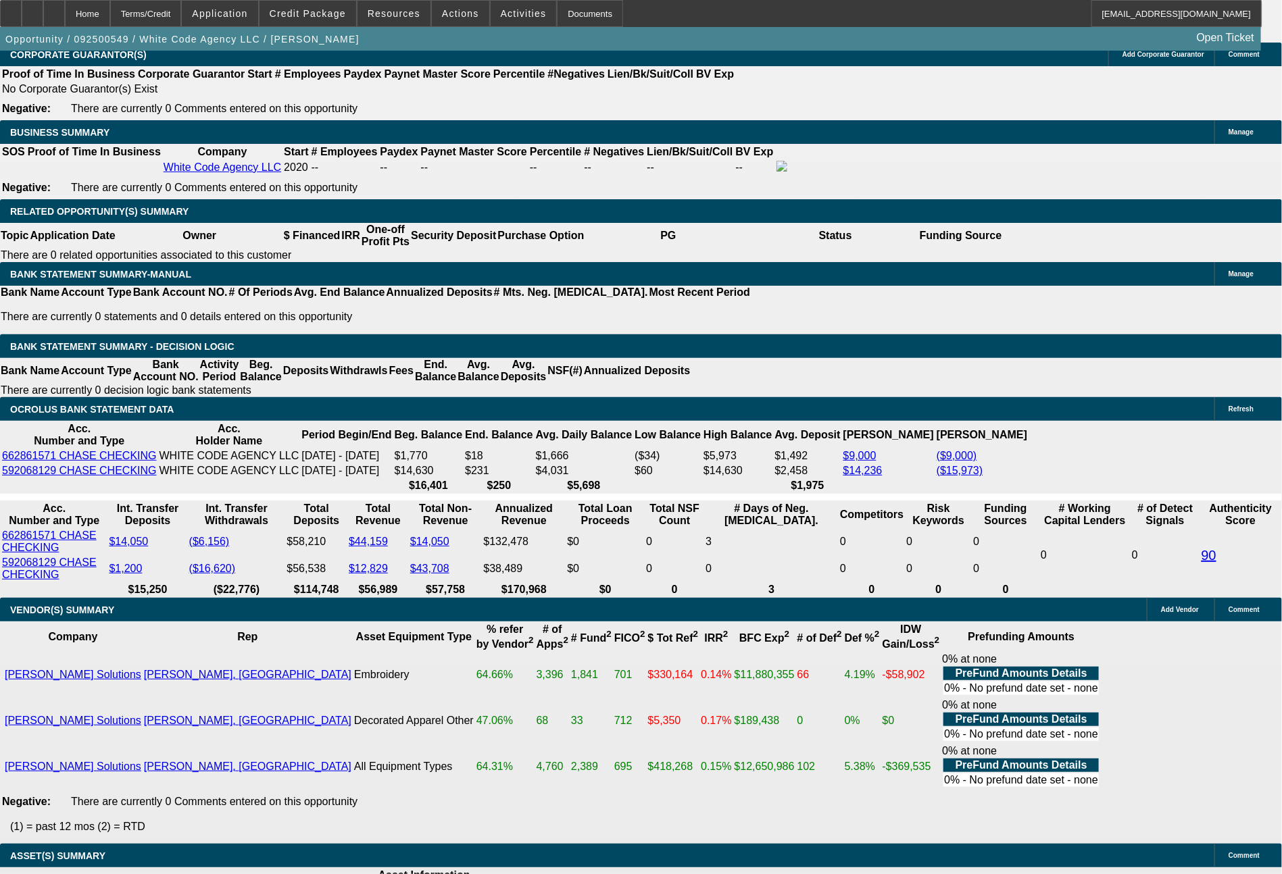
type input "2134"
type input "$4,268.00"
type input "9.6"
type input "213"
type input "$426.00"
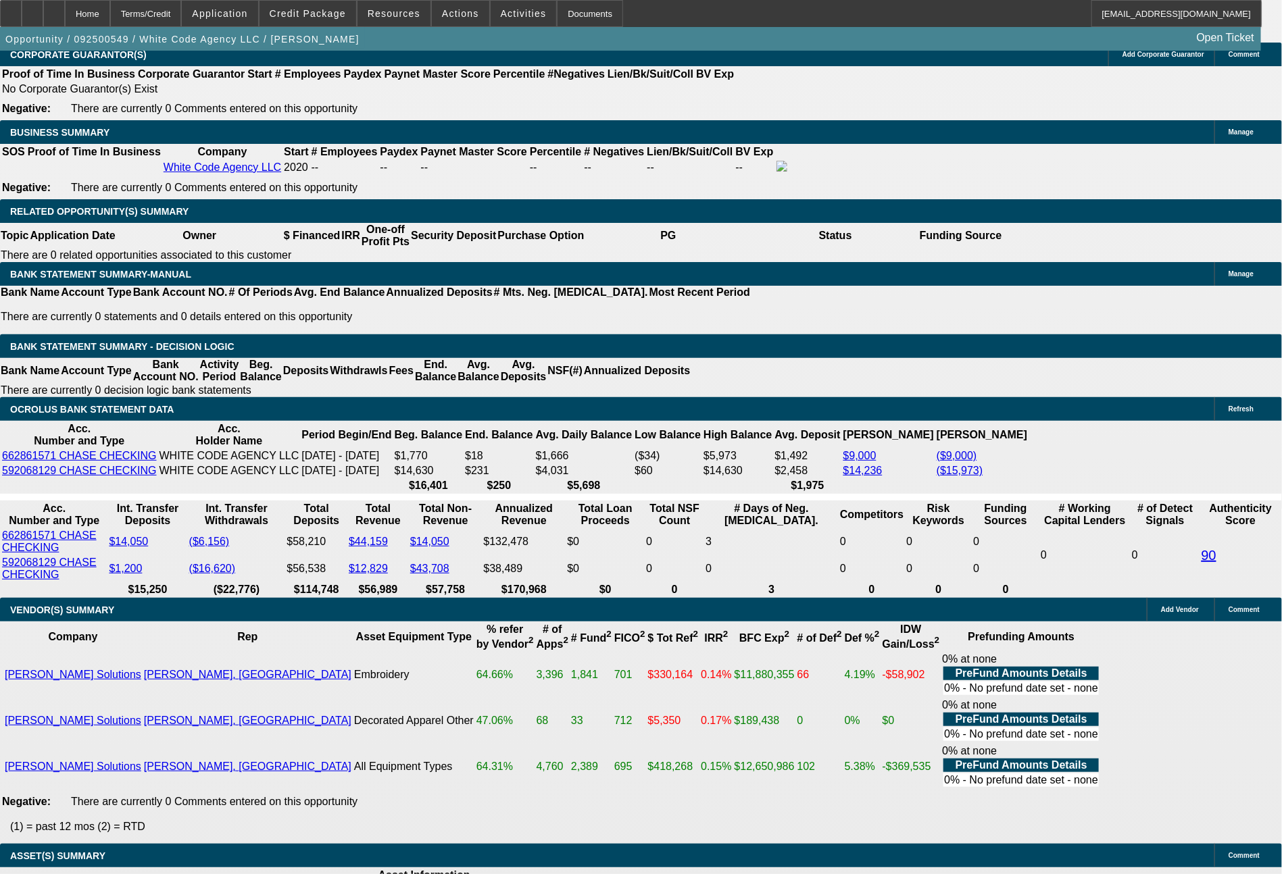
type input "2143"
type input "$4,286.00"
type input "9.8"
type input "$2,143.00"
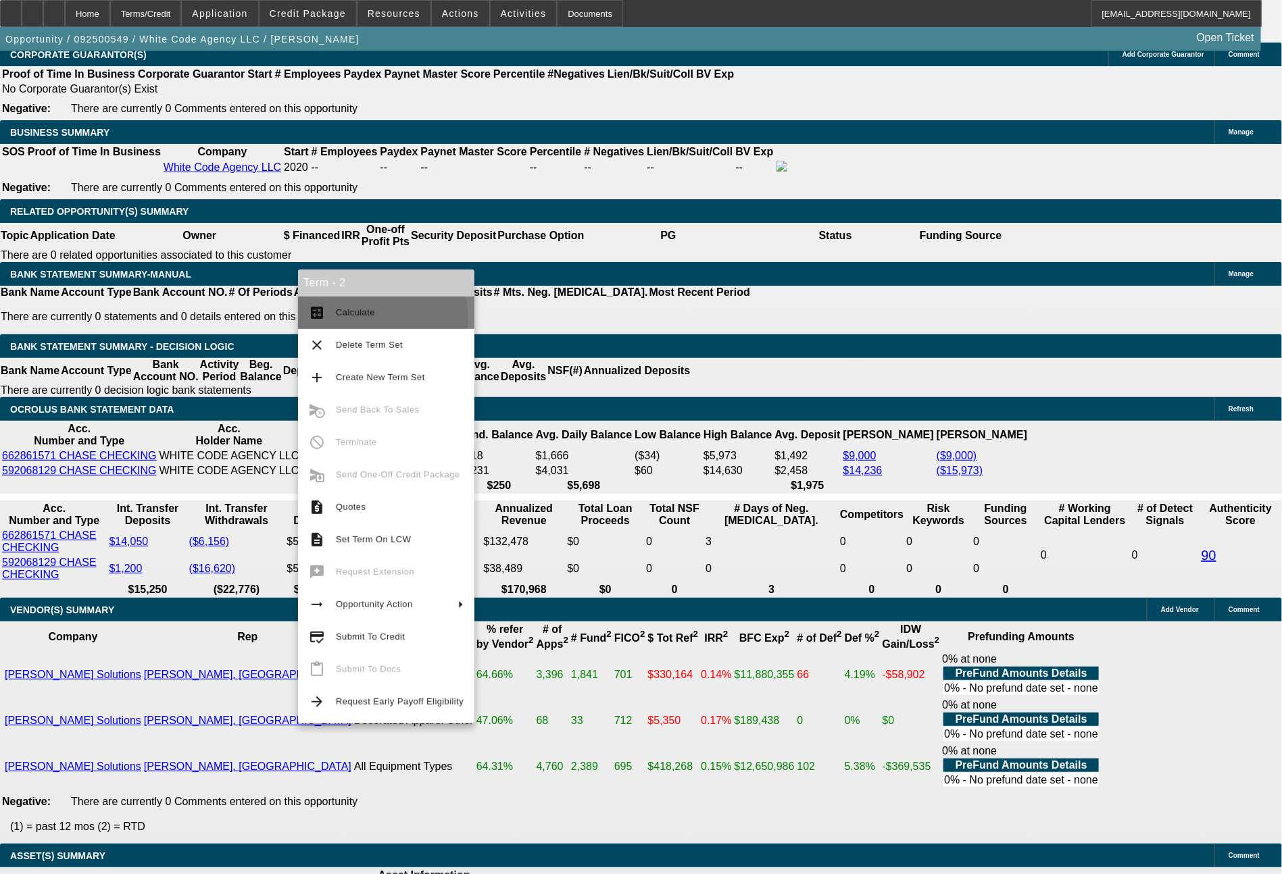
click at [374, 319] on span "Calculate" at bounding box center [400, 313] width 128 height 16
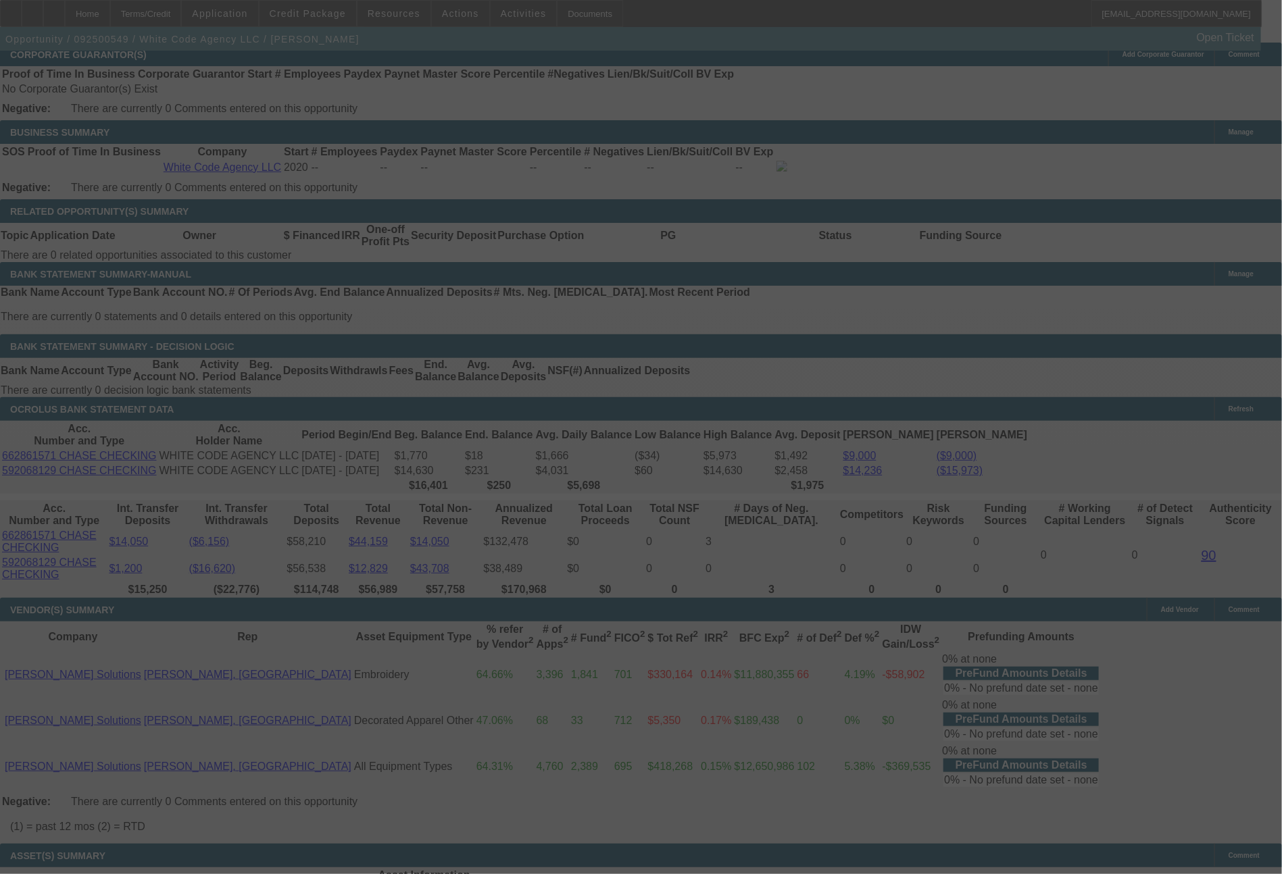
select select "0"
select select "2"
select select "0.1"
select select "4"
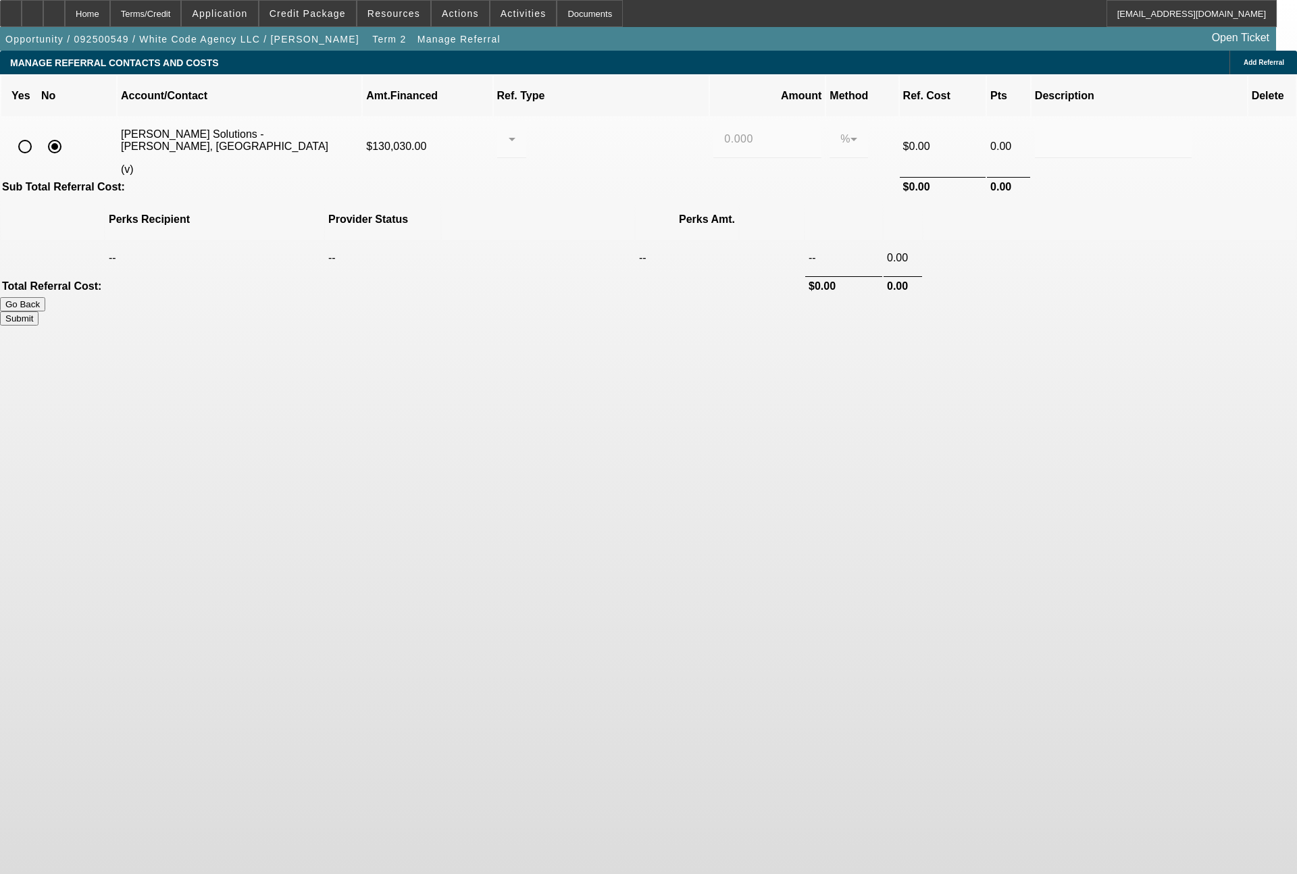
click at [39, 133] on input "radio" at bounding box center [24, 146] width 27 height 27
radio input "true"
click at [509, 131] on div at bounding box center [508, 139] width 1 height 16
drag, startPoint x: 586, startPoint y: 122, endPoint x: 629, endPoint y: 153, distance: 52.7
click at [597, 164] on span "Pay vendor SALES PERSON" at bounding box center [616, 159] width 110 height 32
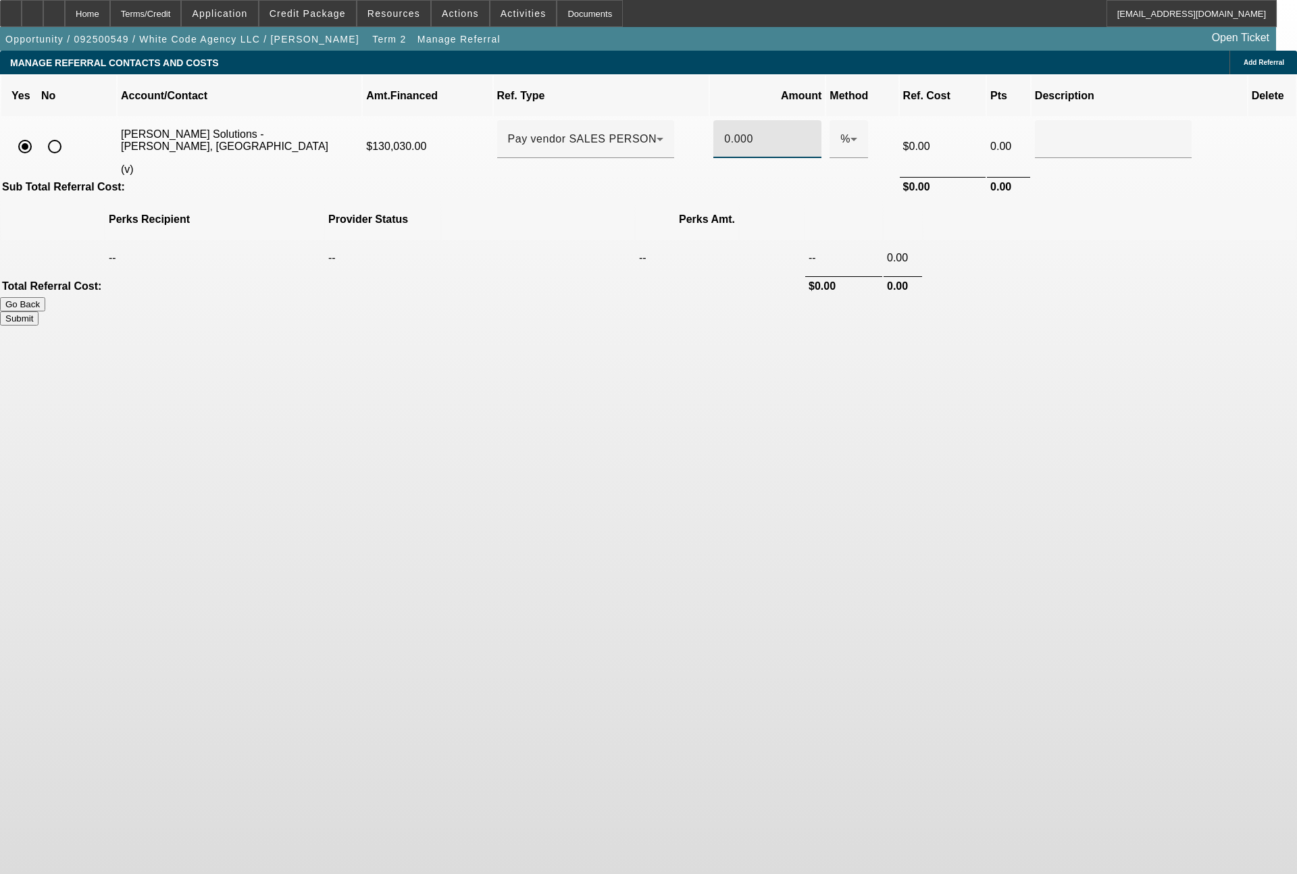
click at [724, 131] on input "0.000" at bounding box center [767, 139] width 86 height 16
click at [39, 311] on button "Submit" at bounding box center [19, 318] width 39 height 14
type input "0.400"
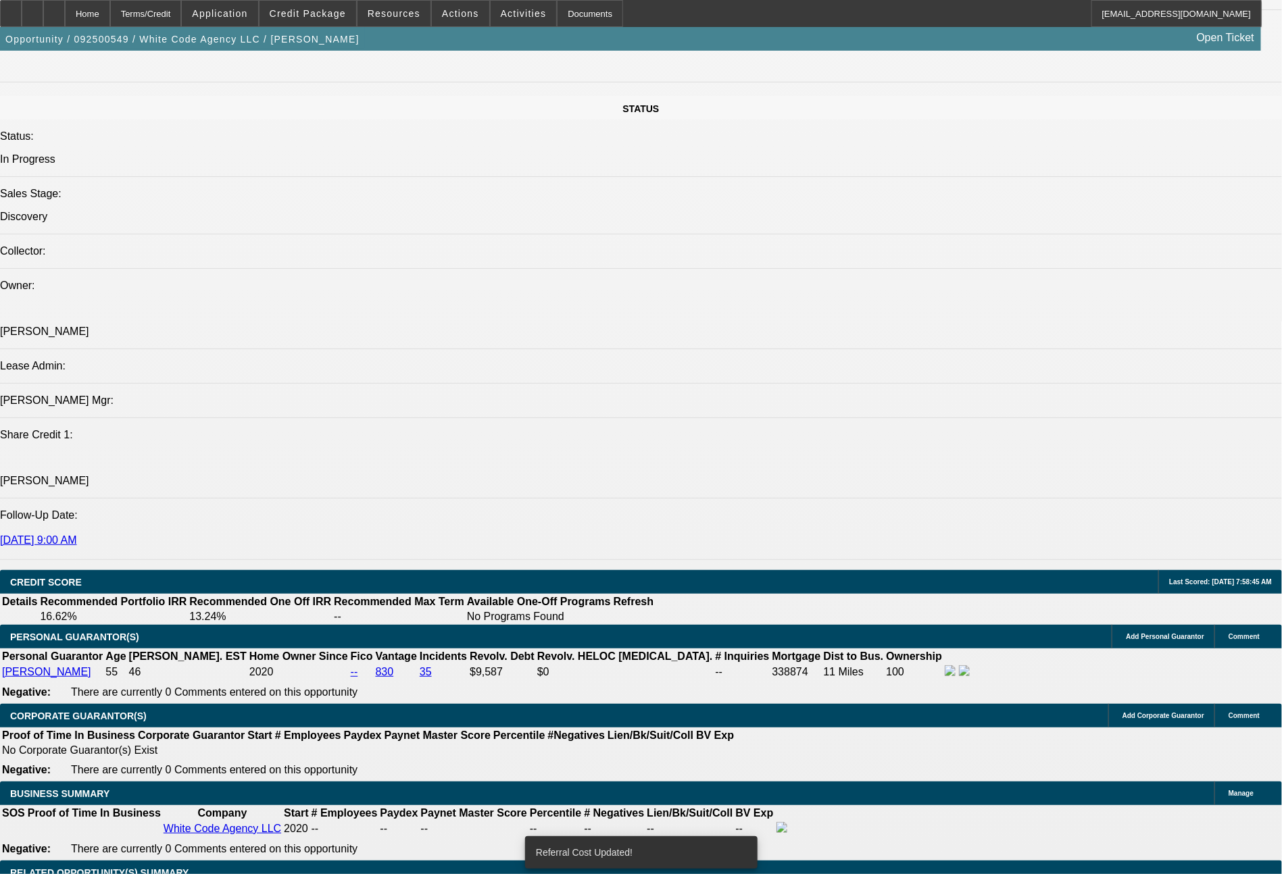
select select "0"
select select "2"
select select "0.1"
select select "4"
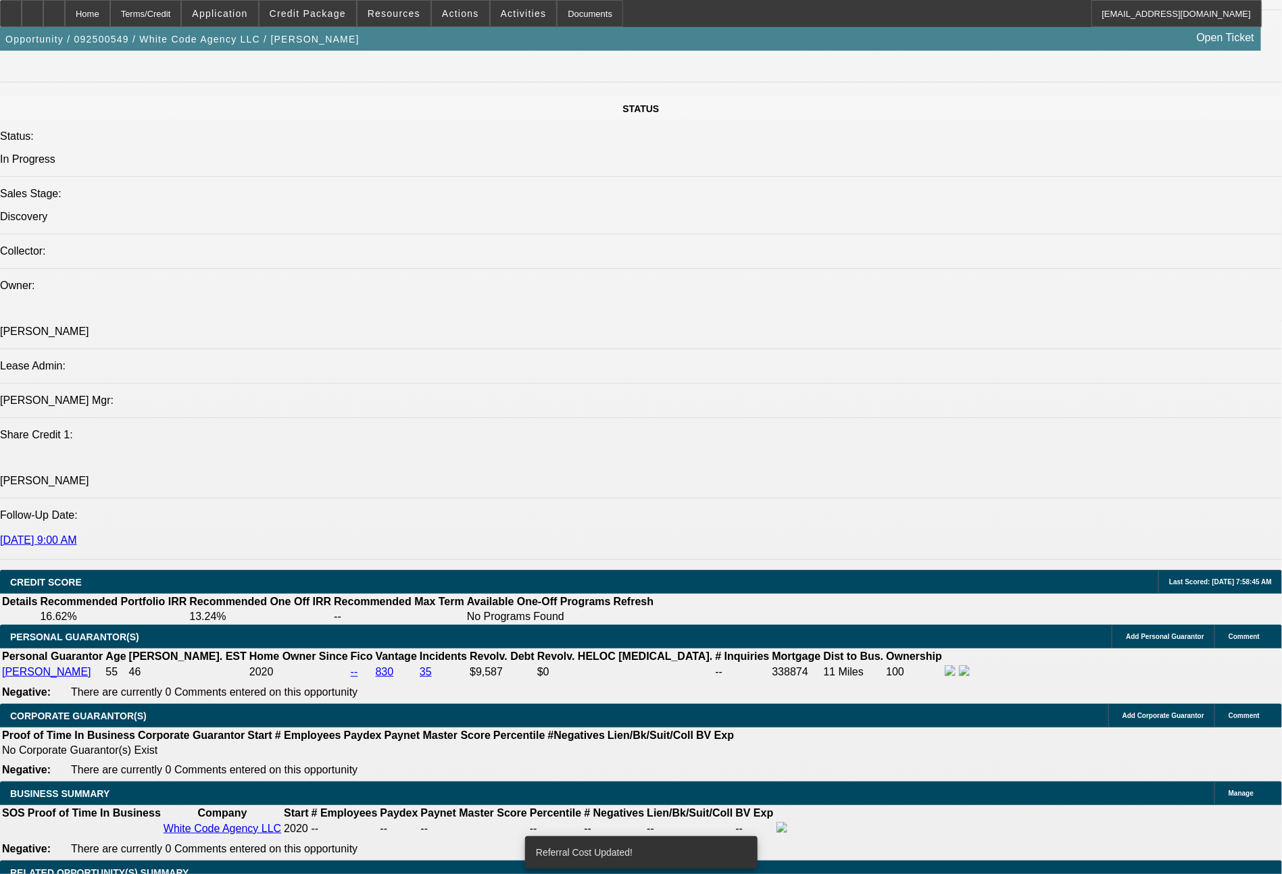
select select "0"
select select "2"
select select "0"
select select "6"
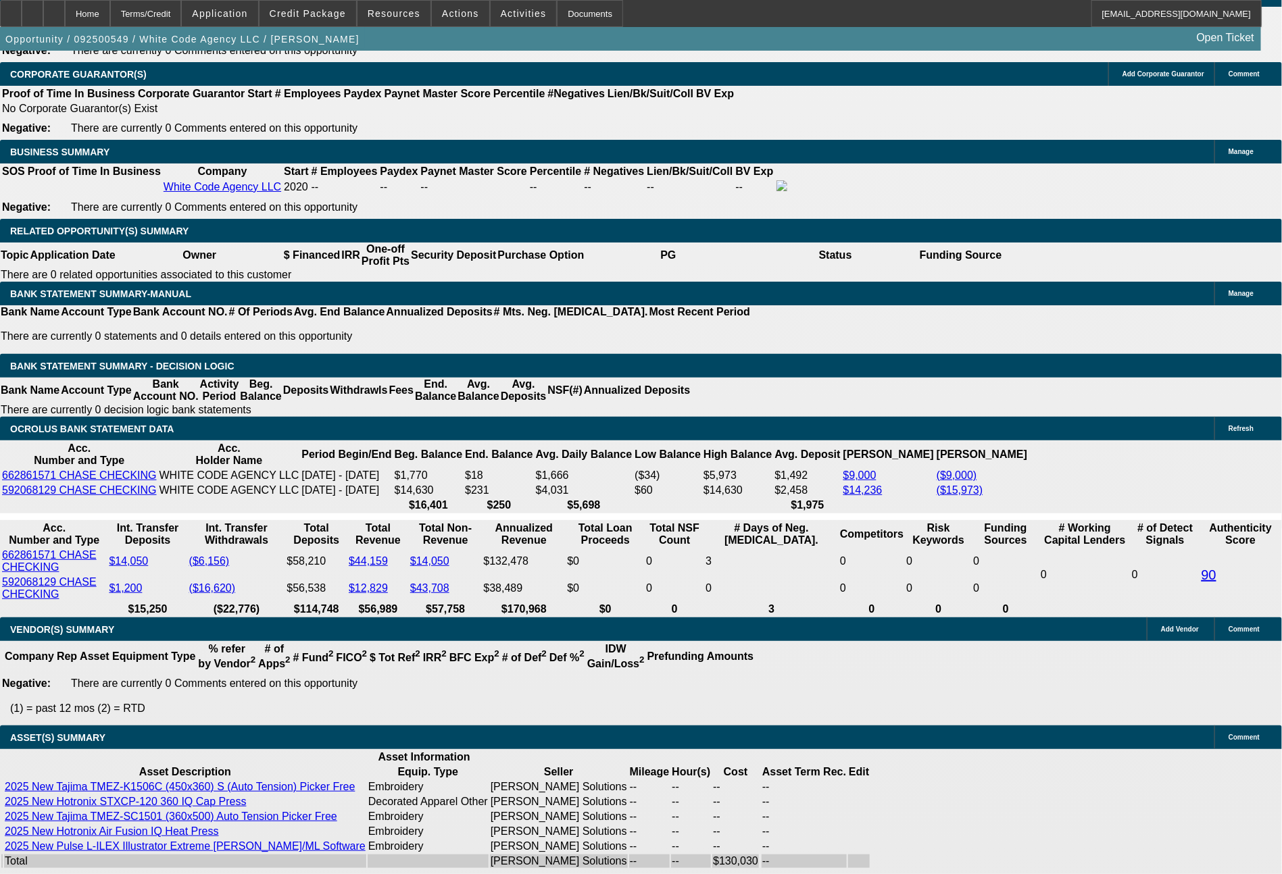
scroll to position [2109, 0]
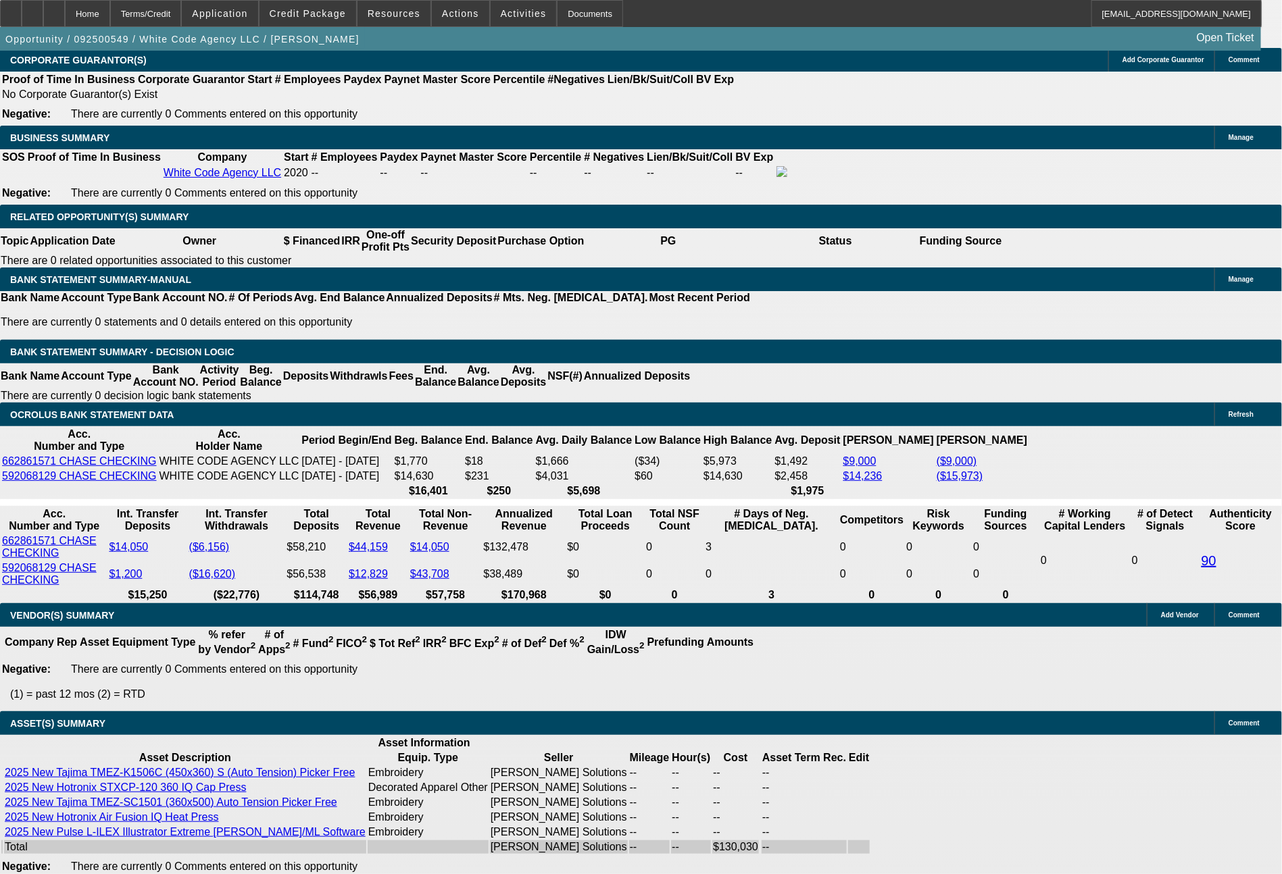
drag, startPoint x: 201, startPoint y: 401, endPoint x: 324, endPoint y: 401, distance: 123.6
type input "3"
type input "$6.00"
type input "UNKNOWN"
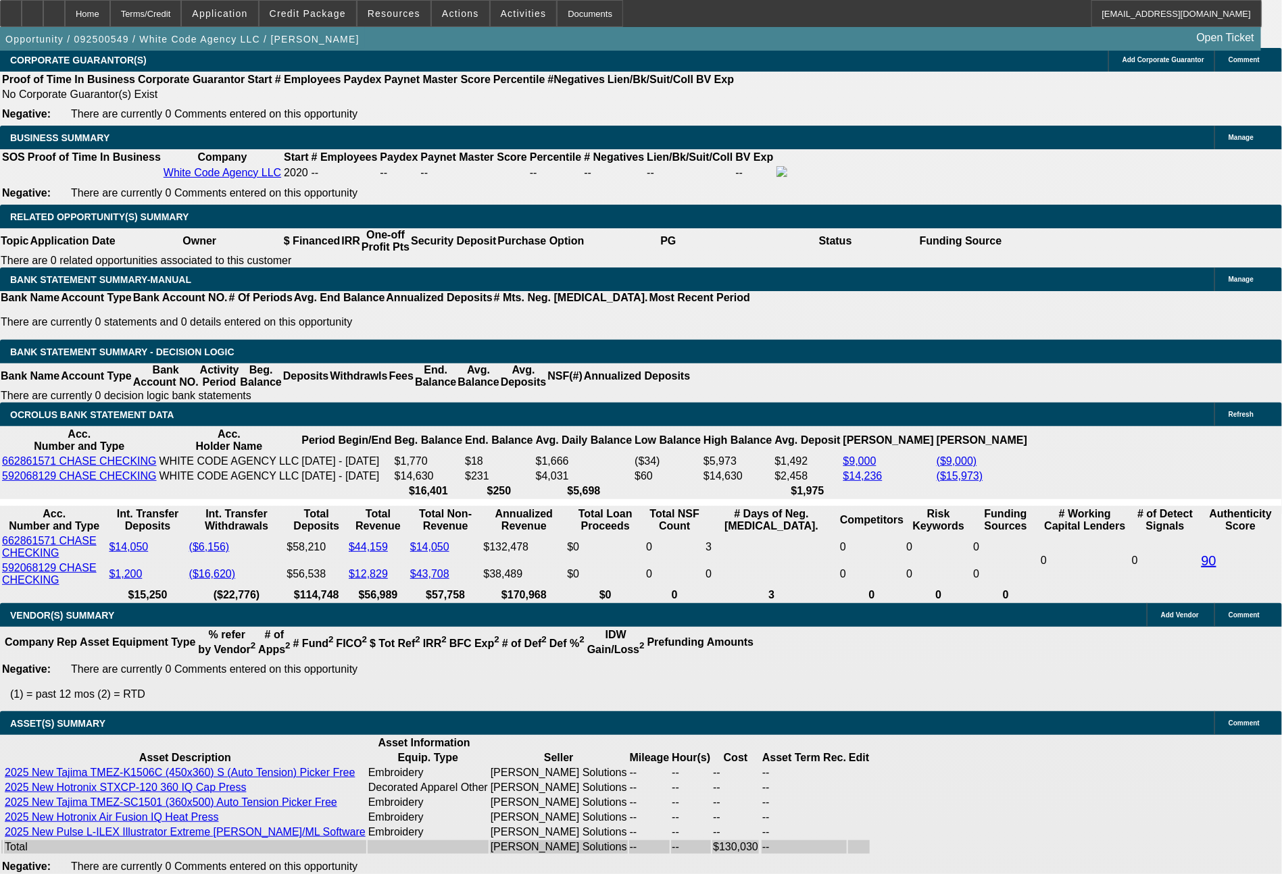
scroll to position [2220, 0]
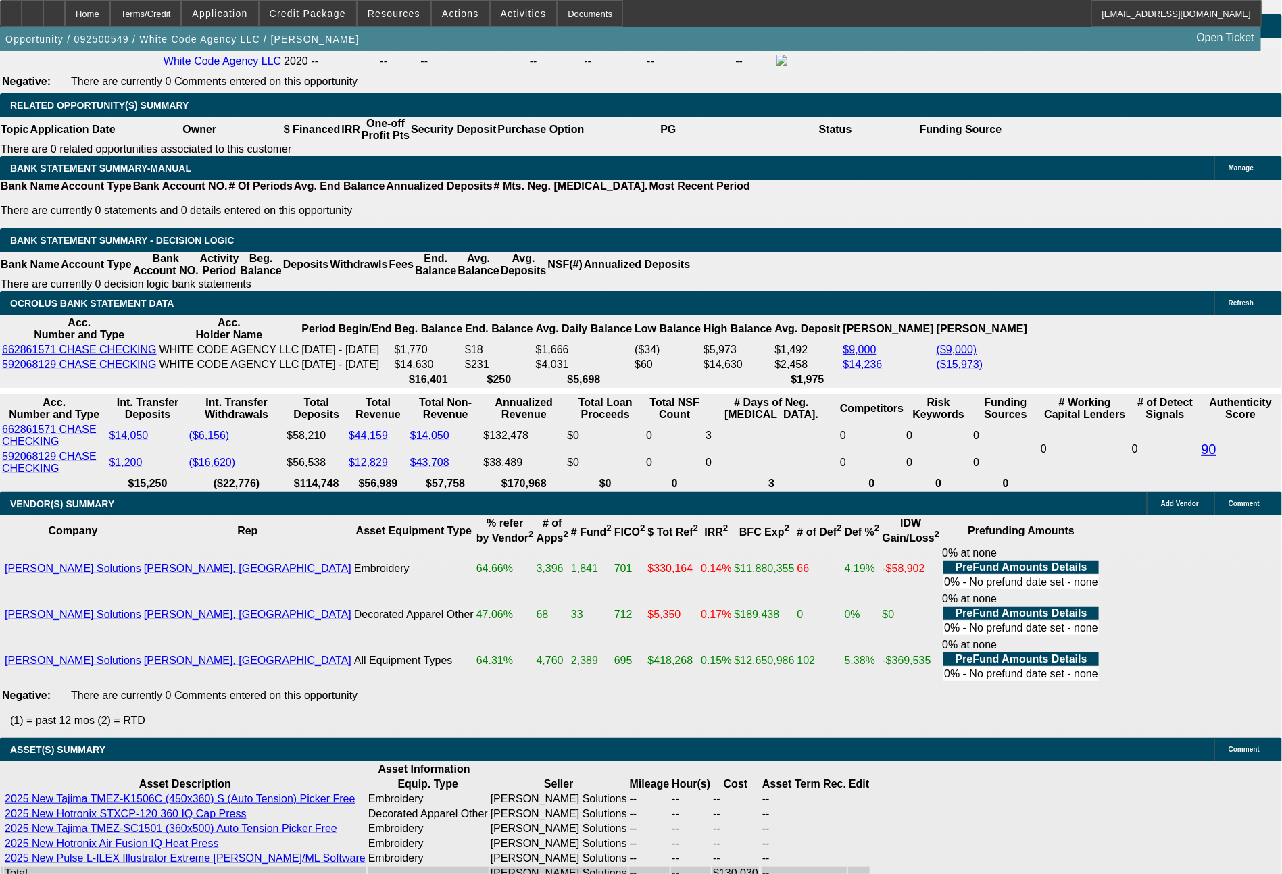
type input "2149"
type input "9.9"
type input "$4,298.00"
type input "$2,149.00"
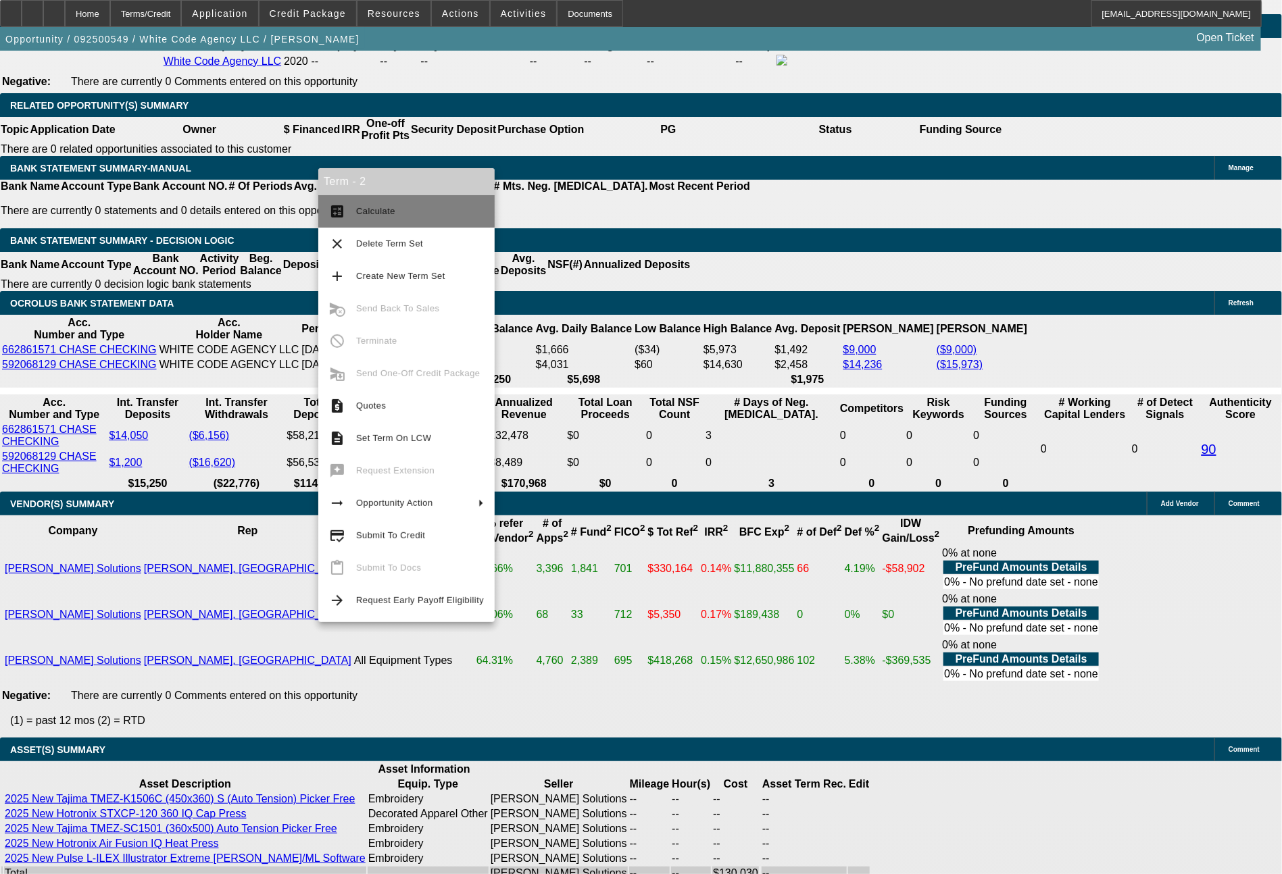
click at [383, 213] on span "Calculate" at bounding box center [375, 211] width 39 height 10
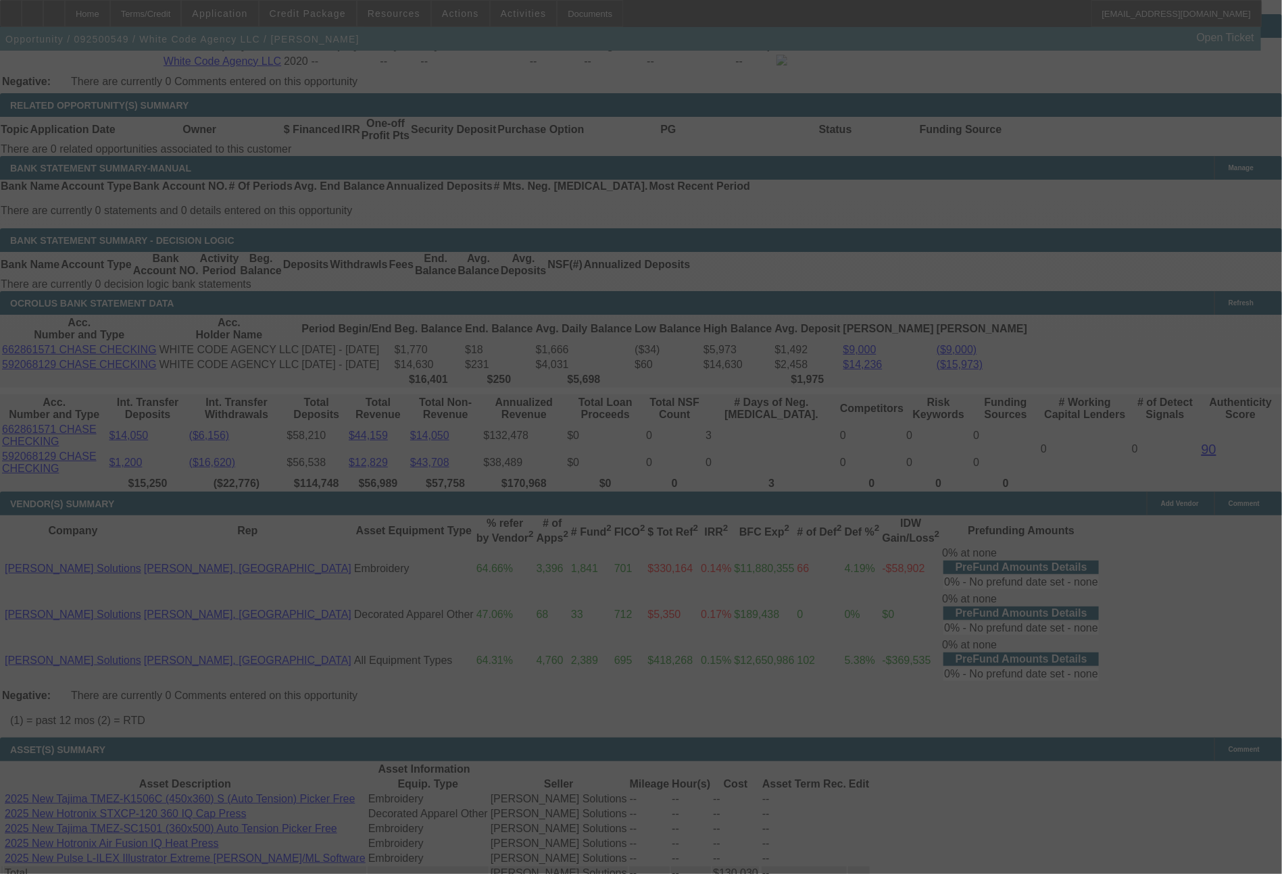
select select "0"
select select "2"
select select "0.1"
select select "4"
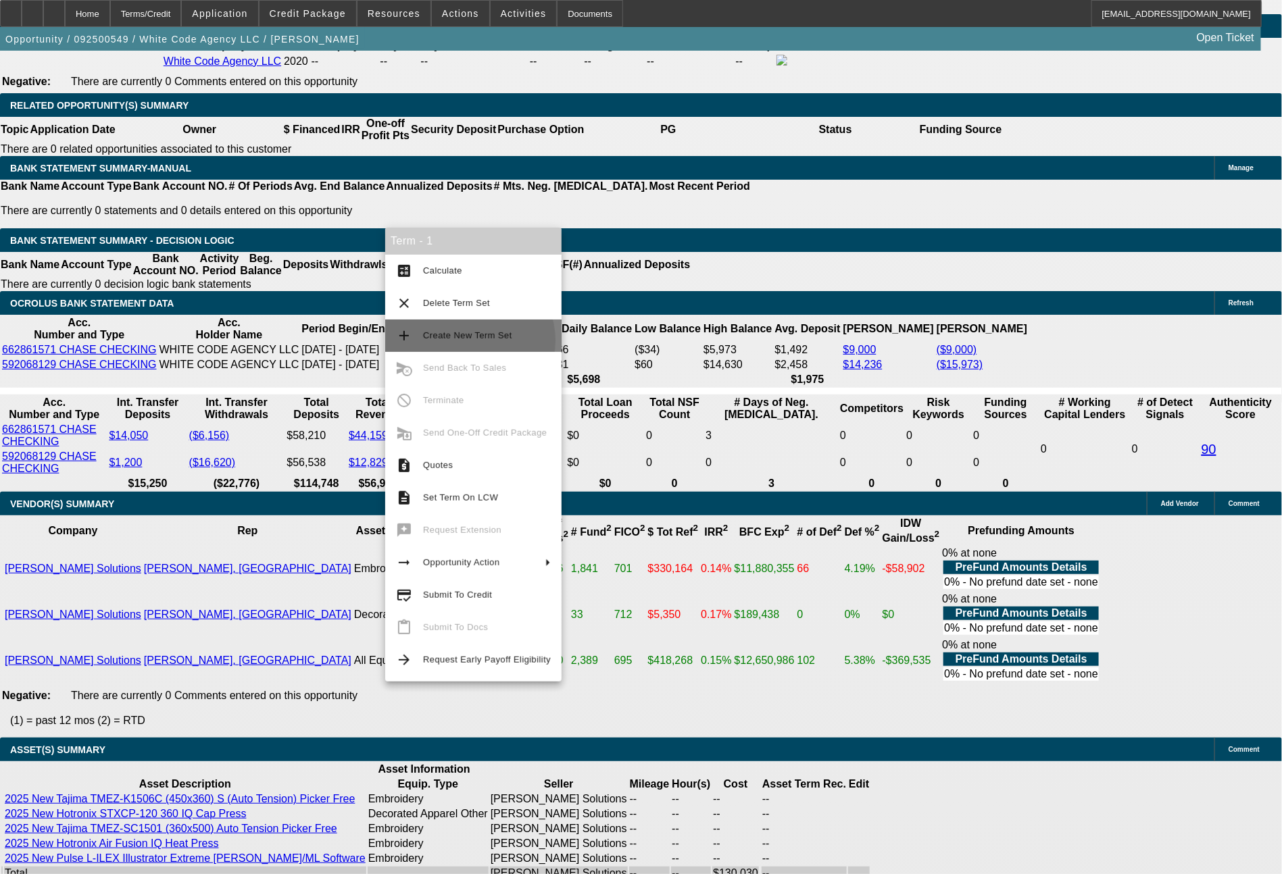
click at [467, 341] on span "Create New Term Set" at bounding box center [467, 335] width 89 height 10
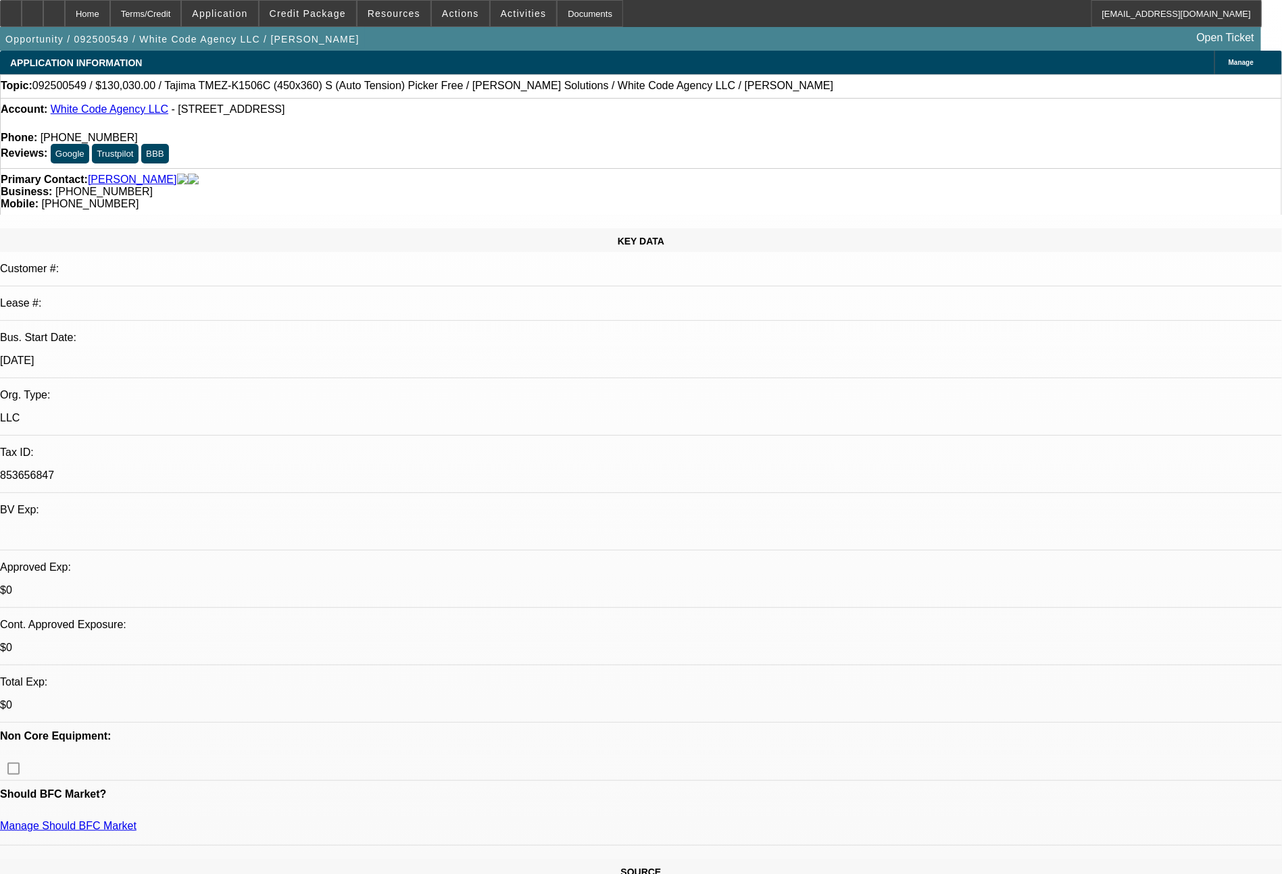
select select "0"
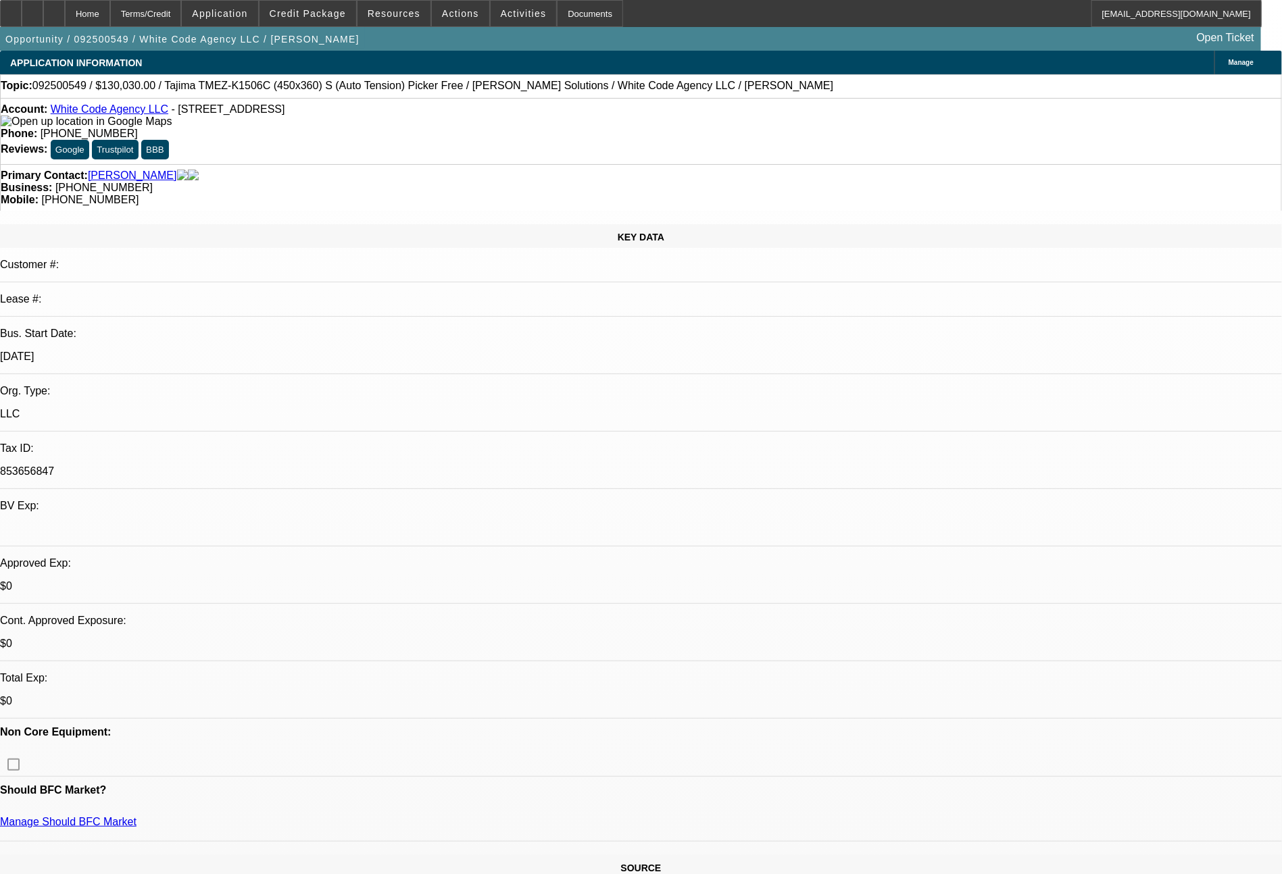
select select "2"
select select "0"
select select "6"
select select "0"
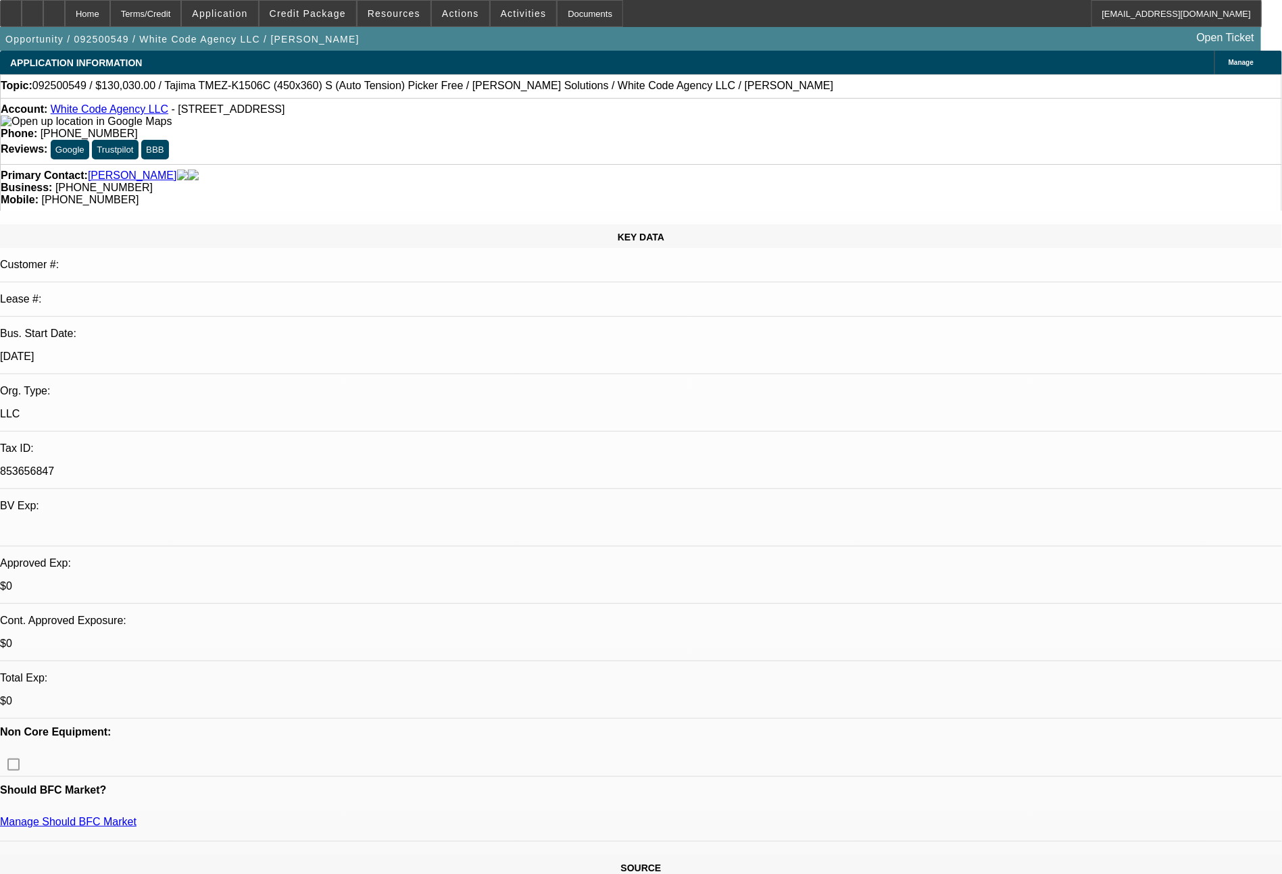
select select "2"
select select "0.1"
select select "4"
select select "0"
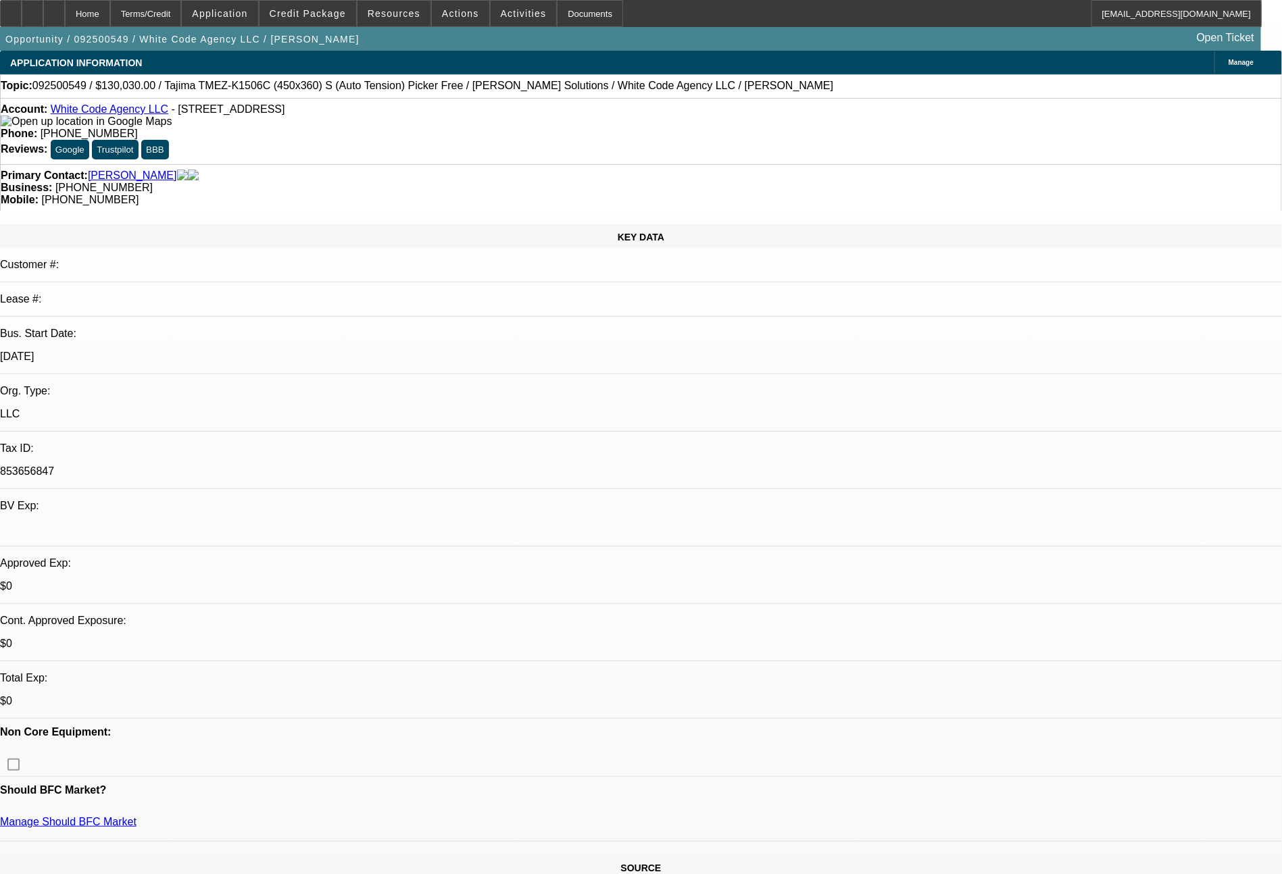
select select "2"
select select "0"
select select "6"
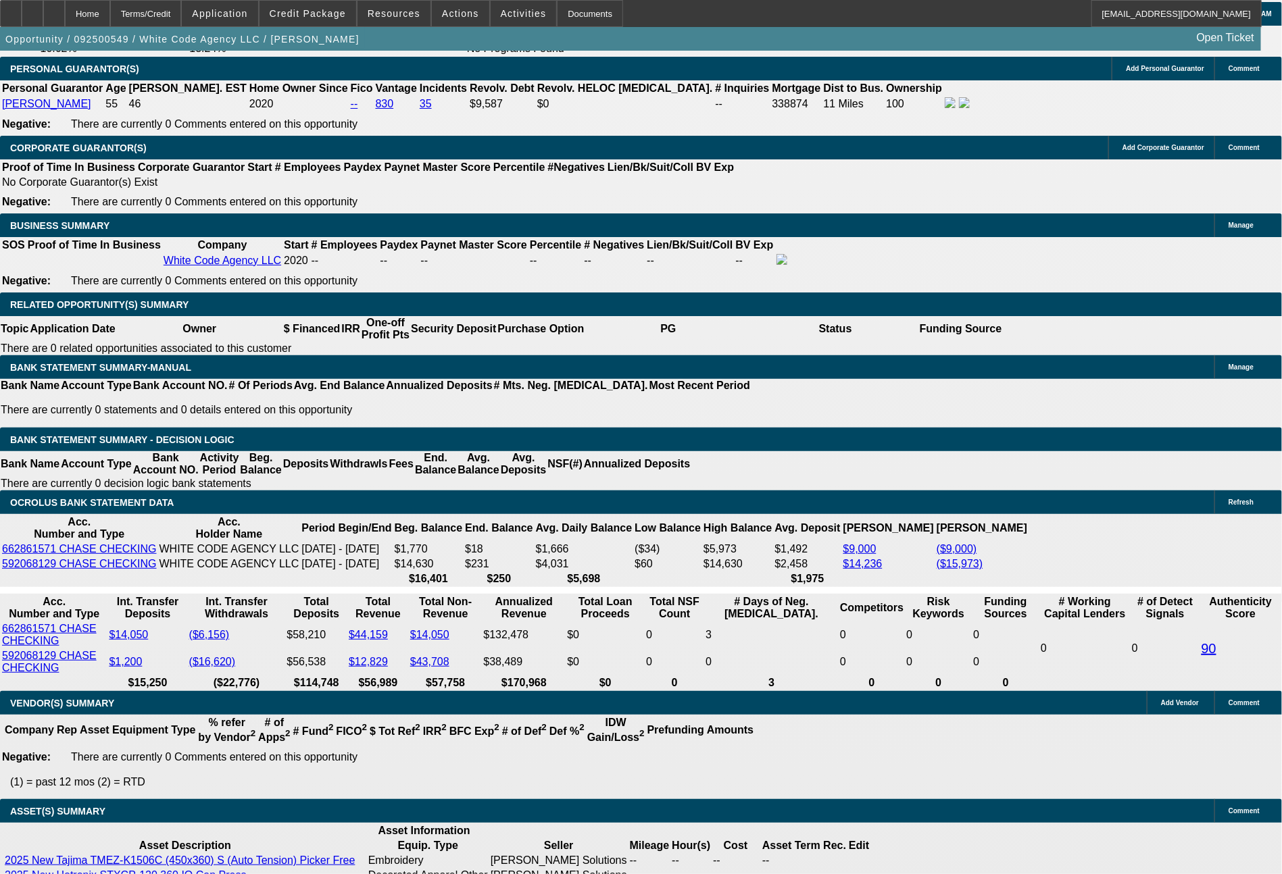
scroll to position [2132, 0]
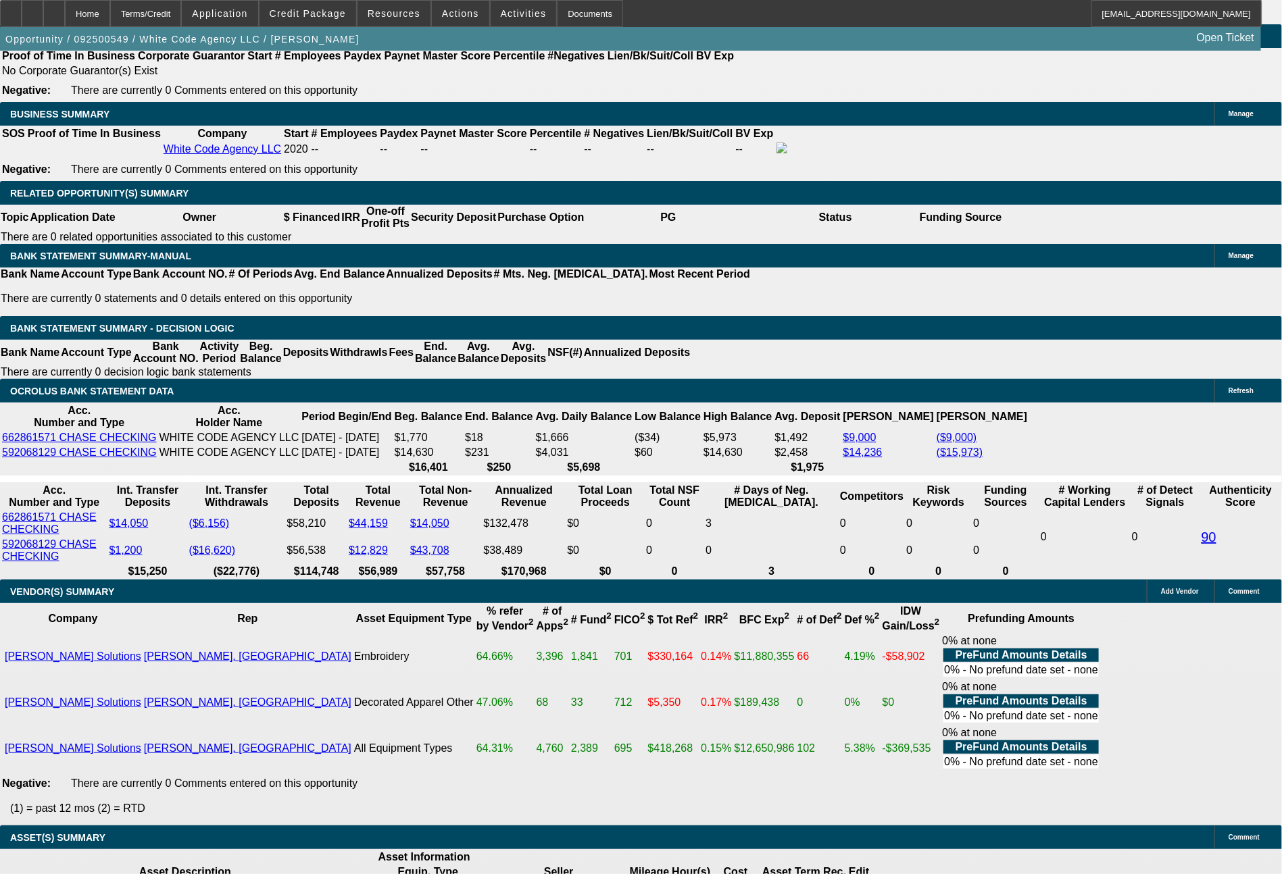
drag, startPoint x: 258, startPoint y: 493, endPoint x: 326, endPoint y: 493, distance: 68.2
type input "7"
type input "UNKNOWN"
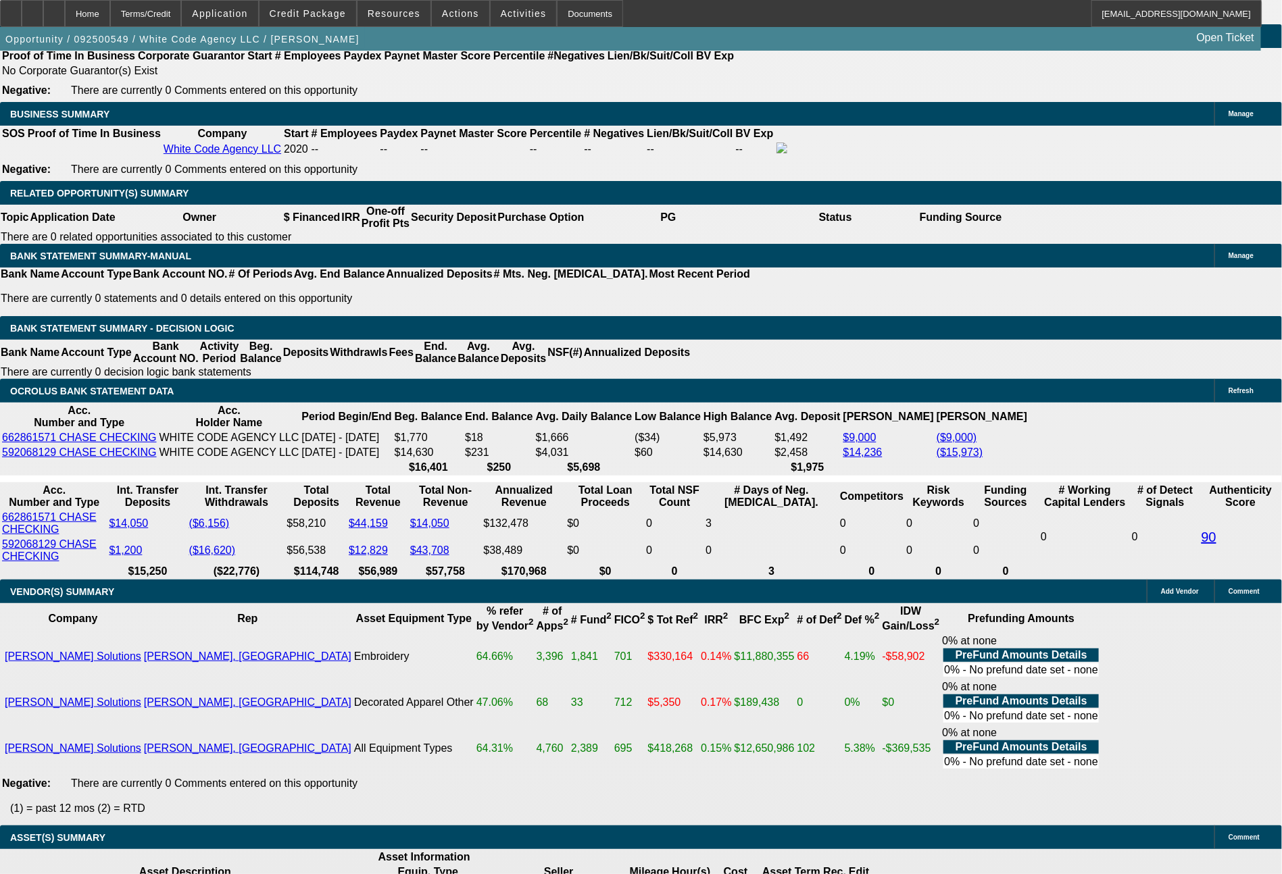
type input "$19,294.76"
type input "$38,589.52"
type input "72"
type input "$2,508.63"
type input "$5,017.26"
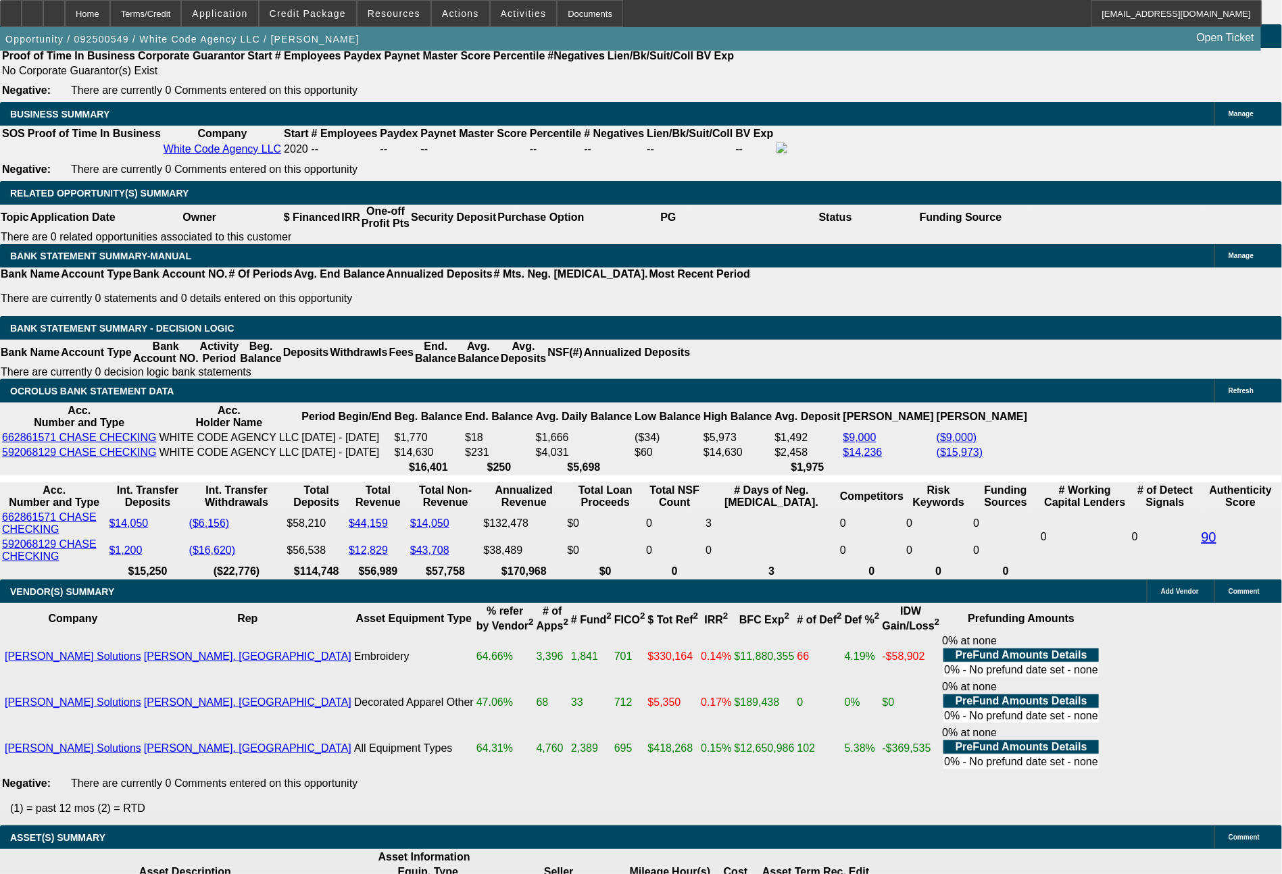
type input "72"
drag, startPoint x: 203, startPoint y: 489, endPoint x: 264, endPoint y: 503, distance: 62.4
type input "2"
type input "$4.00"
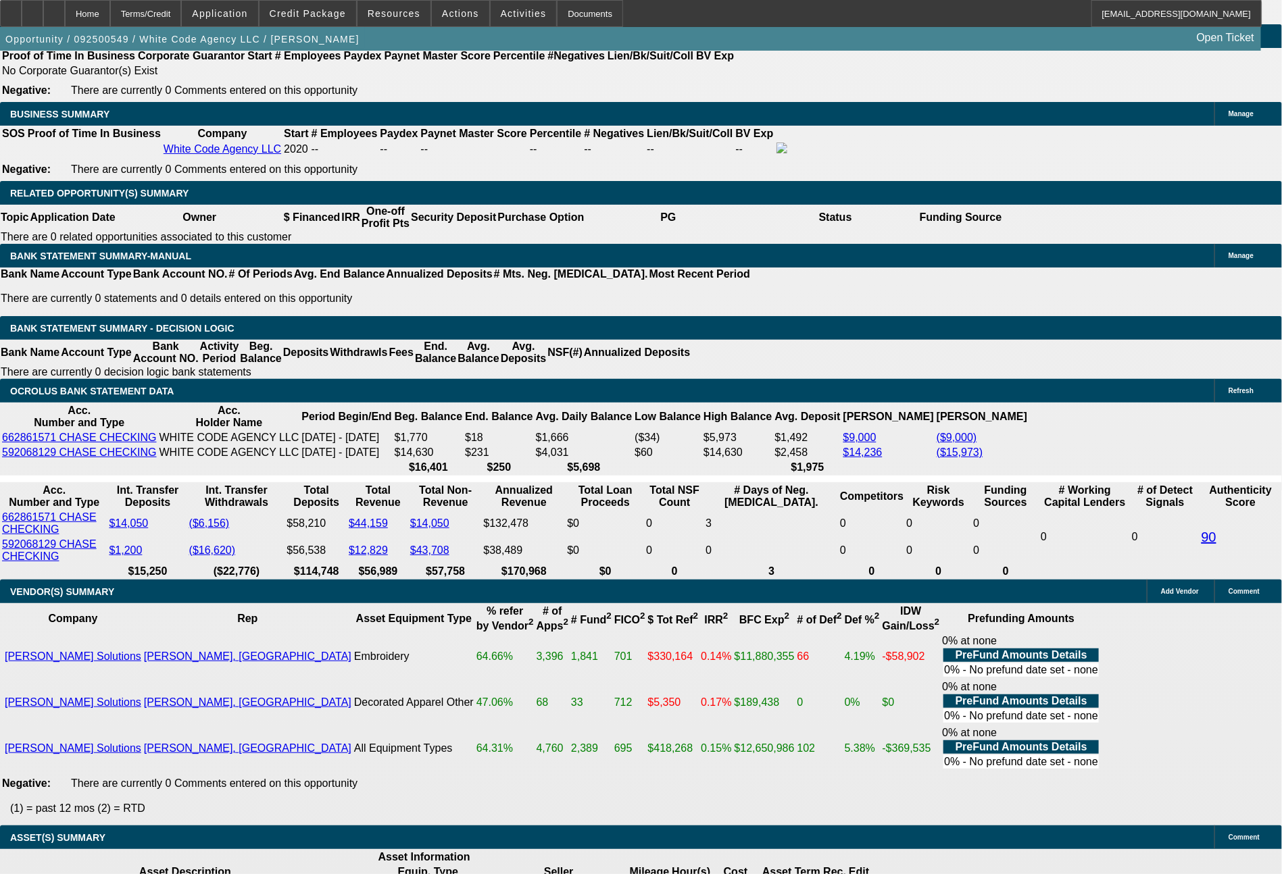
type input "2493"
type input "11.3"
type input "$4,986.00"
type input "$2,493.00"
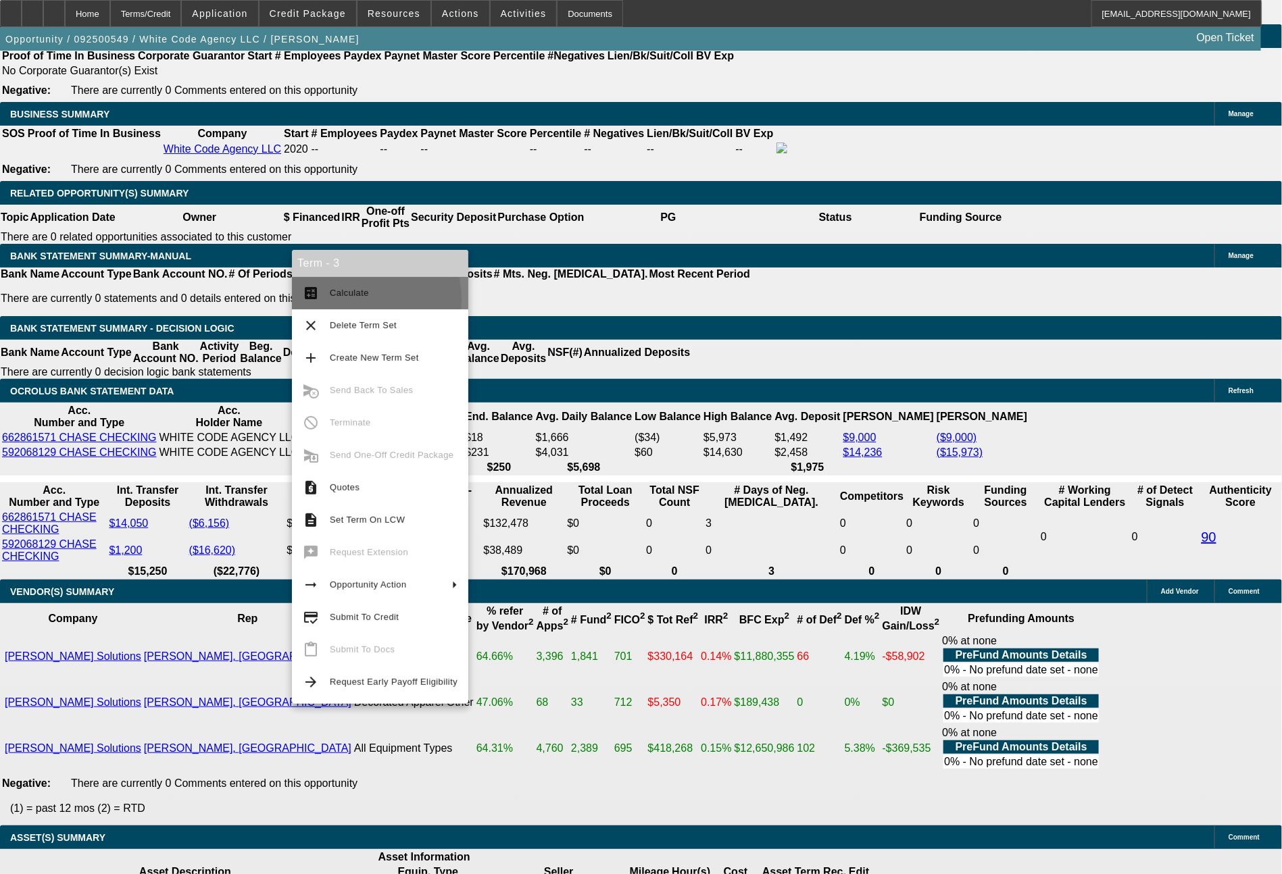
click at [349, 300] on span "Calculate" at bounding box center [394, 293] width 128 height 16
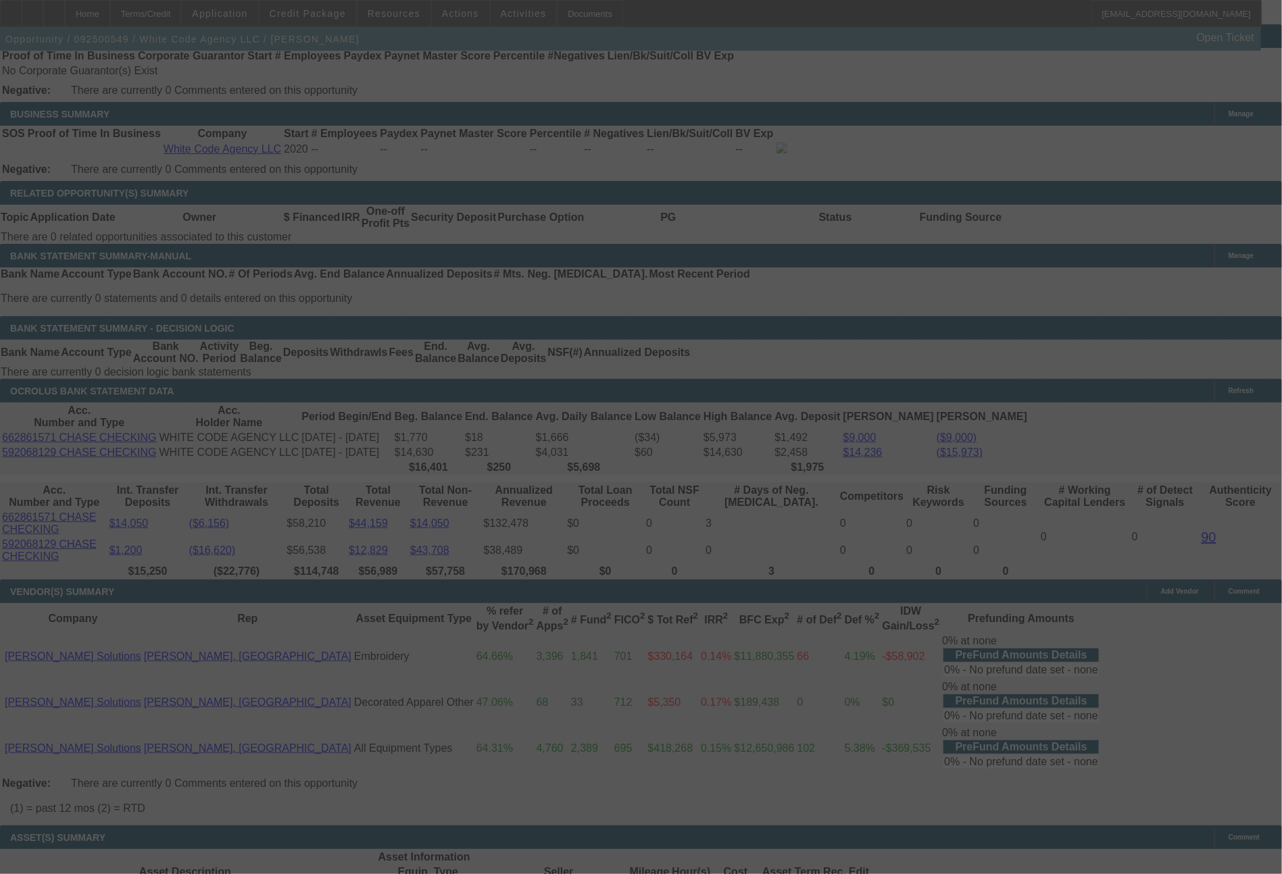
select select "0"
select select "2"
select select "0"
select select "6"
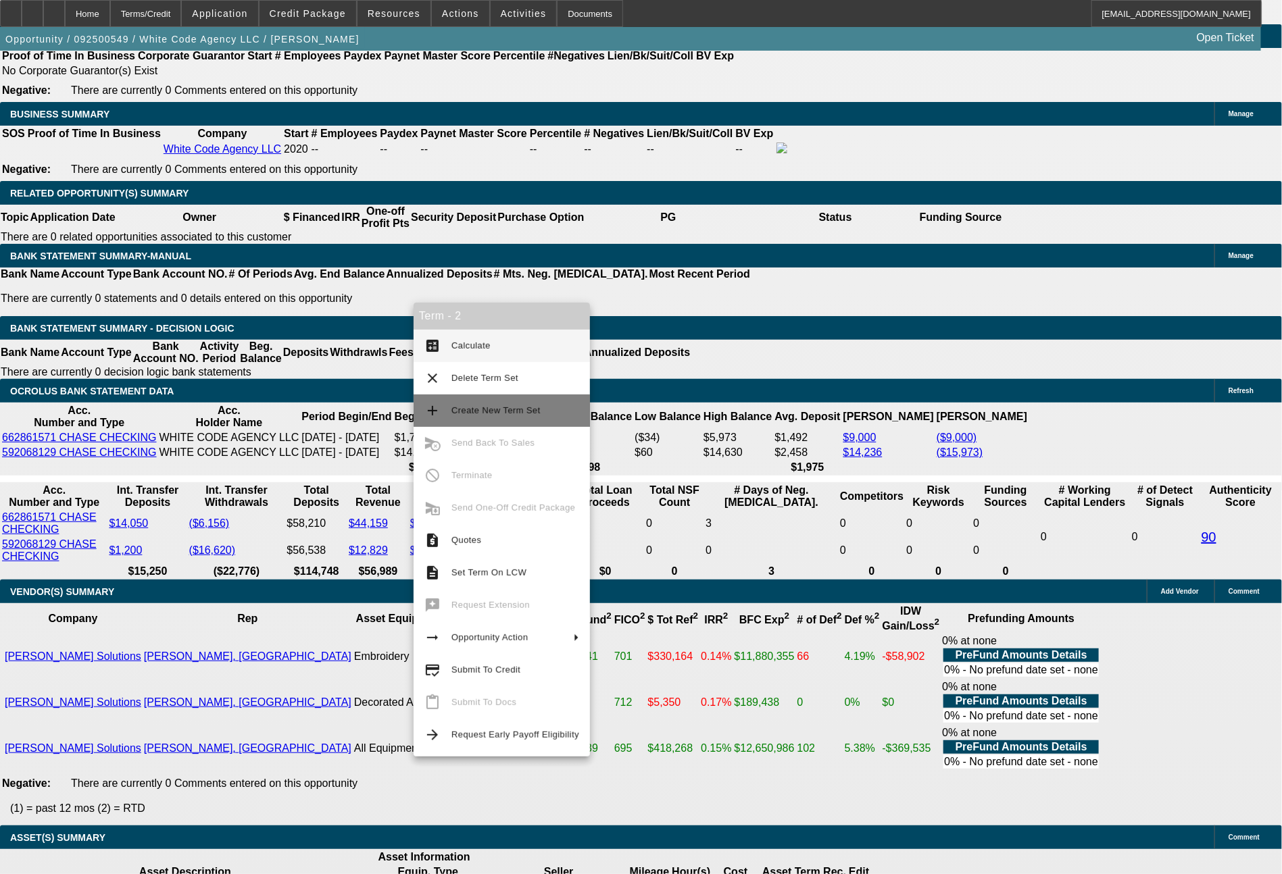
click at [499, 410] on span "Create New Term Set" at bounding box center [495, 410] width 89 height 10
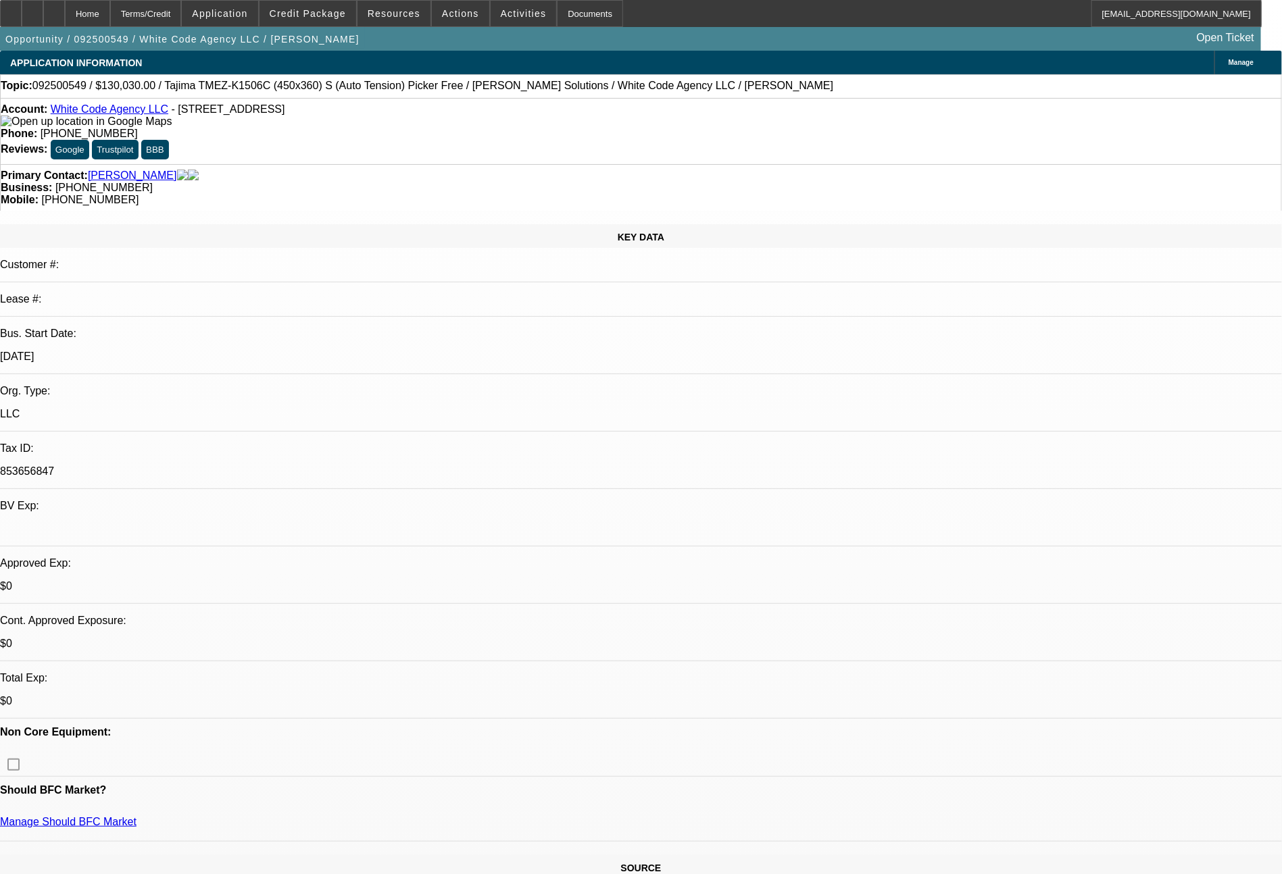
select select "0"
select select "2"
select select "0.1"
select select "4"
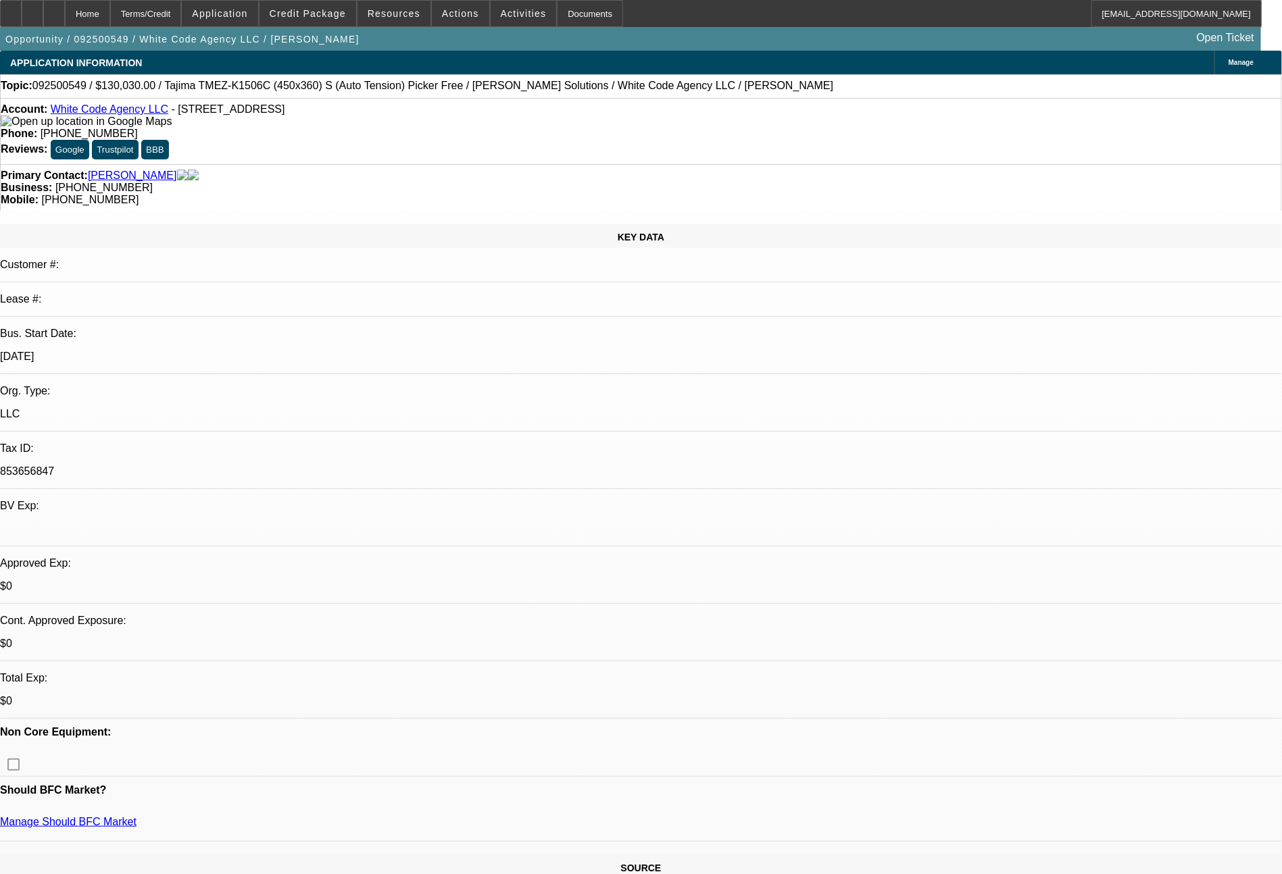
select select "0"
select select "2"
select select "0"
select select "6"
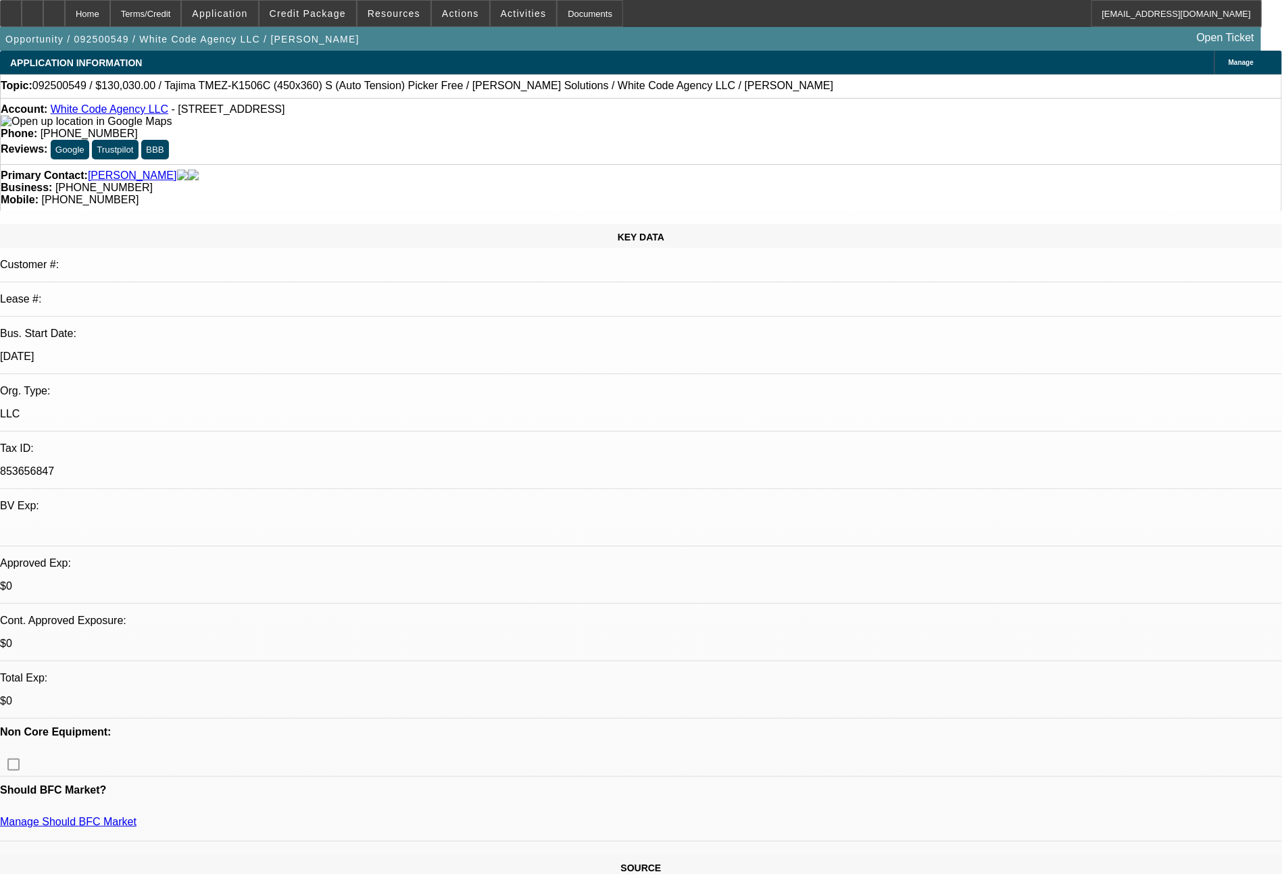
select select "0"
select select "2"
select select "0.1"
select select "4"
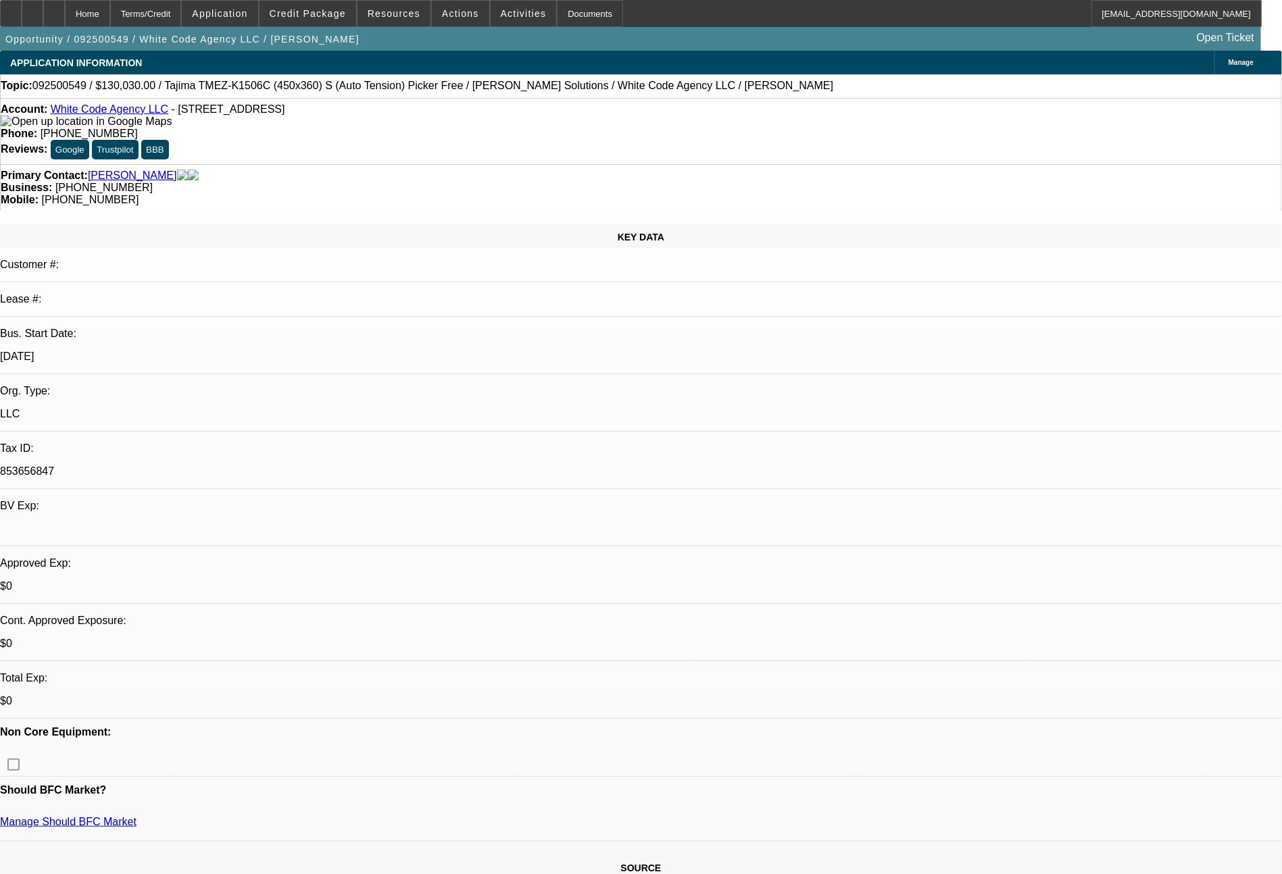
select select "0"
select select "2"
select select "0"
select select "6"
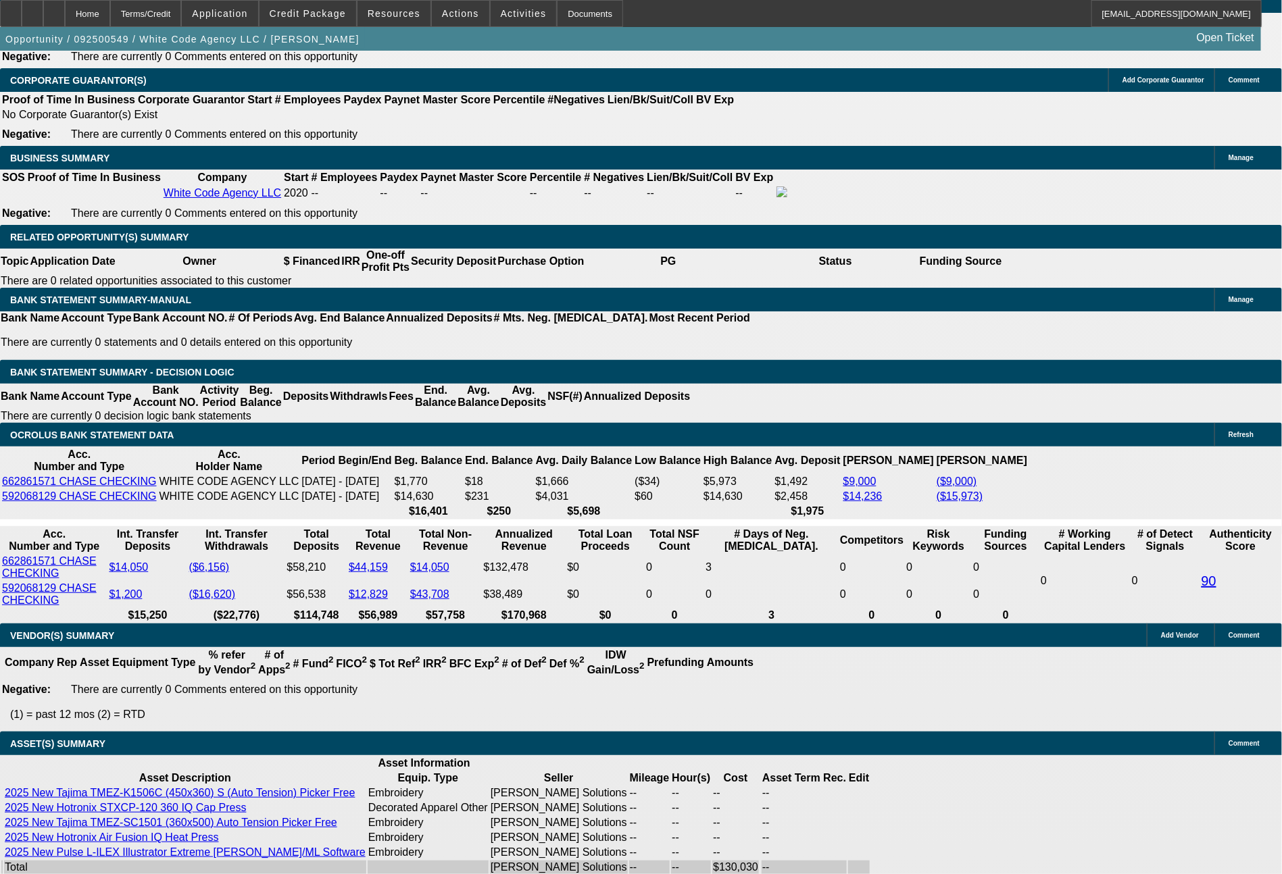
scroll to position [2200, 0]
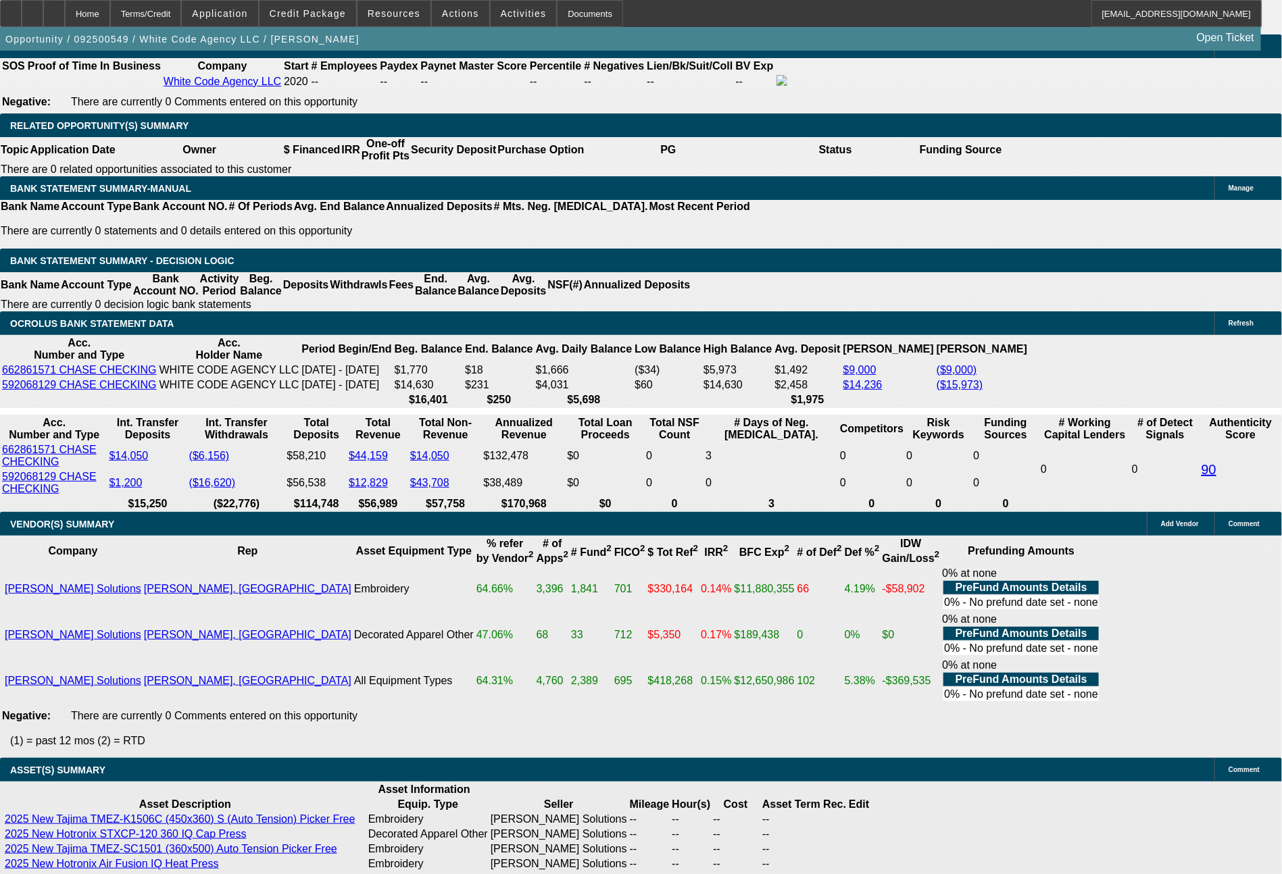
drag, startPoint x: 258, startPoint y: 430, endPoint x: 311, endPoint y: 430, distance: 52.7
type input "7"
type input "UNKNOWN"
type input "72"
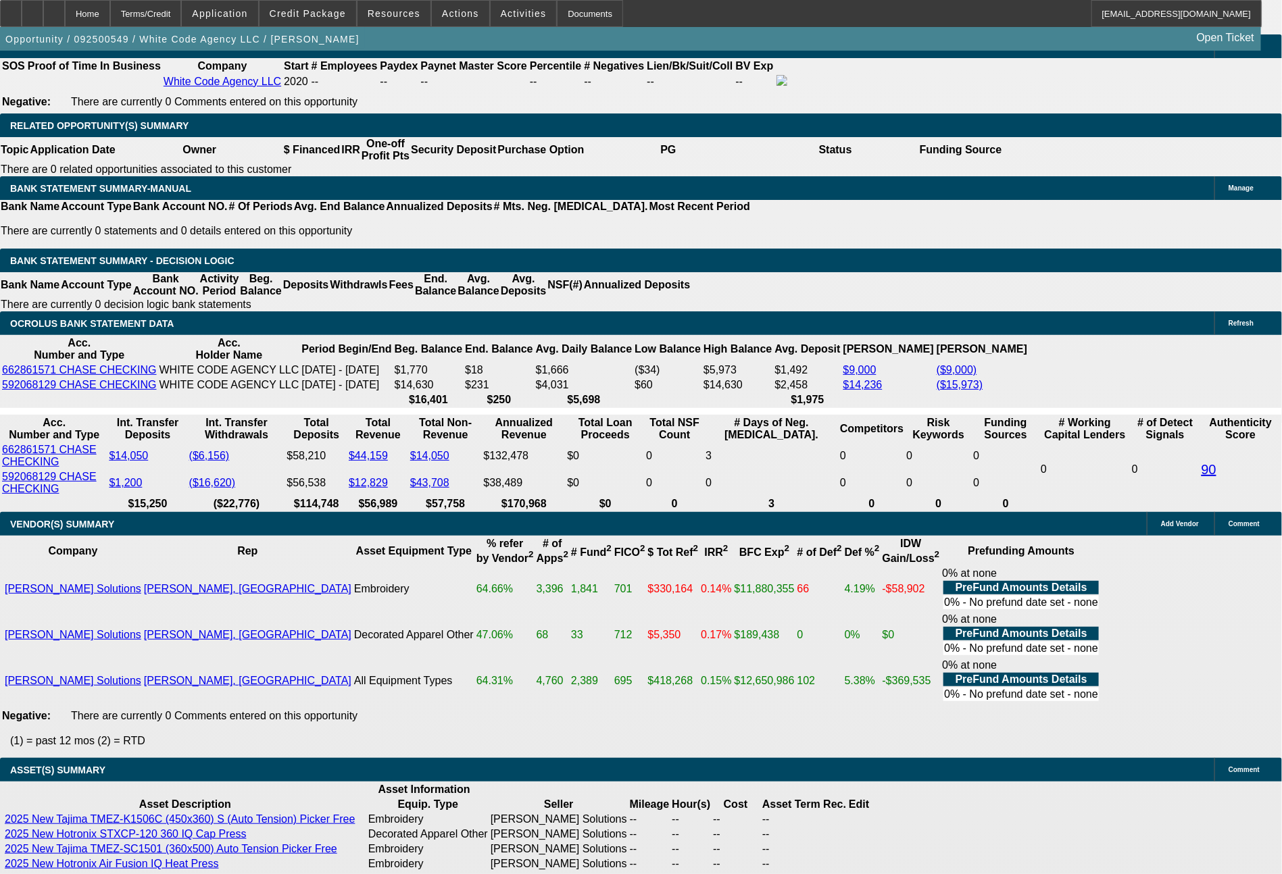
type input "$19,190.98"
type input "$38,381.96"
type input "$2,399.48"
type input "$4,798.96"
type input "72"
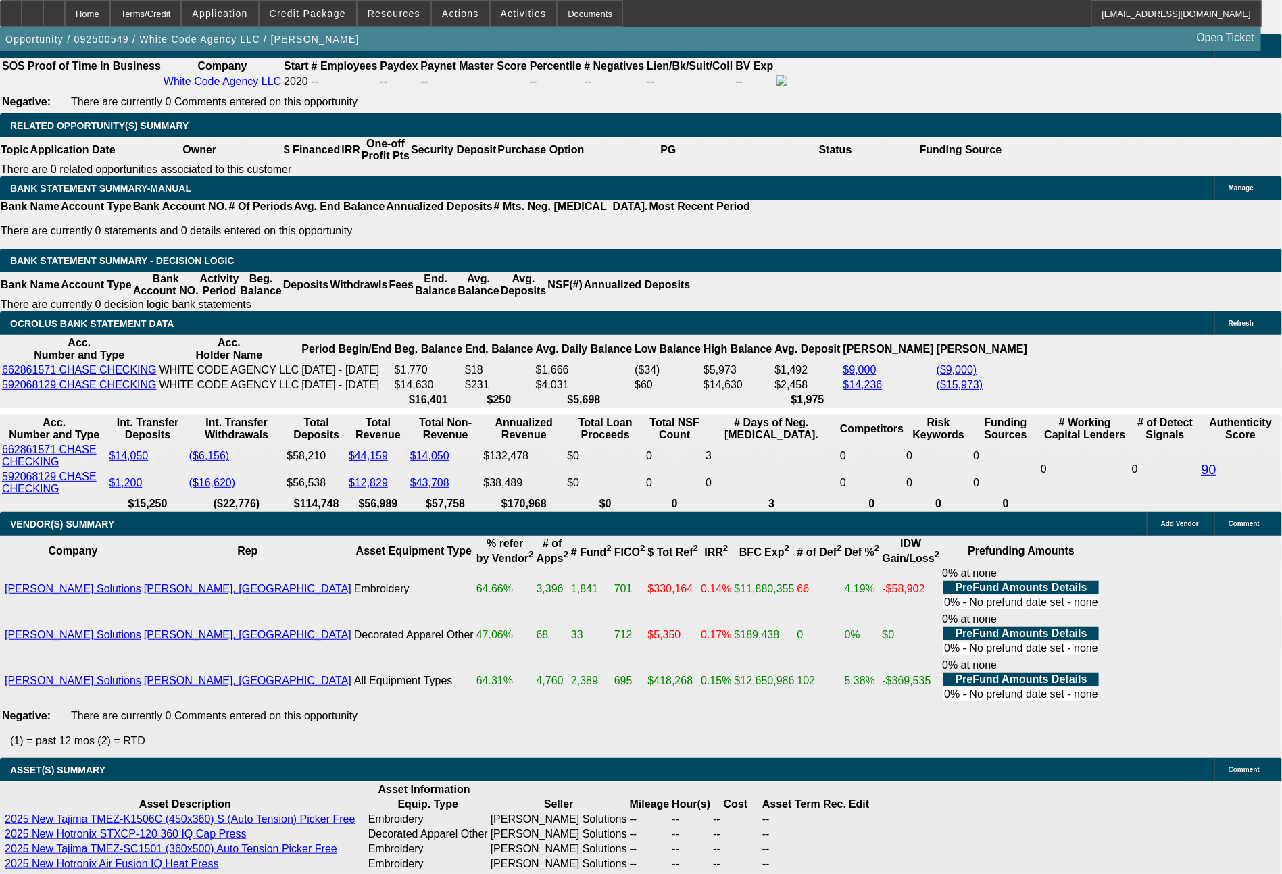
drag, startPoint x: 203, startPoint y: 422, endPoint x: 284, endPoint y: 434, distance: 82.0
type input "22"
type input "$44.00"
type input "2297"
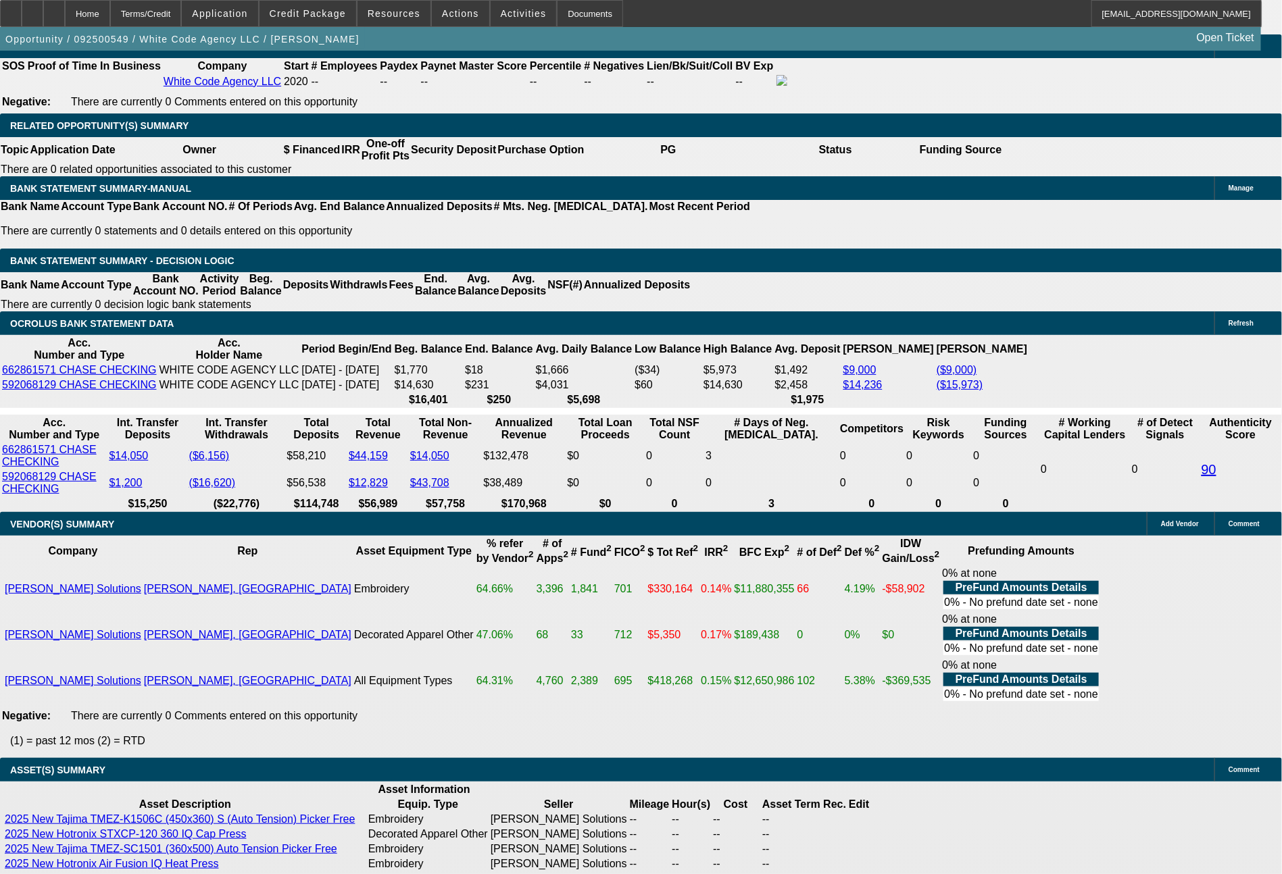
type input "8.3"
type input "$4,594.00"
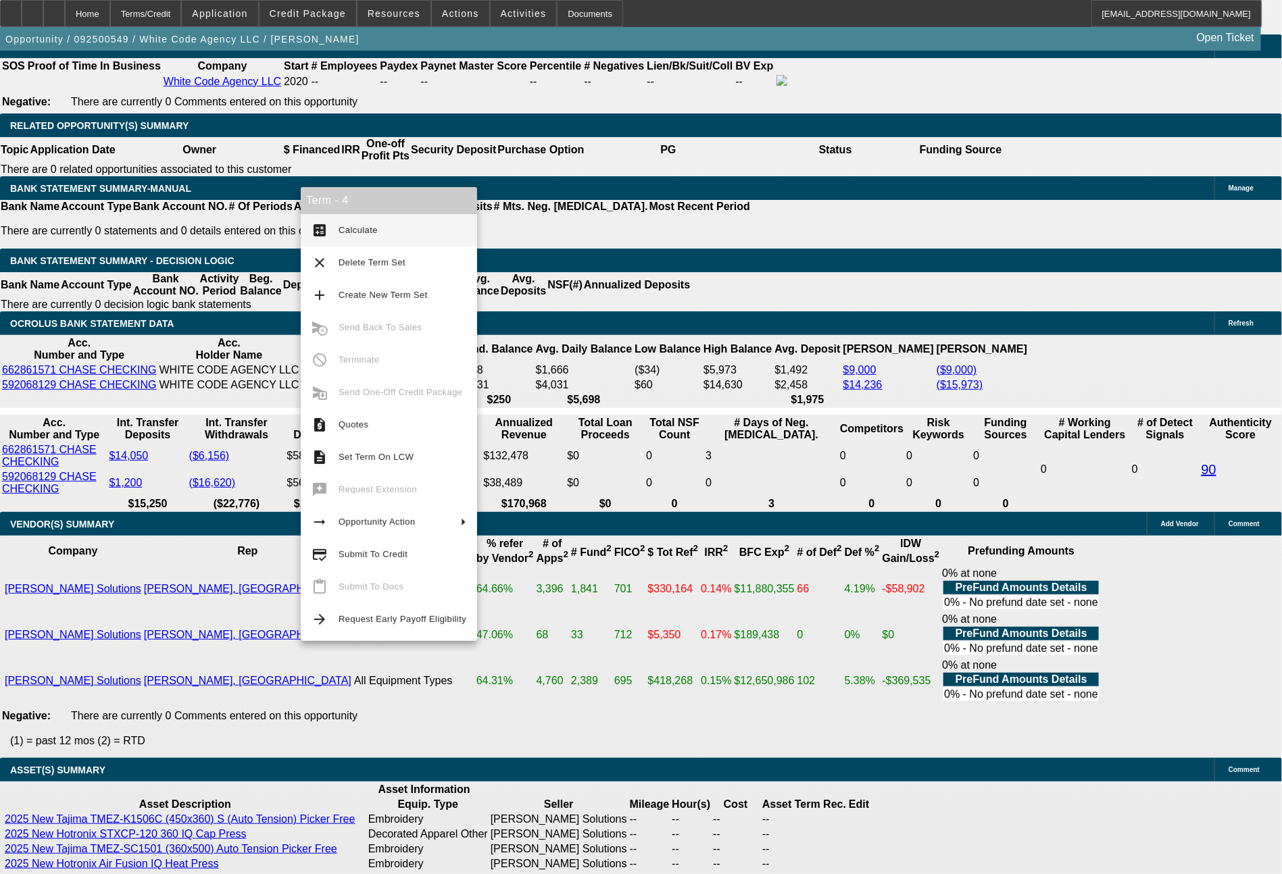
type input "$2,297.00"
click at [373, 233] on span "Calculate" at bounding box center [358, 230] width 39 height 10
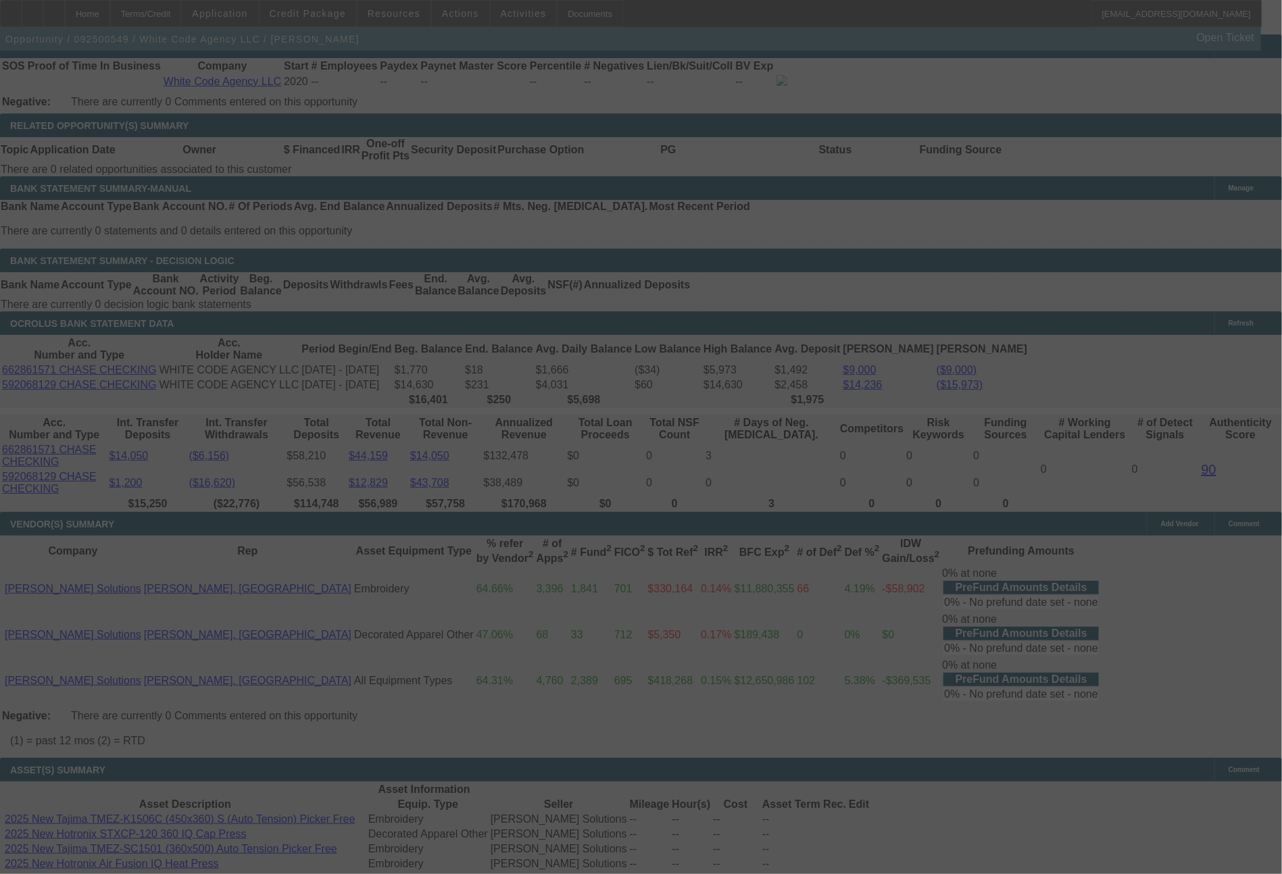
select select "0"
select select "2"
select select "0.1"
select select "4"
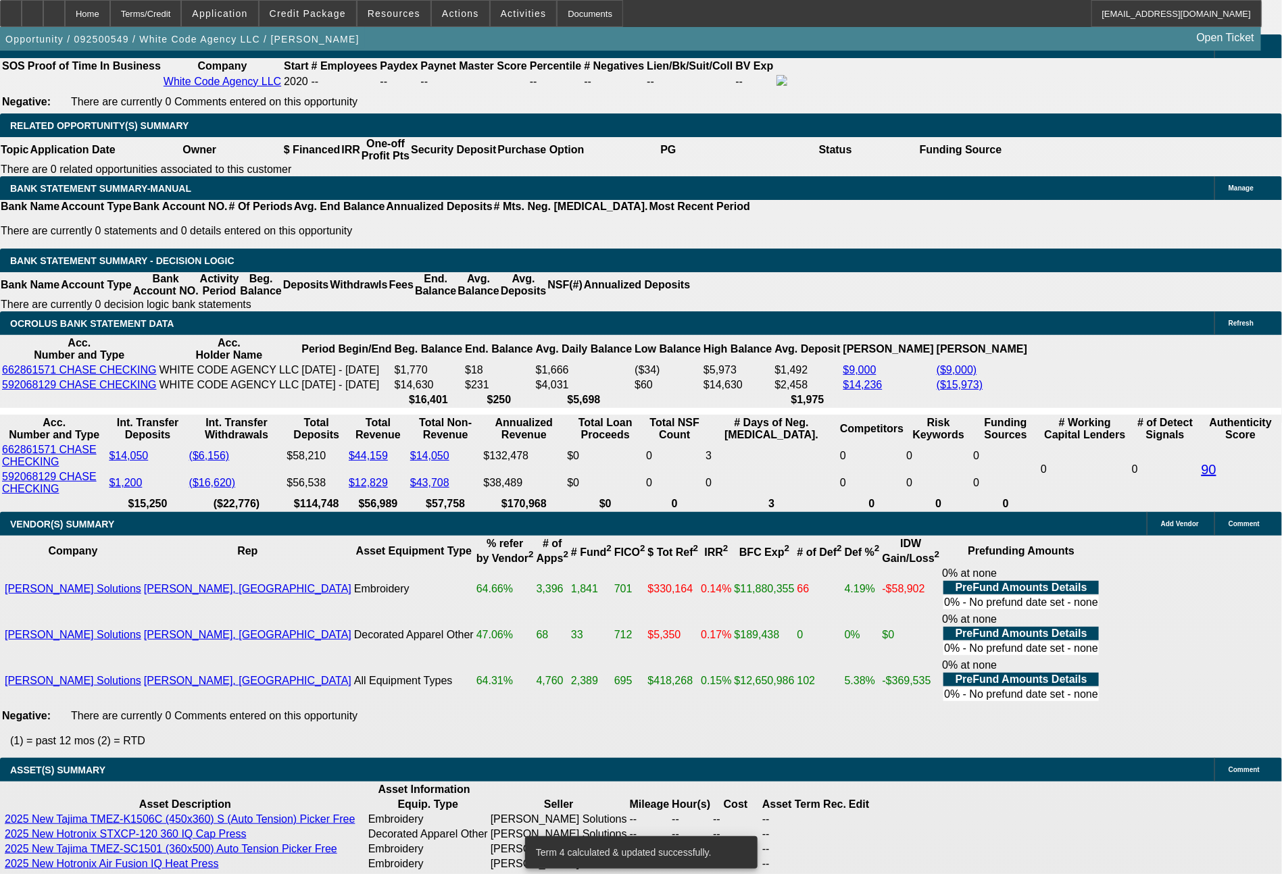
drag, startPoint x: 199, startPoint y: 424, endPoint x: 292, endPoint y: 424, distance: 92.6
type input "22"
type input "$44.00"
type input "UNKNOWN"
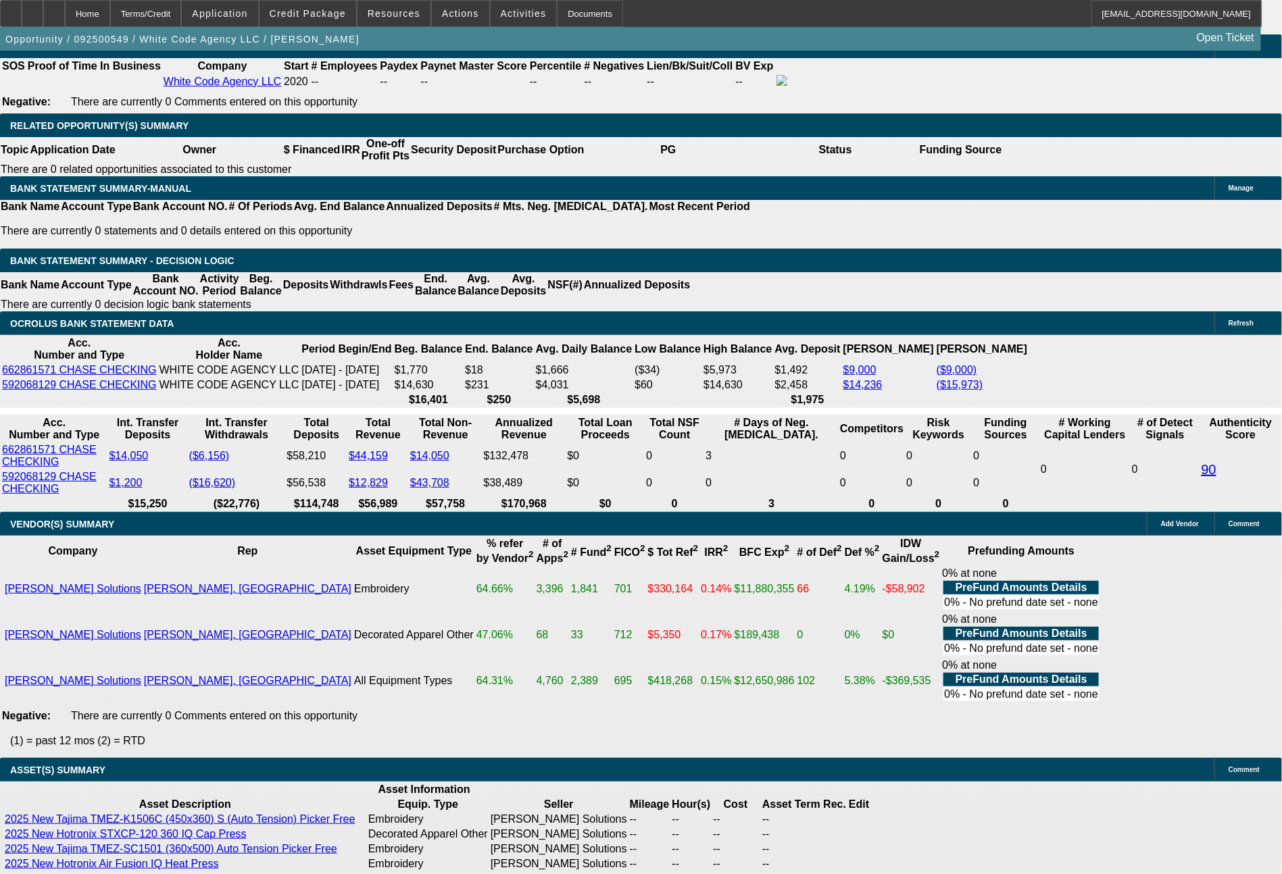
type input "2233"
type input "$4,466.00"
type input "7.3"
type input "$2,233.00"
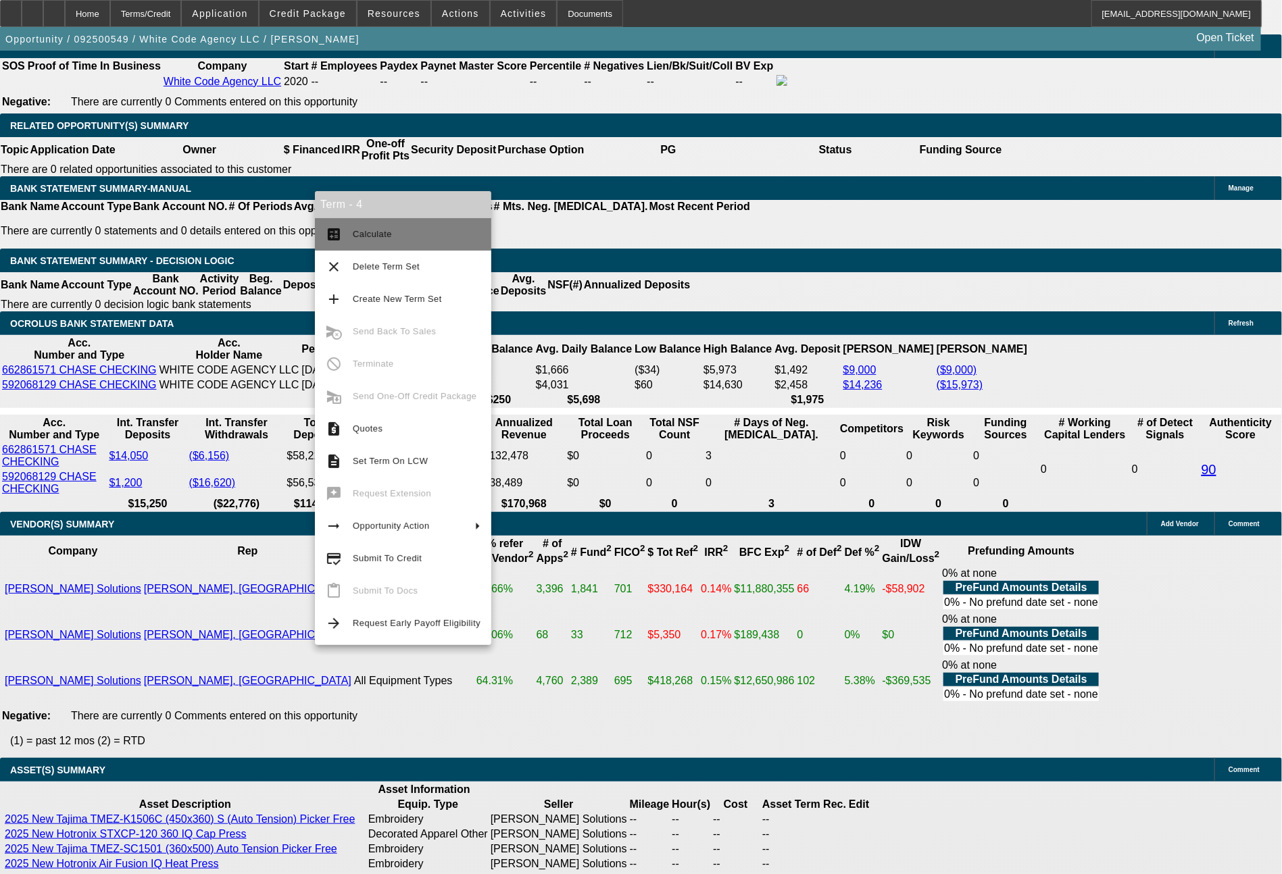
click at [377, 238] on span "Calculate" at bounding box center [372, 234] width 39 height 10
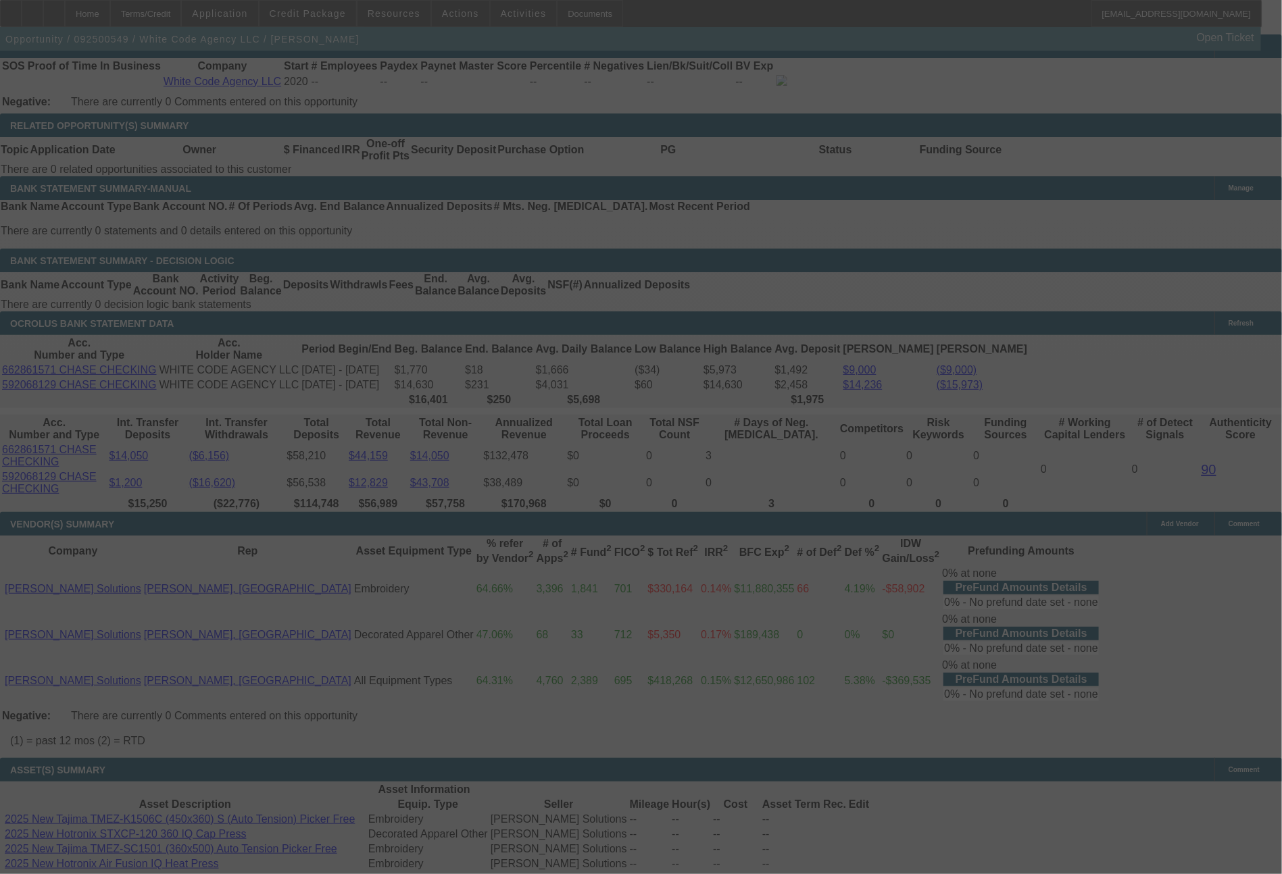
select select "0"
select select "2"
select select "0.1"
select select "4"
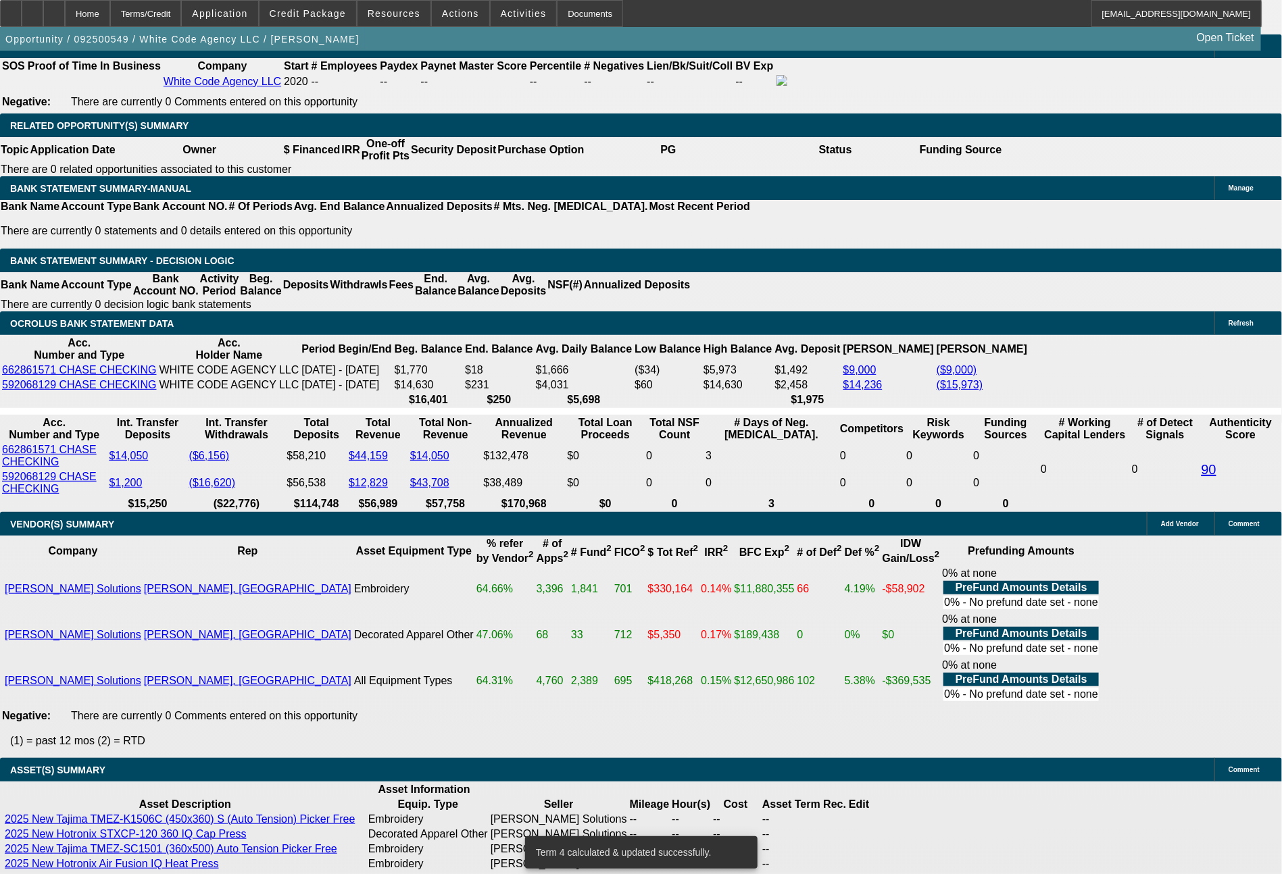
drag, startPoint x: 373, startPoint y: 424, endPoint x: 430, endPoint y: 432, distance: 58.1
type input "2"
type input "$4.00"
type input "UNKNOWN"
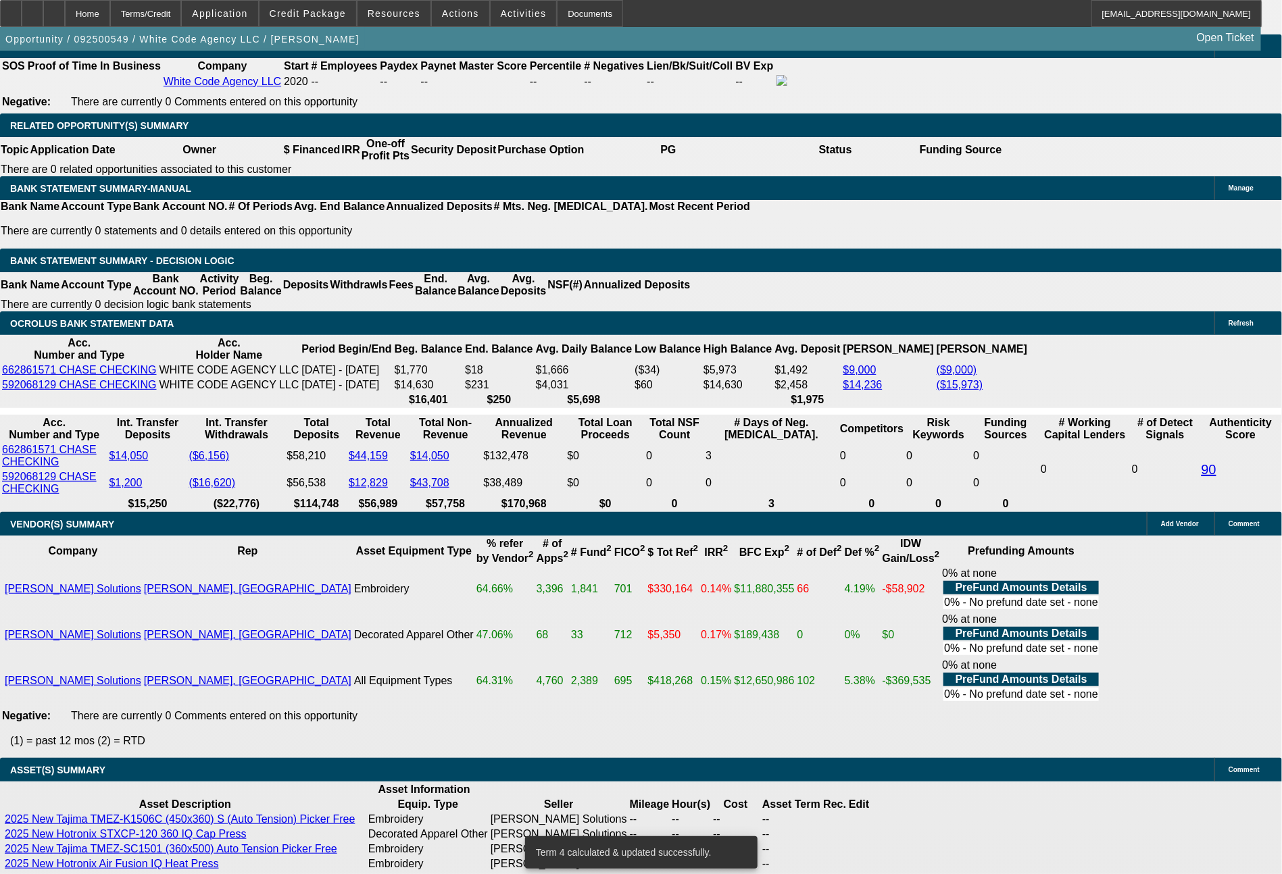
type input "2494"
type input "$4,988.00"
type input "11.3"
type input "$2,494.00"
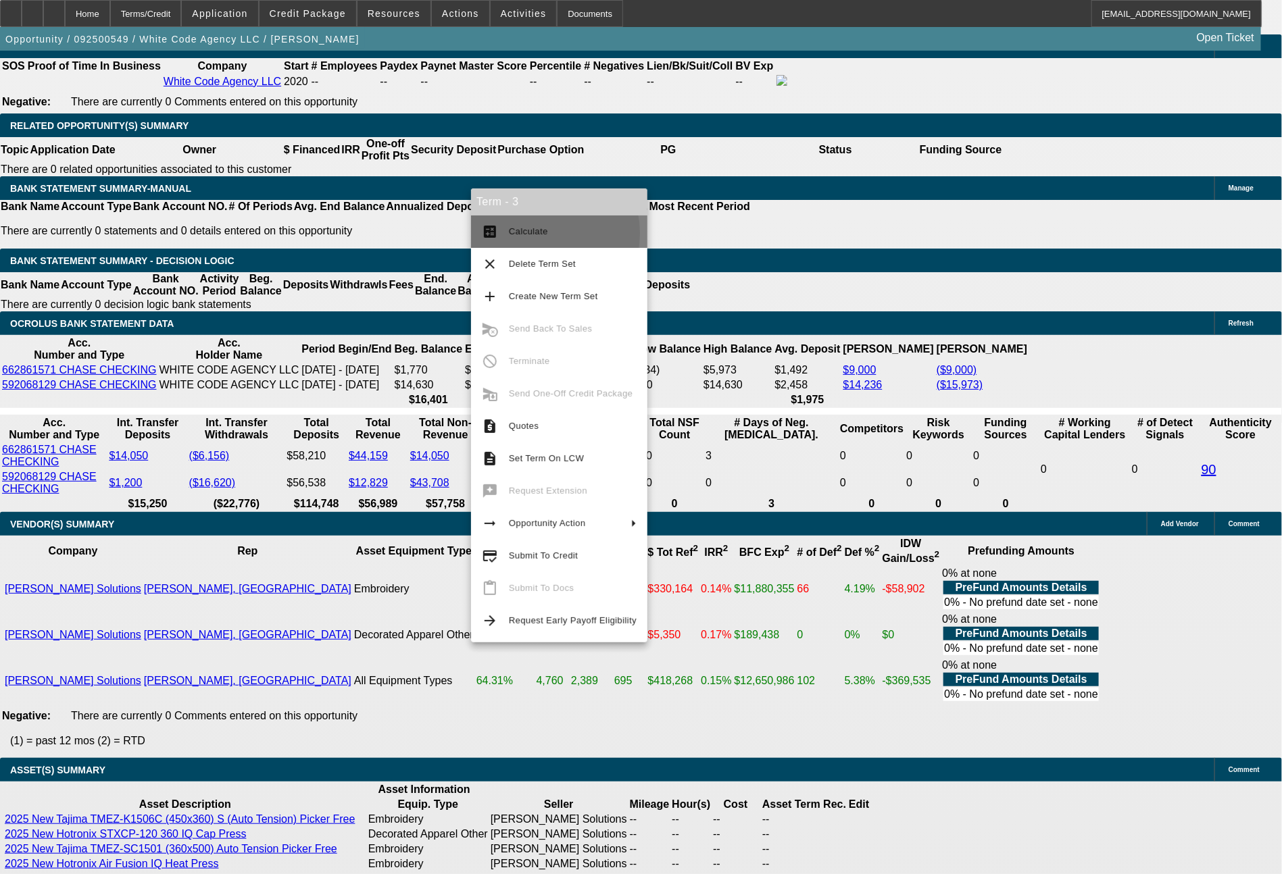
click at [530, 234] on span "Calculate" at bounding box center [528, 231] width 39 height 10
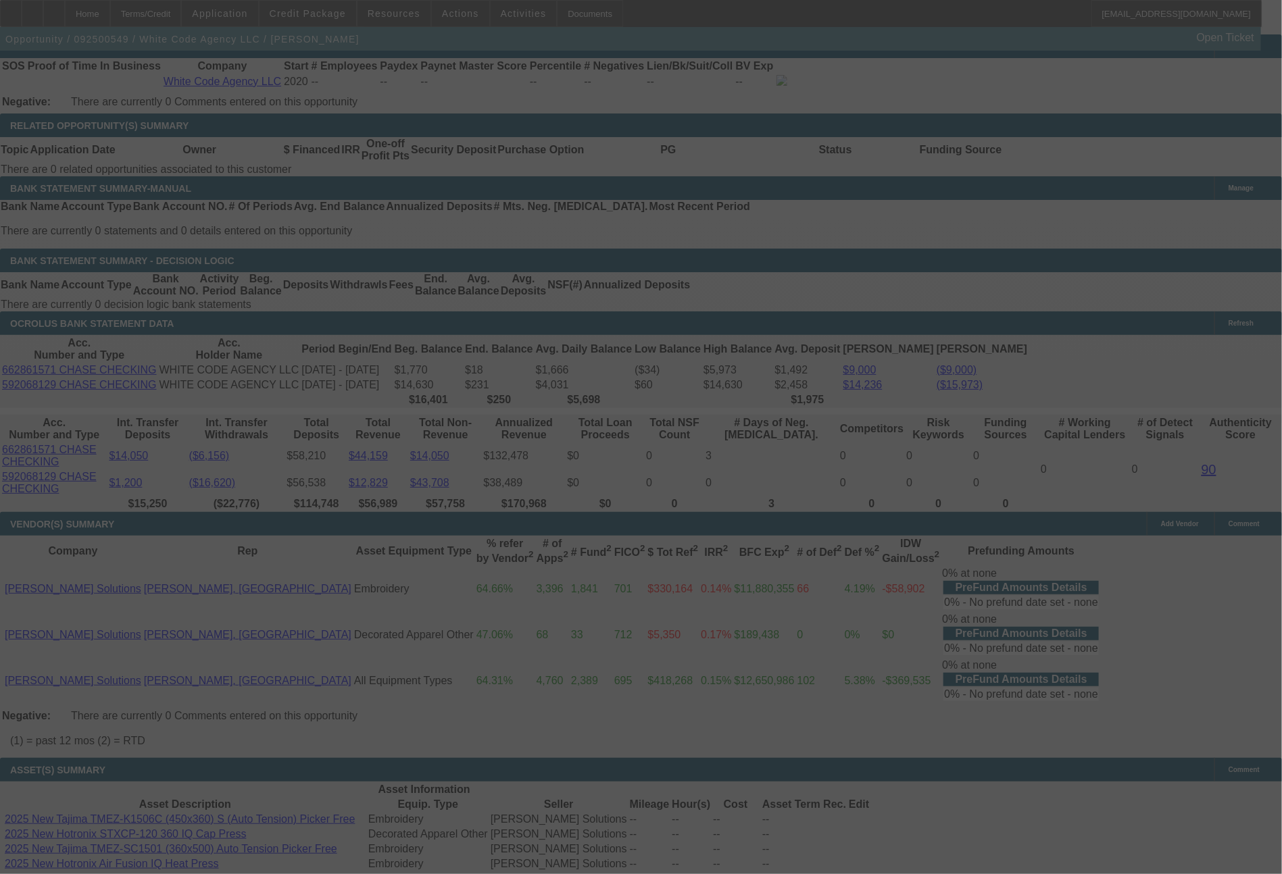
select select "0"
select select "2"
select select "0"
select select "6"
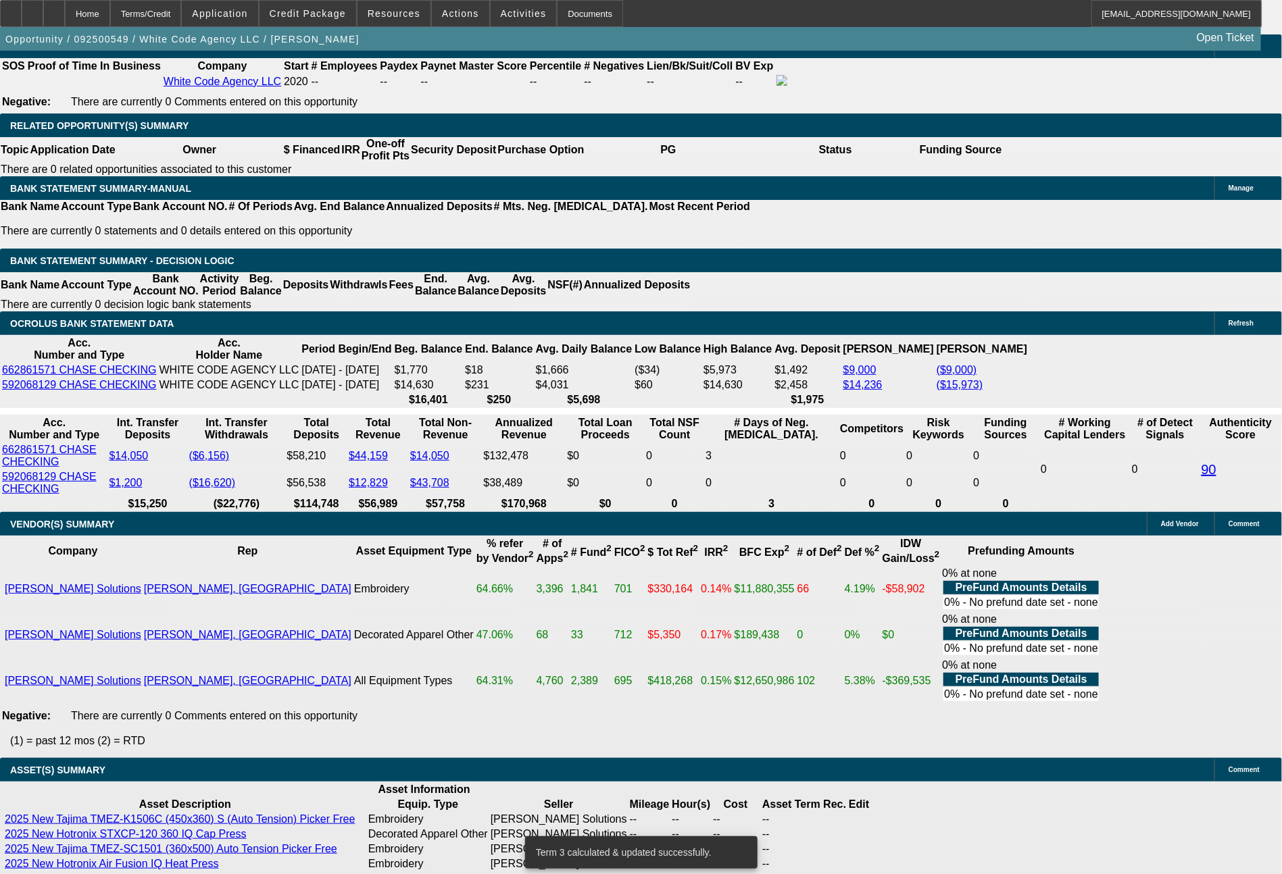
drag, startPoint x: 199, startPoint y: 422, endPoint x: 278, endPoint y: 422, distance: 79.1
type input "2"
type input "$4.00"
type input "UNKNOWN"
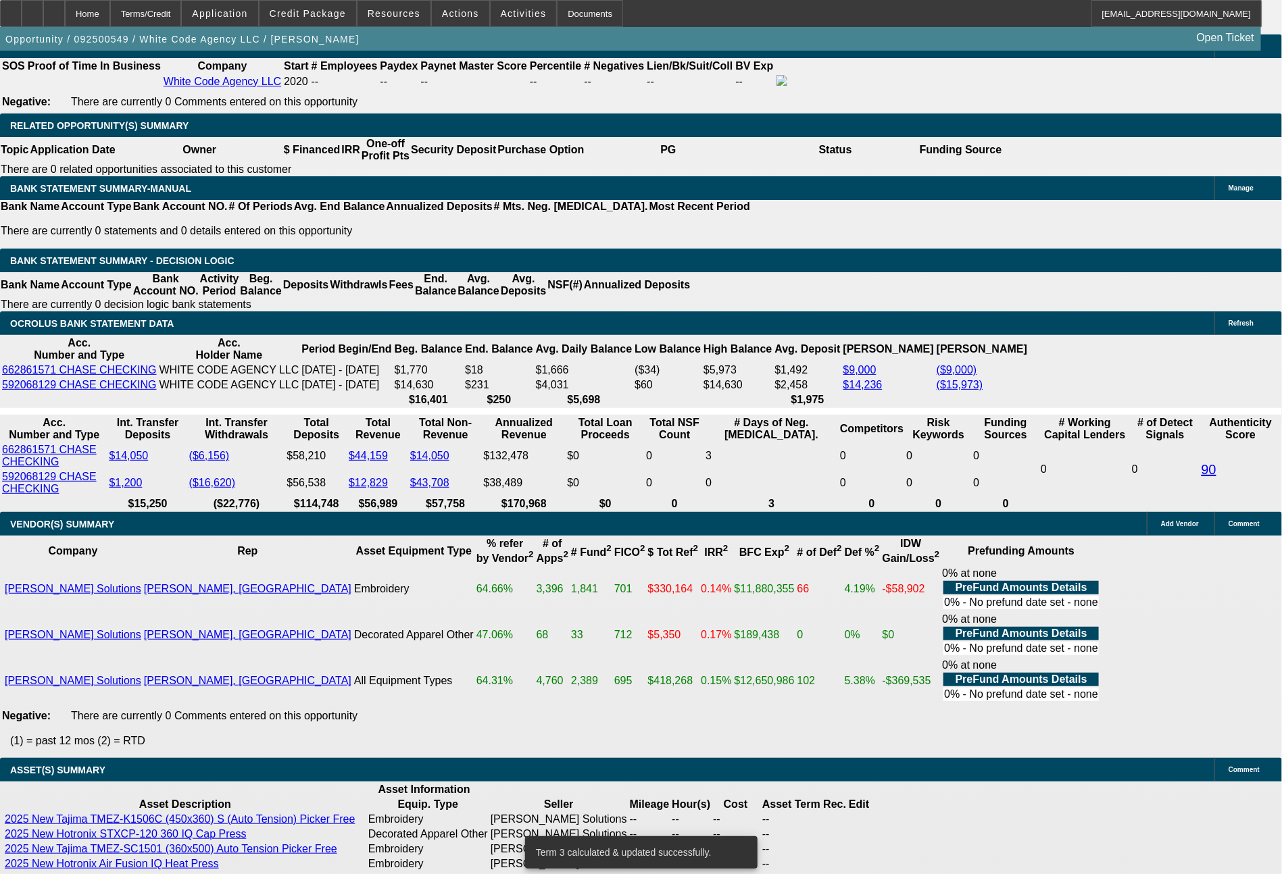
type input "2333"
type input "$4,666.00"
type input "8.8"
type input "$2,333.00"
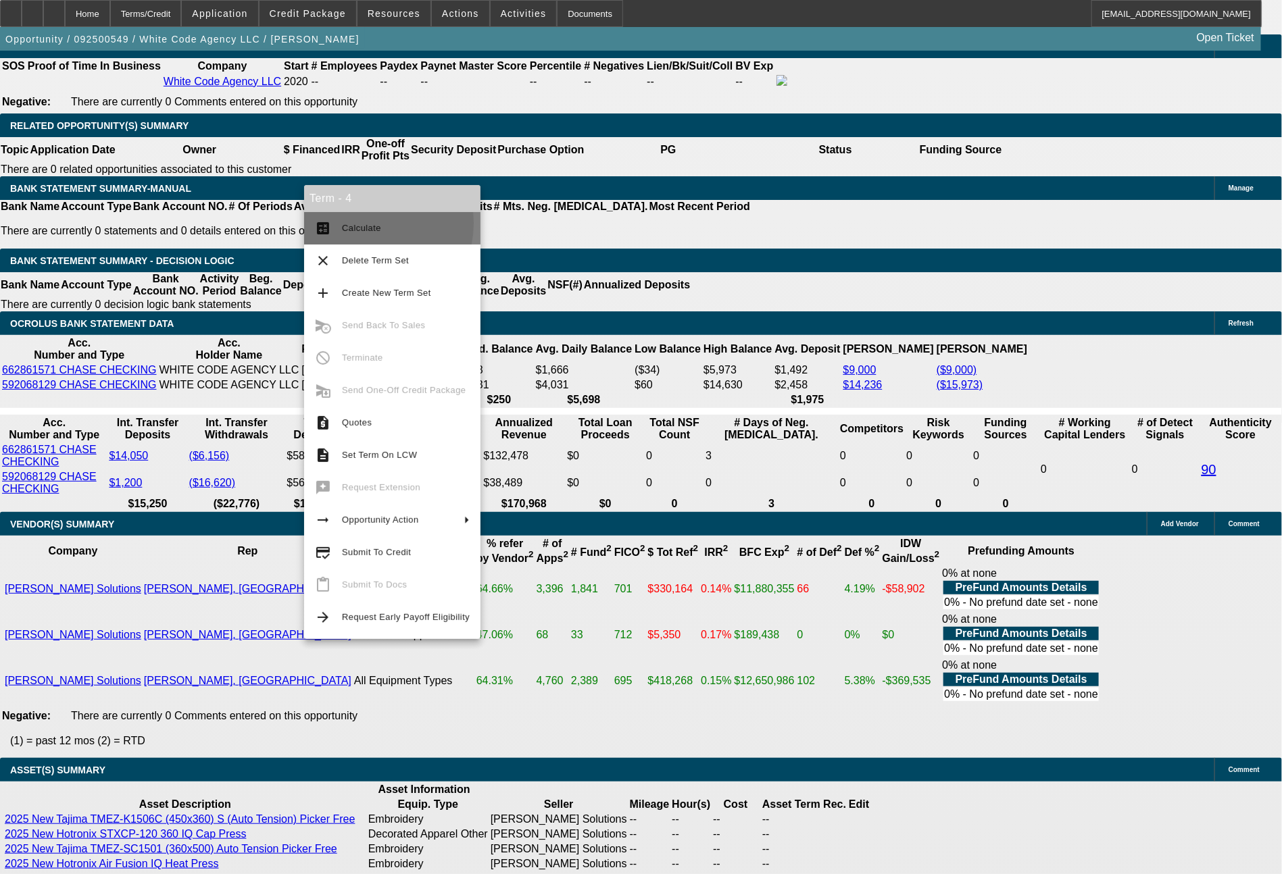
click at [366, 224] on span "Calculate" at bounding box center [361, 228] width 39 height 10
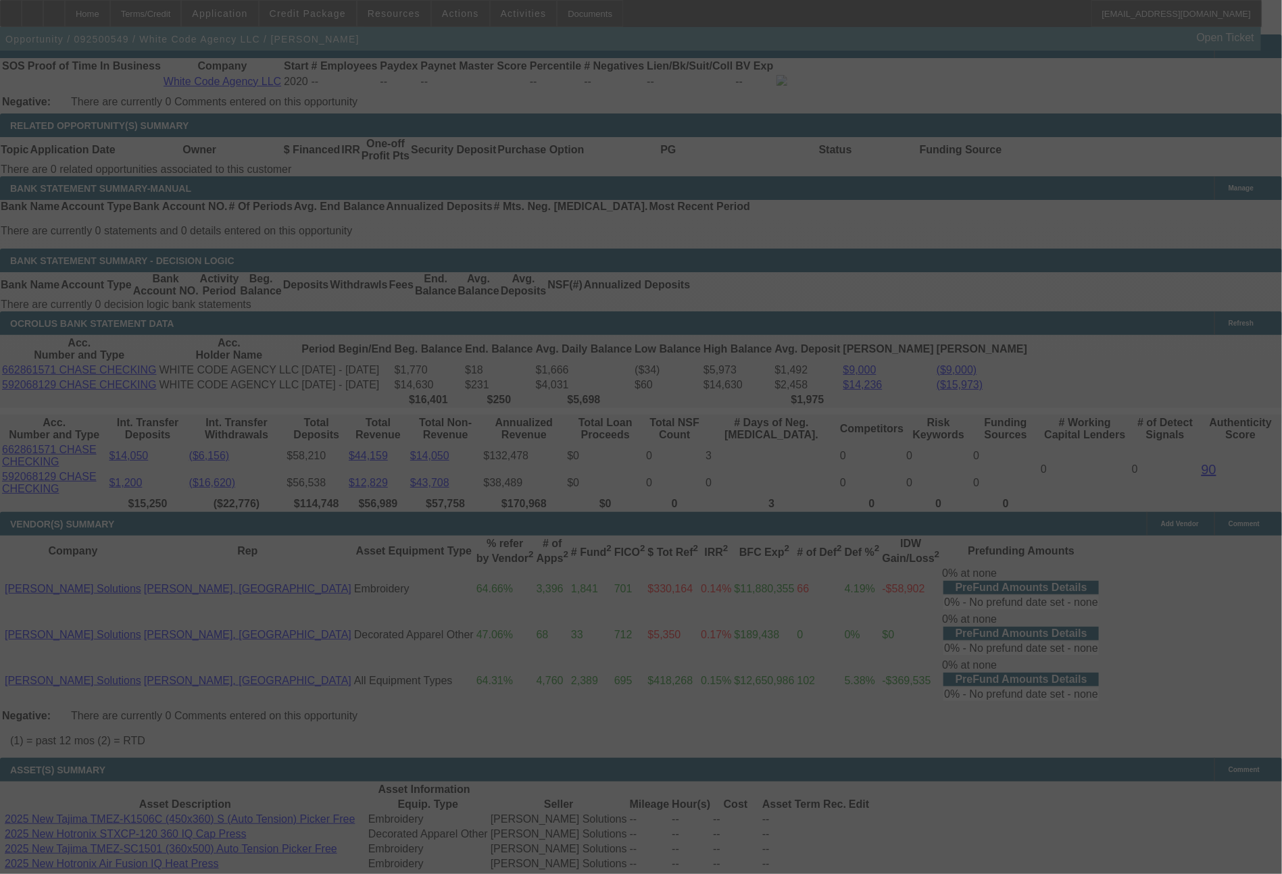
select select "0"
select select "2"
select select "0.1"
select select "4"
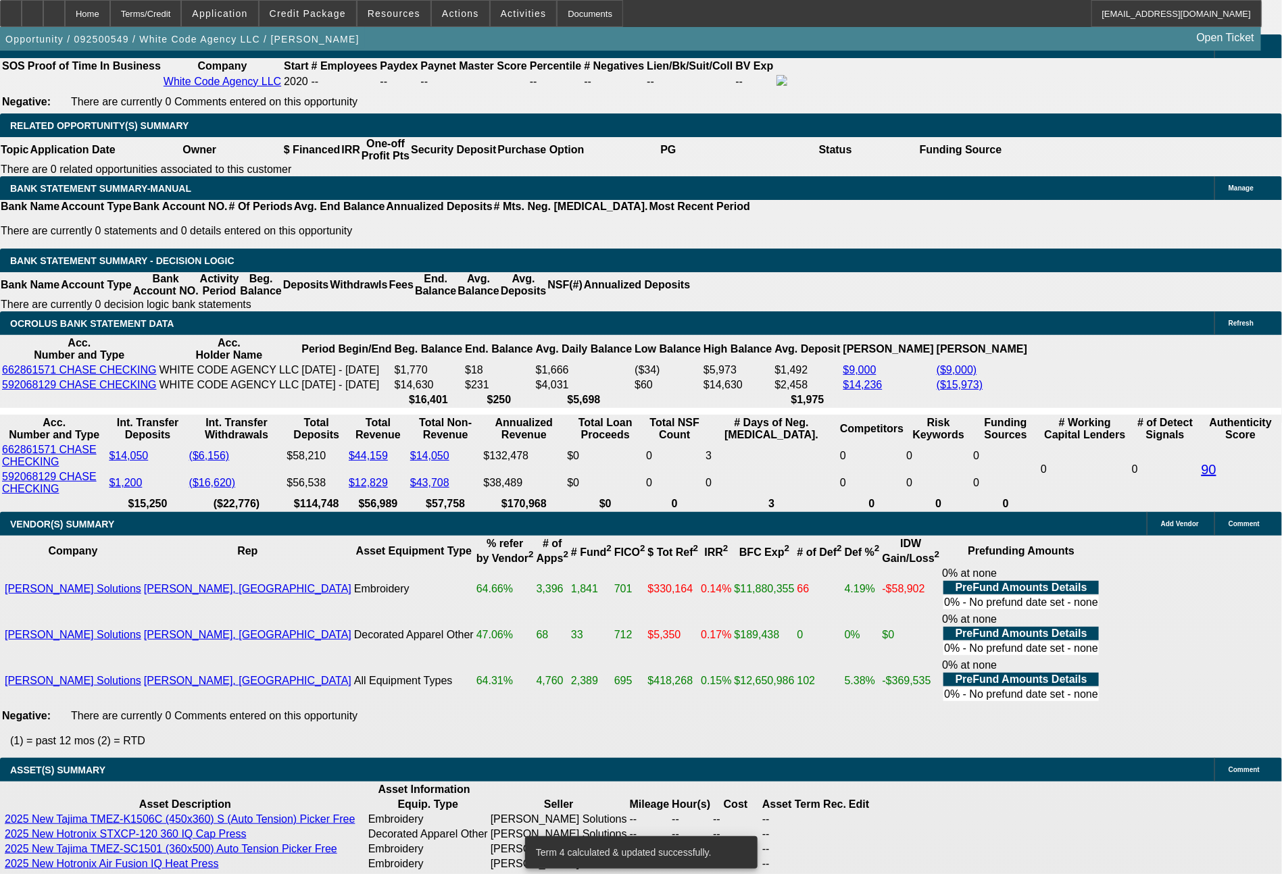
drag, startPoint x: 205, startPoint y: 424, endPoint x: 272, endPoint y: 436, distance: 68.1
type input "235"
type input "$470.00"
type input "UNKNOWN"
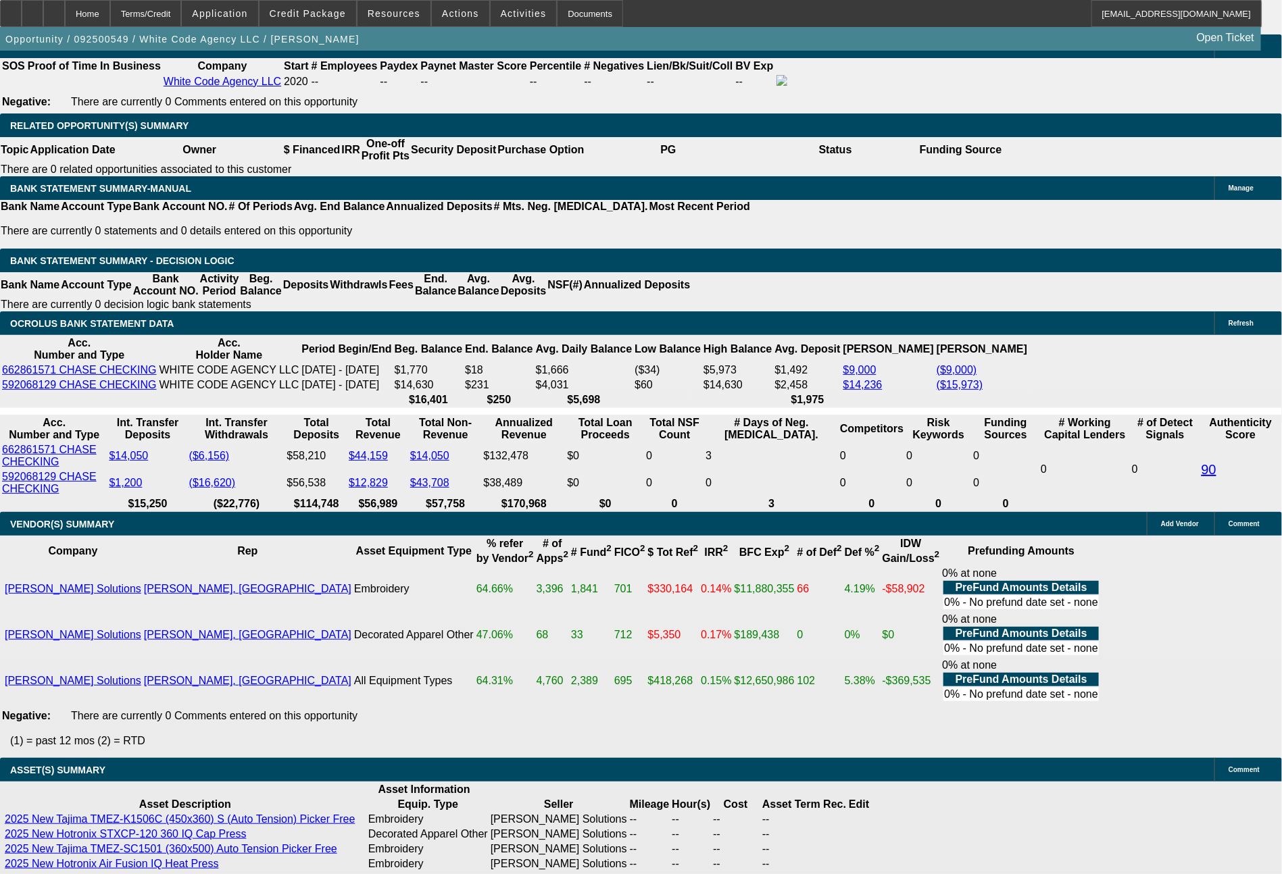
type input "2357"
type input "$4,714.00"
type input "9.2"
type input "$2,357.00"
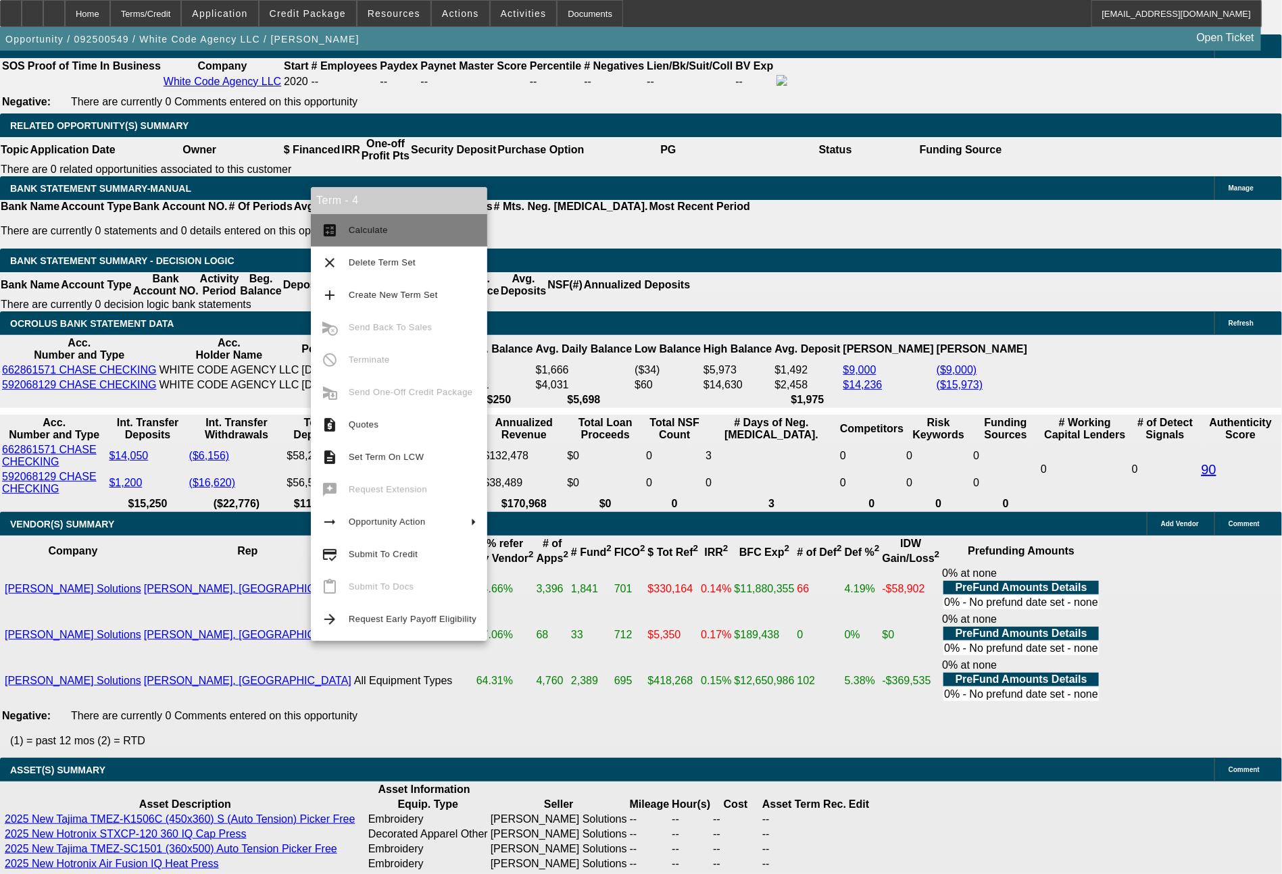
click at [400, 231] on span "Calculate" at bounding box center [413, 230] width 128 height 16
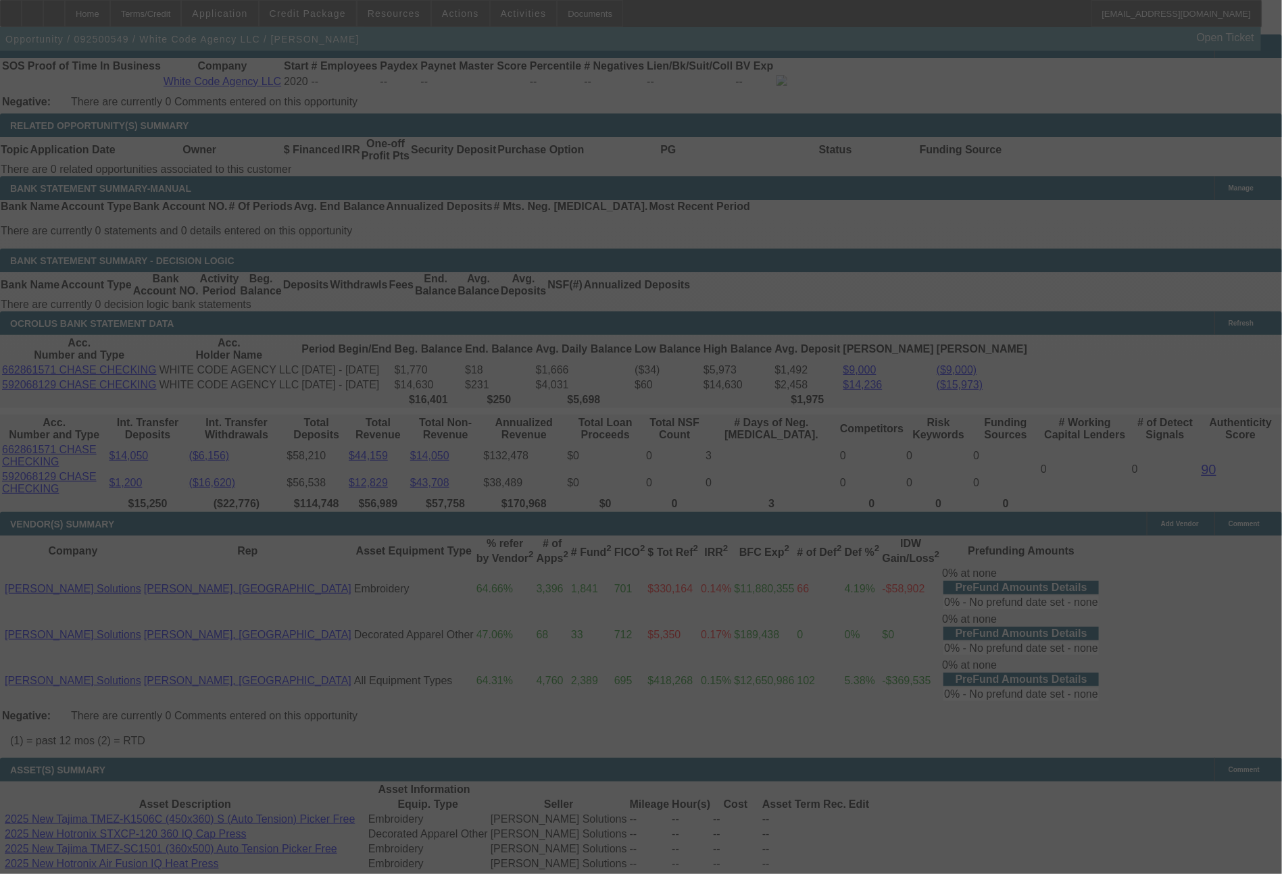
select select "0"
select select "2"
select select "0.1"
select select "4"
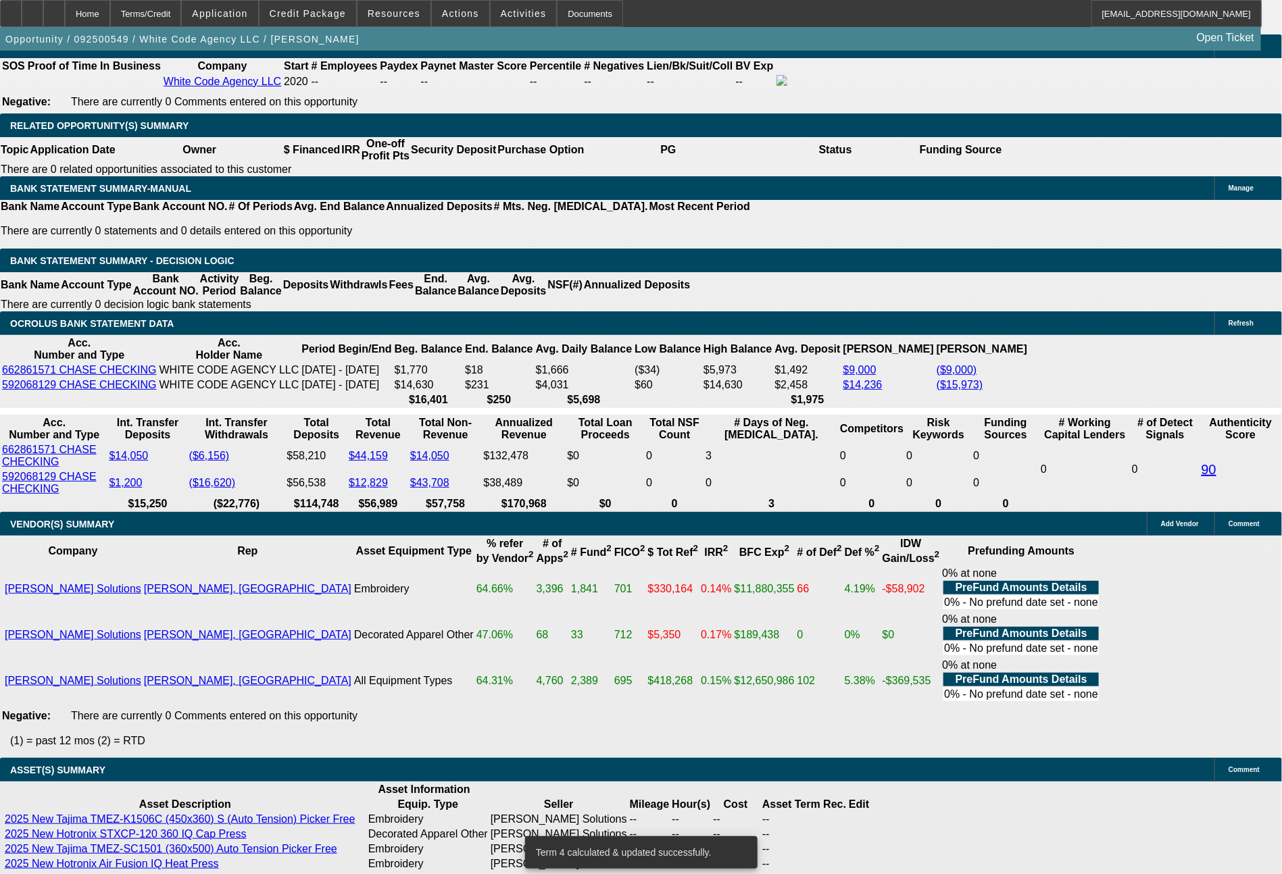
drag, startPoint x: 205, startPoint y: 424, endPoint x: 288, endPoint y: 422, distance: 83.1
type input "23"
type input "$46.00"
type input "UNKNOWN"
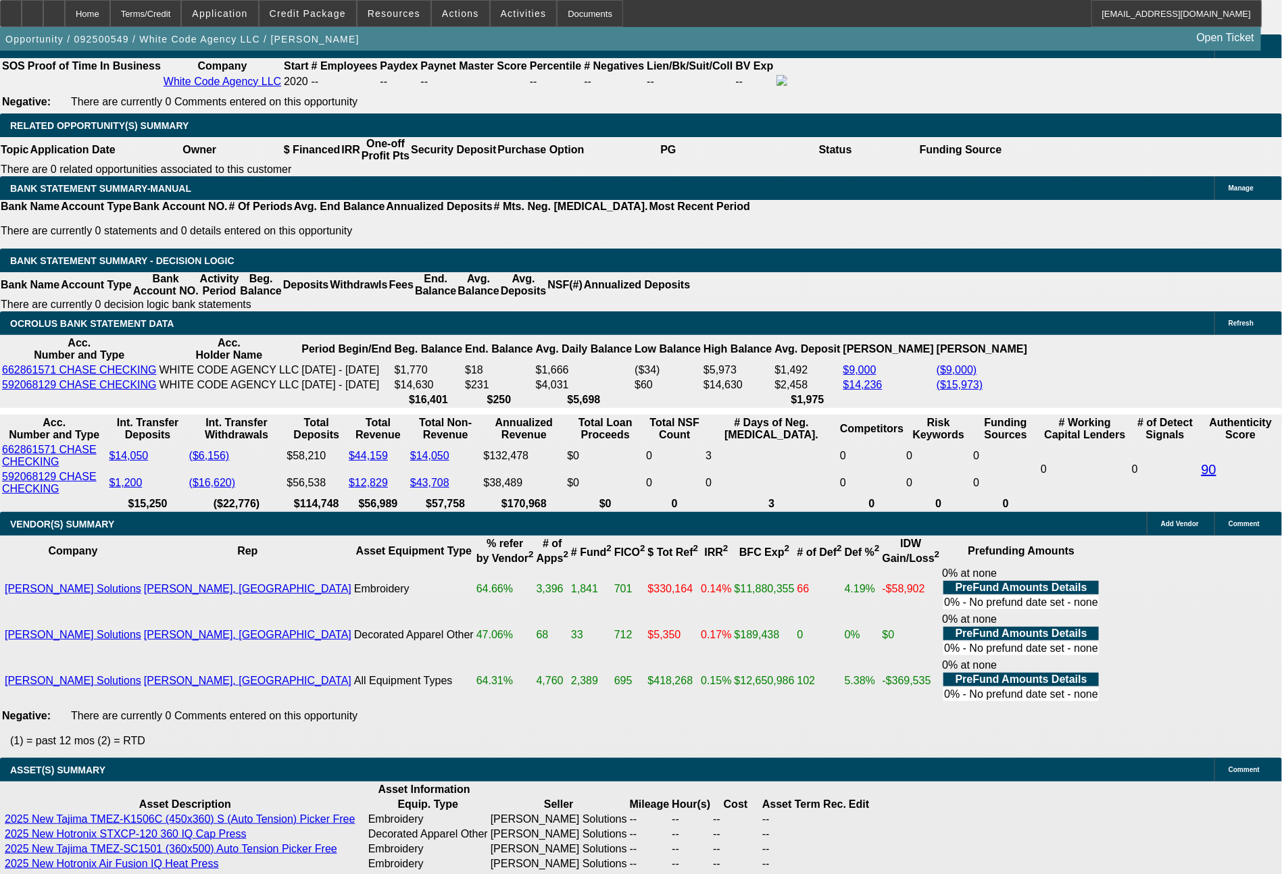
type input "2366"
type input "$4,732.00"
type input "9.3"
type input "$2,366.00"
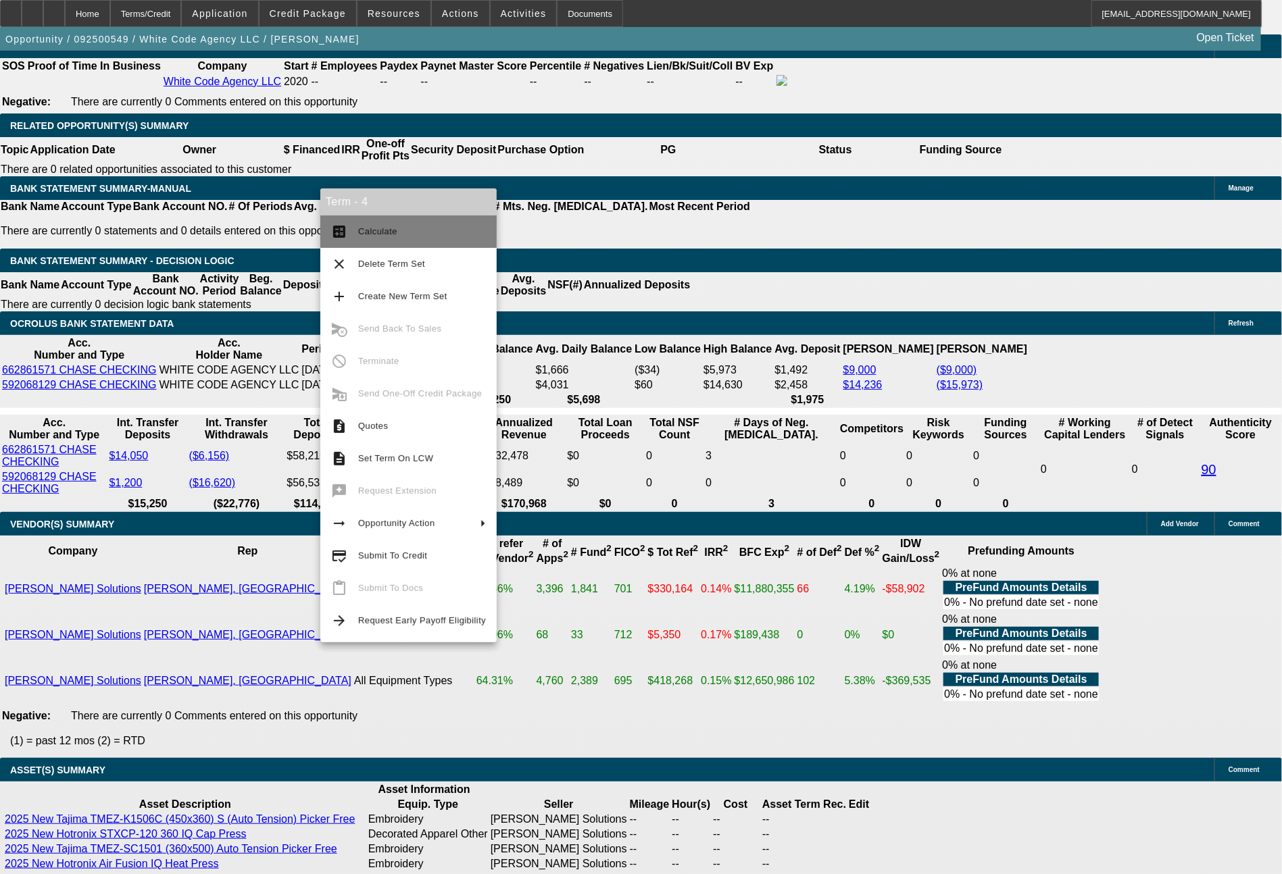
click at [397, 236] on span "Calculate" at bounding box center [422, 232] width 128 height 16
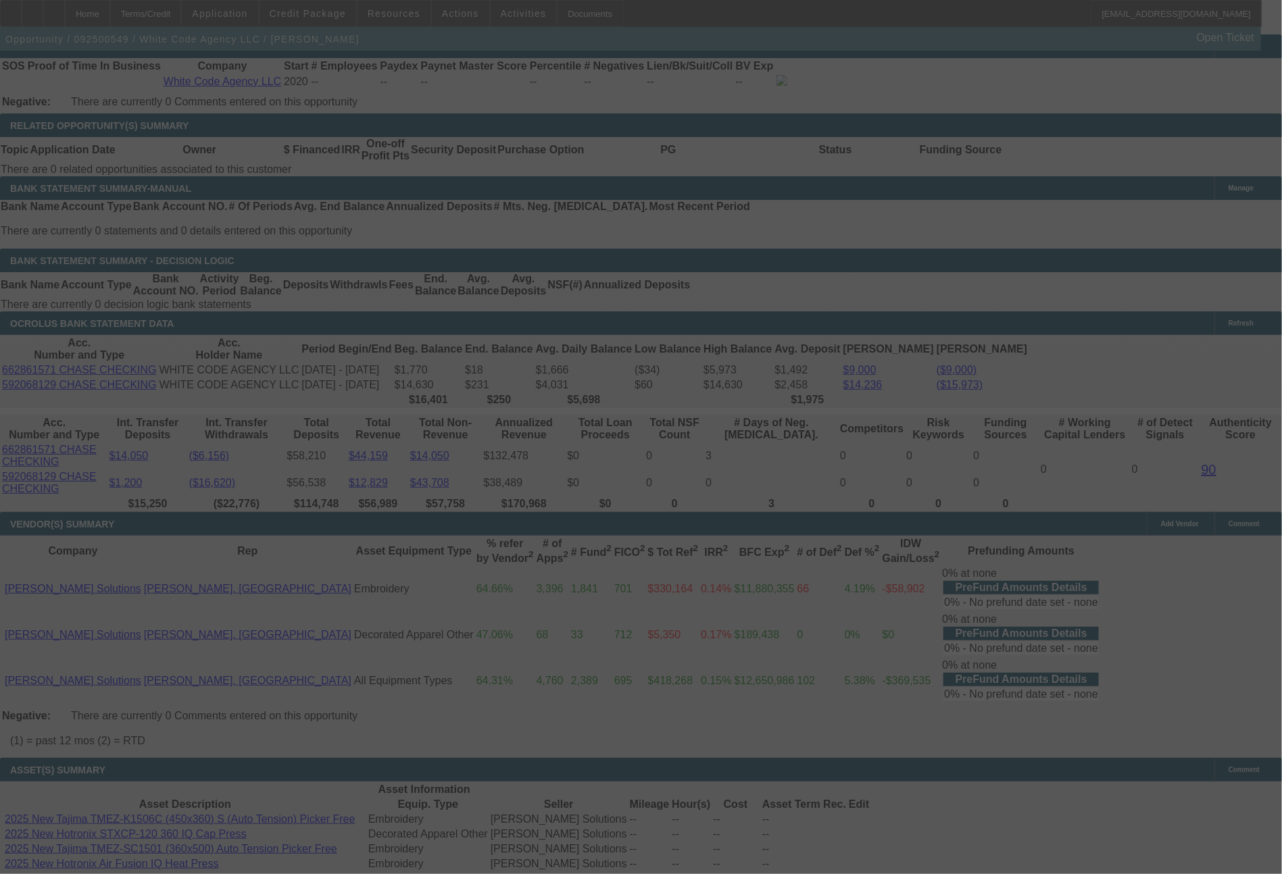
select select "0"
select select "2"
select select "0.1"
select select "4"
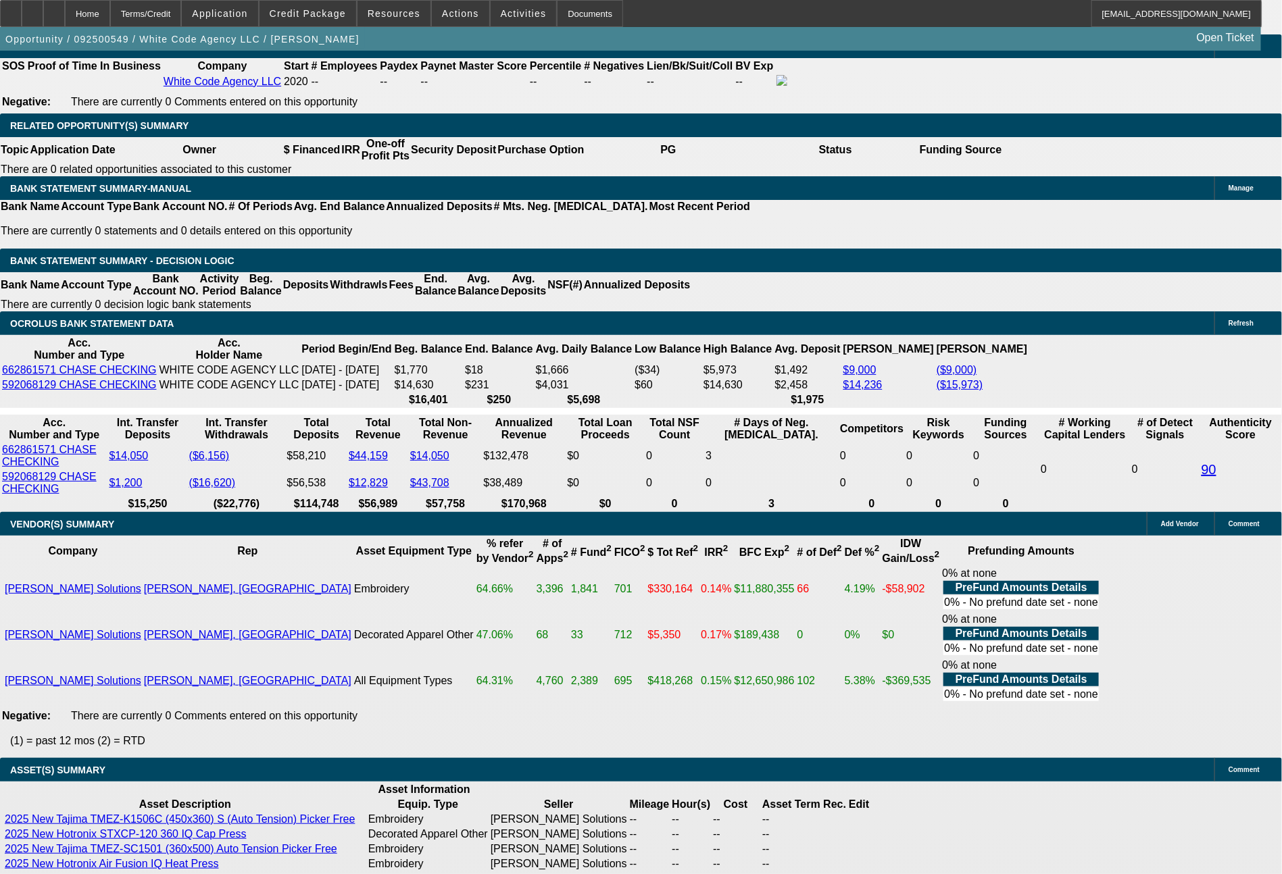
drag, startPoint x: 207, startPoint y: 426, endPoint x: 282, endPoint y: 422, distance: 75.1
type input "2"
type input "$46.00"
type input "UNKNOWN"
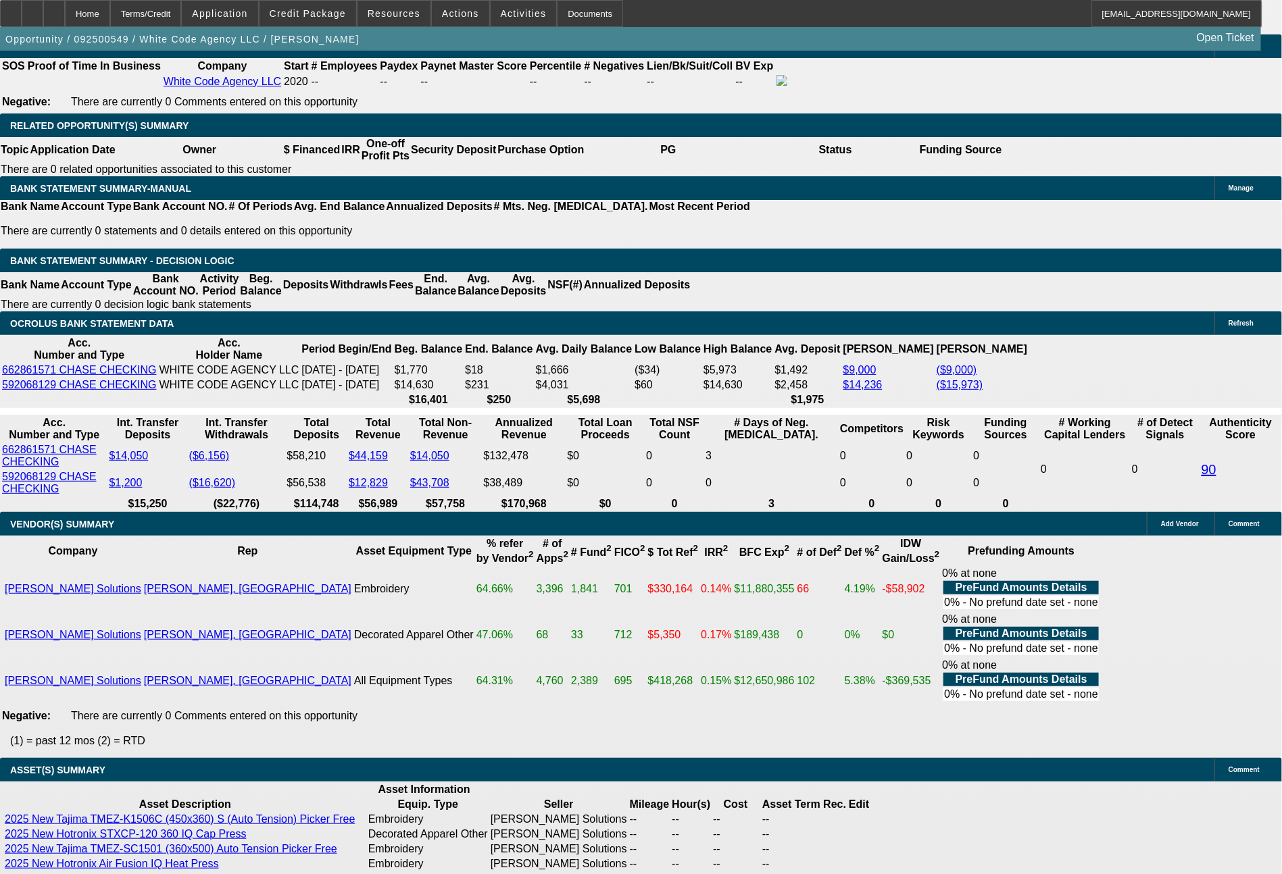
type input "23"
type input "2364"
type input "$4,728.00"
type input "9.3"
type input "$2,364.00"
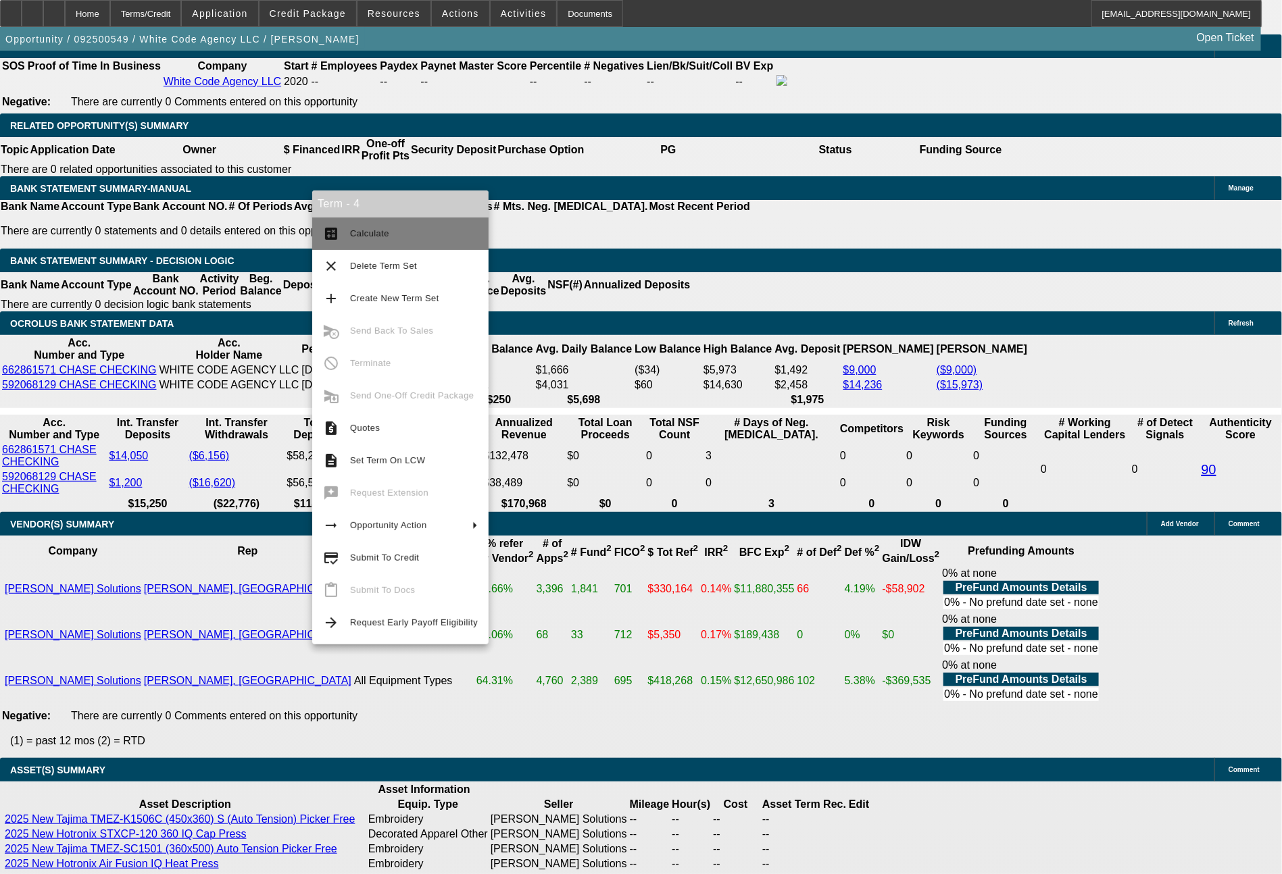
click at [375, 234] on span "Calculate" at bounding box center [369, 233] width 39 height 10
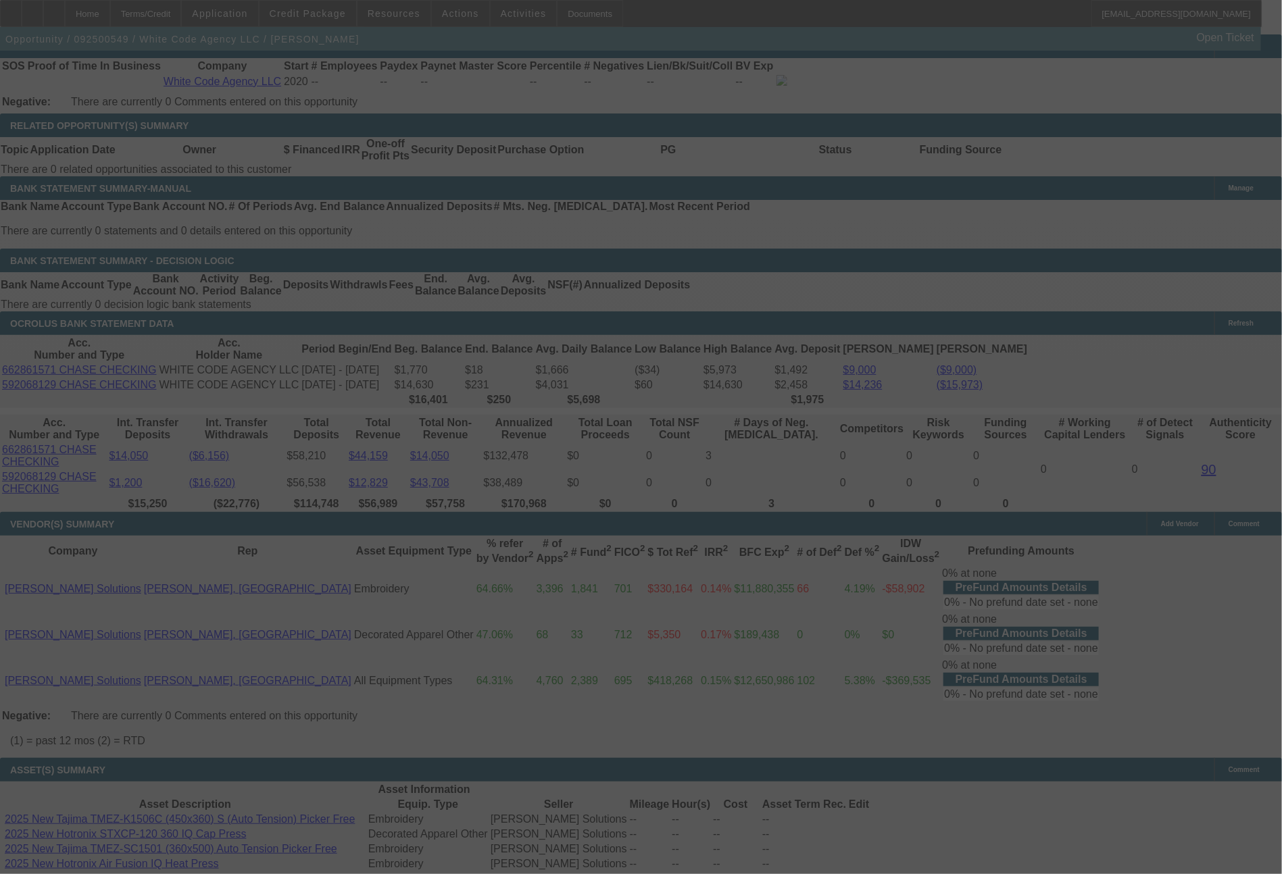
select select "0"
select select "2"
select select "0.1"
select select "4"
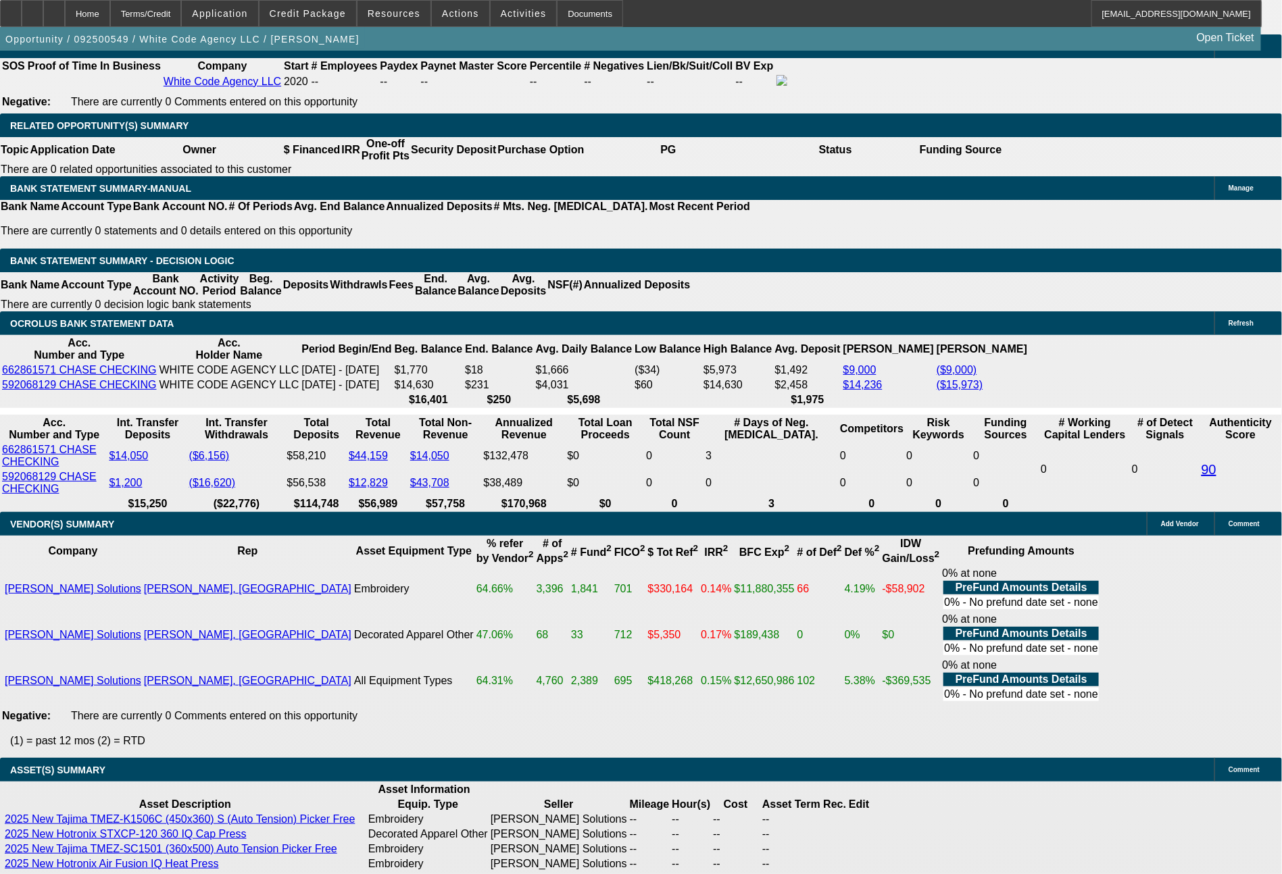
drag, startPoint x: 201, startPoint y: 426, endPoint x: 314, endPoint y: 434, distance: 113.9
type input "23"
type input "$46.00"
type input "UNKNOWN"
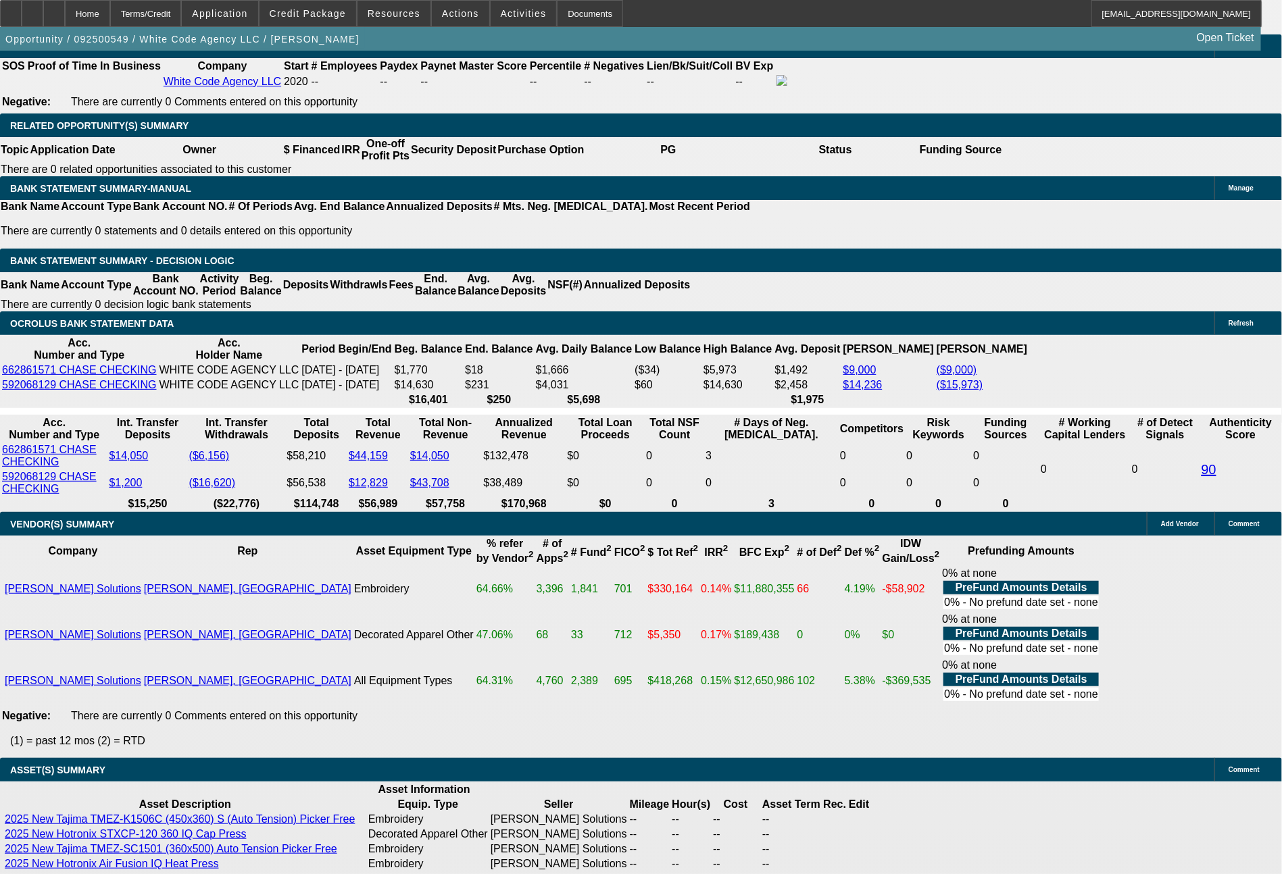
type input "2365"
type input "9.3"
type input "$4,730.00"
type input "$2,365.00"
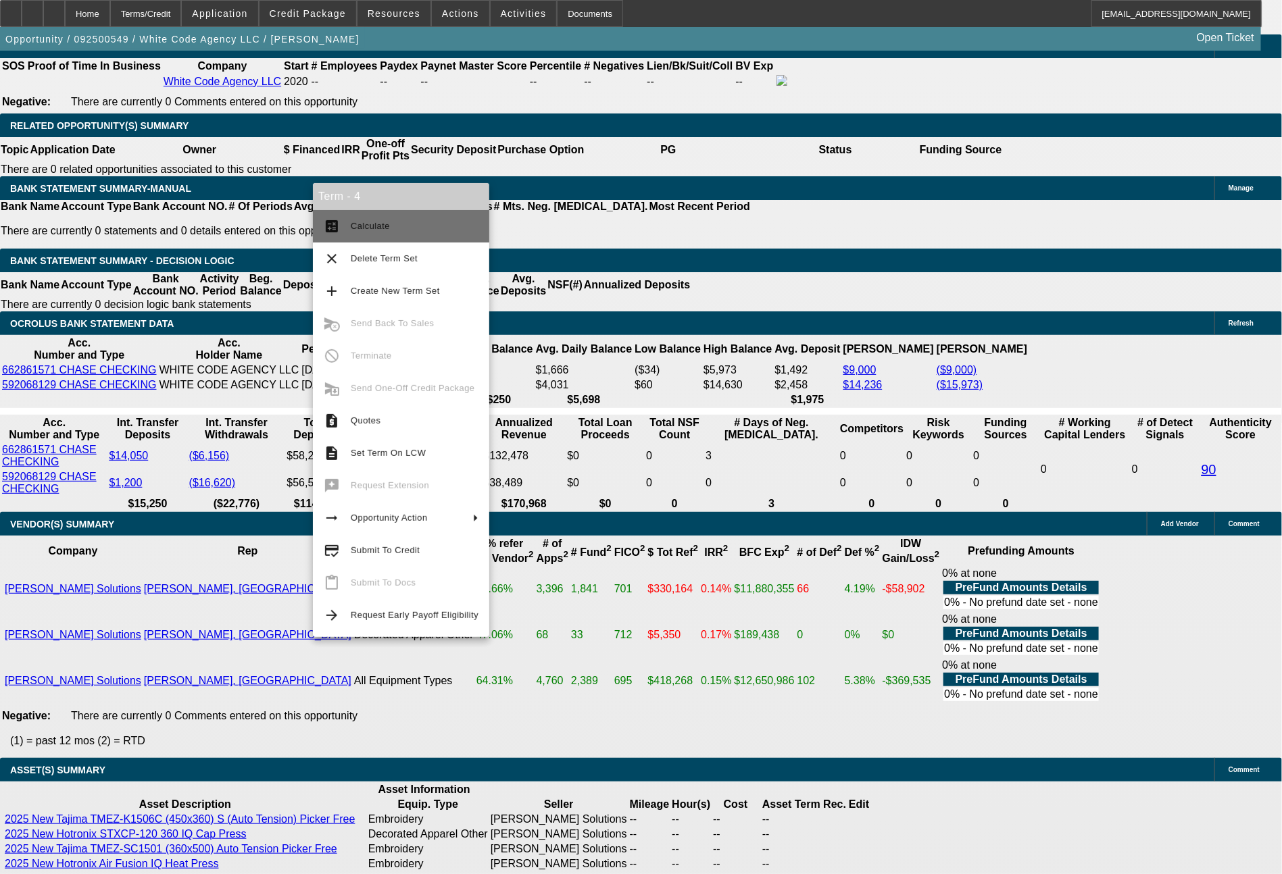
click at [404, 216] on button "calculate Calculate" at bounding box center [401, 226] width 176 height 32
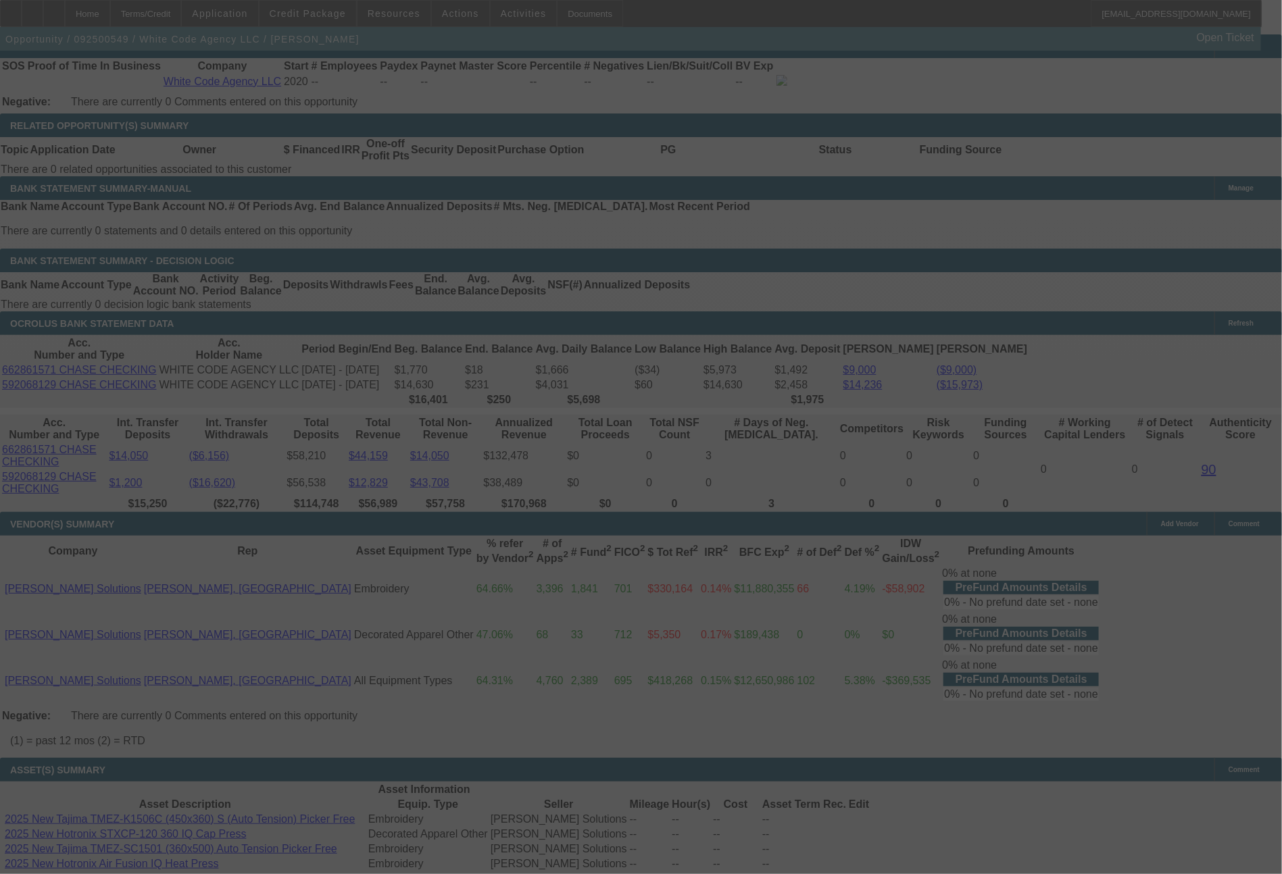
select select "0"
select select "2"
select select "0.1"
select select "4"
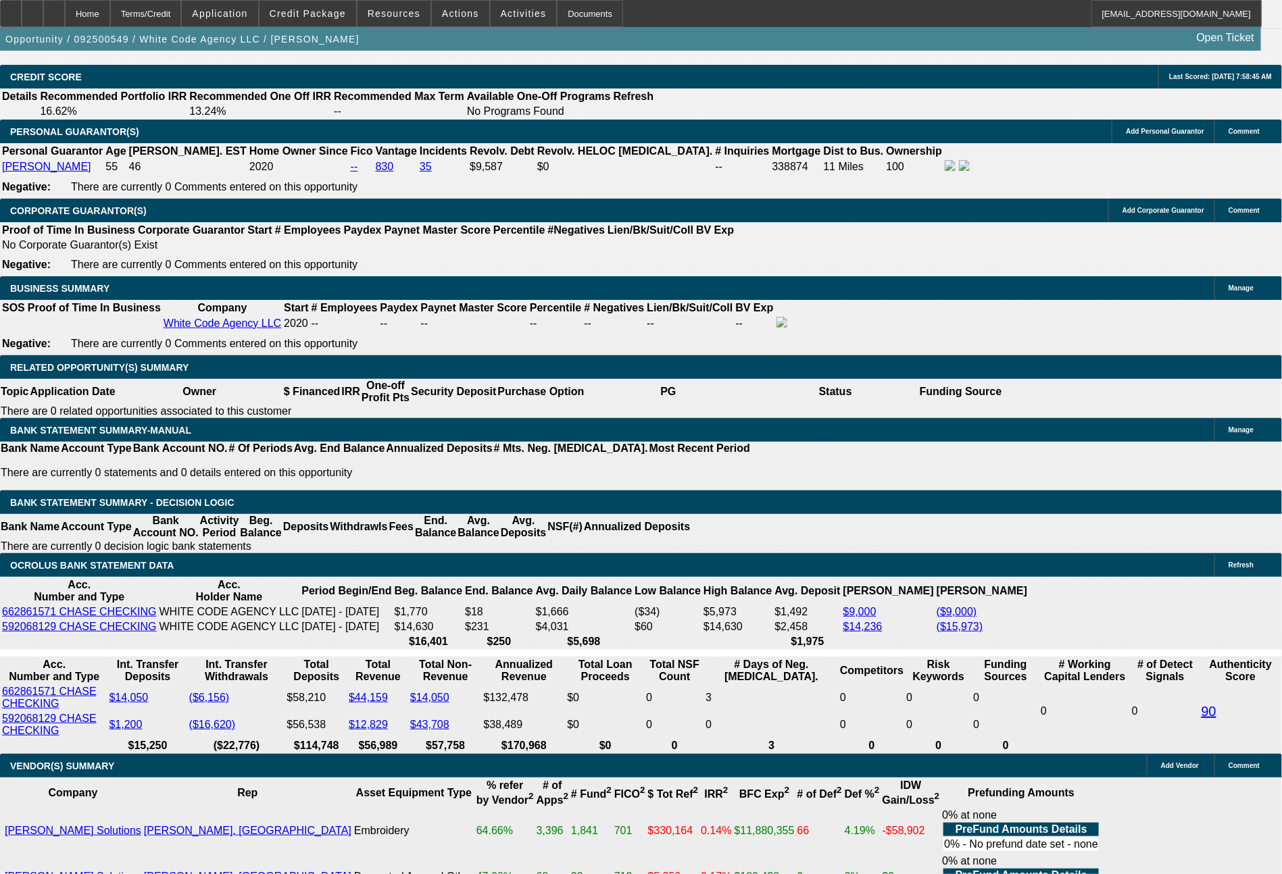
scroll to position [2080, 0]
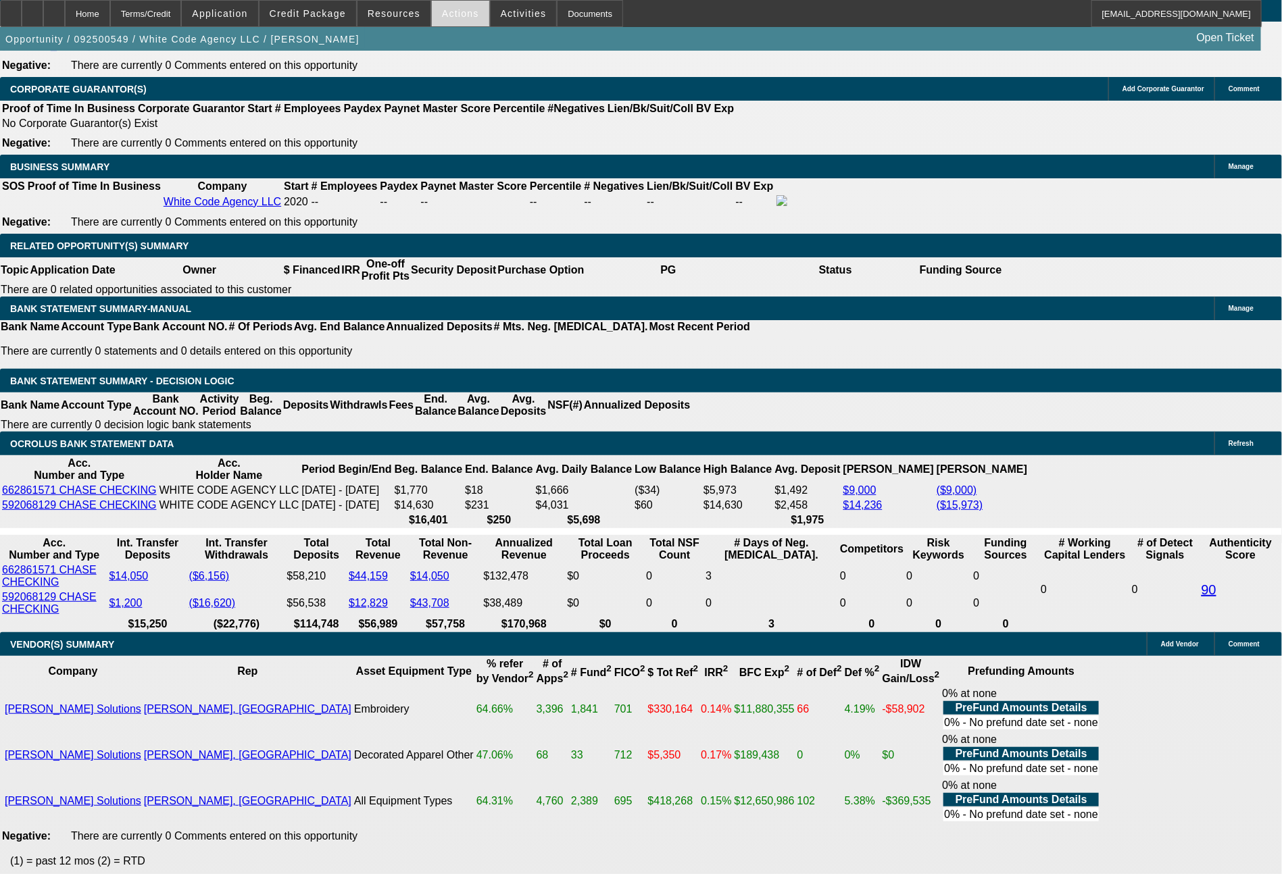
click at [453, 16] on span "Actions" at bounding box center [460, 13] width 37 height 11
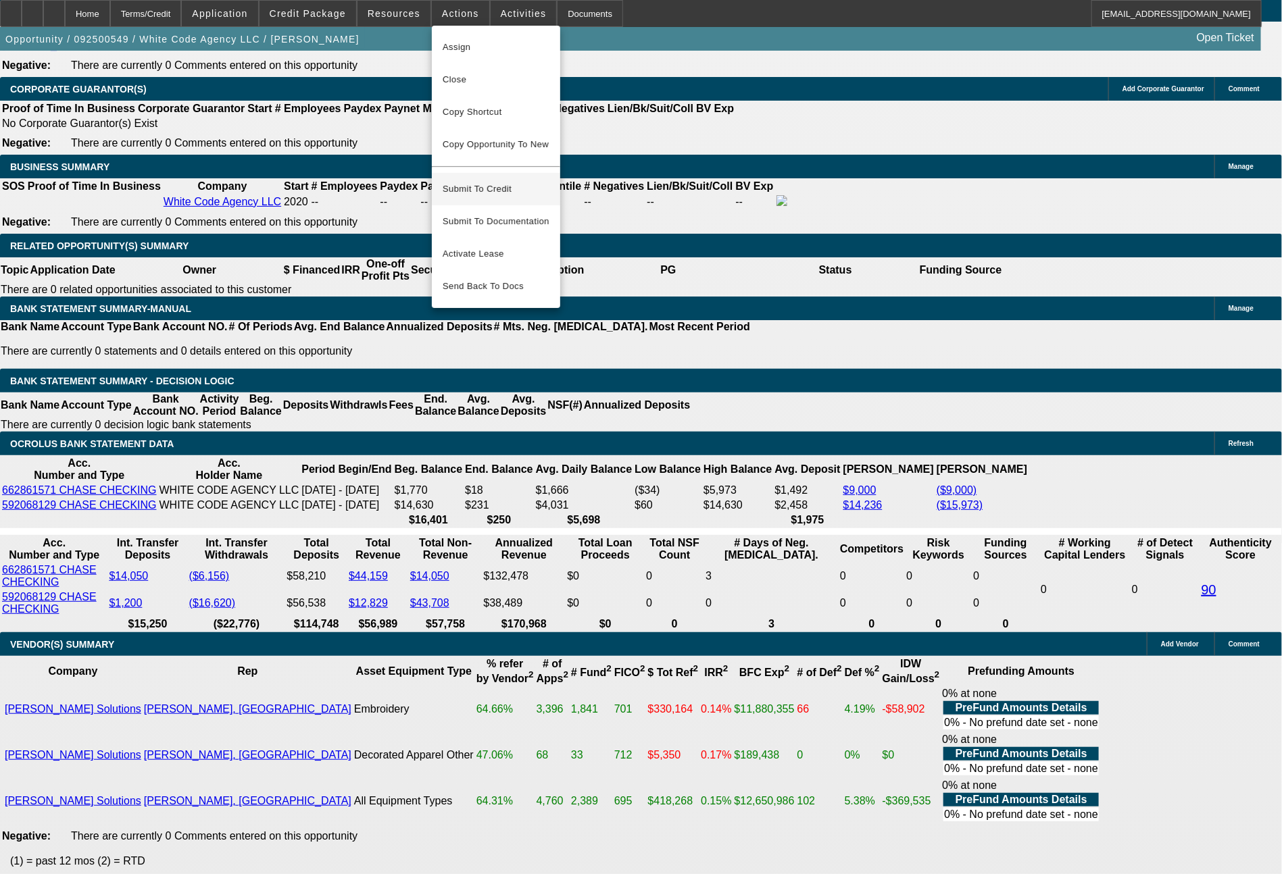
click at [505, 181] on span "Submit To Credit" at bounding box center [496, 189] width 107 height 16
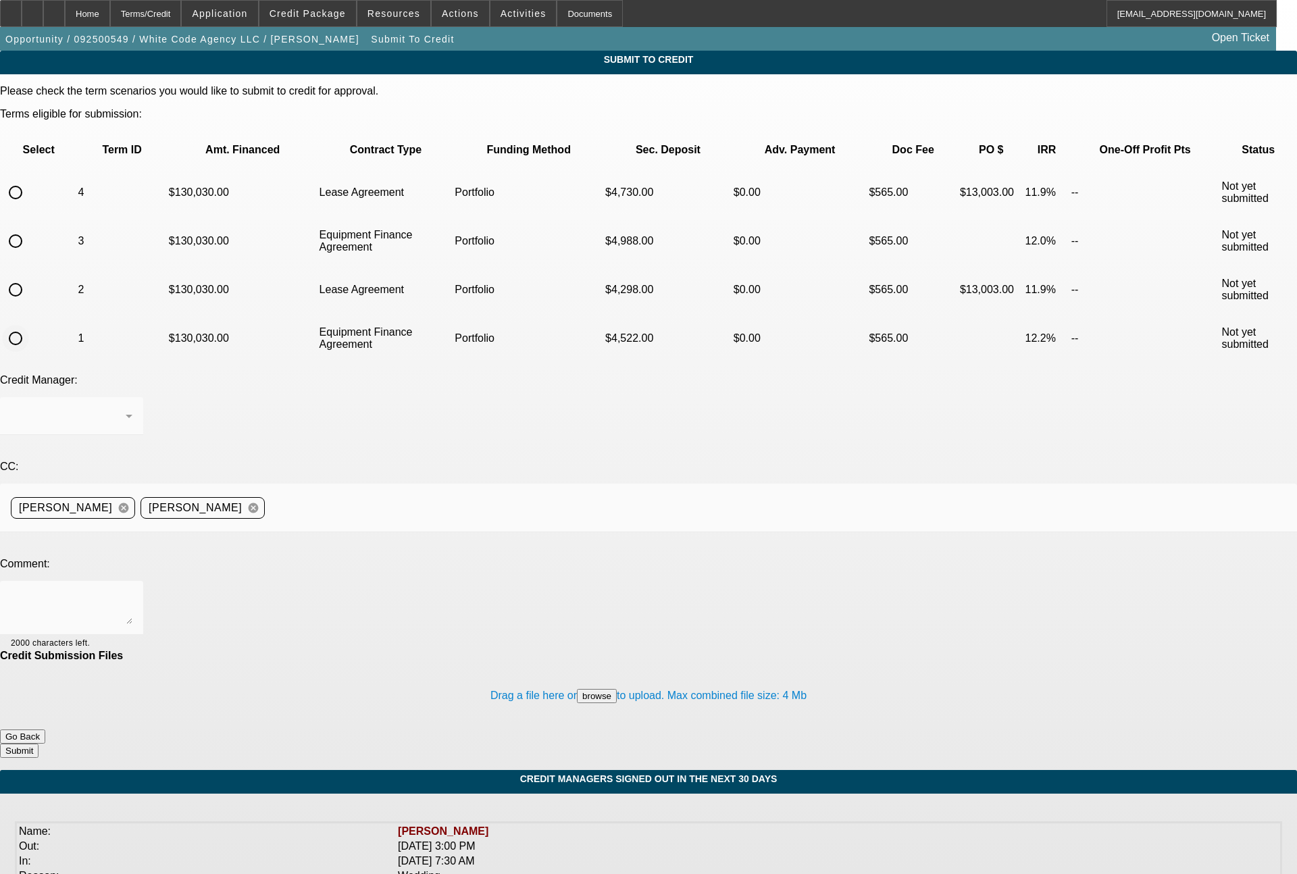
click at [29, 325] on input "radio" at bounding box center [15, 338] width 27 height 27
radio input "true"
click at [126, 408] on div "Arida, George" at bounding box center [68, 416] width 115 height 16
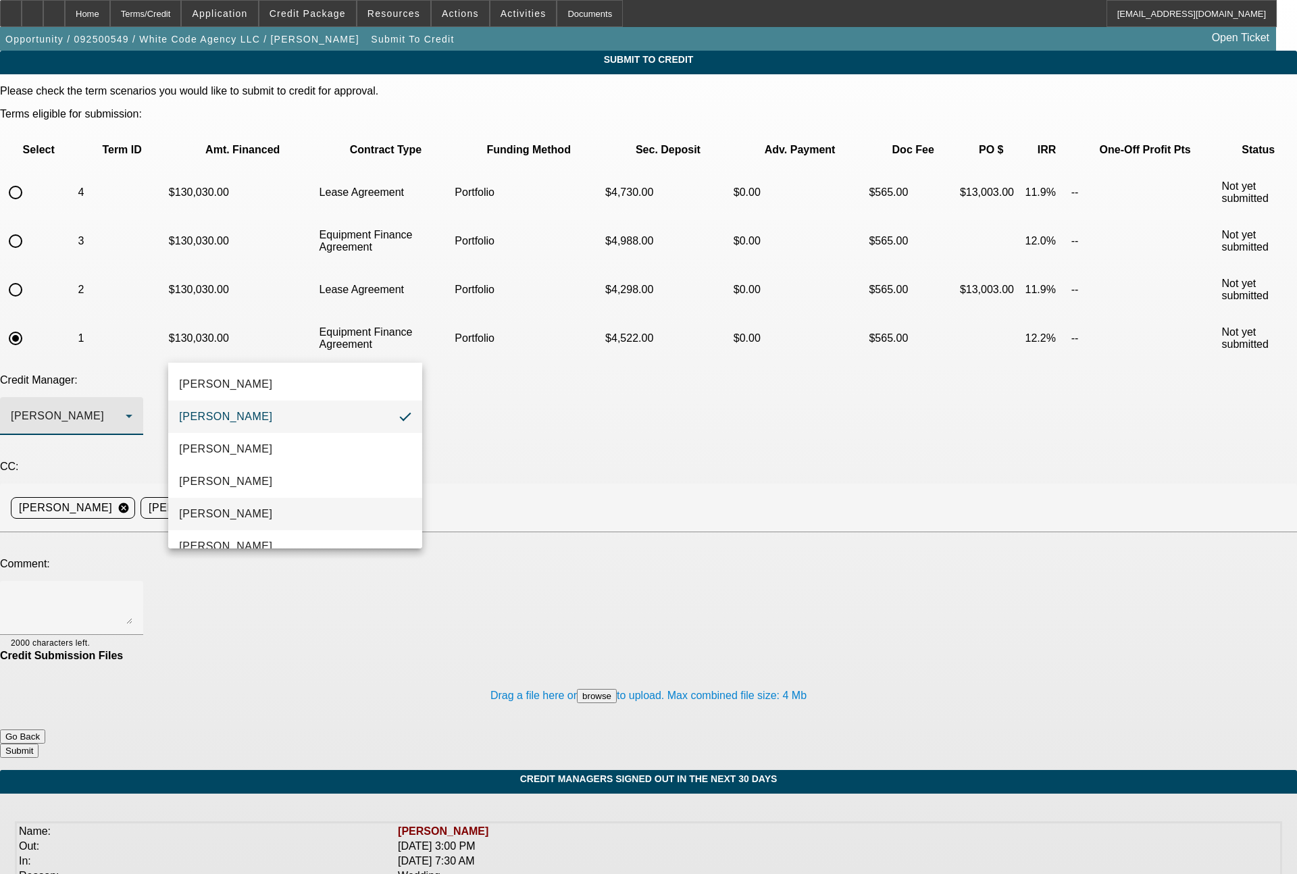
click at [274, 505] on mat-option "[PERSON_NAME]" at bounding box center [295, 514] width 254 height 32
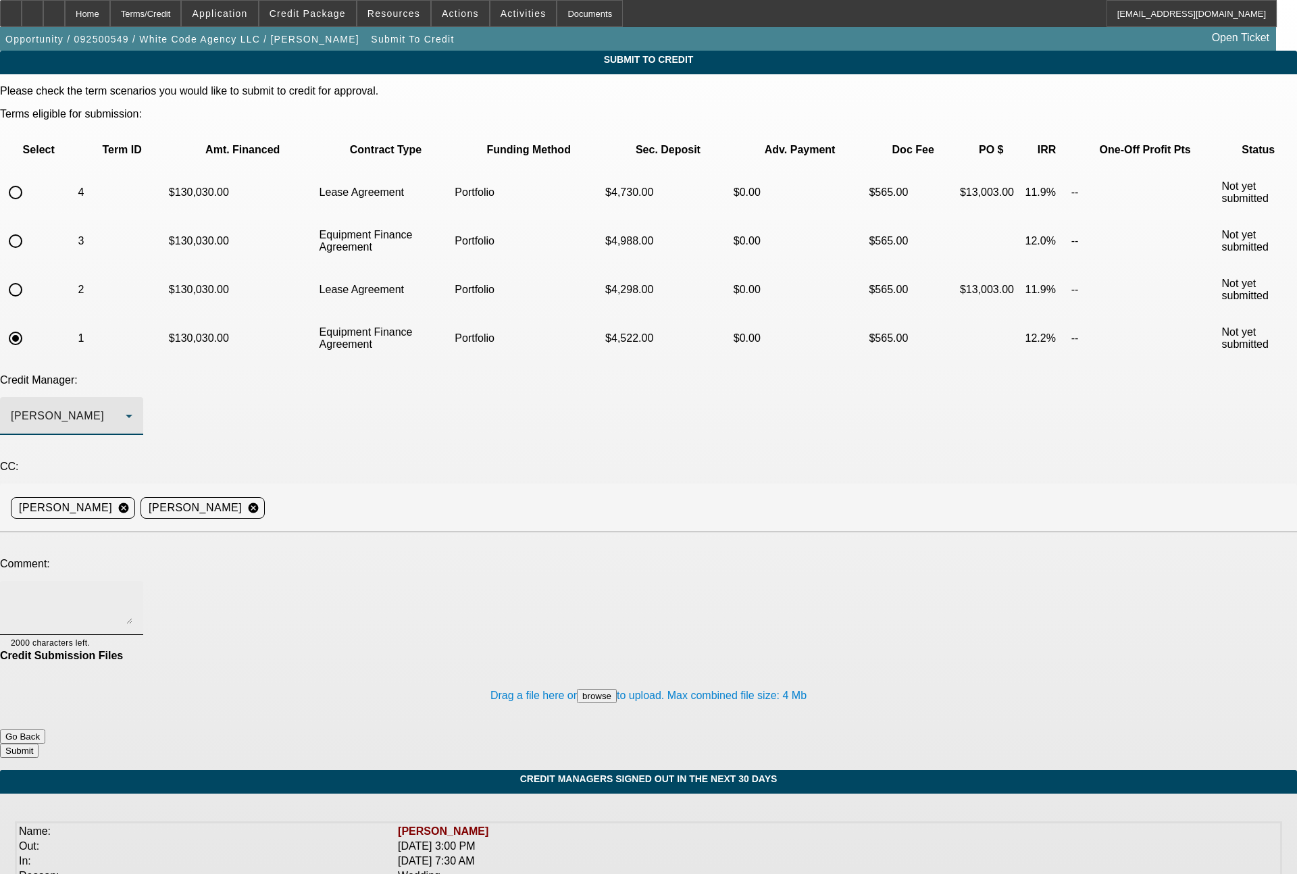
click at [132, 592] on textarea at bounding box center [72, 608] width 122 height 32
type textarea "Bill - please advise on all (4) term sets. Customer is 98% sure he will do an E…"
click at [39, 744] on button "Submit" at bounding box center [19, 751] width 39 height 14
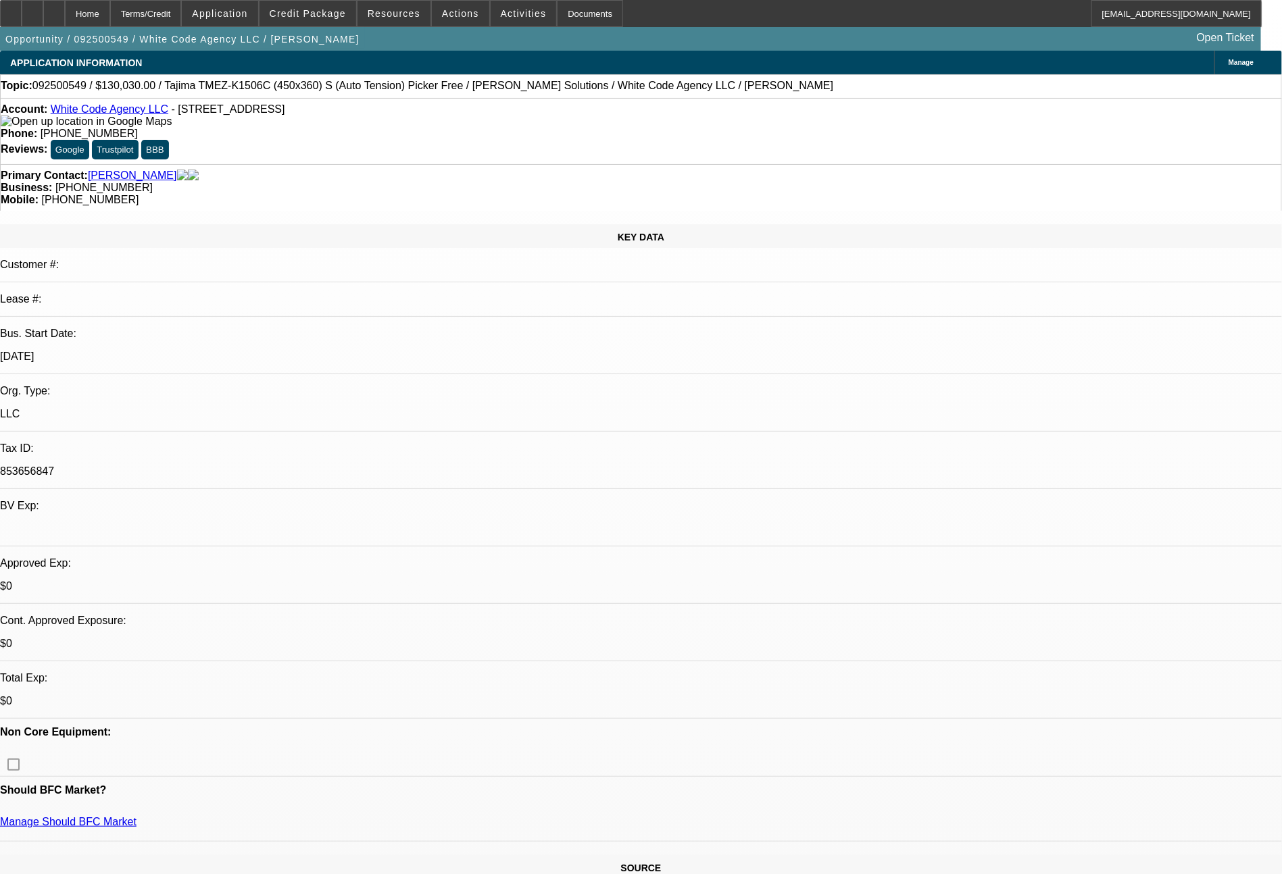
select select "0"
select select "2"
select select "0.1"
select select "4"
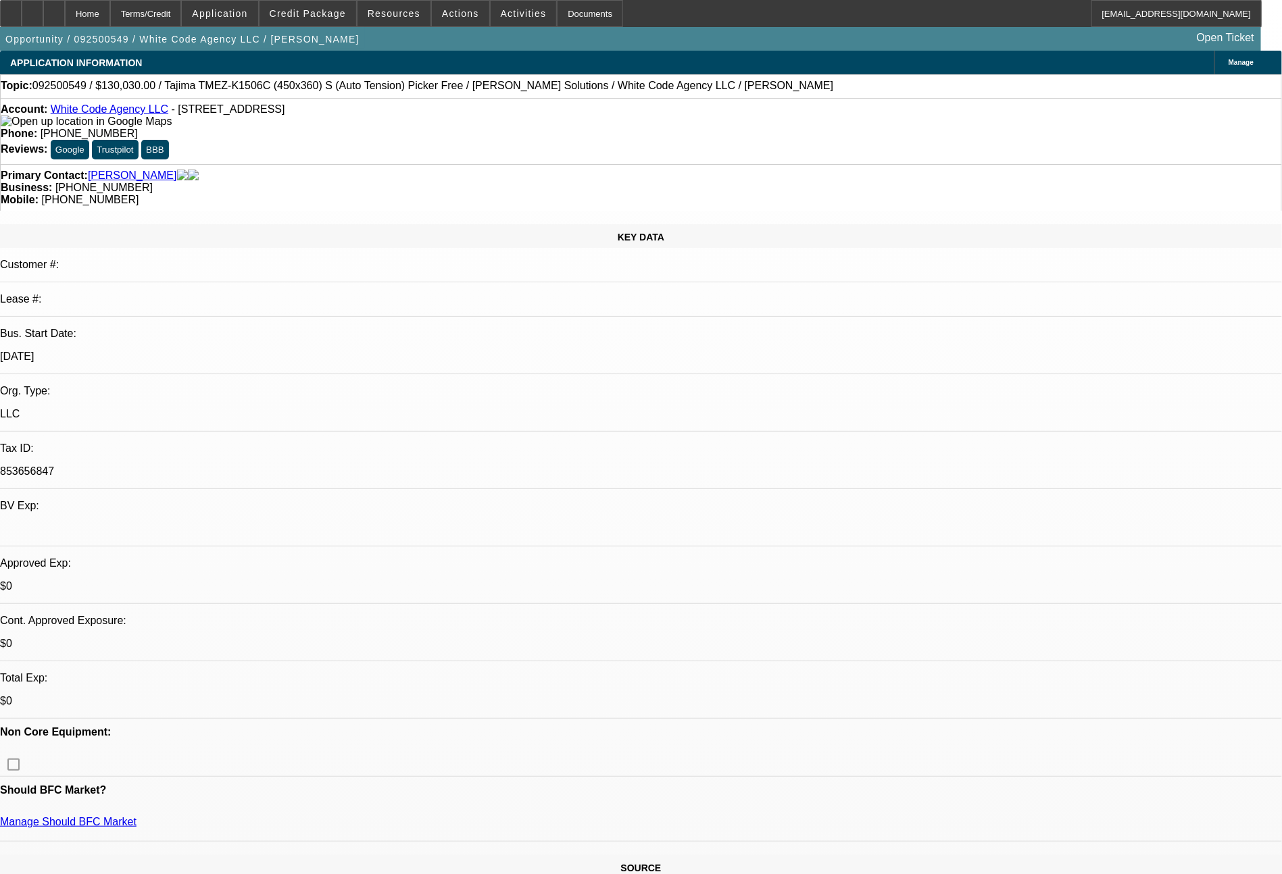
select select "0"
select select "2"
select select "0"
select select "6"
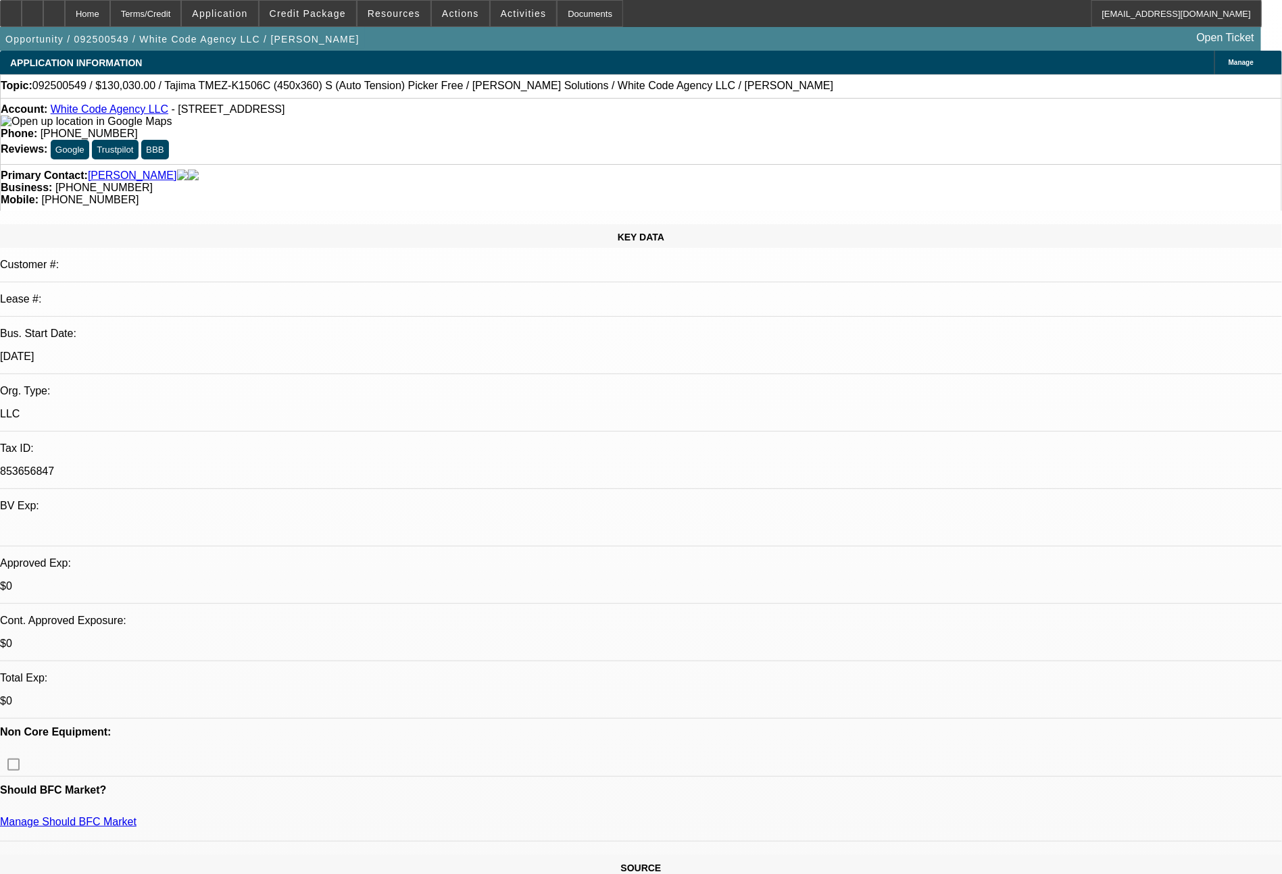
select select "0"
select select "2"
select select "0.1"
select select "4"
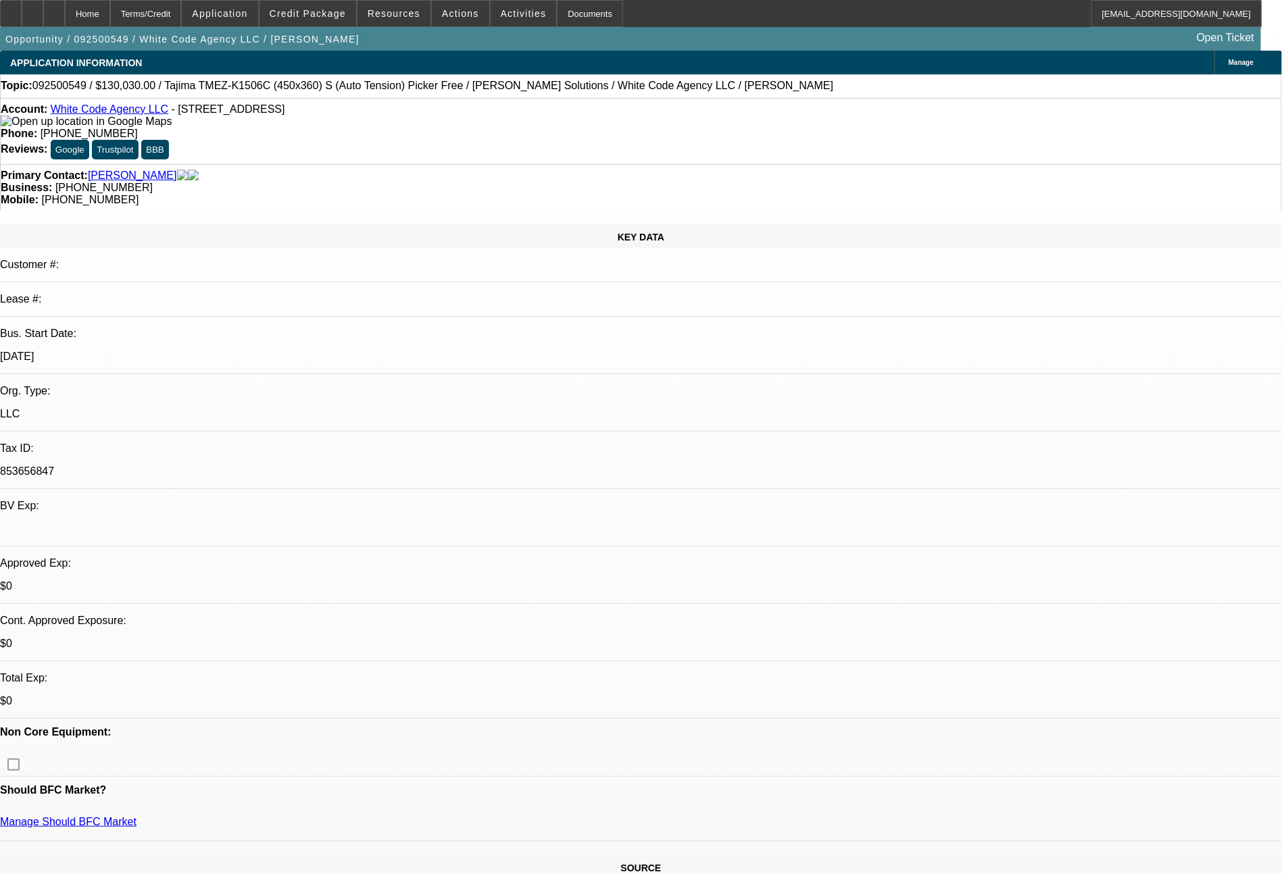
select select "0"
select select "2"
select select "0"
select select "6"
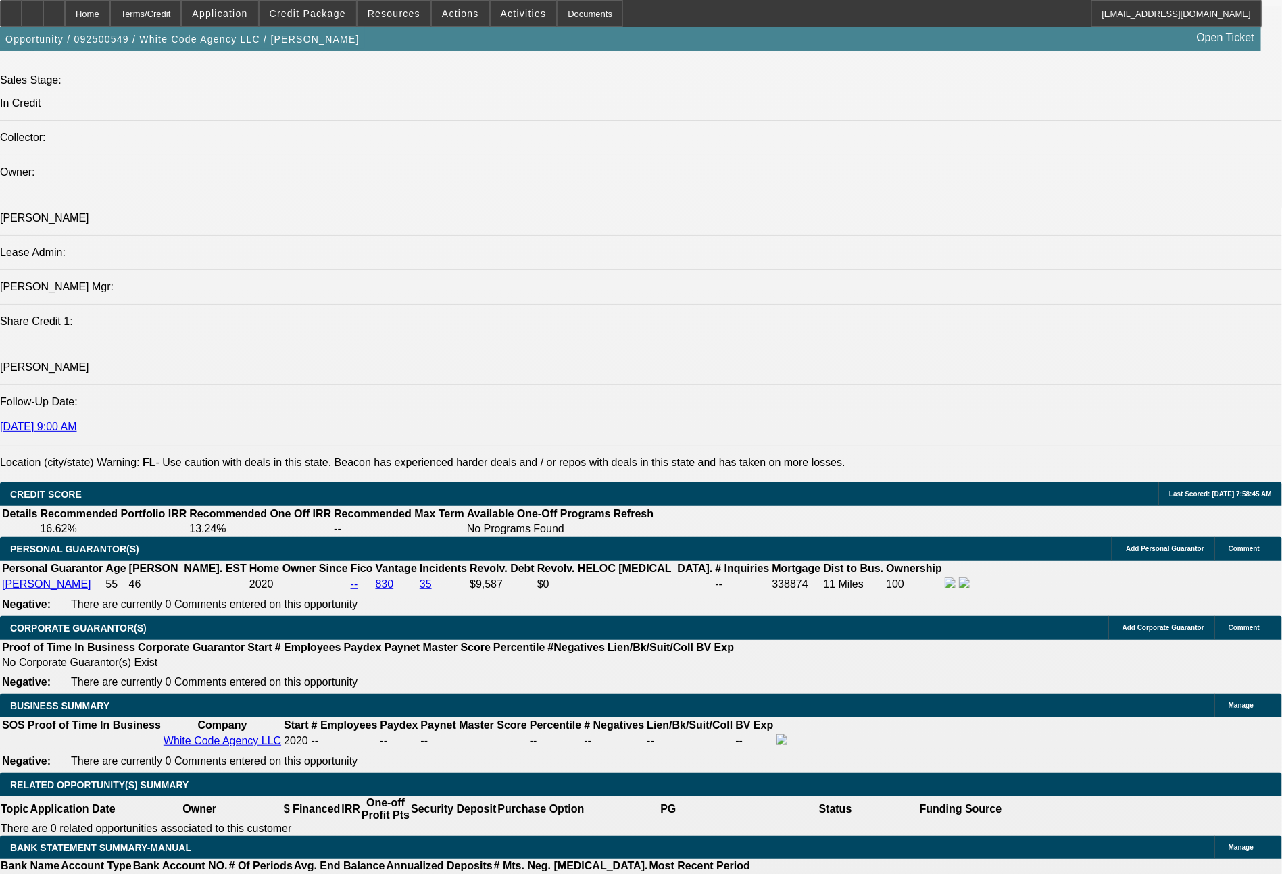
scroll to position [1567, 0]
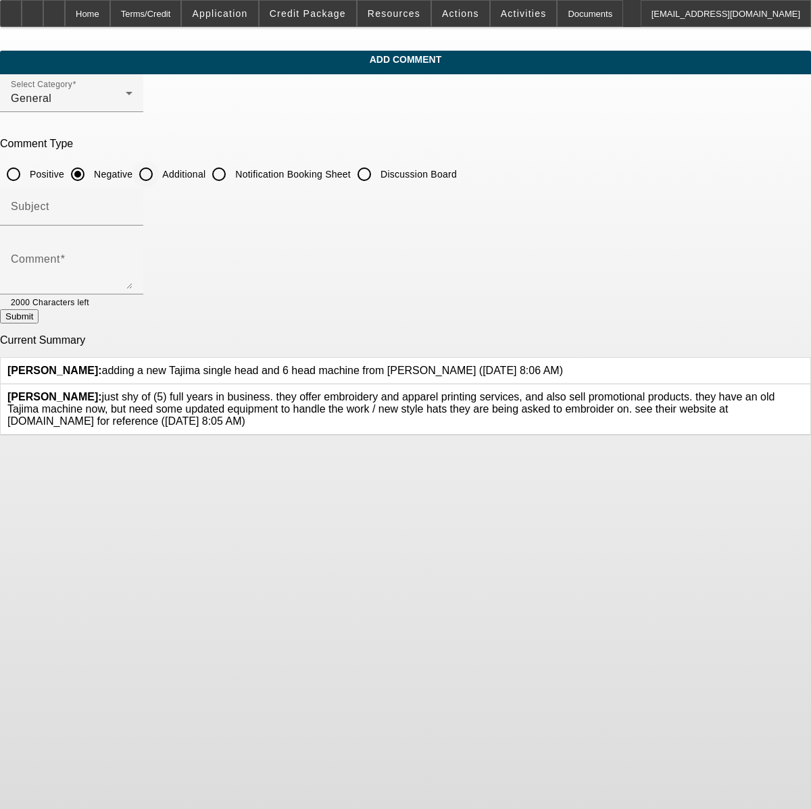
click at [159, 176] on input "Additional" at bounding box center [145, 174] width 27 height 27
radio input "true"
click at [132, 257] on textarea "Comment" at bounding box center [72, 273] width 122 height 32
type textarea "solid personal credit, homeowner."
click at [39, 320] on button "Submit" at bounding box center [19, 316] width 39 height 14
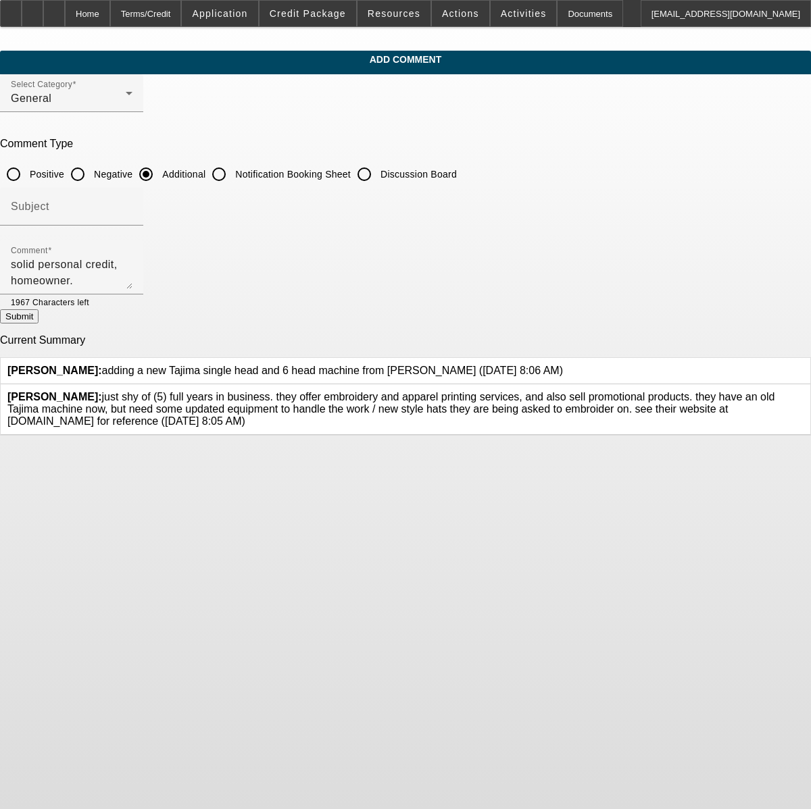
radio input "true"
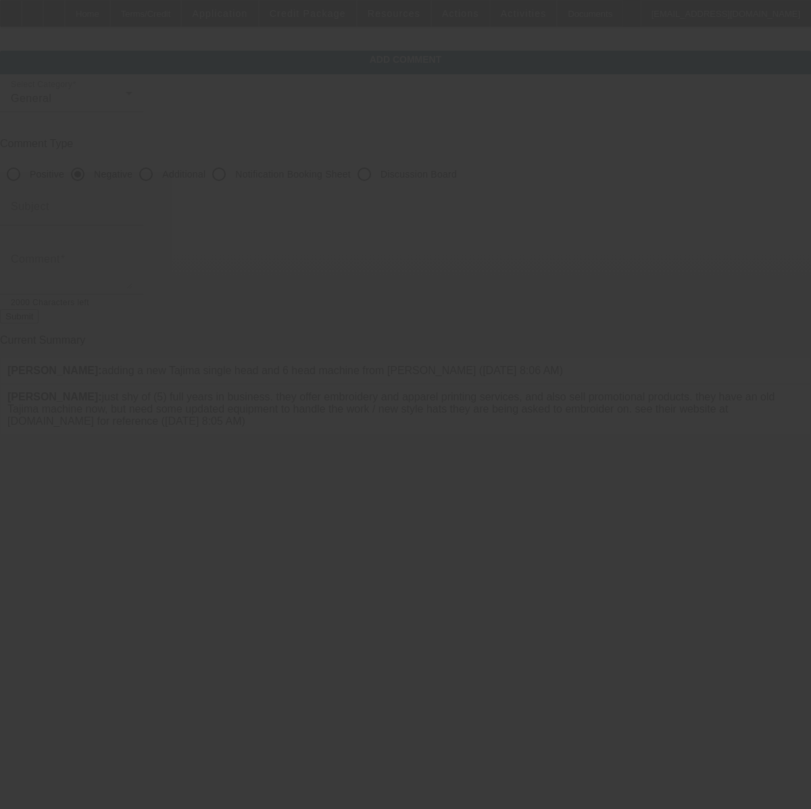
click at [304, 176] on div at bounding box center [405, 404] width 811 height 809
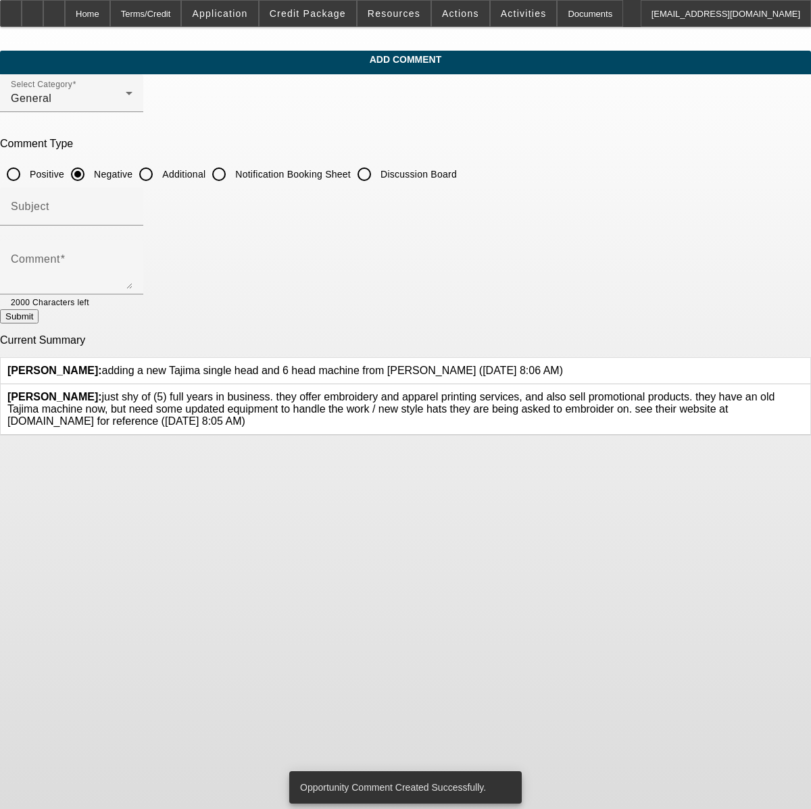
click at [159, 174] on input "Additional" at bounding box center [145, 174] width 27 height 27
radio input "true"
click at [132, 266] on textarea "Comment" at bounding box center [72, 273] width 122 height 32
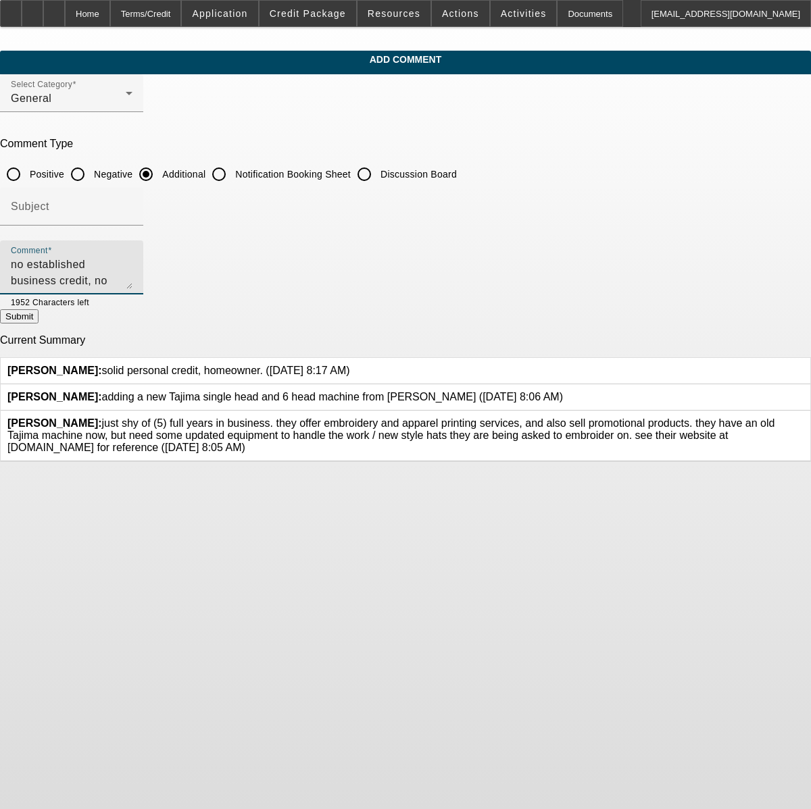
type textarea "no established business credit, no PayNet score."
click at [39, 318] on button "Submit" at bounding box center [19, 316] width 39 height 14
radio input "true"
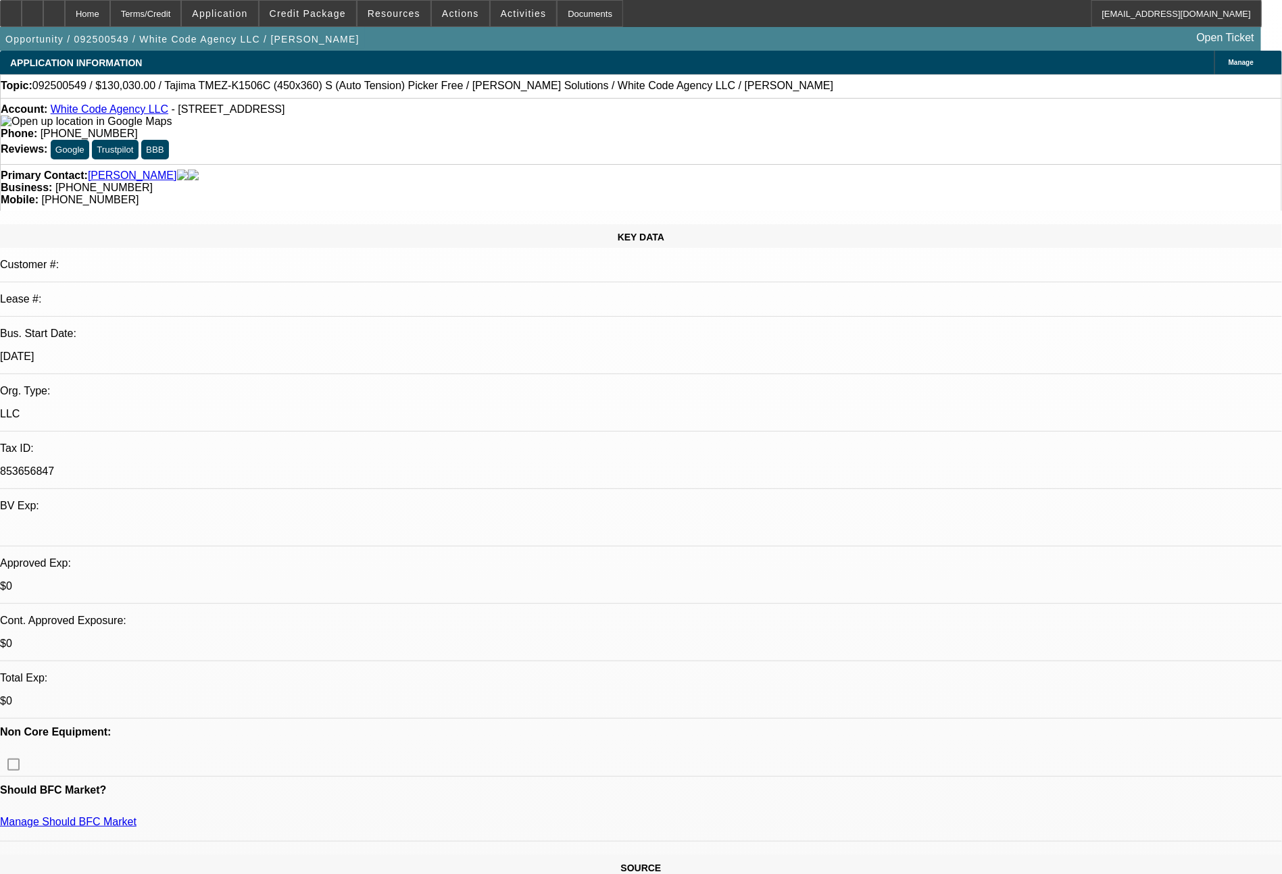
select select "0"
select select "2"
select select "0.1"
select select "4"
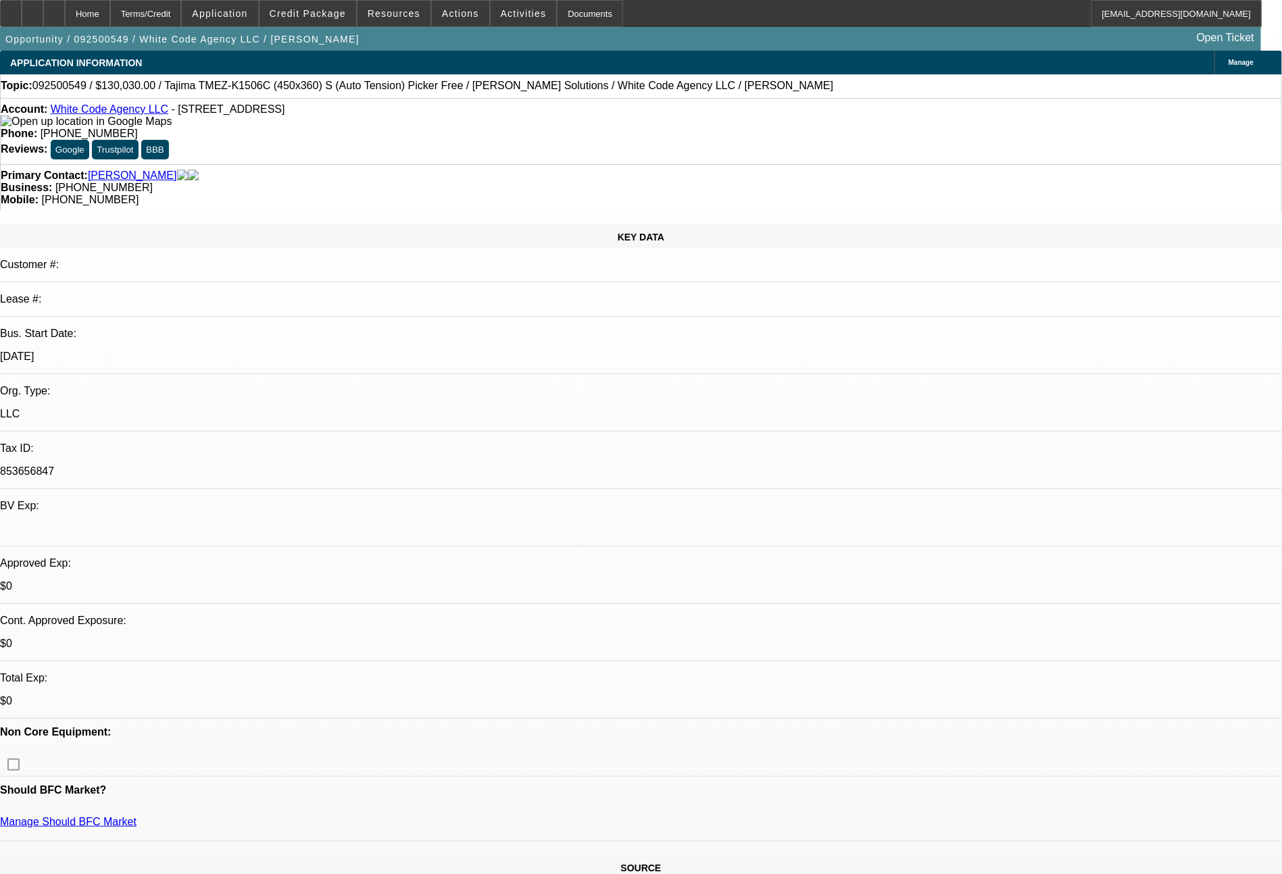
select select "0"
select select "2"
select select "0"
select select "6"
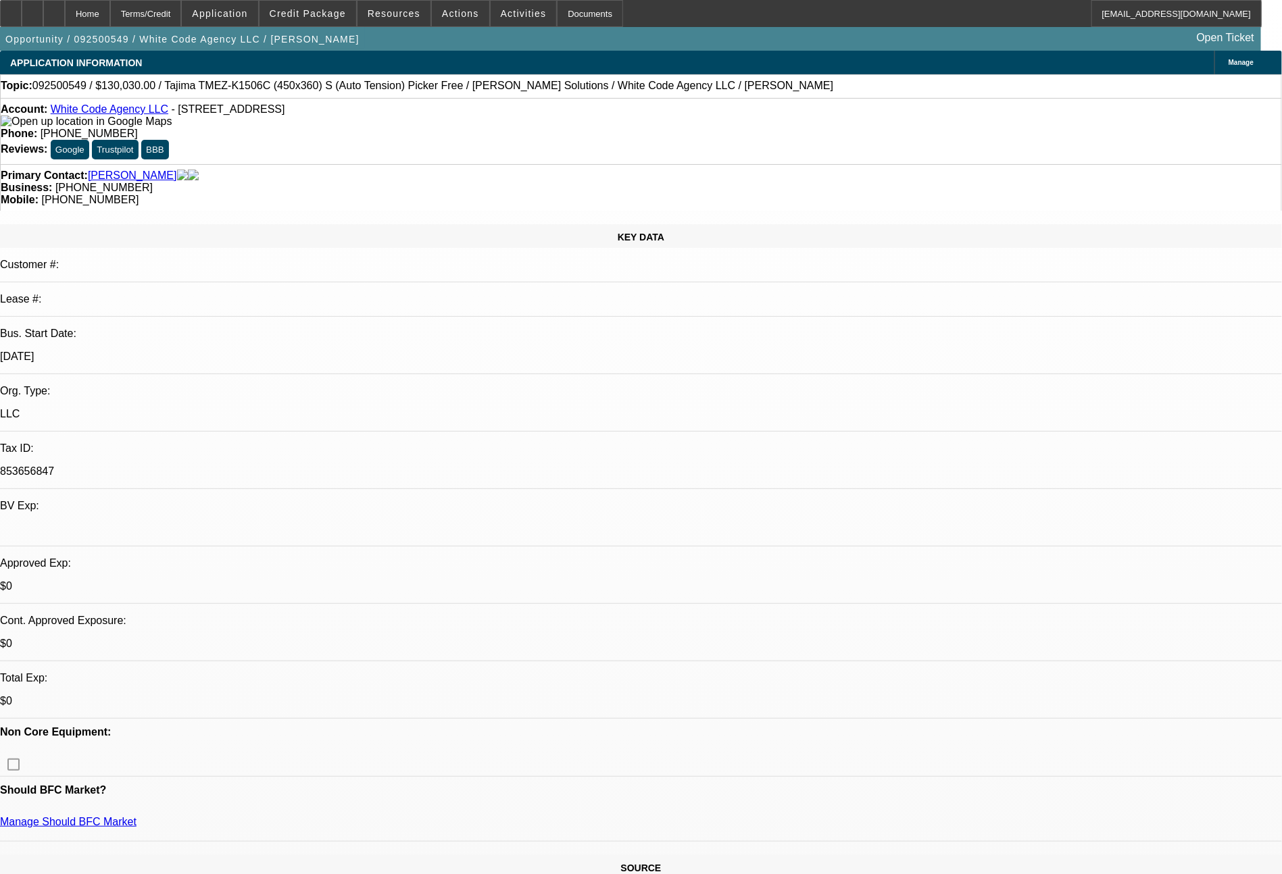
select select "0"
select select "2"
select select "0.1"
select select "4"
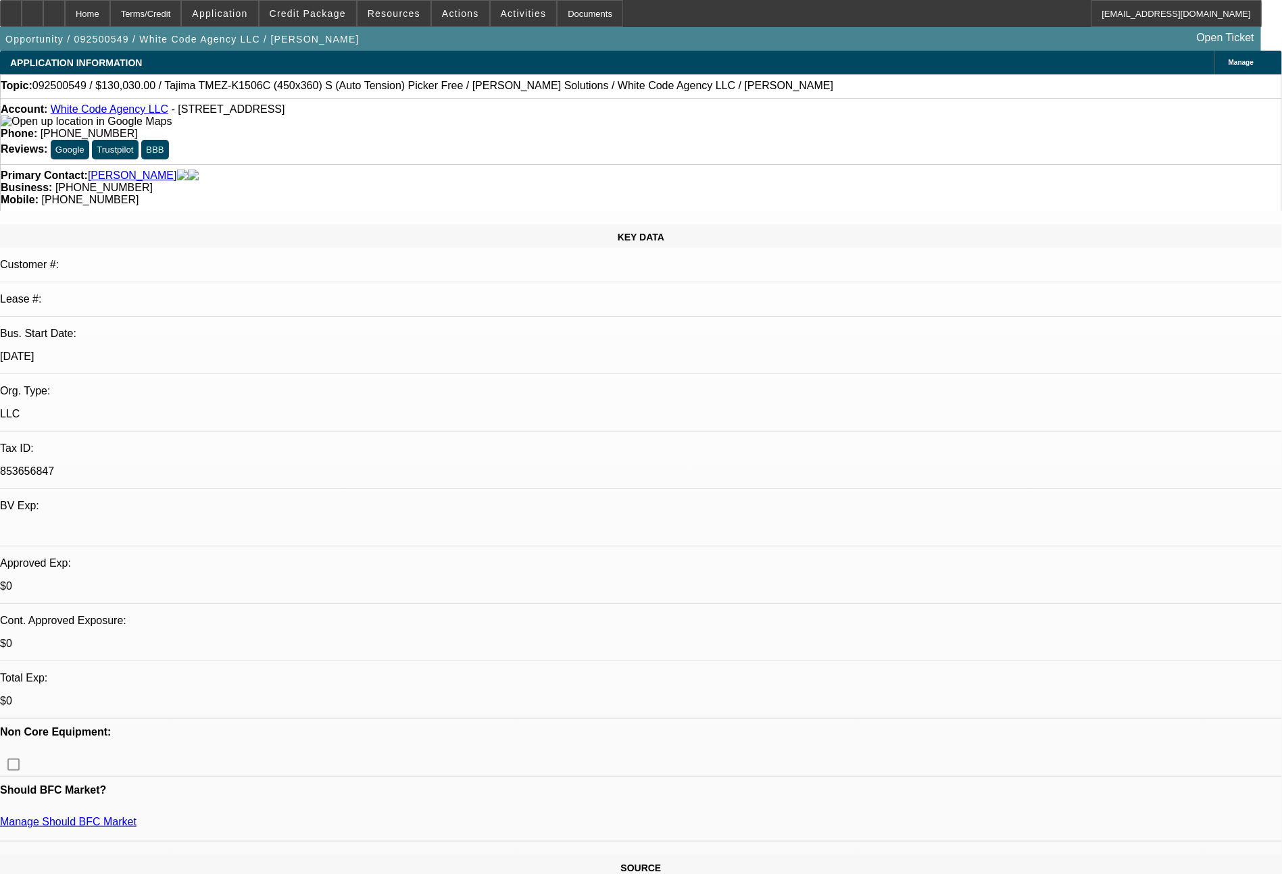
select select "0"
select select "2"
select select "0"
select select "6"
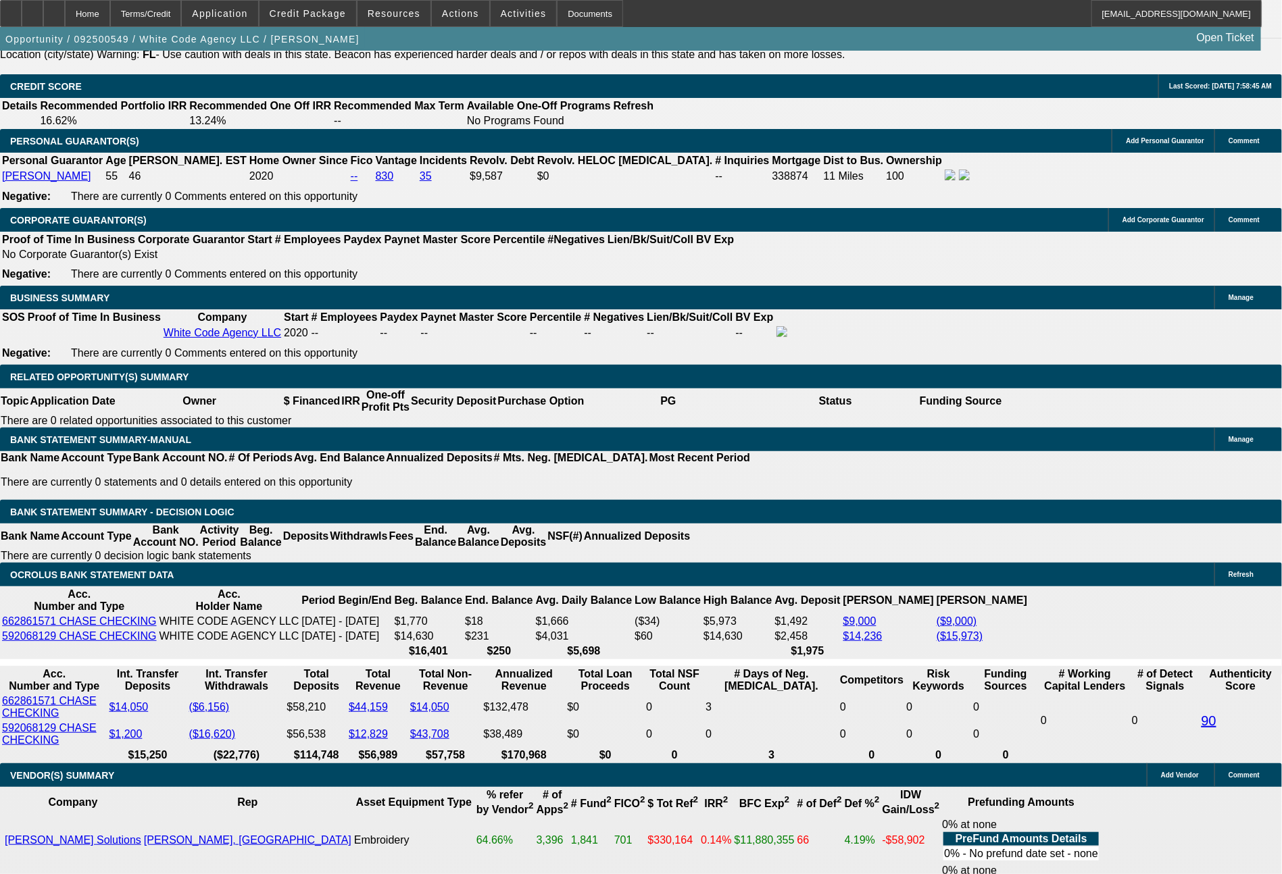
scroll to position [1976, 0]
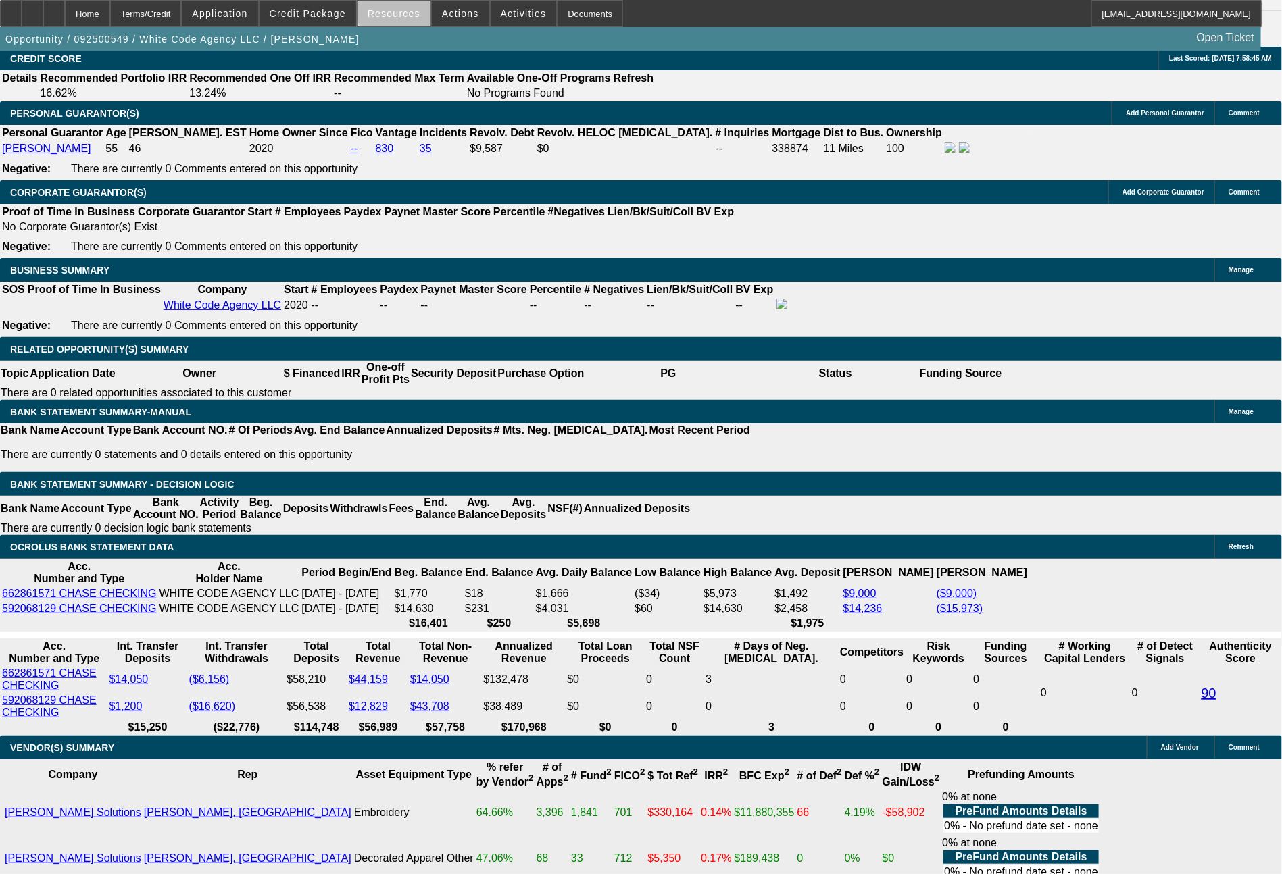
click at [409, 10] on span "Resources" at bounding box center [394, 13] width 53 height 11
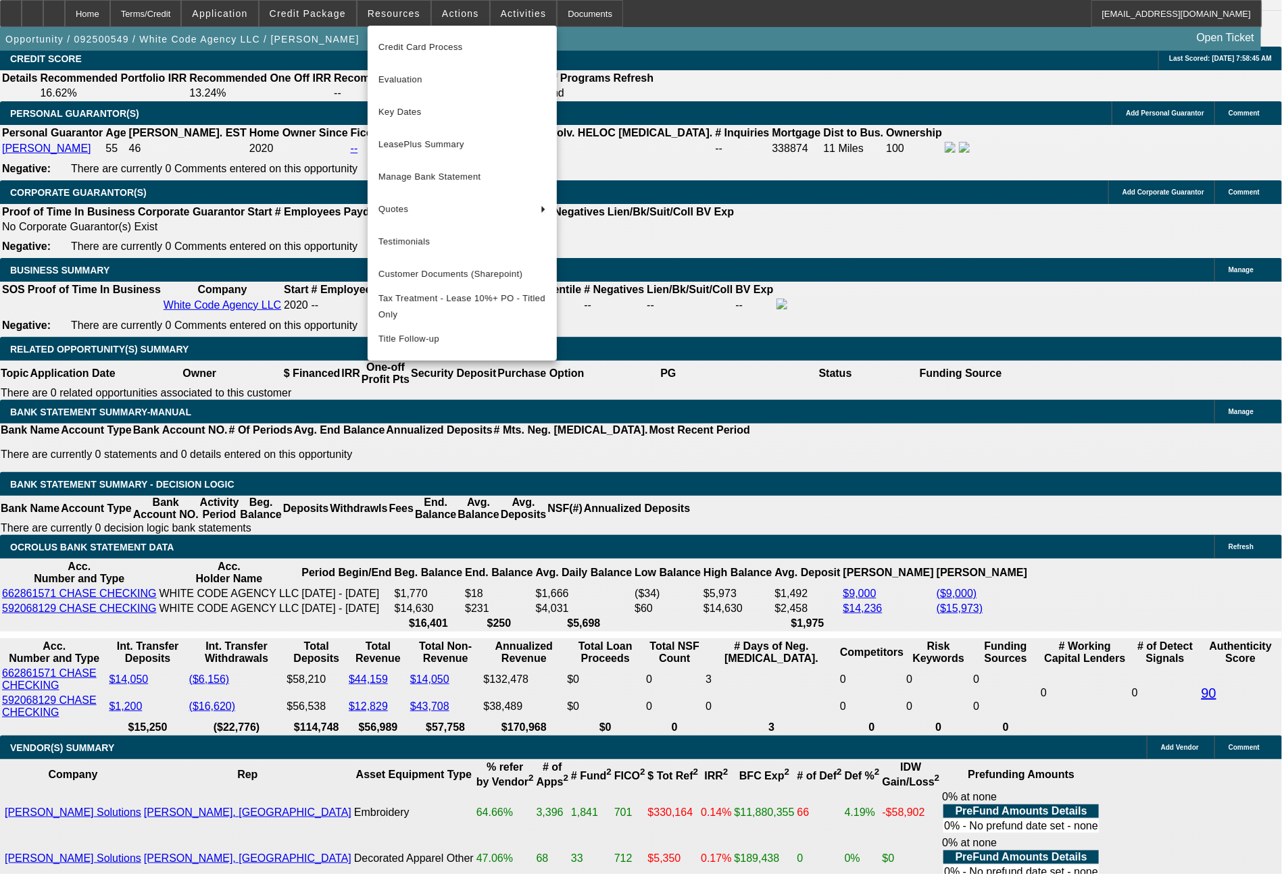
click at [441, 20] on div at bounding box center [641, 437] width 1282 height 874
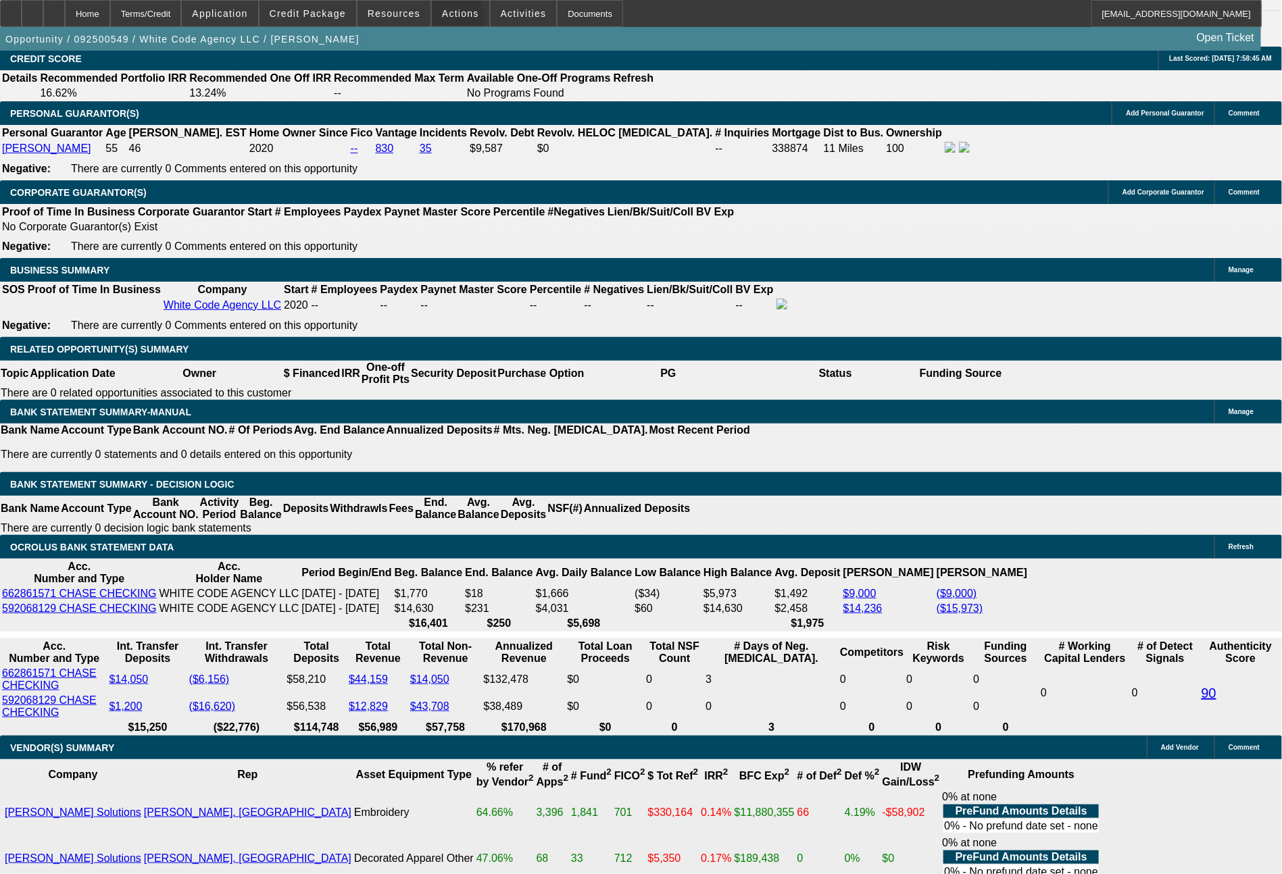
click at [441, 20] on span at bounding box center [460, 13] width 57 height 32
click at [449, 14] on div at bounding box center [641, 437] width 1282 height 874
click at [449, 14] on span "Actions" at bounding box center [460, 13] width 37 height 11
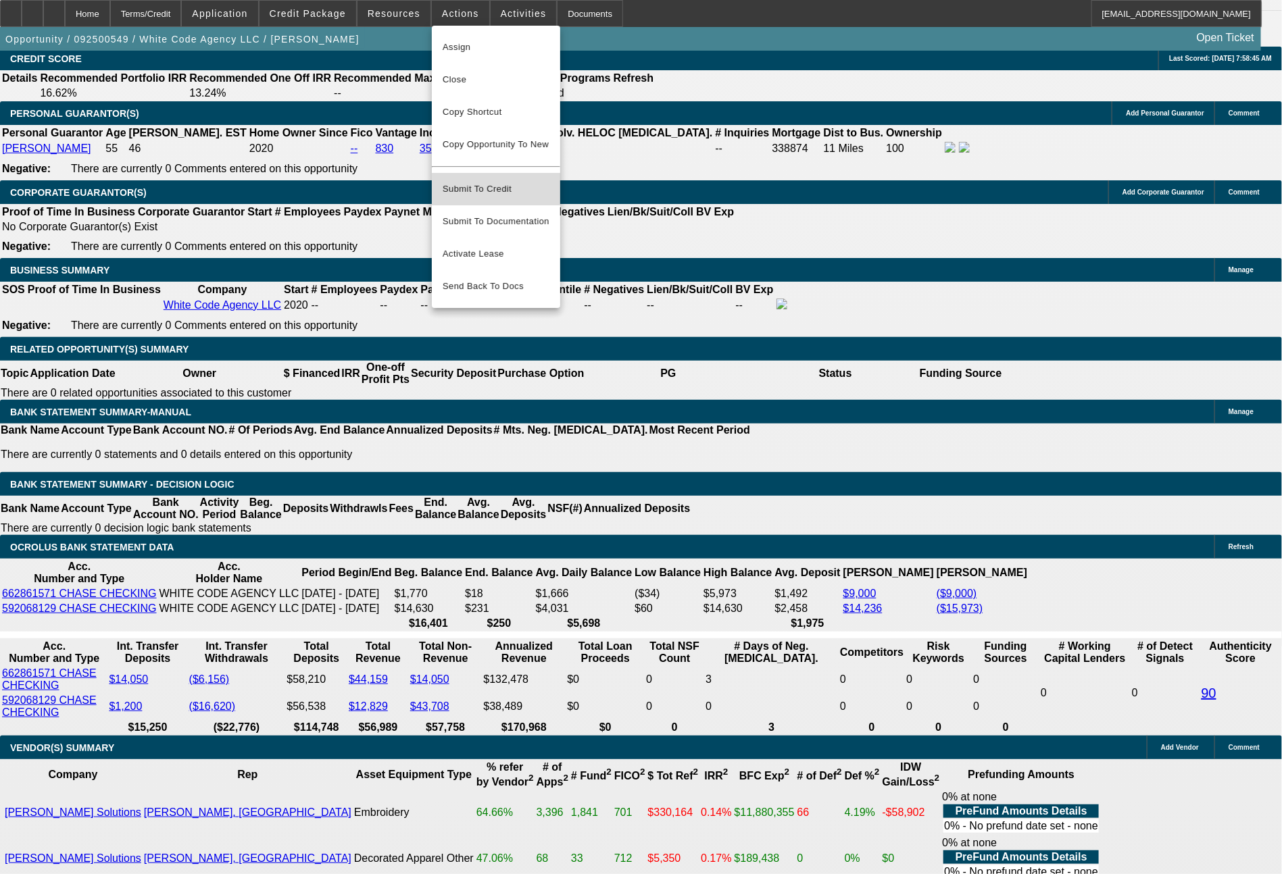
click at [487, 181] on span "Submit To Credit" at bounding box center [496, 189] width 107 height 16
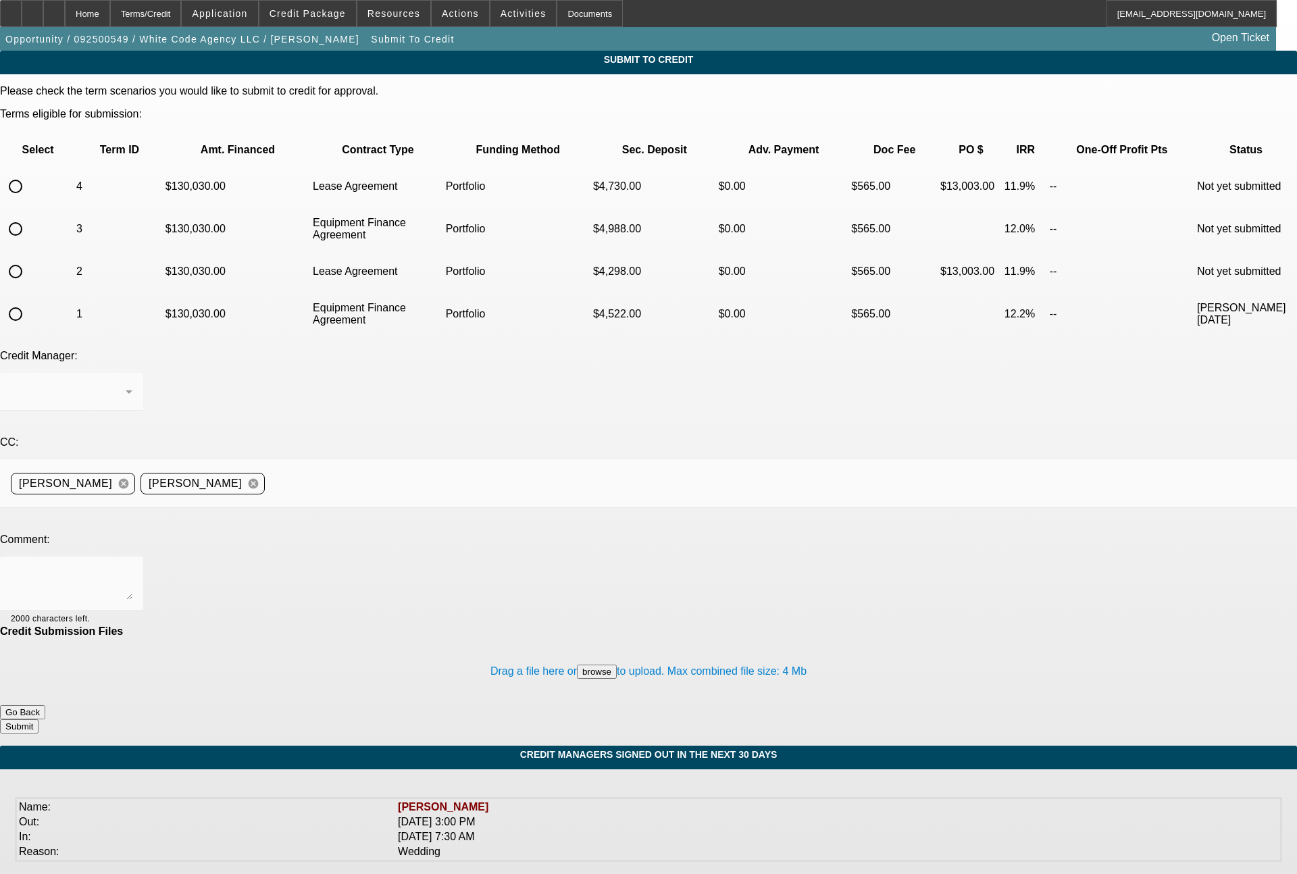
click at [29, 258] on input "radio" at bounding box center [15, 271] width 27 height 27
radio input "true"
click at [126, 384] on div "Arida, George" at bounding box center [68, 392] width 115 height 16
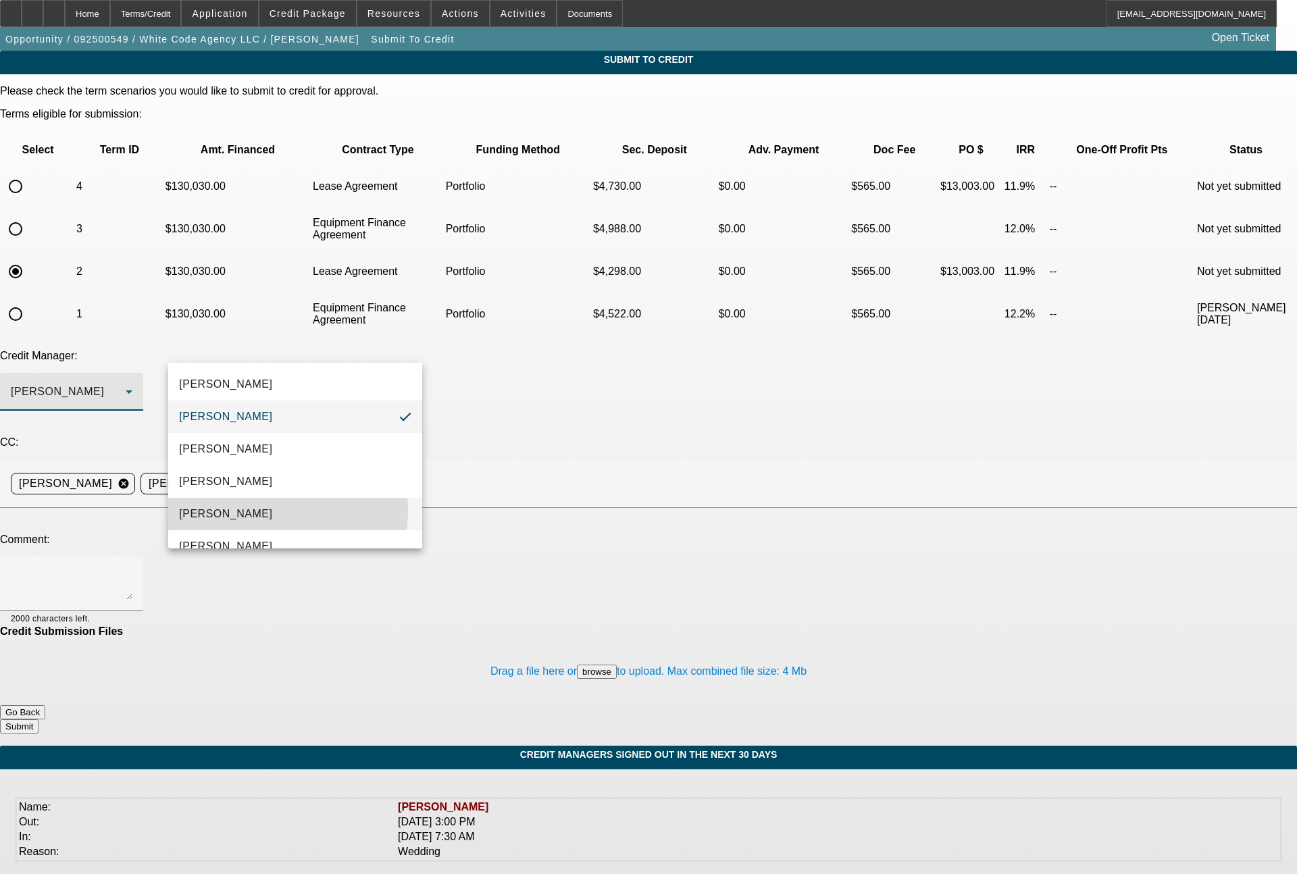
click at [222, 511] on span "[PERSON_NAME]" at bounding box center [225, 514] width 93 height 16
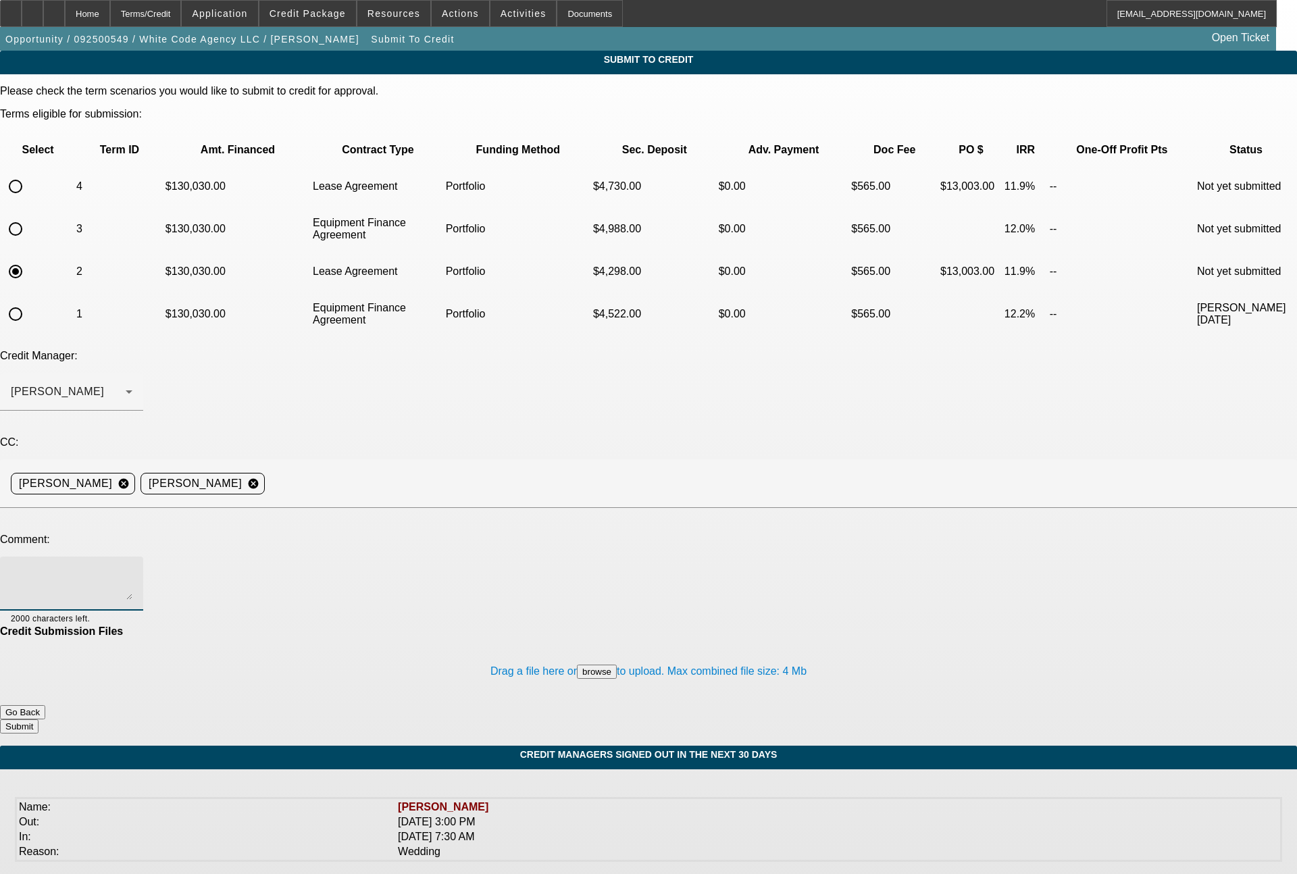
click at [132, 568] on textarea at bounding box center [72, 584] width 122 height 32
drag, startPoint x: 299, startPoint y: 460, endPoint x: 170, endPoint y: 458, distance: 128.4
click at [143, 557] on div "84 month lease term set" at bounding box center [71, 584] width 143 height 54
type textarea "84 month lease term set"
click at [39, 720] on button "Submit" at bounding box center [19, 727] width 39 height 14
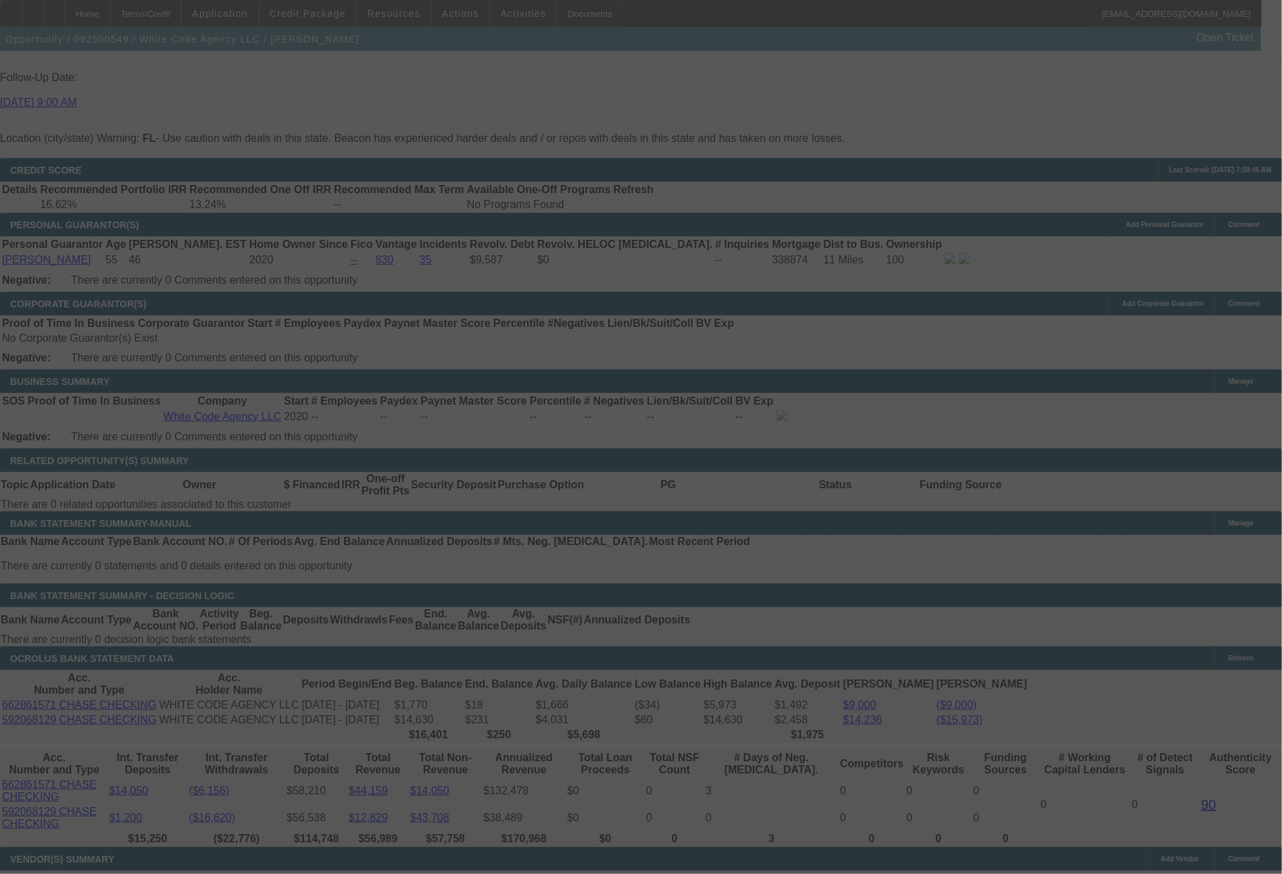
scroll to position [1899, 0]
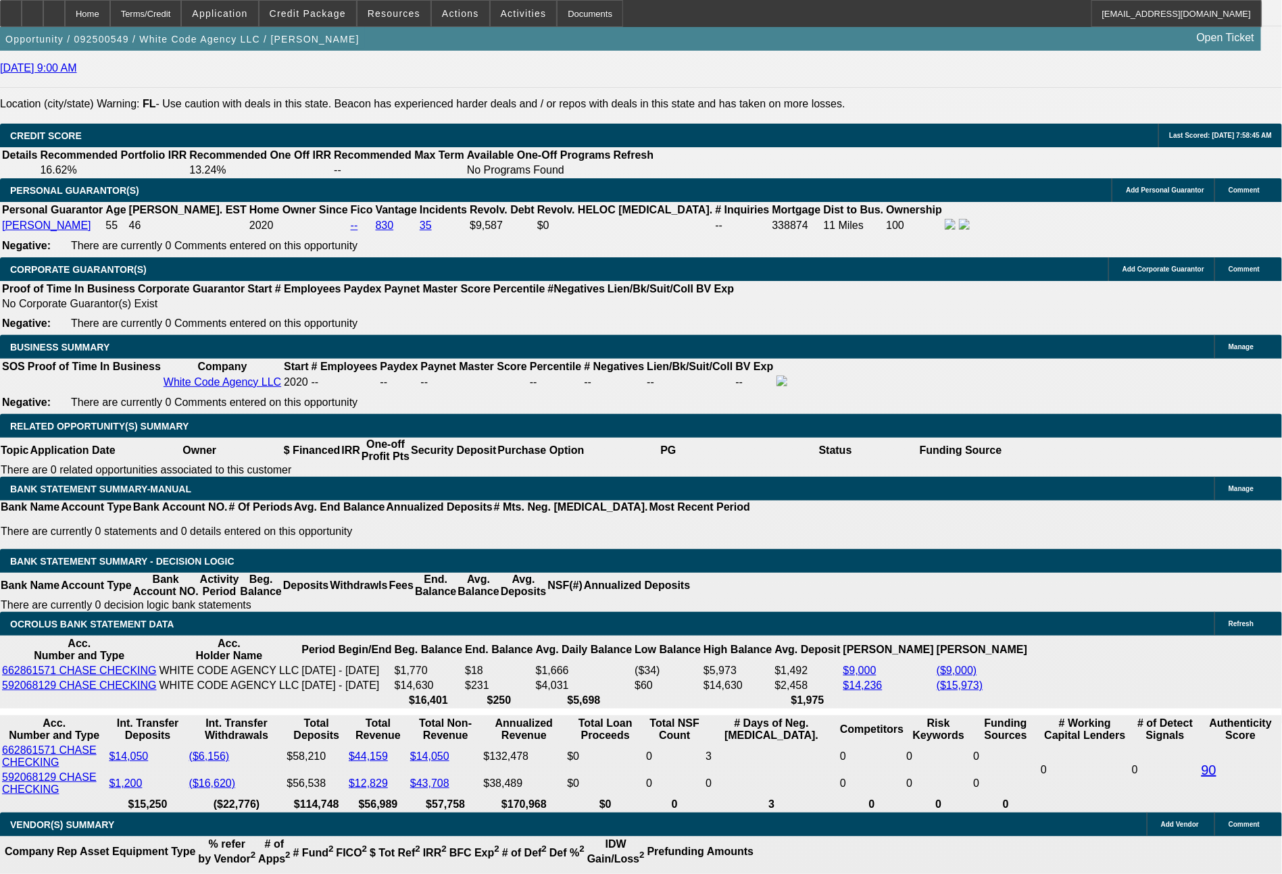
select select "0"
select select "2"
select select "0.1"
select select "4"
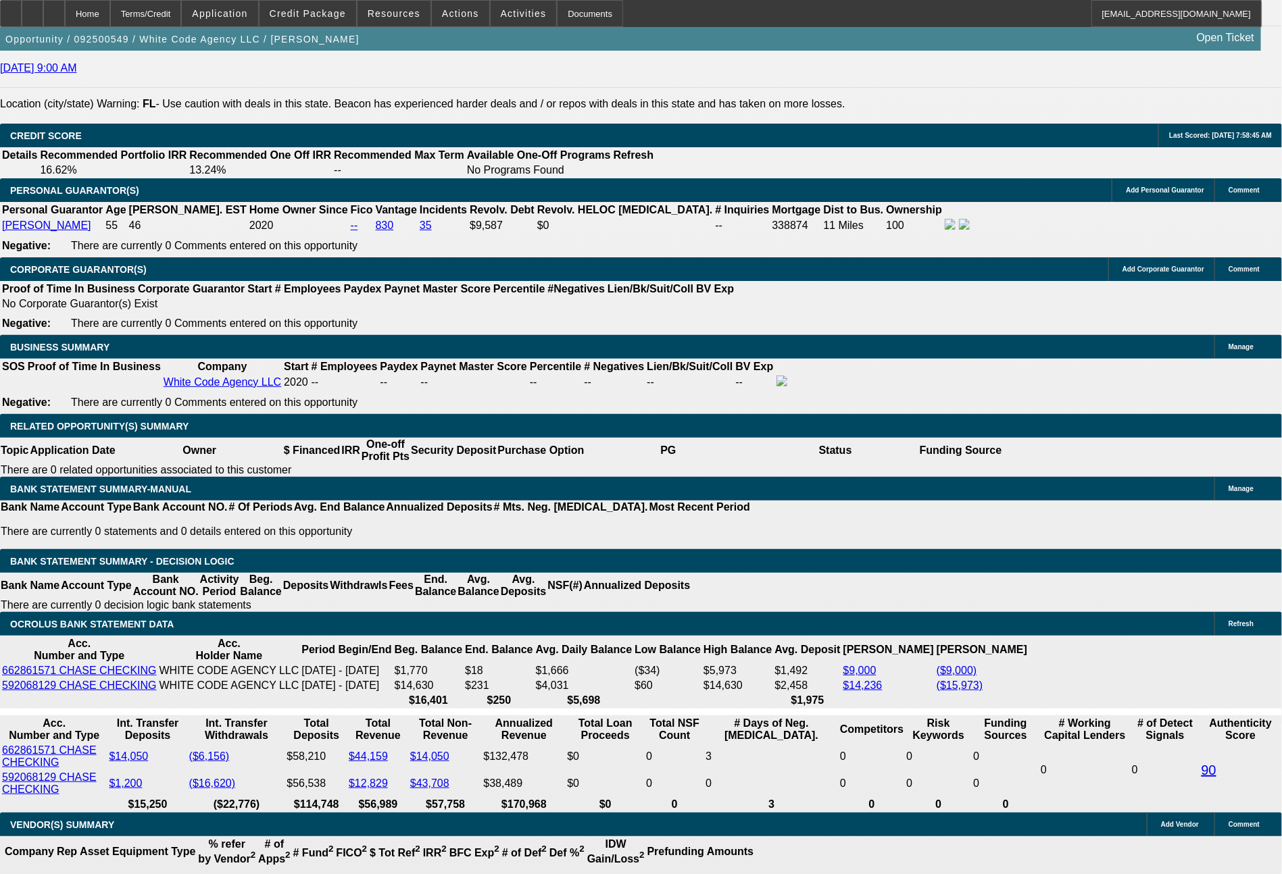
select select "0"
select select "2"
select select "0"
select select "6"
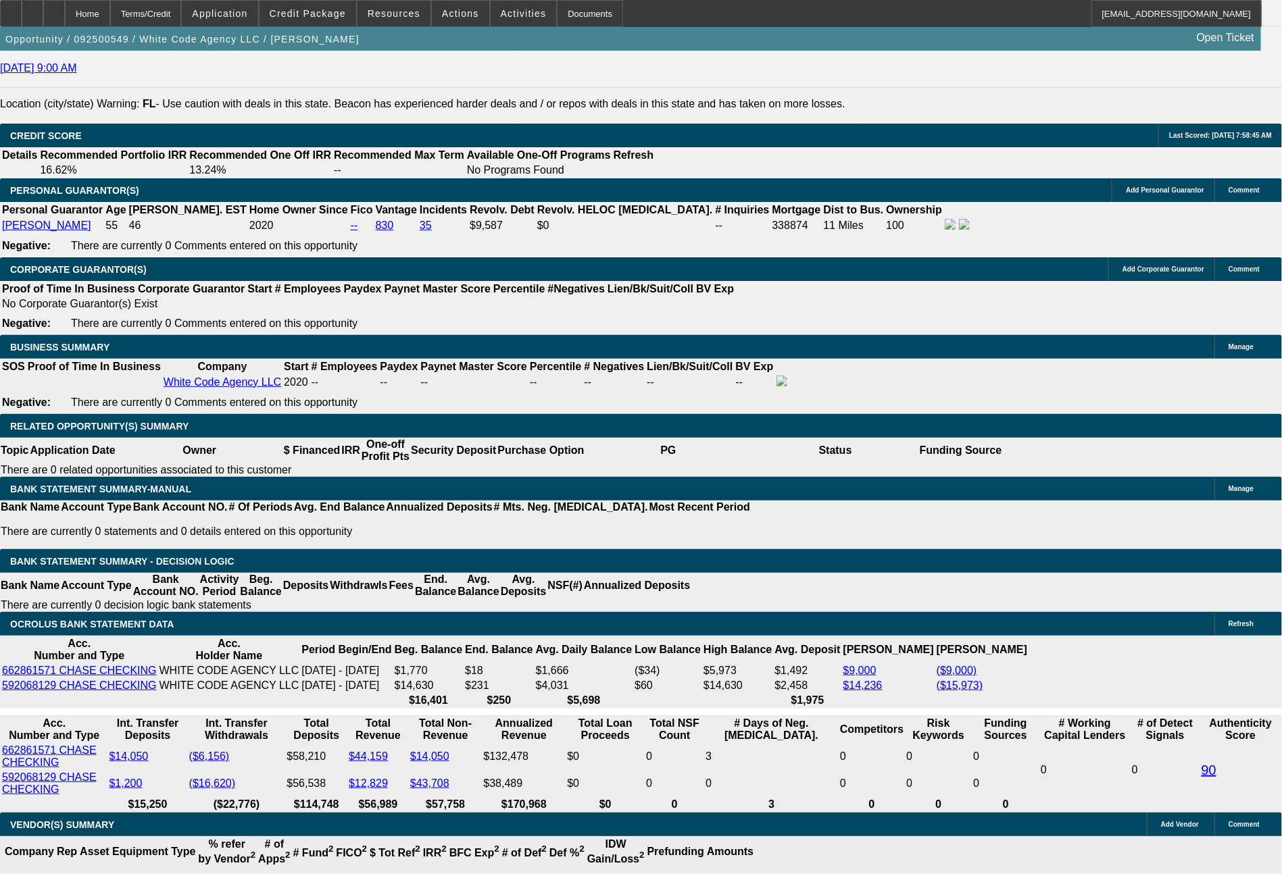
select select "0"
select select "2"
select select "0.1"
select select "4"
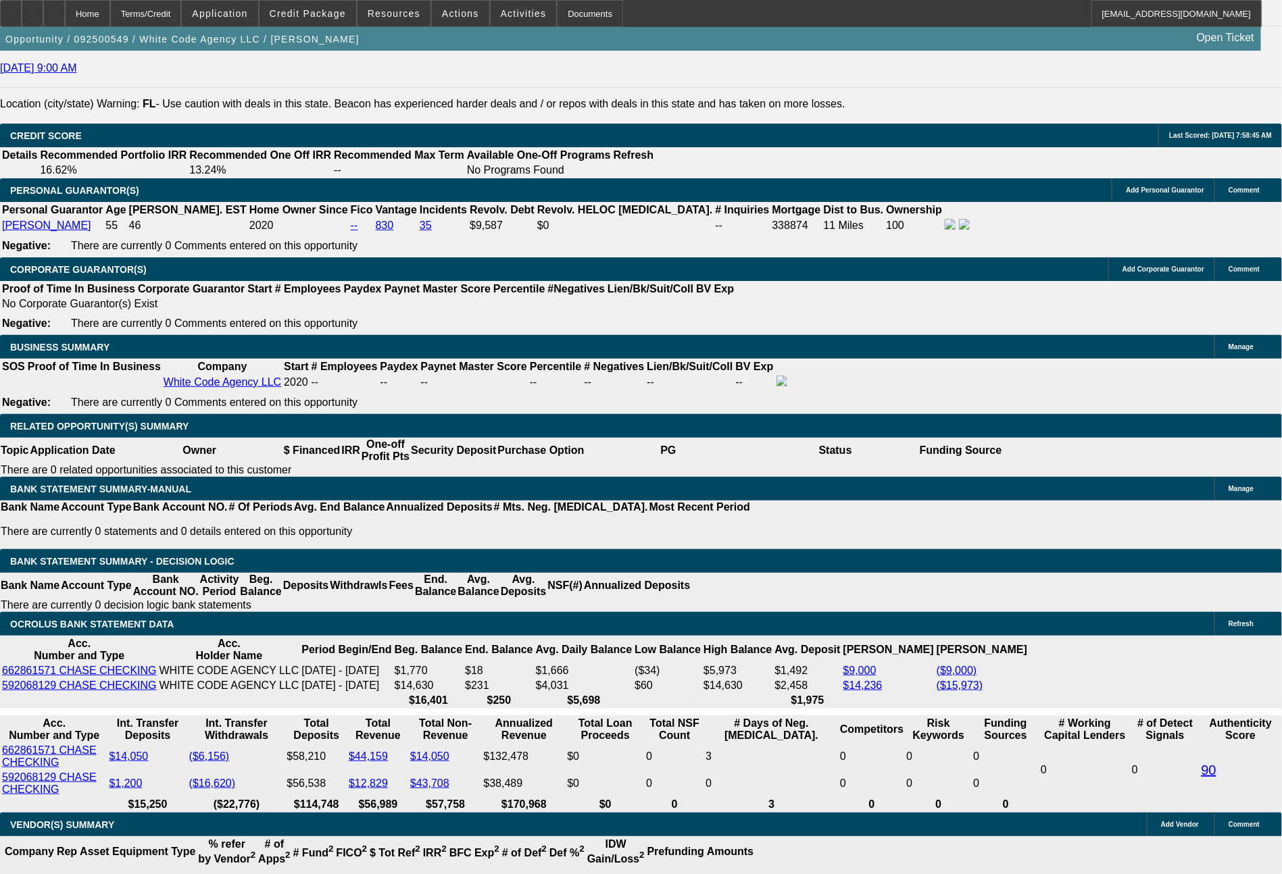
select select "0"
select select "2"
select select "0"
select select "6"
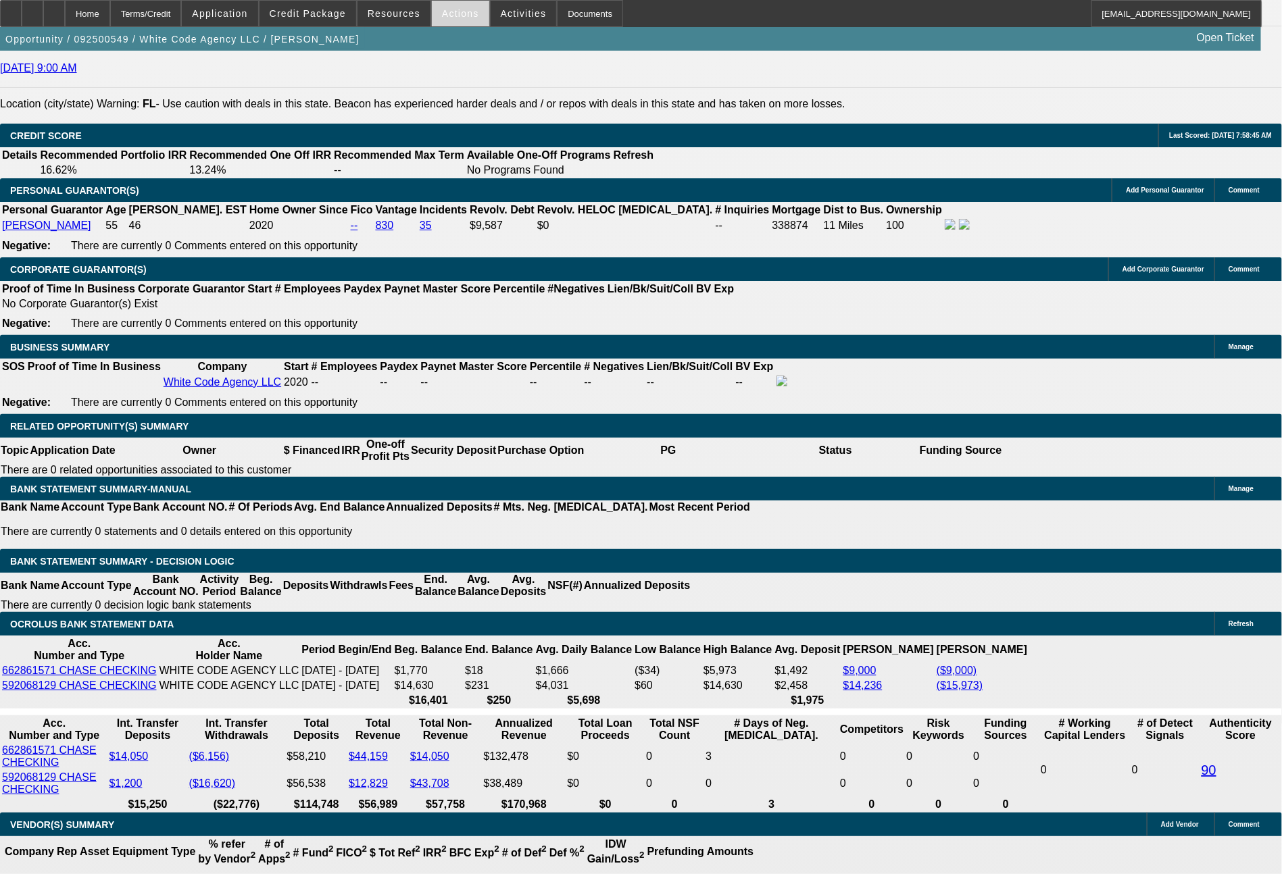
click at [453, 7] on span at bounding box center [460, 13] width 57 height 32
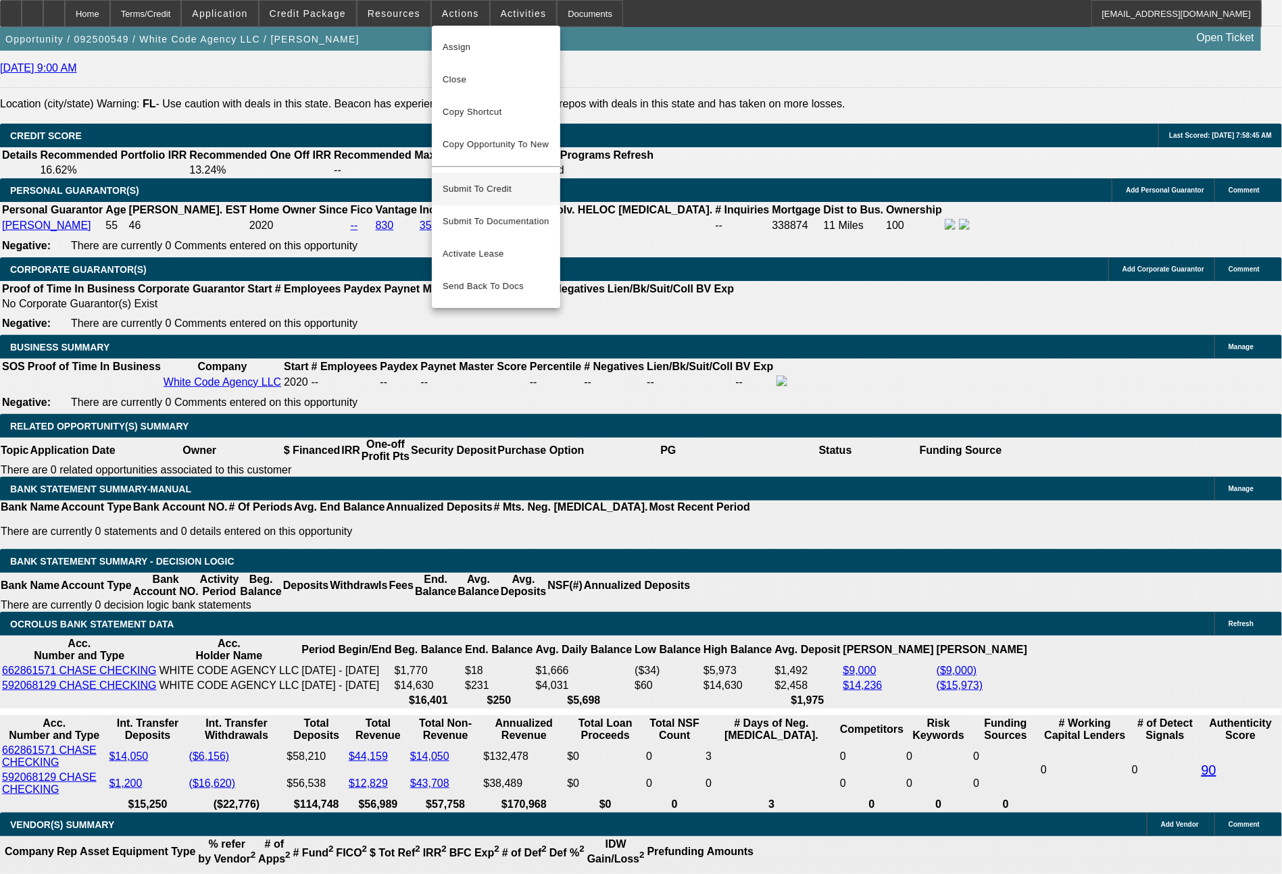
click at [491, 181] on span "Submit To Credit" at bounding box center [496, 189] width 107 height 16
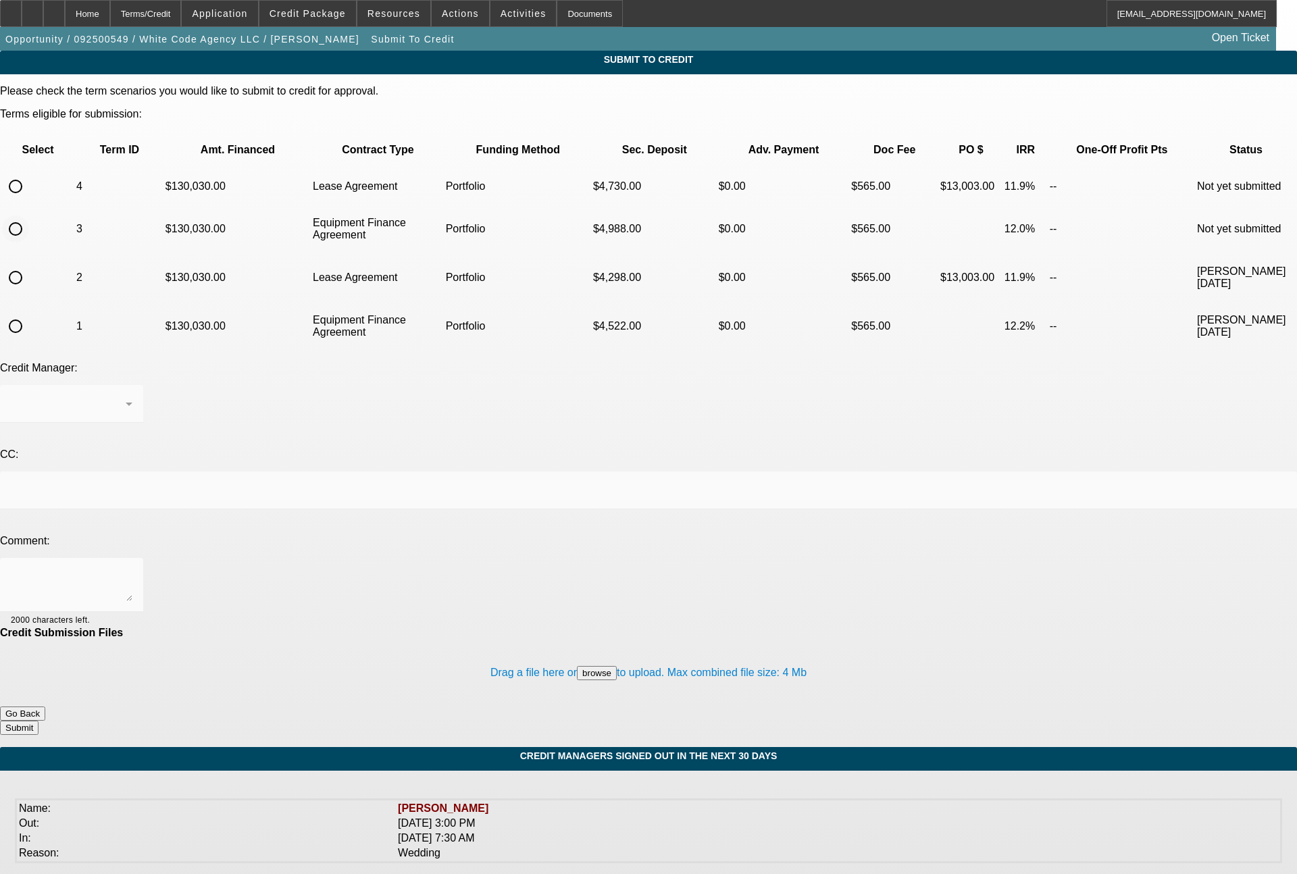
click at [29, 216] on input "radio" at bounding box center [15, 229] width 27 height 27
radio input "true"
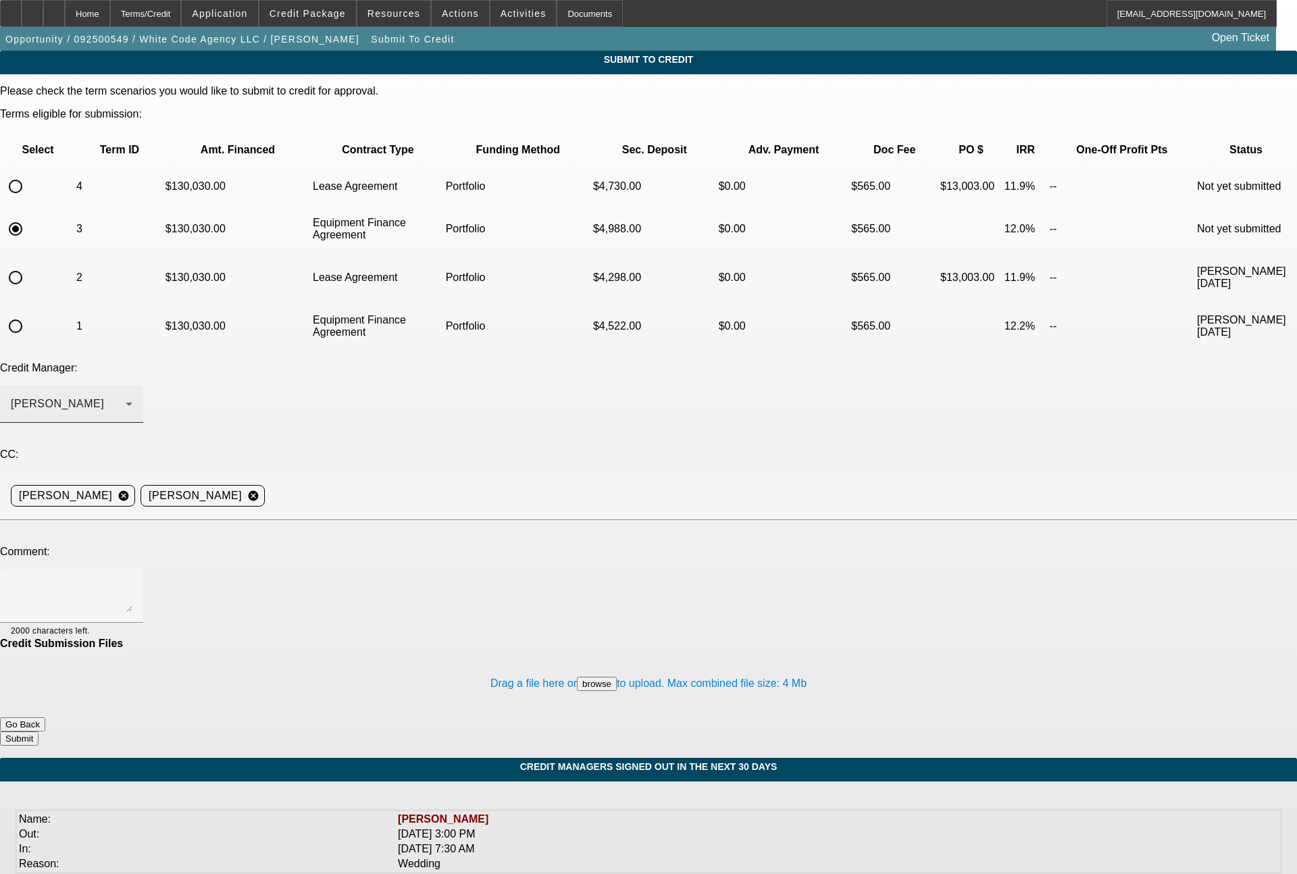
click at [126, 396] on div "Arida, George" at bounding box center [68, 404] width 115 height 16
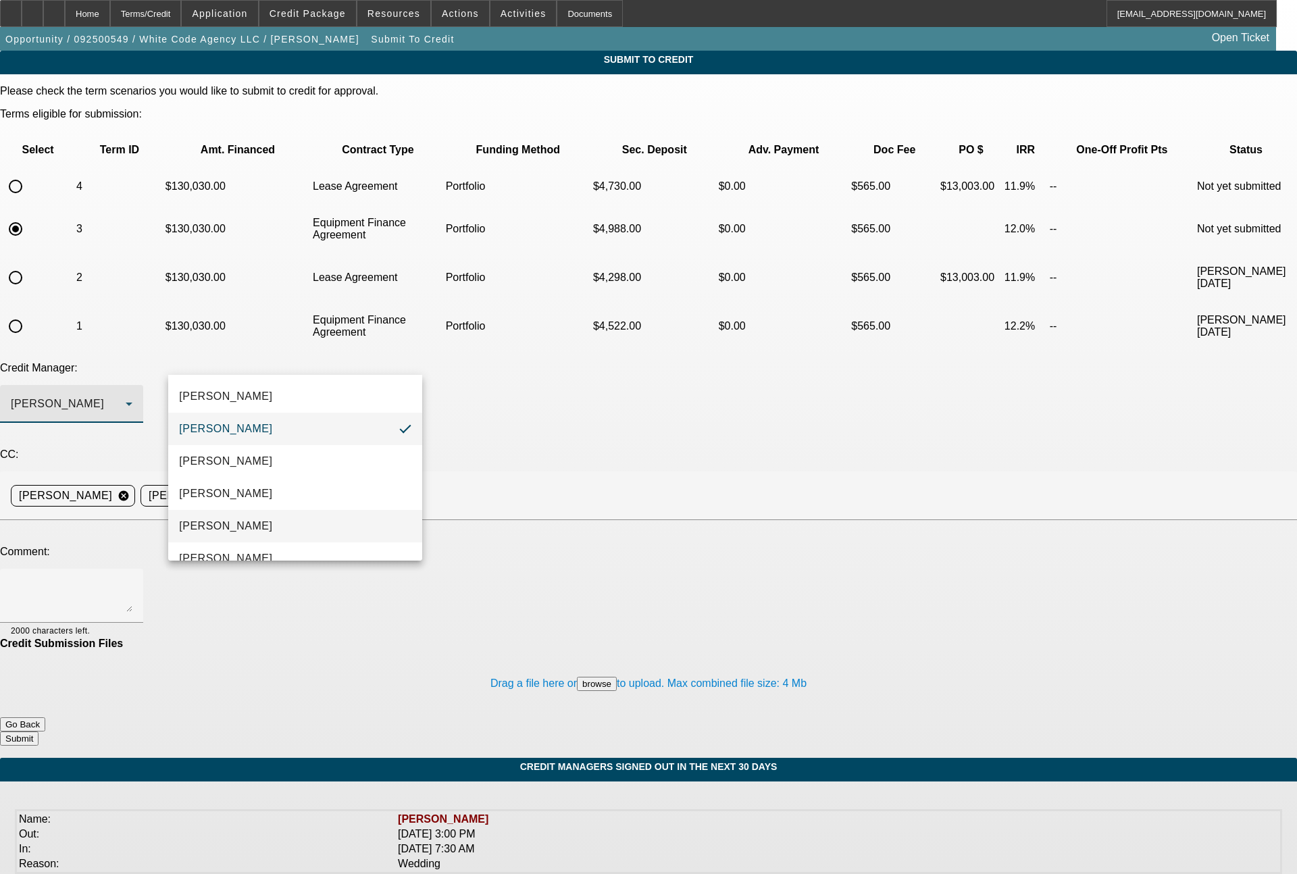
click at [223, 524] on span "[PERSON_NAME]" at bounding box center [225, 526] width 93 height 16
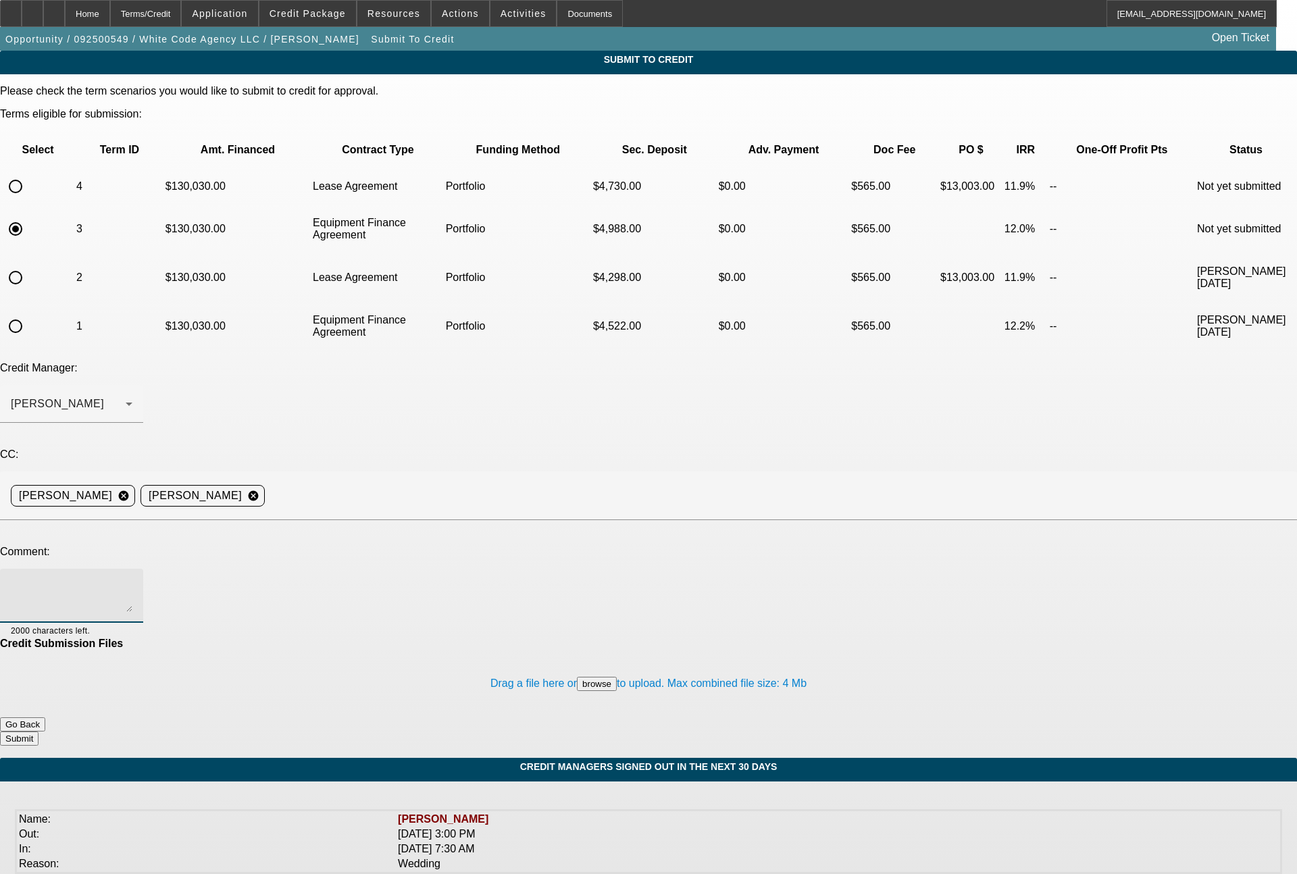
click at [132, 580] on textarea at bounding box center [72, 596] width 122 height 32
paste textarea "84 month lease term set"
click at [132, 580] on textarea "84 month lease term set" at bounding box center [72, 596] width 122 height 32
click at [132, 580] on textarea "72 month lease term set" at bounding box center [72, 596] width 122 height 32
drag, startPoint x: 288, startPoint y: 470, endPoint x: 180, endPoint y: 470, distance: 107.4
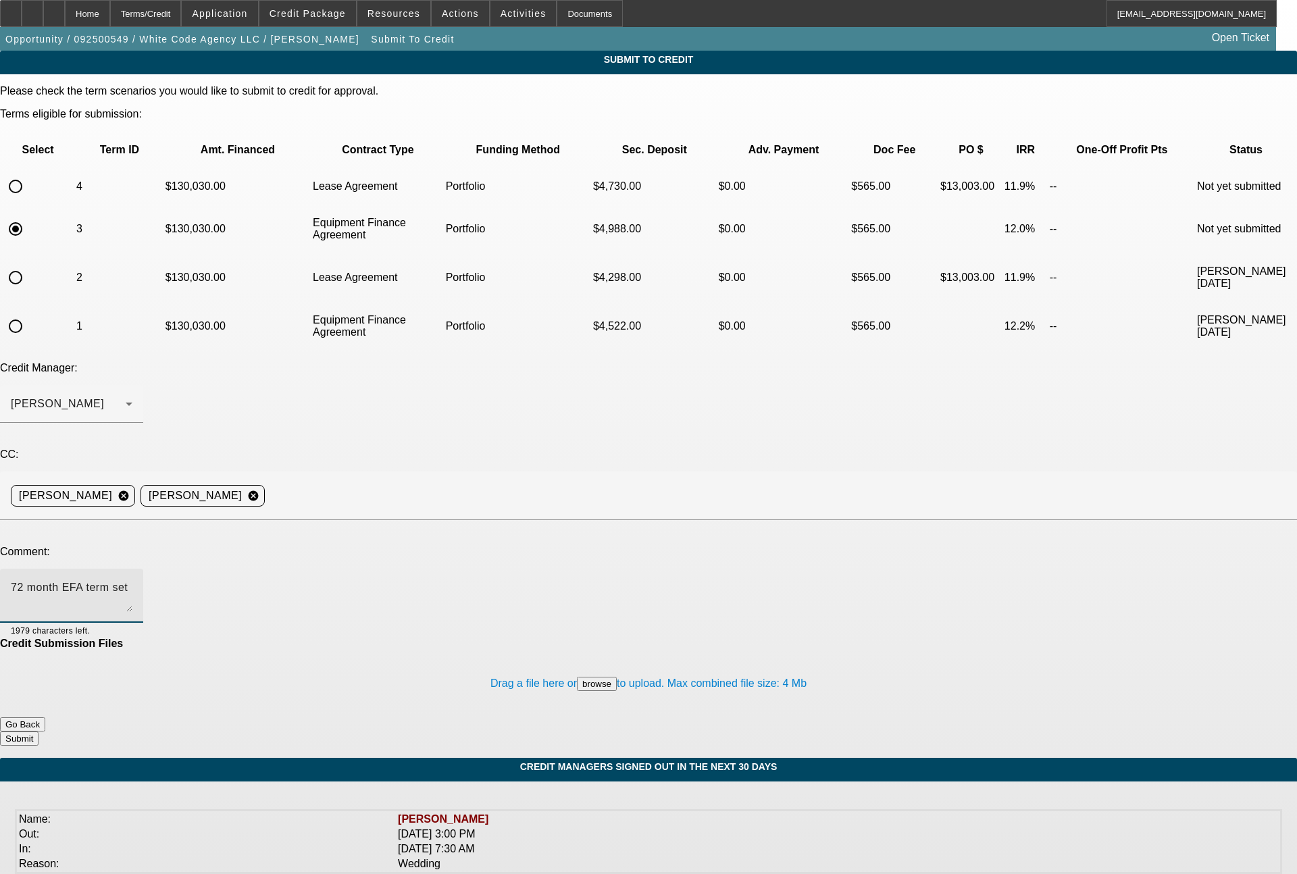
click at [132, 580] on textarea "72 month EFA term set" at bounding box center [72, 596] width 122 height 32
type textarea "72 month EFA term set"
click at [39, 732] on button "Submit" at bounding box center [19, 739] width 39 height 14
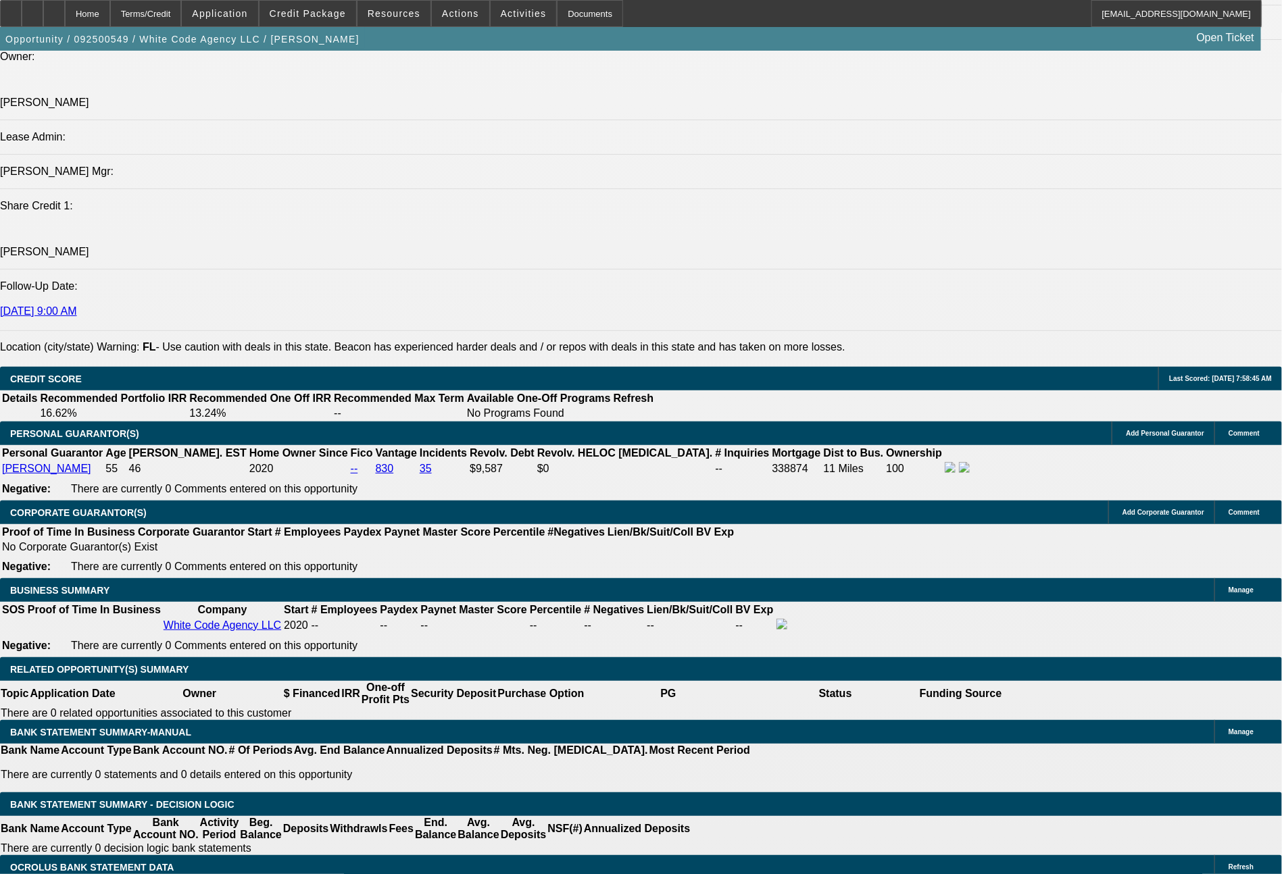
select select "0"
select select "2"
select select "0.1"
select select "4"
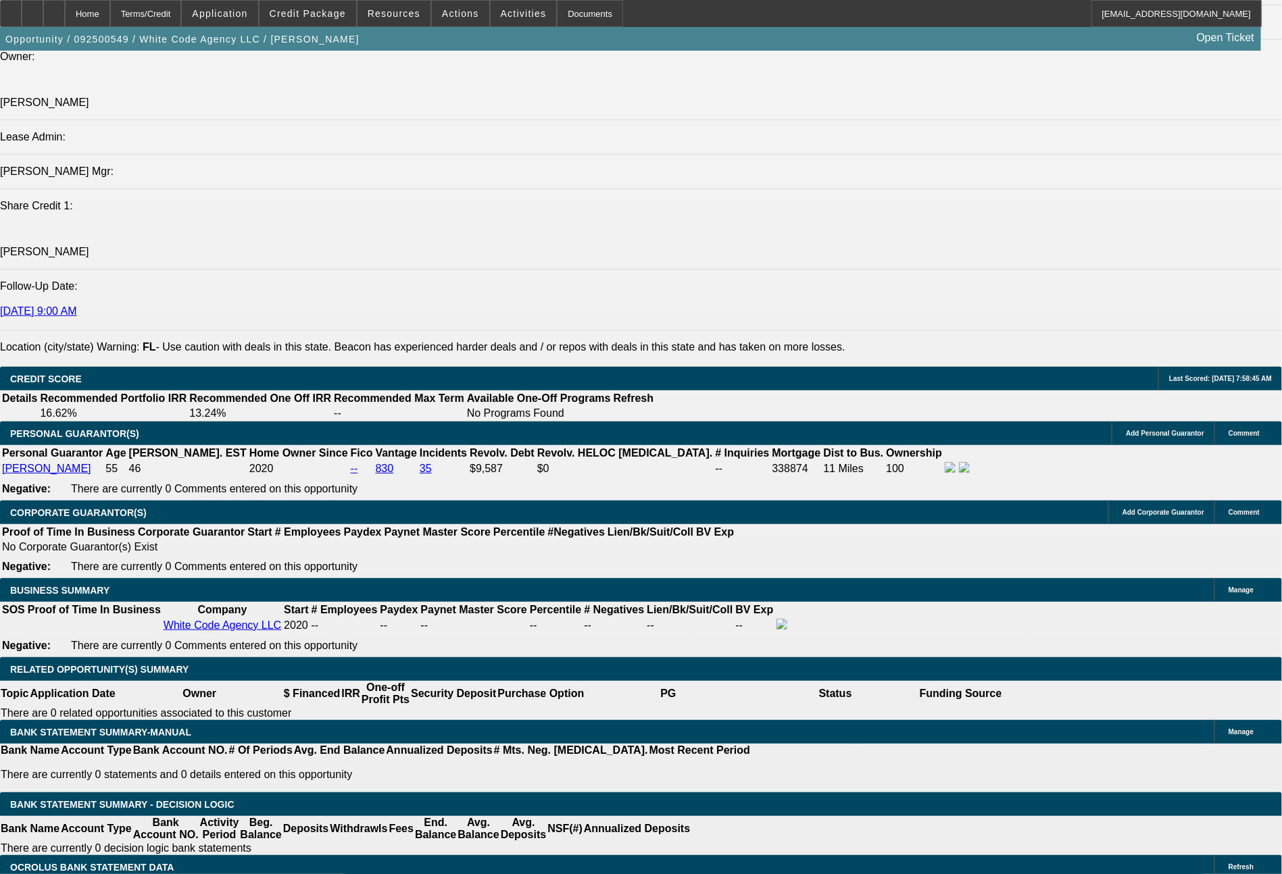
select select "0"
select select "2"
select select "0"
select select "6"
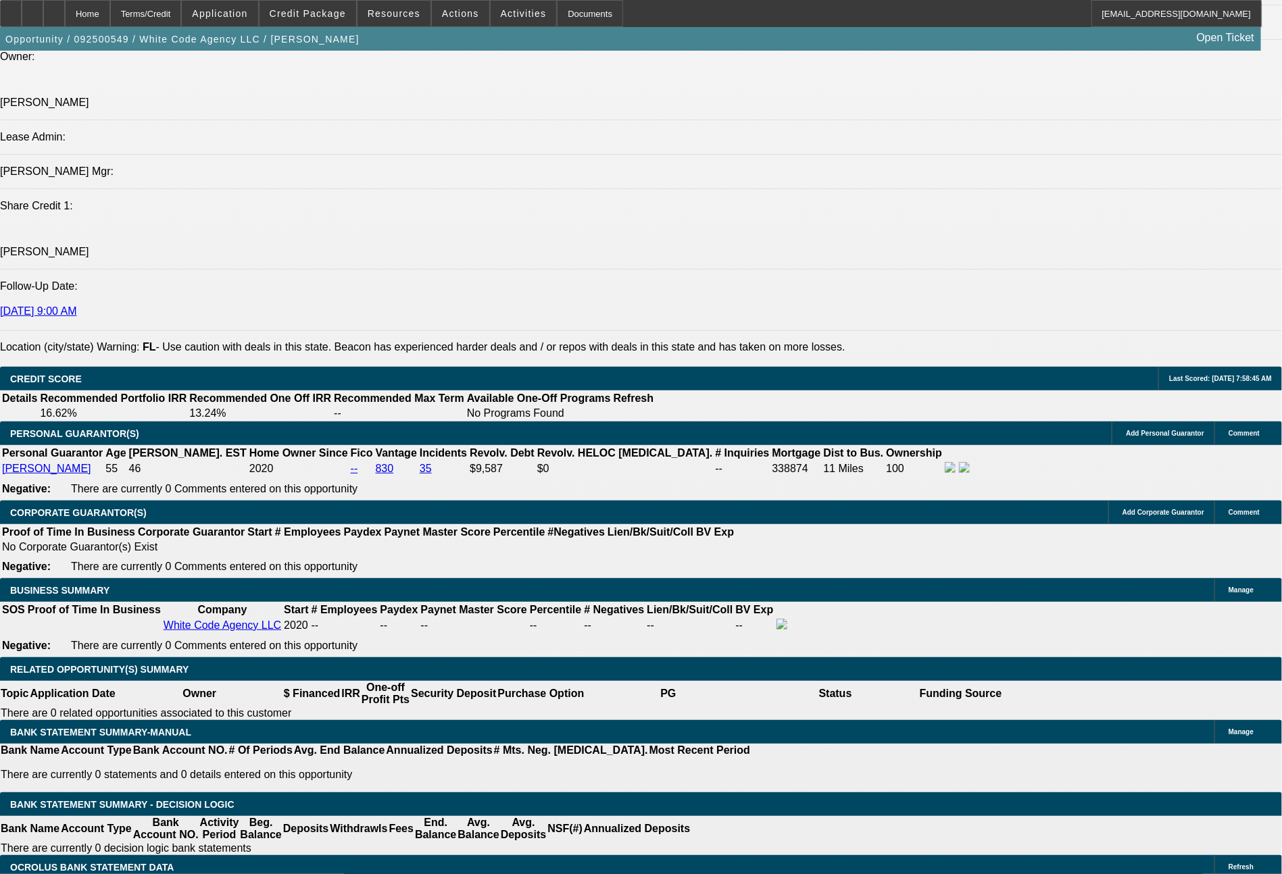
select select "0"
select select "2"
select select "0.1"
select select "4"
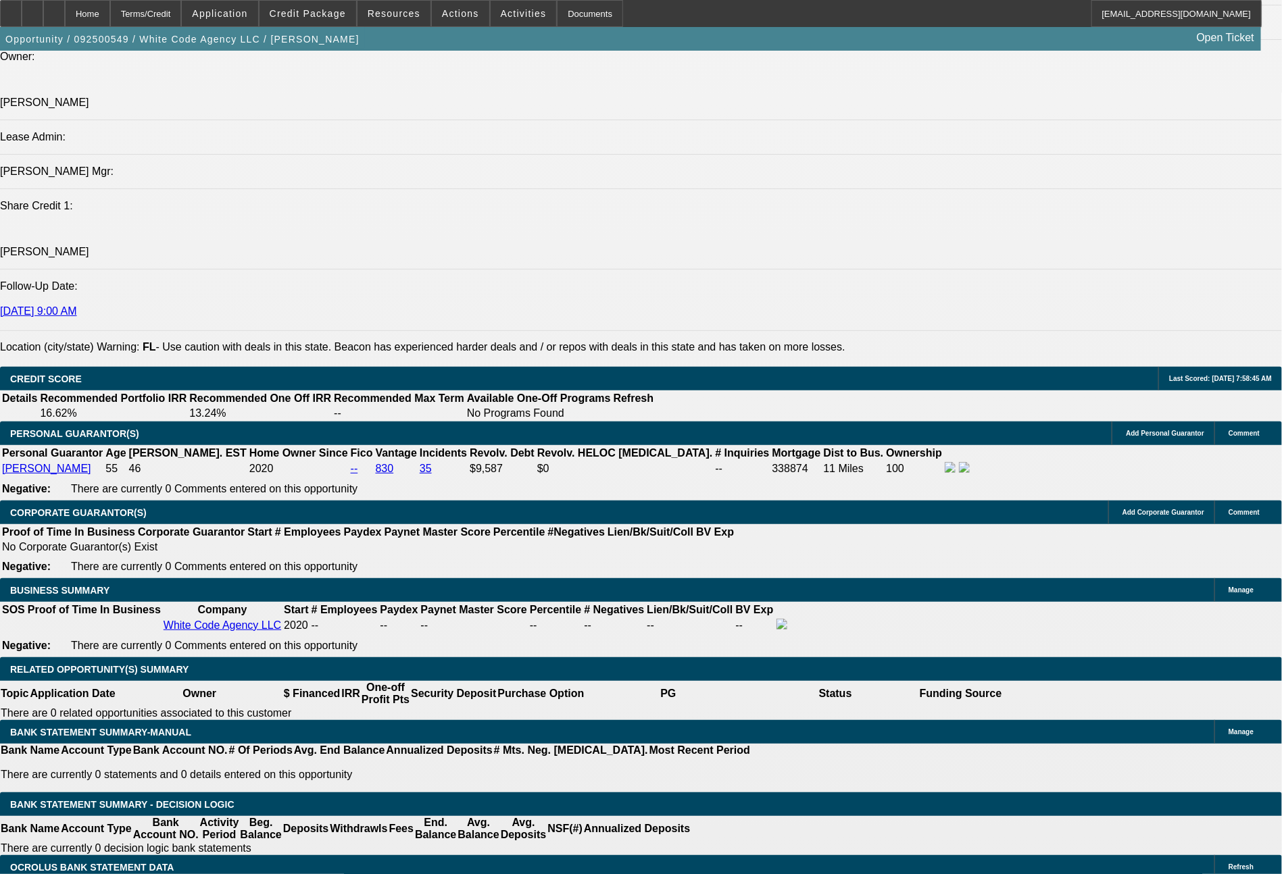
select select "0"
select select "2"
select select "0"
select select "6"
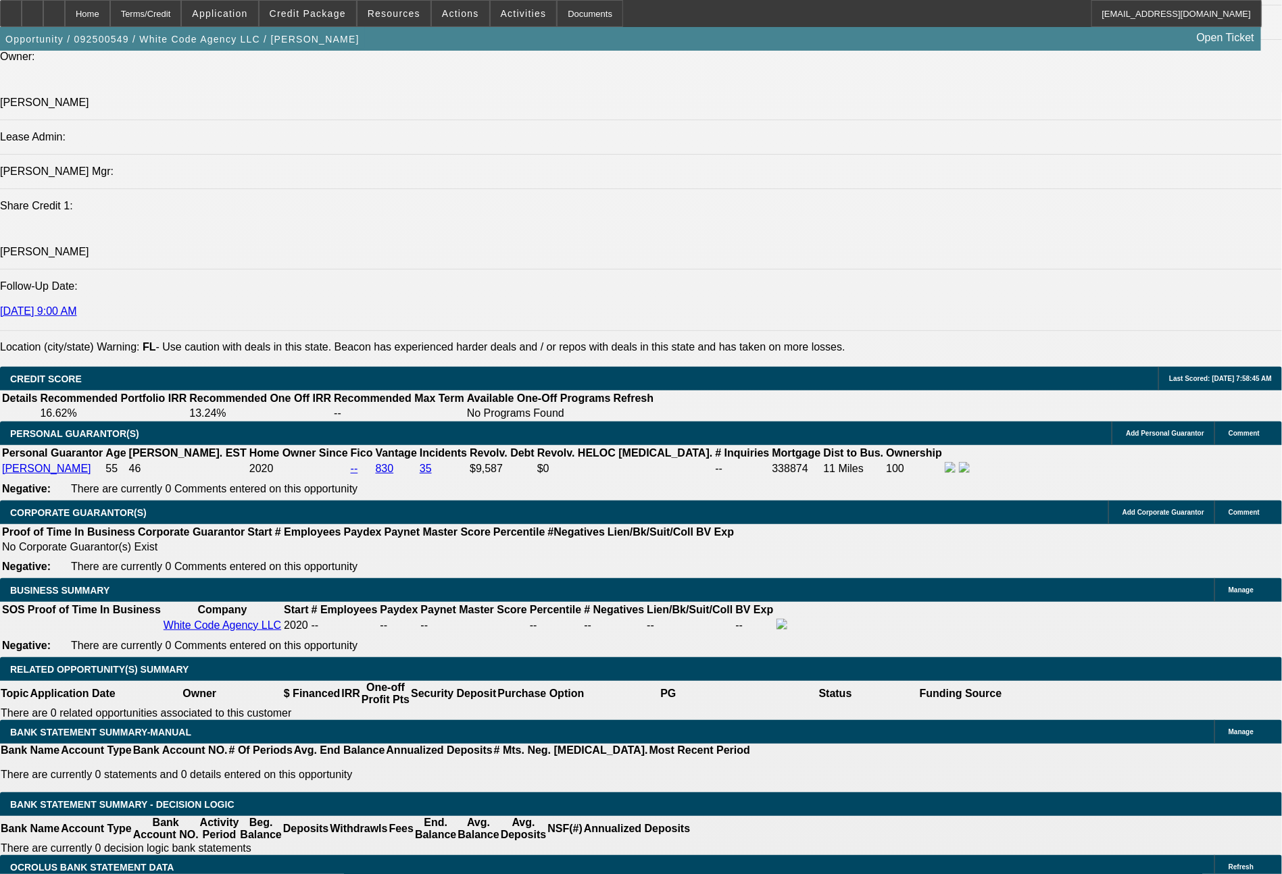
scroll to position [1955, 0]
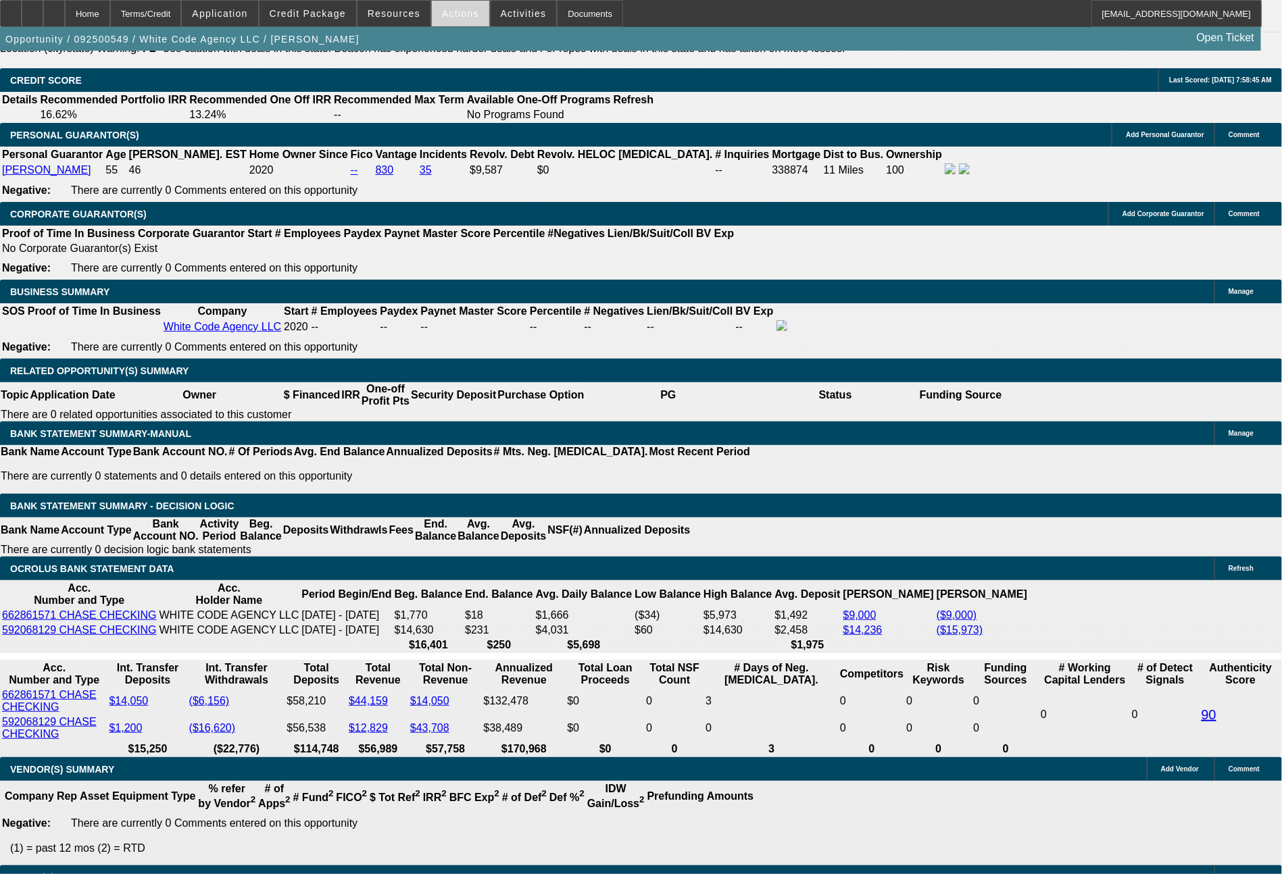
click at [434, 16] on span at bounding box center [460, 13] width 57 height 32
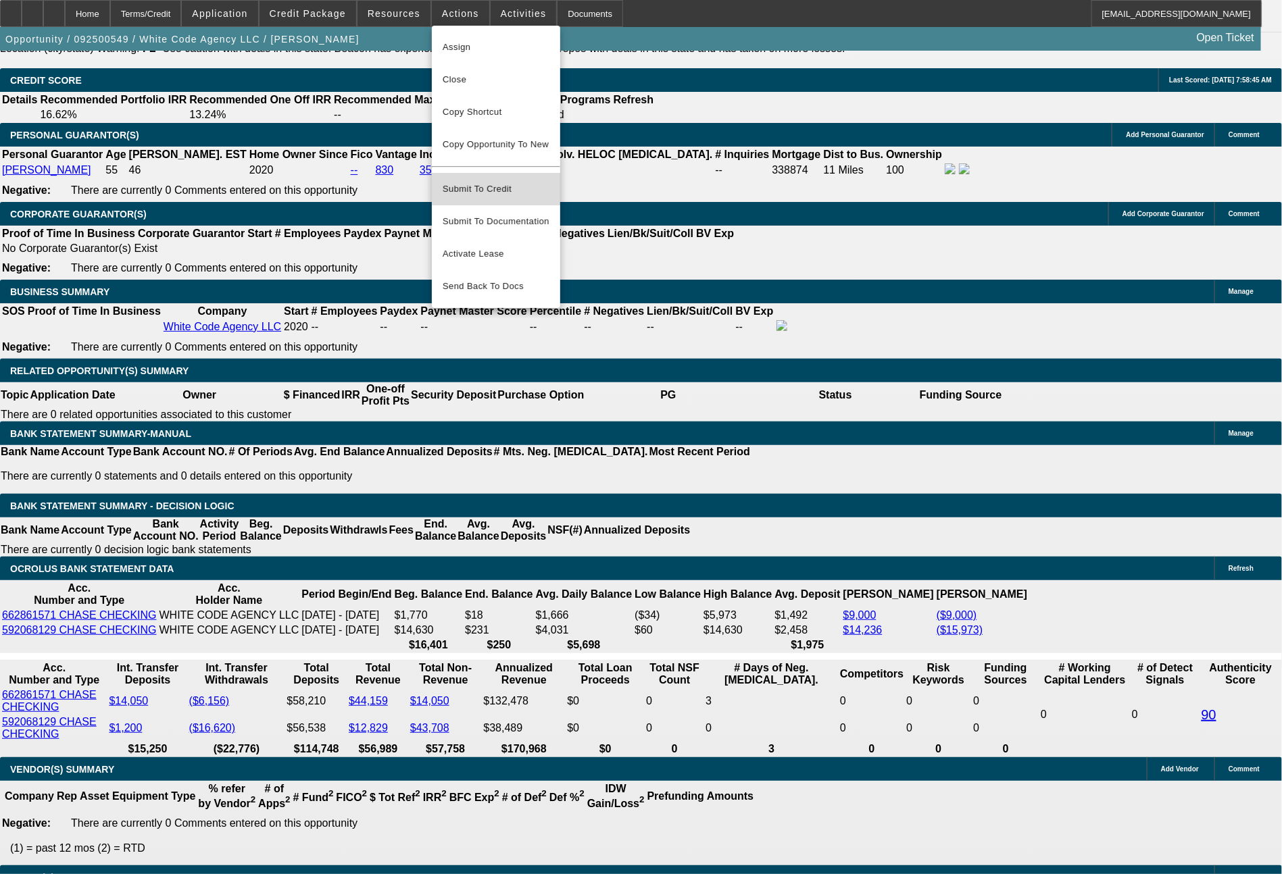
click at [507, 181] on span "Submit To Credit" at bounding box center [496, 189] width 107 height 16
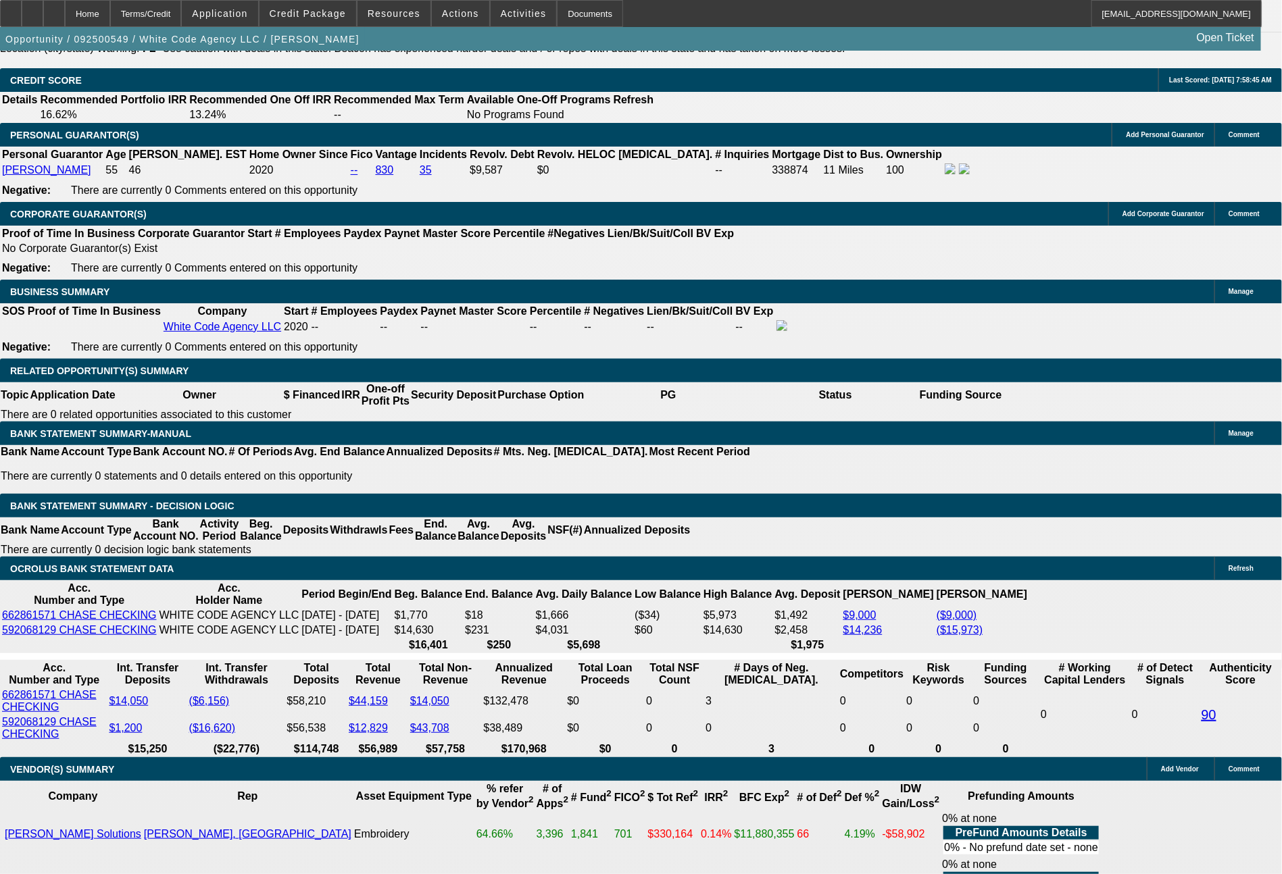
scroll to position [2066, 0]
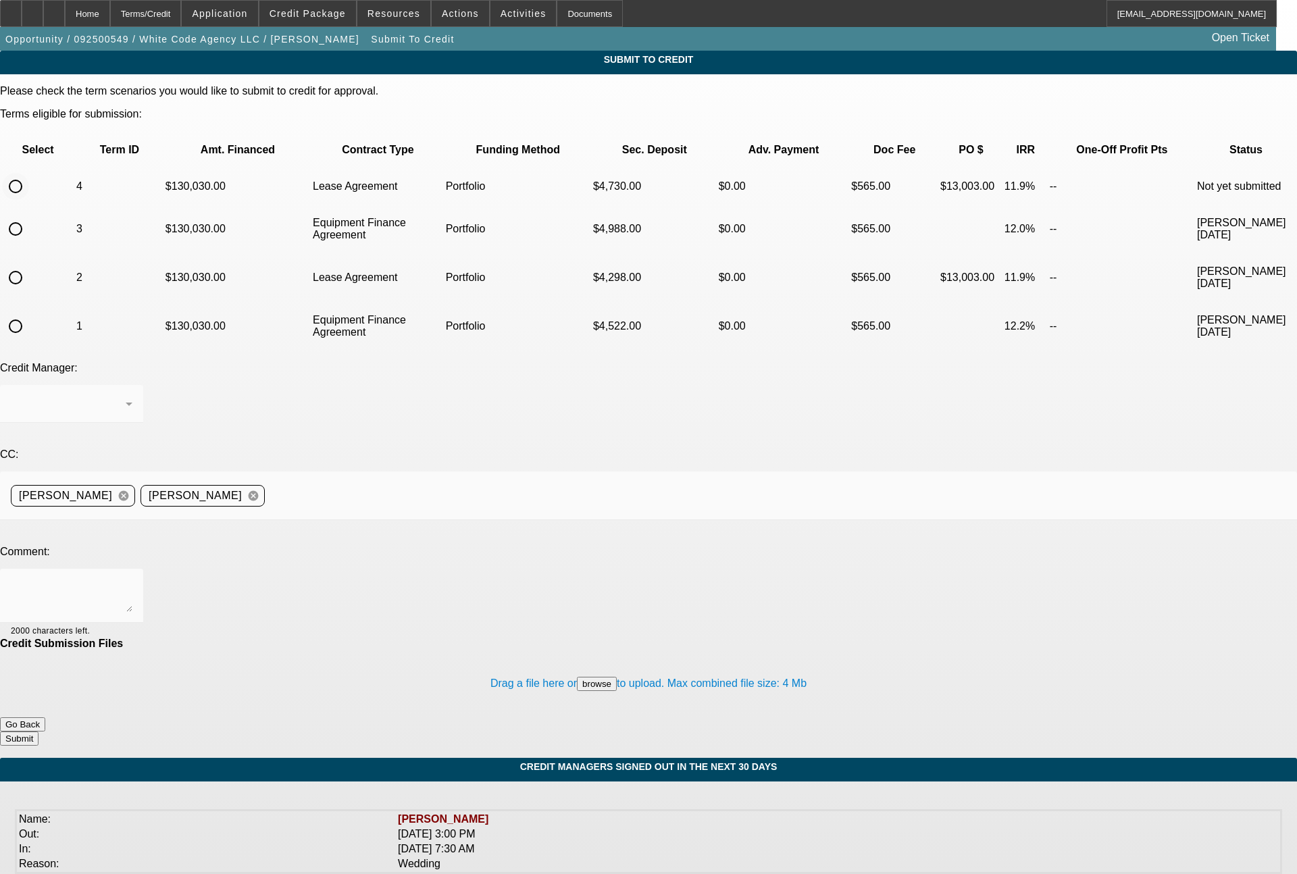
click at [29, 173] on input "radio" at bounding box center [15, 186] width 27 height 27
radio input "true"
click at [126, 396] on div "Arida, George" at bounding box center [68, 404] width 115 height 16
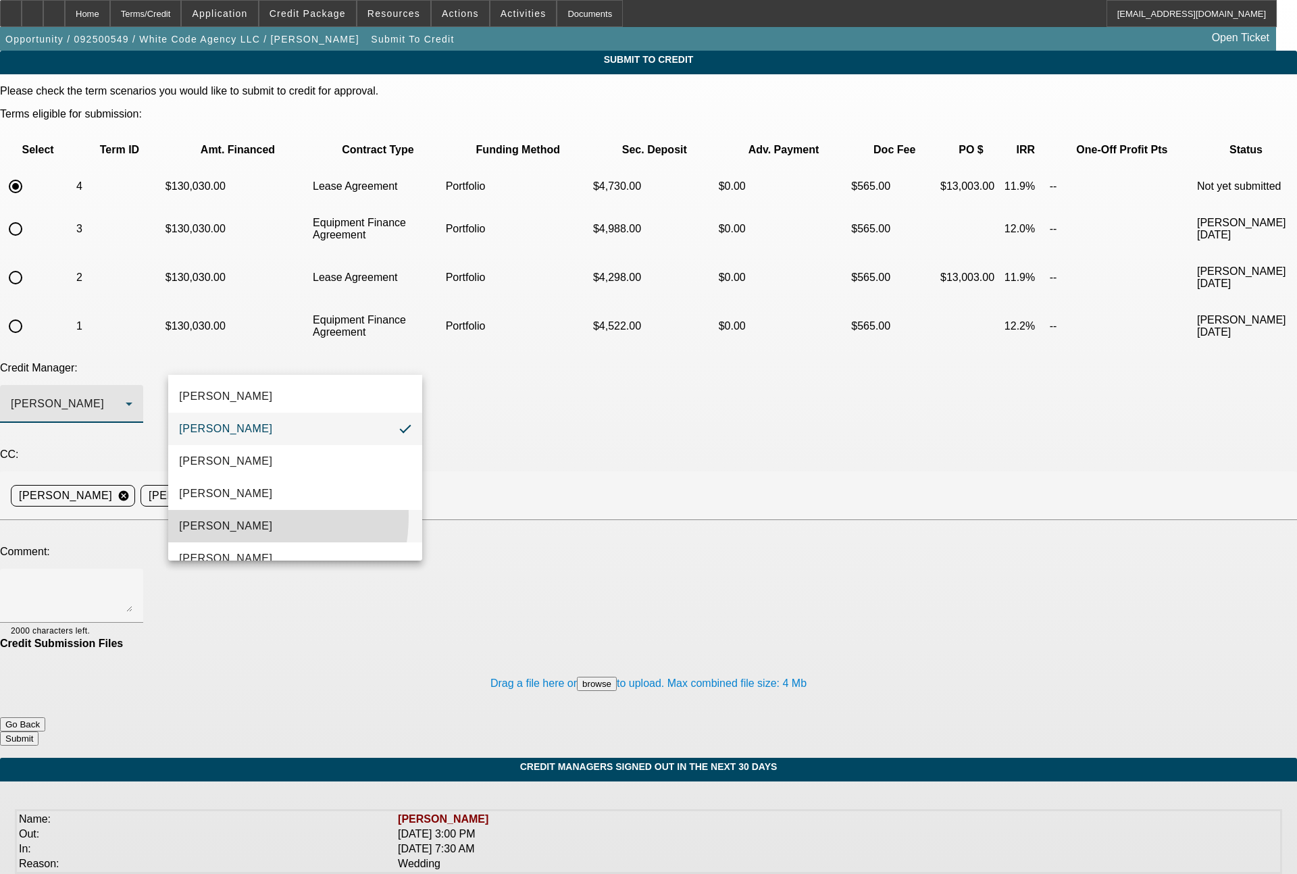
click at [214, 516] on mat-option "[PERSON_NAME]" at bounding box center [295, 526] width 254 height 32
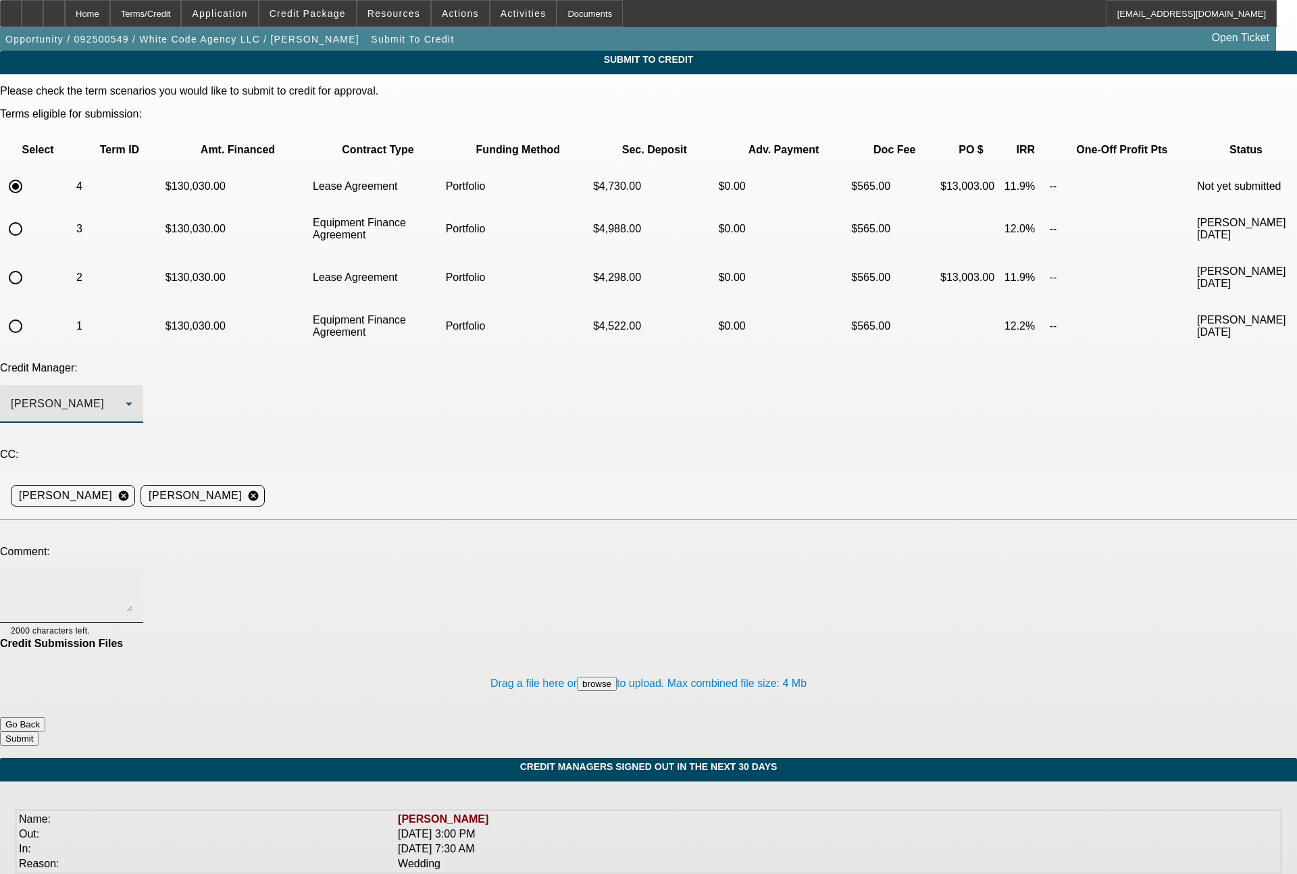
click at [132, 580] on textarea at bounding box center [72, 596] width 122 height 32
paste textarea "72 month EFA term set"
click at [132, 580] on textarea "72 month EFA term set" at bounding box center [72, 596] width 122 height 32
type textarea "72 month lease term set"
click at [39, 732] on button "Submit" at bounding box center [19, 739] width 39 height 14
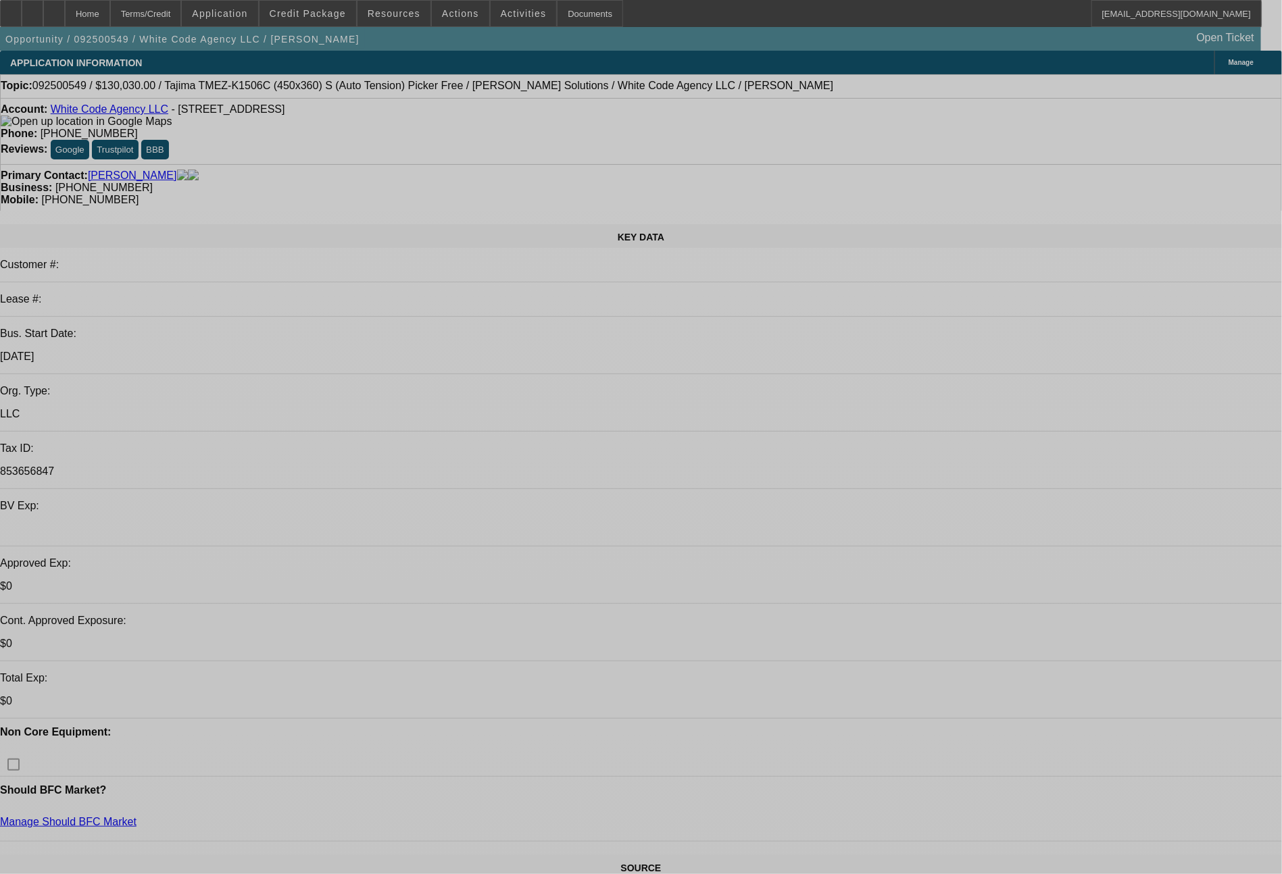
select select "0"
select select "2"
select select "0.1"
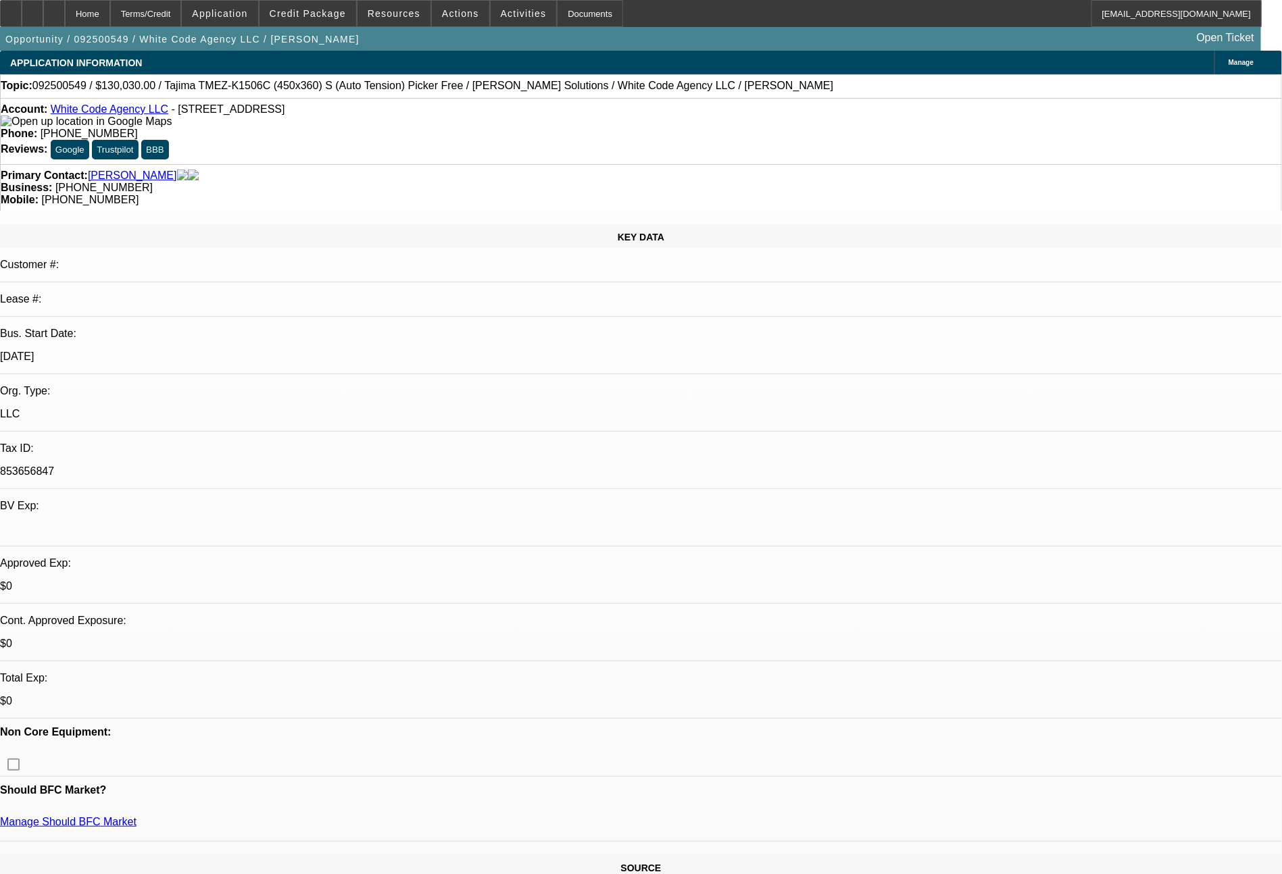
select select "4"
select select "0"
select select "2"
select select "0"
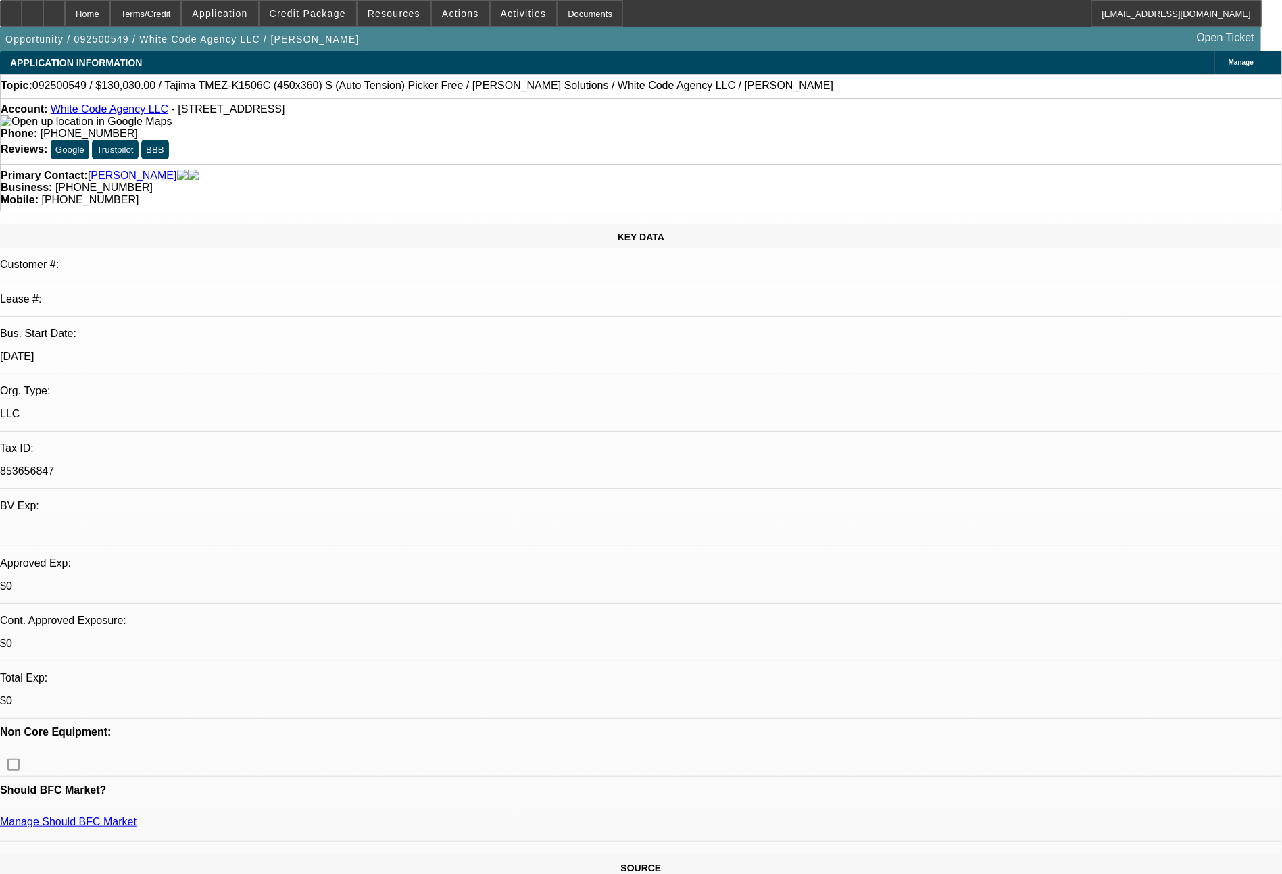
select select "6"
select select "0"
select select "2"
select select "0.1"
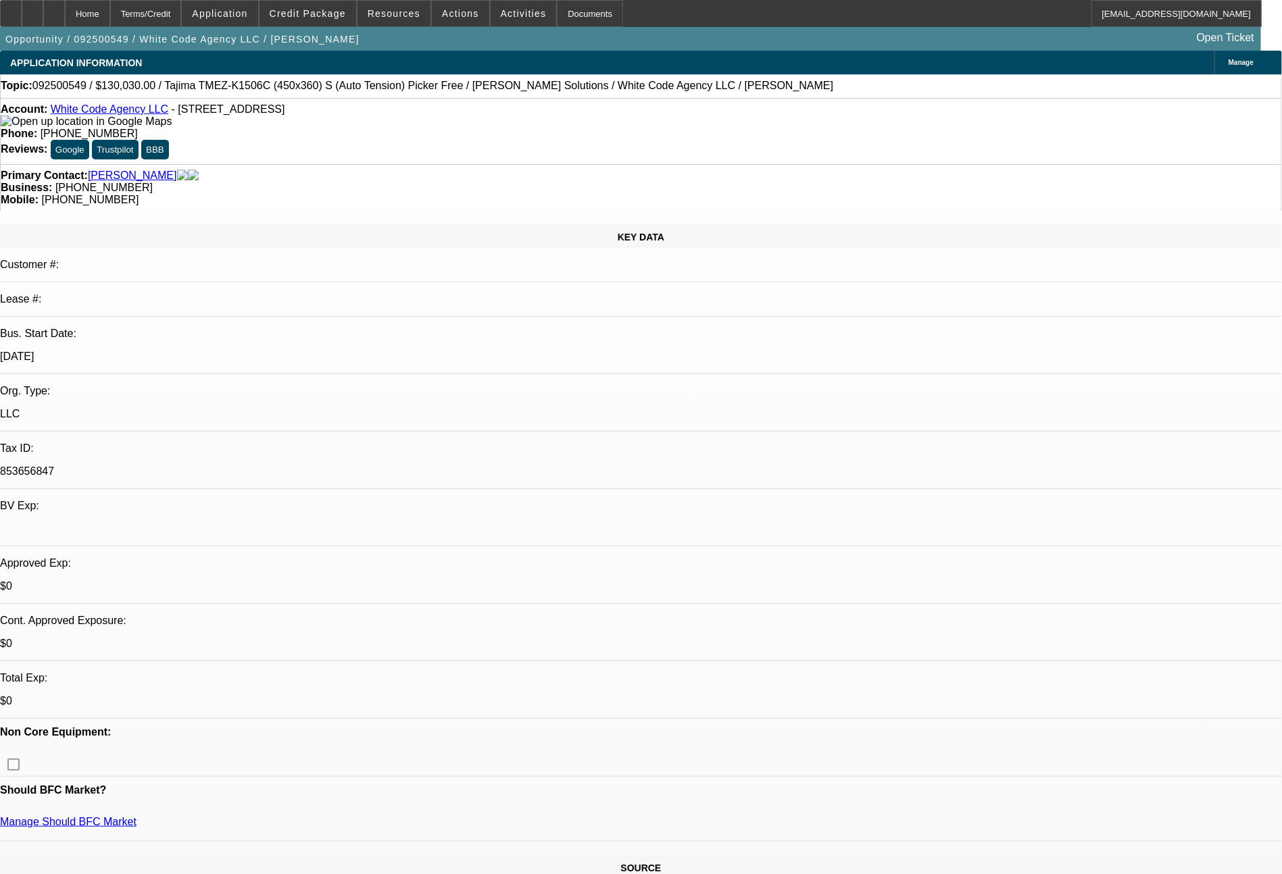
select select "4"
select select "0"
select select "2"
select select "0"
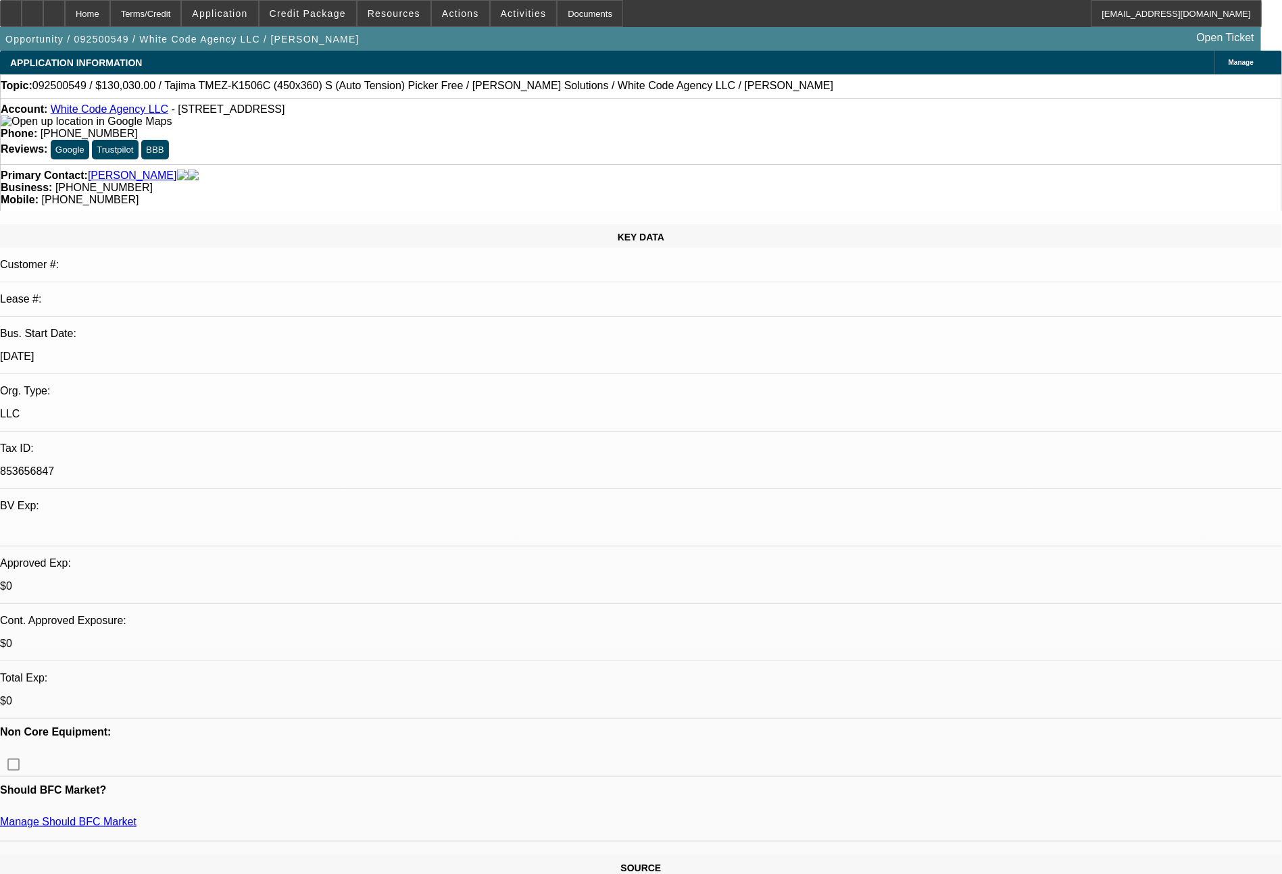
select select "6"
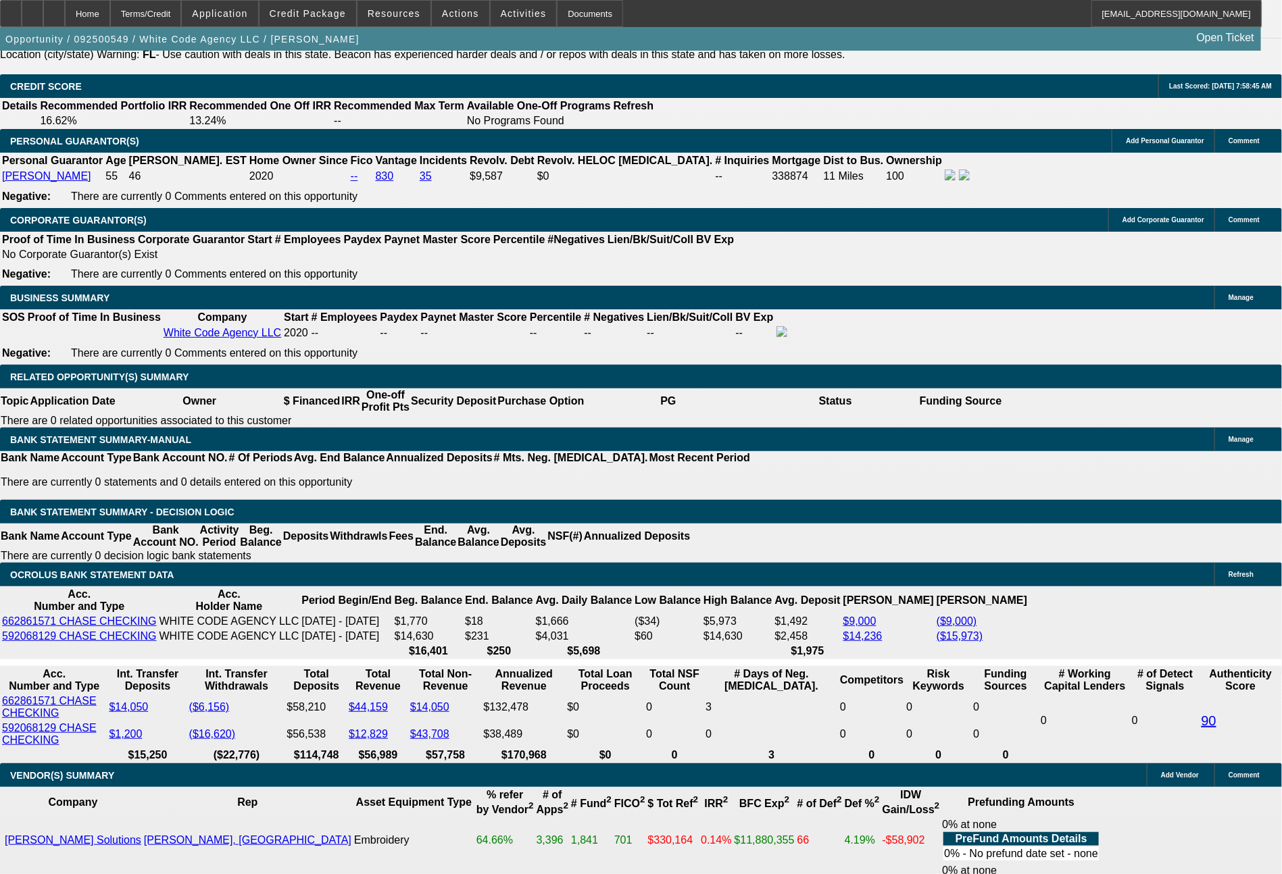
scroll to position [1962, 0]
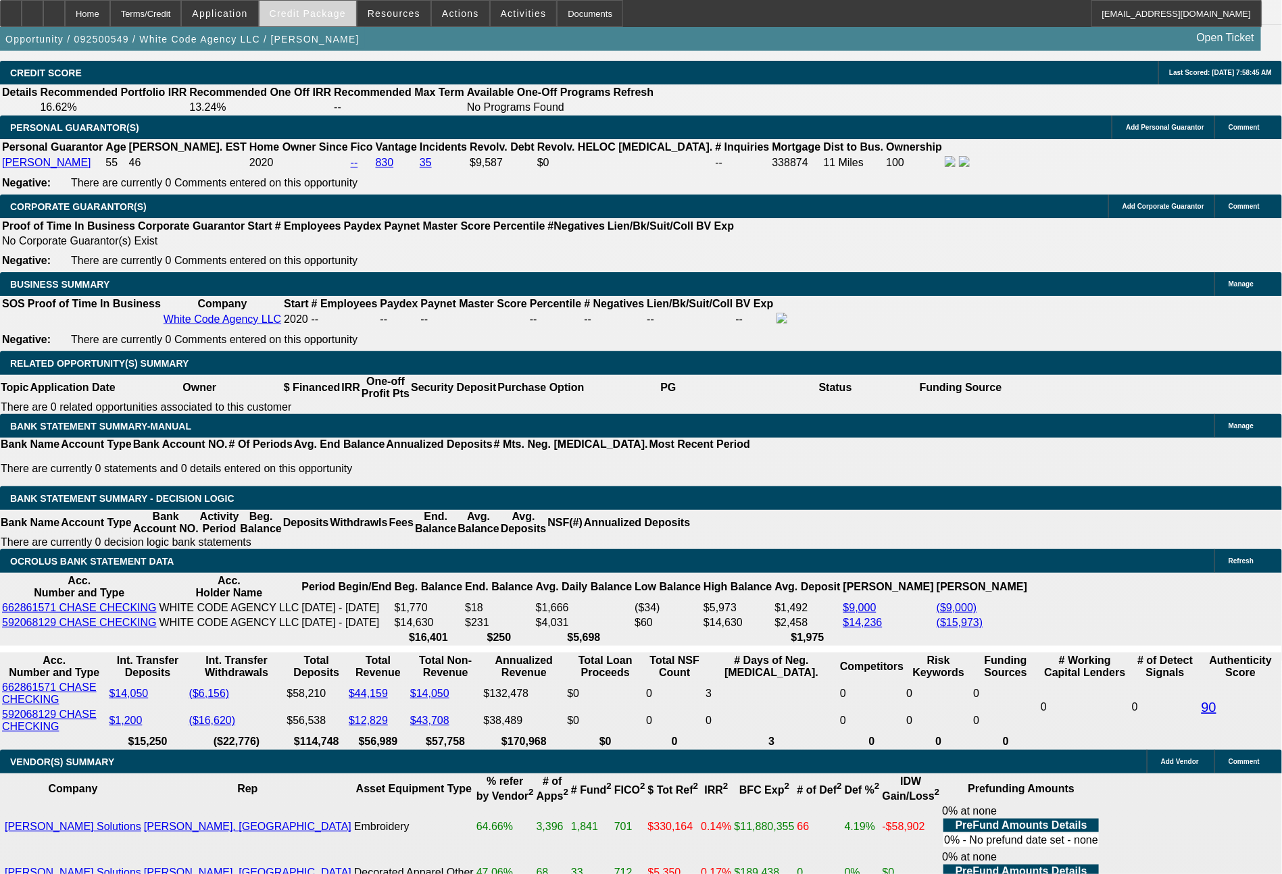
click at [321, 18] on span "Credit Package" at bounding box center [308, 13] width 76 height 11
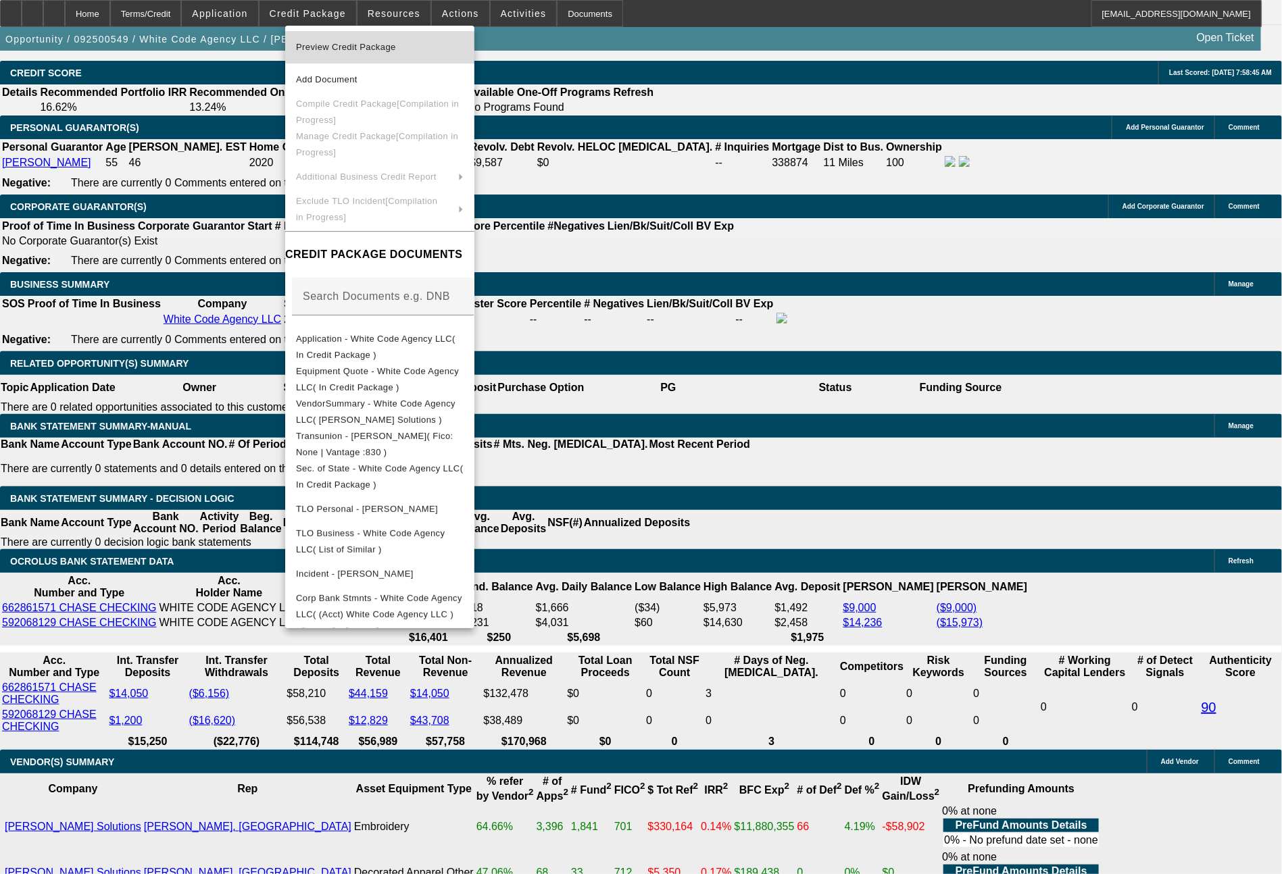
click at [361, 55] on span "Preview Credit Package" at bounding box center [380, 47] width 168 height 16
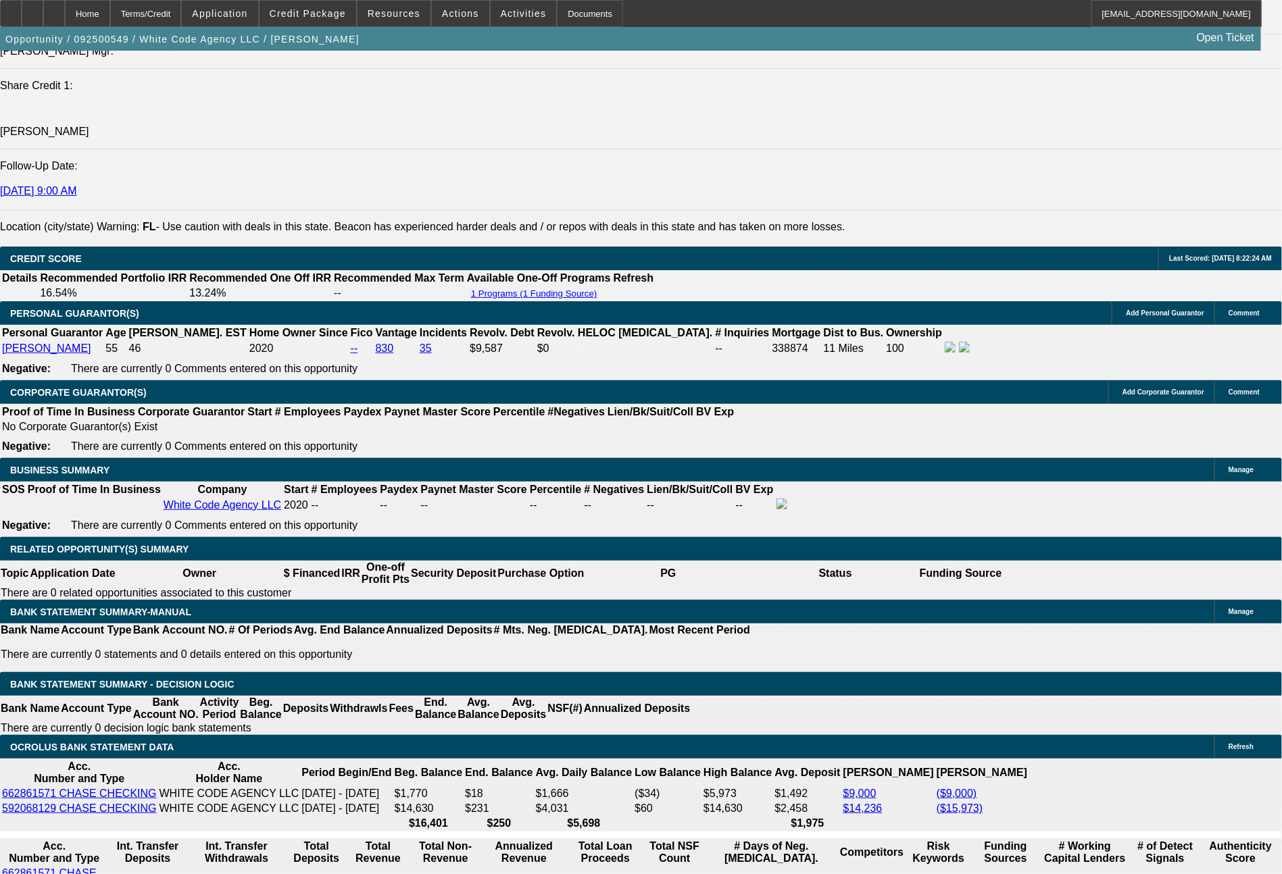
scroll to position [1709, 0]
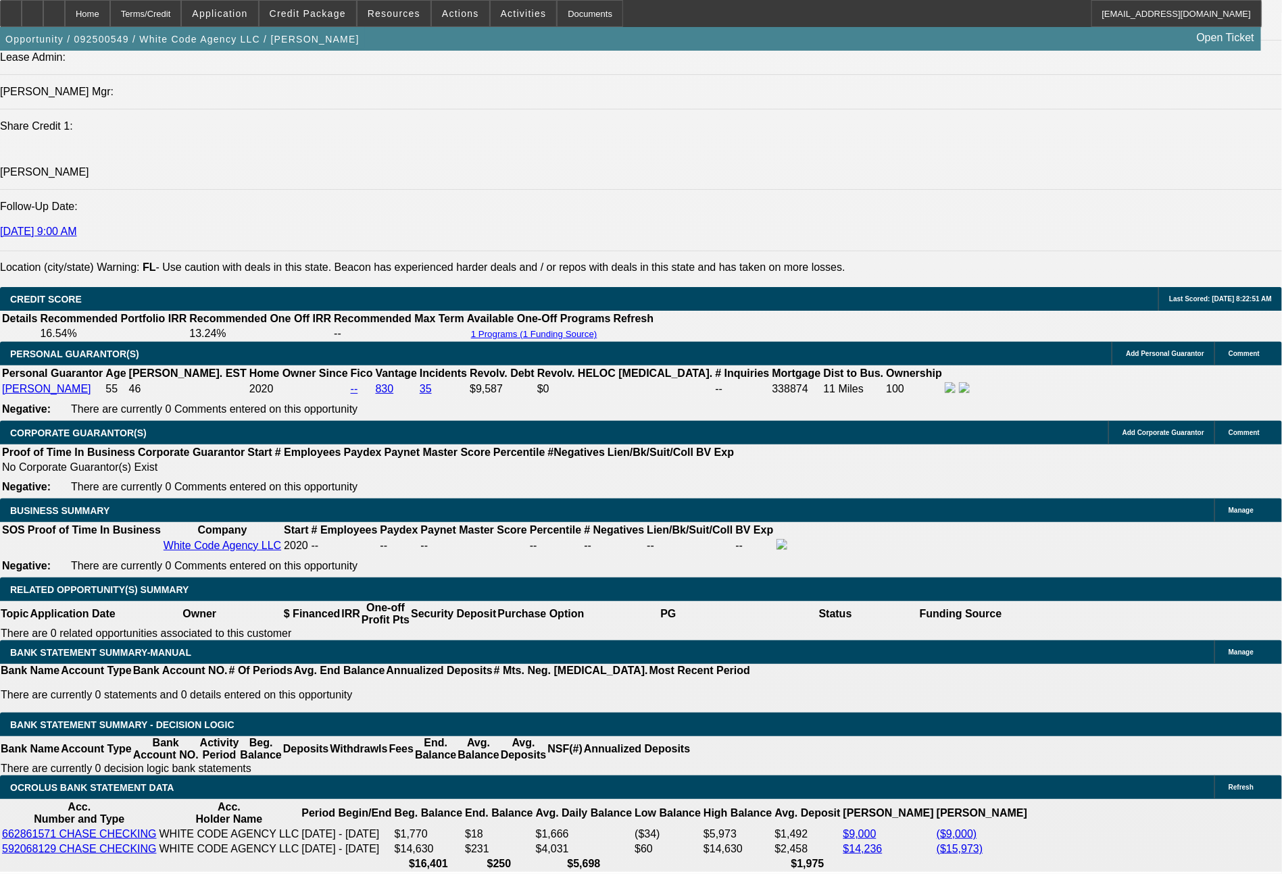
scroll to position [1731, 0]
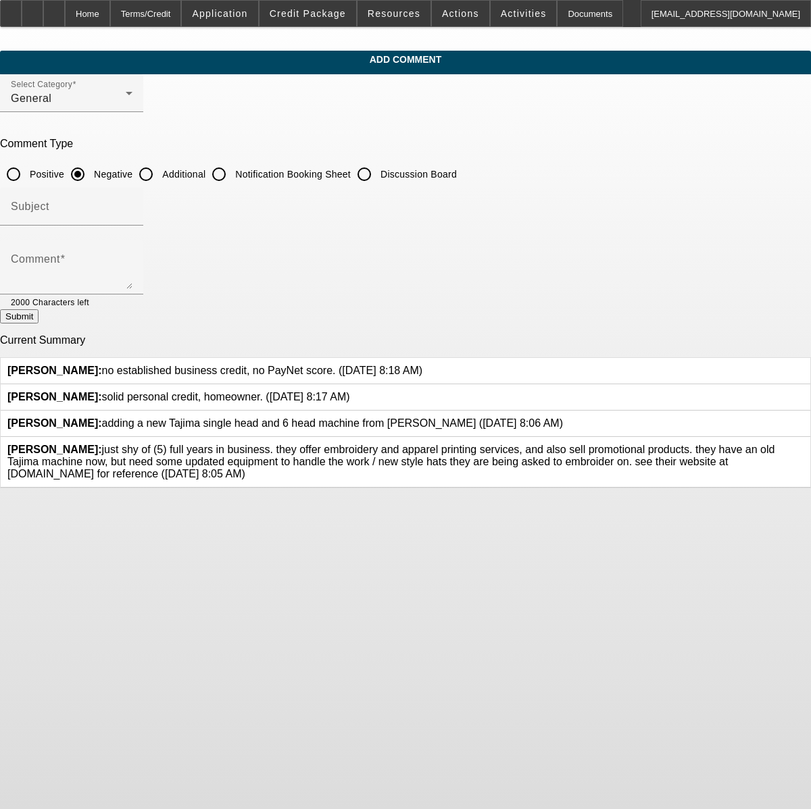
drag, startPoint x: 301, startPoint y: 173, endPoint x: 301, endPoint y: 182, distance: 9.5
click at [159, 173] on input "Additional" at bounding box center [145, 174] width 27 height 27
radio input "true"
click at [132, 258] on textarea "Comment" at bounding box center [72, 273] width 122 height 32
type textarea "[PERSON_NAME] is also a website developer, and has done some websites for some …"
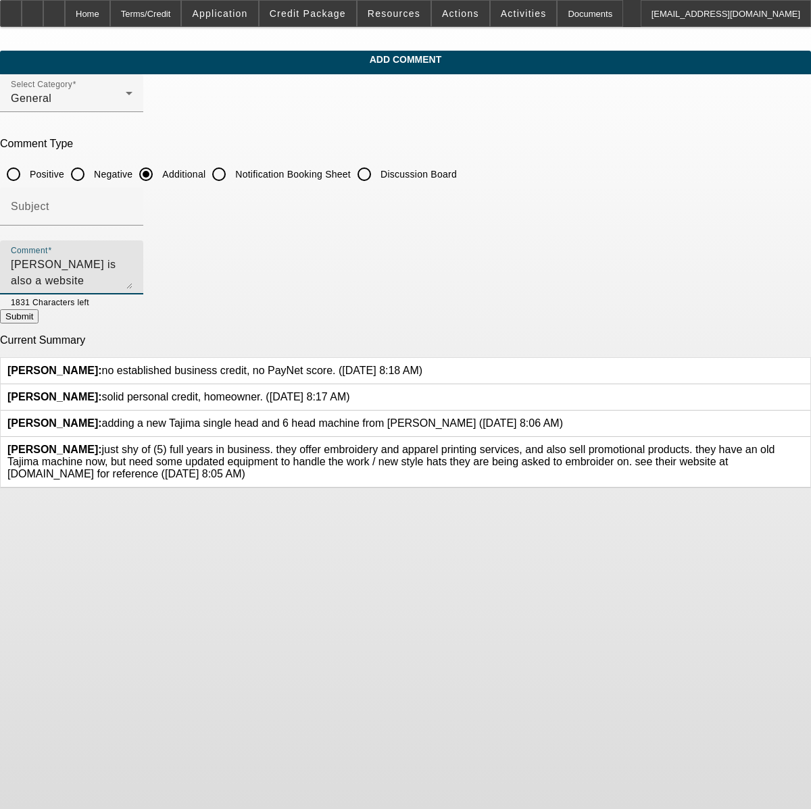
click at [39, 321] on button "Submit" at bounding box center [19, 316] width 39 height 14
radio input "true"
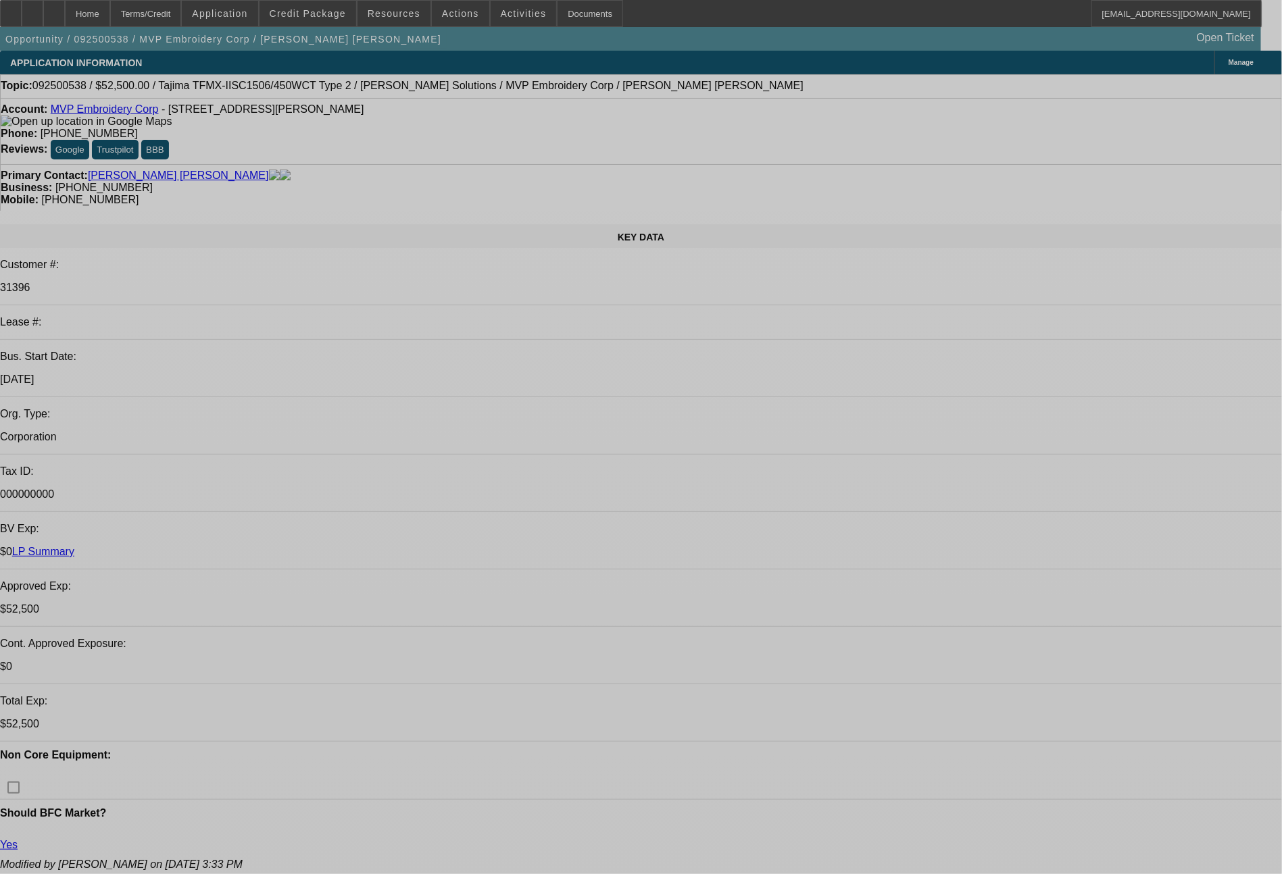
select select "0"
select select "2"
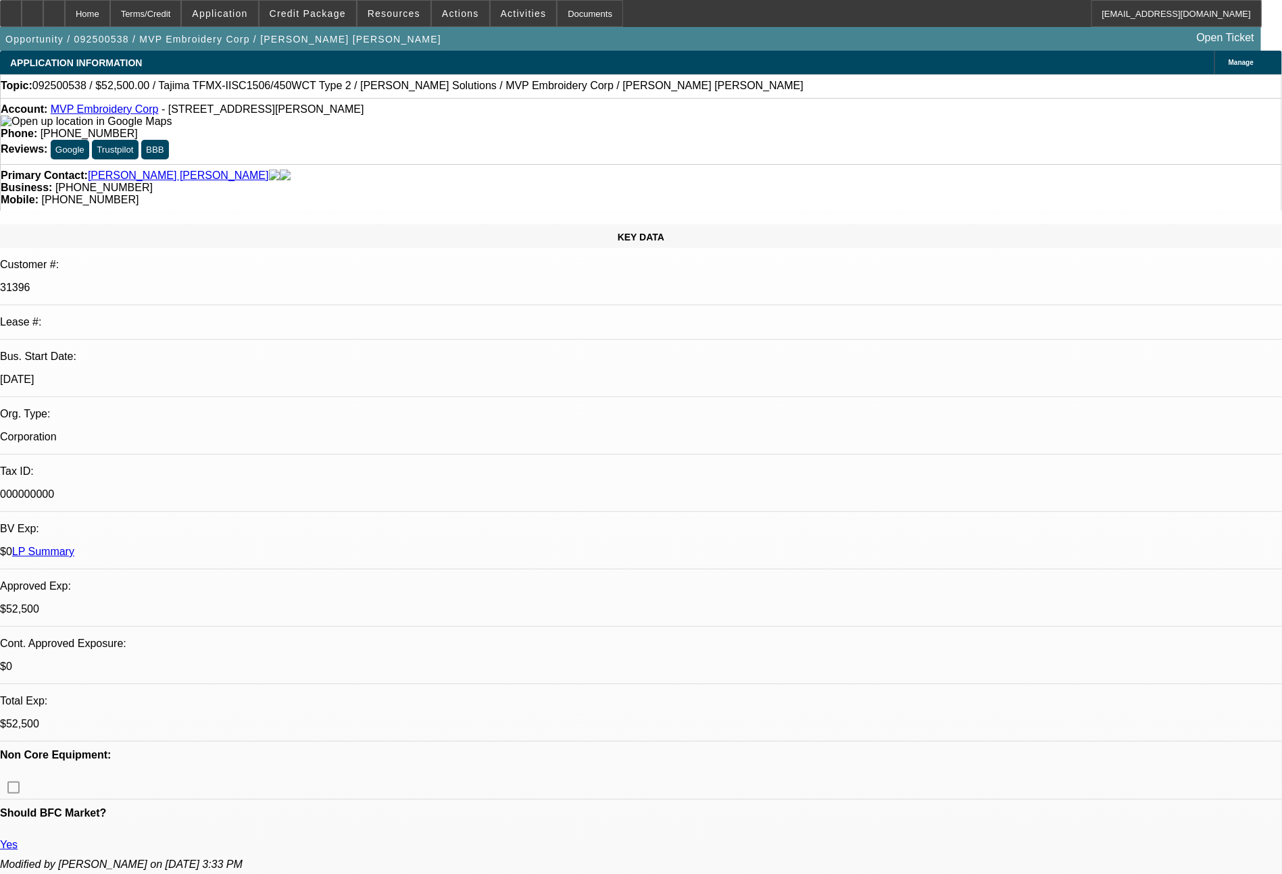
select select "2"
select select "0"
select select "6"
select select "0"
select select "2"
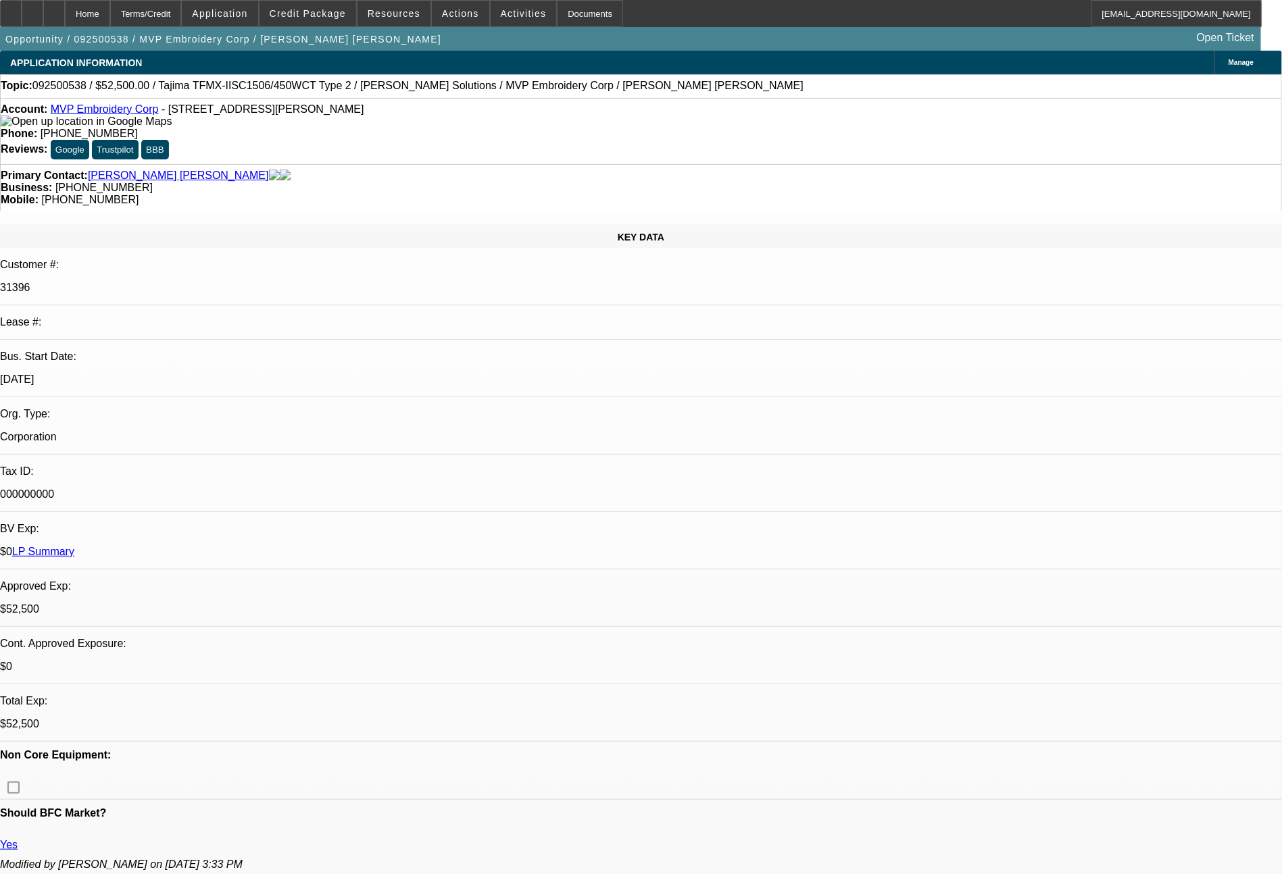
select select "2"
select select "0"
select select "6"
select select "0"
select select "2"
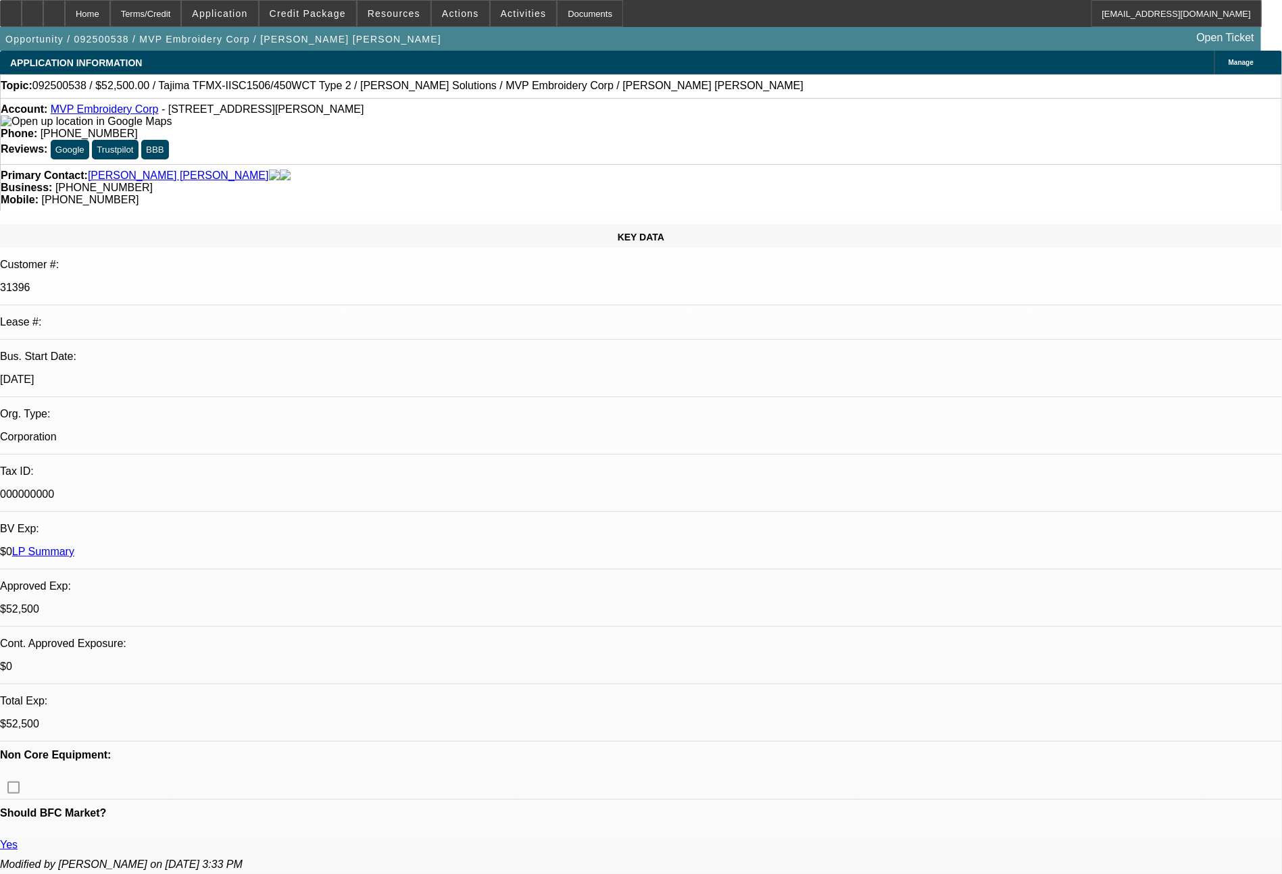
select select "2"
select select "0"
select select "6"
click at [316, 15] on span "Credit Package" at bounding box center [308, 13] width 76 height 11
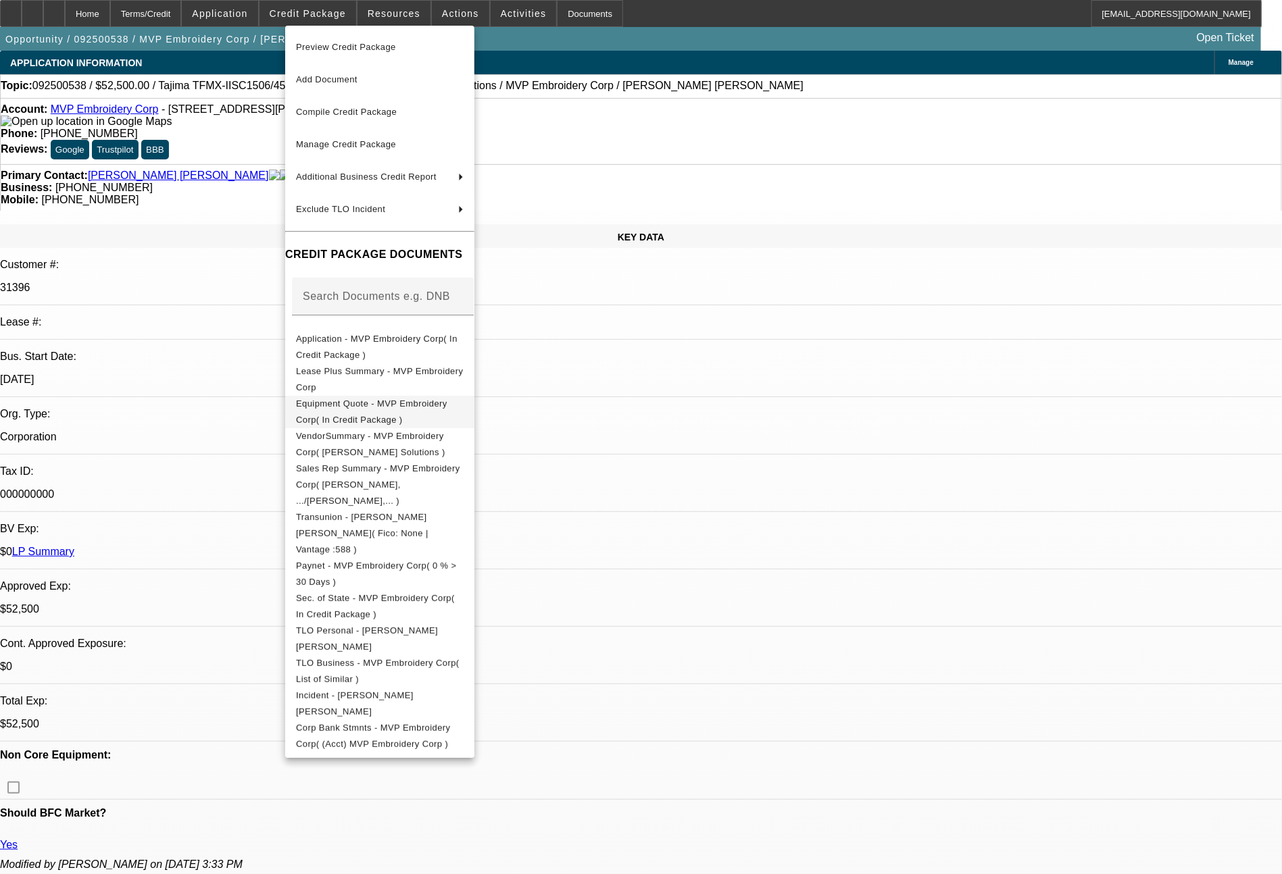
click at [383, 404] on span "Equipment Quote - MVP Embroidery Corp( In Credit Package )" at bounding box center [371, 412] width 151 height 26
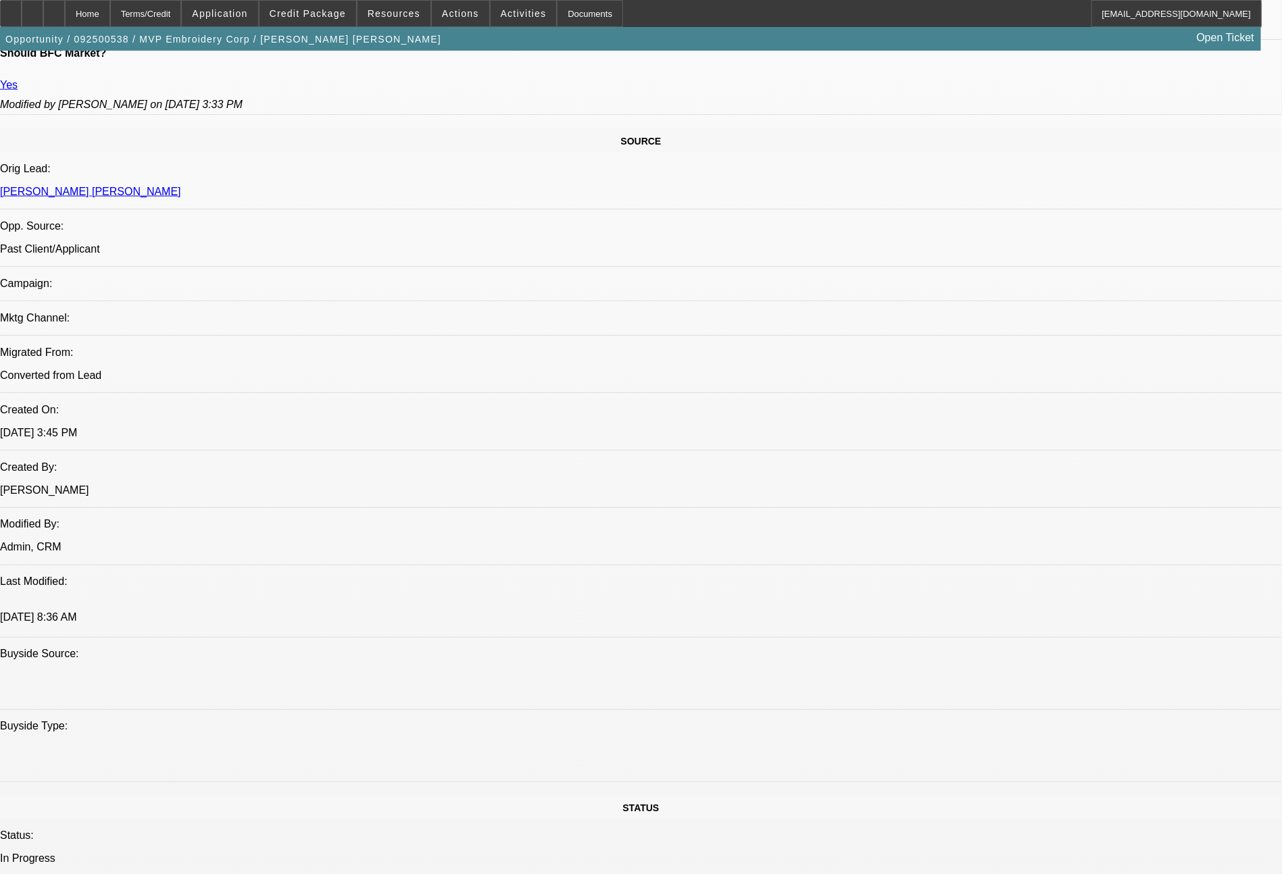
scroll to position [706, 0]
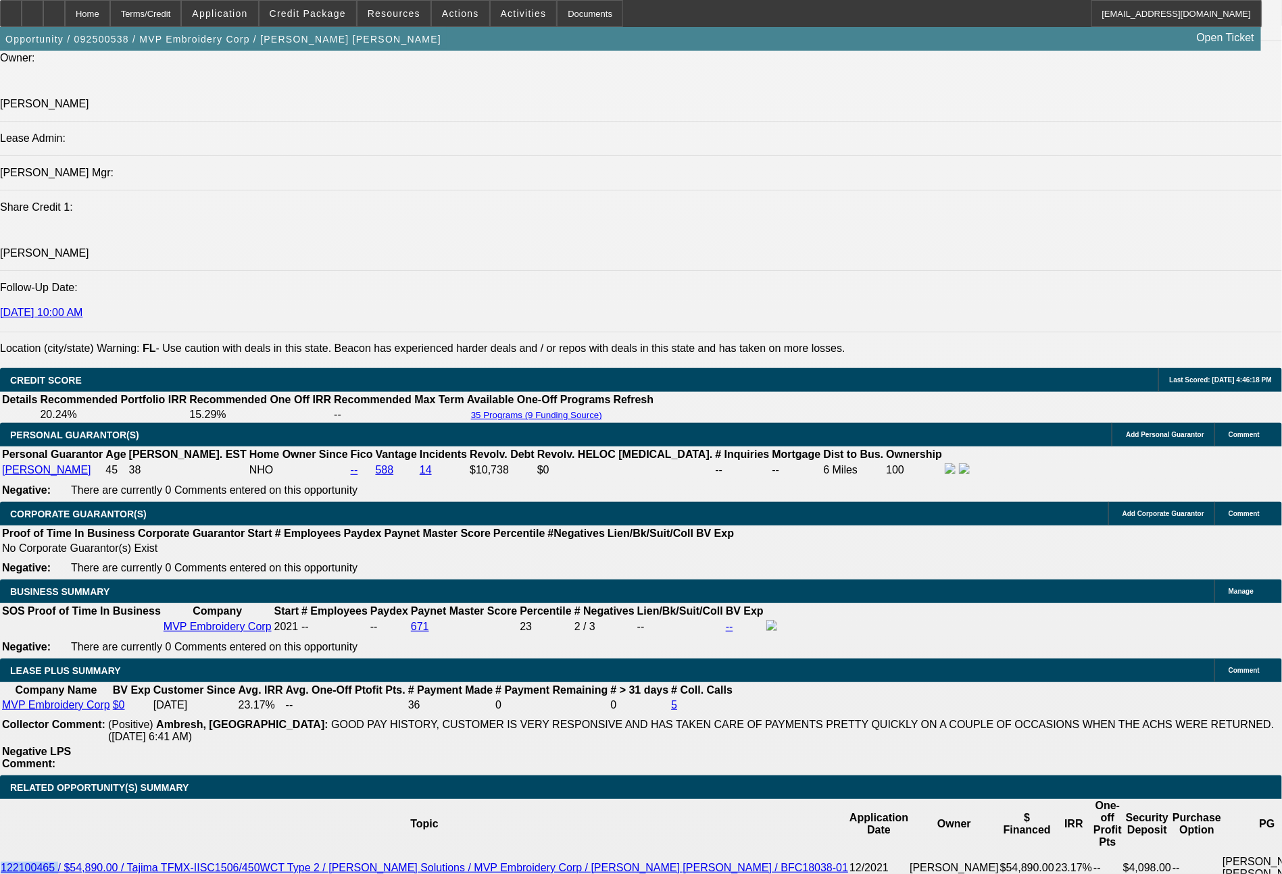
scroll to position [957, 0]
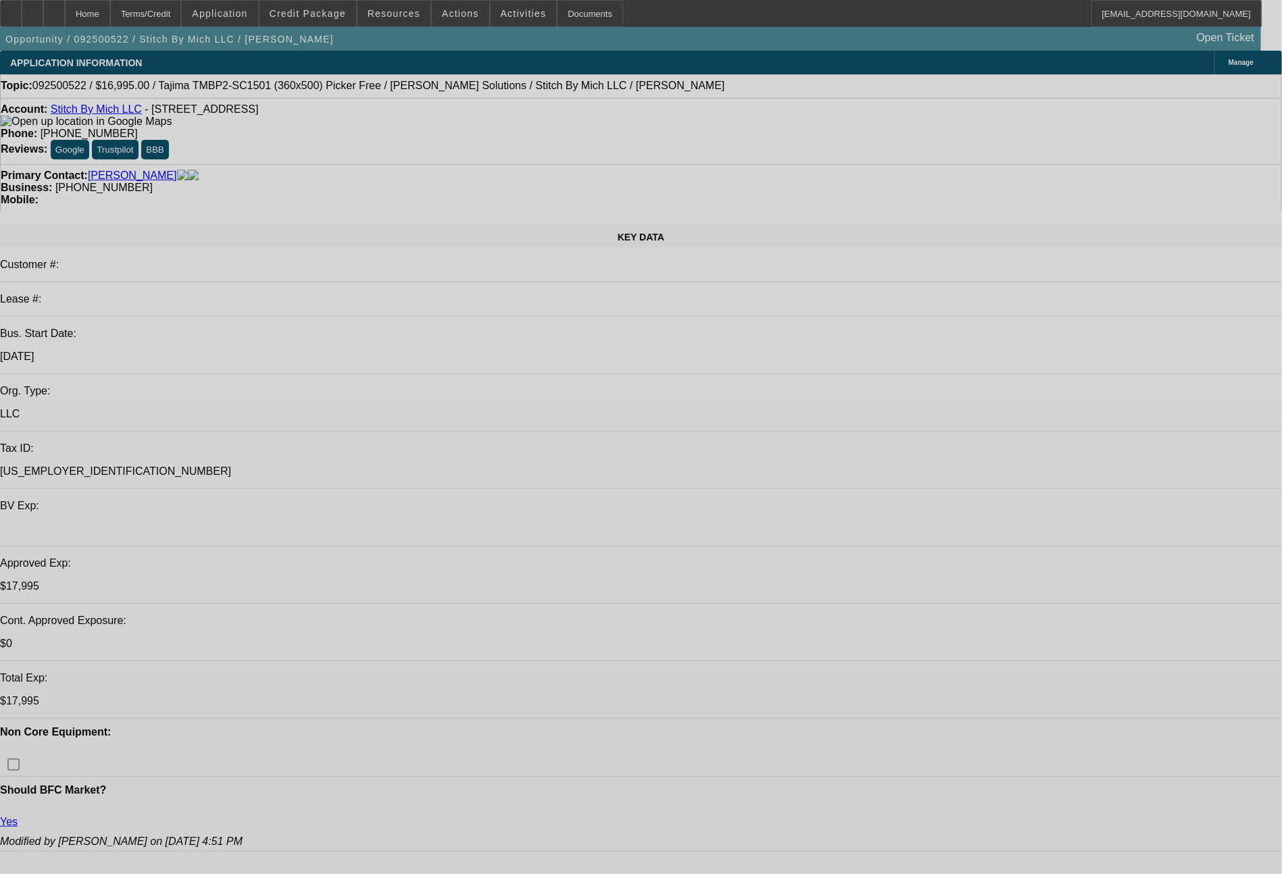
select select "0"
select select "2"
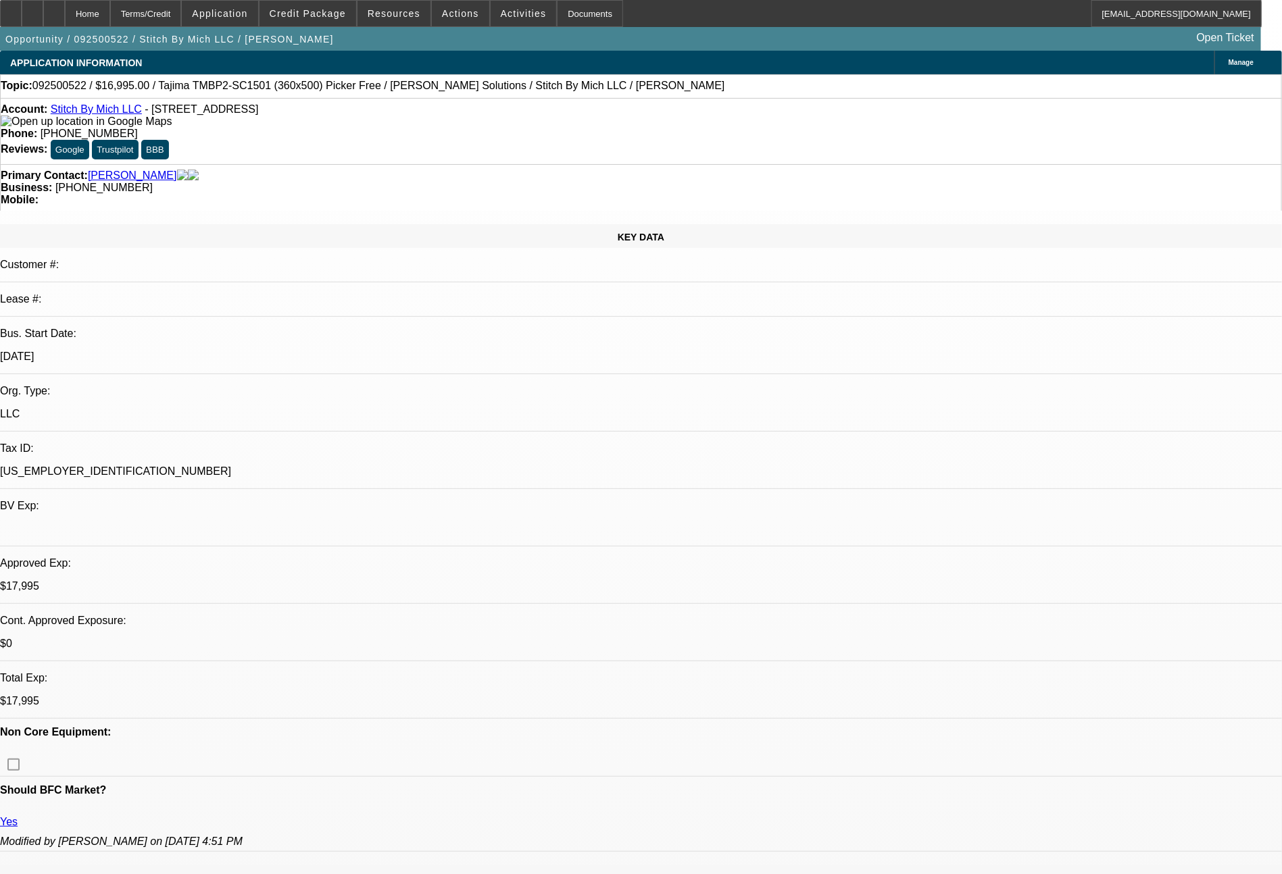
select select "2"
select select "0"
select select "6"
select select "0"
select select "2"
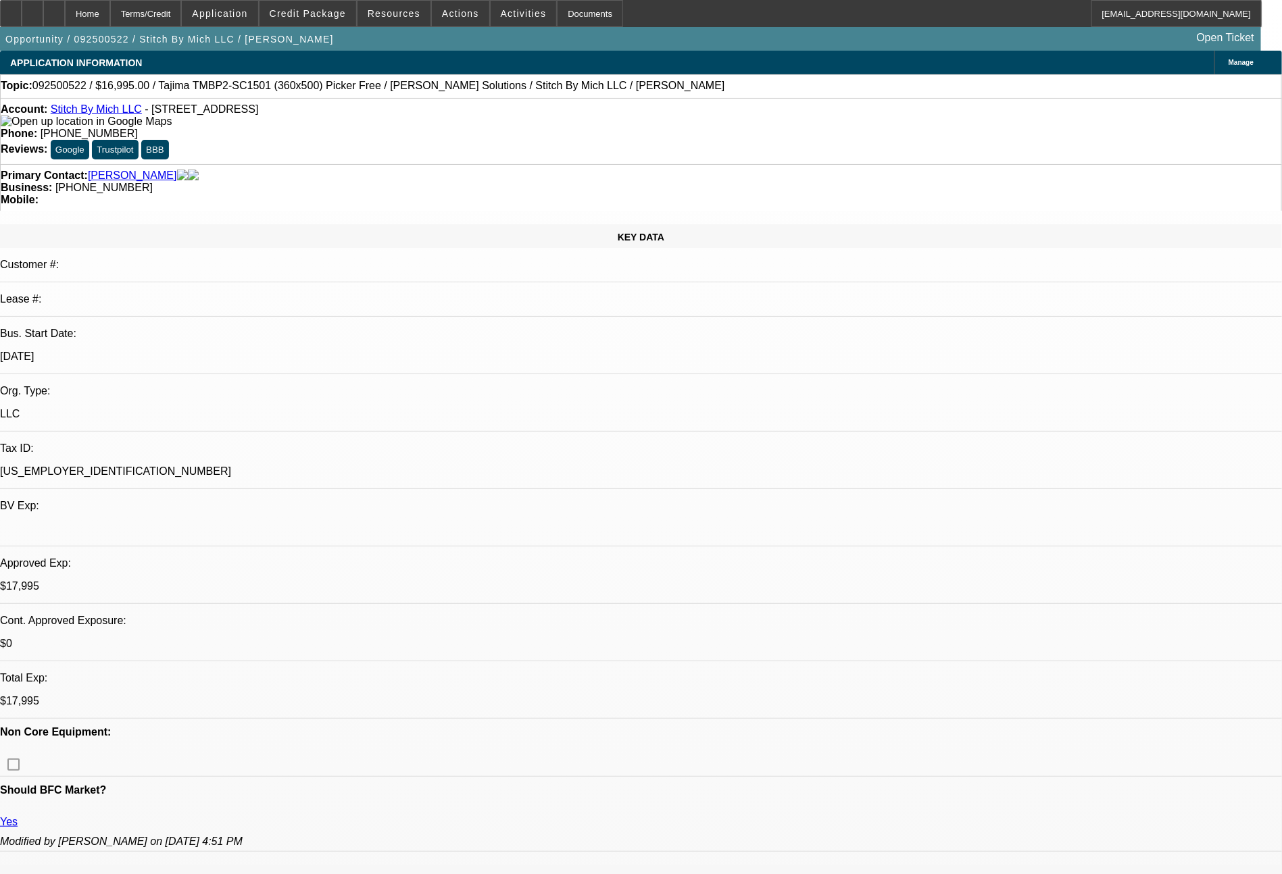
select select "2"
select select "0.1"
select select "4"
select select "0"
select select "2"
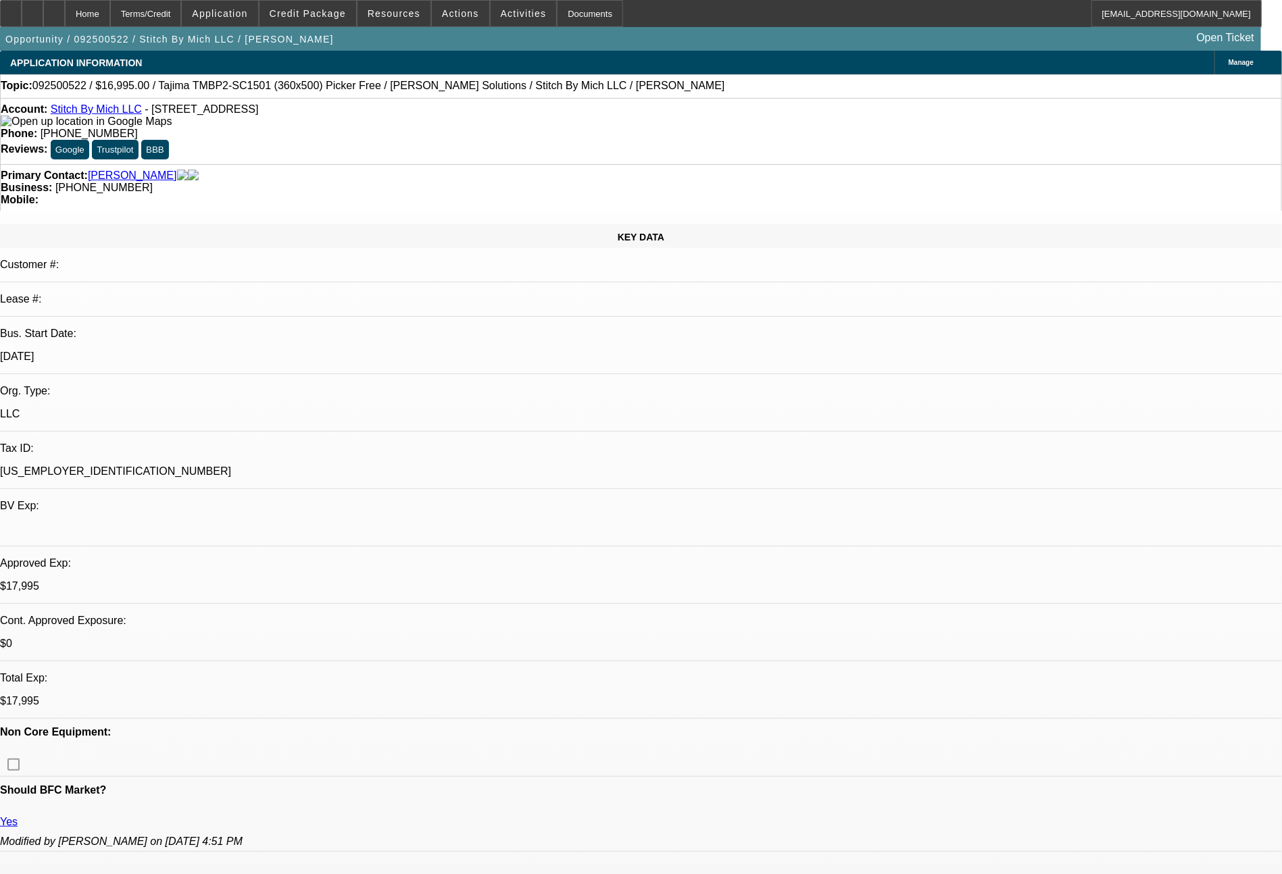
select select "2"
select select "0"
select select "6"
select select "0"
select select "2"
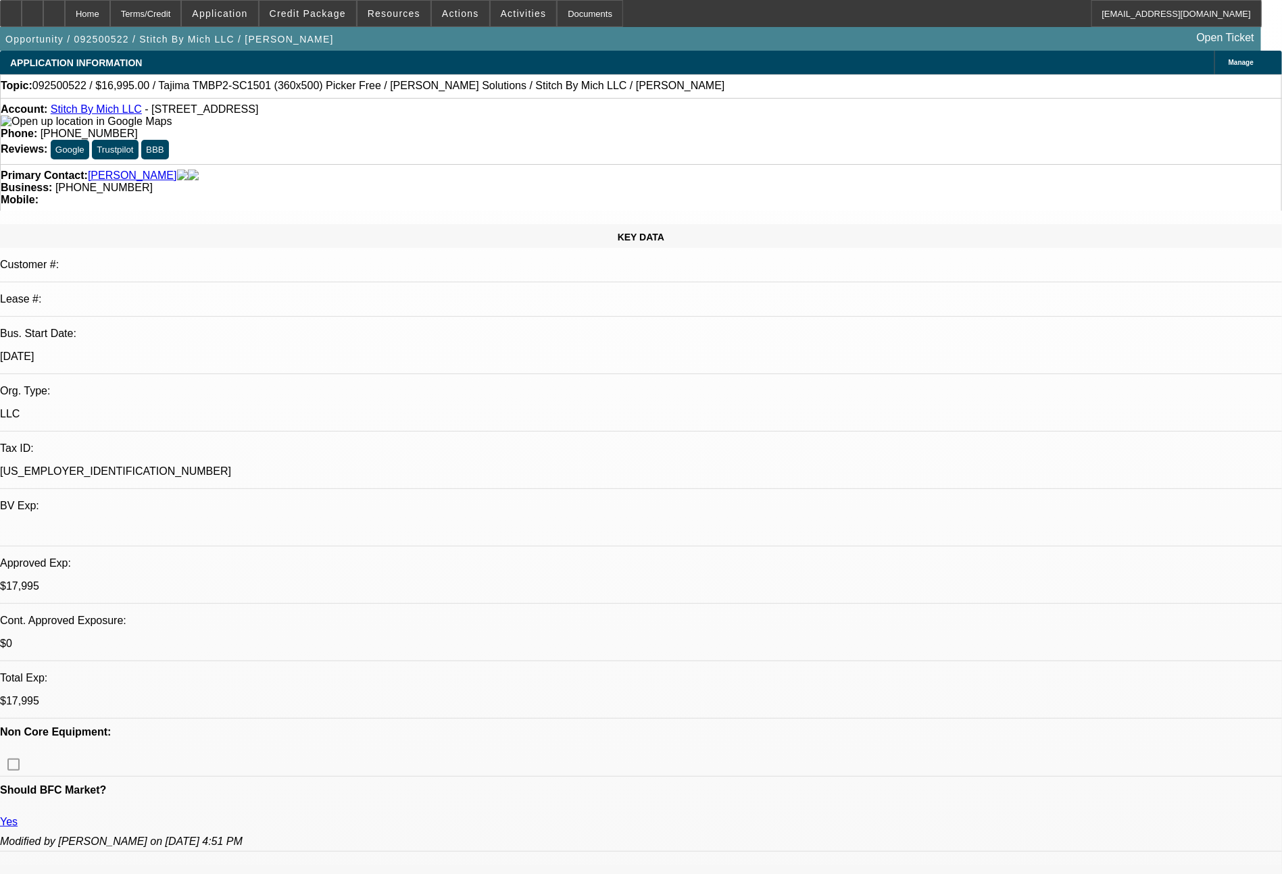
select select "2"
select select "0"
select select "6"
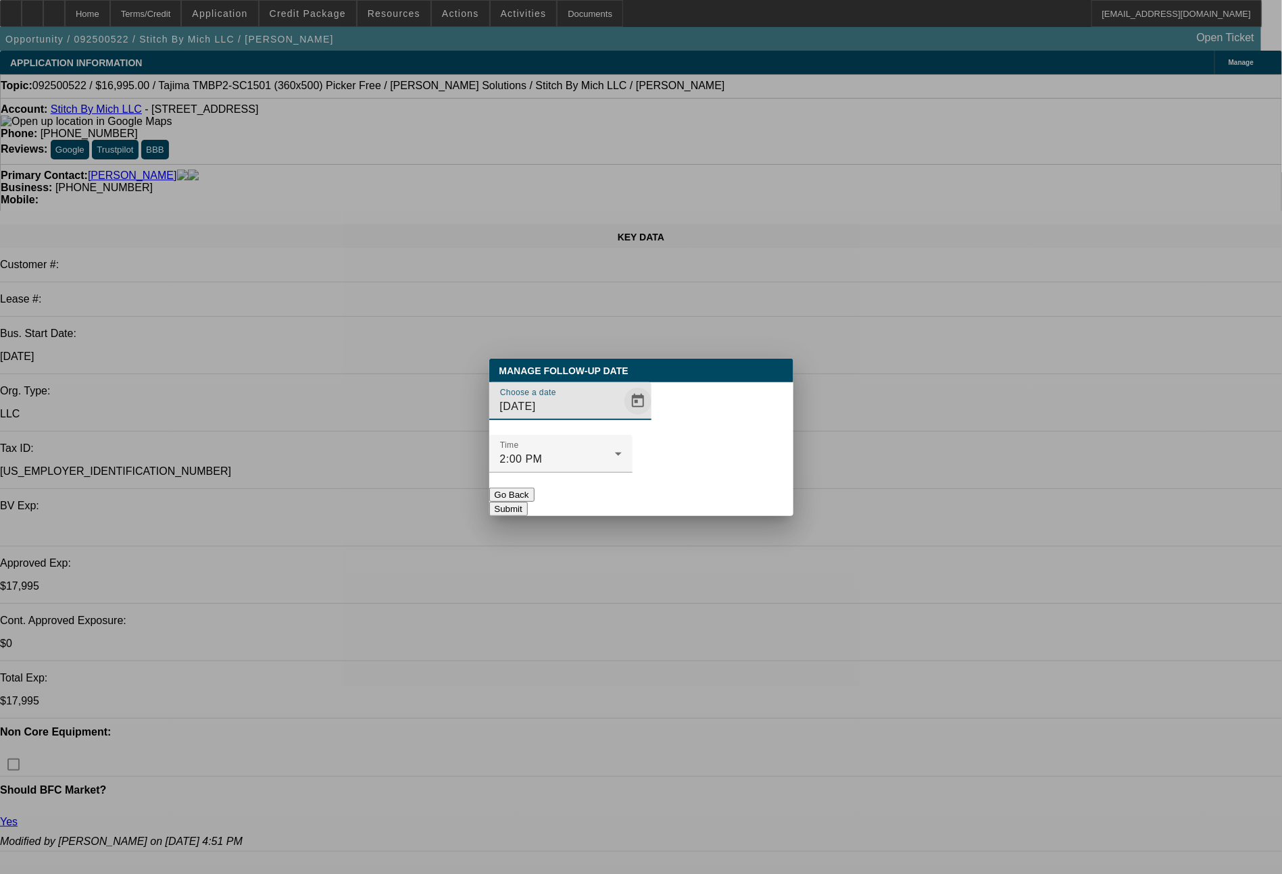
click at [622, 418] on span "Open calendar" at bounding box center [638, 401] width 32 height 32
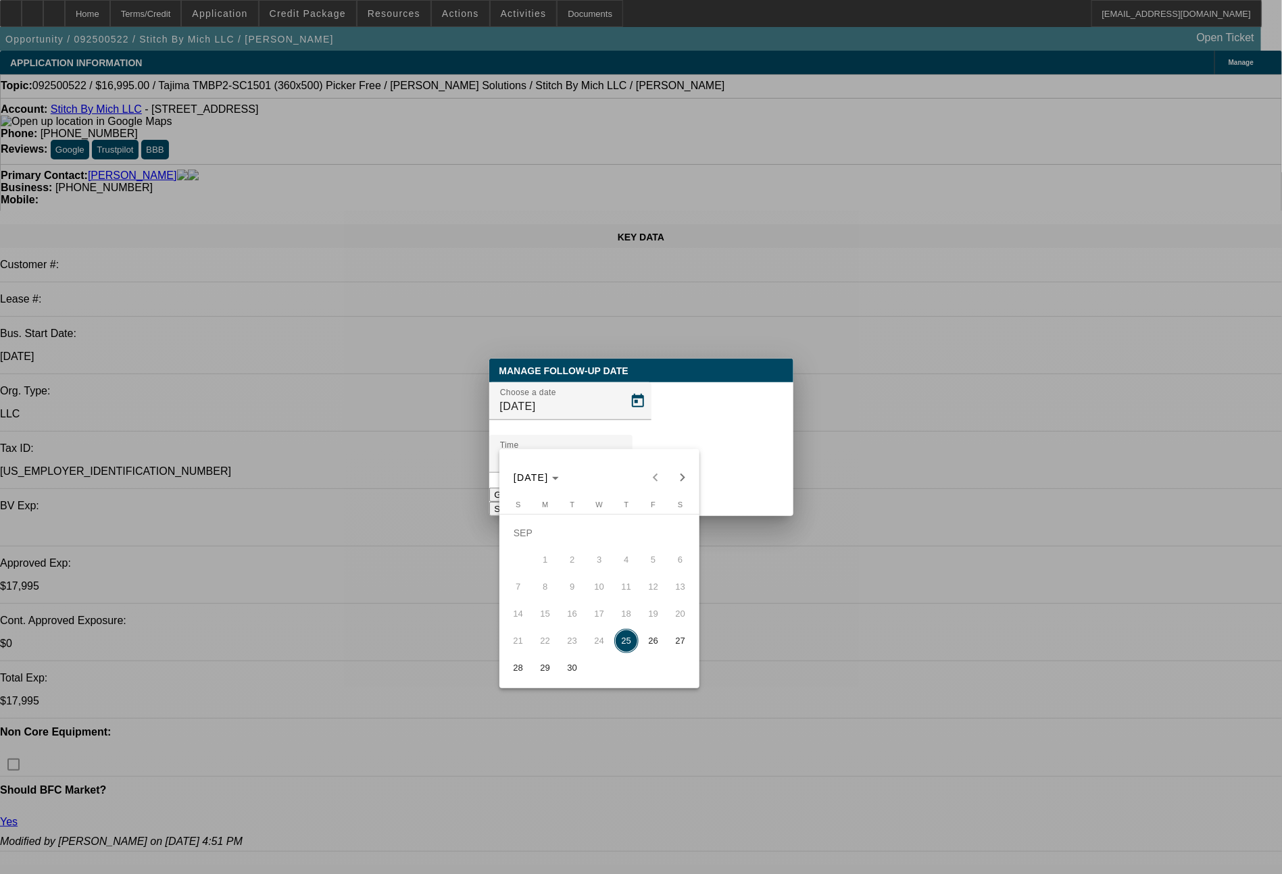
click at [661, 653] on span "26" at bounding box center [653, 641] width 24 height 24
type input "[DATE]"
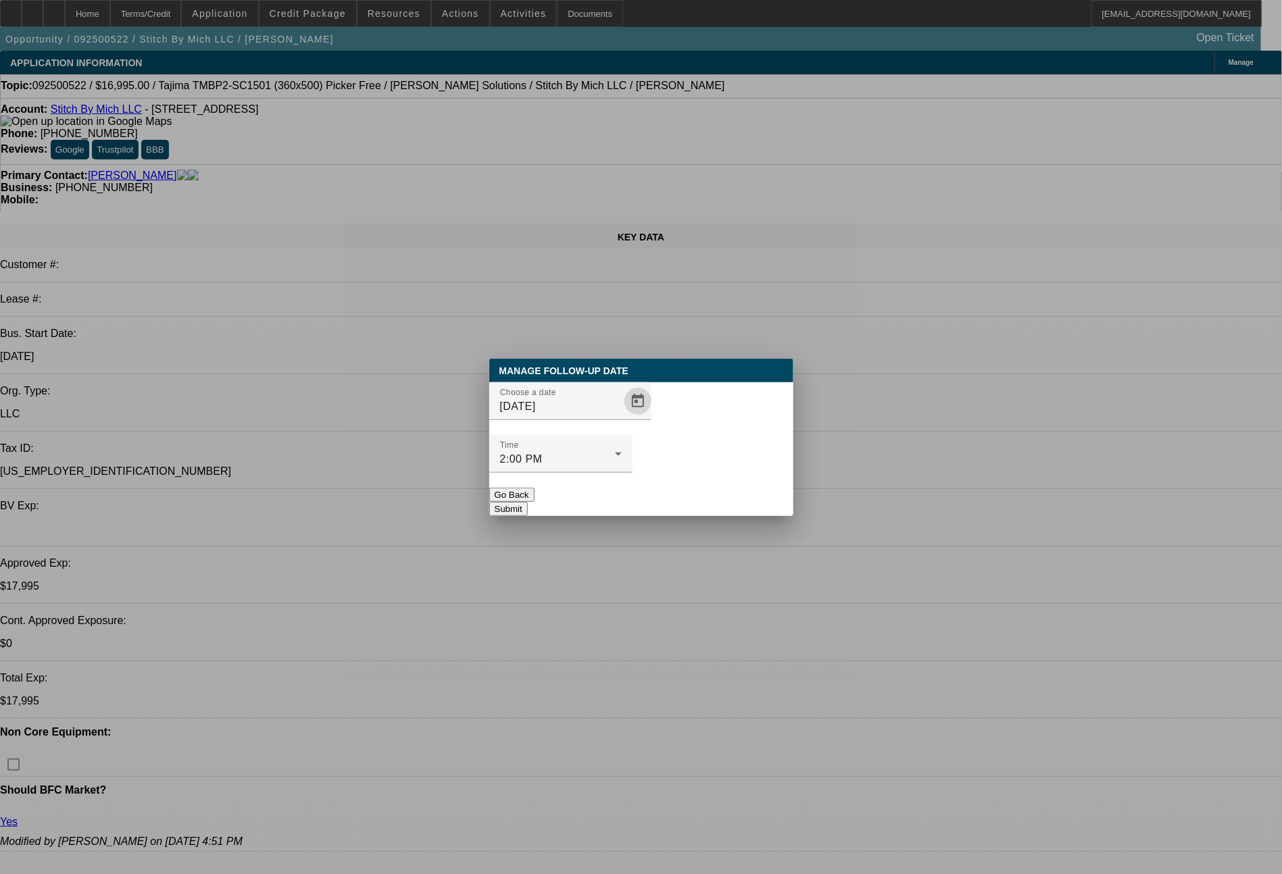
click at [528, 502] on button "Submit" at bounding box center [508, 509] width 39 height 14
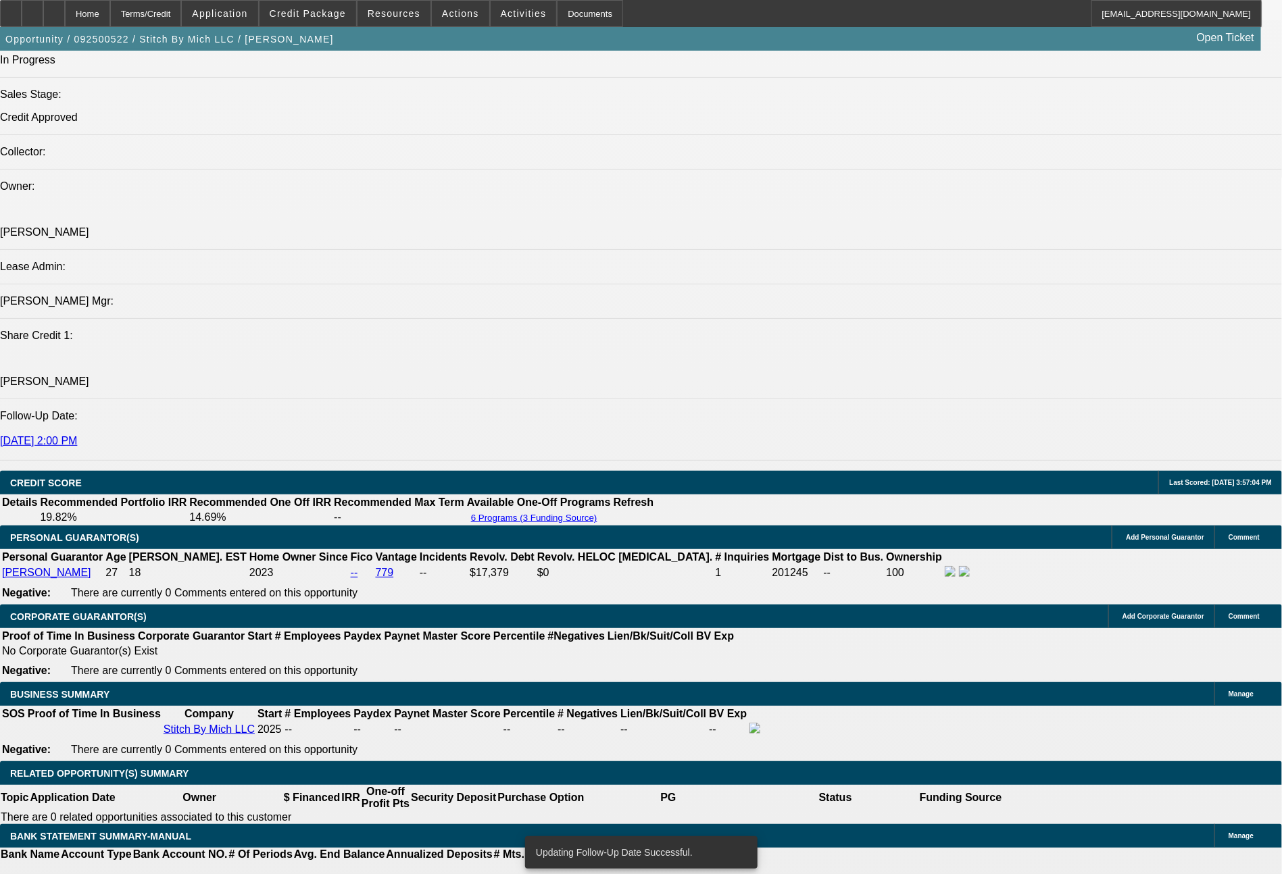
scroll to position [1624, 0]
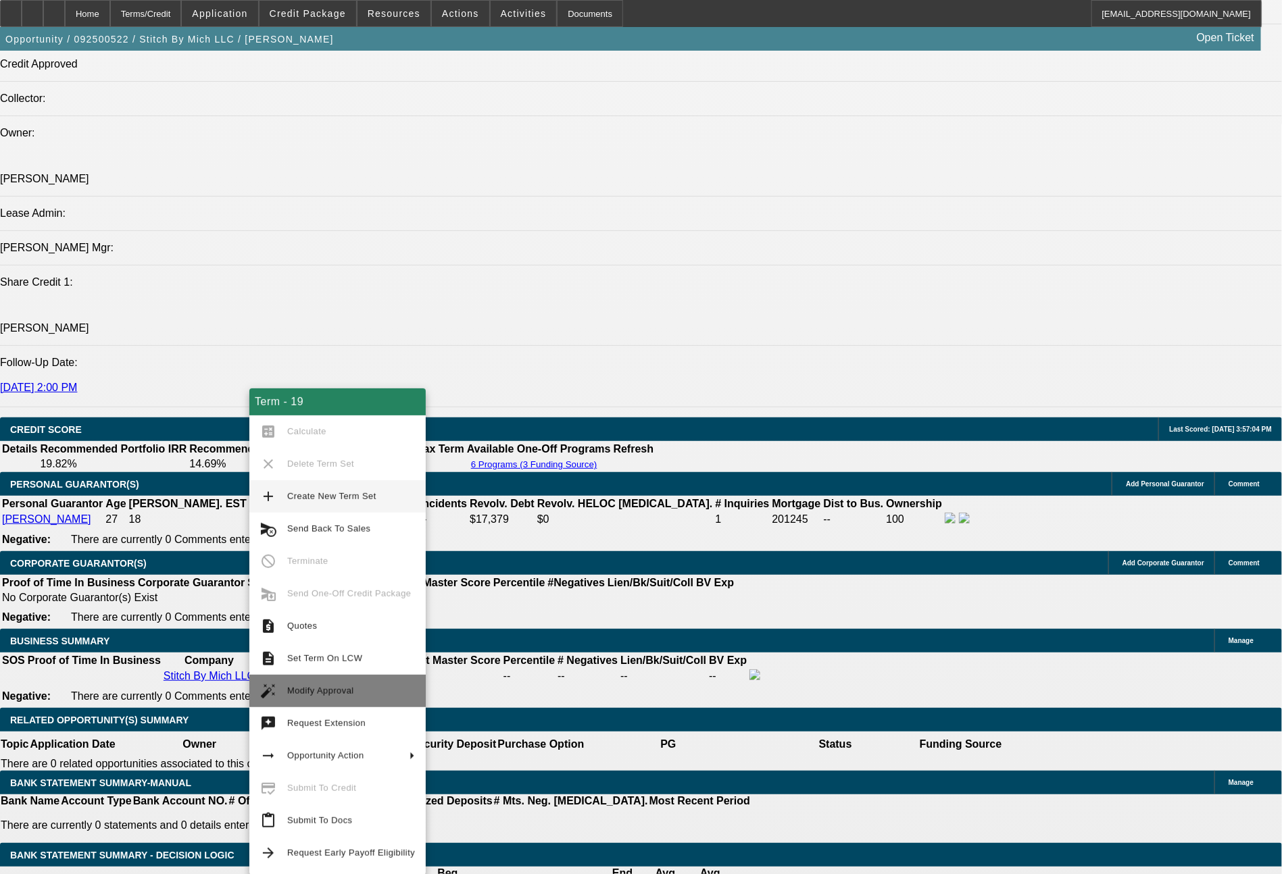
click at [319, 693] on span "Modify Approval" at bounding box center [320, 691] width 67 height 10
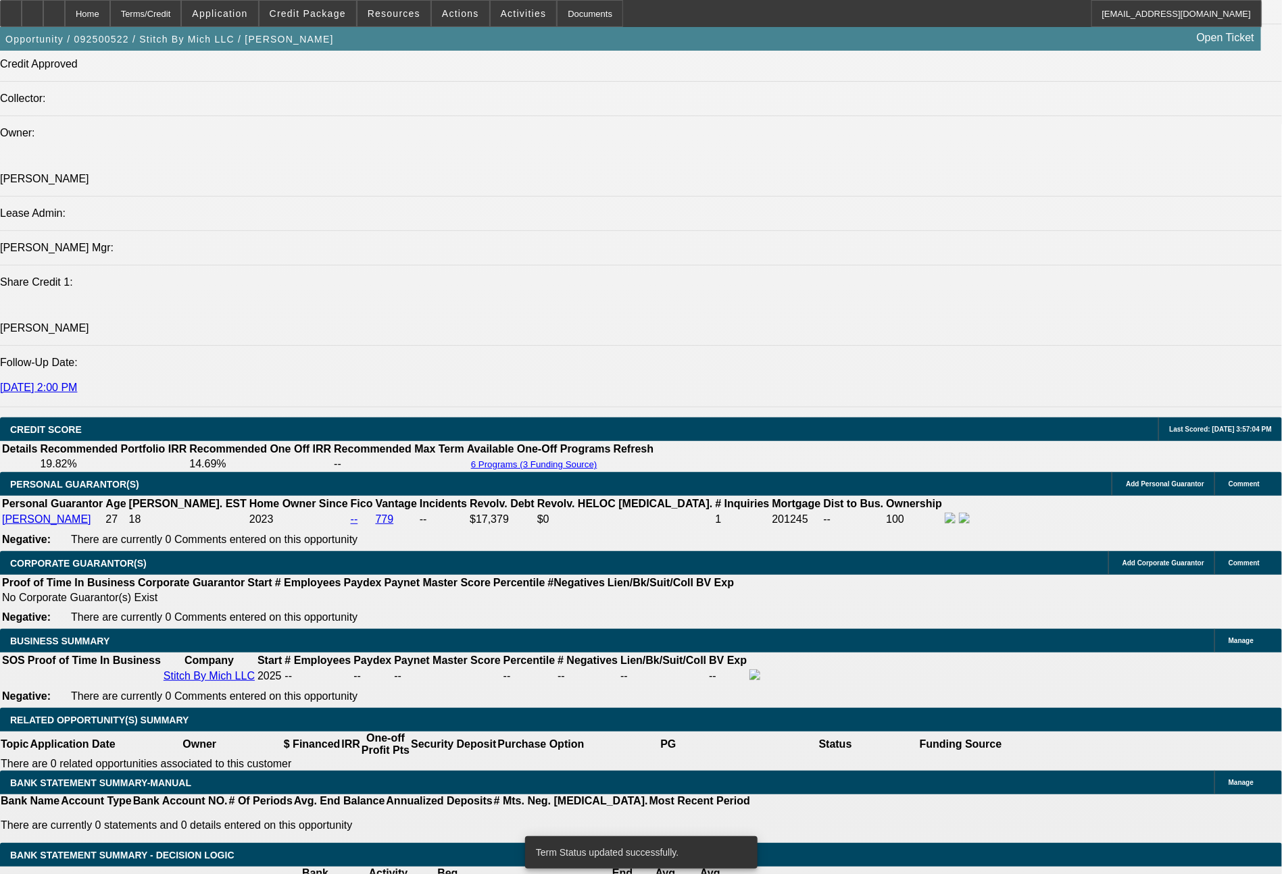
select select "0"
select select "2"
select select "0"
select select "6"
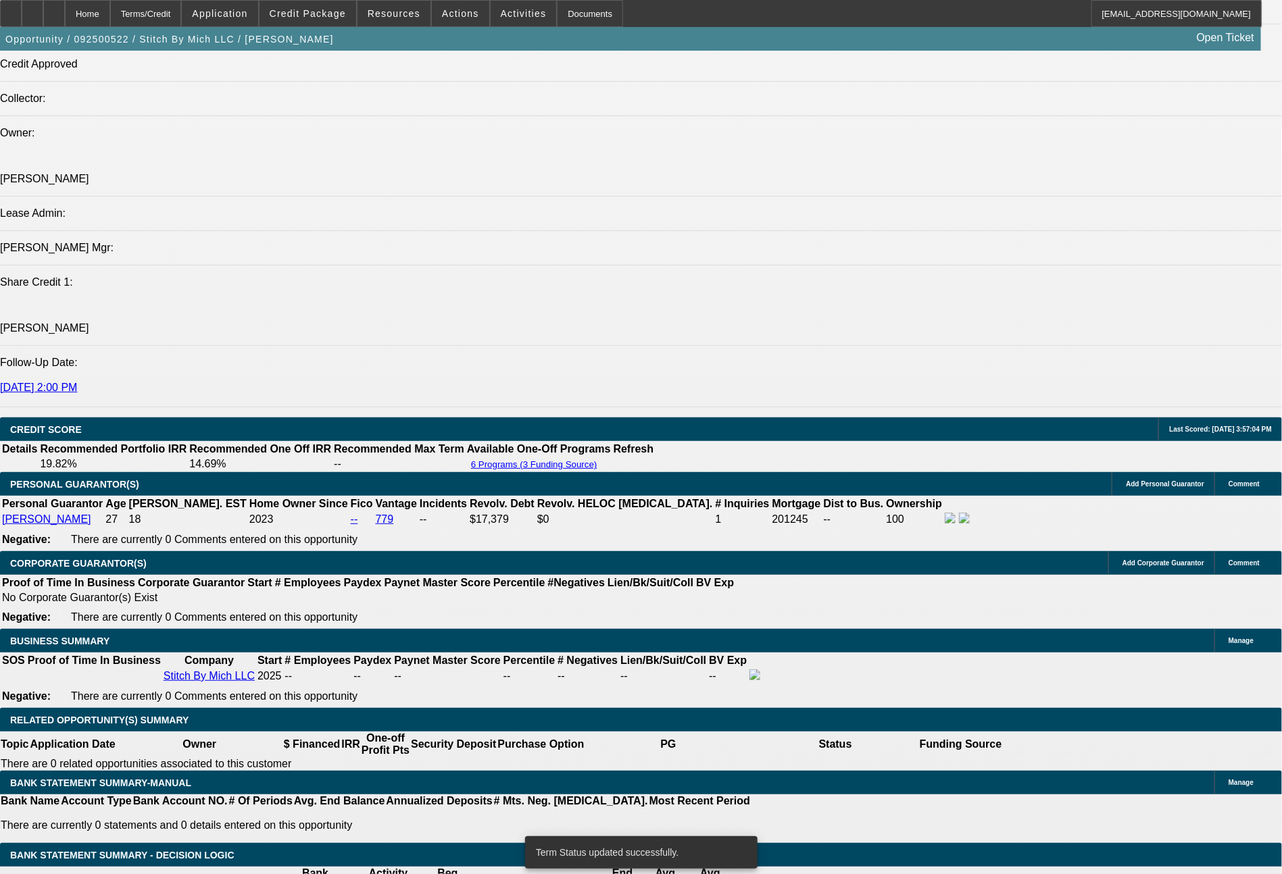
select select "0"
select select "2"
select select "0"
select select "6"
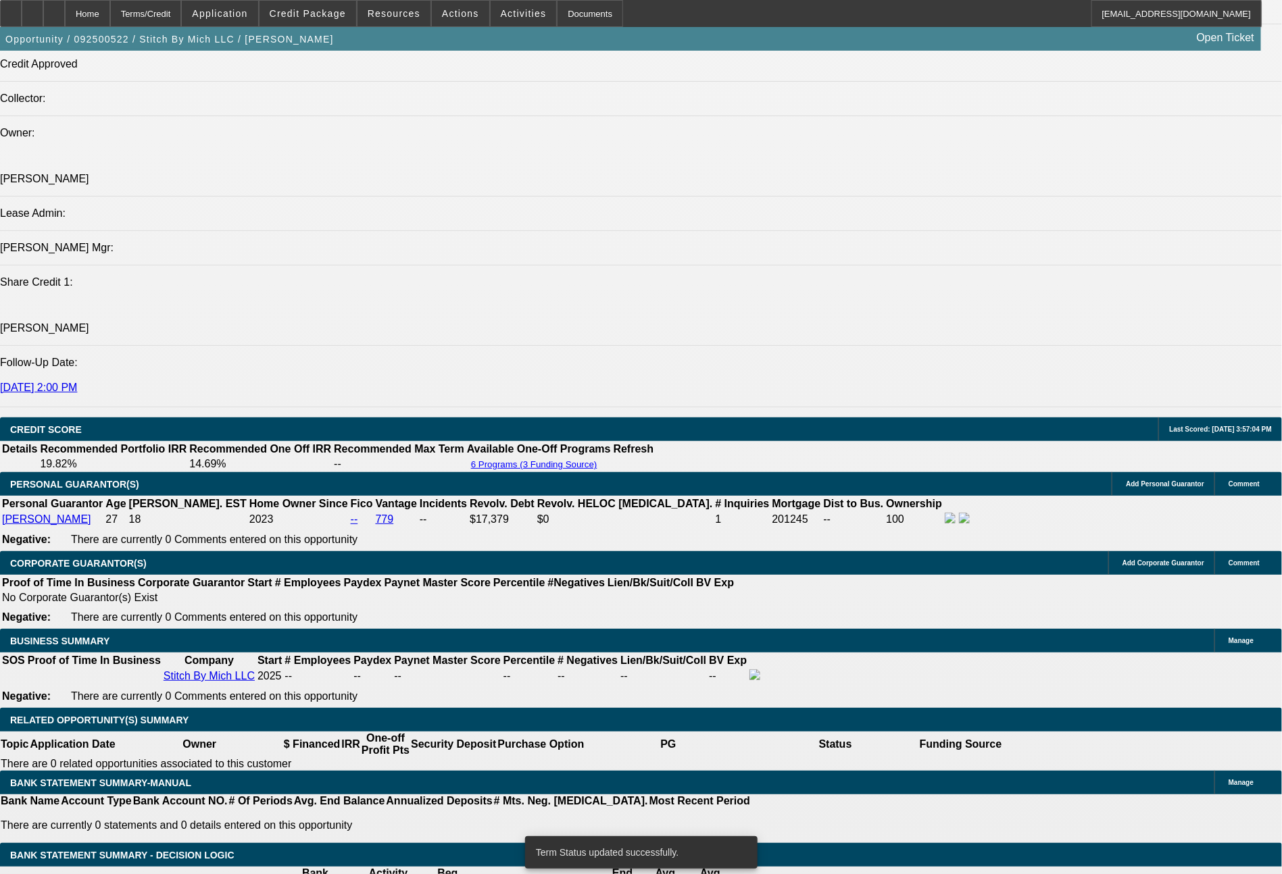
select select "0"
select select "2"
select select "0.1"
select select "4"
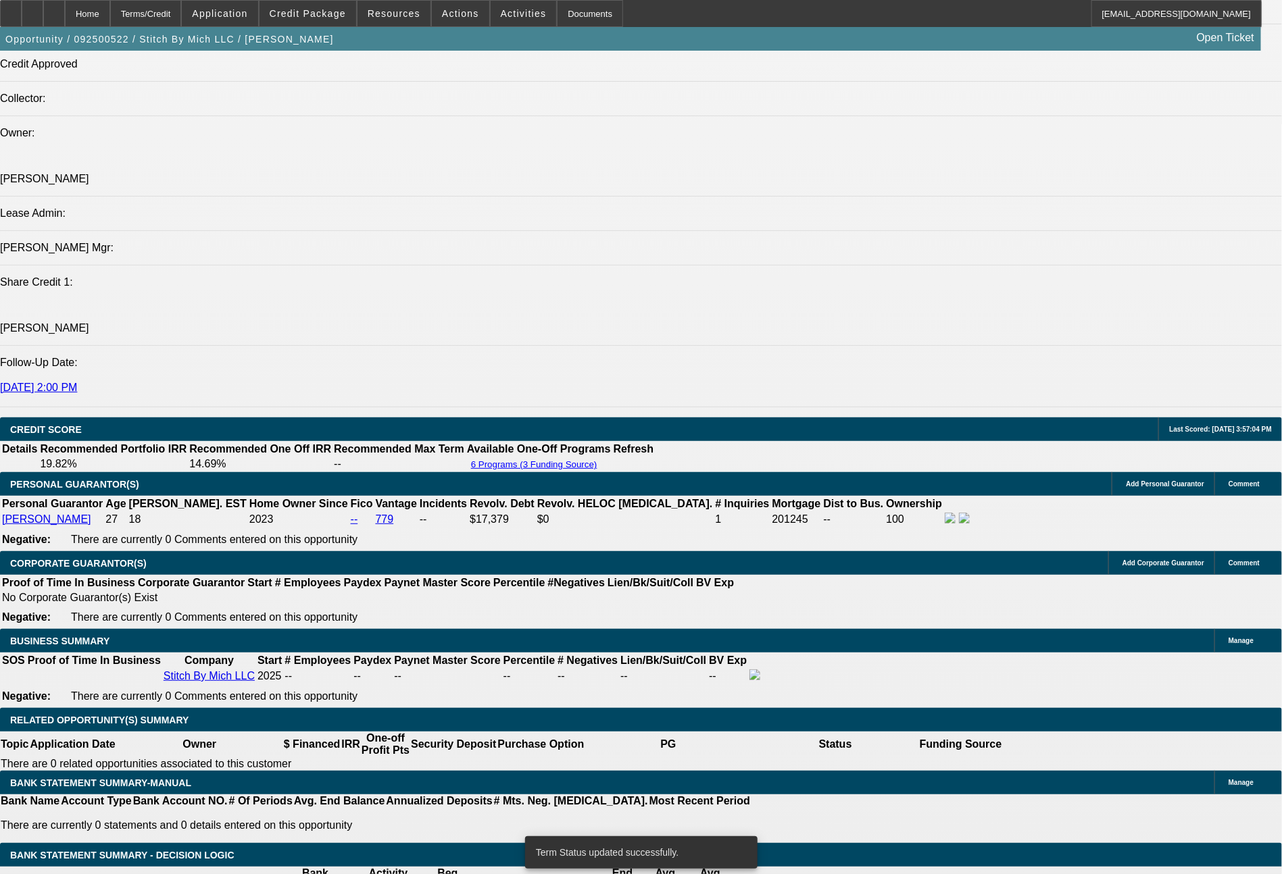
select select "0"
select select "2"
select select "0"
select select "6"
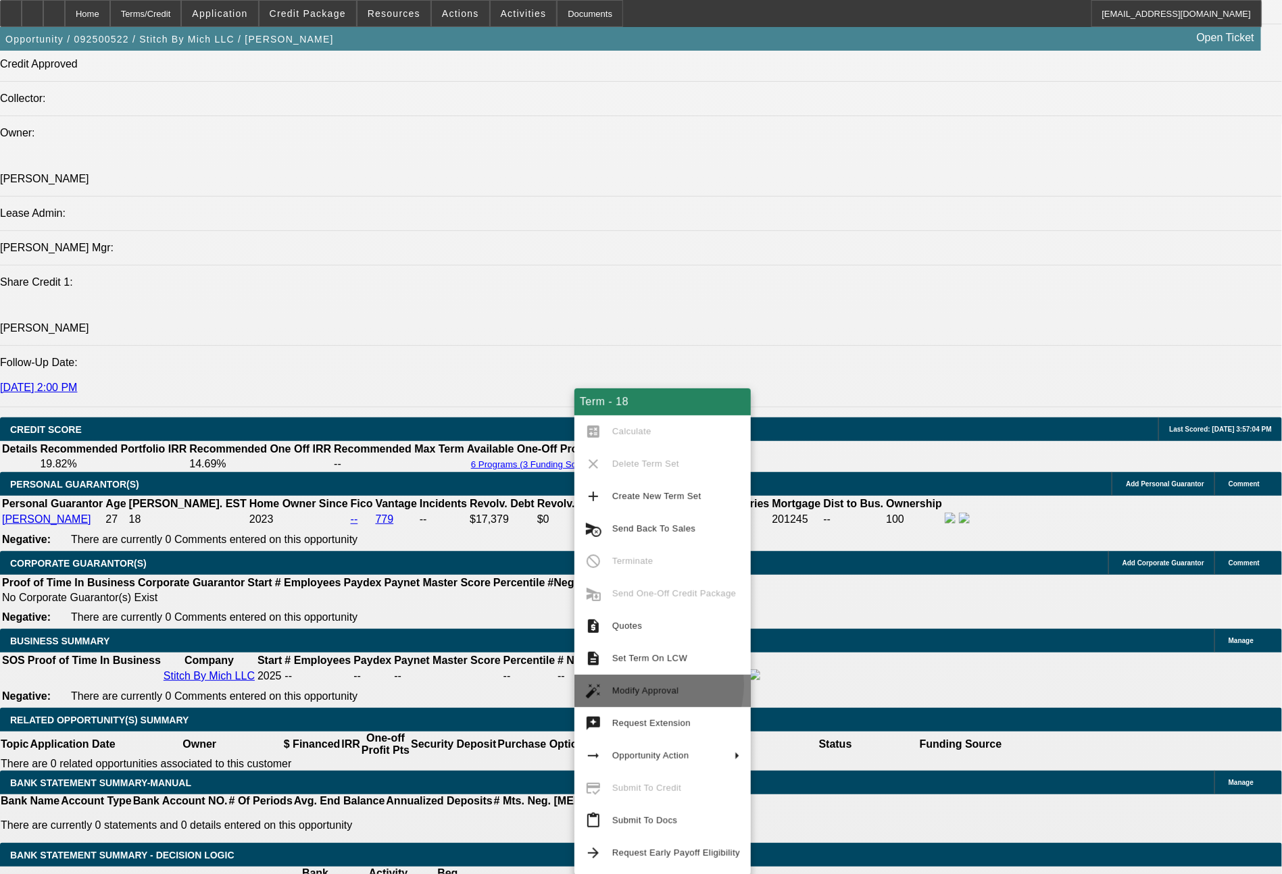
click at [641, 685] on span "Modify Approval" at bounding box center [676, 691] width 128 height 16
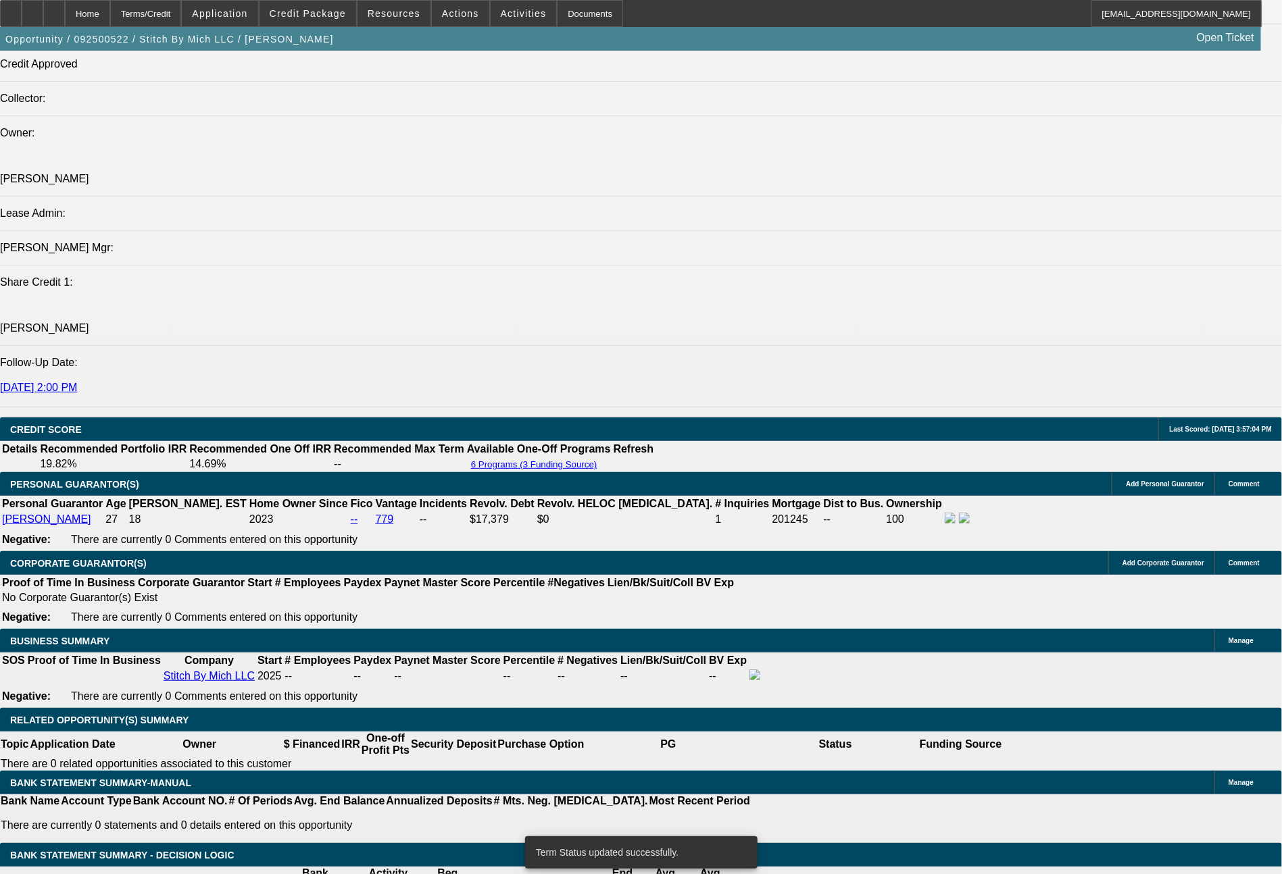
select select "0"
select select "2"
select select "0.1"
select select "4"
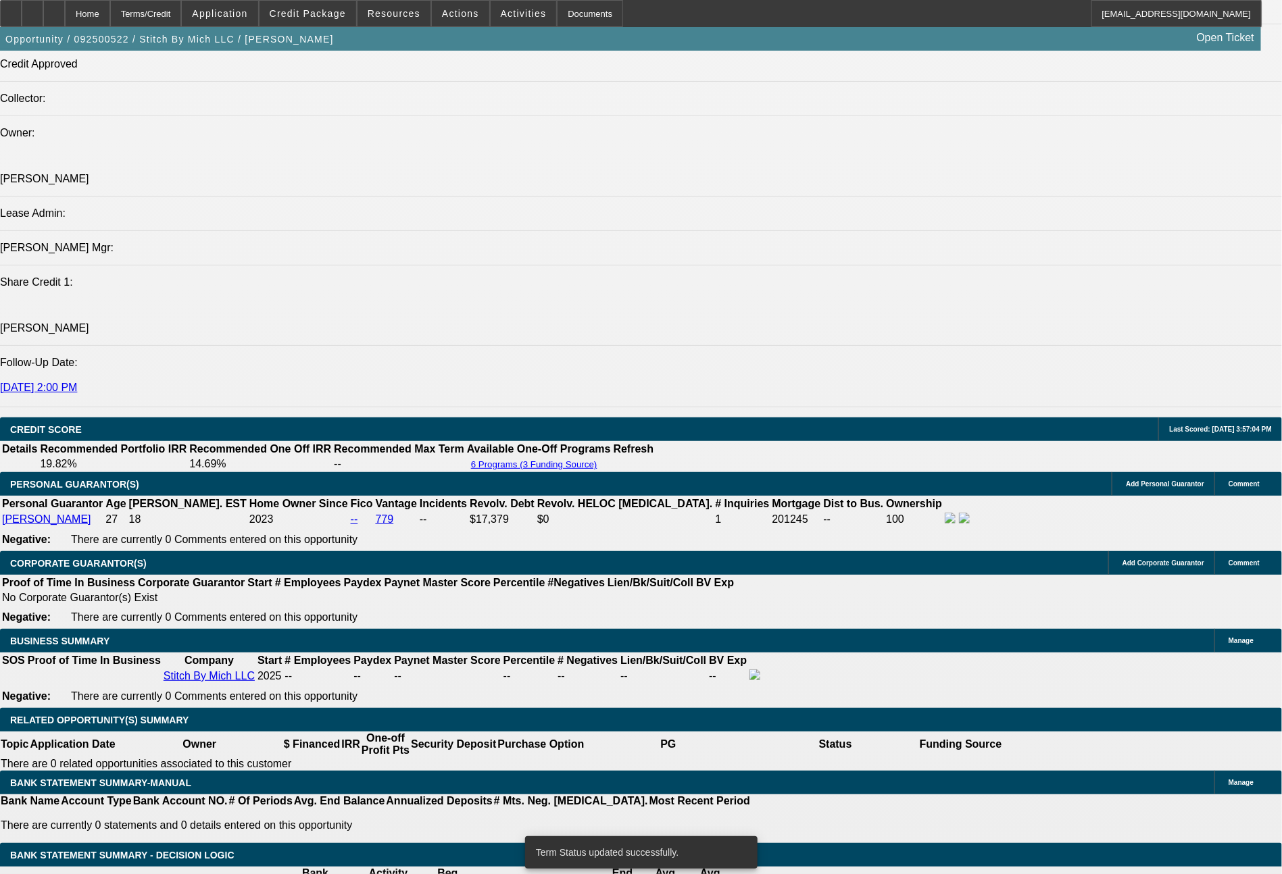
select select "0"
select select "2"
select select "0"
select select "6"
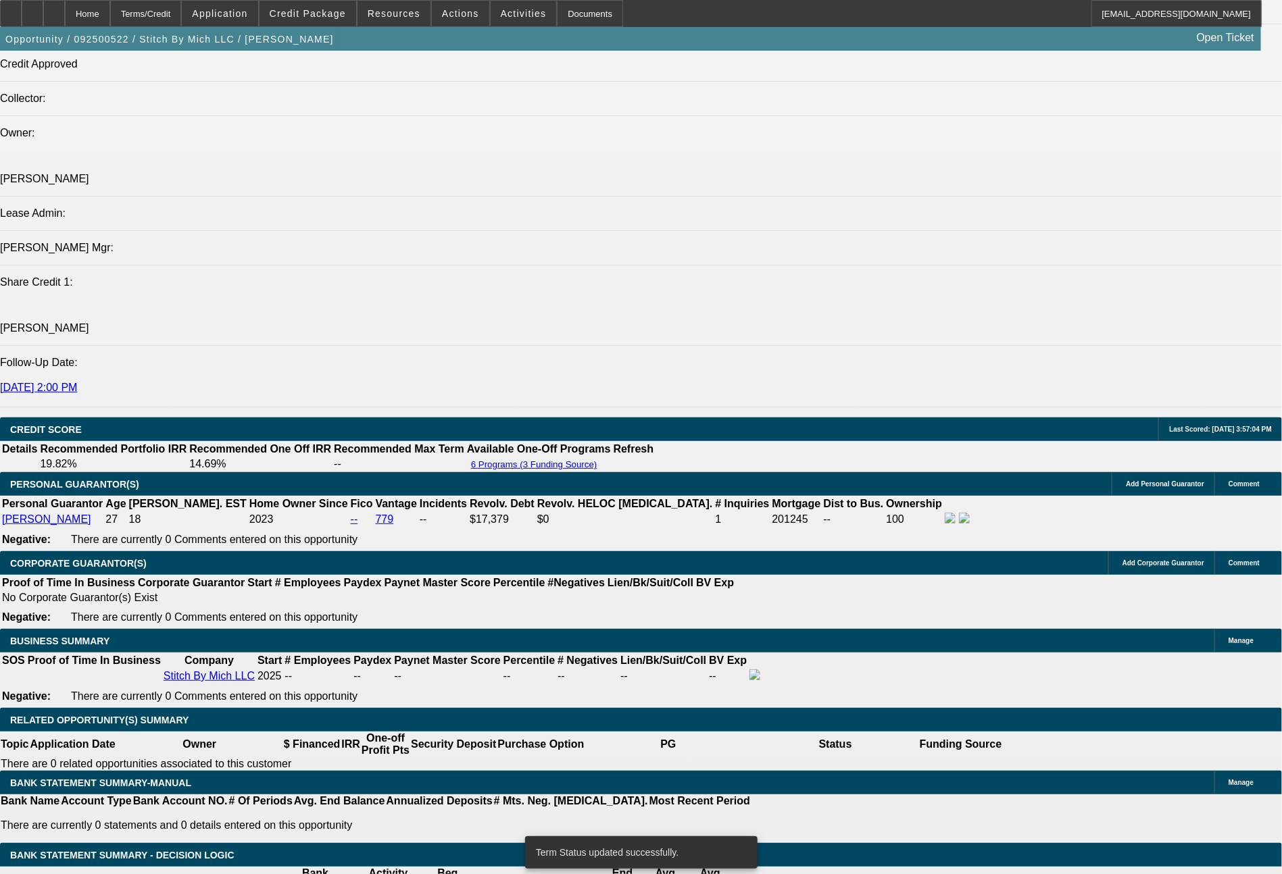
select select "0"
select select "2"
select select "0"
select select "6"
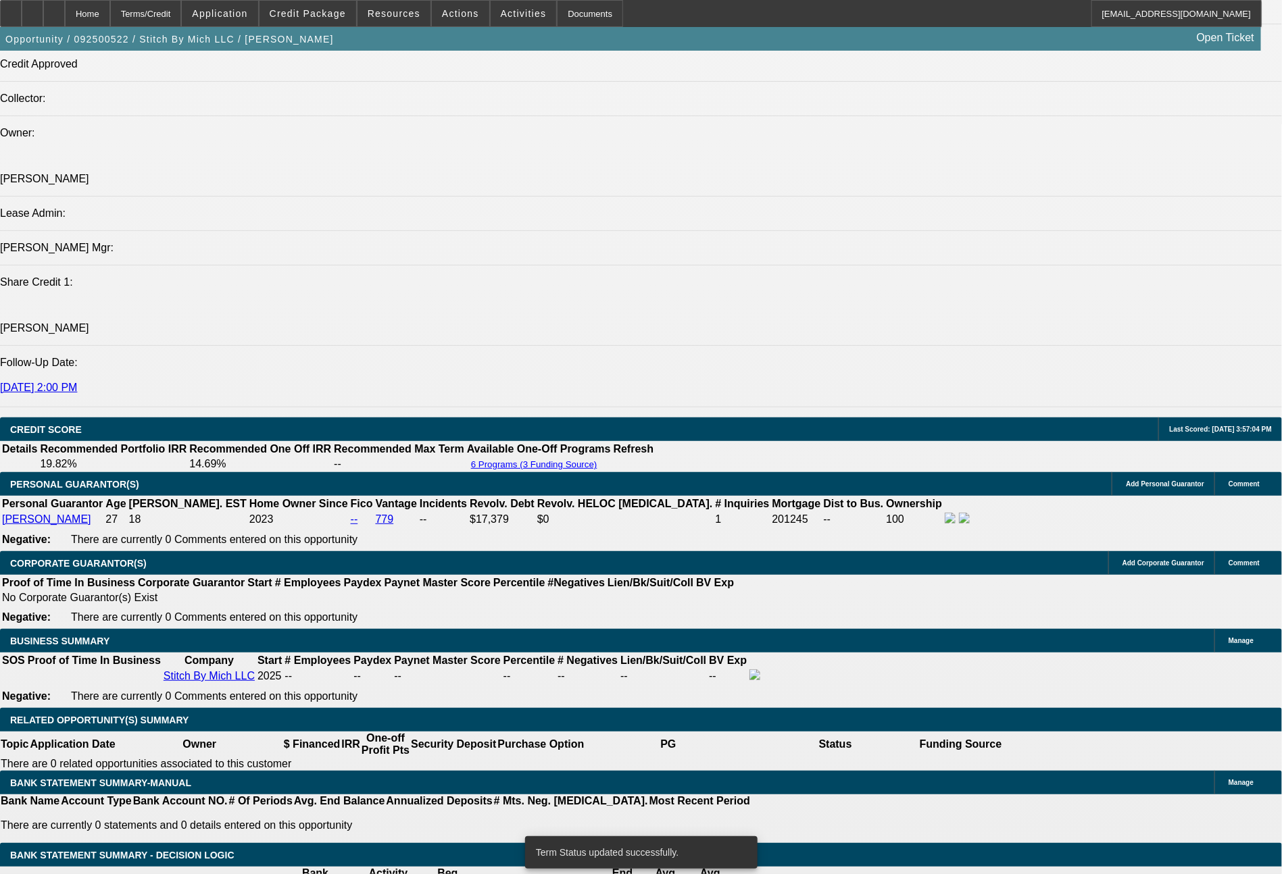
select select "0"
select select "2"
select select "0.1"
select select "4"
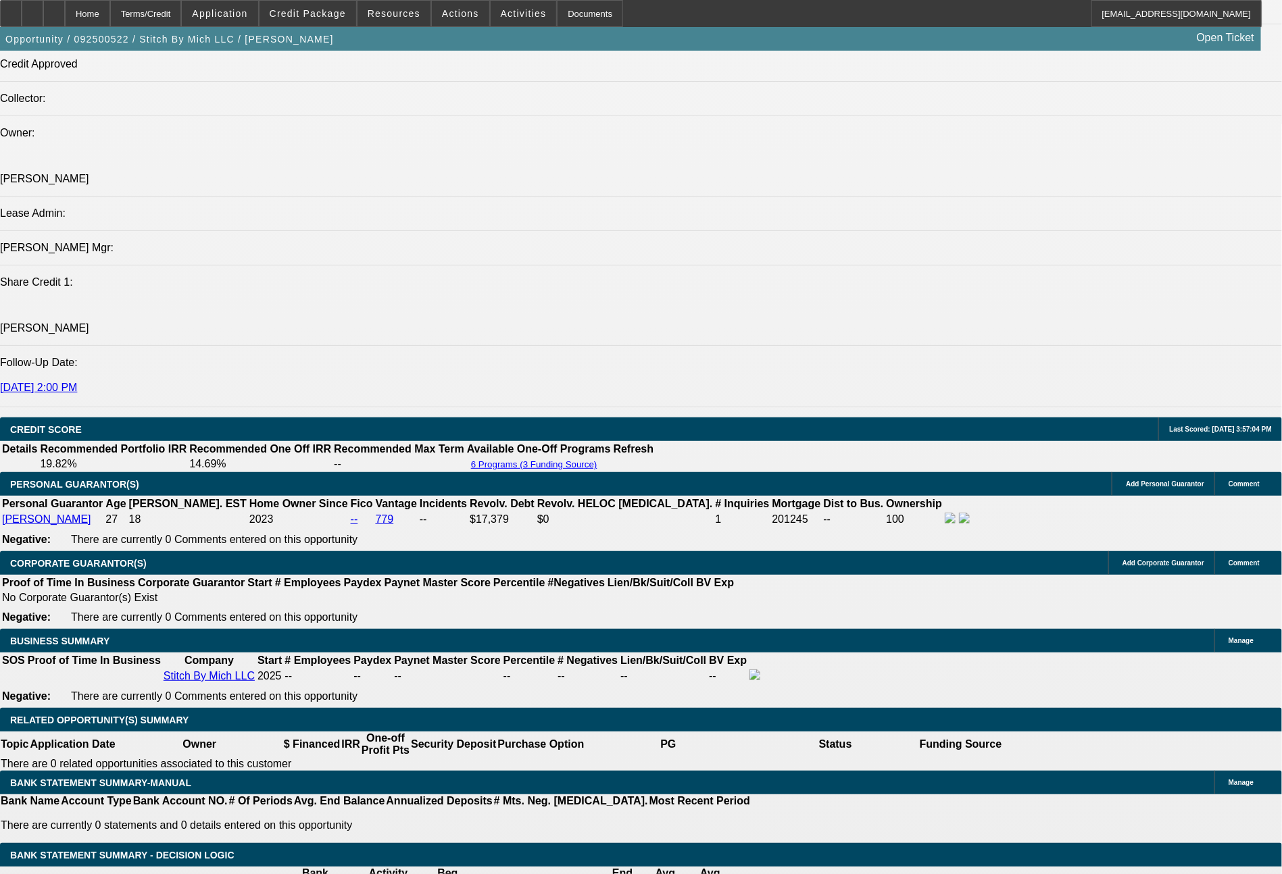
select select "0"
select select "2"
select select "0.1"
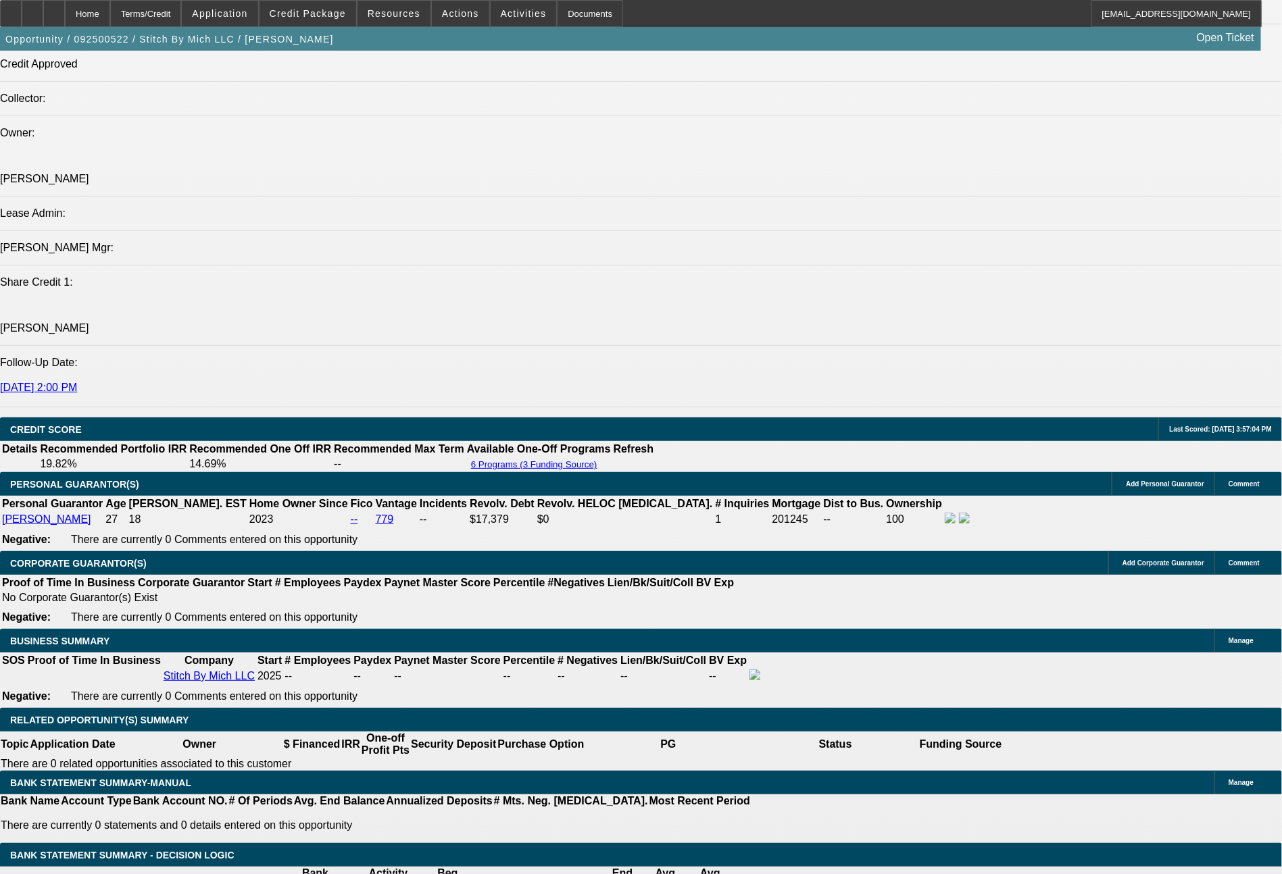
select select "4"
select select "0"
select select "2"
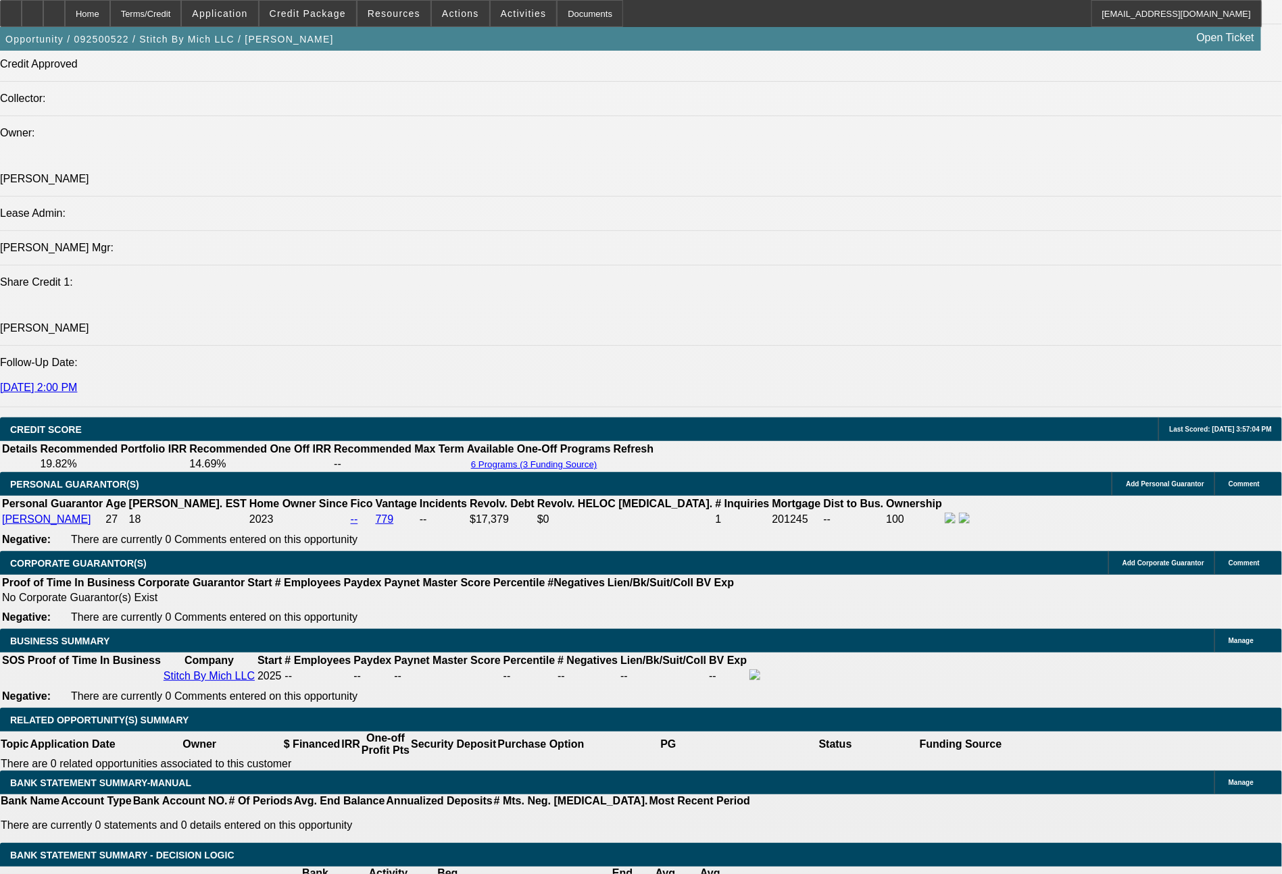
select select "0.1"
select select "4"
select select "0"
select select "2"
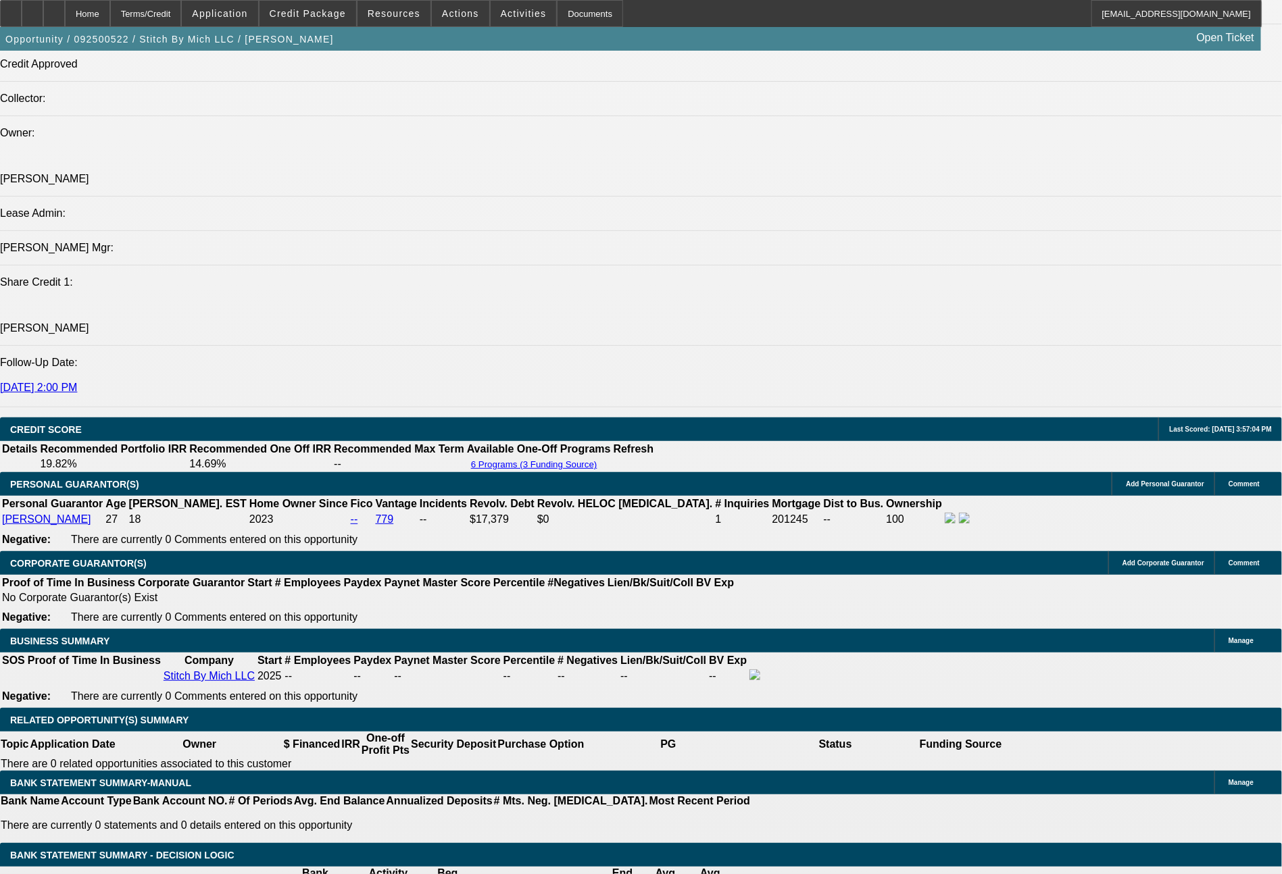
select select "0"
select select "6"
select select "0"
select select "2"
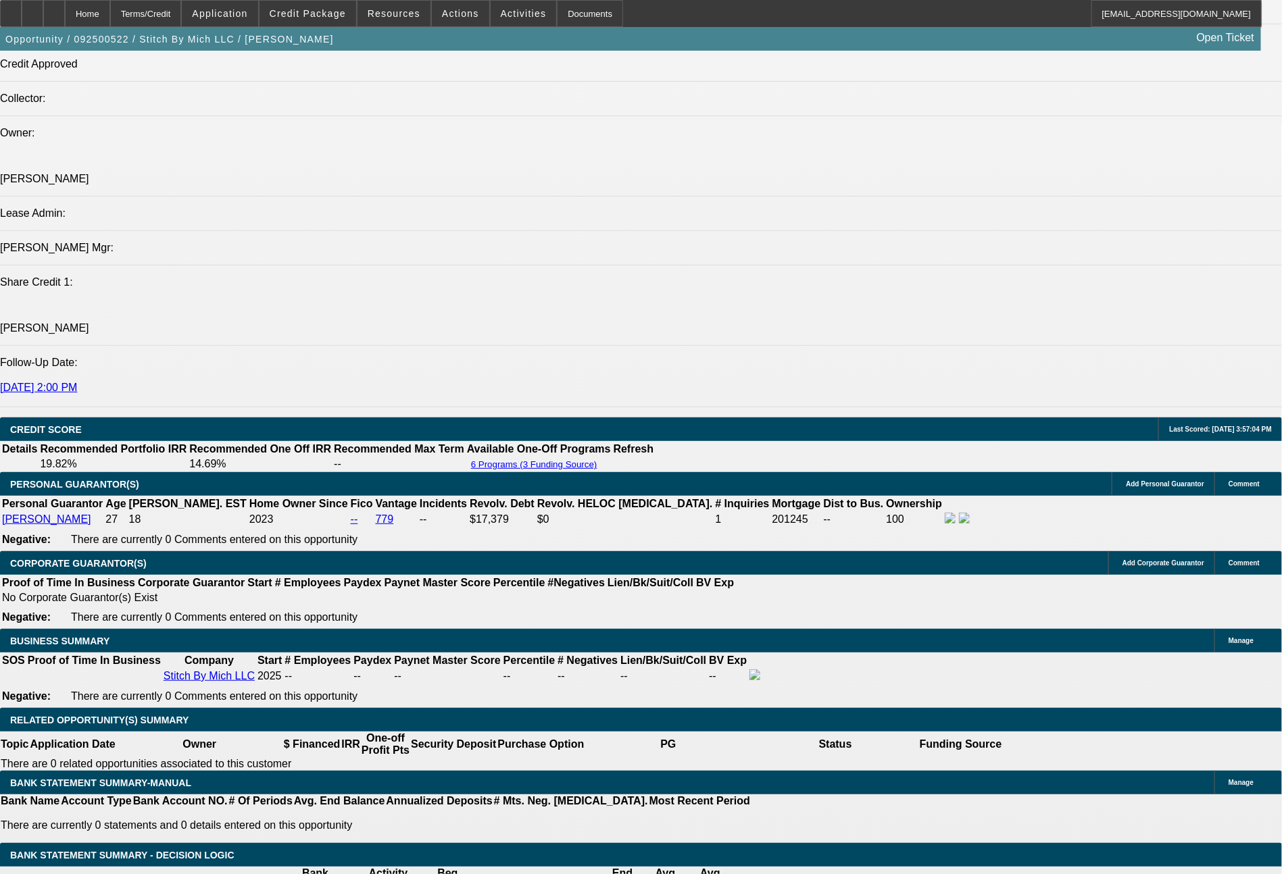
select select "0.1"
select select "4"
select select "0"
select select "2"
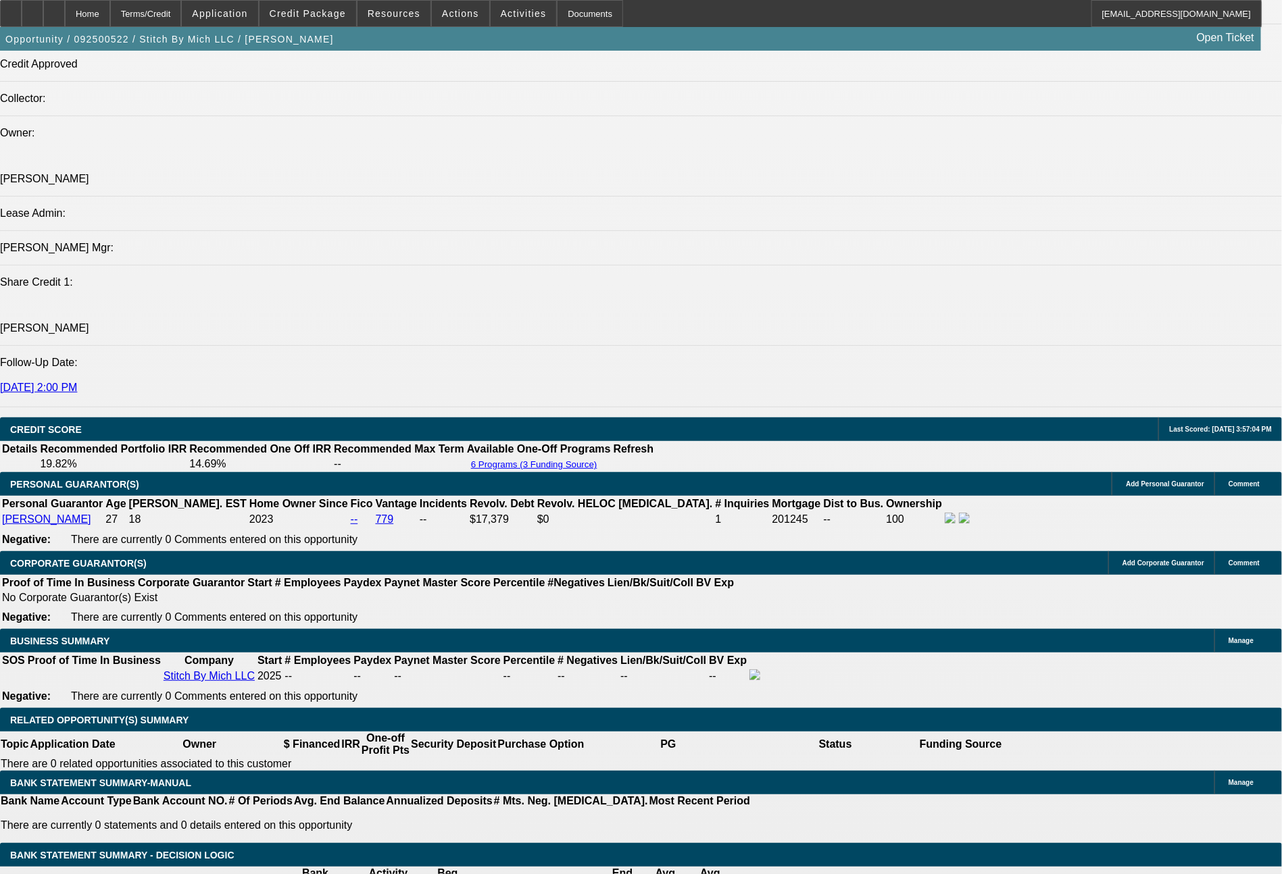
select select "0"
select select "6"
select select "0"
select select "2"
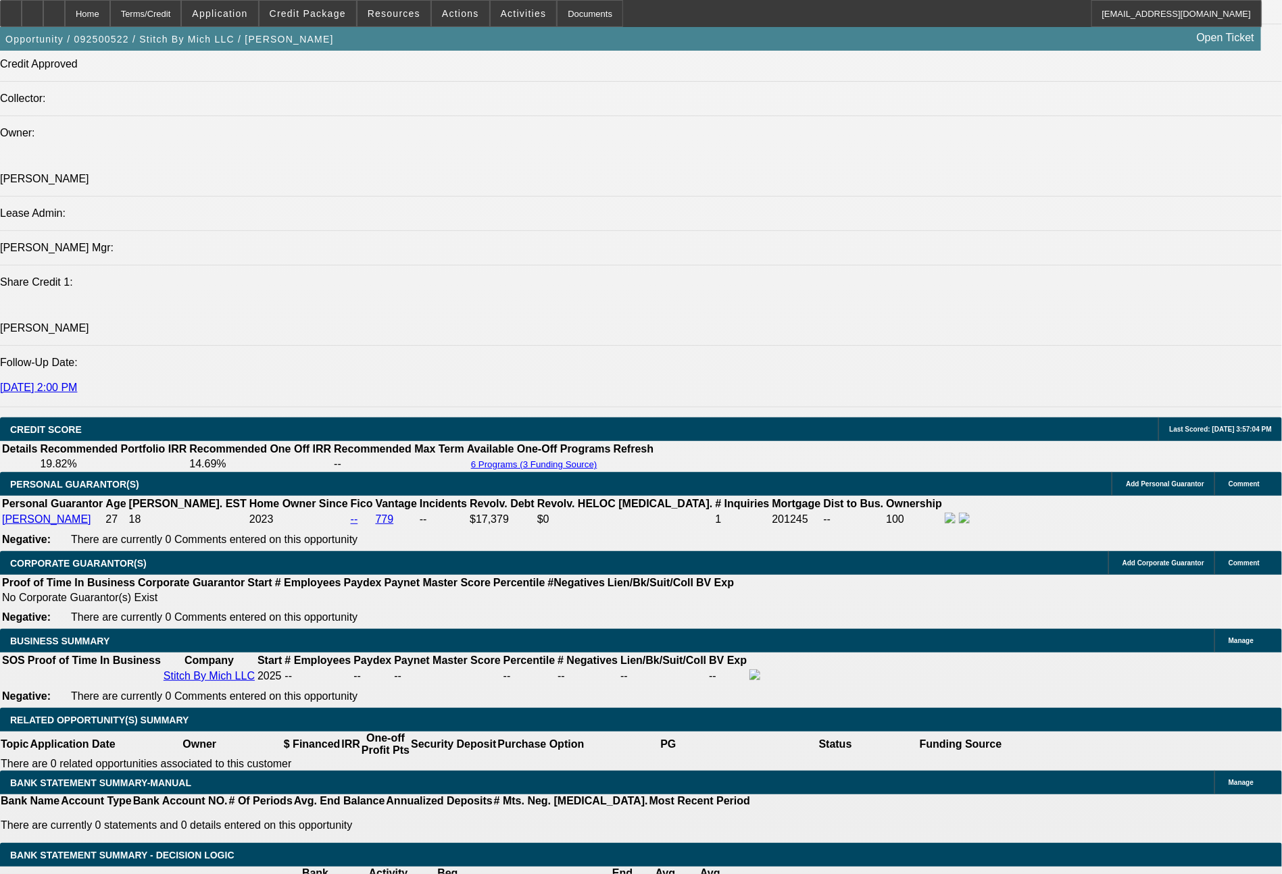
select select "2"
select select "0.1"
select select "4"
select select "0"
select select "2"
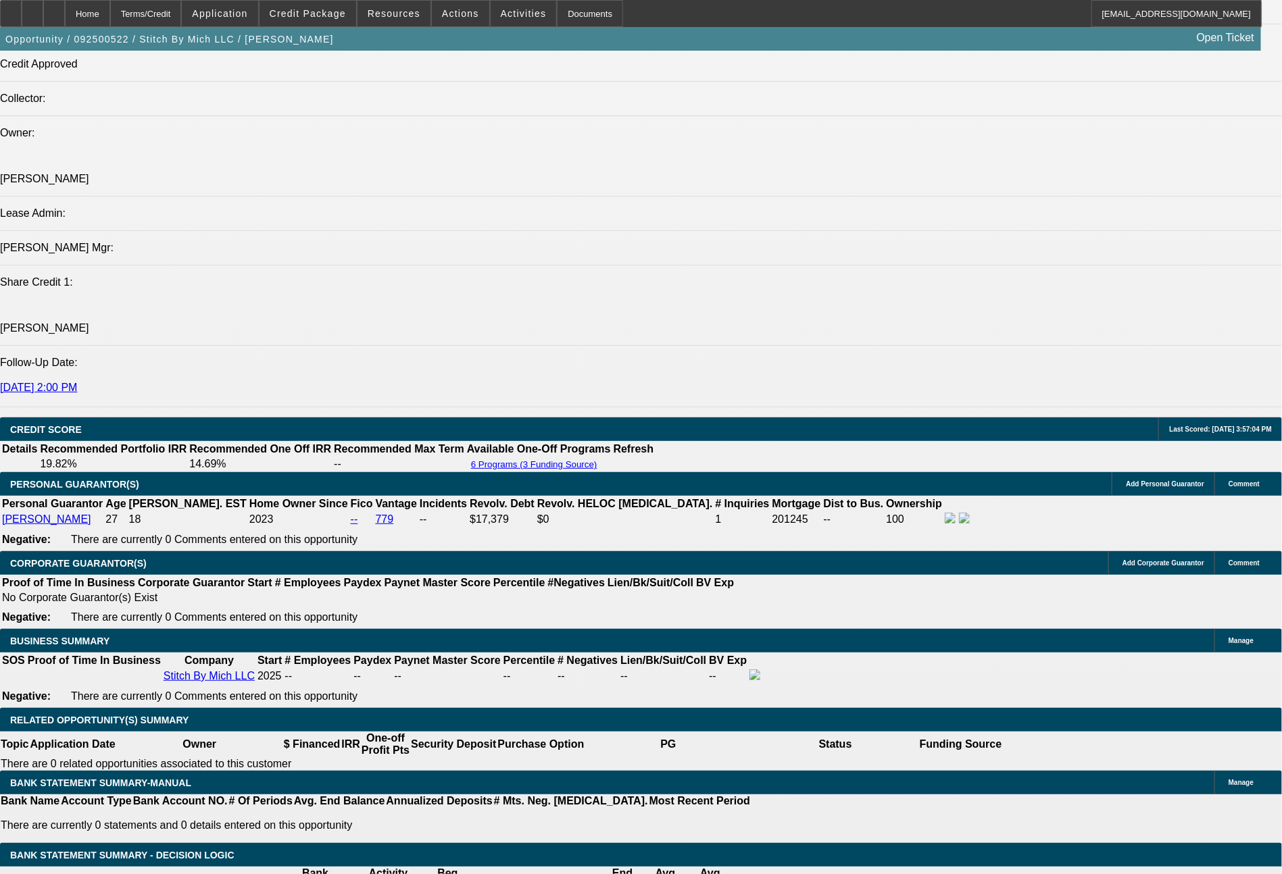
select select "2"
select select "0"
select select "6"
select select "0"
select select "2"
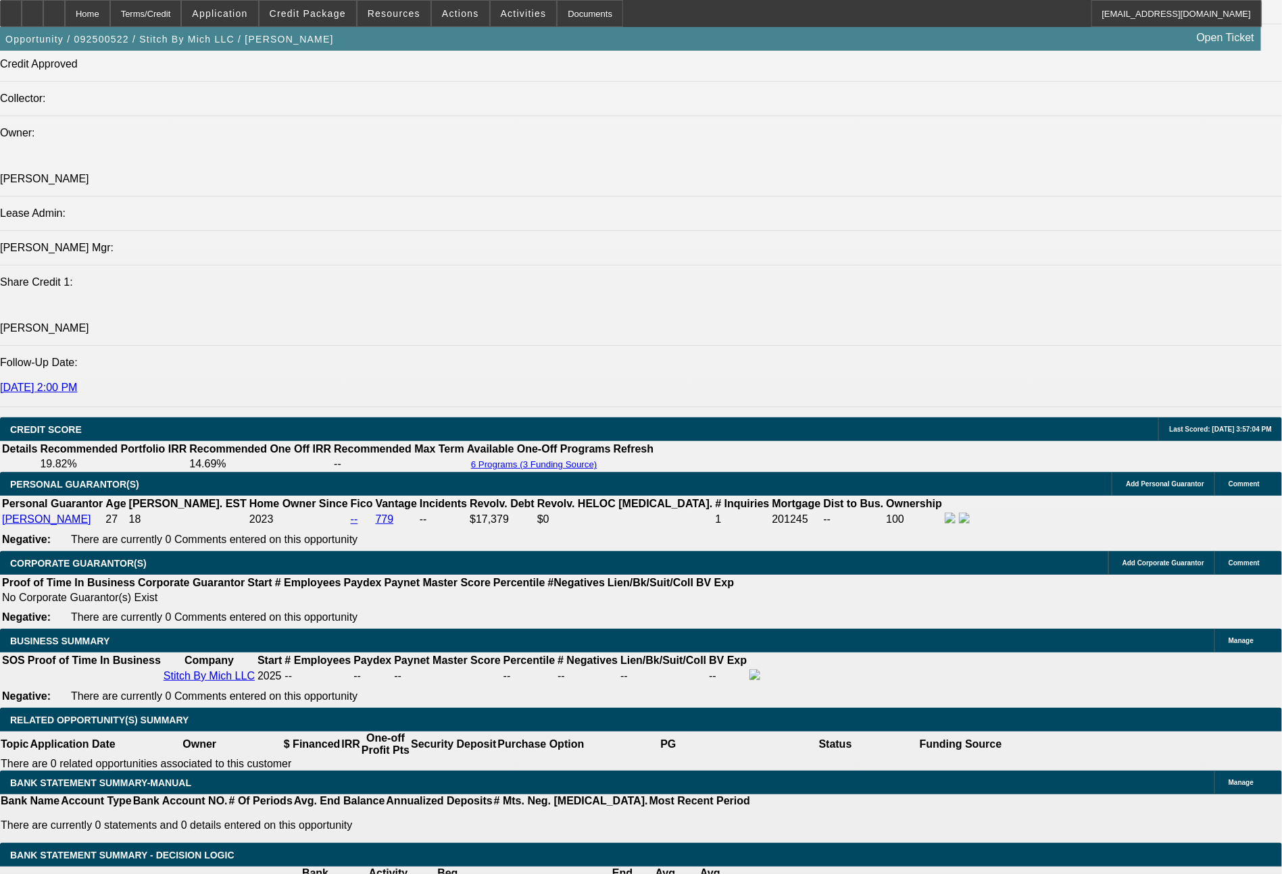
select select "2"
select select "0.1"
select select "4"
select select "0"
select select "2"
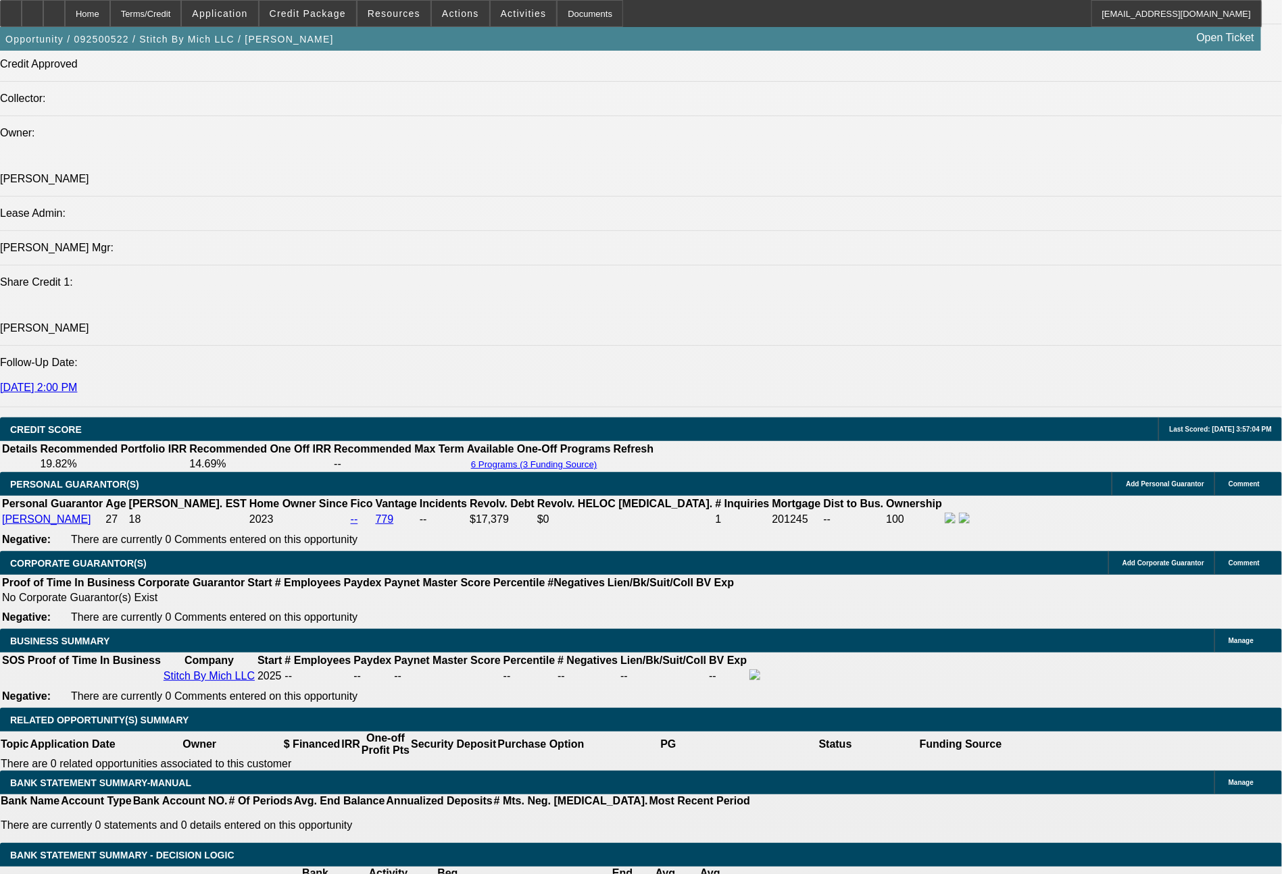
select select "2"
select select "0"
select select "6"
drag, startPoint x: 201, startPoint y: 616, endPoint x: 296, endPoint y: 617, distance: 94.6
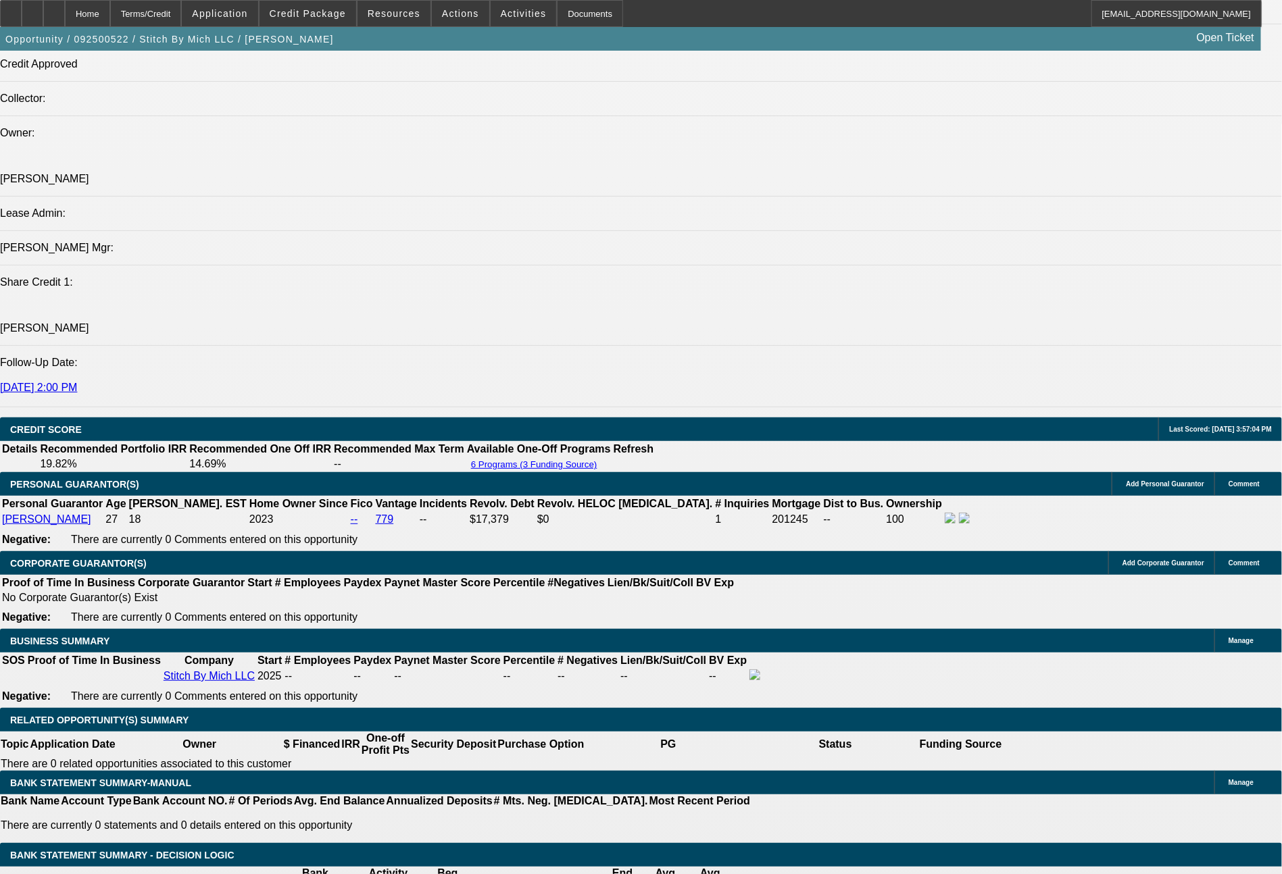
type input "3"
type input "$6.00"
type input "UNKNOWN"
type input "363."
type input "15.4"
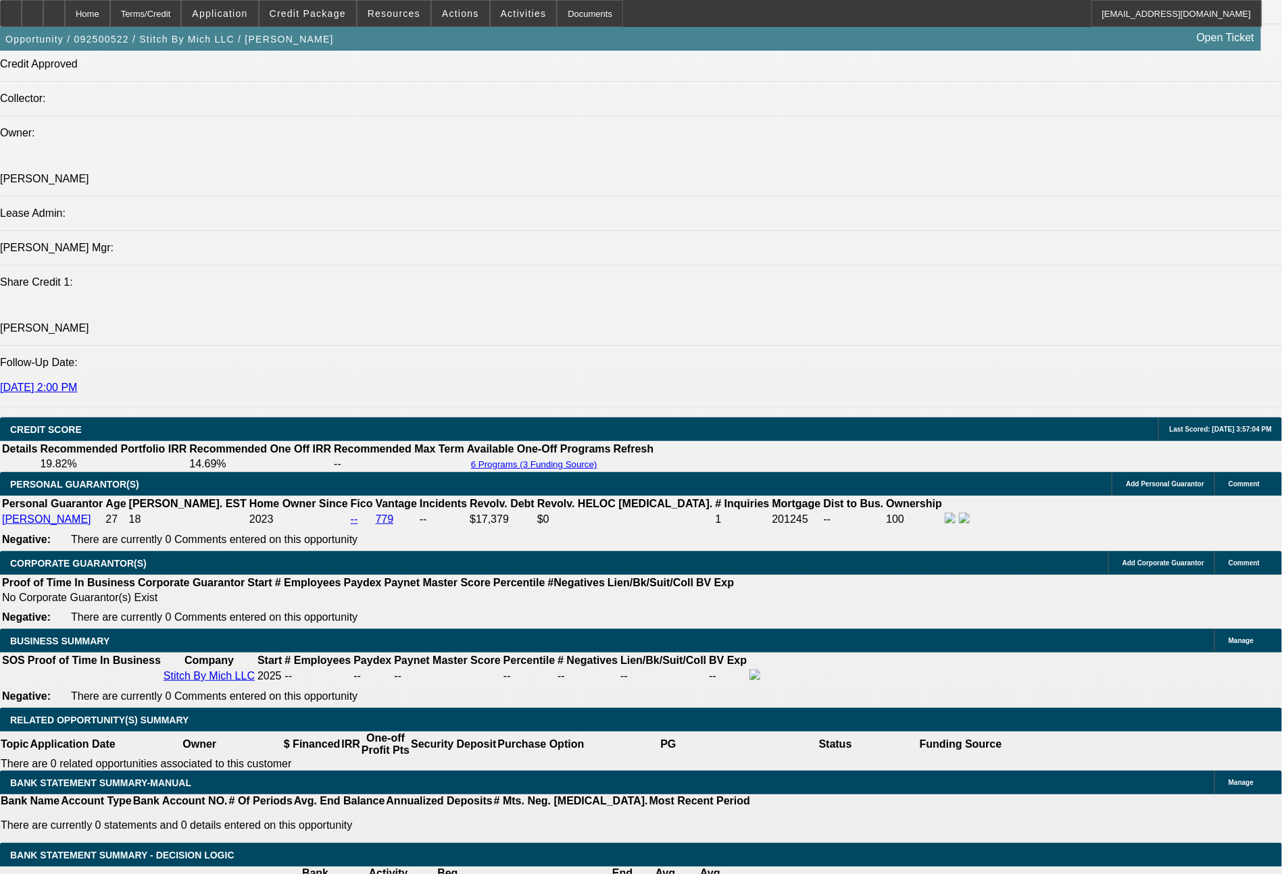
type input "$726.00"
type input "363.47"
type input "$726.94"
type input "$363.47"
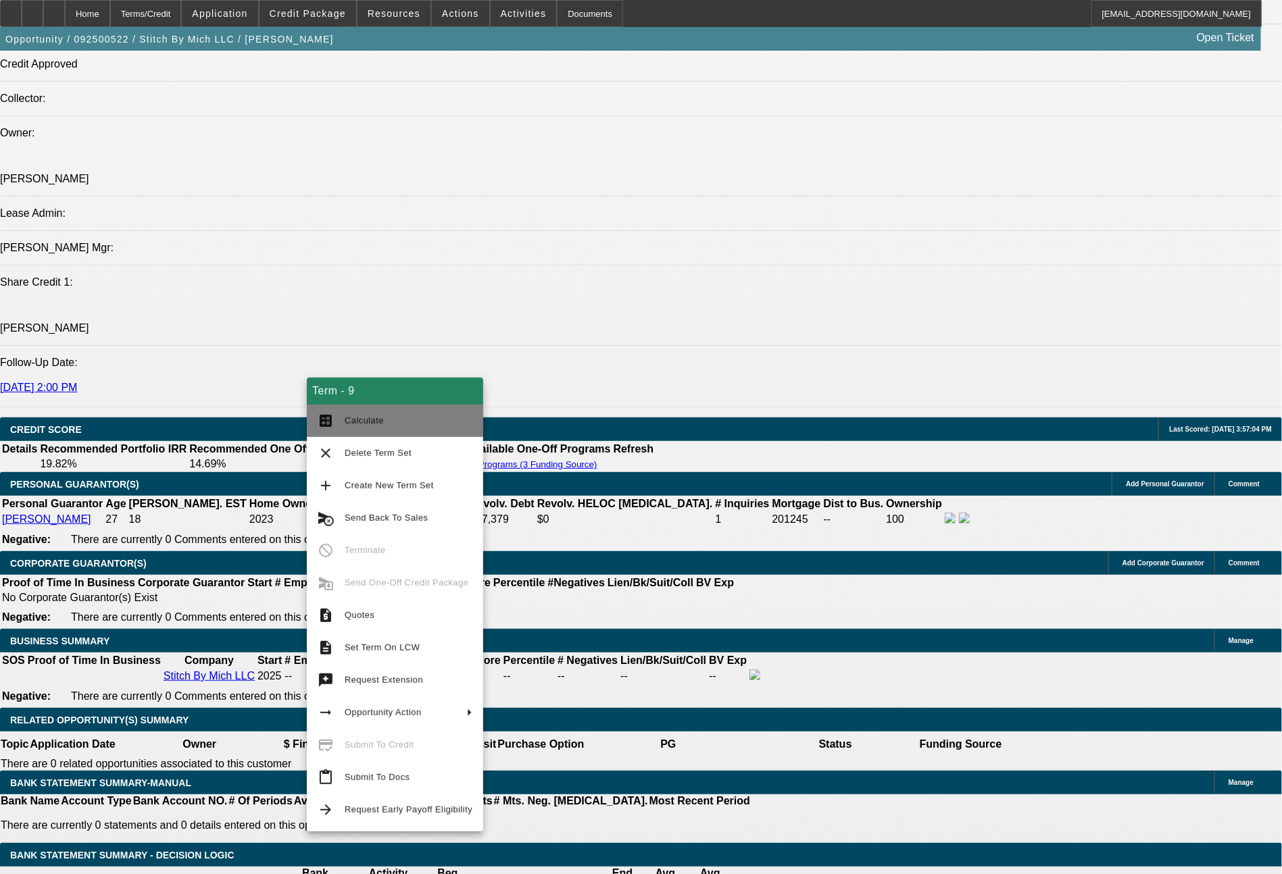
click at [372, 418] on span "Calculate" at bounding box center [364, 421] width 39 height 10
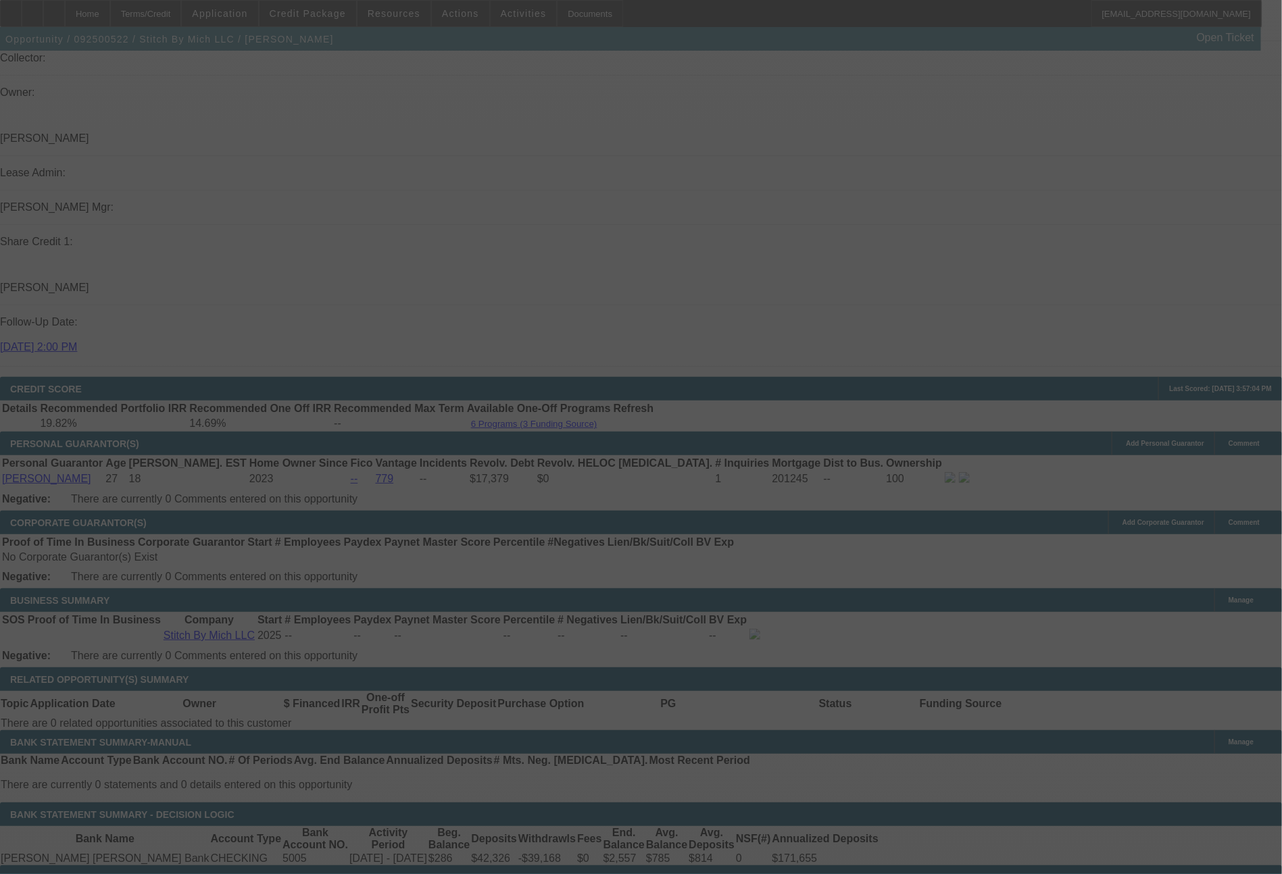
scroll to position [1705, 0]
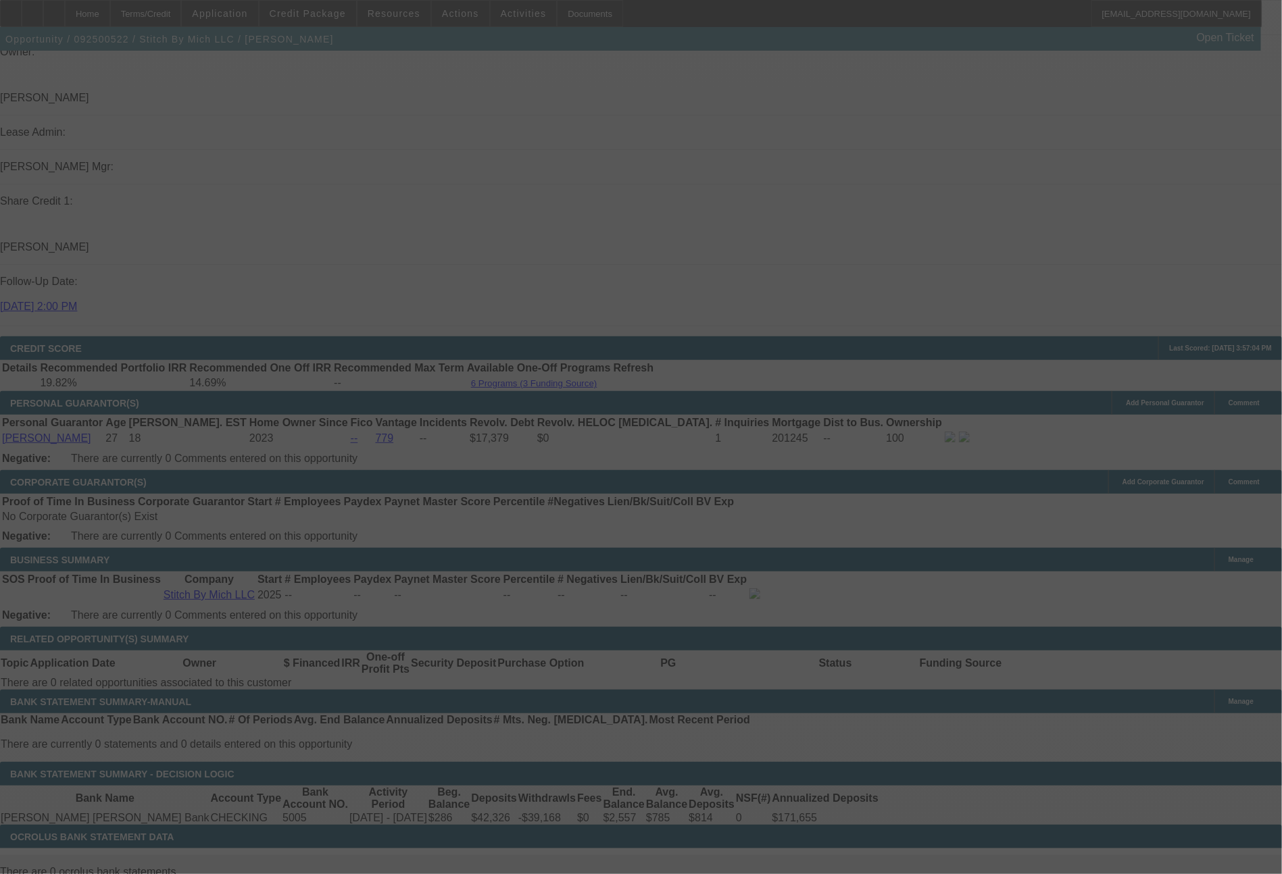
select select "0"
select select "2"
select select "0.1"
select select "4"
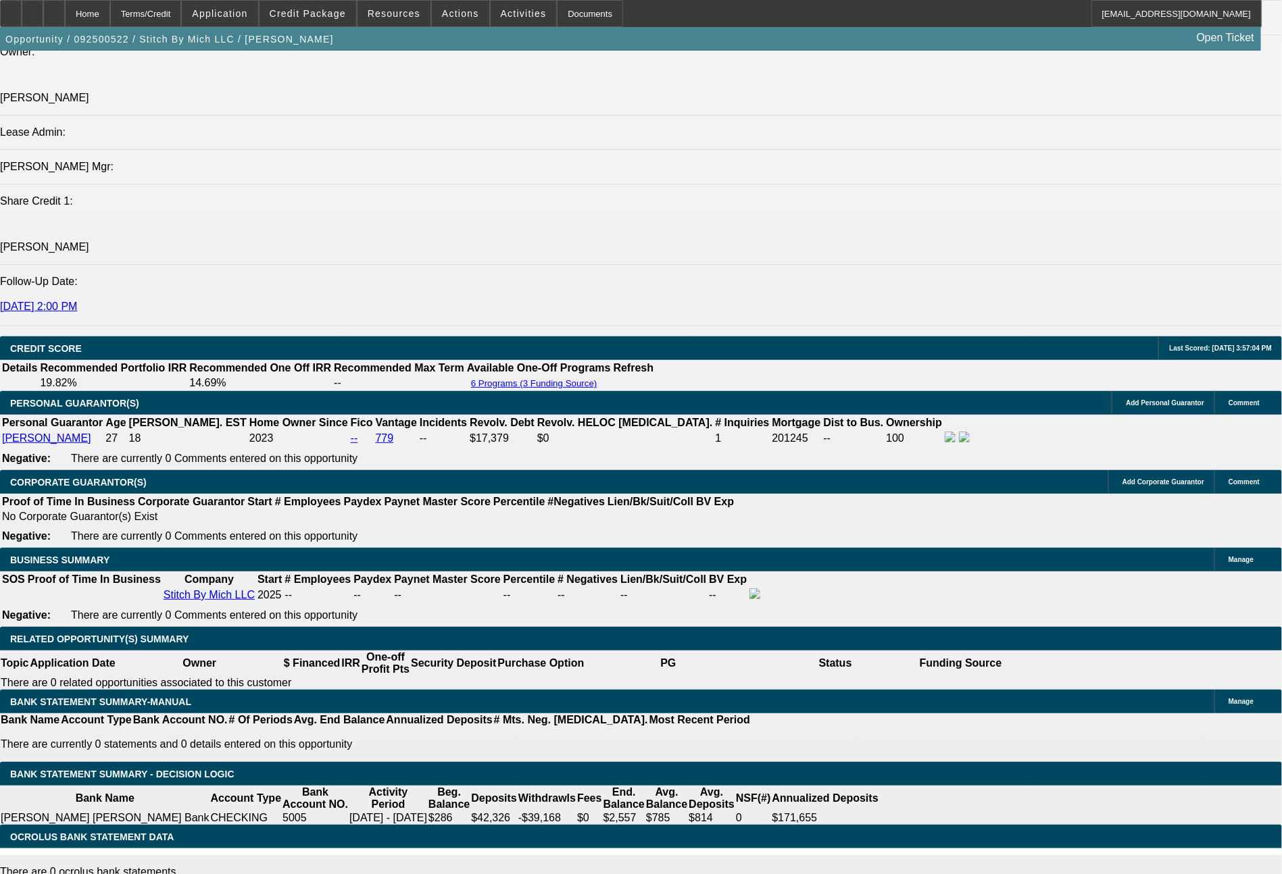
select select "0"
select select "2"
select select "0.1"
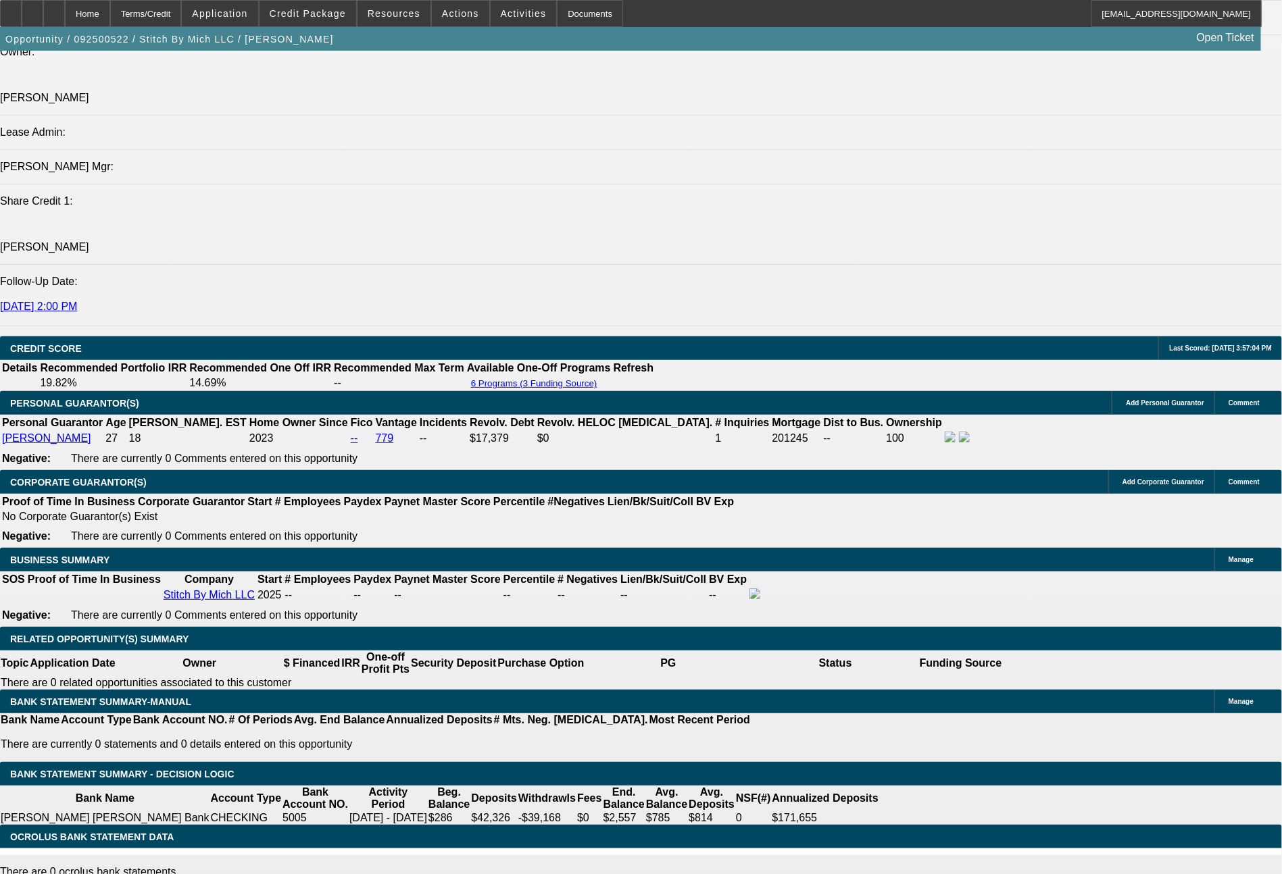
select select "4"
select select "0"
select select "2"
select select "0"
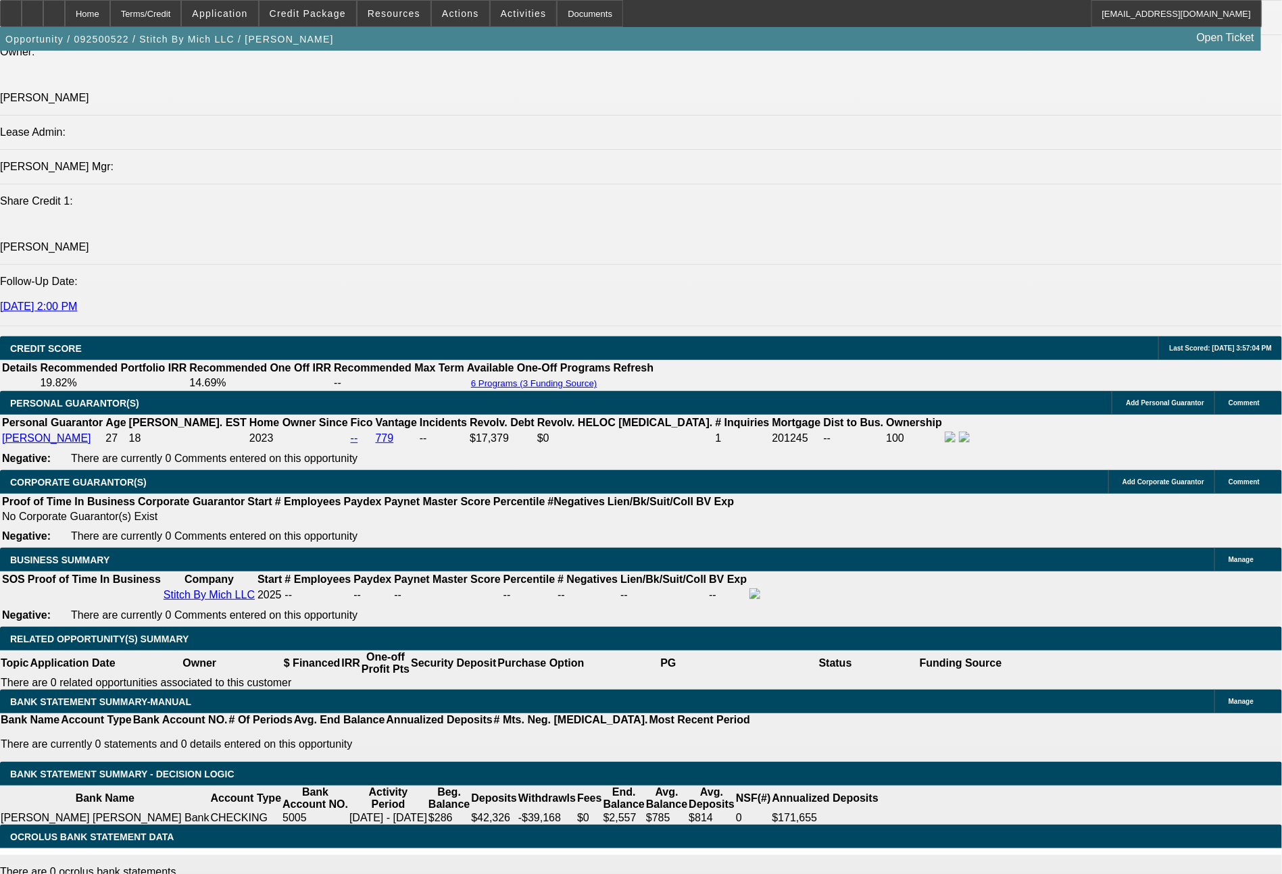
select select "6"
select select "0"
select select "2"
select select "0.1"
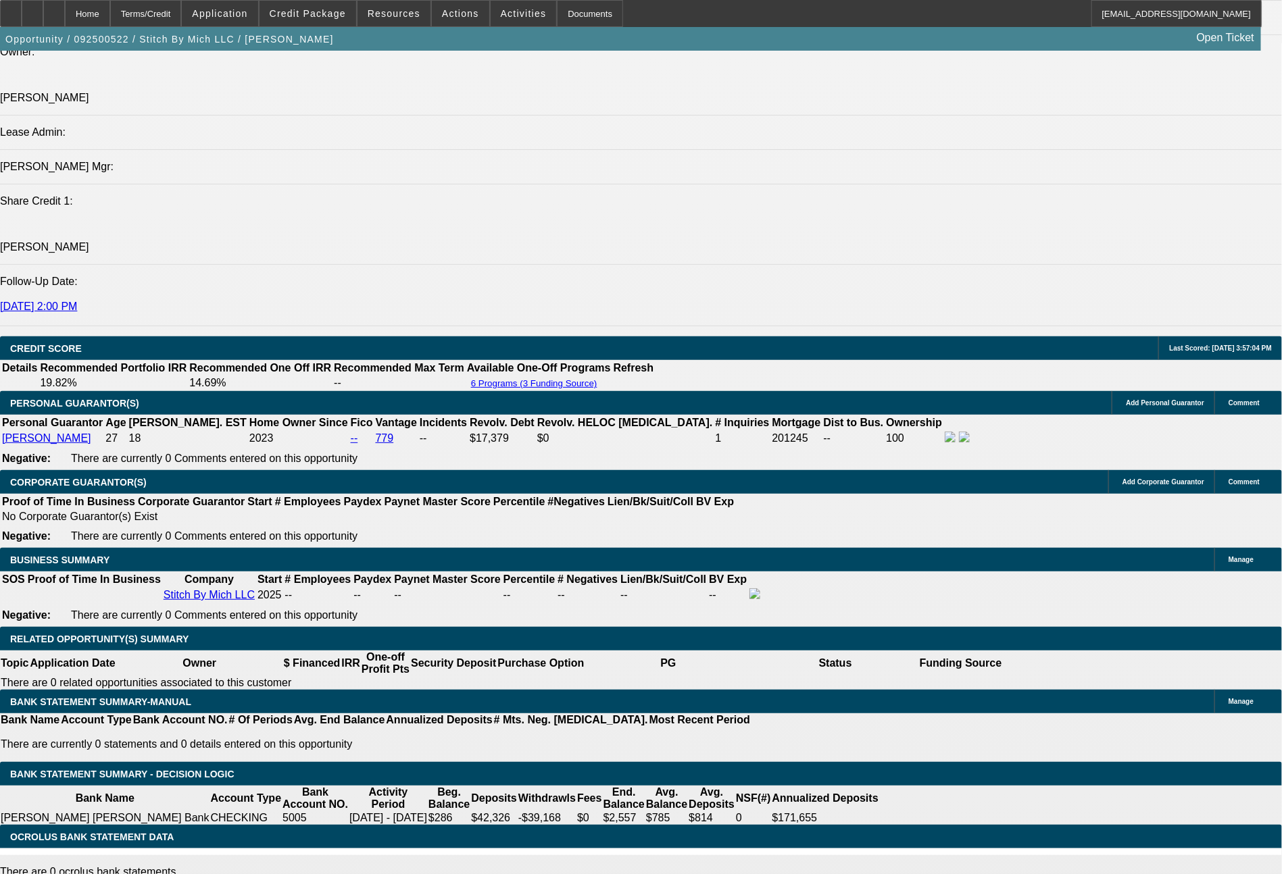
select select "4"
select select "0"
select select "2"
select select "0"
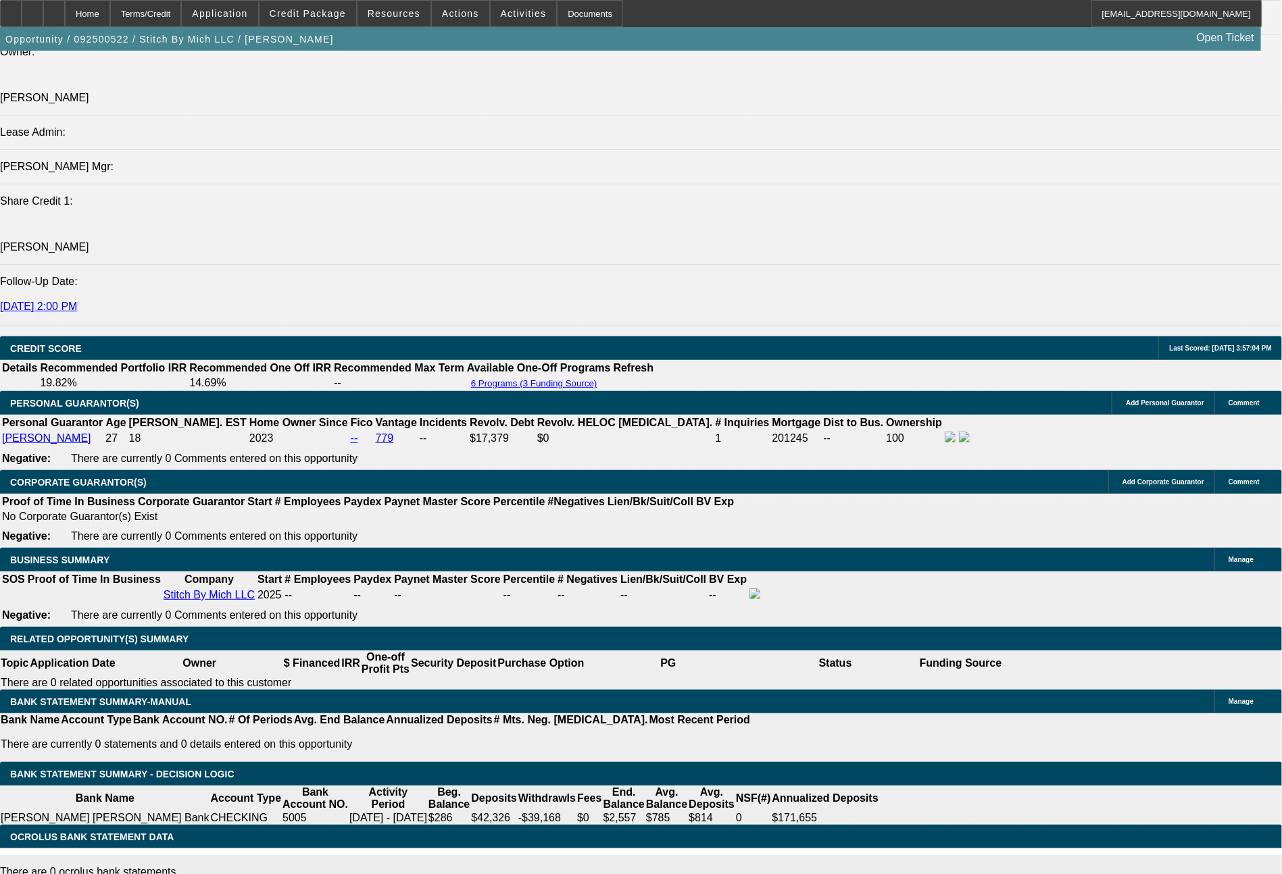
select select "6"
drag, startPoint x: 711, startPoint y: 538, endPoint x: 769, endPoint y: 538, distance: 57.4
type input "37"
type input "$74.00"
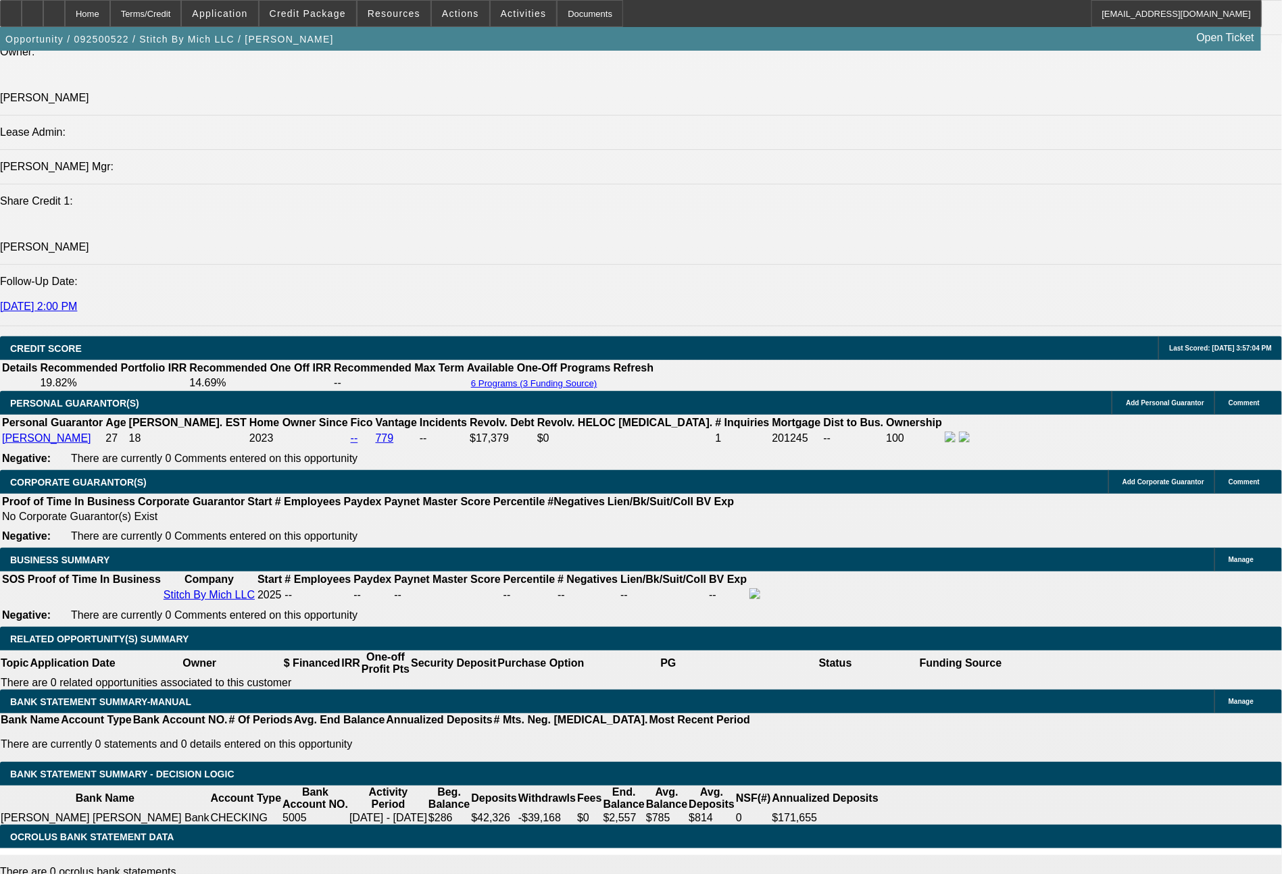
type input "UNKNOWN"
type input "376"
type input "$752.00"
type input "16.8"
type input "376.23"
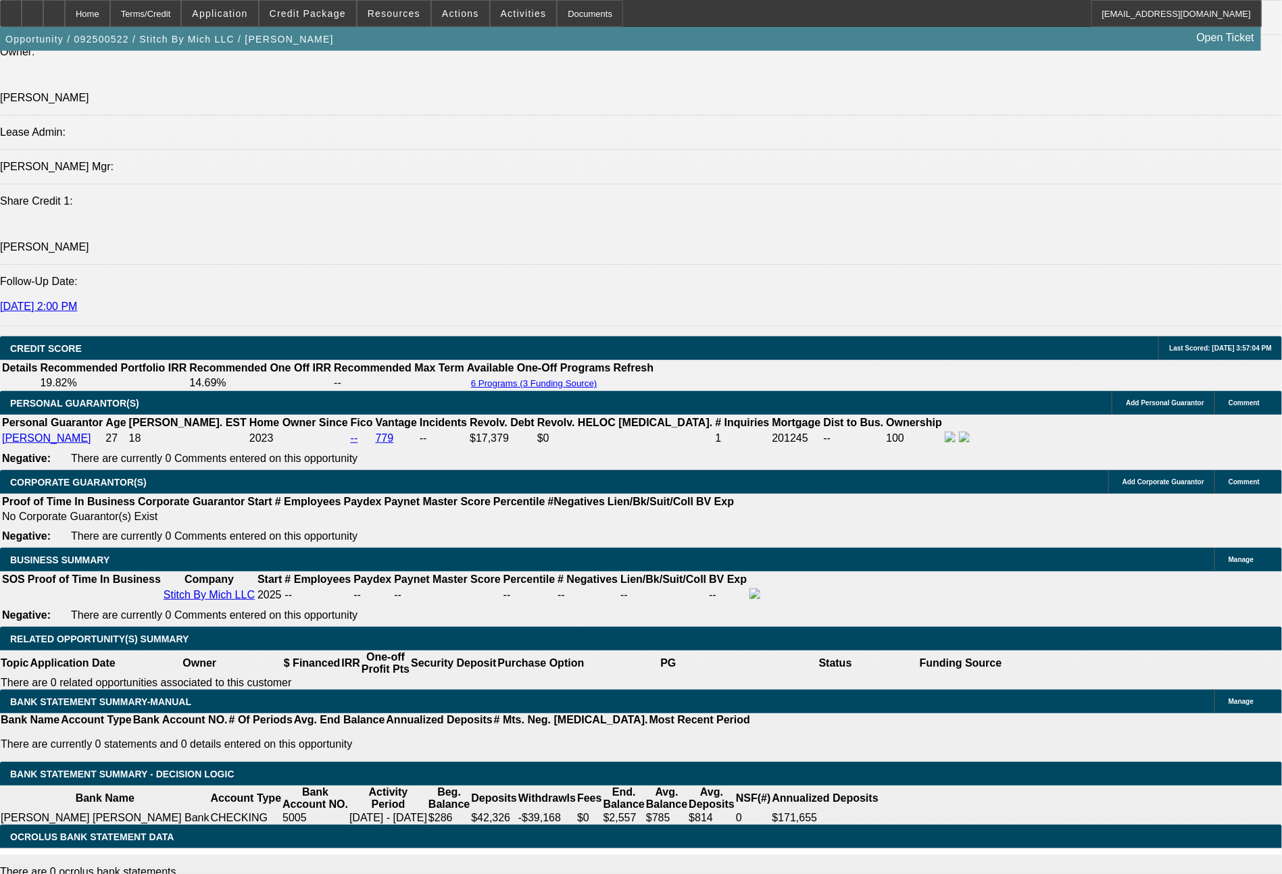
type input "$752.46"
type input "376."
type input "$752.00"
type input "376.3"
type input "$752.60"
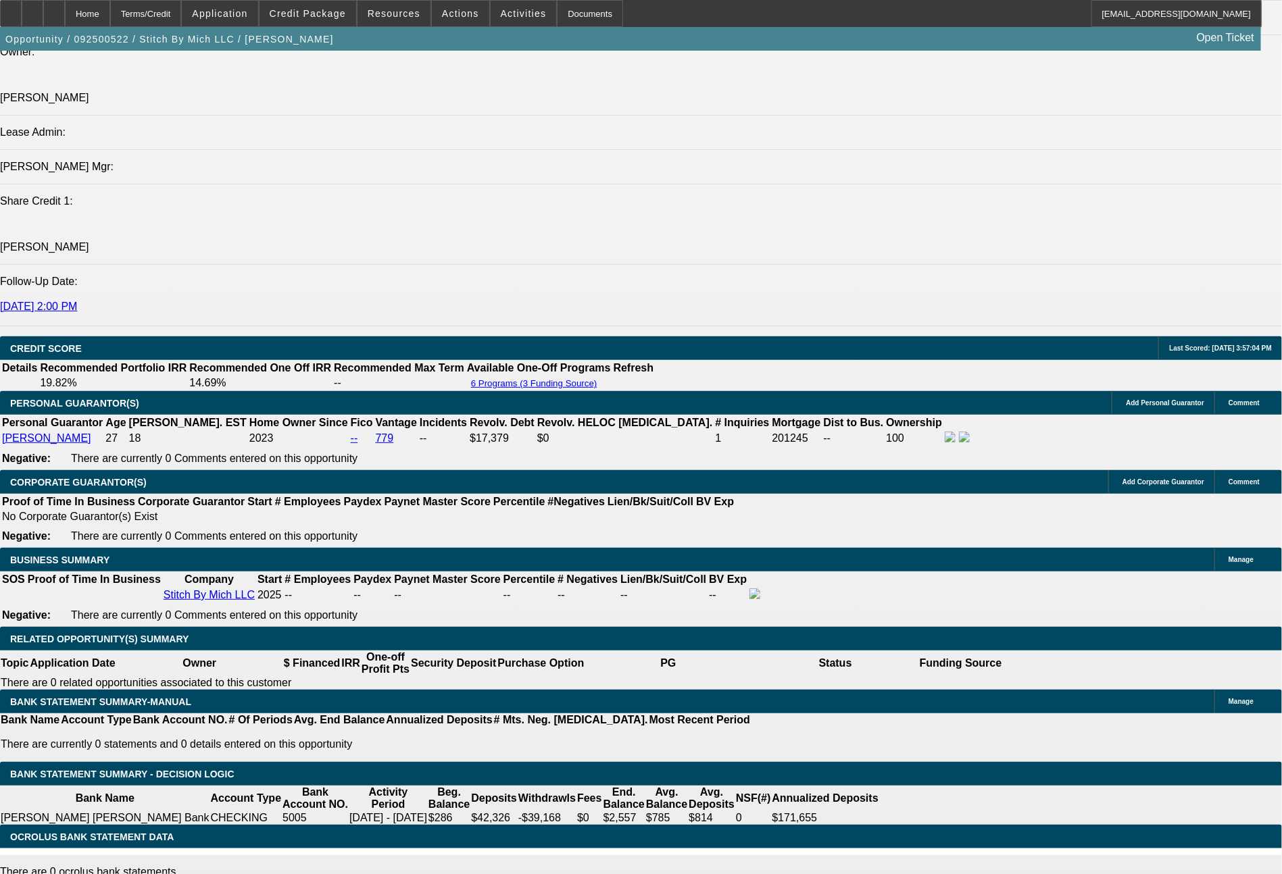
type input "376.34"
type input "$752.68"
type input "$376.34"
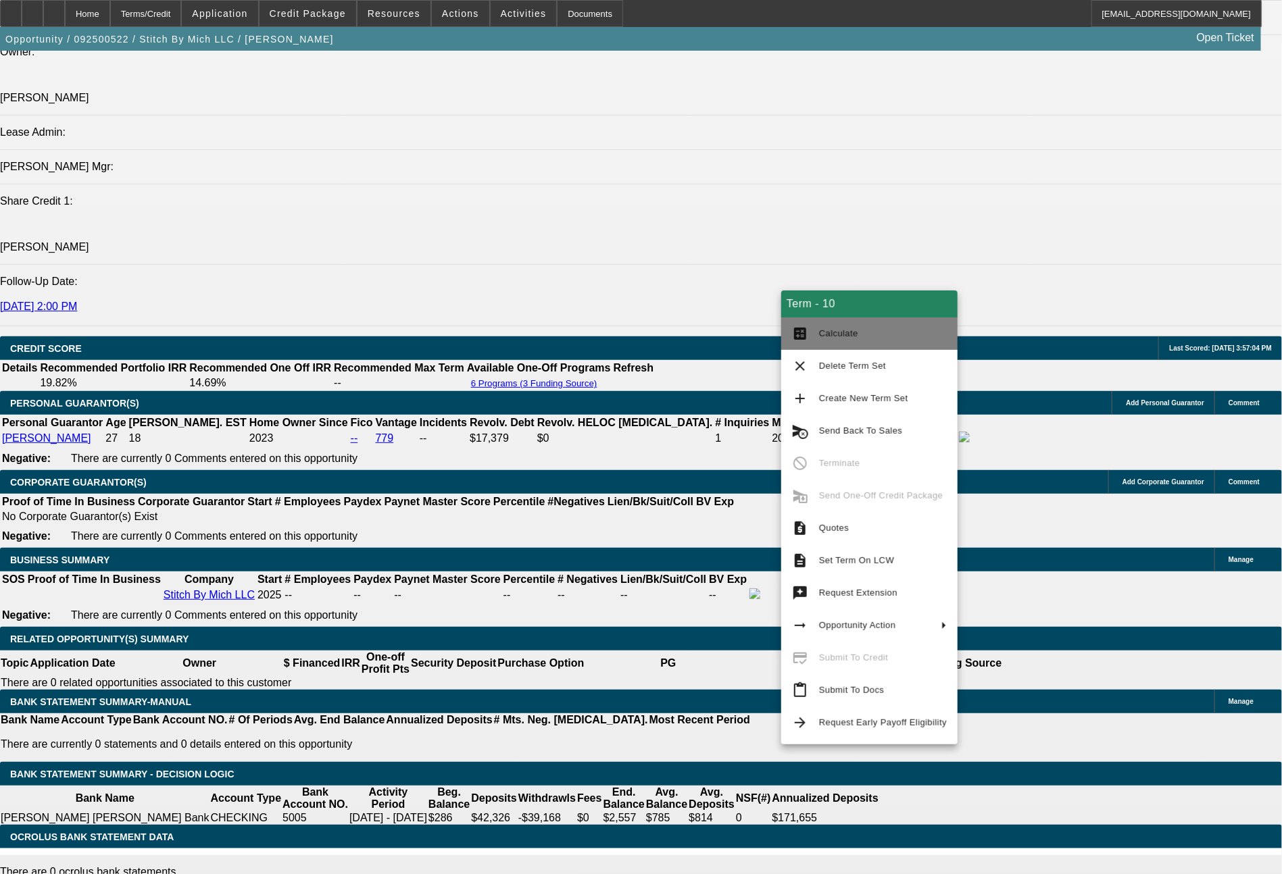
click at [817, 335] on button "calculate Calculate" at bounding box center [869, 334] width 176 height 32
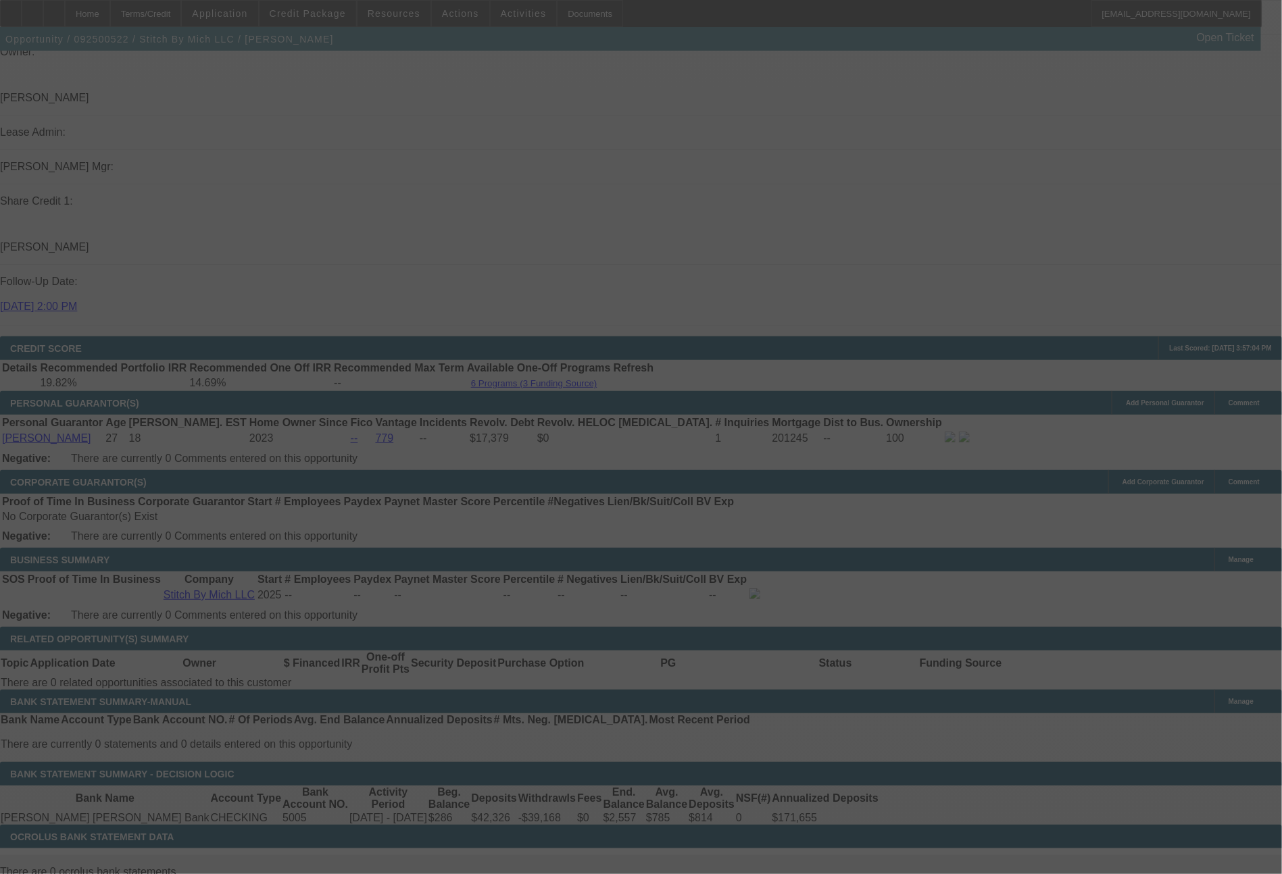
select select "0"
select select "2"
select select "0"
select select "6"
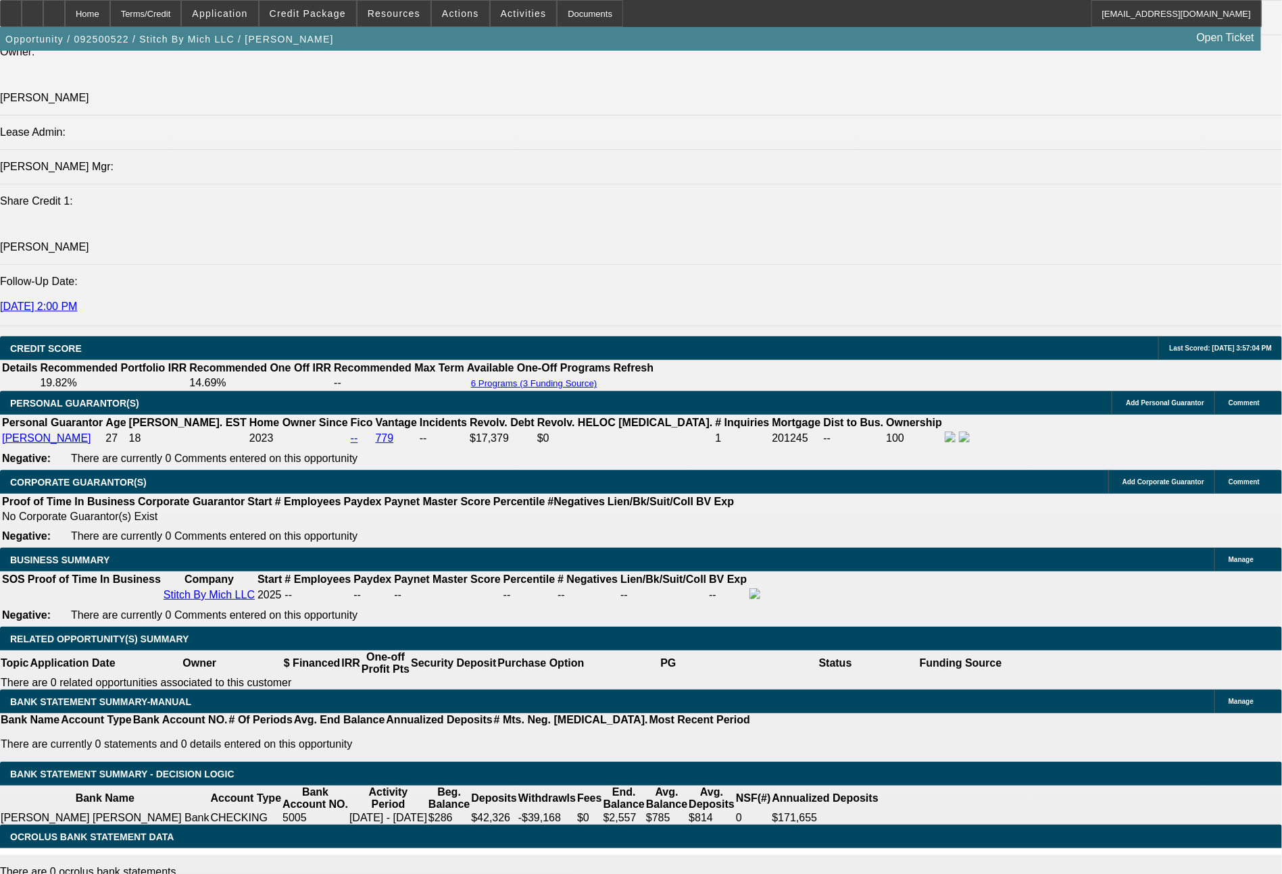
drag, startPoint x: 540, startPoint y: 534, endPoint x: 632, endPoint y: 536, distance: 92.6
type input "3"
type input "$6.00"
type input "UNKNOWN"
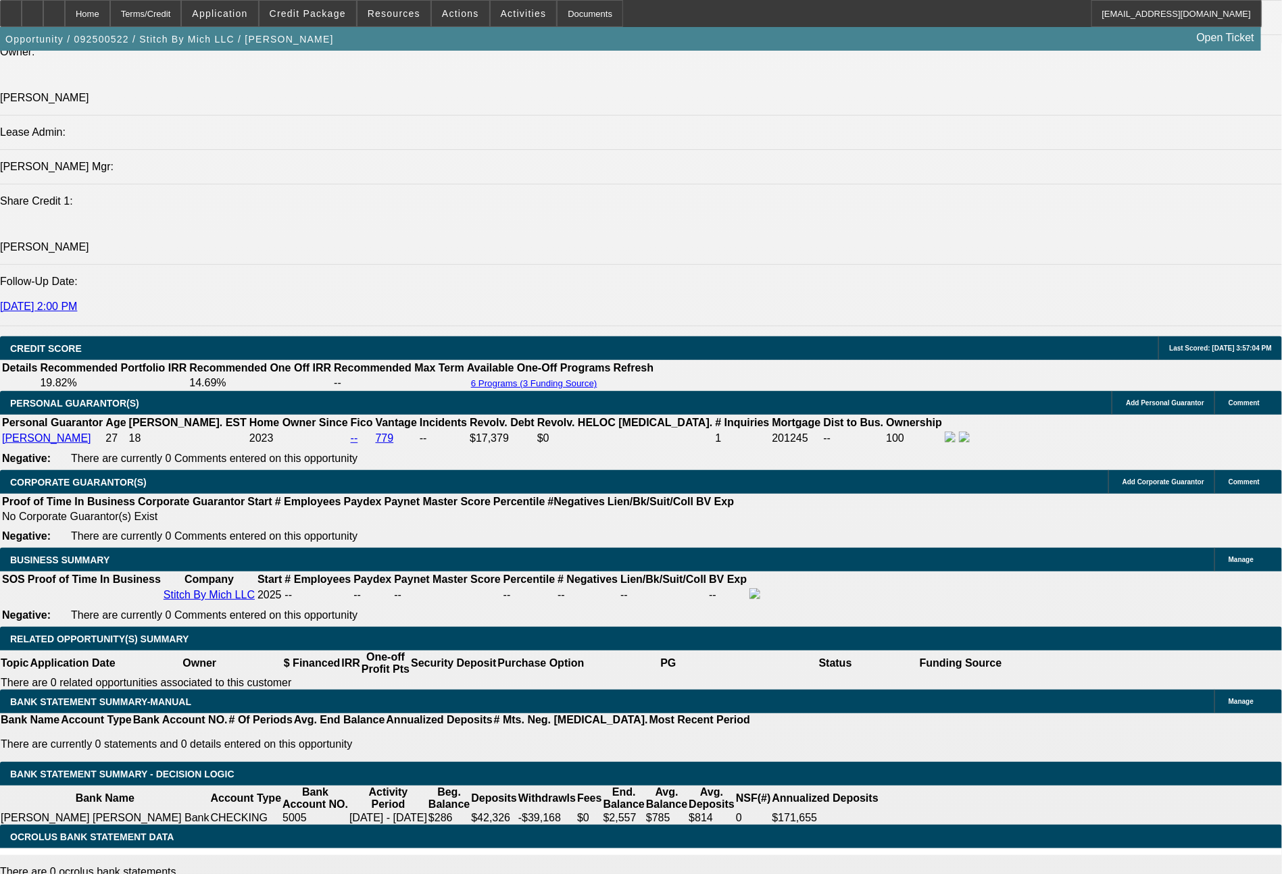
type input "399"
type input "14.4"
type input "$798.00"
type input "399.1"
type input "$798.20"
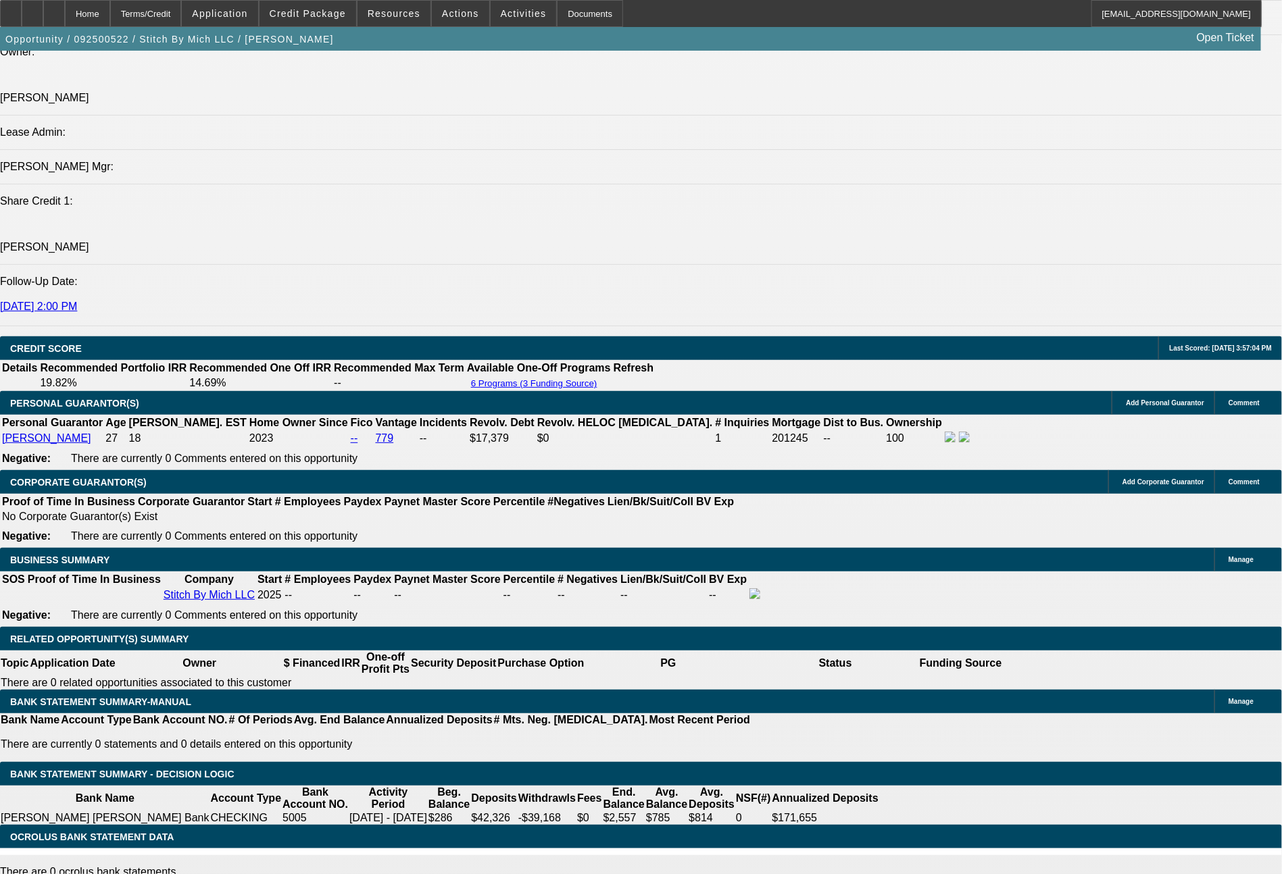
type input "399.16"
type input "$798.32"
type input "$399.16"
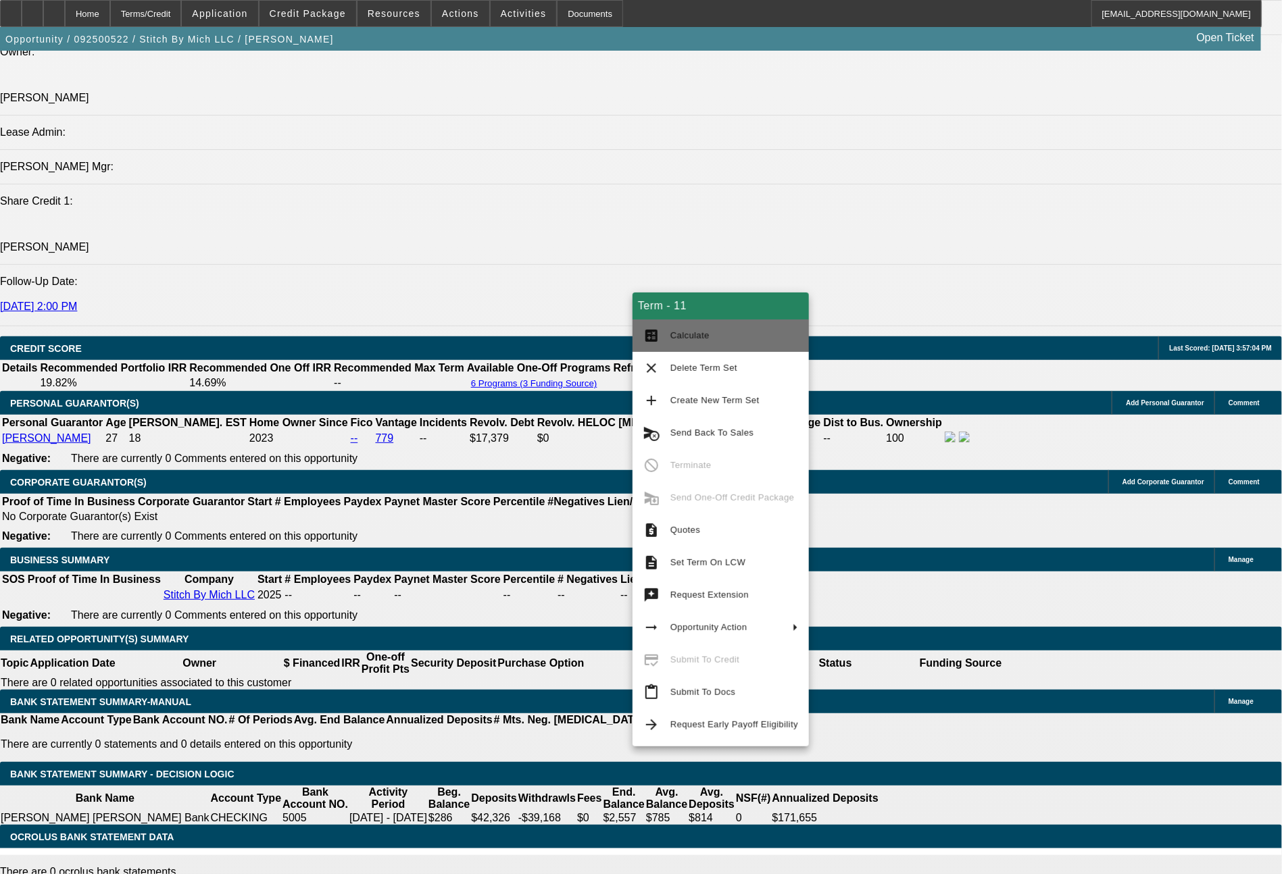
click at [724, 339] on span "Calculate" at bounding box center [734, 336] width 128 height 16
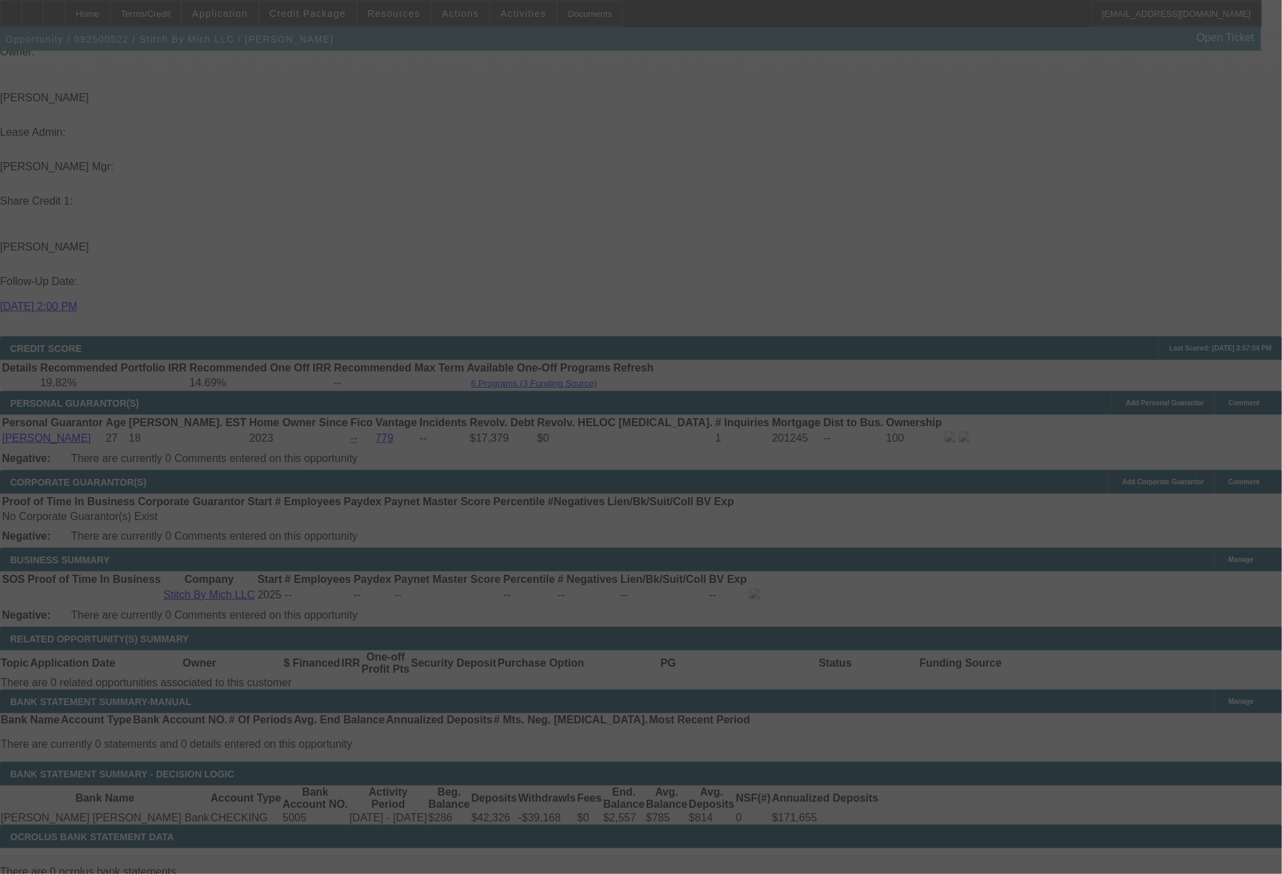
select select "0"
select select "2"
select select "0.1"
select select "4"
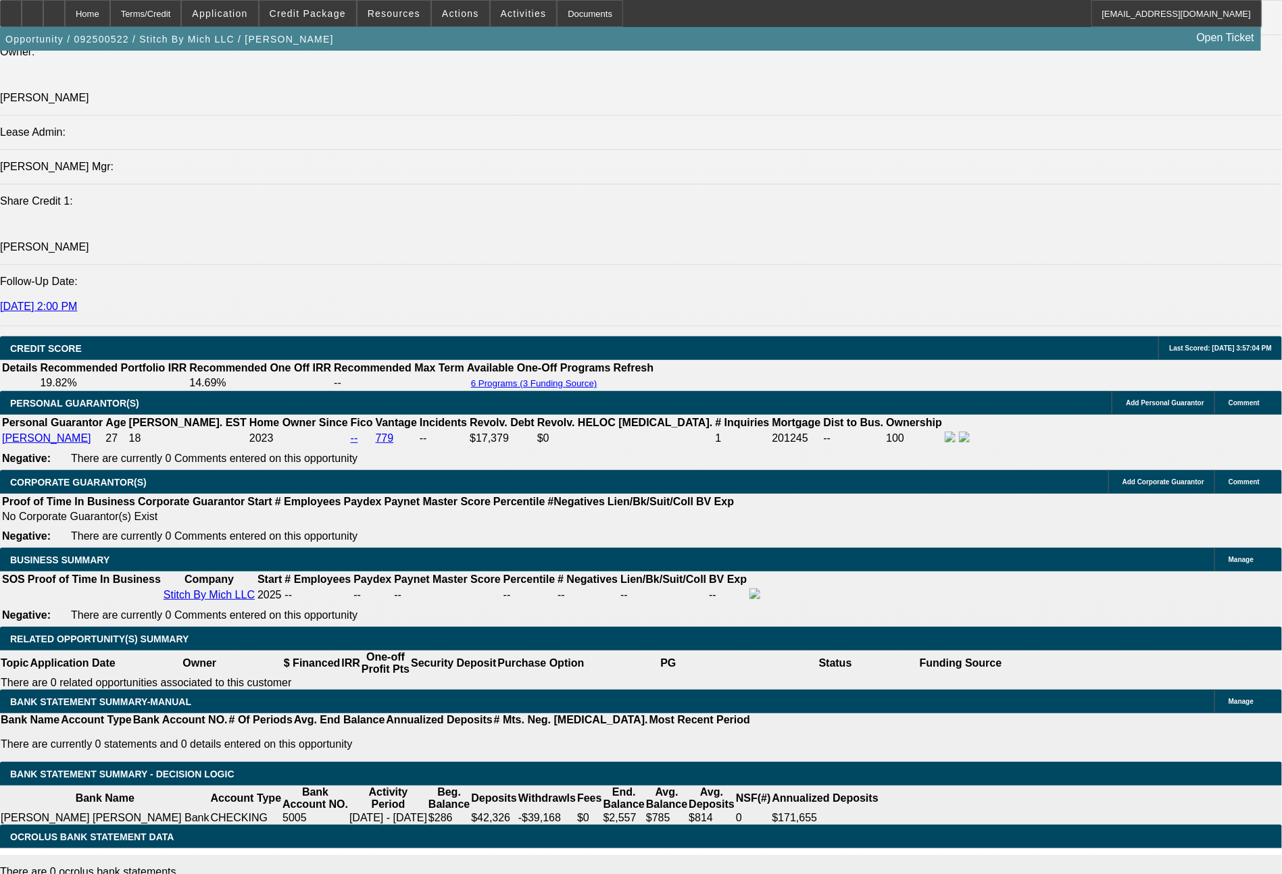
drag, startPoint x: 379, startPoint y: 528, endPoint x: 438, endPoint y: 533, distance: 59.0
type input "4"
type input "$8.00"
type input "UNKNOWN"
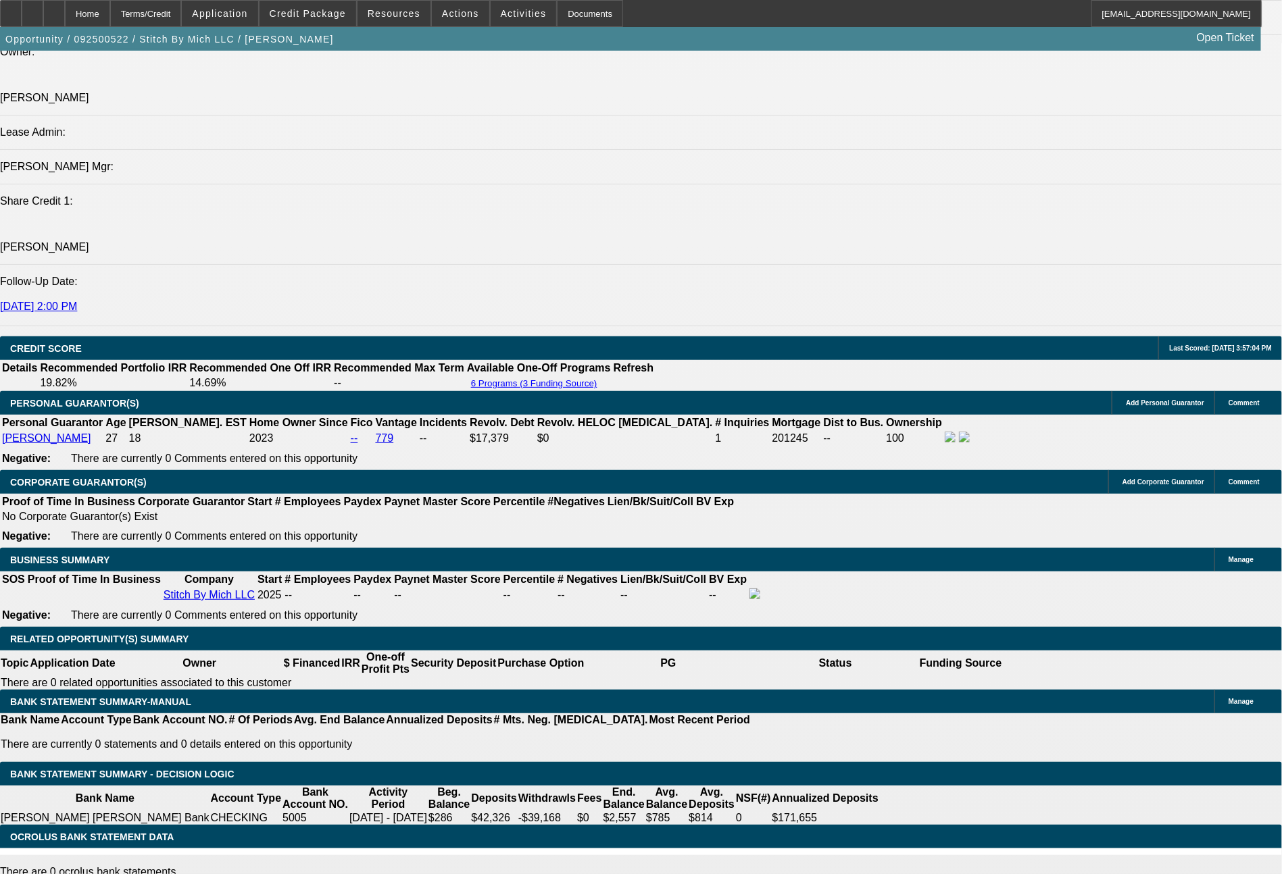
type input "420"
type input "16.7"
type input "$840.00"
type input "420.6"
type input "16.8"
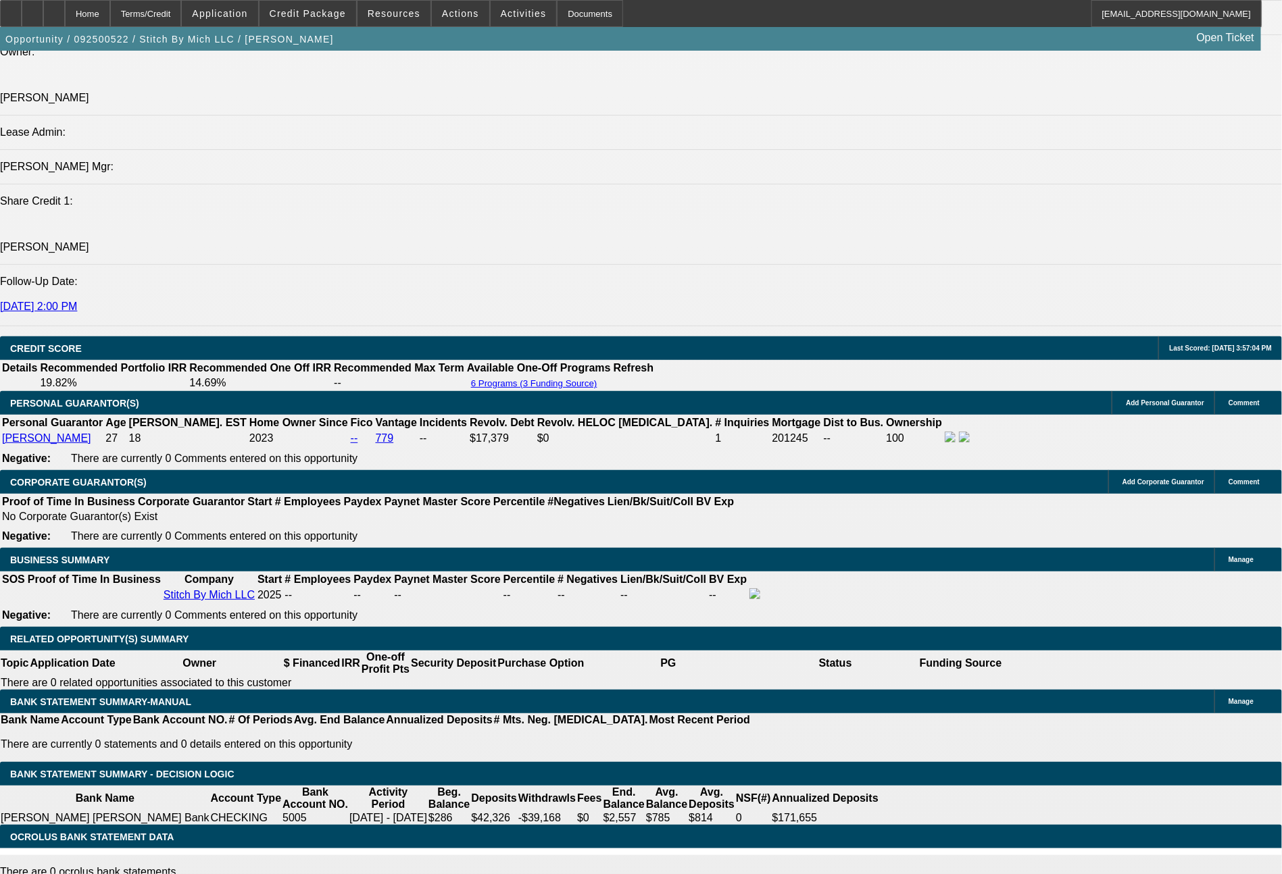
type input "$841.20"
type input "420.66"
type input "$841.32"
type input "$420.66"
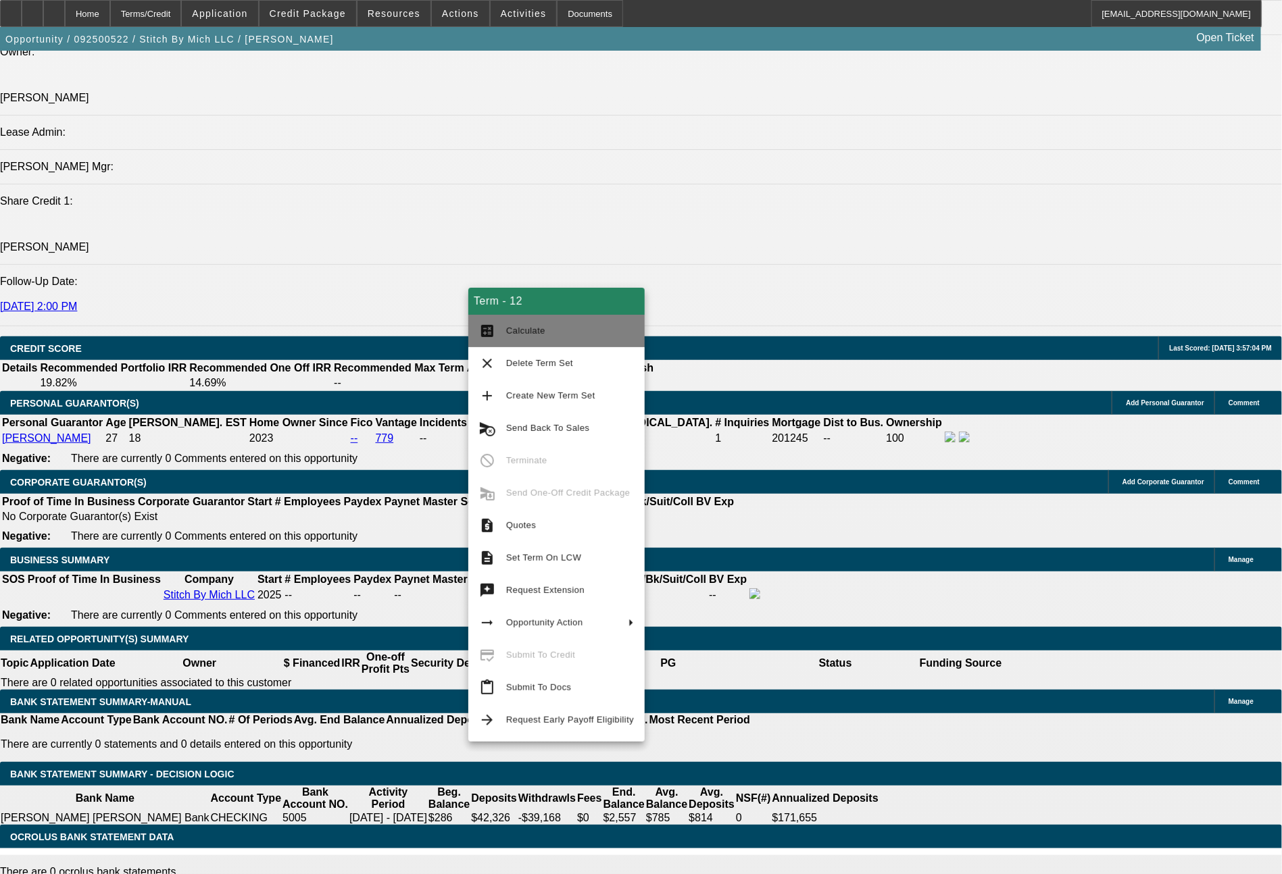
click at [531, 320] on button "calculate Calculate" at bounding box center [556, 331] width 176 height 32
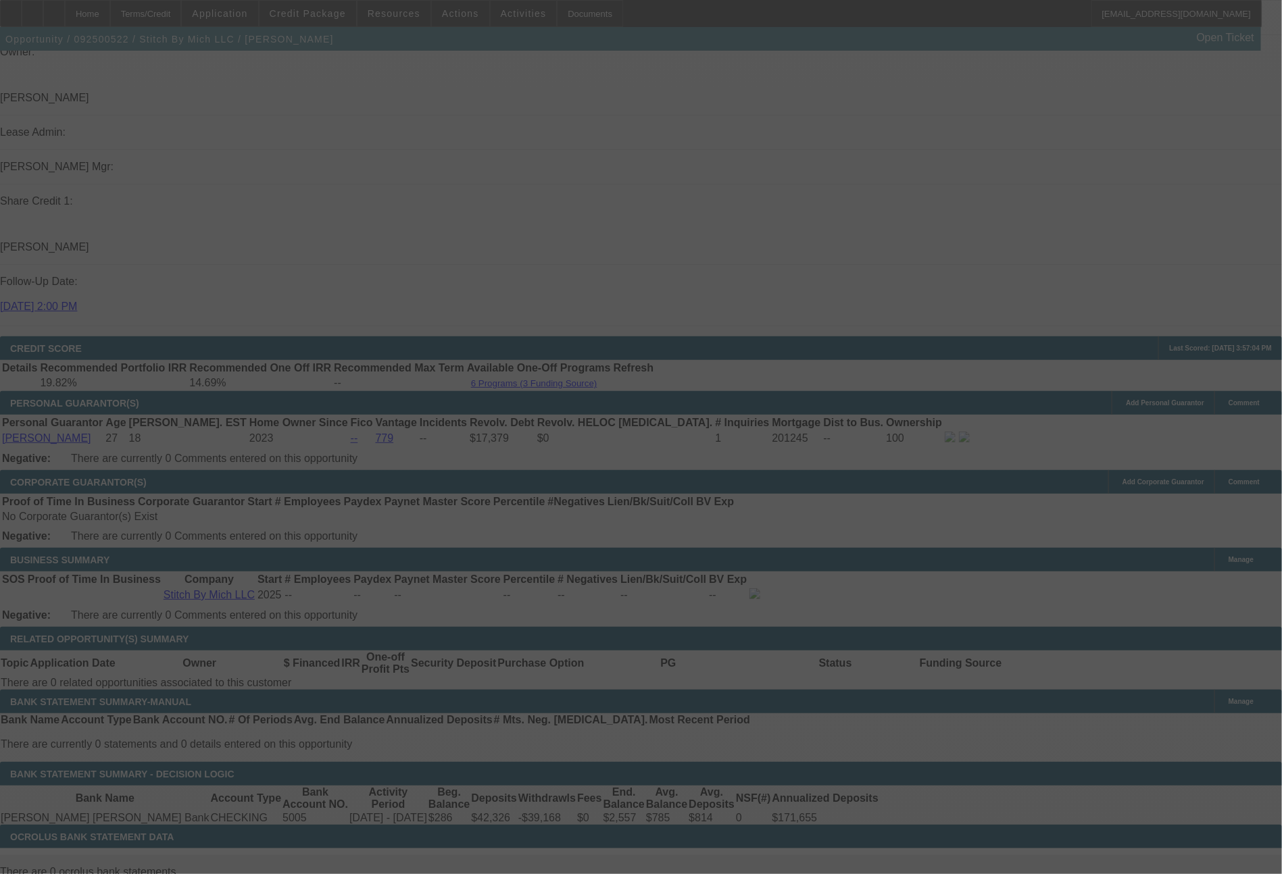
select select "0"
select select "2"
select select "0"
select select "6"
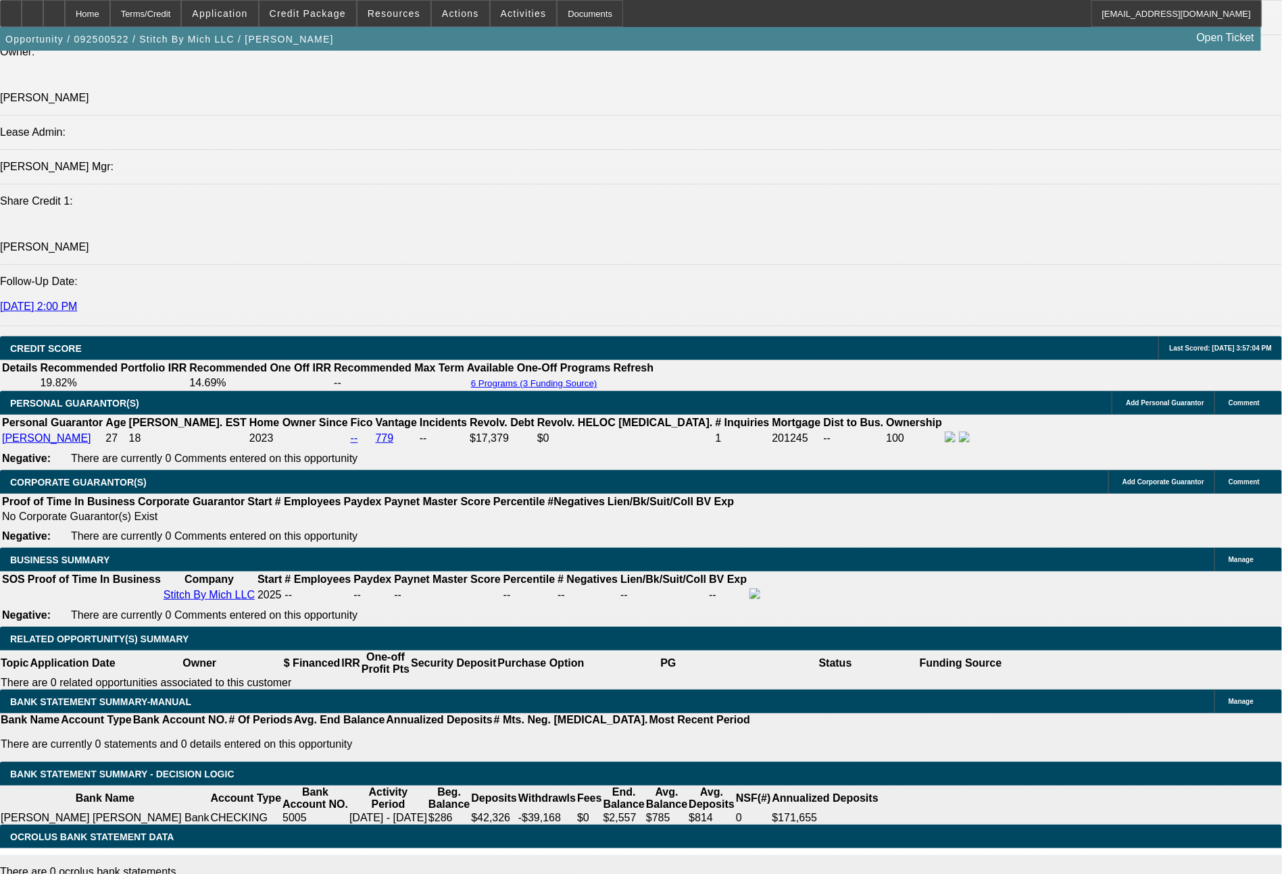
select select "0"
select select "2"
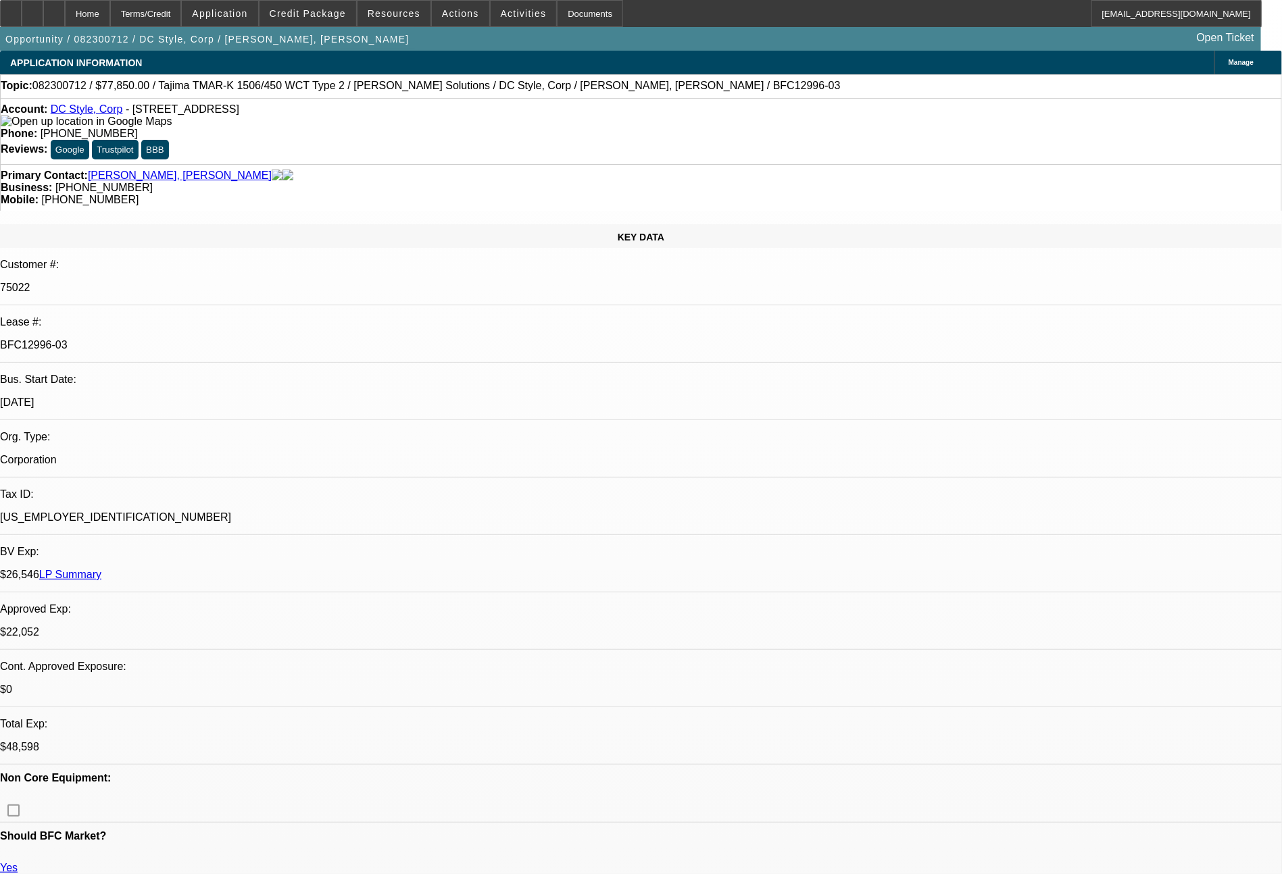
select select "0"
select select "6"
select select "0"
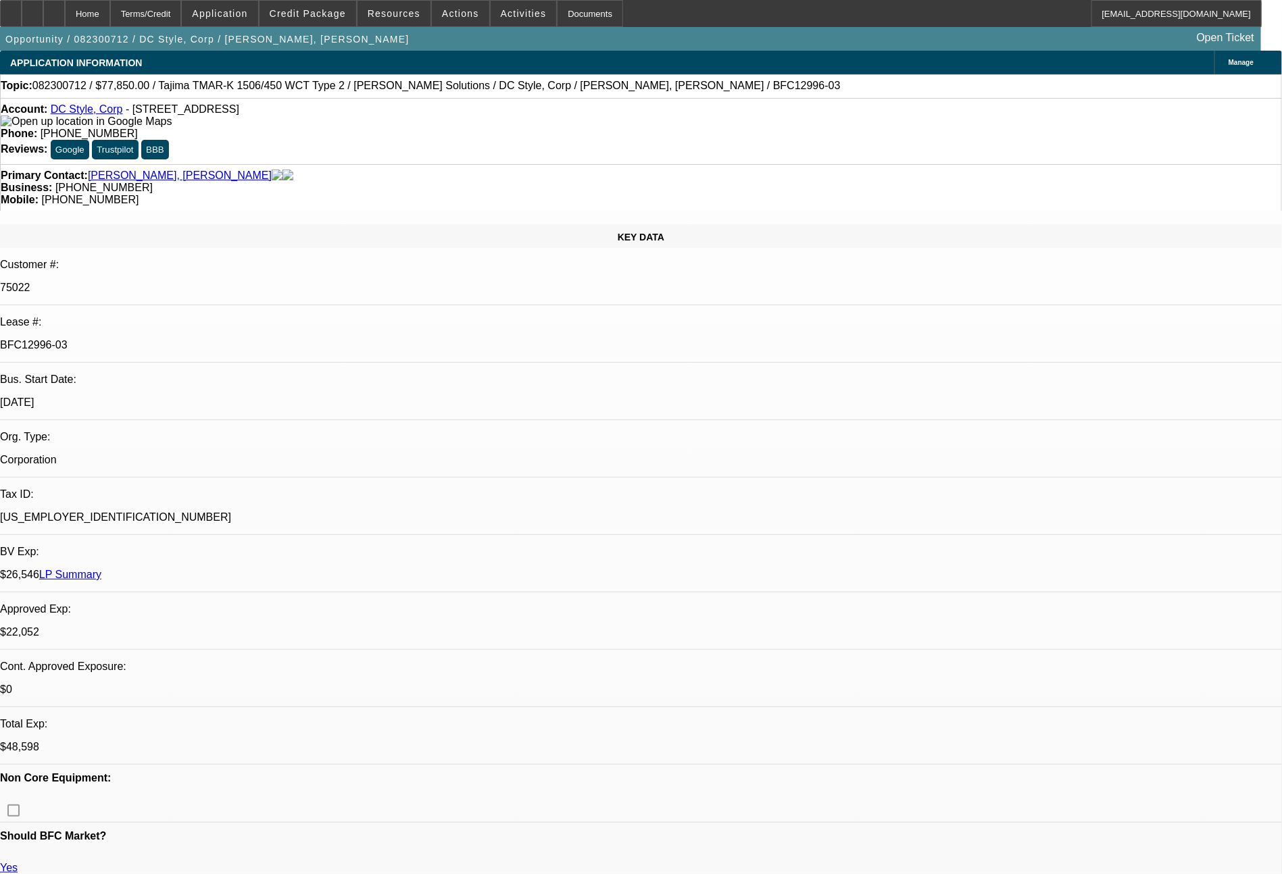
select select "0"
select select "6"
select select "0"
select select "2"
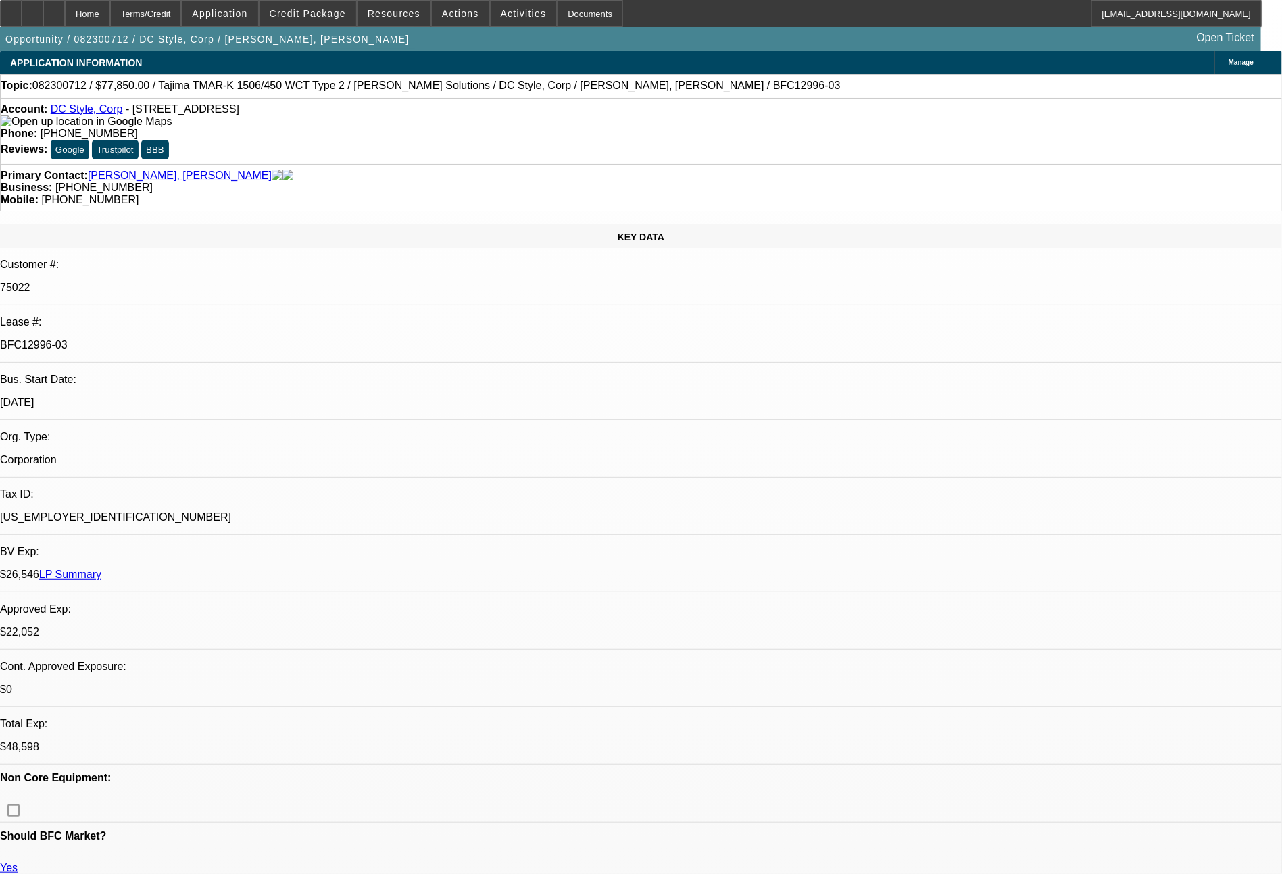
select select "2"
select select "0"
select select "6"
select select "0"
select select "2"
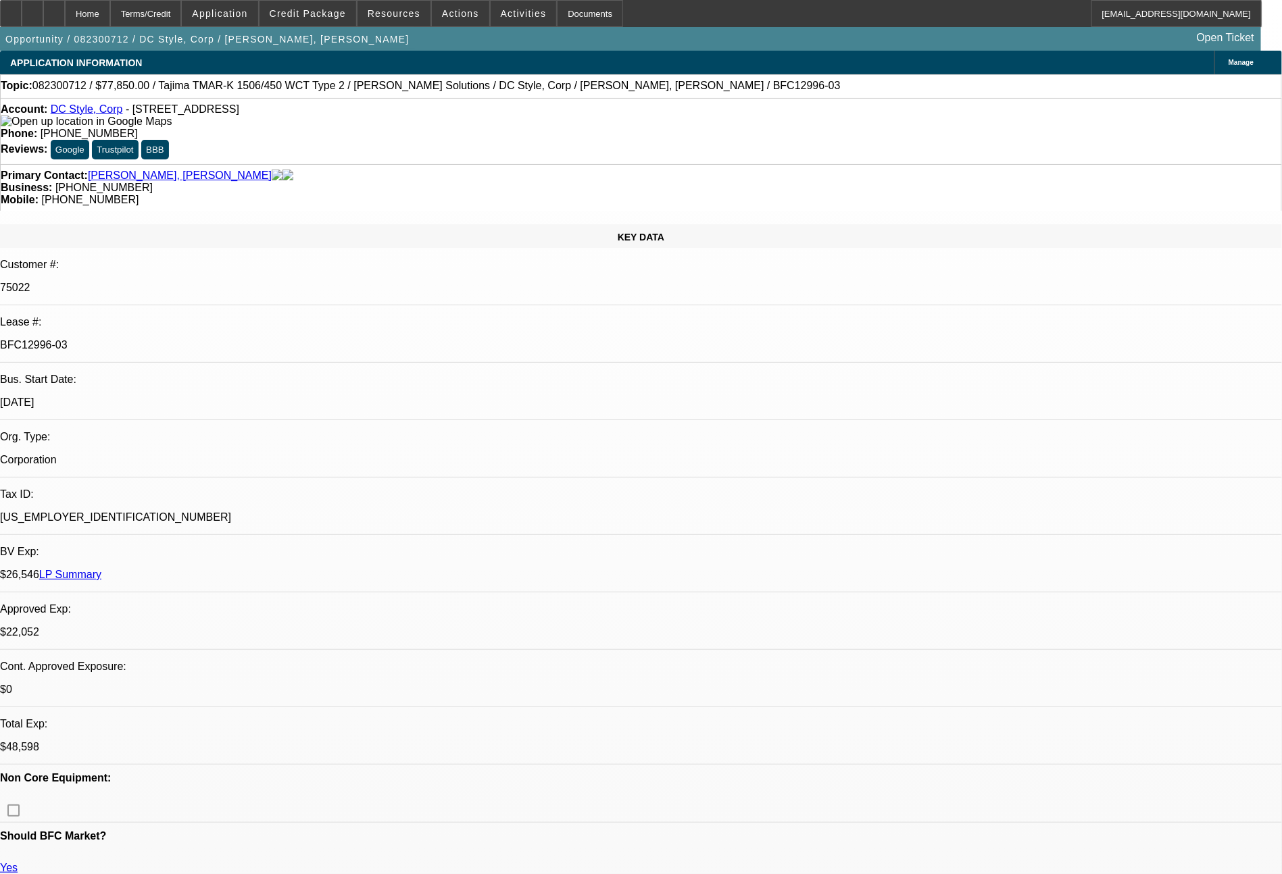
select select "2"
select select "0"
select select "6"
click at [420, 15] on span at bounding box center [393, 13] width 73 height 32
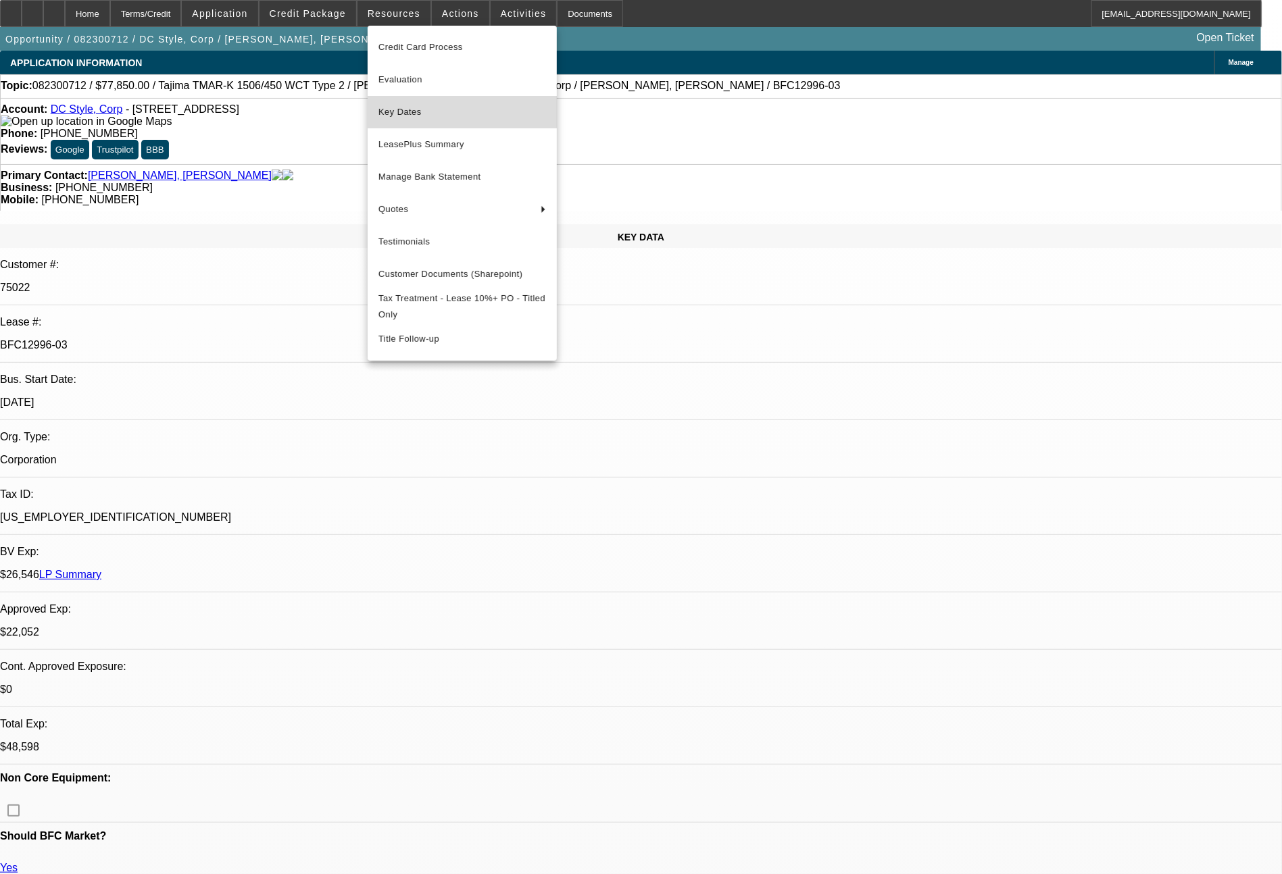
click at [410, 105] on span "Key Dates" at bounding box center [462, 112] width 168 height 16
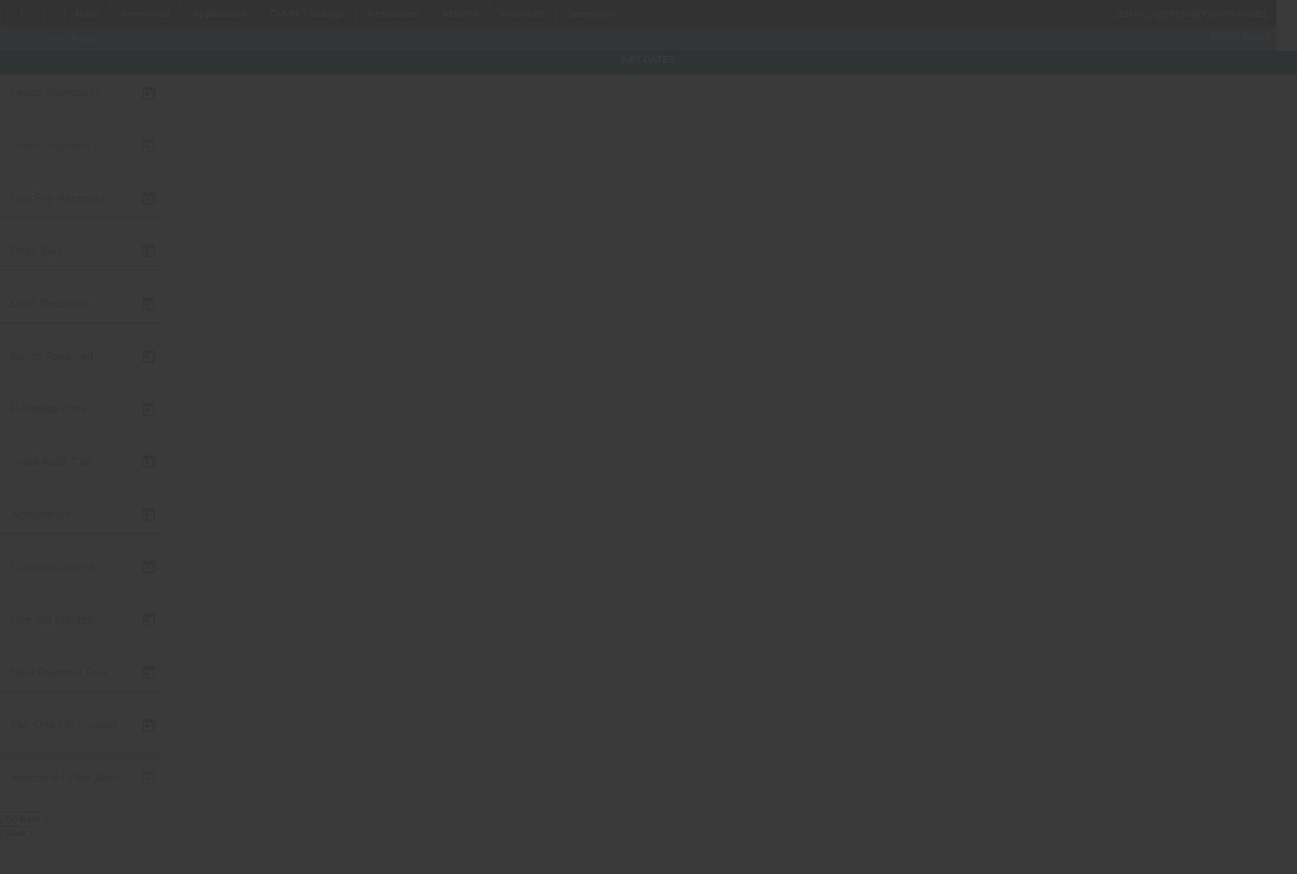
type input "[DATE]"
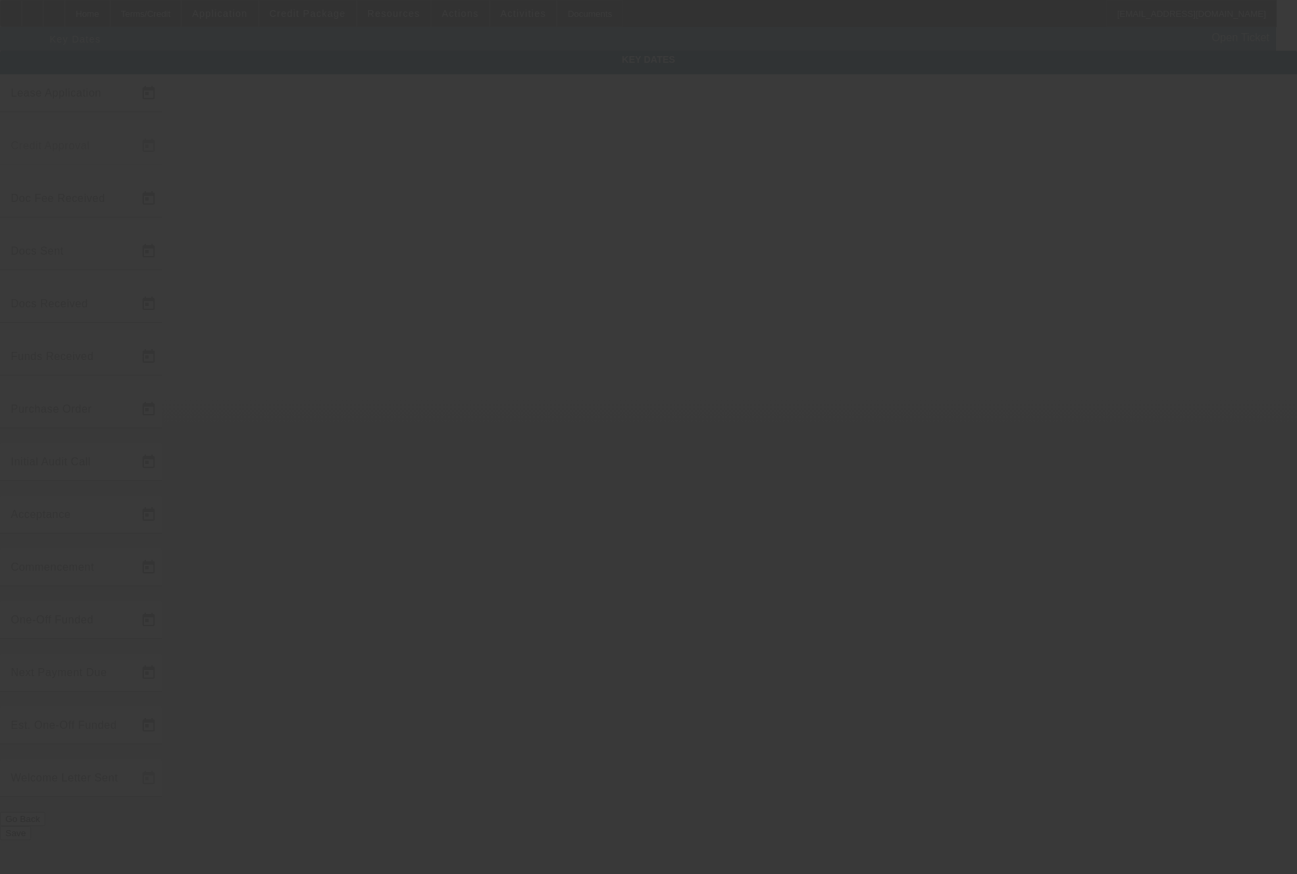
type input "[DATE]"
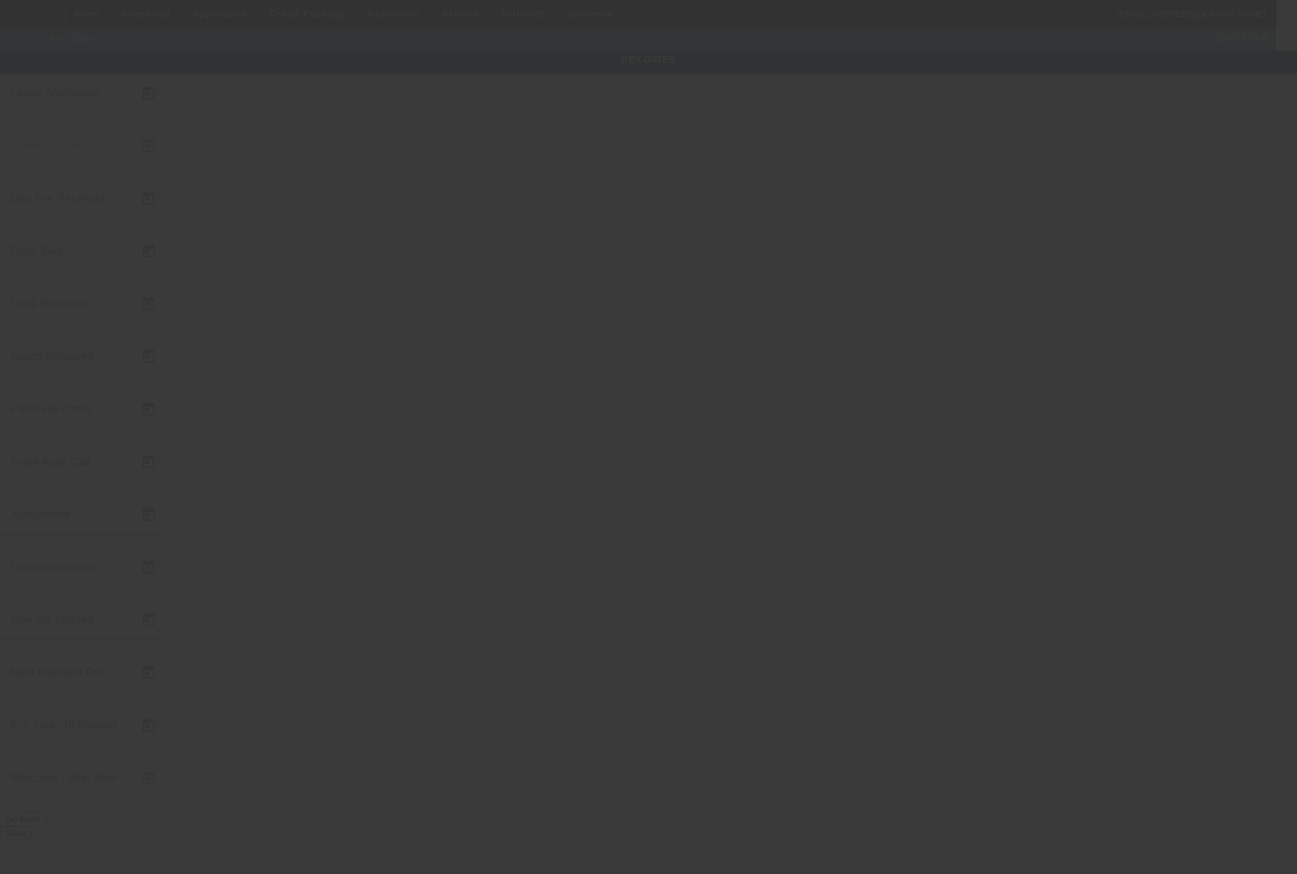
type input "[DATE]"
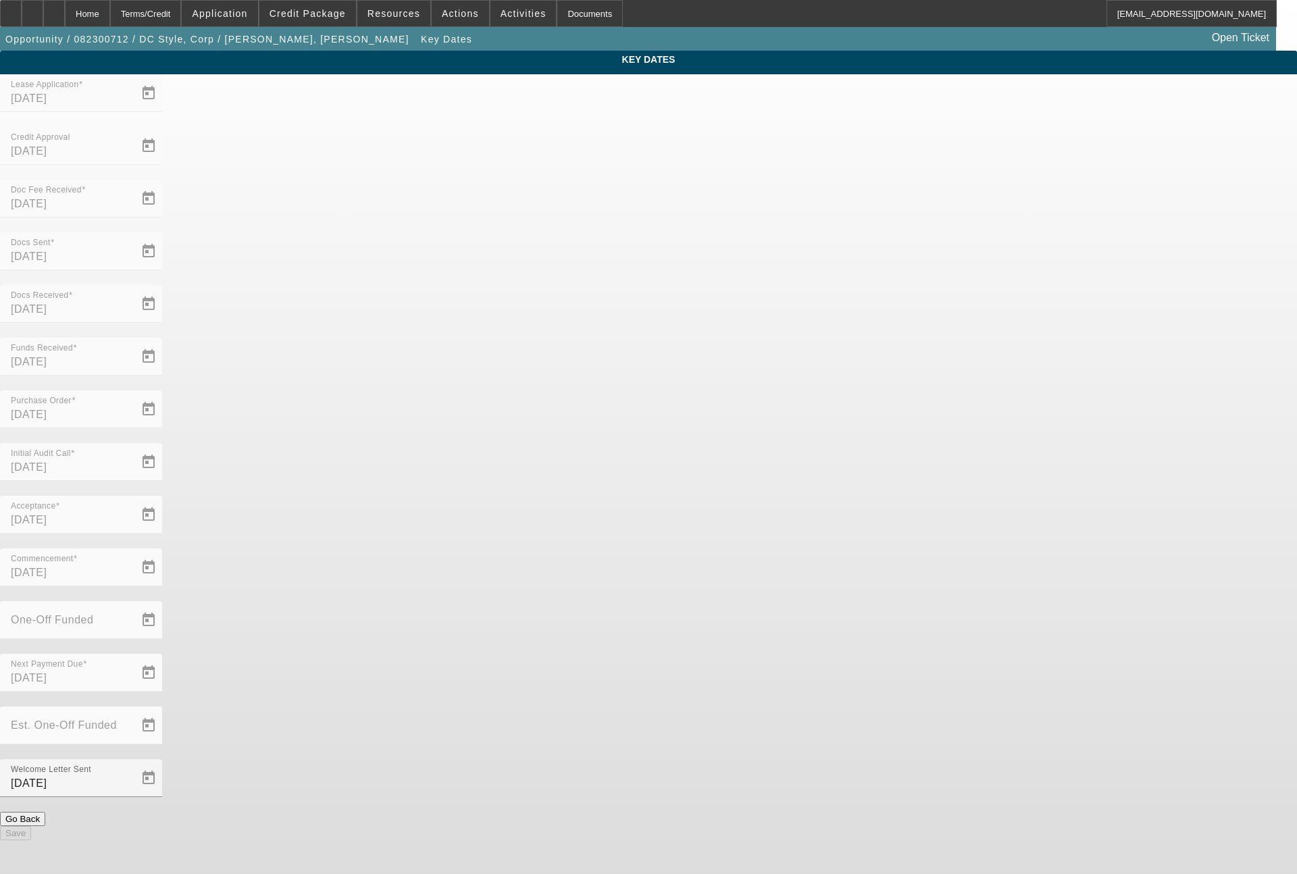
click at [182, 13] on div "Terms/Credit" at bounding box center [146, 13] width 72 height 27
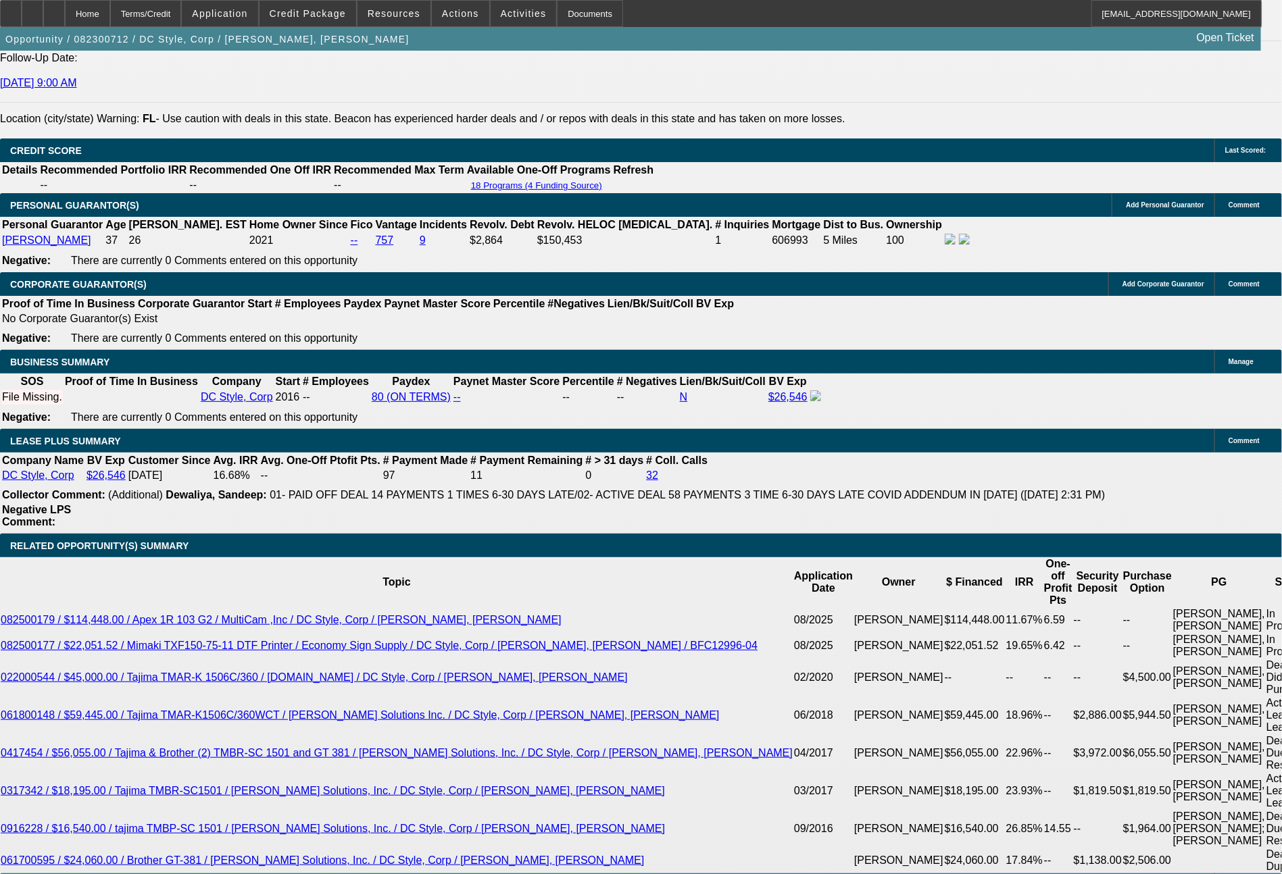
scroll to position [2041, 0]
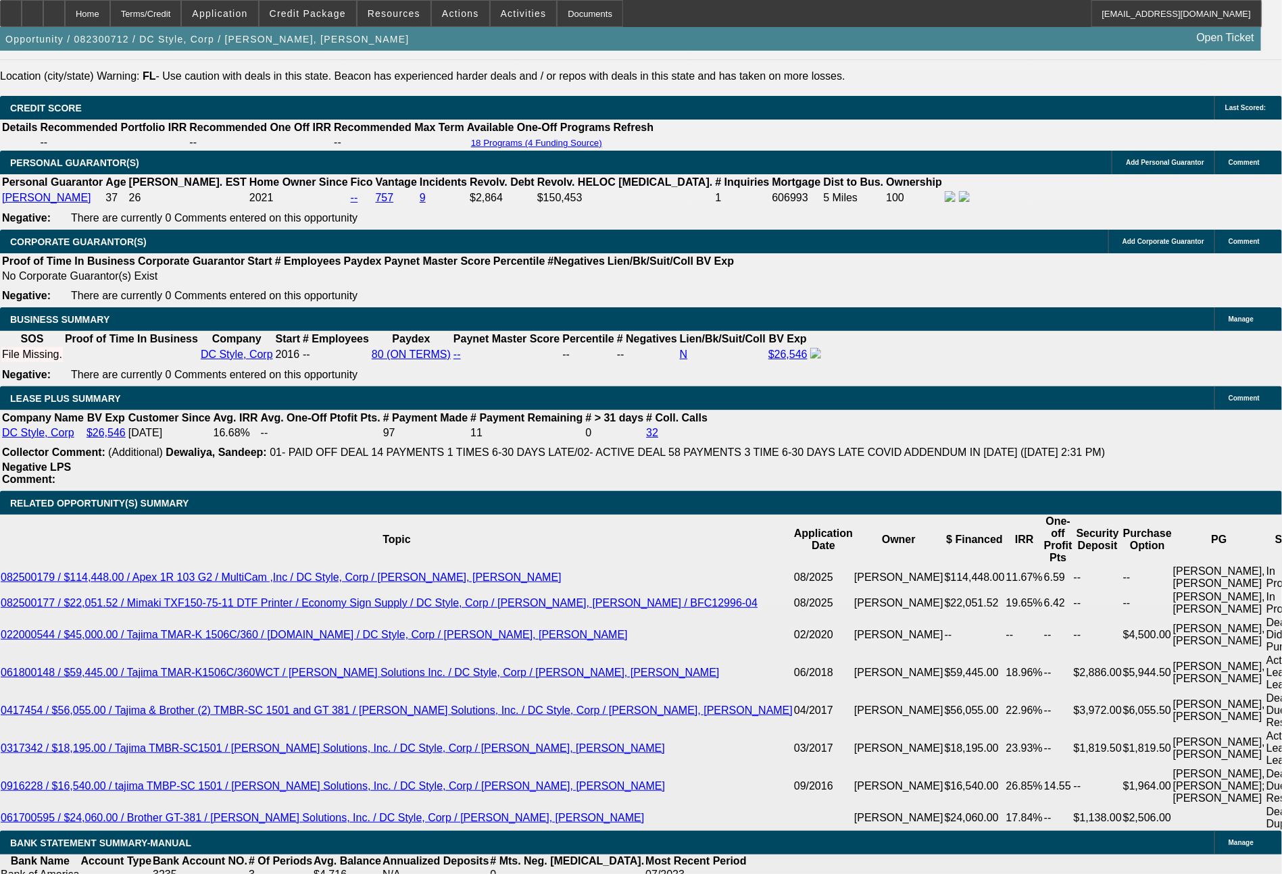
select select "0"
select select "6"
select select "0"
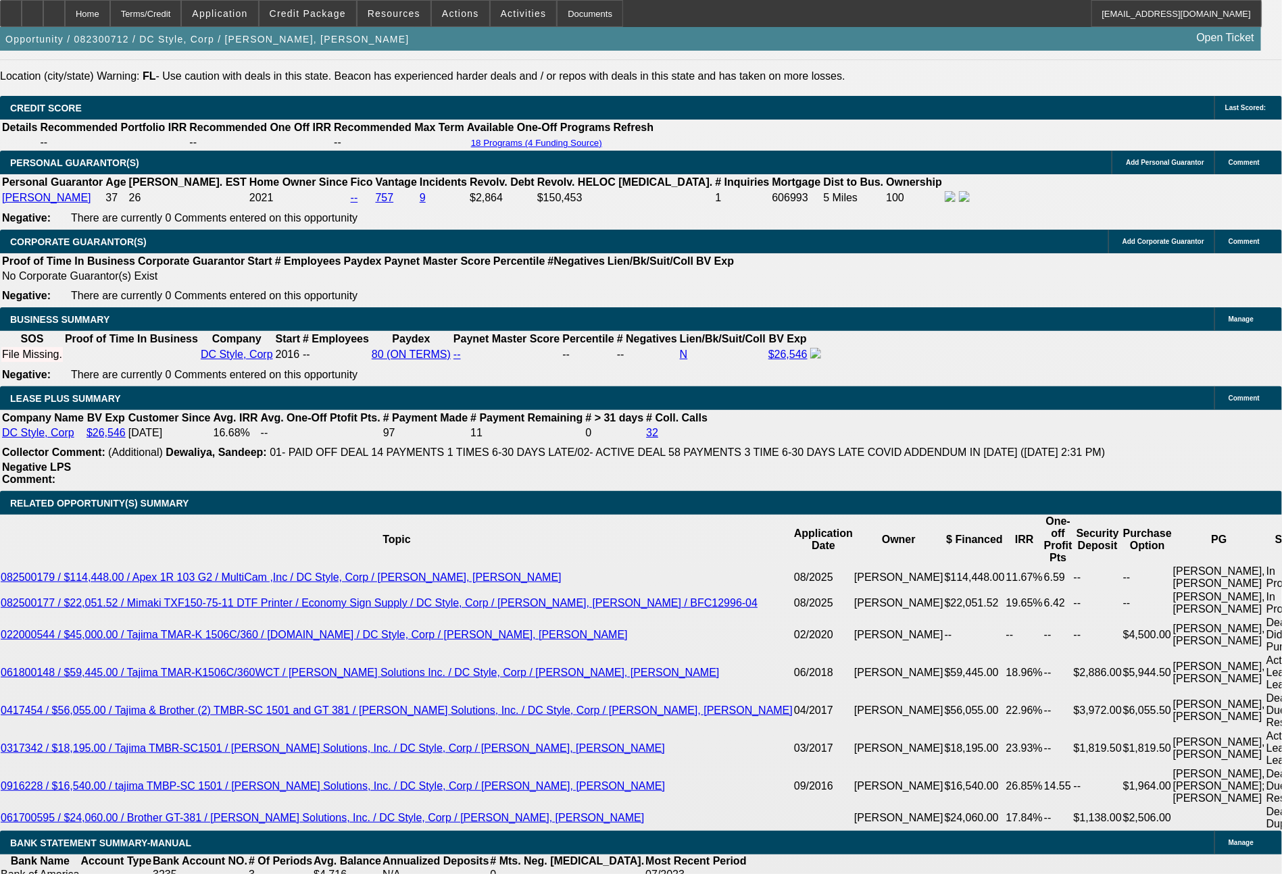
select select "0"
select select "6"
select select "0"
select select "2"
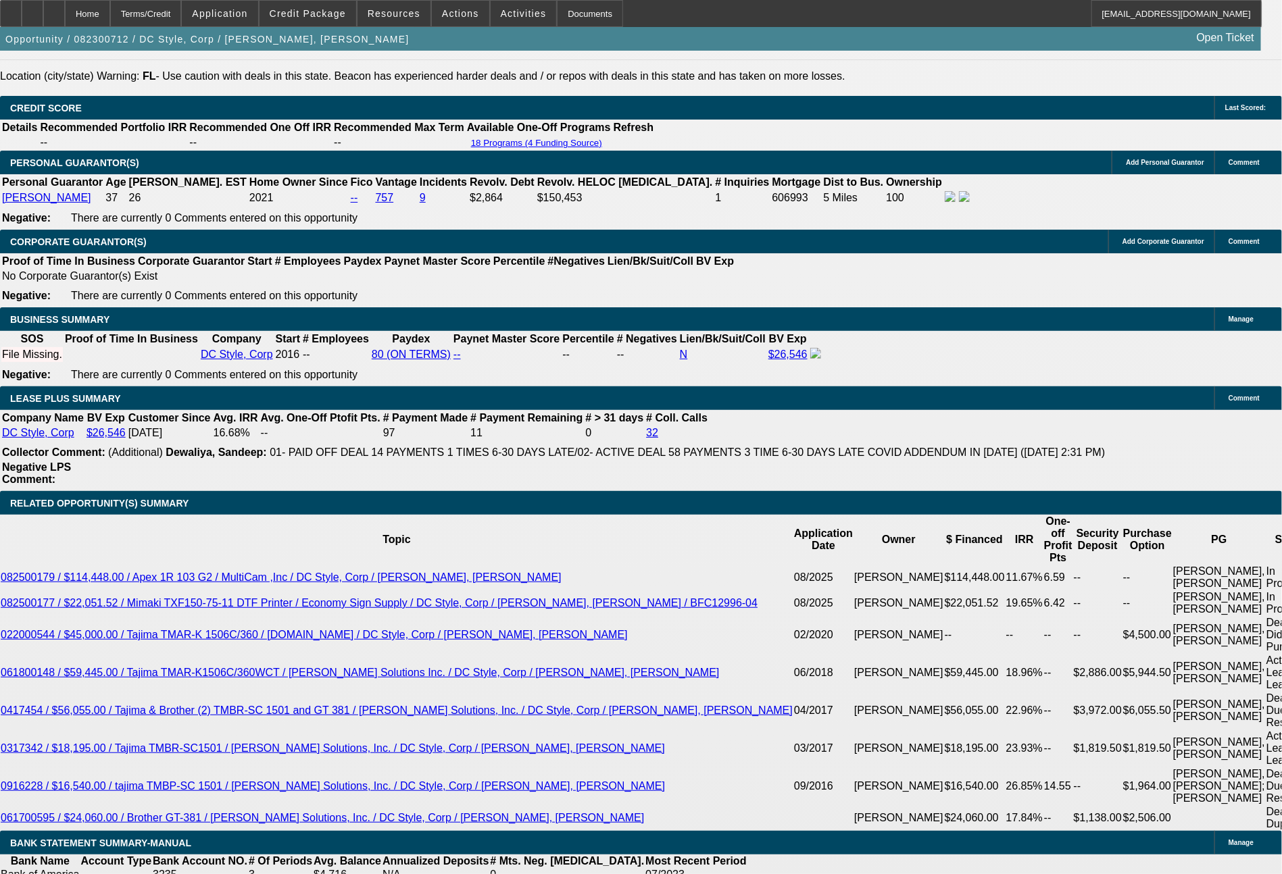
select select "2"
select select "0"
select select "6"
select select "0"
select select "2"
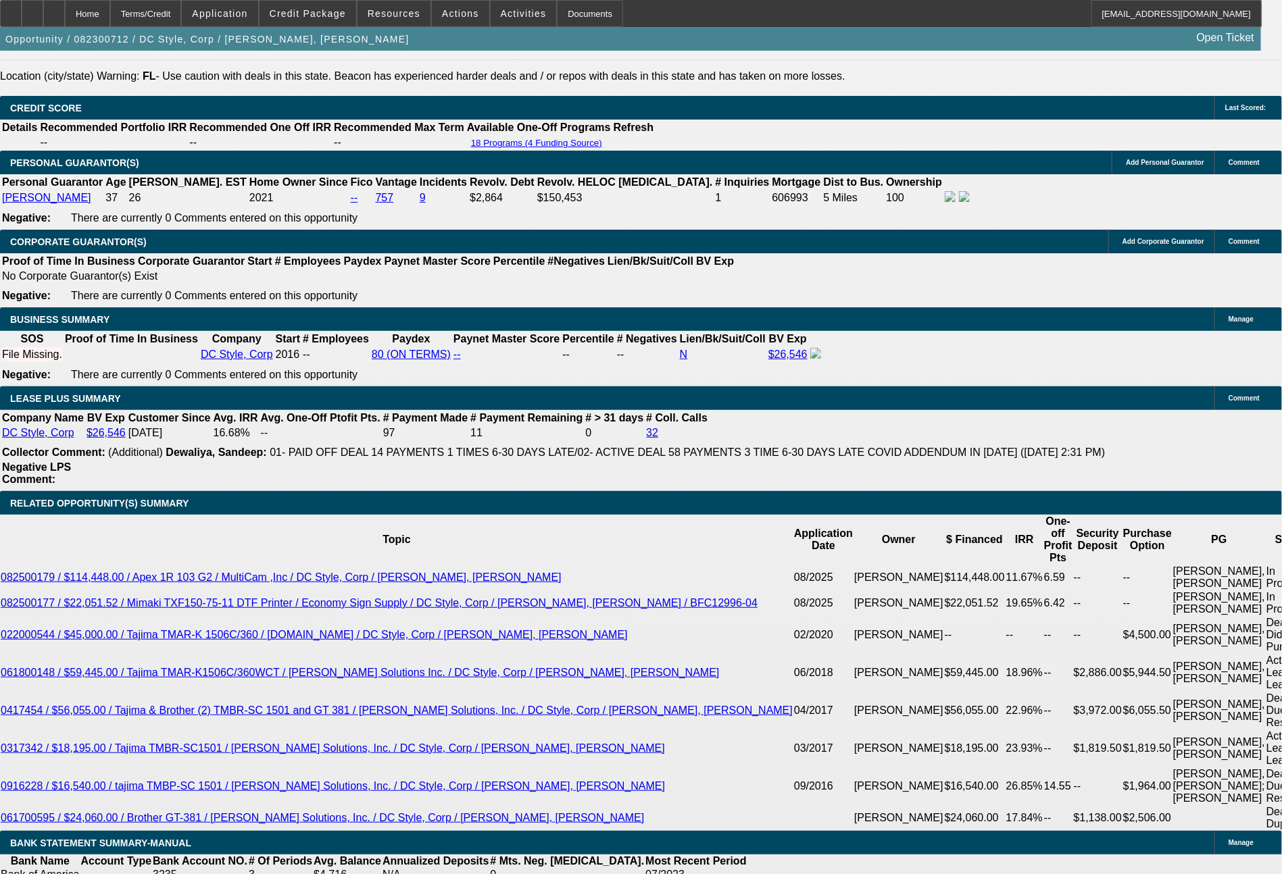
select select "2"
select select "0"
select select "6"
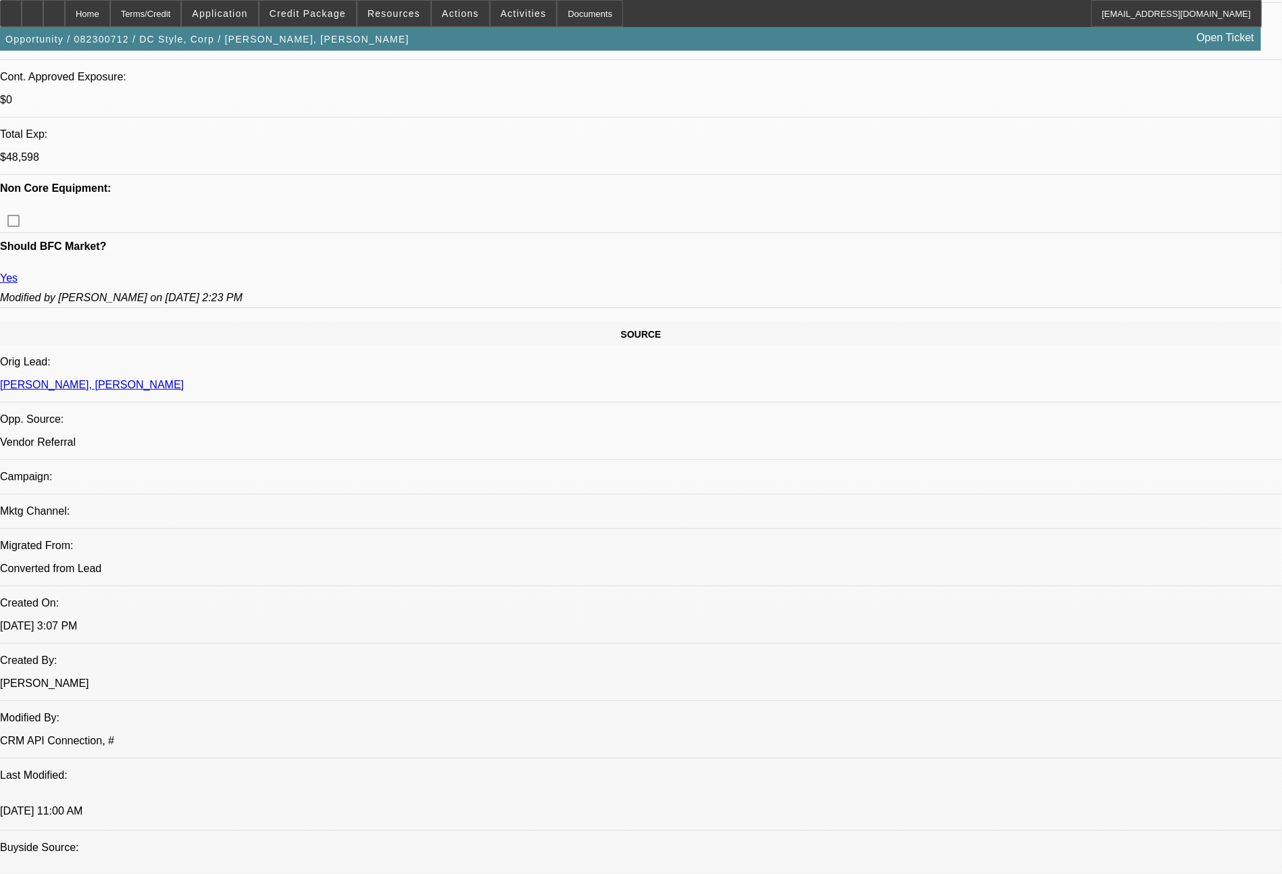
scroll to position [0, 0]
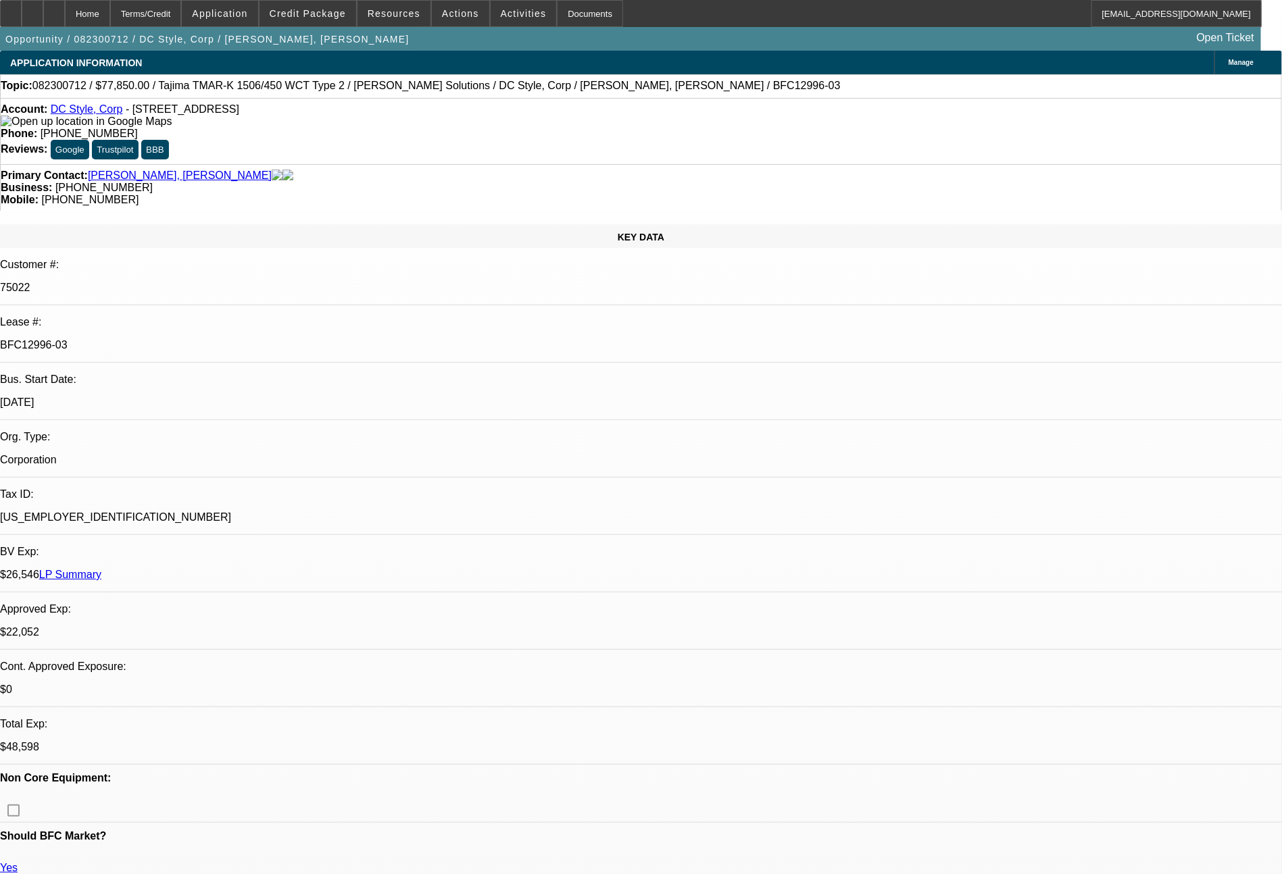
click at [101, 569] on link "LP Summary" at bounding box center [70, 574] width 62 height 11
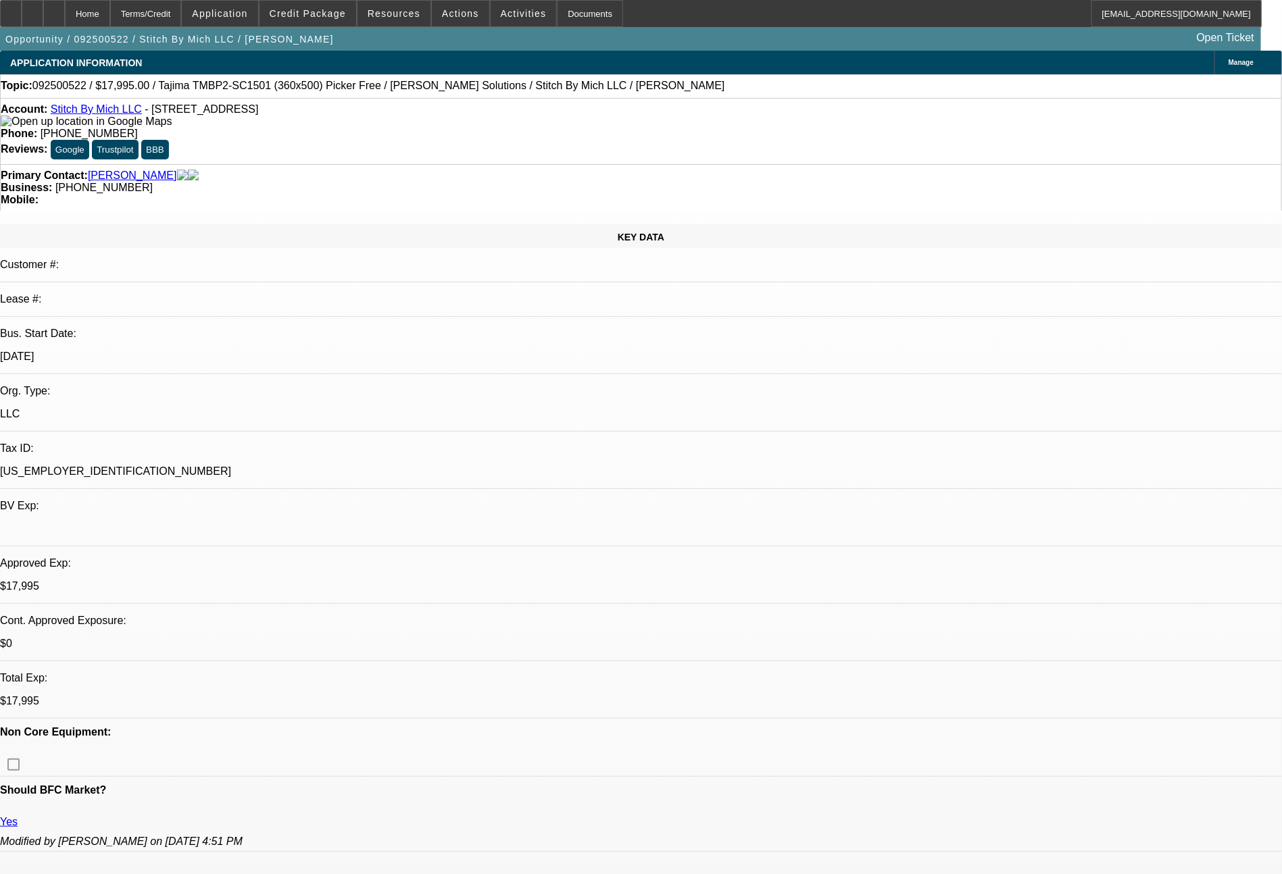
select select "0"
select select "2"
select select "0.1"
select select "4"
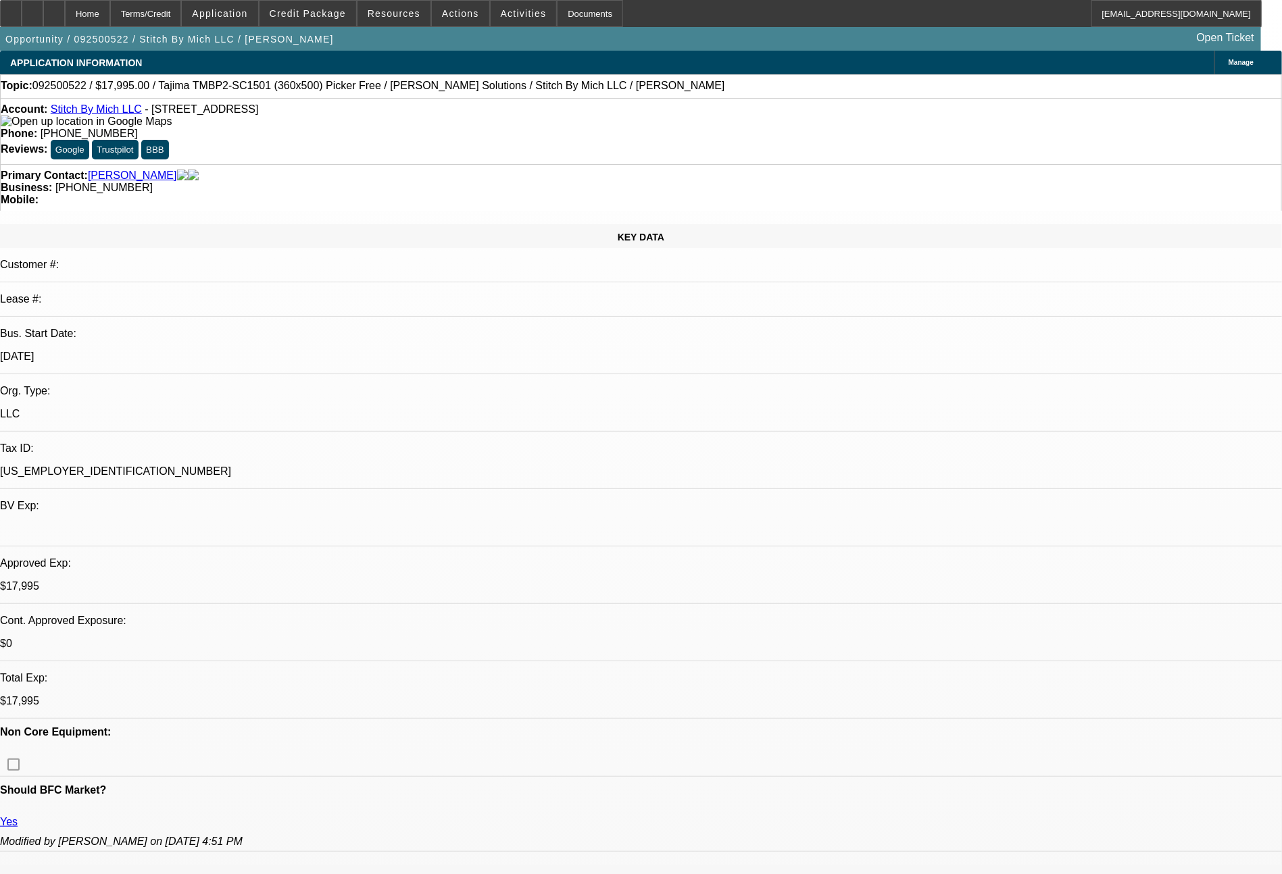
select select "0"
select select "2"
select select "0"
select select "6"
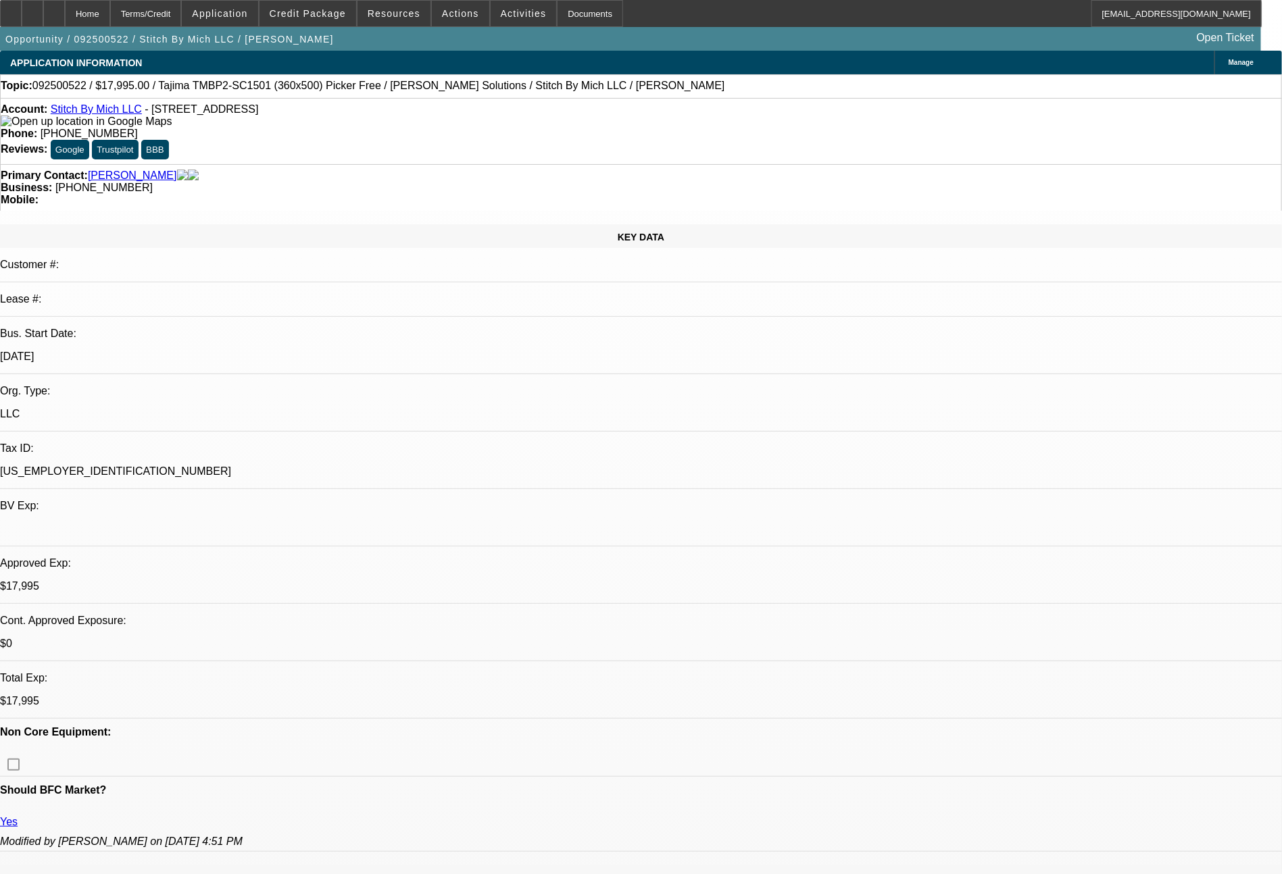
select select "0"
select select "2"
select select "0"
select select "6"
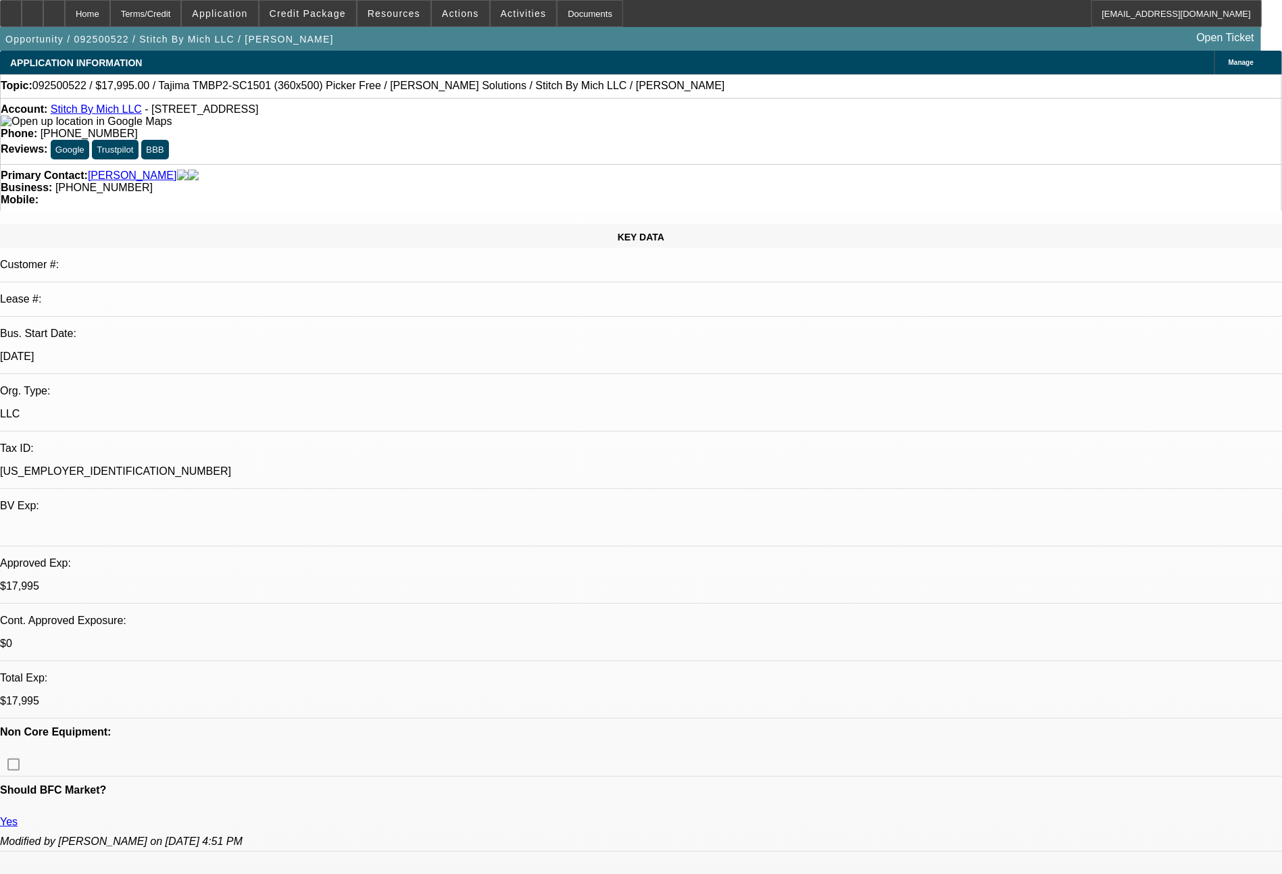
select select "0"
select select "2"
select select "0.1"
select select "4"
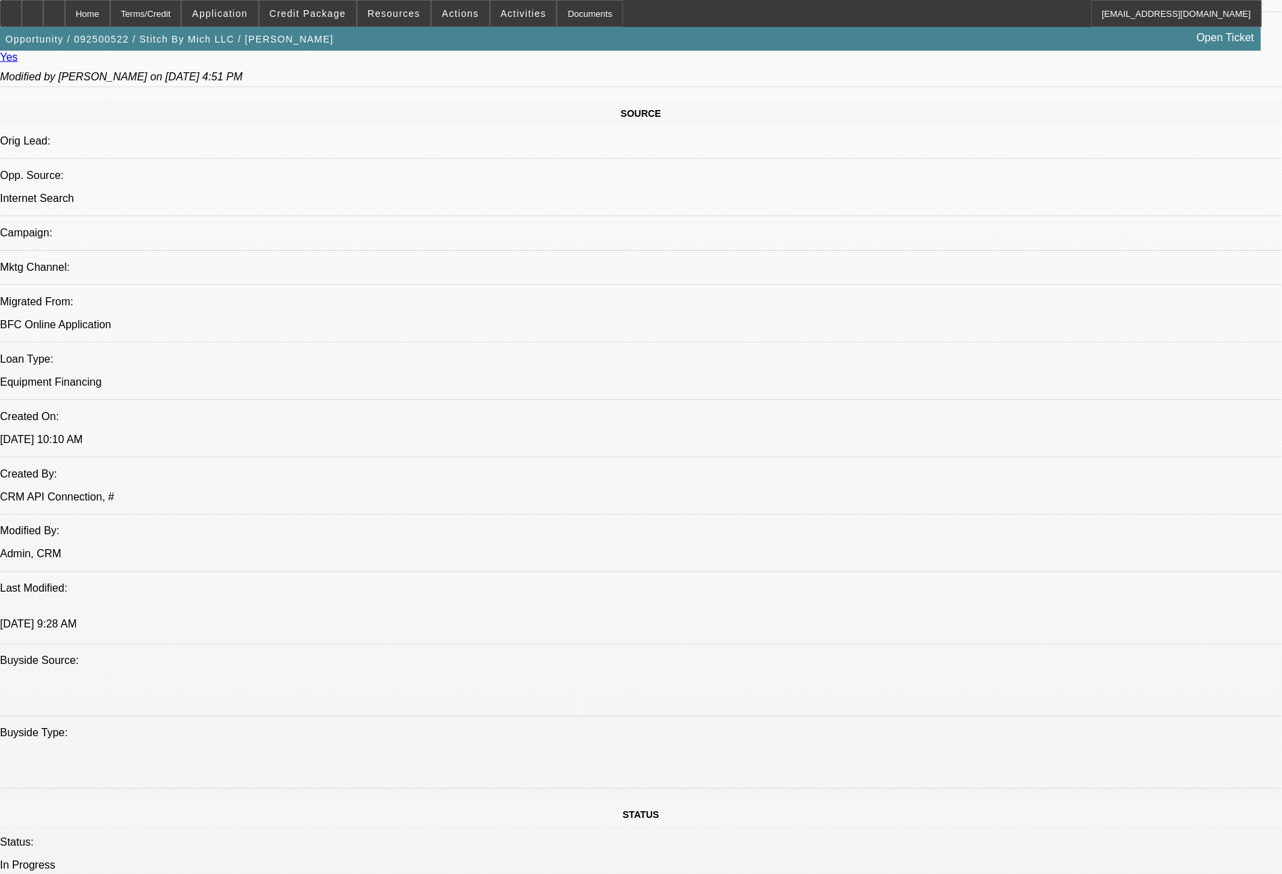
scroll to position [1530, 0]
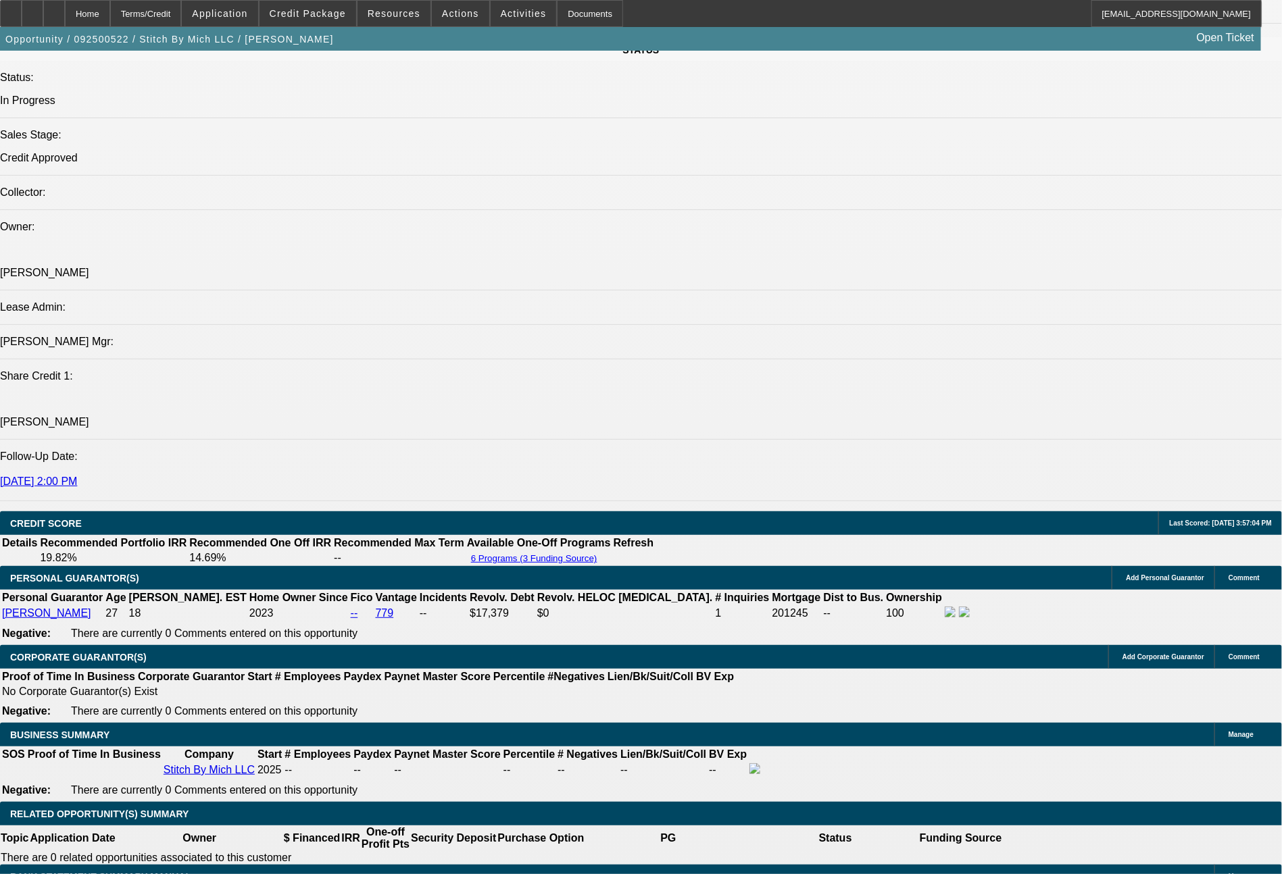
select select "0"
select select "2"
select select "0"
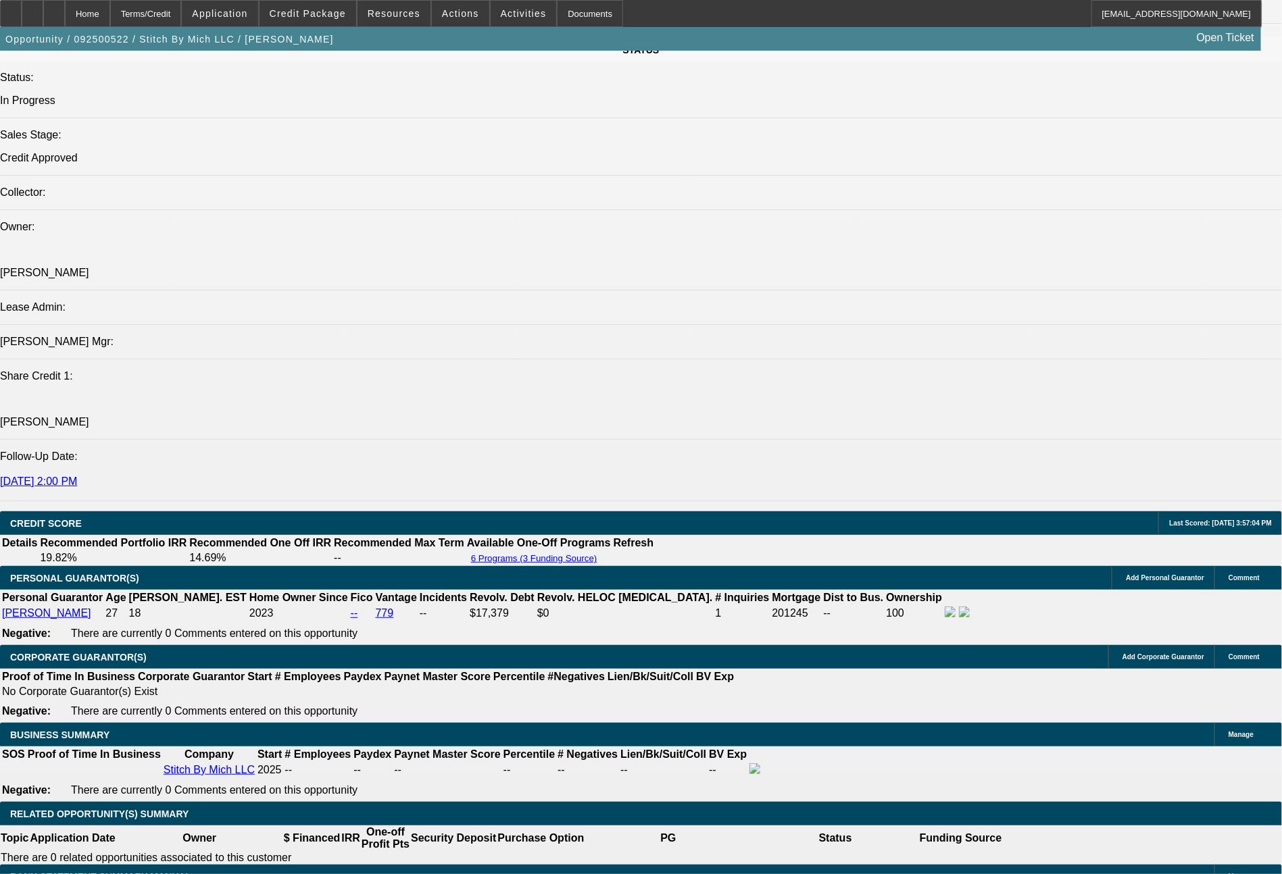
select select "6"
select select "0"
select select "2"
select select "0"
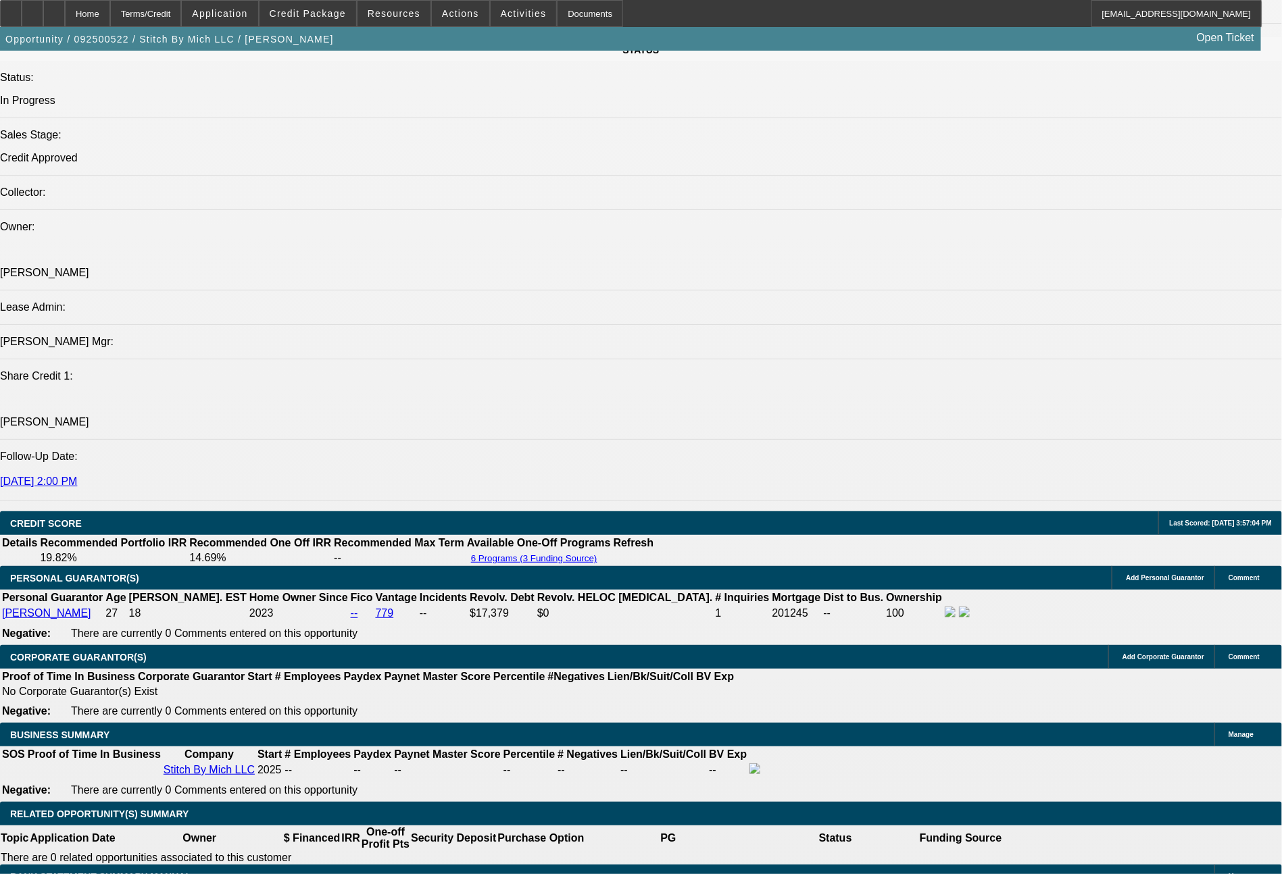
select select "6"
select select "0"
select select "2"
select select "0.1"
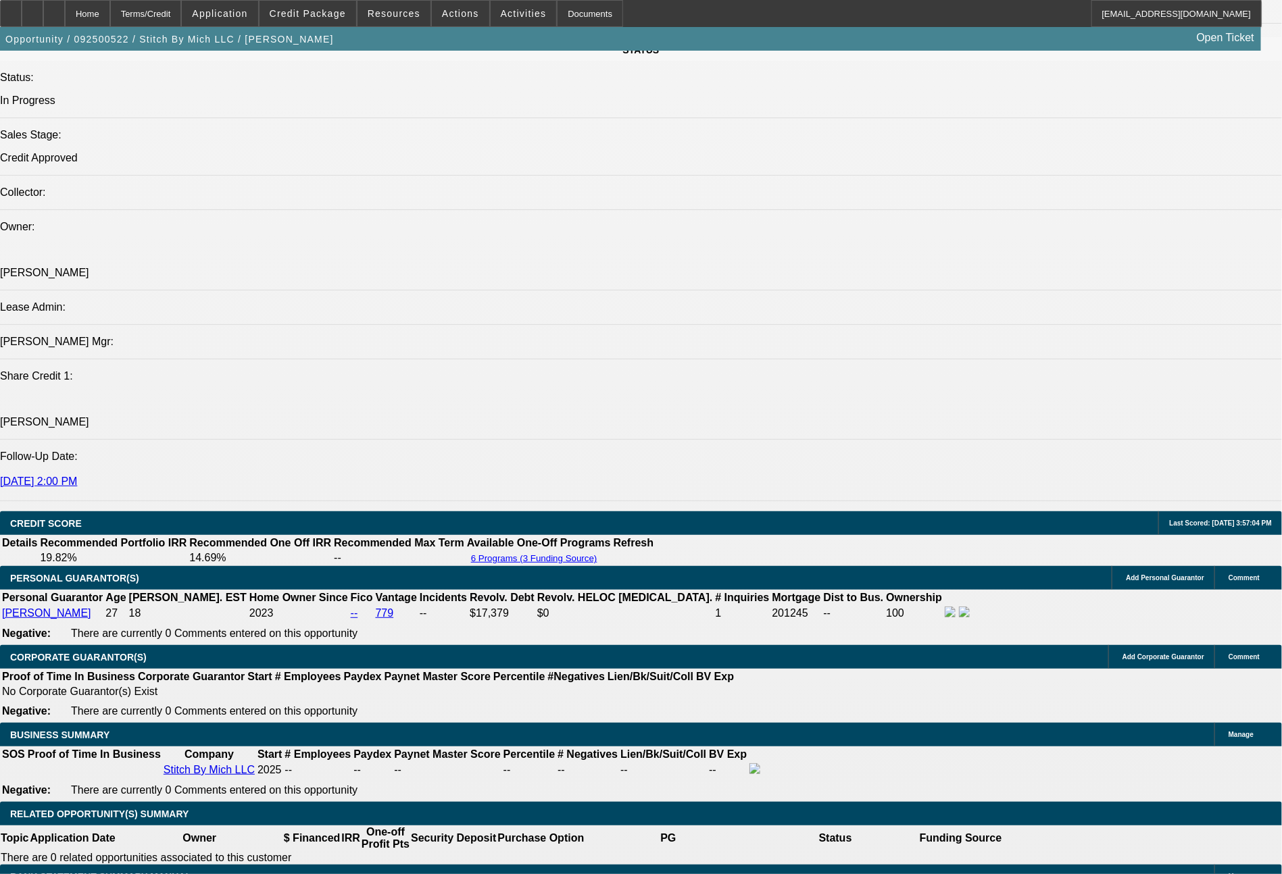
select select "4"
select select "0"
select select "2"
select select "0"
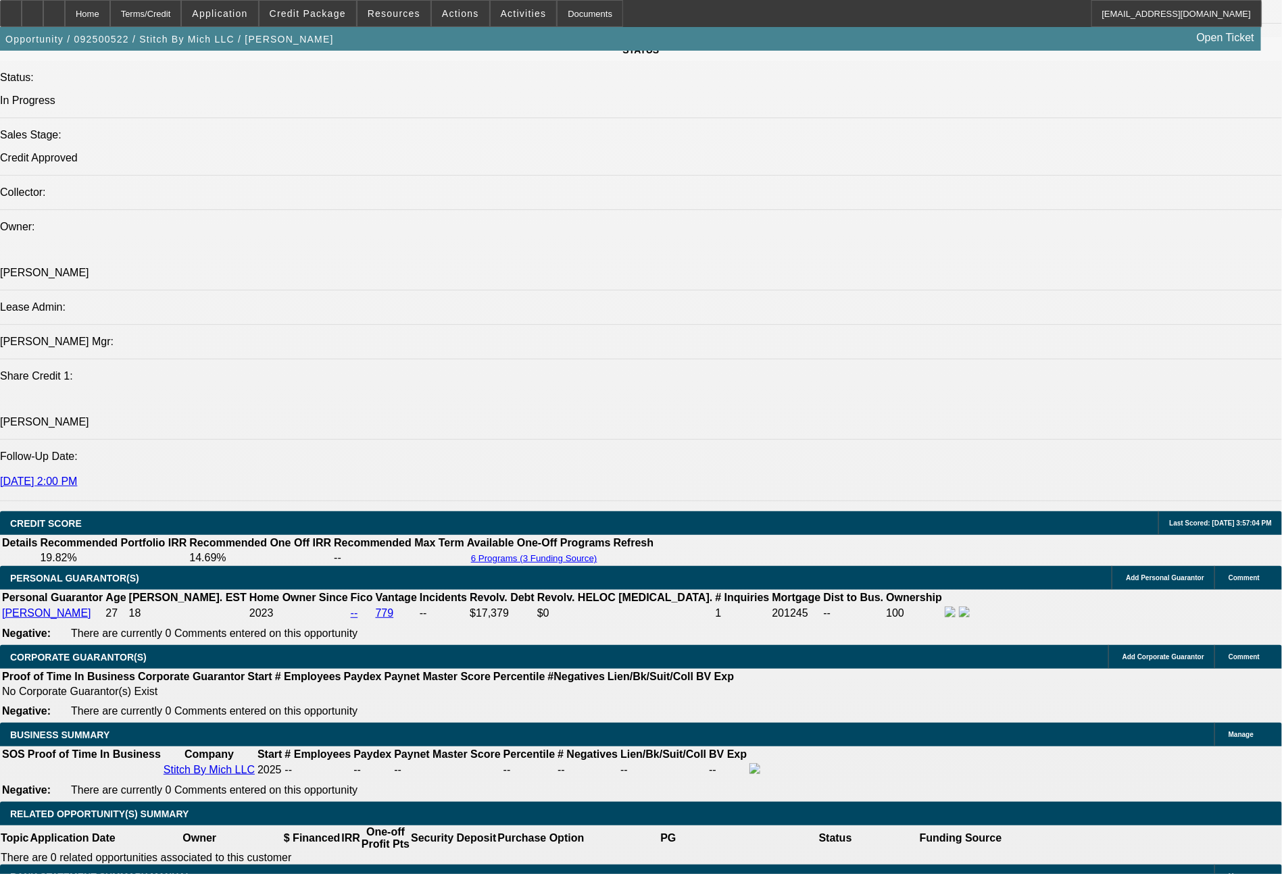
select select "6"
select select "0"
select select "2"
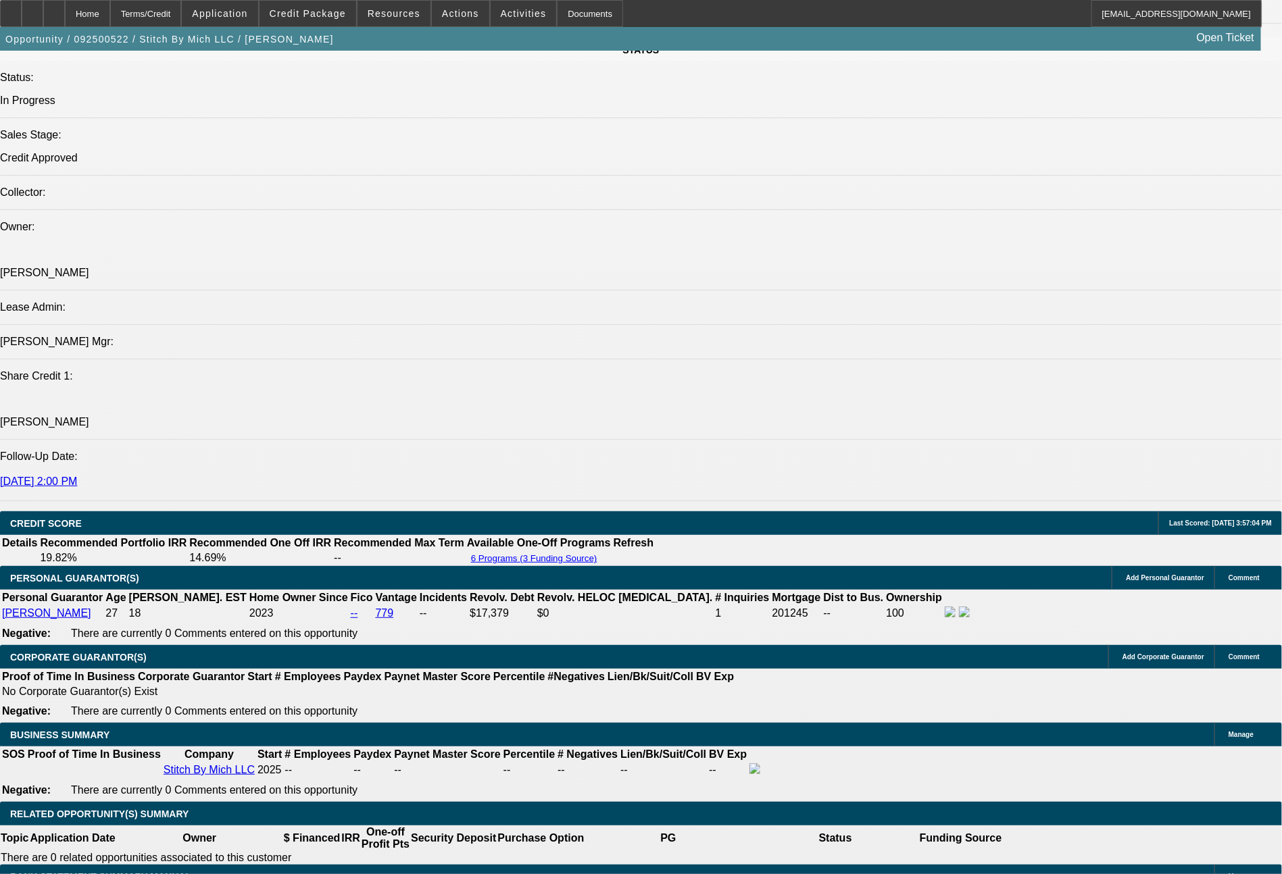
select select "0.1"
select select "4"
select select "0"
select select "2"
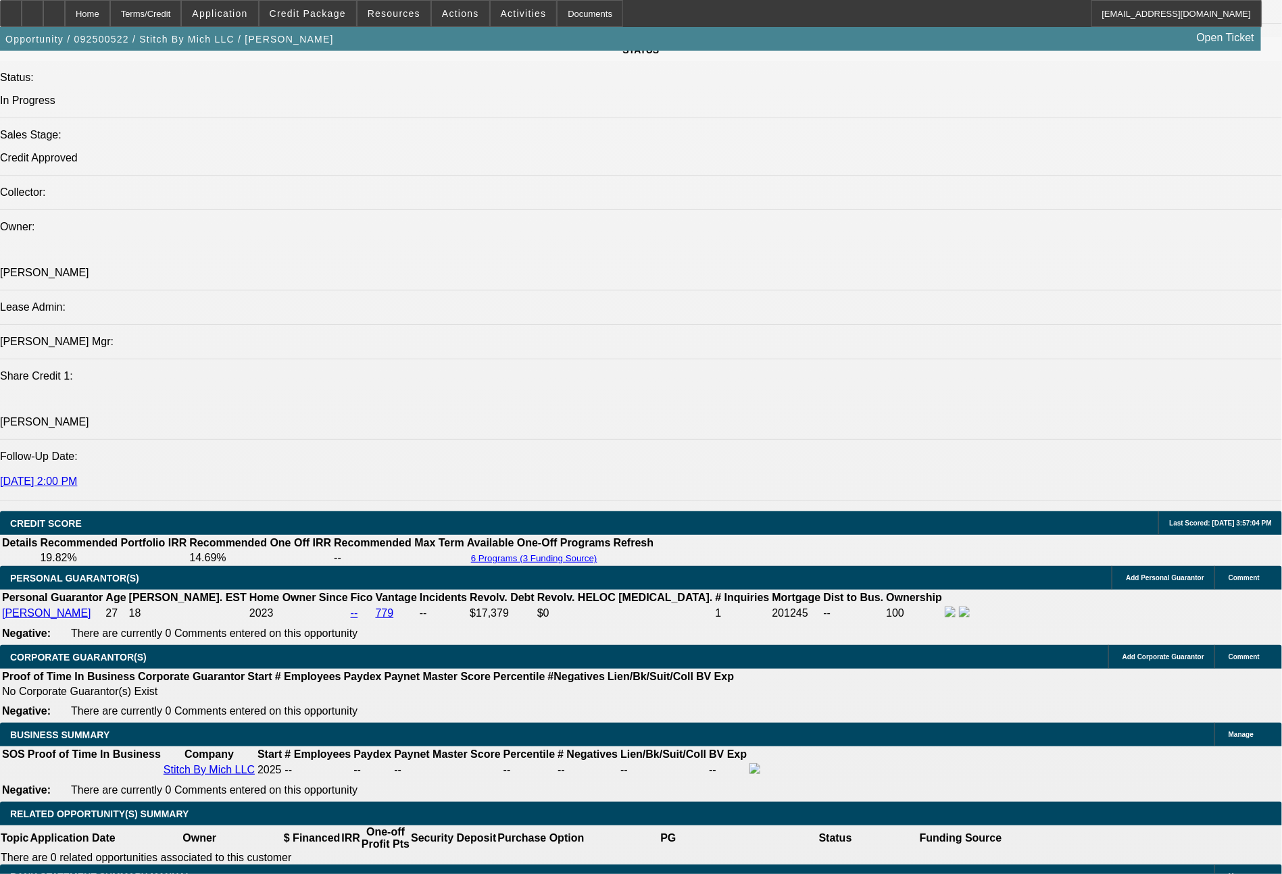
select select "0"
select select "6"
select select "0"
select select "2"
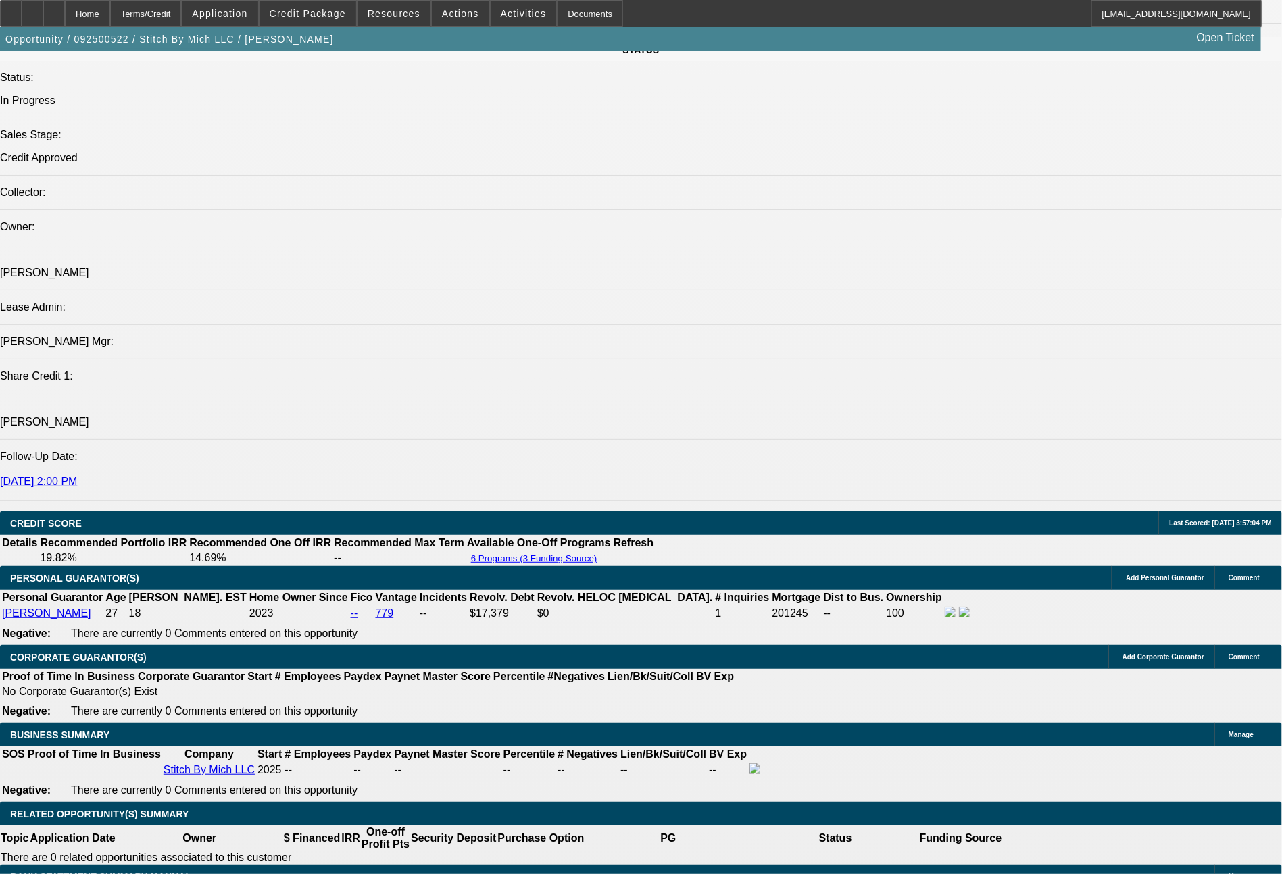
select select "0.1"
select select "4"
select select "0"
select select "2"
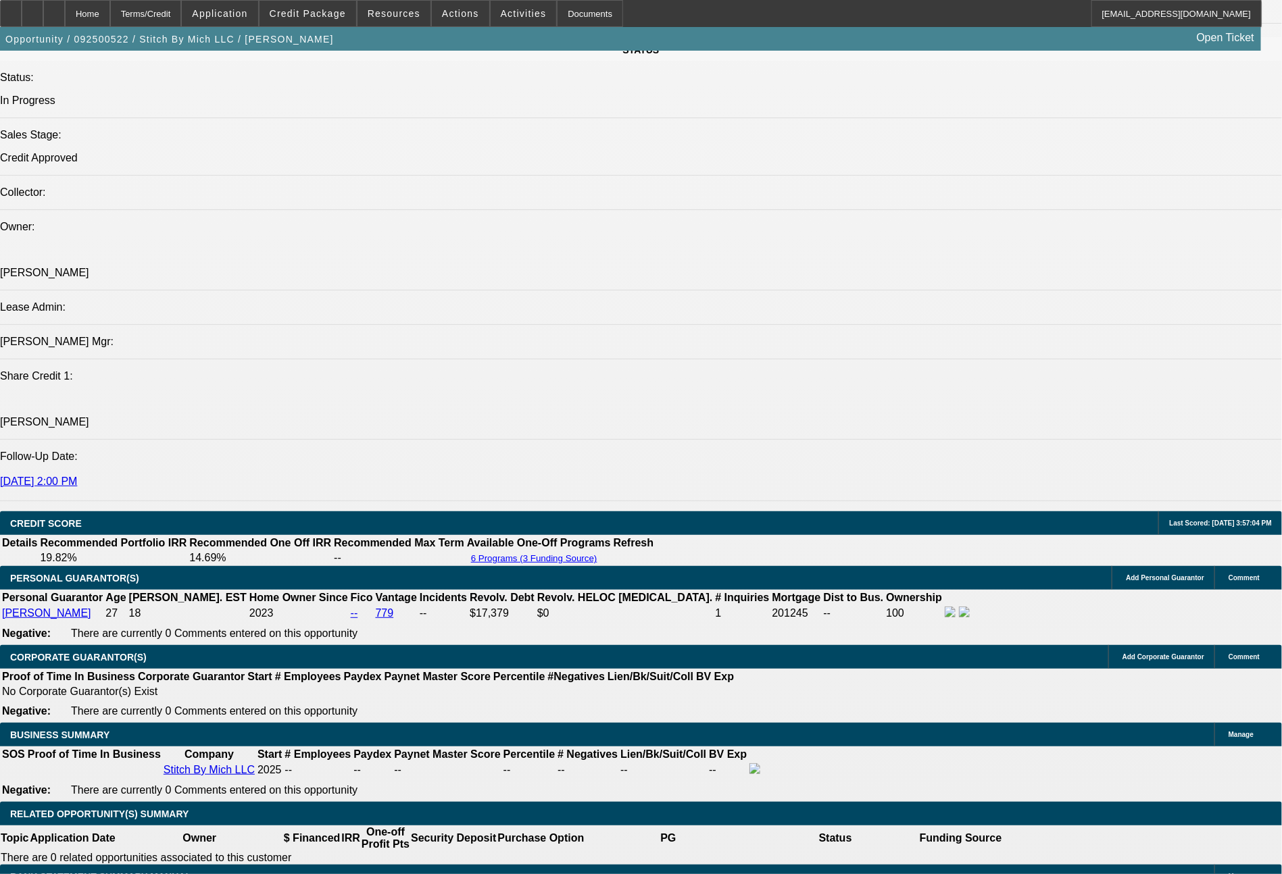
select select "0"
select select "6"
click at [418, 7] on span at bounding box center [393, 13] width 73 height 32
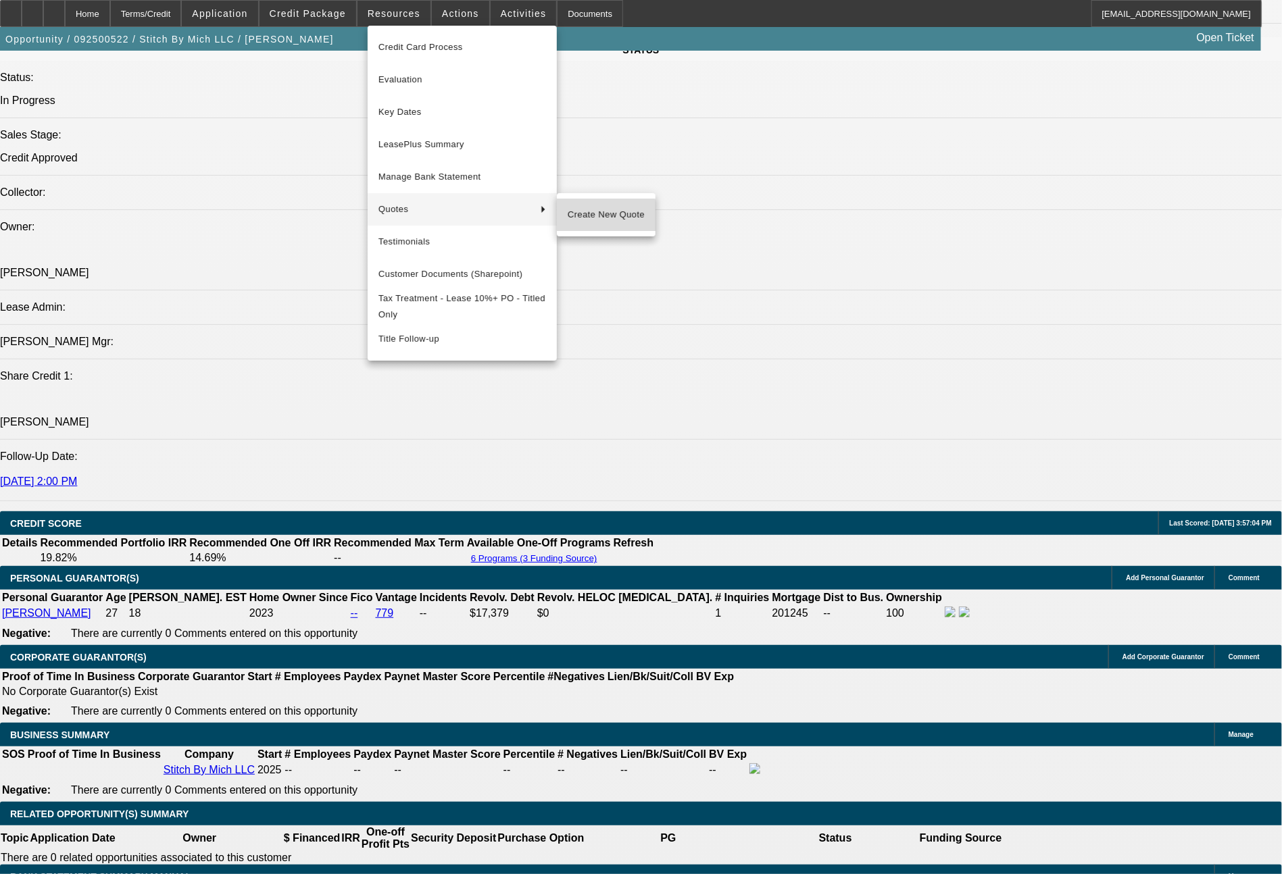
click at [597, 224] on button "Create New Quote" at bounding box center [606, 215] width 99 height 32
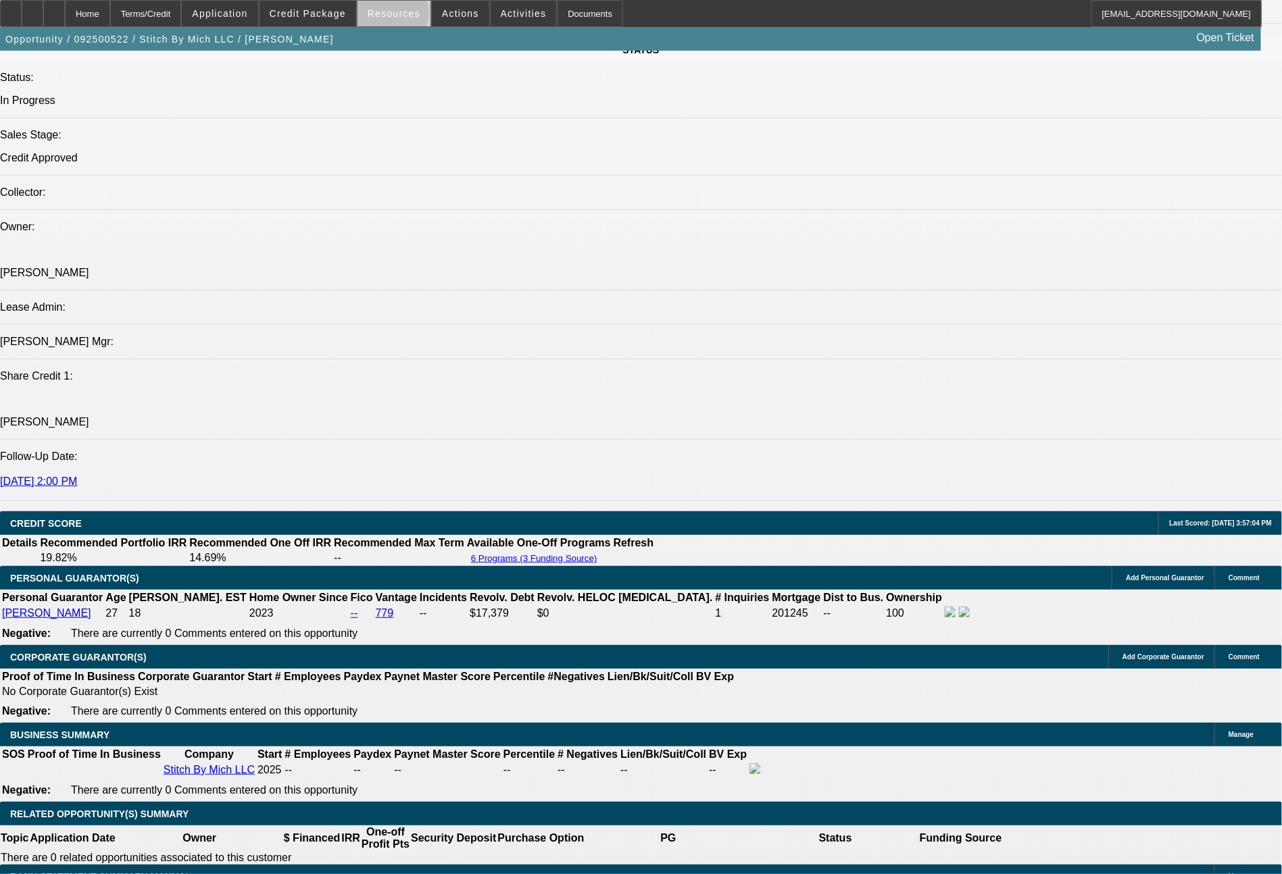
click at [402, 16] on span "Resources" at bounding box center [394, 13] width 53 height 11
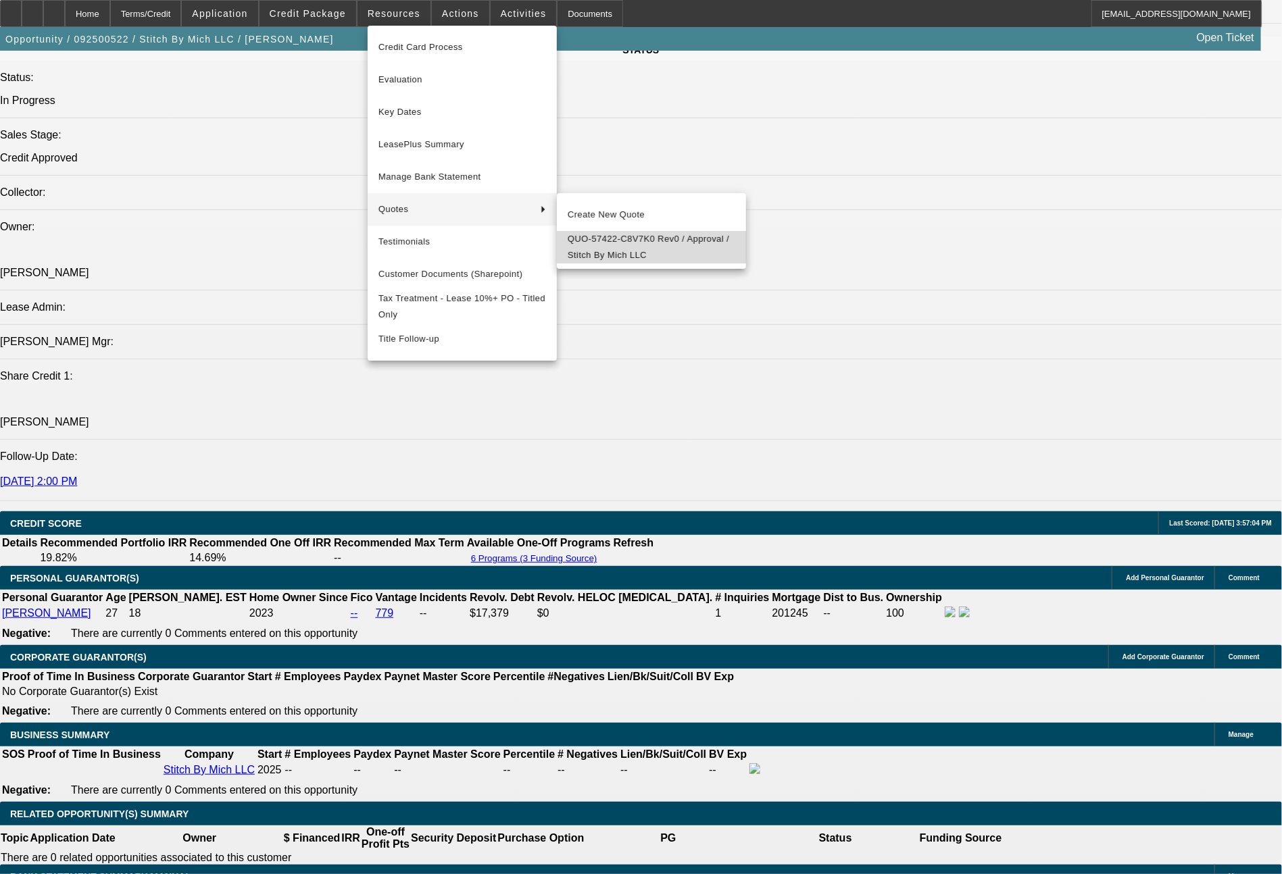
click at [604, 248] on span "QUO-57422-C8V7K0 Rev0 / Approval / Stitch By Mich LLC" at bounding box center [652, 247] width 168 height 32
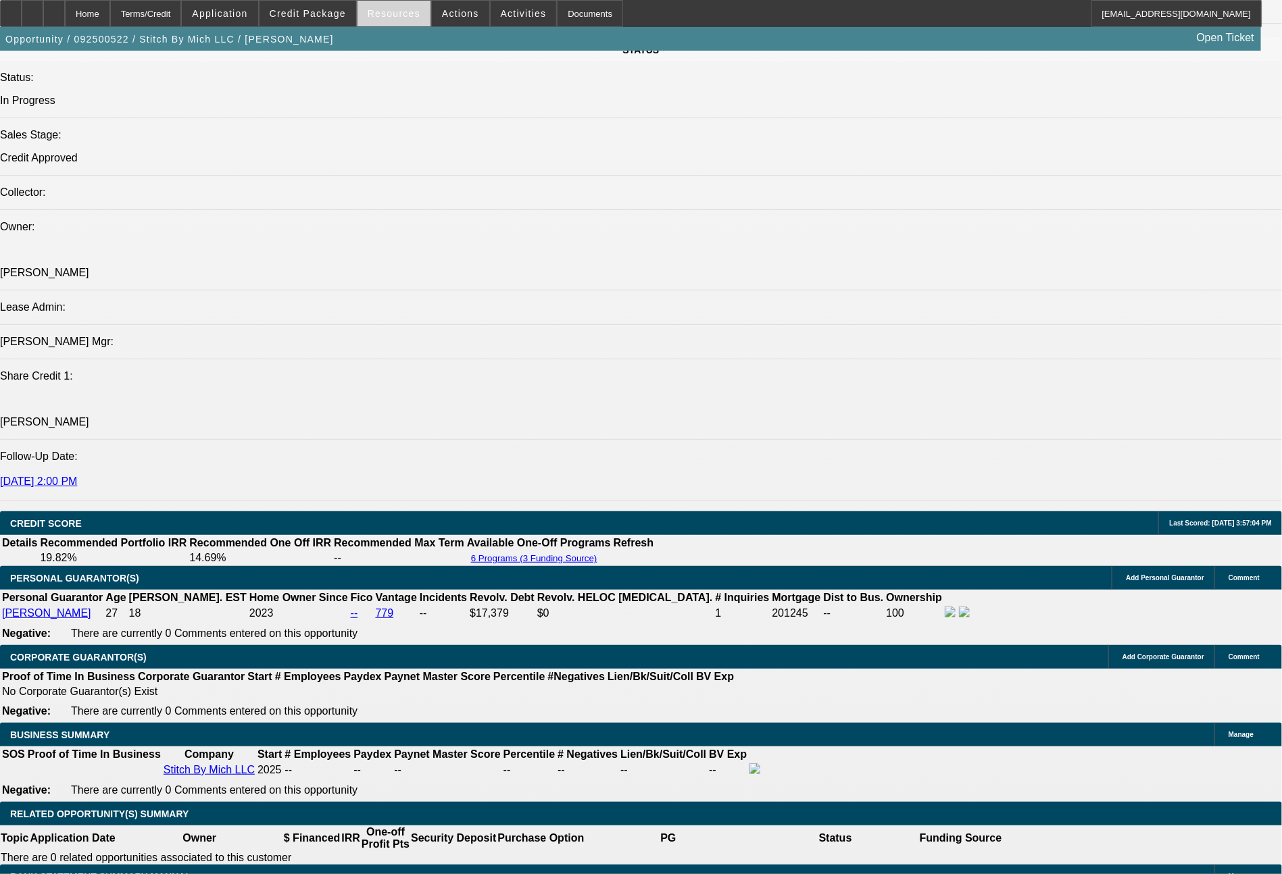
click at [410, 13] on span "Resources" at bounding box center [394, 13] width 53 height 11
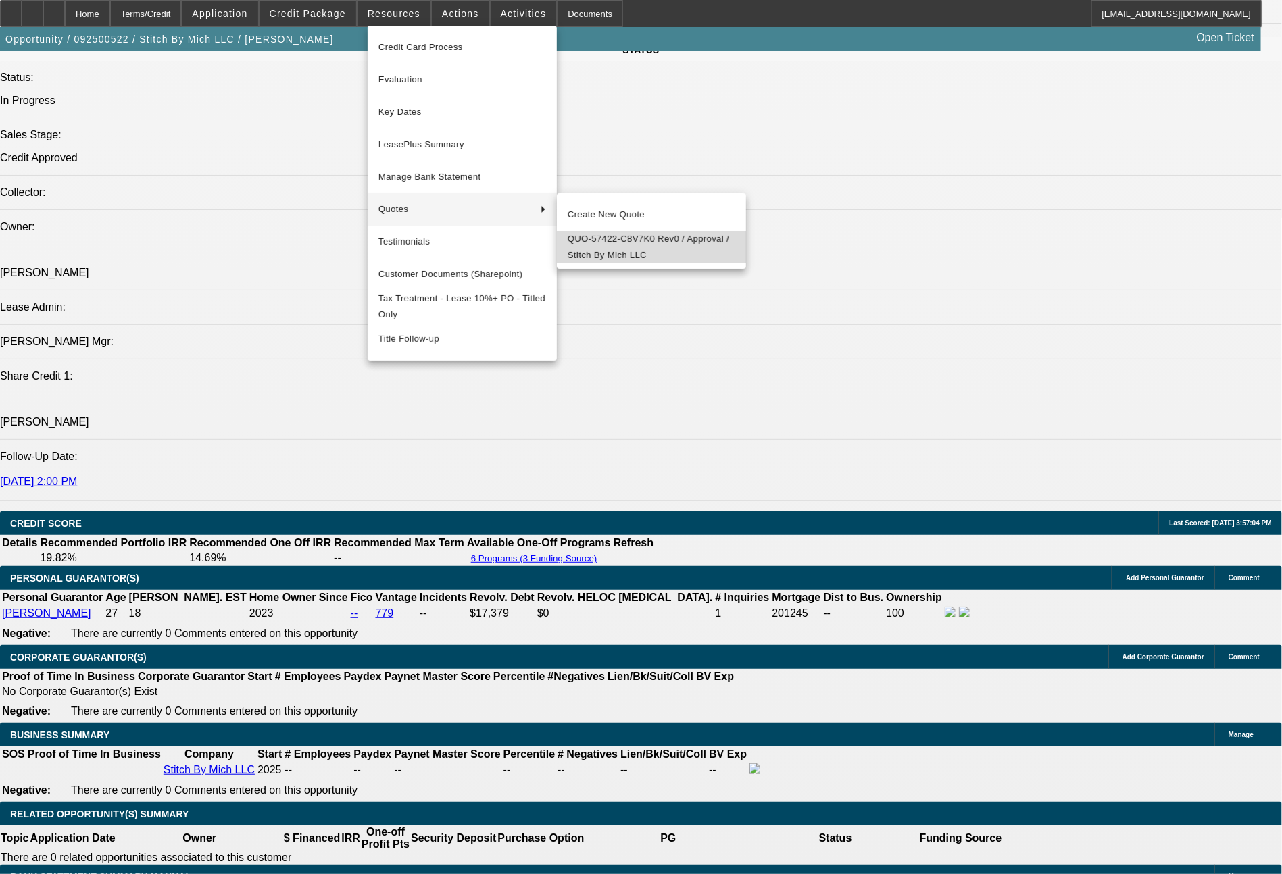
click at [607, 253] on span "QUO-57422-C8V7K0 Rev0 / Approval / Stitch By Mich LLC" at bounding box center [652, 247] width 168 height 32
